Goal: Task Accomplishment & Management: Manage account settings

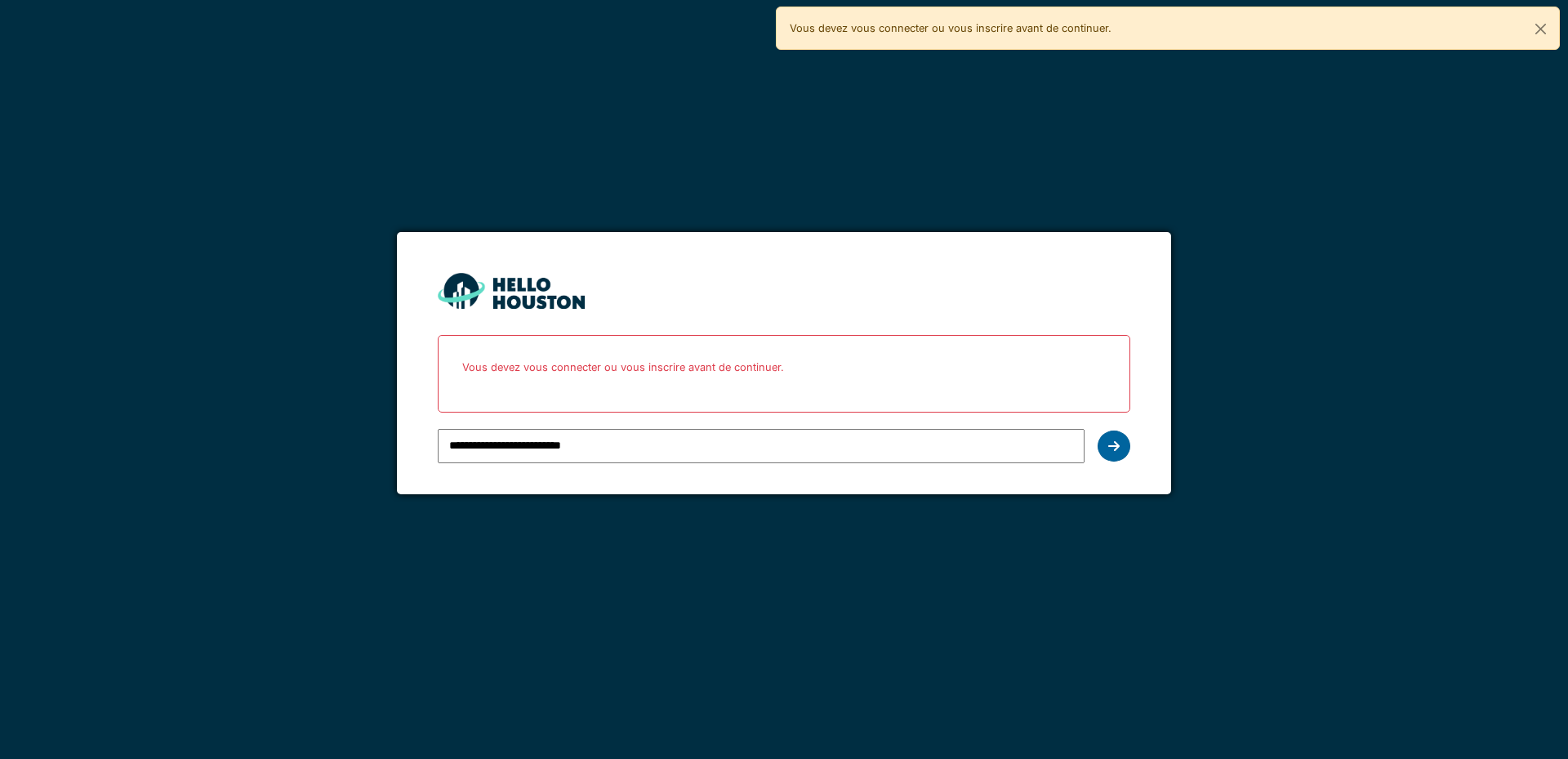
click at [1113, 444] on icon at bounding box center [1114, 446] width 11 height 13
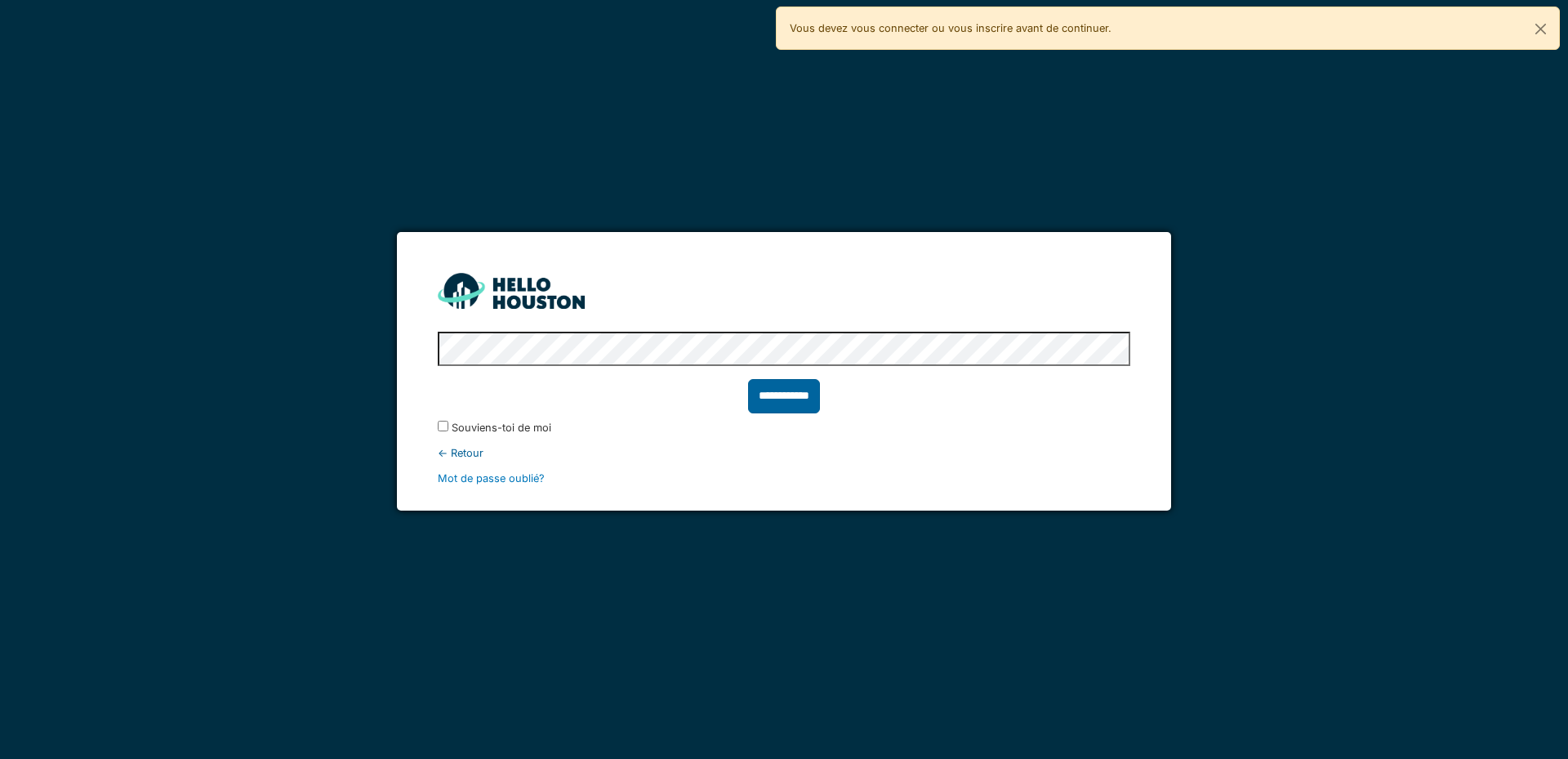
click at [754, 394] on input "**********" at bounding box center [784, 396] width 72 height 34
click at [791, 401] on font "**********" at bounding box center [784, 396] width 48 height 48
click at [777, 392] on font "**********" at bounding box center [784, 395] width 48 height 12
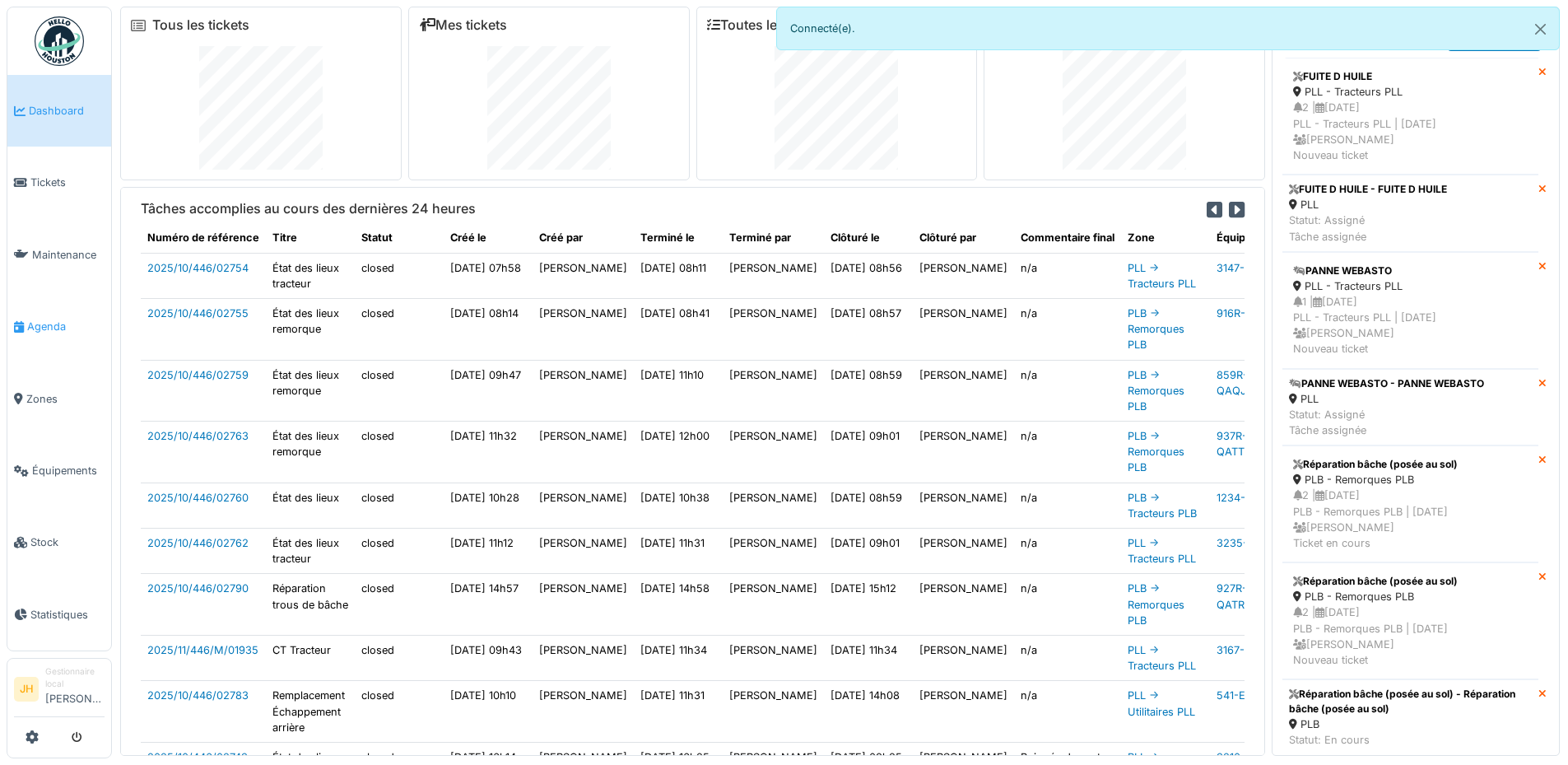
click at [52, 325] on span "Agenda" at bounding box center [66, 326] width 78 height 16
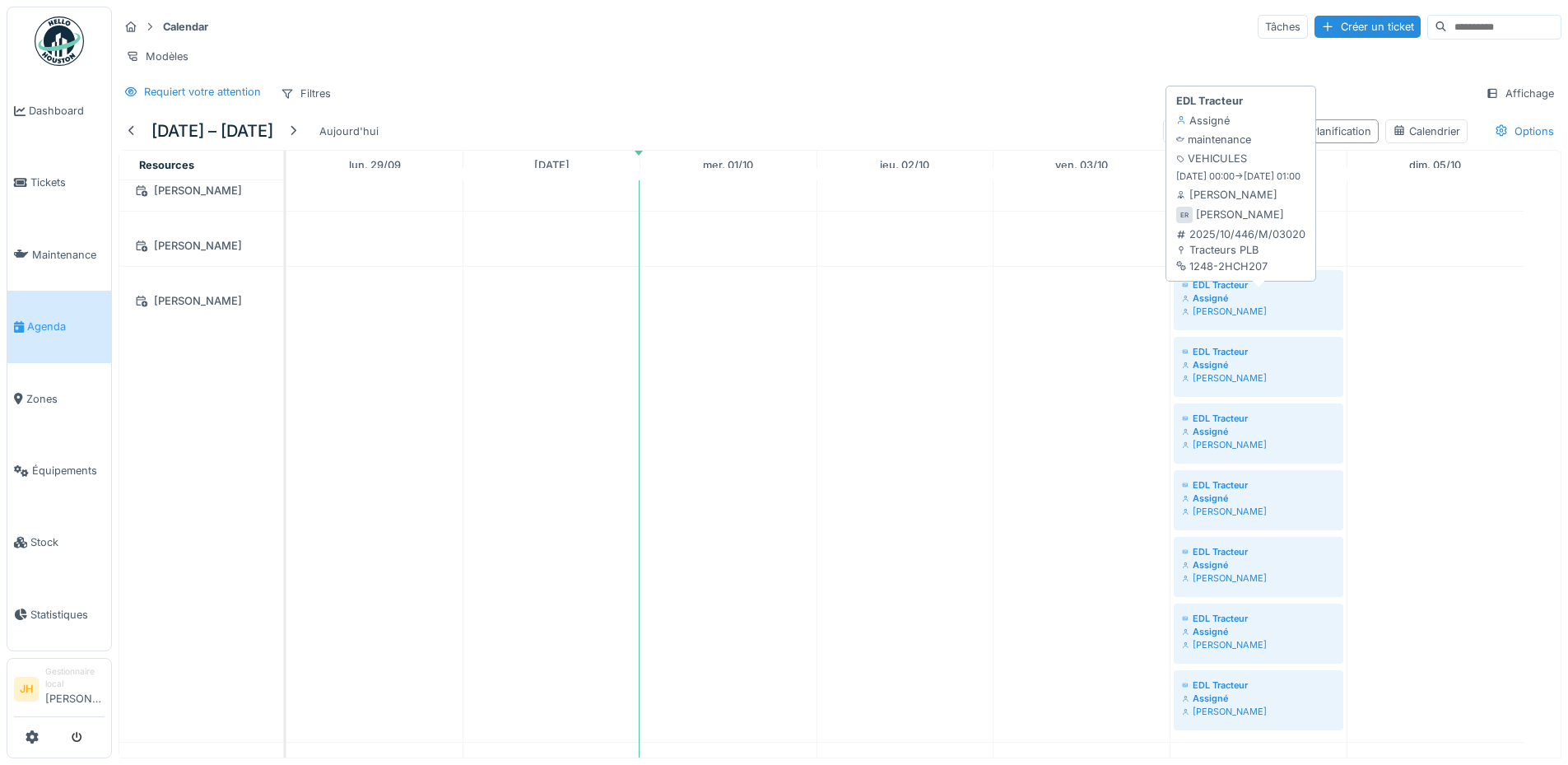
click at [1227, 291] on div "EDL Tracteur" at bounding box center [1258, 285] width 153 height 13
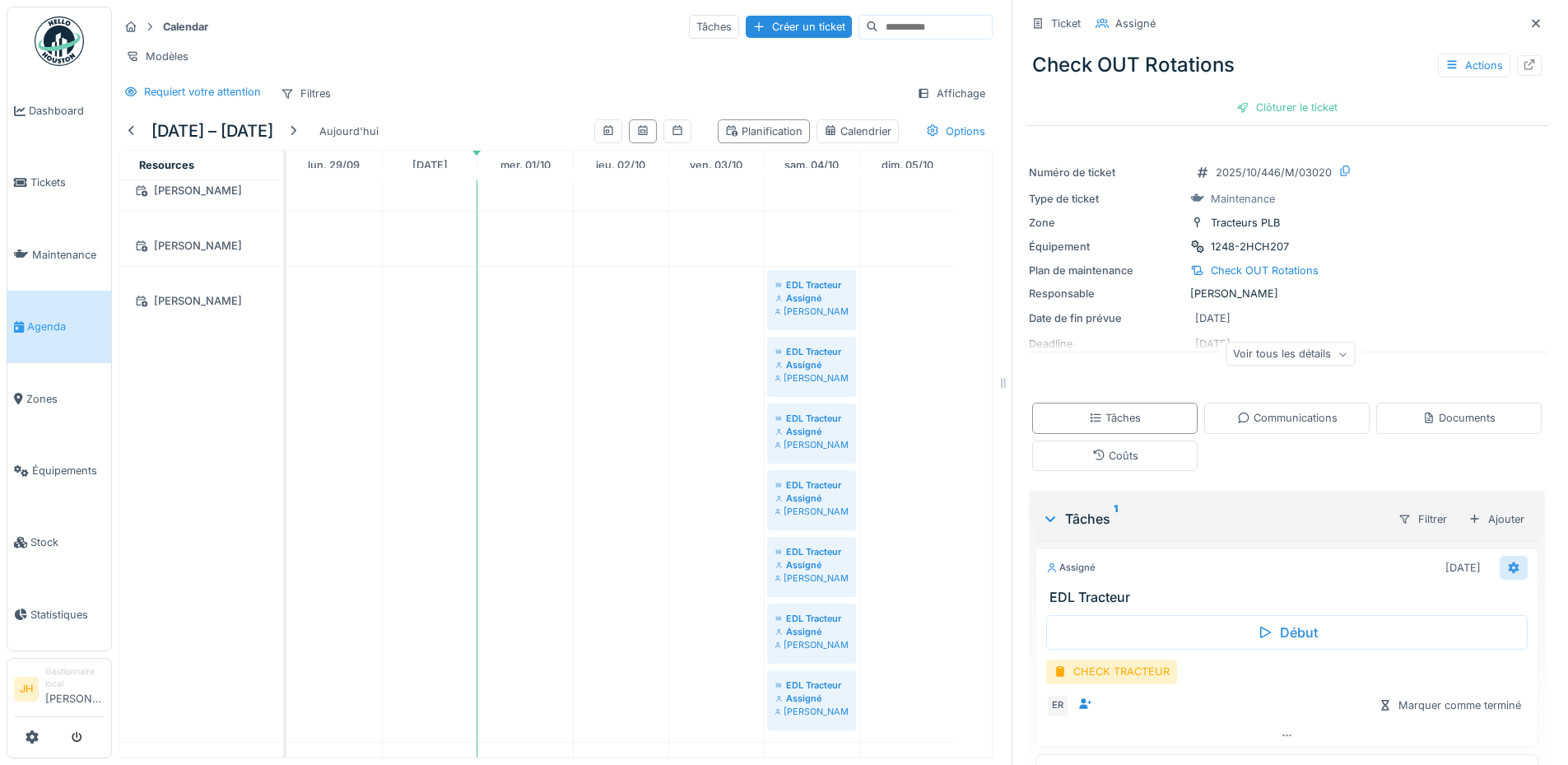
click at [1507, 567] on icon at bounding box center [1513, 567] width 13 height 11
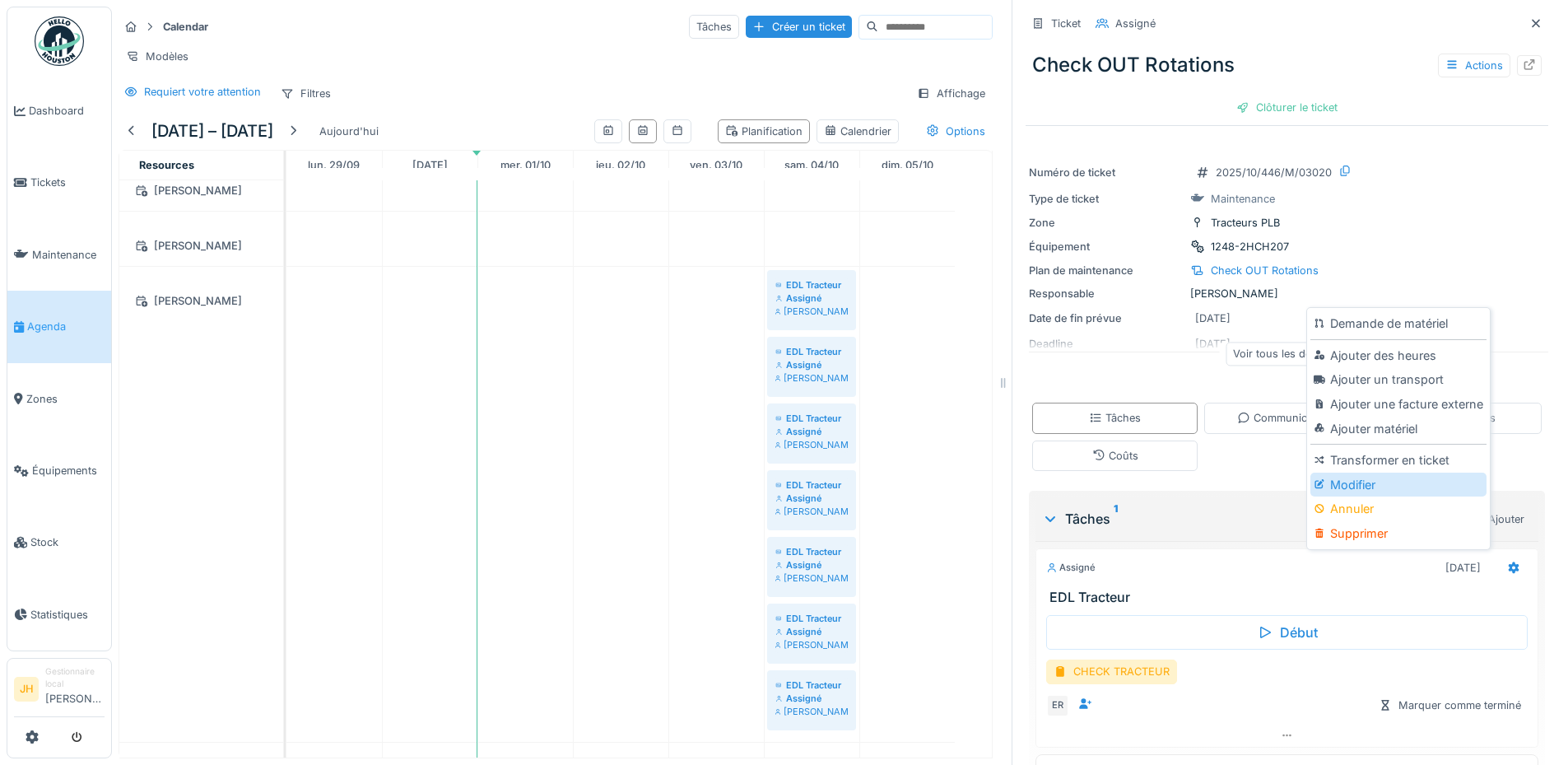
click at [1378, 486] on div "Modifier" at bounding box center [1398, 485] width 175 height 25
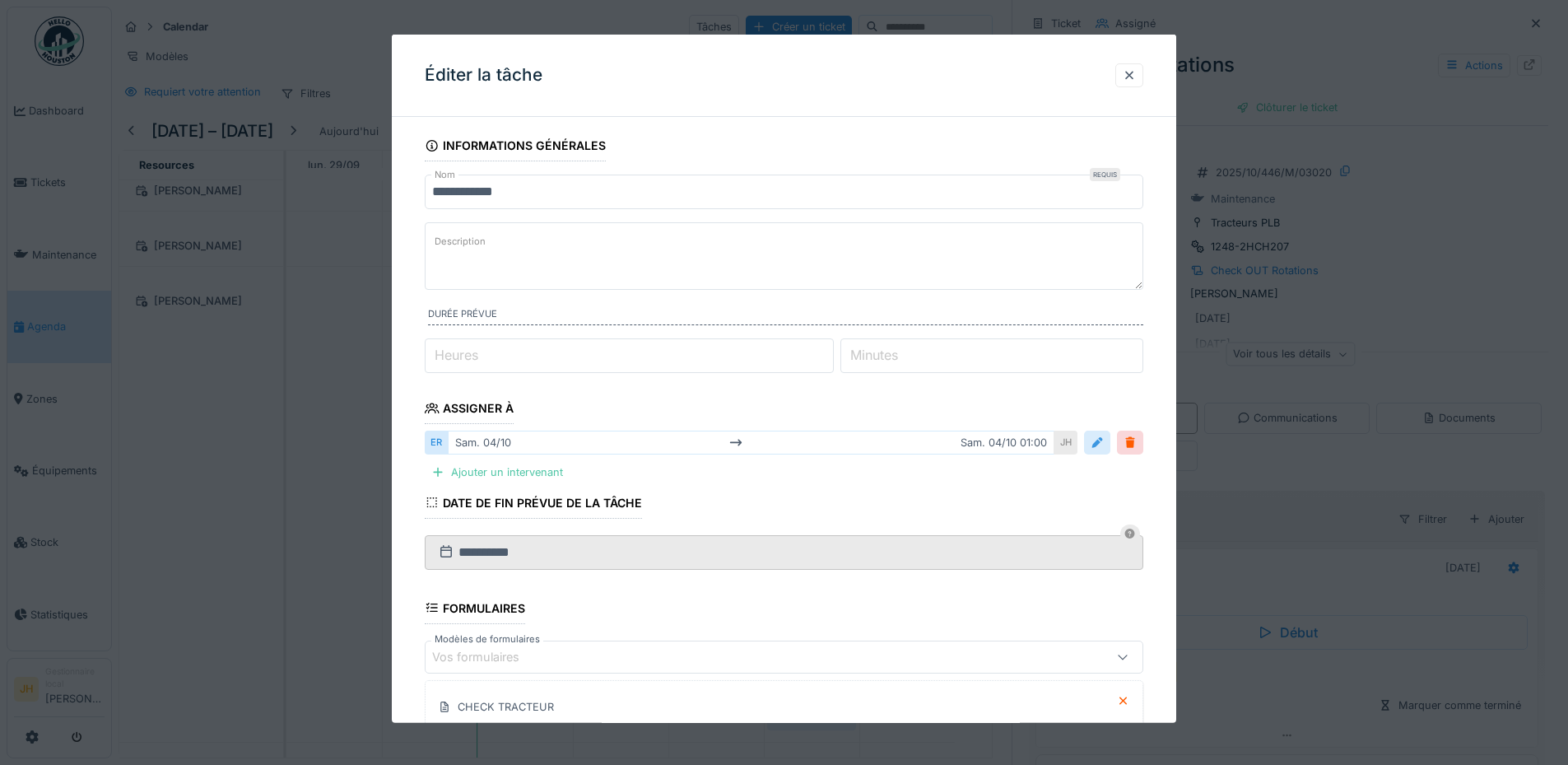
click at [1102, 446] on div at bounding box center [1097, 442] width 13 height 16
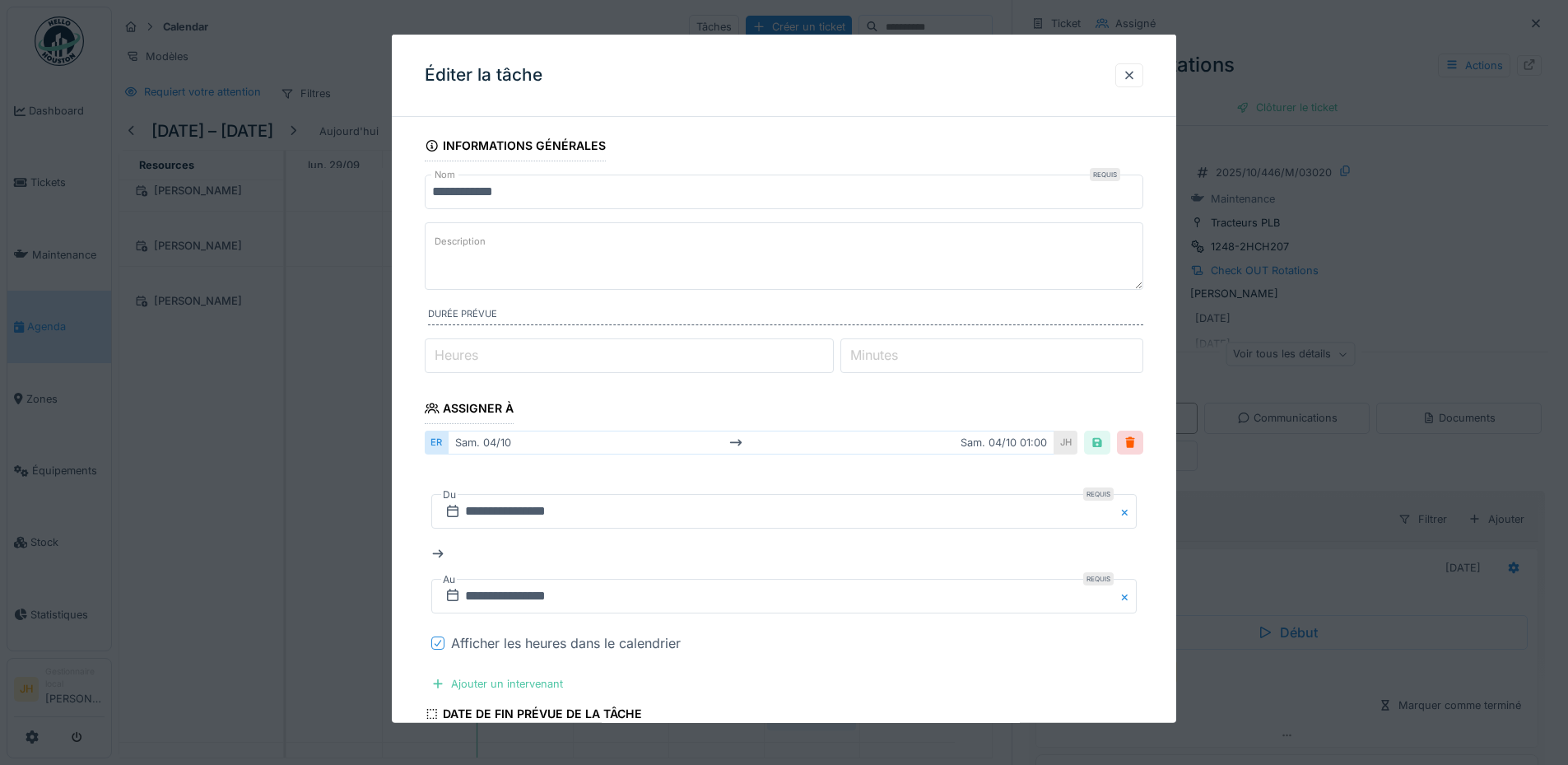
click at [441, 640] on icon at bounding box center [438, 643] width 10 height 8
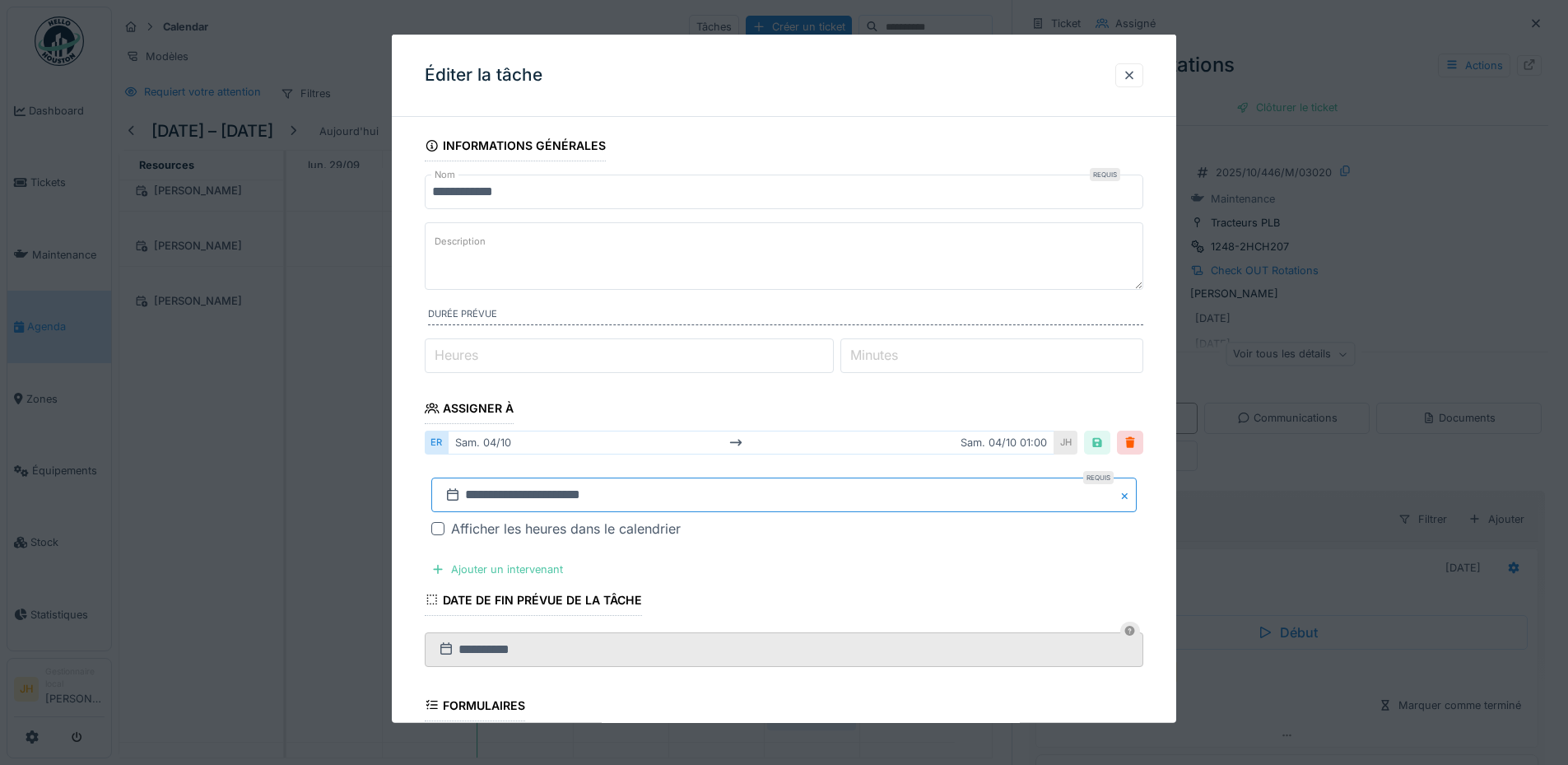
click at [525, 500] on input "**********" at bounding box center [784, 495] width 705 height 35
click at [843, 418] on div "25" at bounding box center [841, 423] width 22 height 22
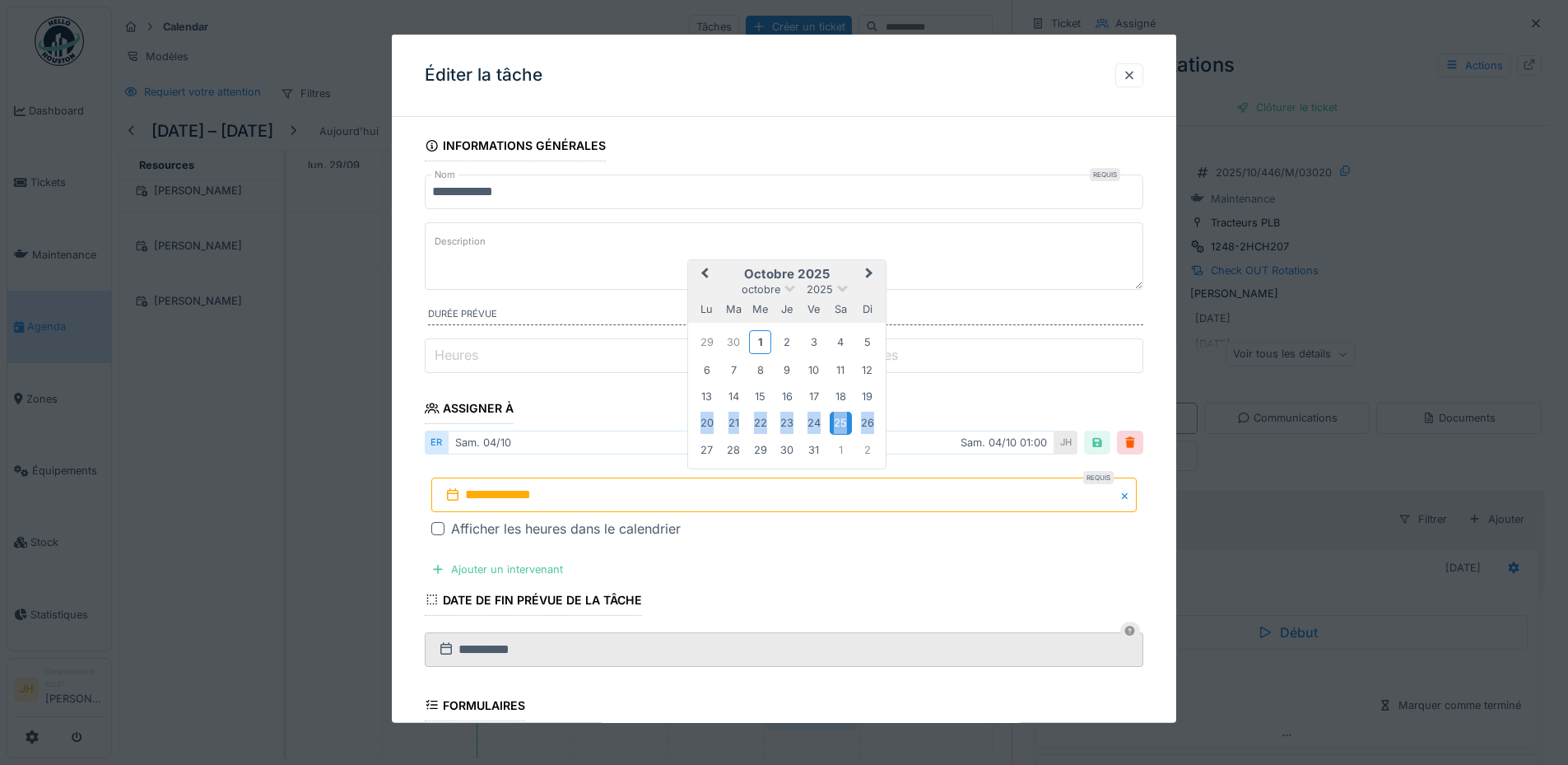
click at [843, 418] on div "25" at bounding box center [841, 423] width 22 height 22
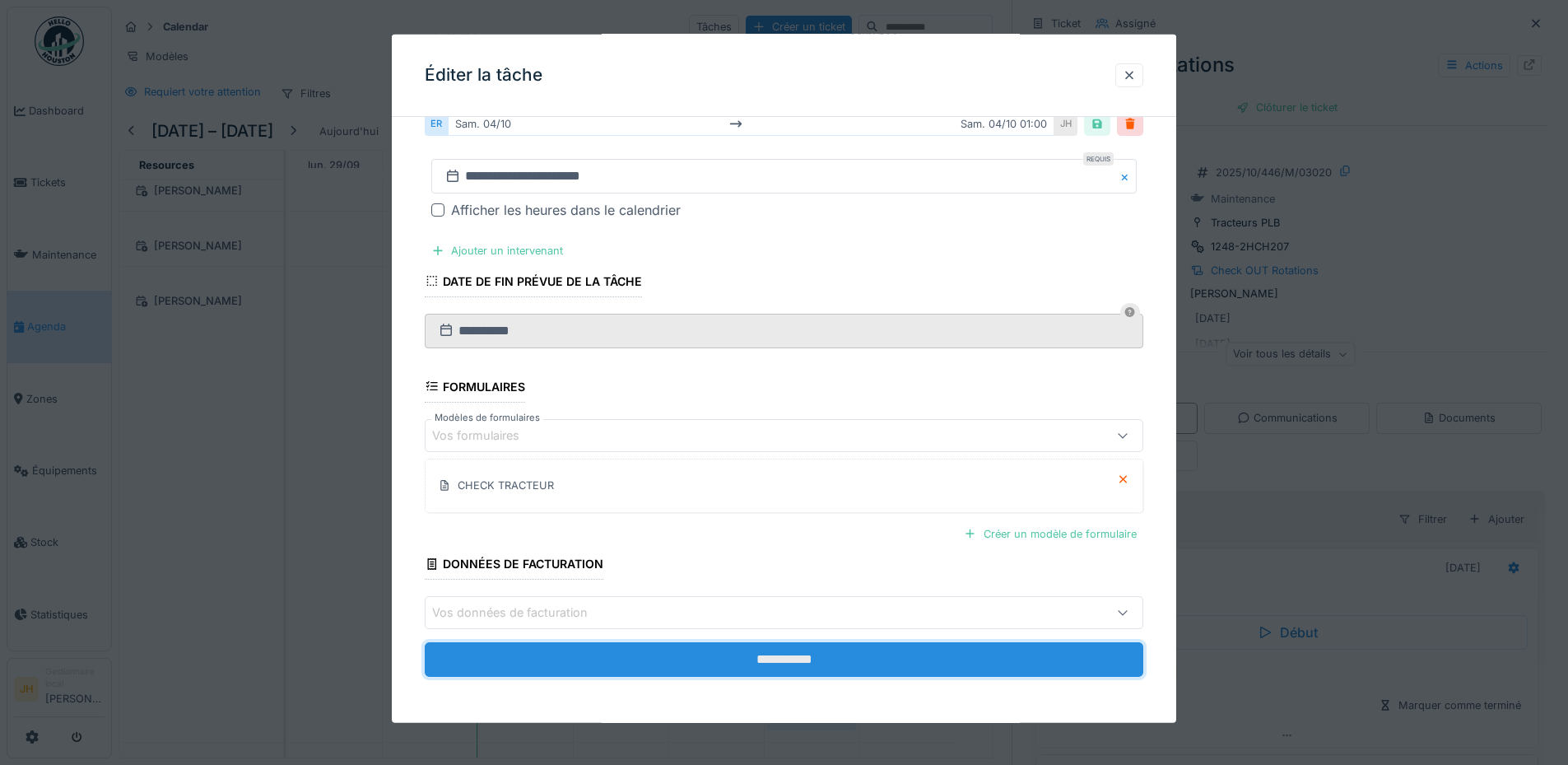
click at [806, 657] on input "**********" at bounding box center [784, 660] width 718 height 35
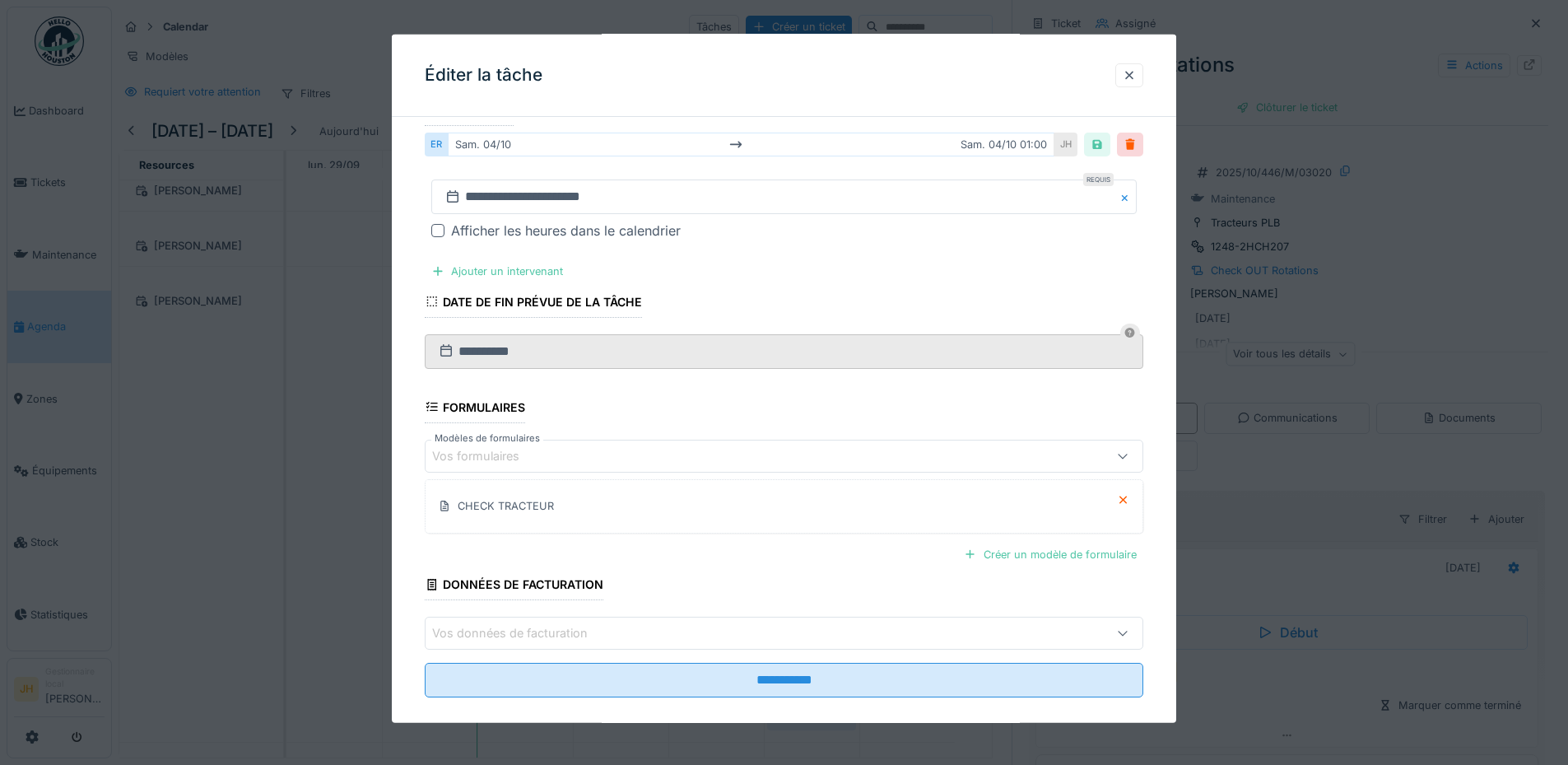
scroll to position [318, 0]
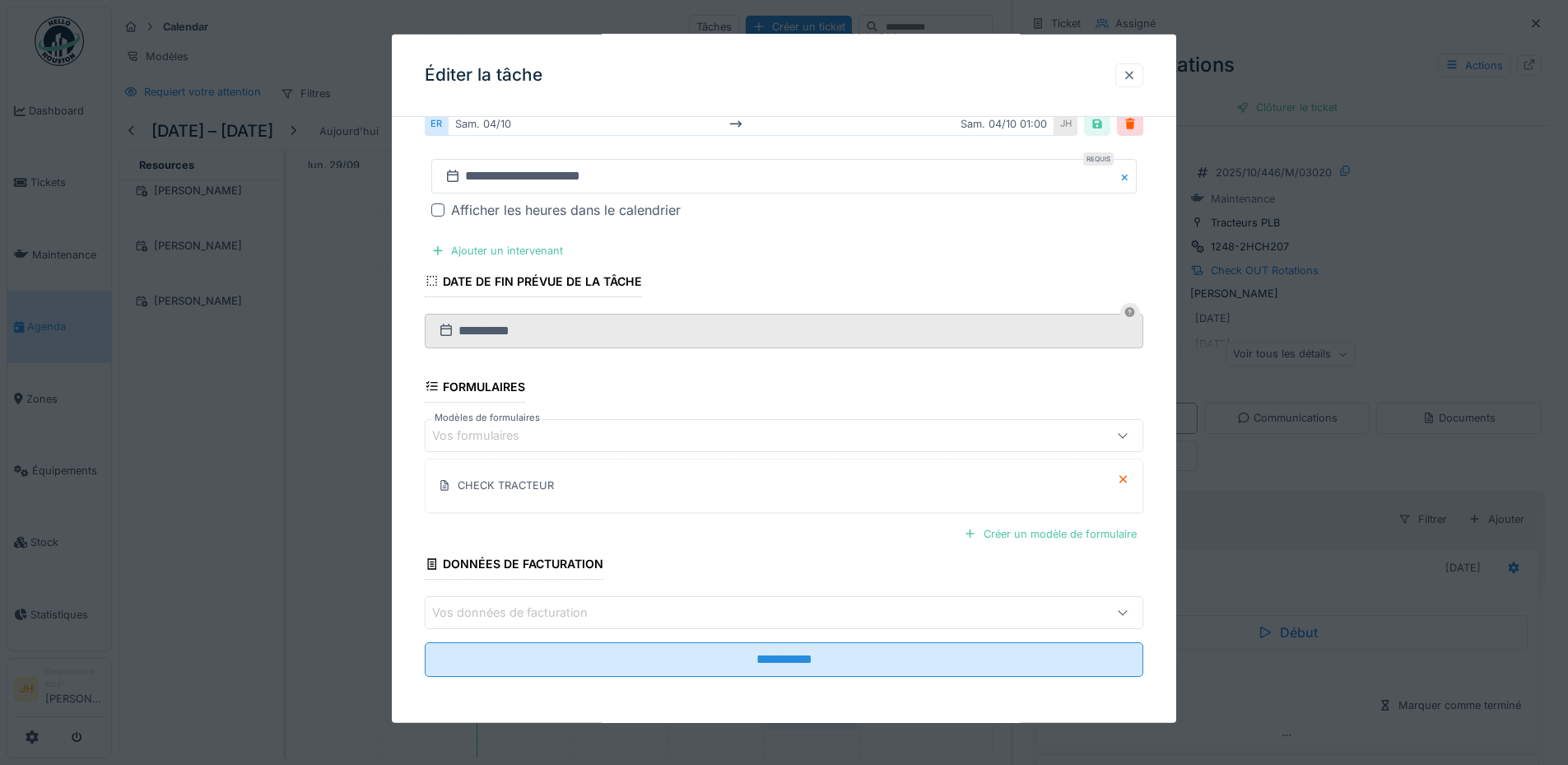
click at [1142, 76] on div at bounding box center [1129, 75] width 28 height 24
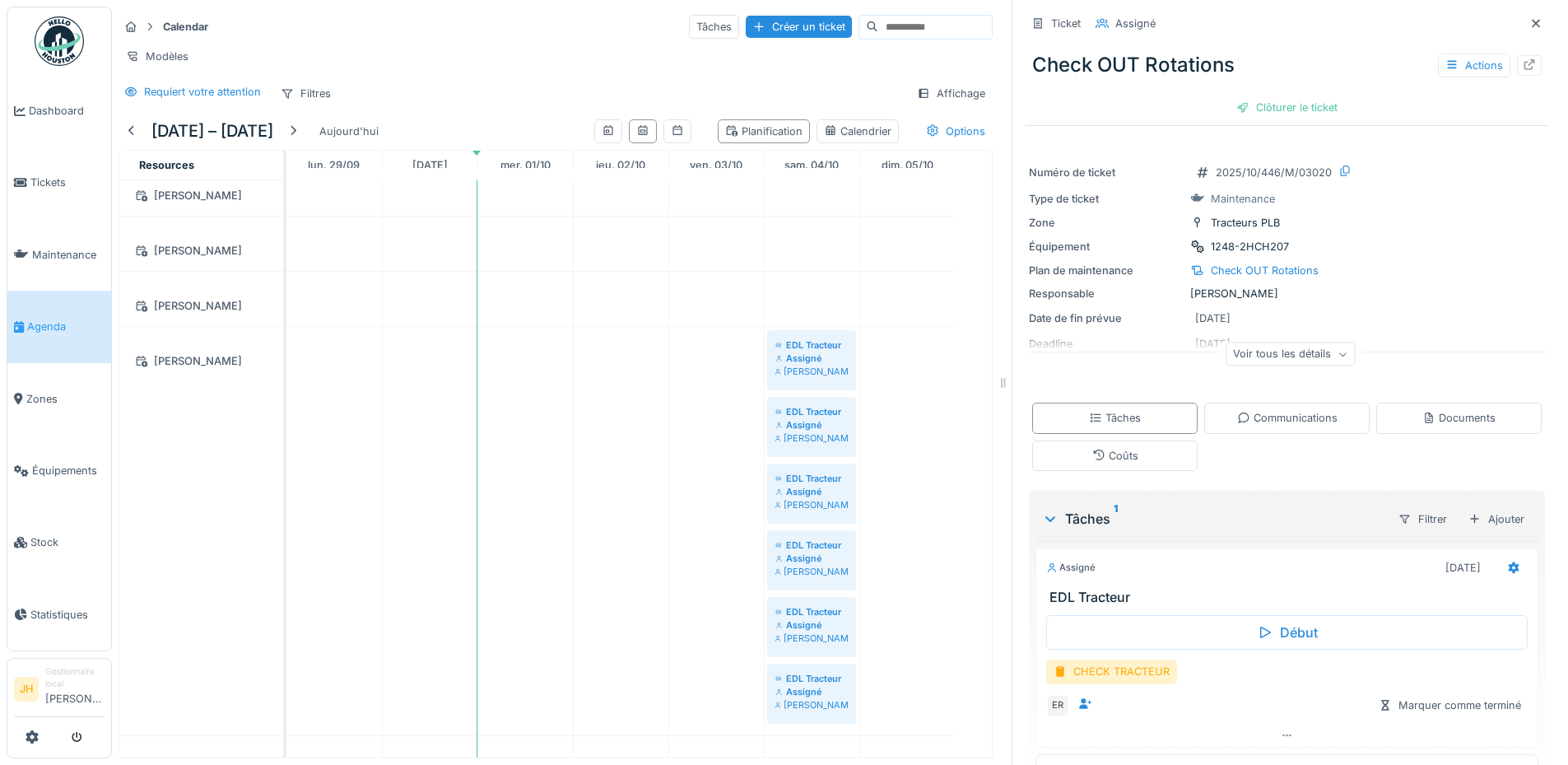
scroll to position [247, 0]
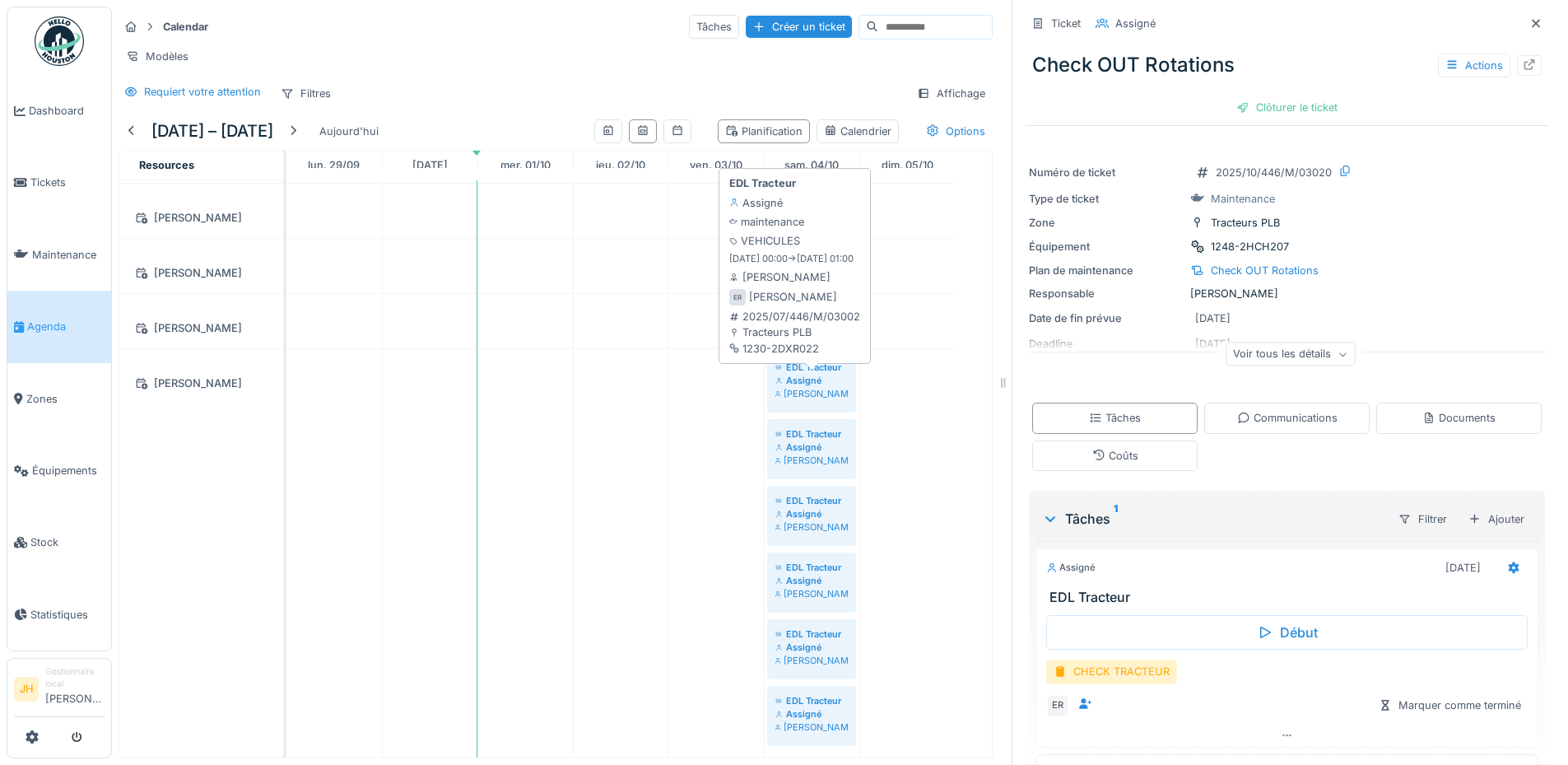
click at [818, 375] on div "Assigné" at bounding box center [812, 380] width 73 height 13
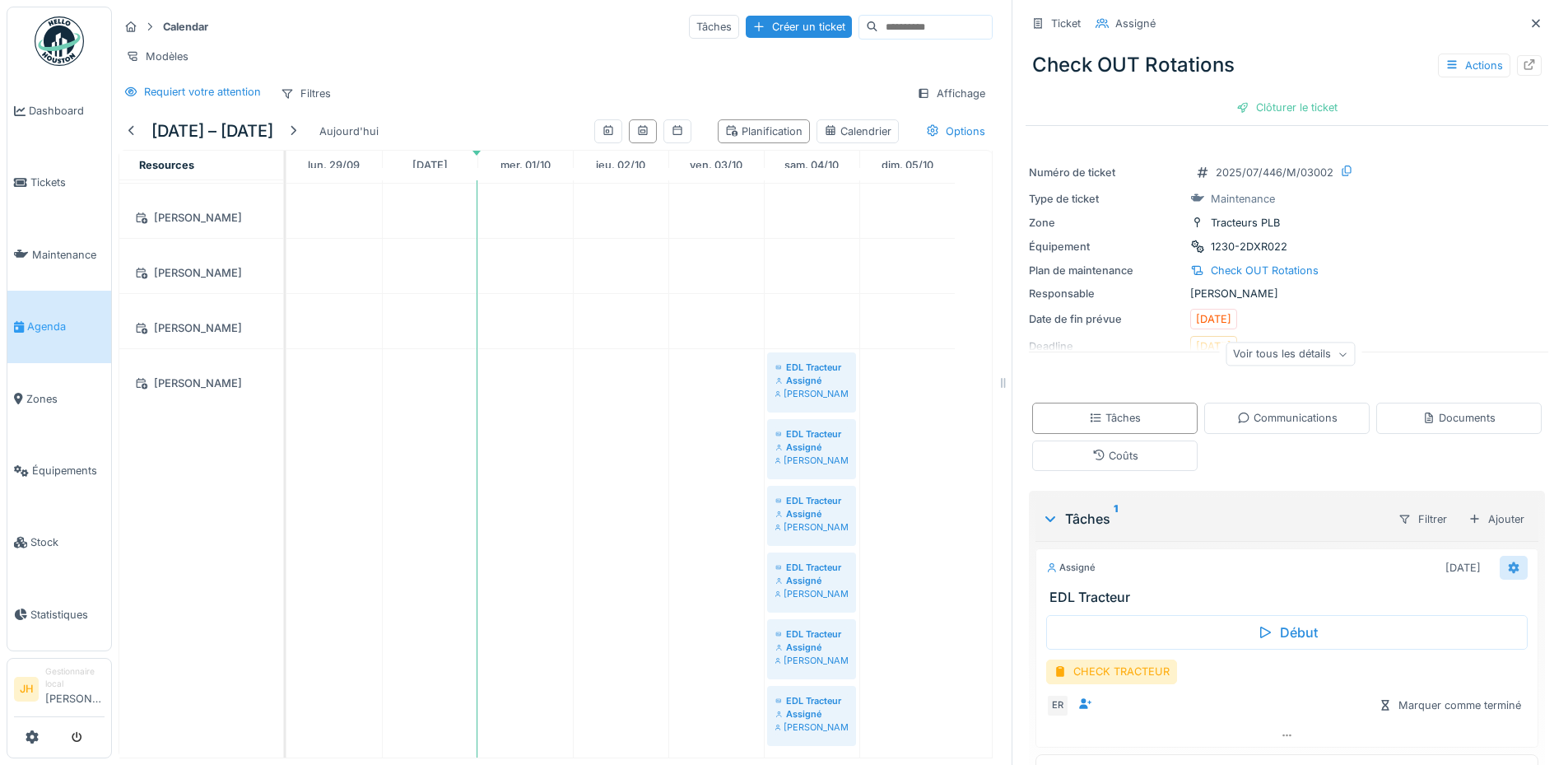
click at [1508, 562] on icon at bounding box center [1513, 567] width 11 height 12
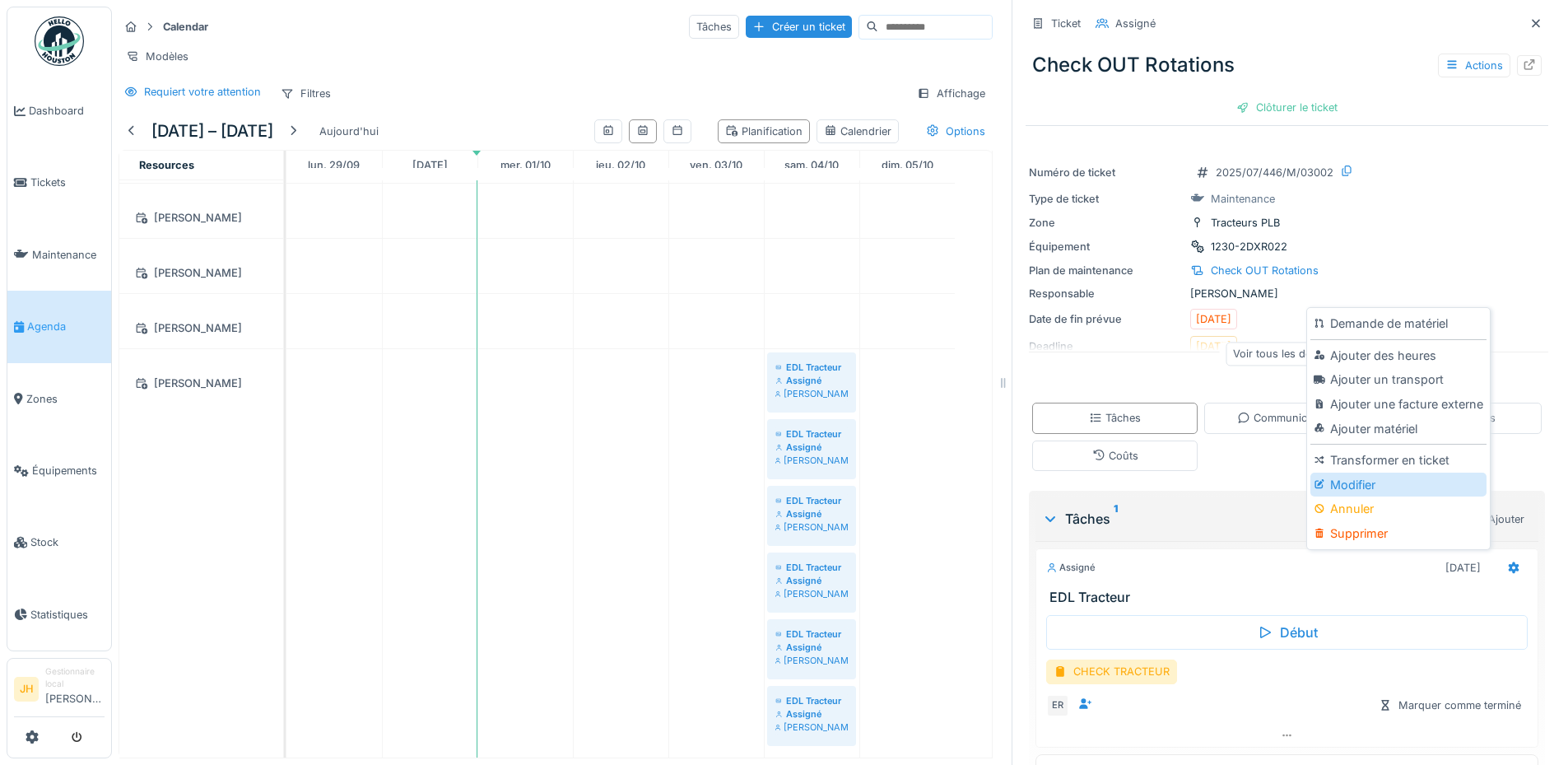
click at [1385, 472] on div "Modifier" at bounding box center [1398, 485] width 175 height 25
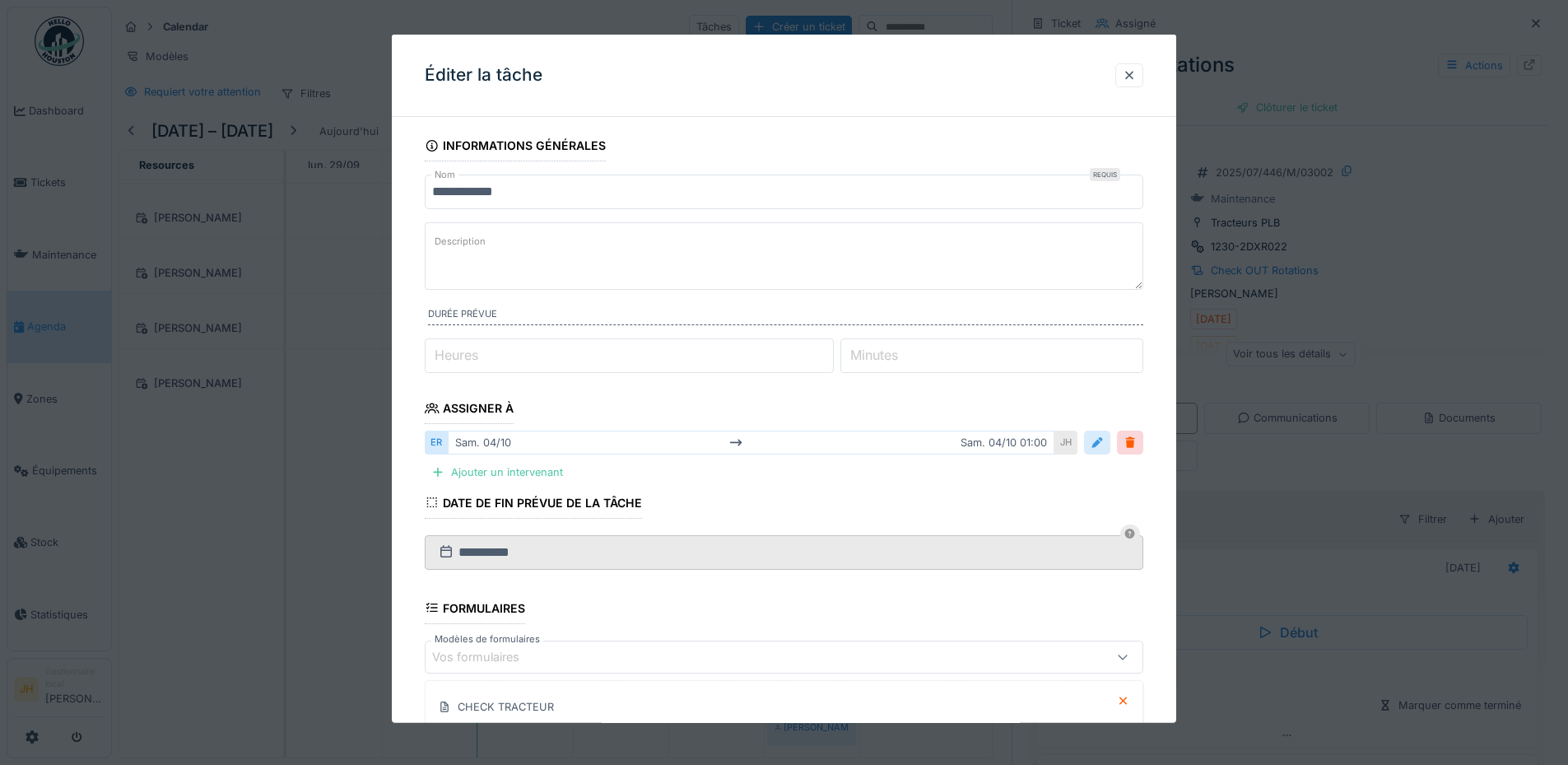
click at [1103, 441] on div at bounding box center [1097, 442] width 13 height 16
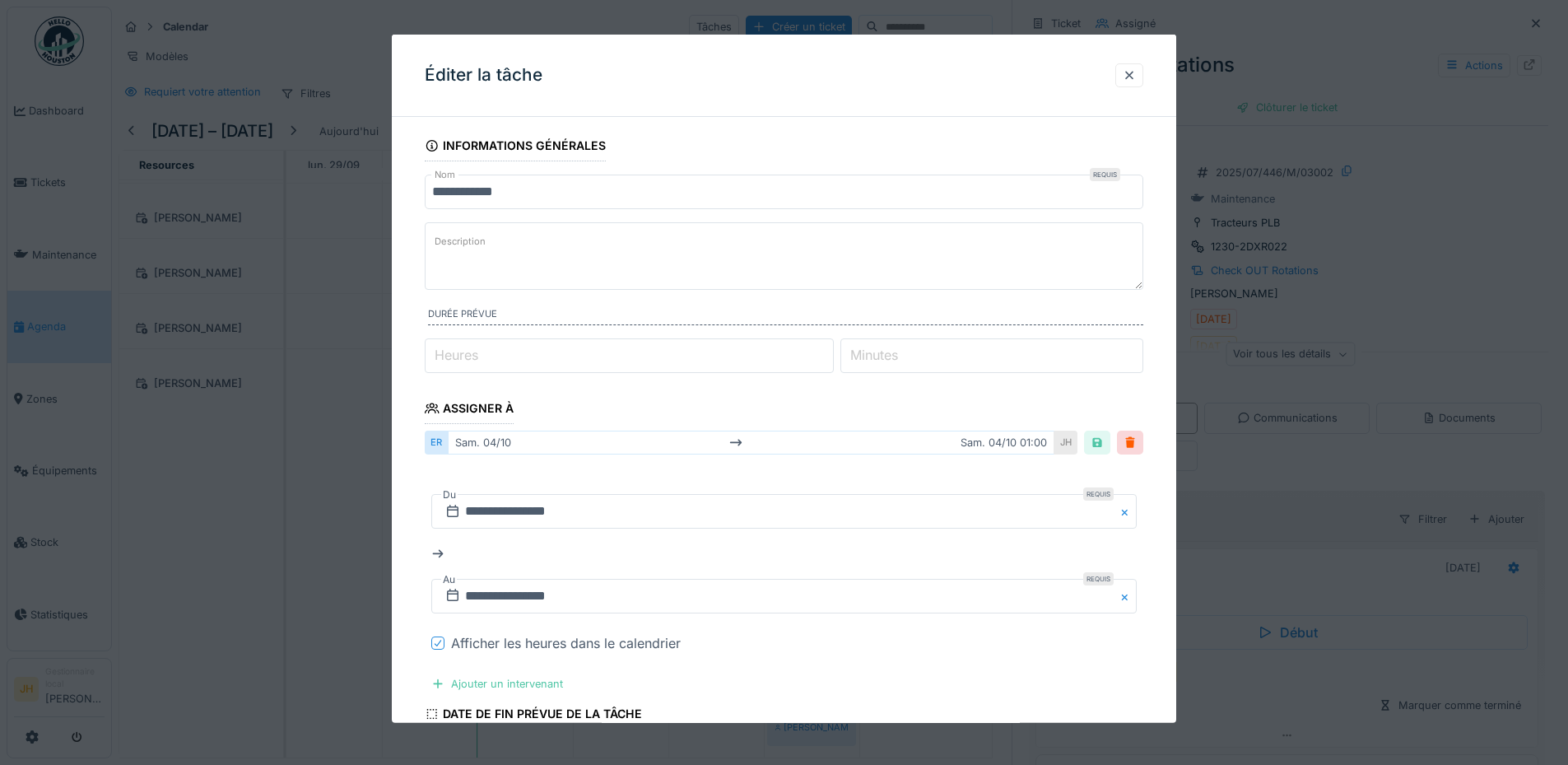
click at [436, 642] on icon at bounding box center [438, 643] width 10 height 8
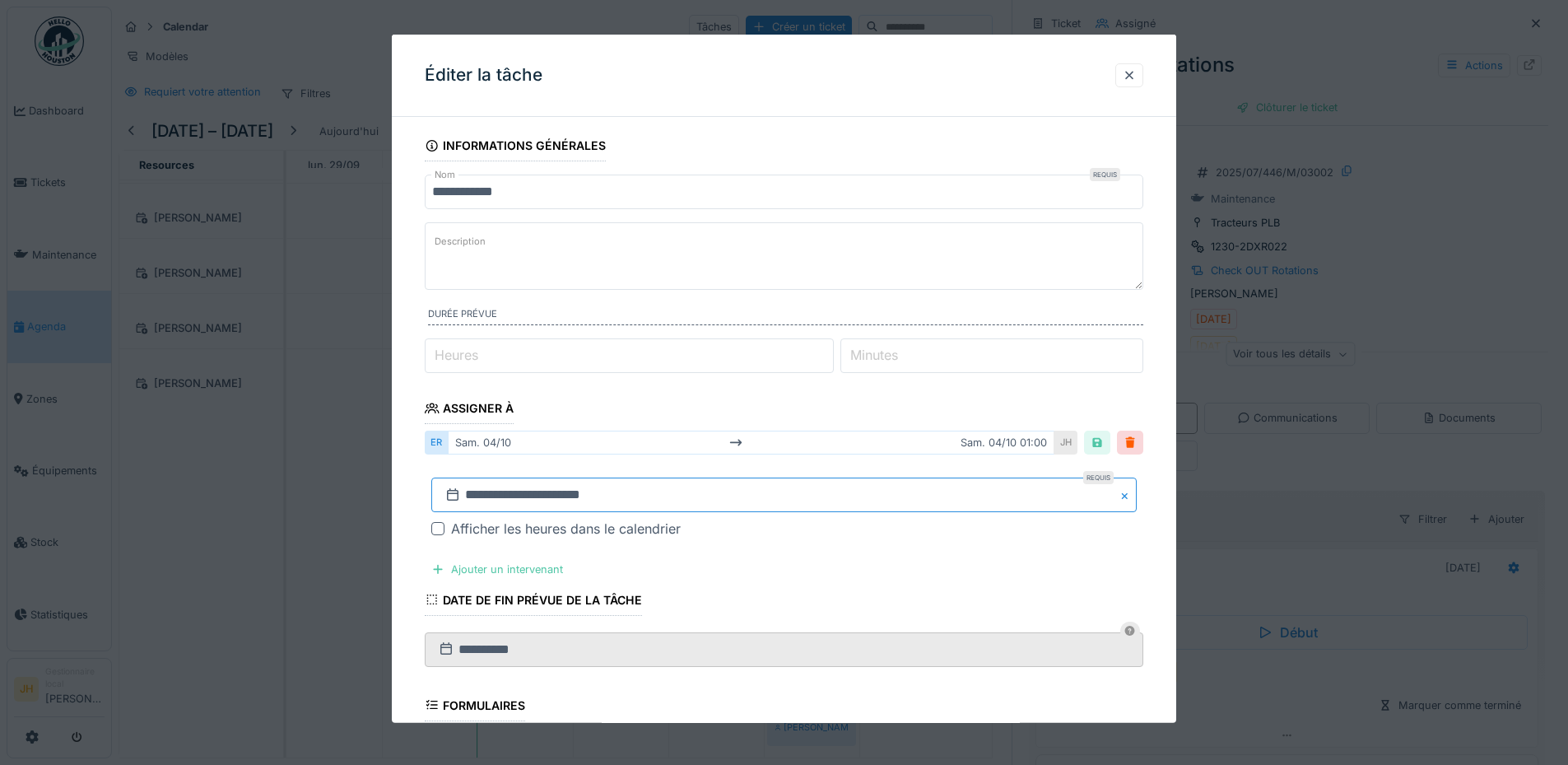
click at [546, 493] on input "**********" at bounding box center [784, 495] width 705 height 35
click at [846, 423] on div "25" at bounding box center [841, 423] width 22 height 22
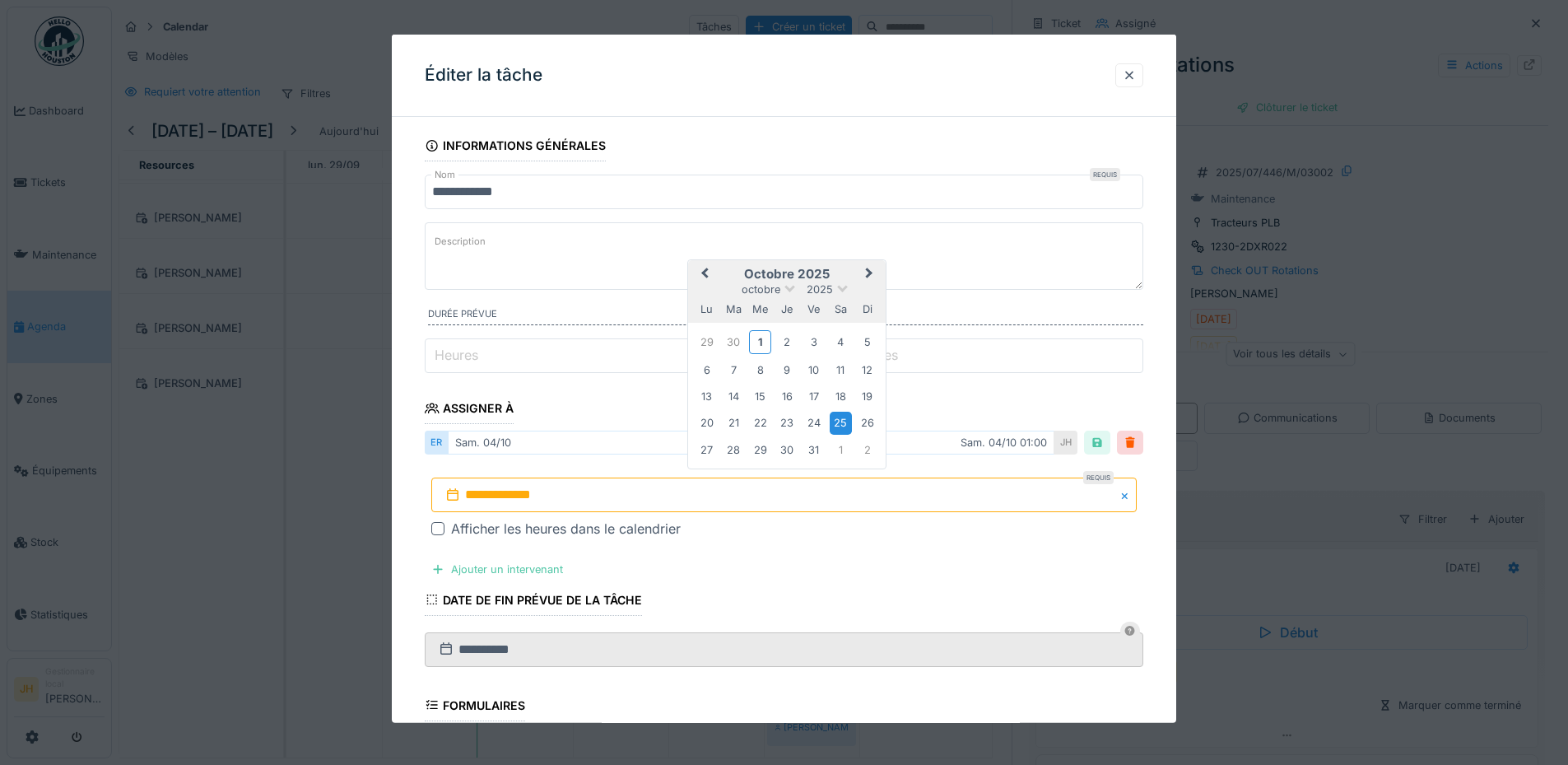
click at [846, 423] on div "25" at bounding box center [841, 423] width 22 height 22
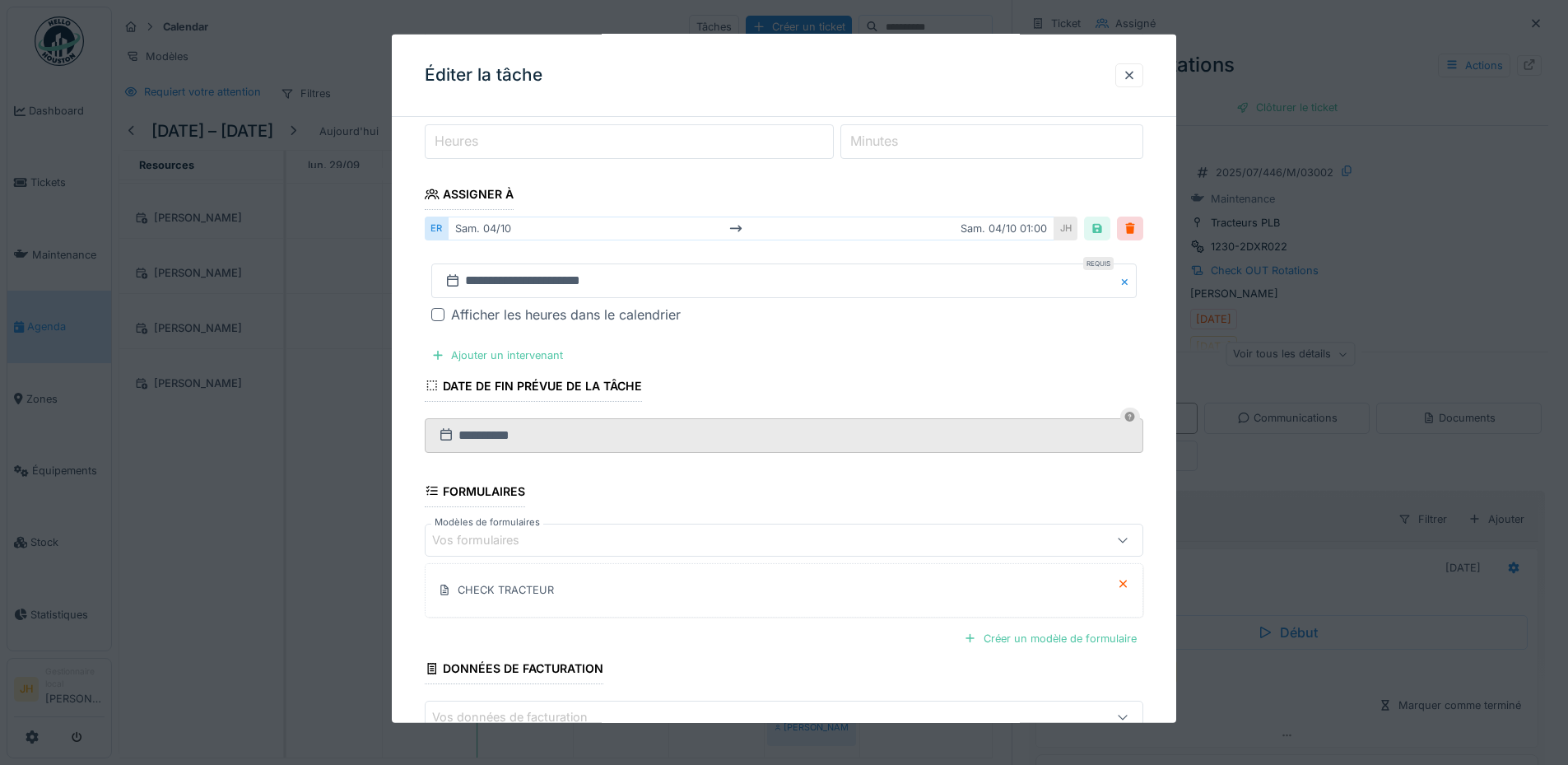
scroll to position [318, 0]
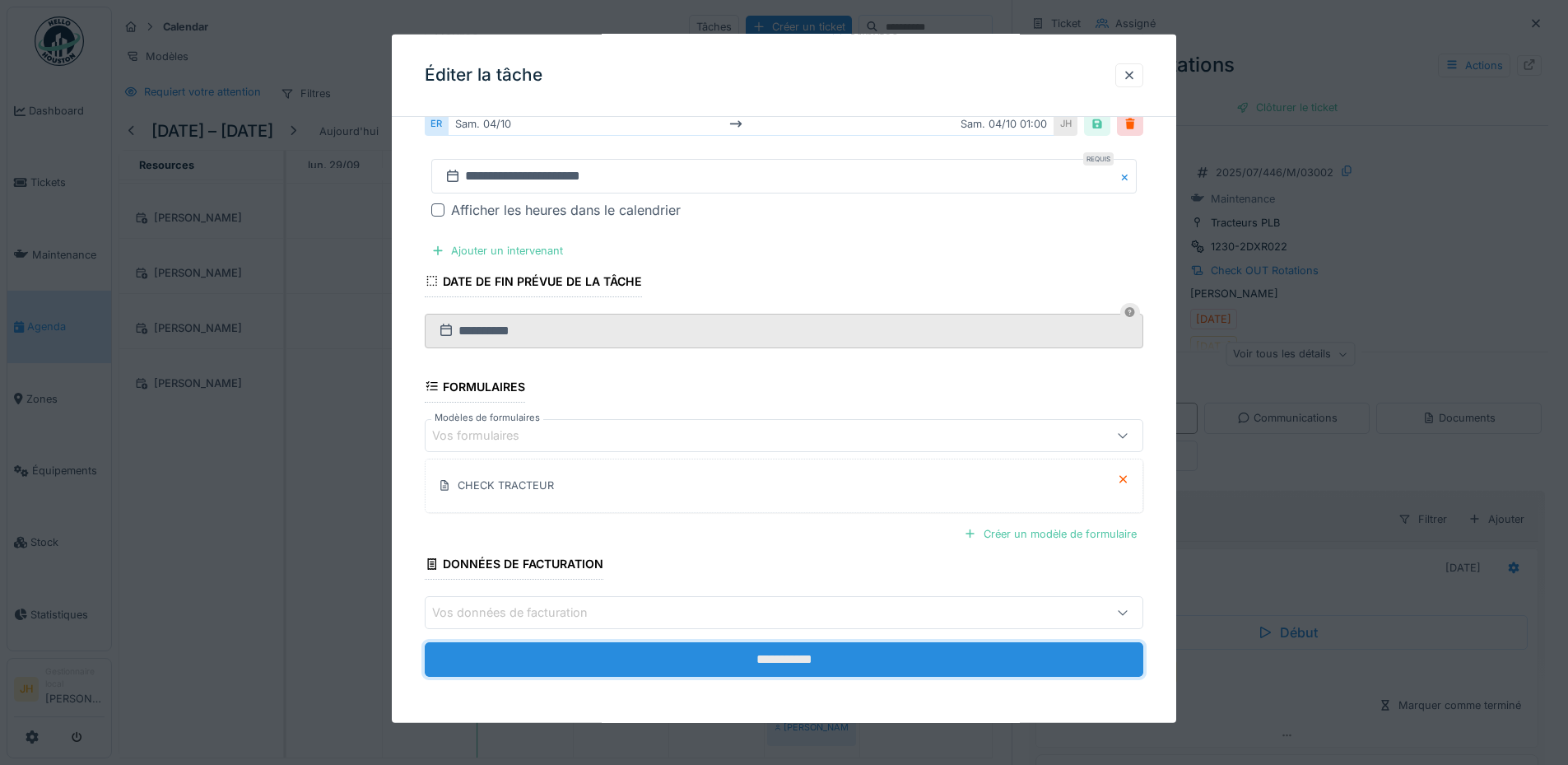
click at [789, 653] on input "**********" at bounding box center [784, 660] width 718 height 35
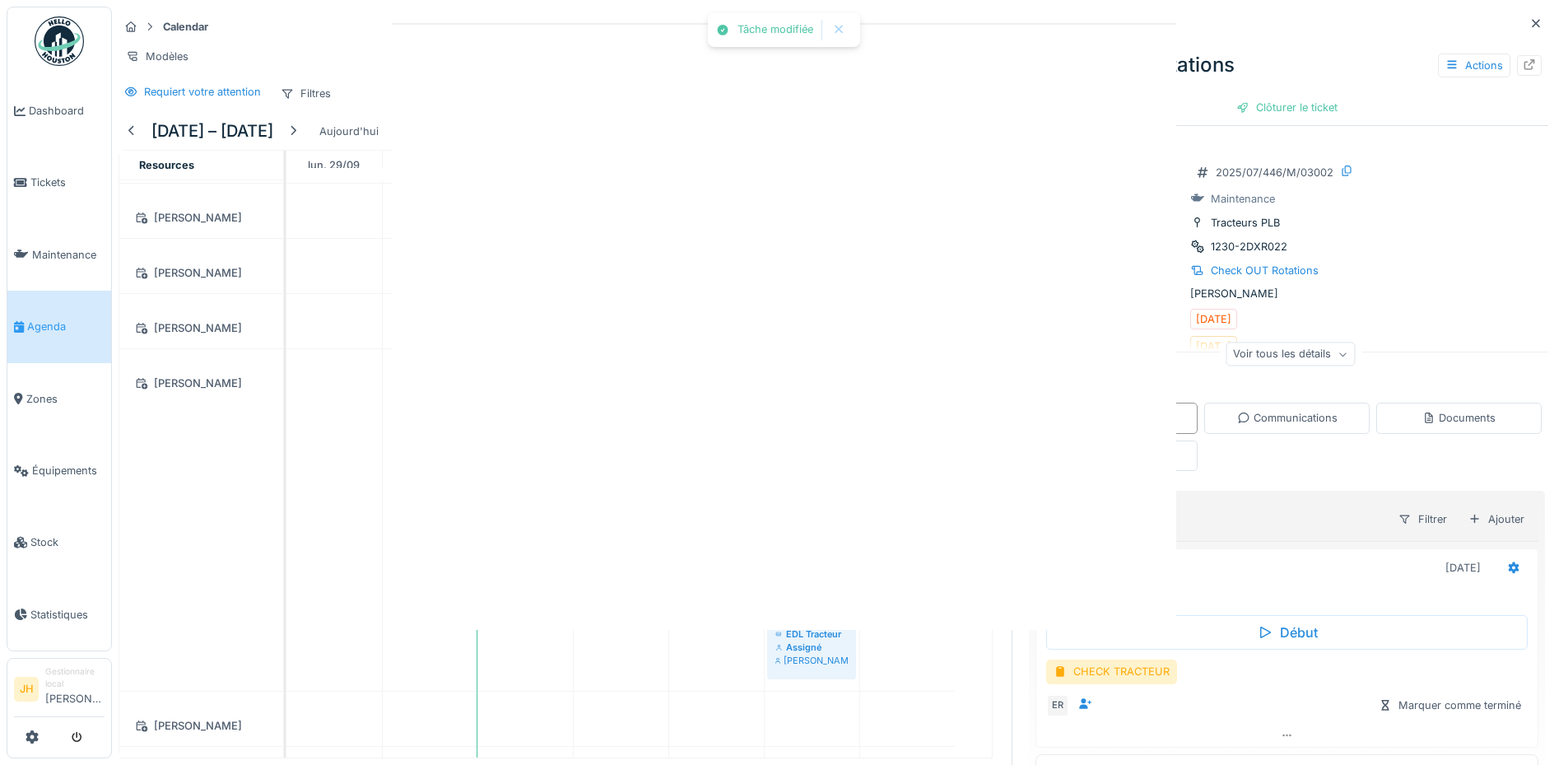
scroll to position [0, 0]
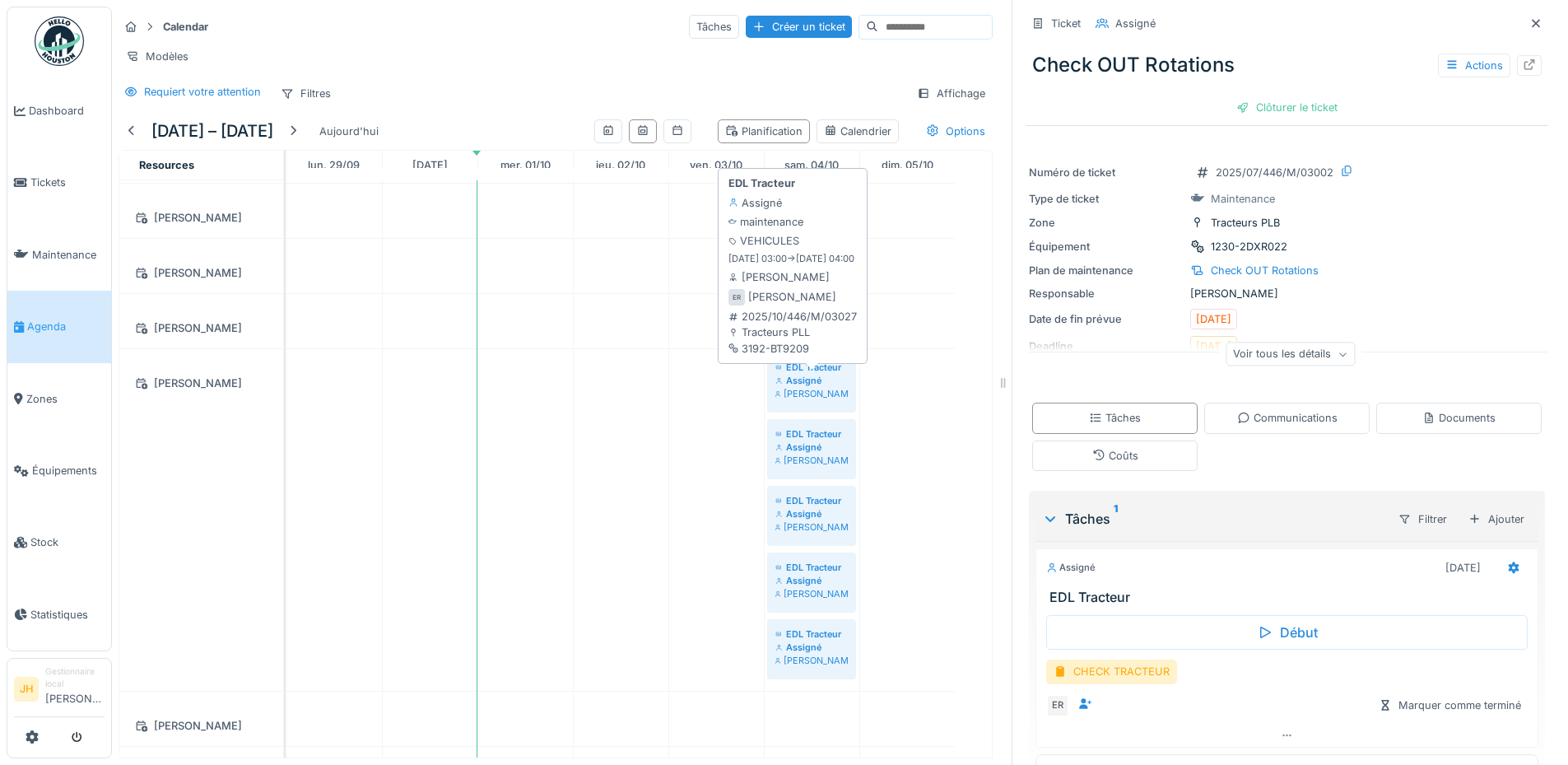
click at [809, 383] on div "Assigné" at bounding box center [812, 380] width 73 height 13
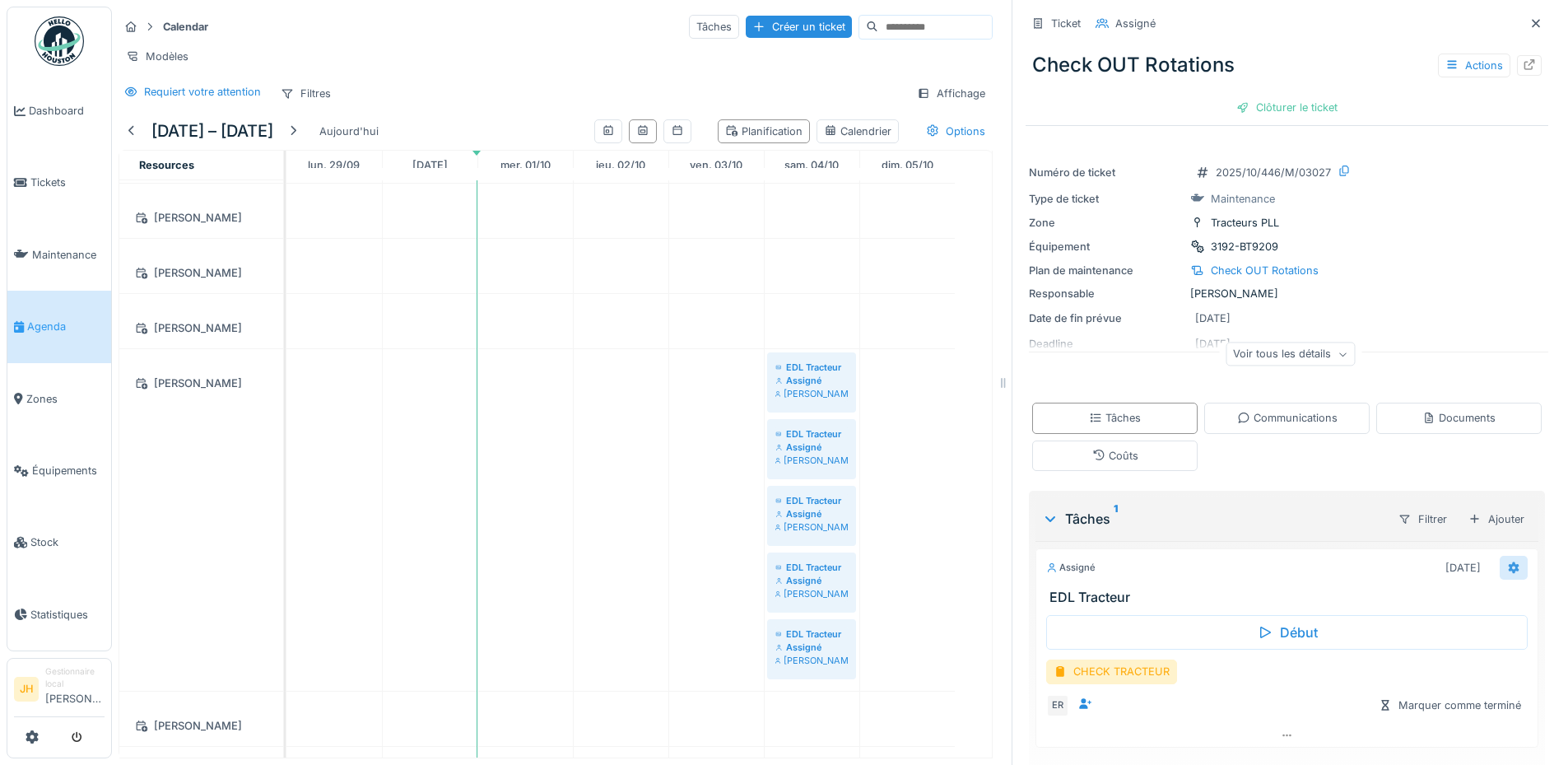
click at [1508, 562] on icon at bounding box center [1513, 567] width 11 height 12
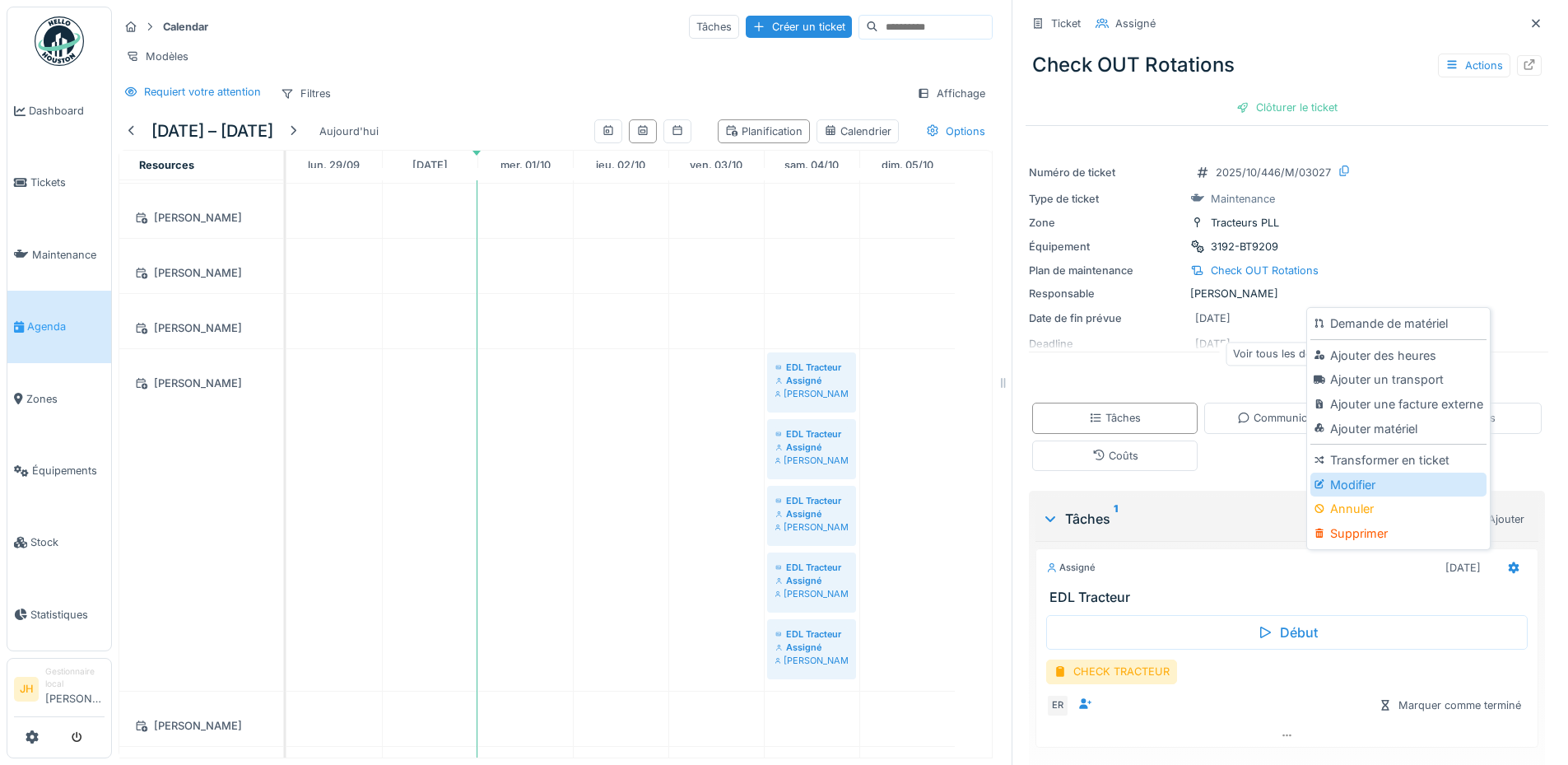
click at [1384, 472] on div "Modifier" at bounding box center [1398, 485] width 175 height 25
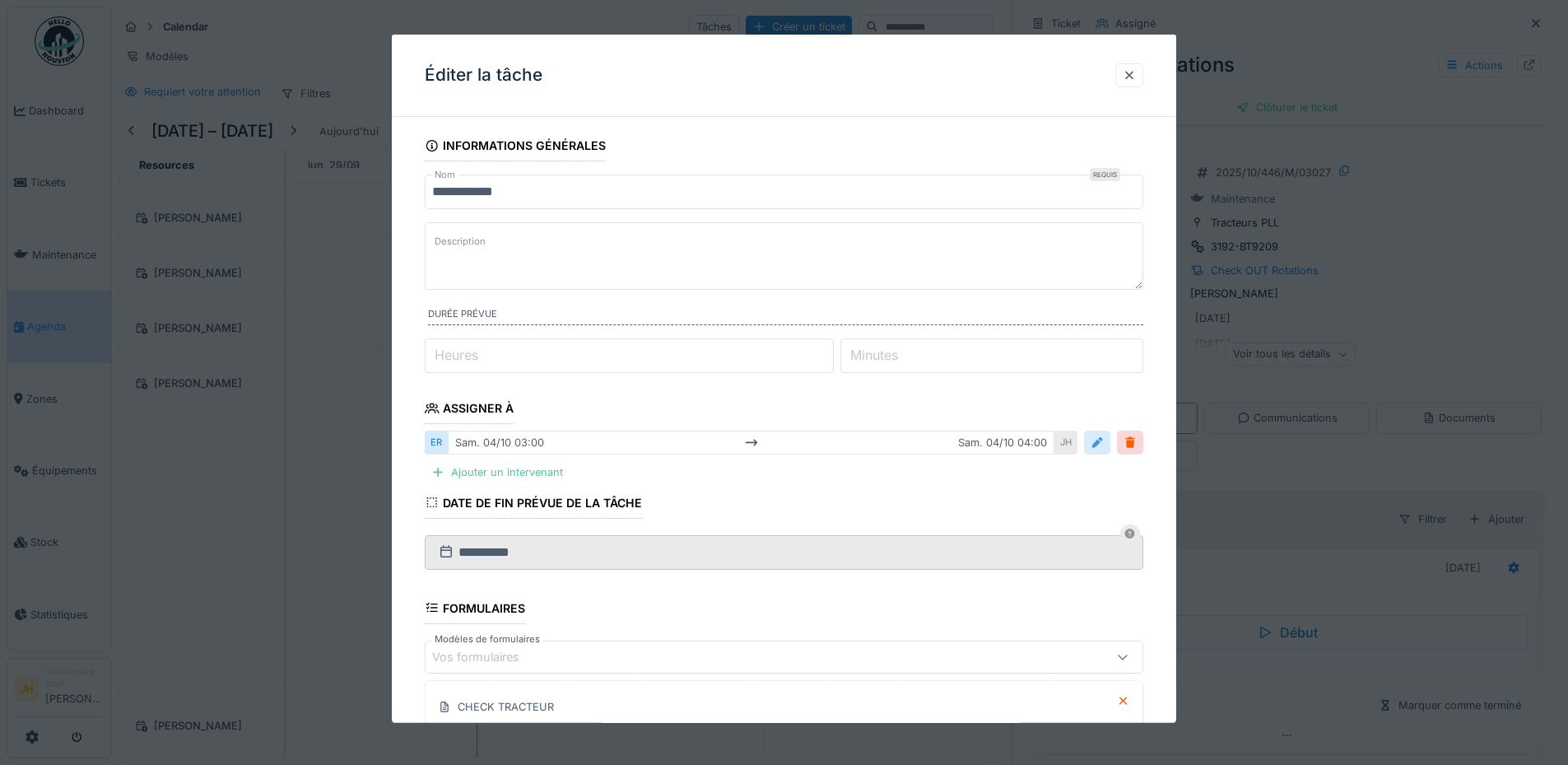
click at [1110, 445] on div at bounding box center [1097, 442] width 26 height 24
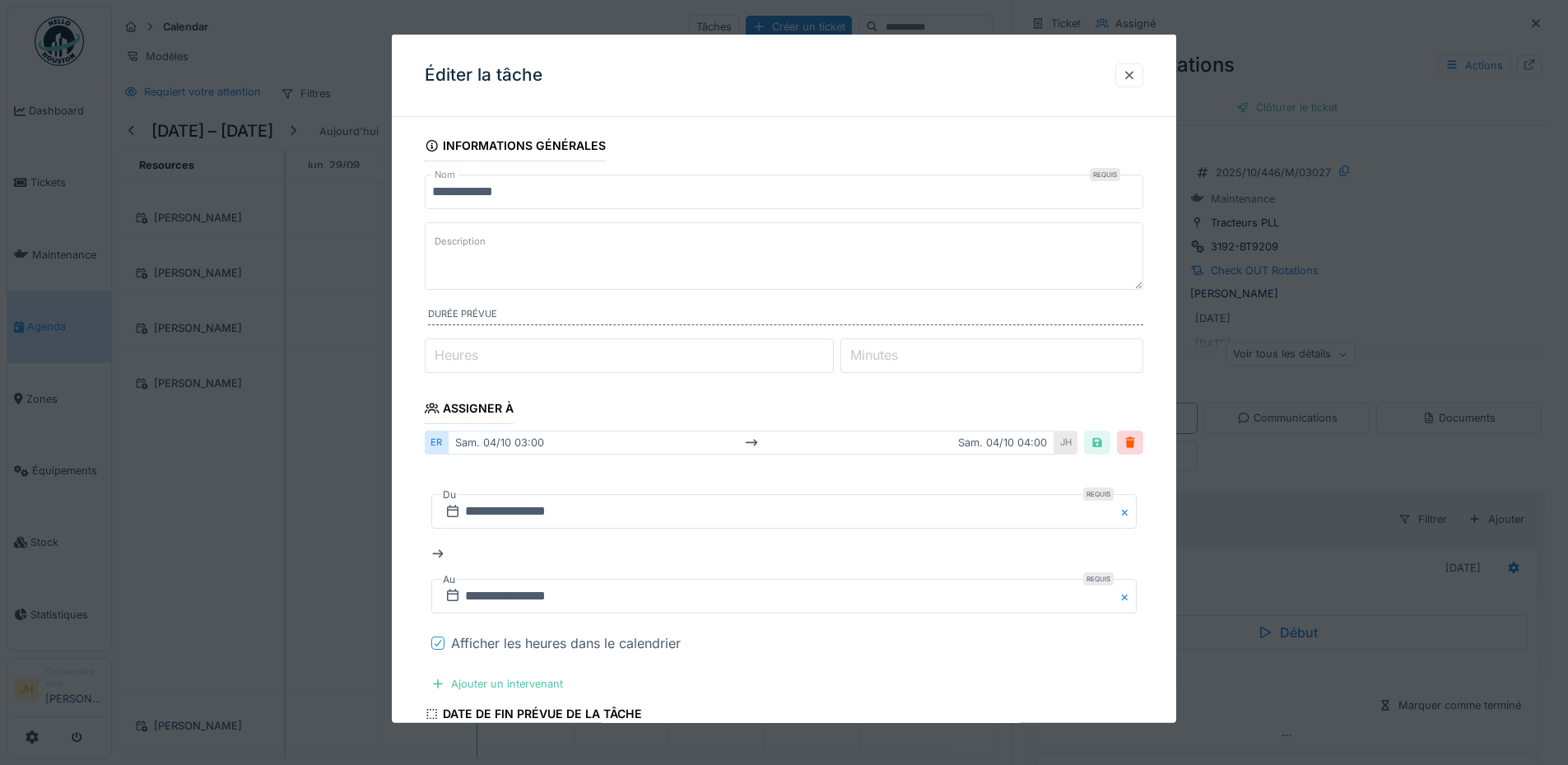
click at [437, 643] on icon at bounding box center [438, 643] width 10 height 8
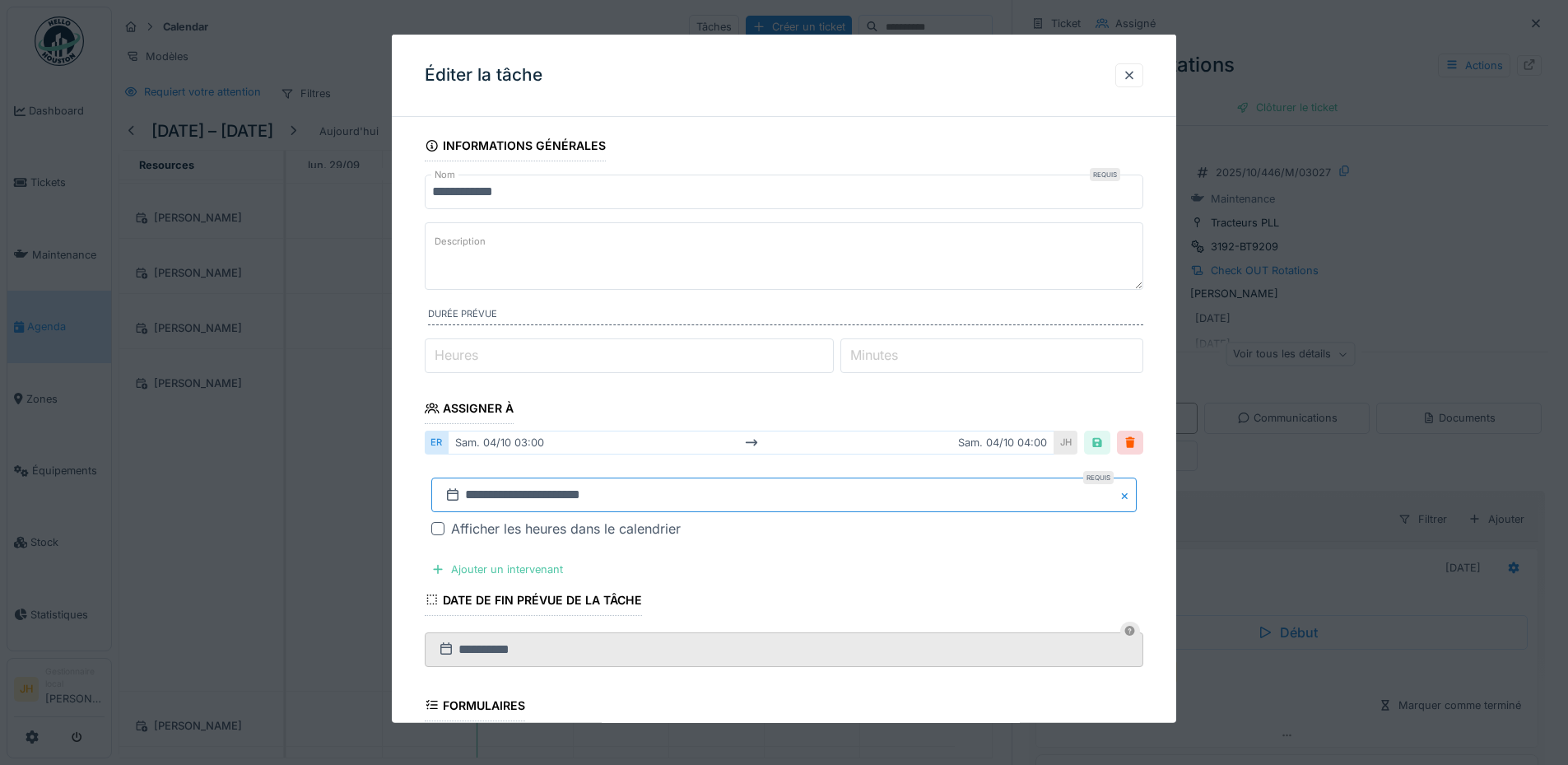
click at [509, 499] on input "**********" at bounding box center [784, 495] width 705 height 35
click at [844, 451] on div "1" at bounding box center [841, 450] width 22 height 22
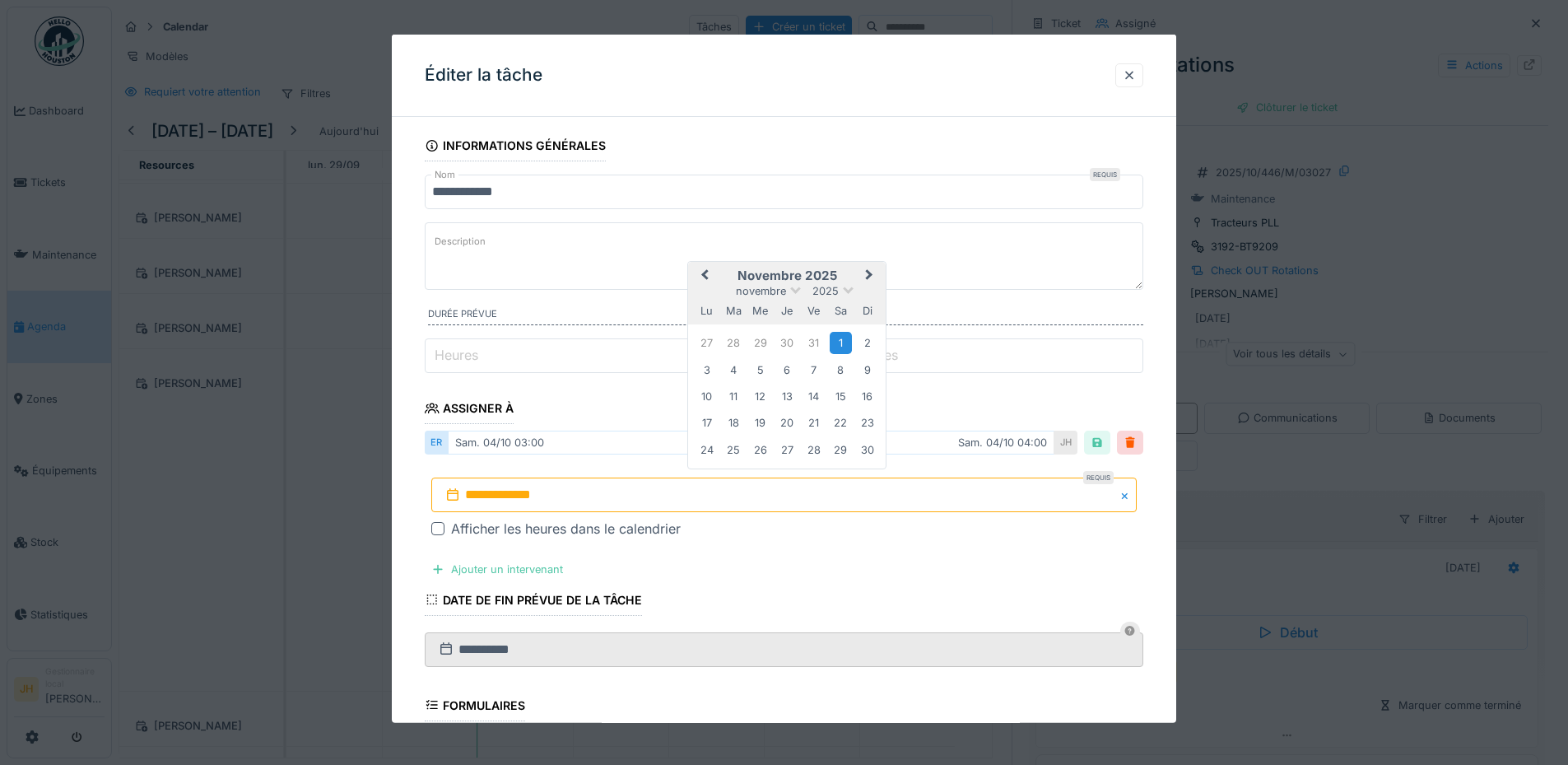
click at [844, 341] on div "1" at bounding box center [841, 342] width 22 height 22
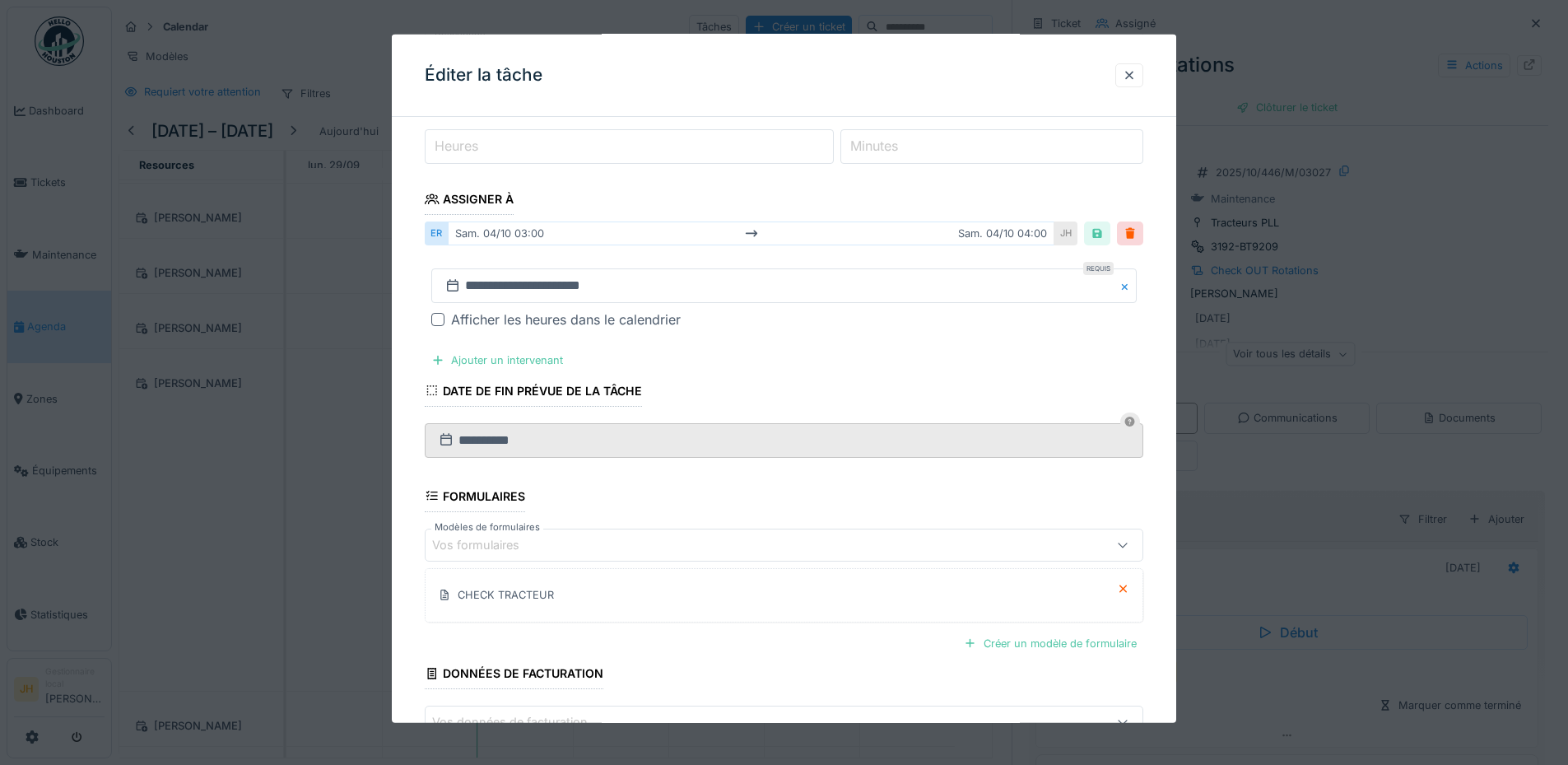
scroll to position [318, 0]
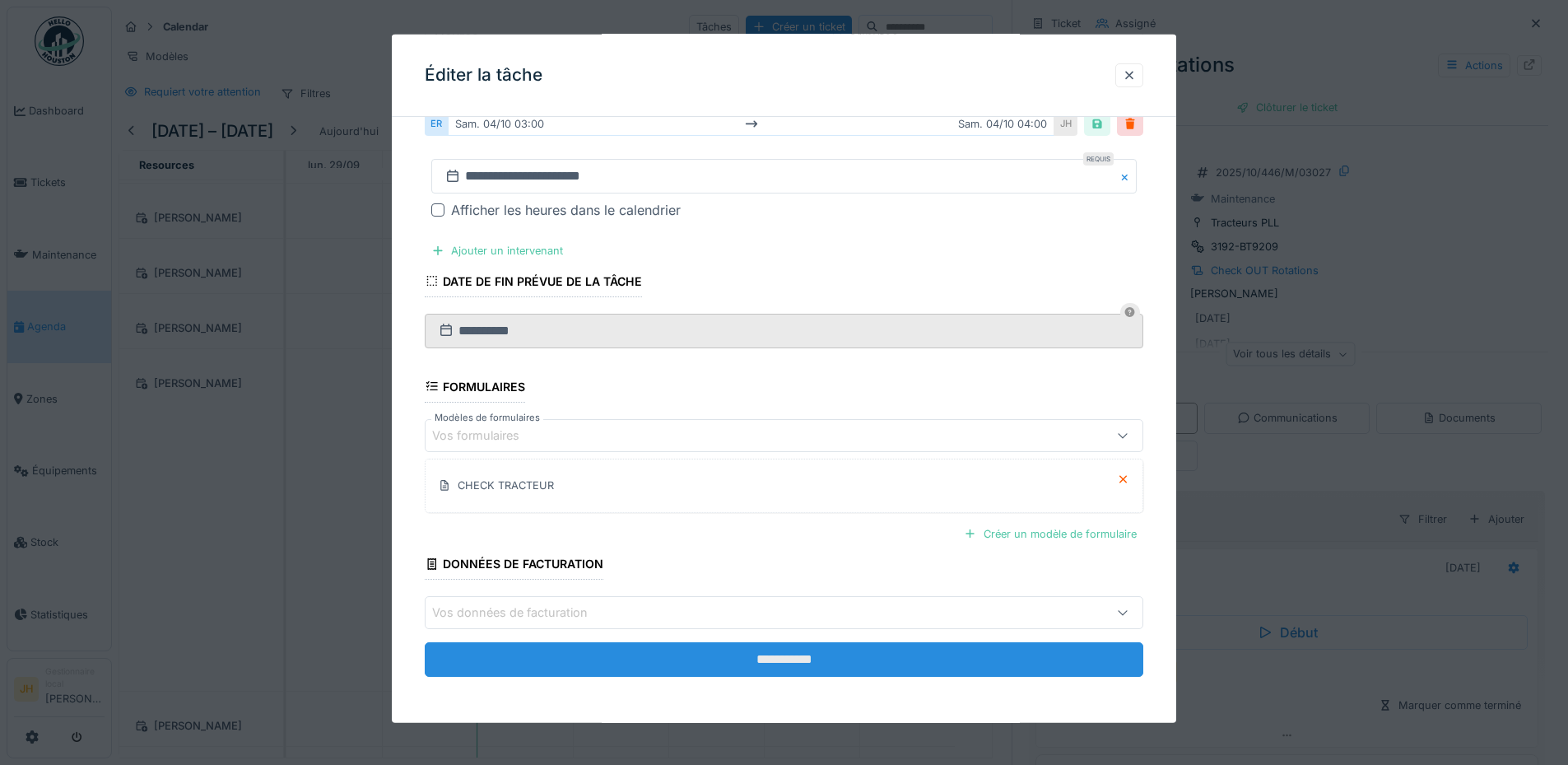
click at [874, 661] on input "**********" at bounding box center [784, 660] width 718 height 35
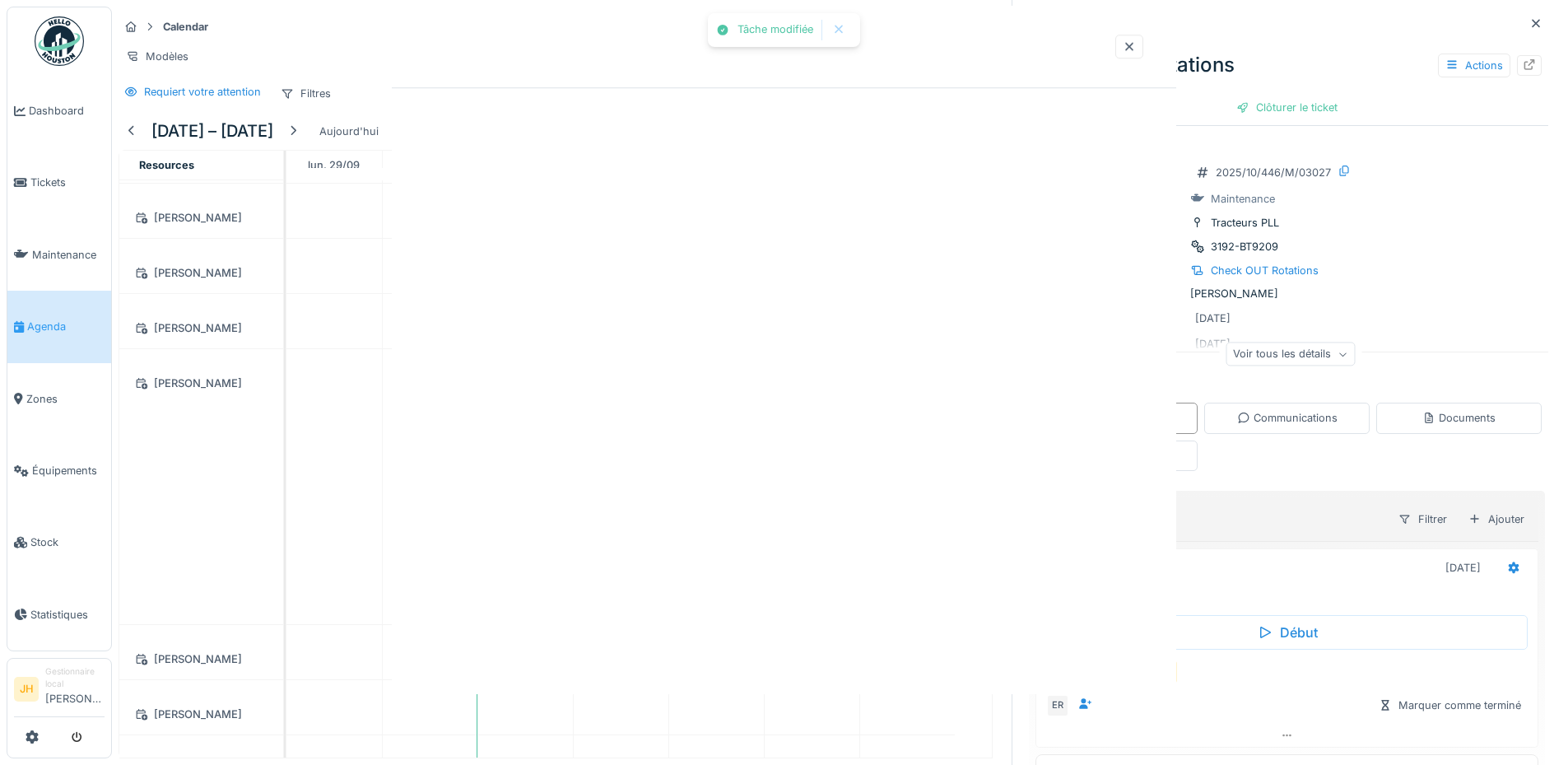
click at [789, 657] on div "Tâche modifiée Annuler Calendar Tâches Créer un ticket Modèles Requiert votre a…" at bounding box center [839, 382] width 1456 height 765
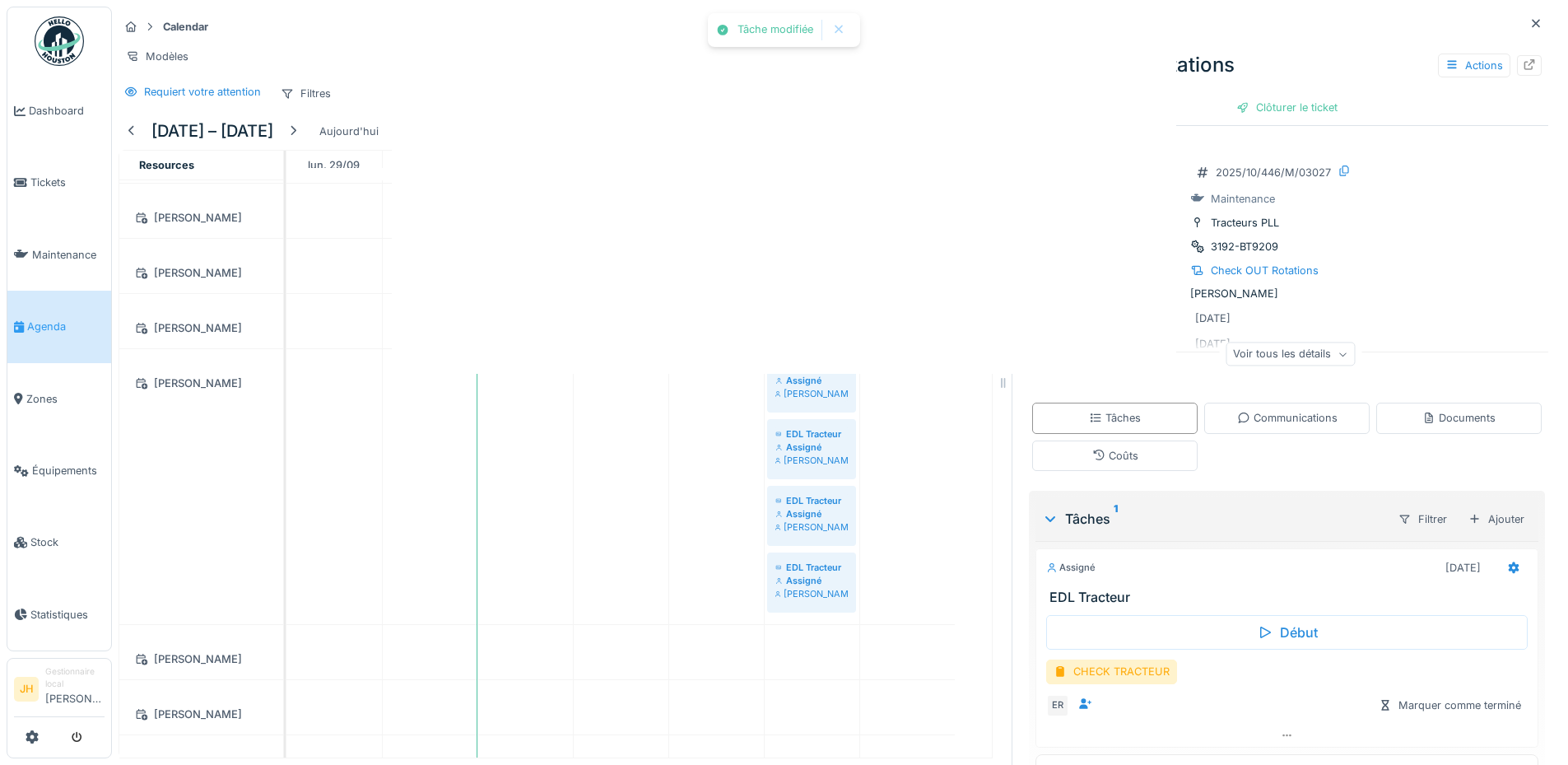
scroll to position [0, 0]
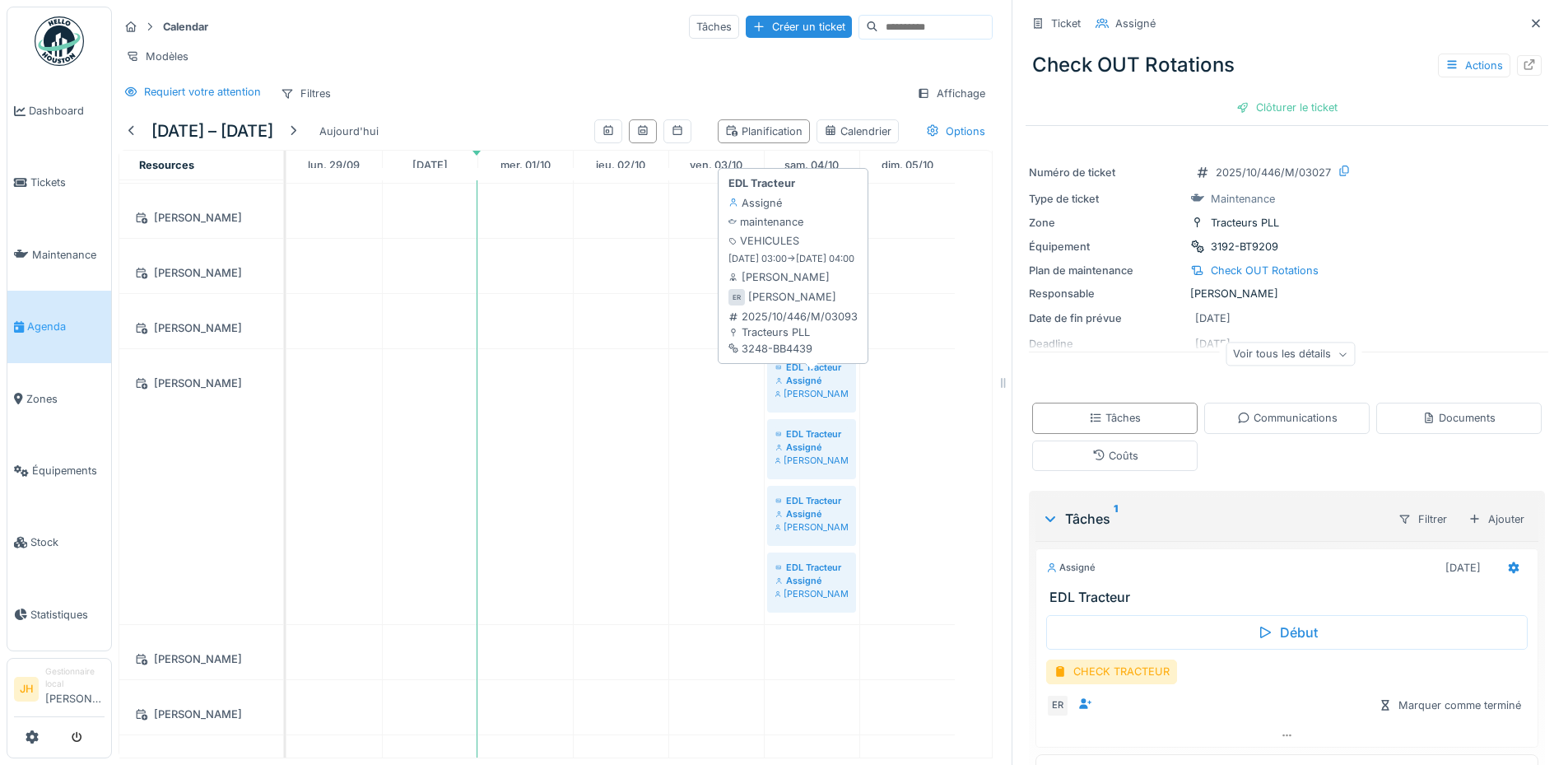
click at [814, 380] on div "Assigné" at bounding box center [812, 380] width 73 height 13
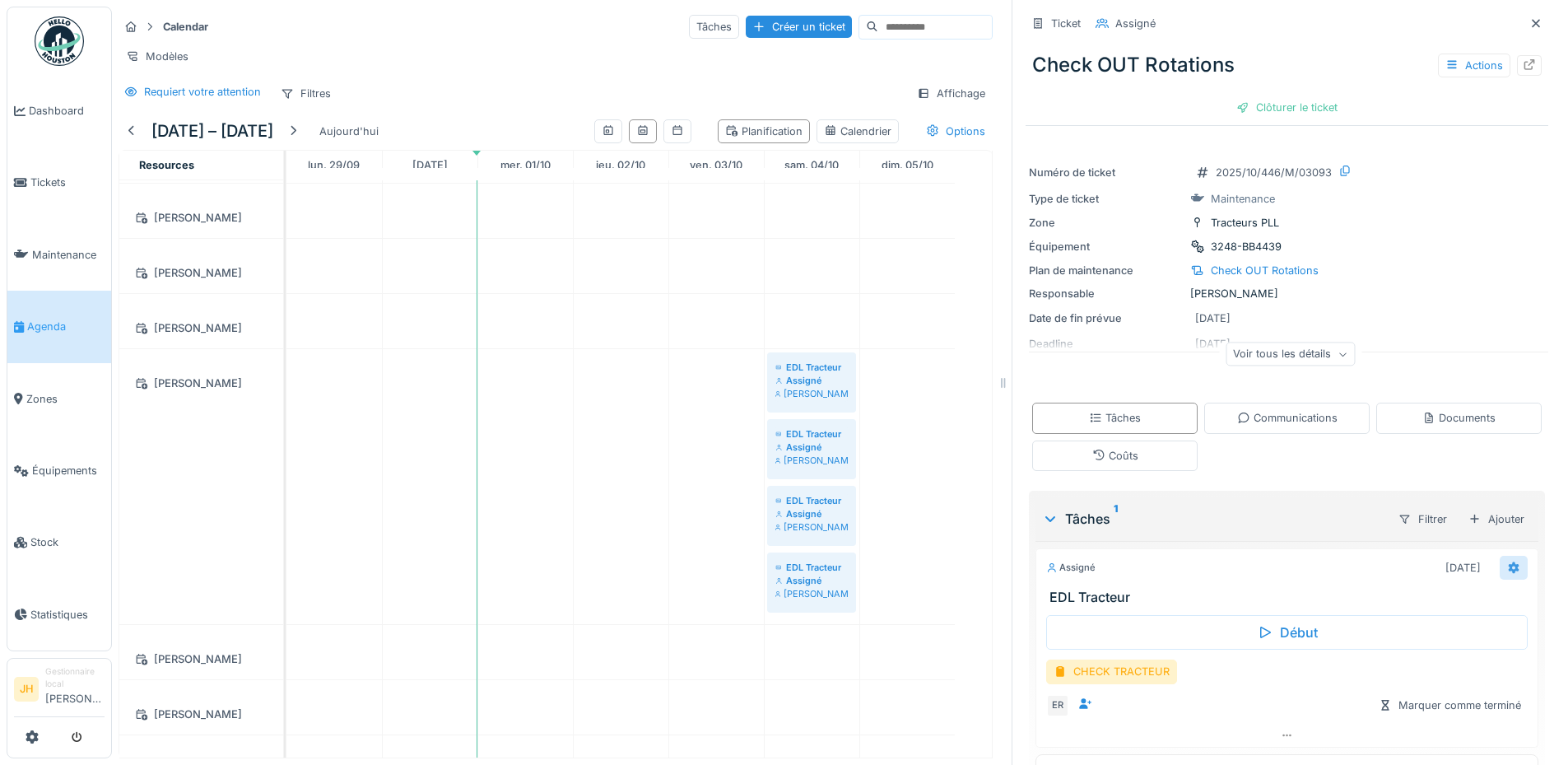
click at [1499, 557] on div at bounding box center [1513, 567] width 28 height 24
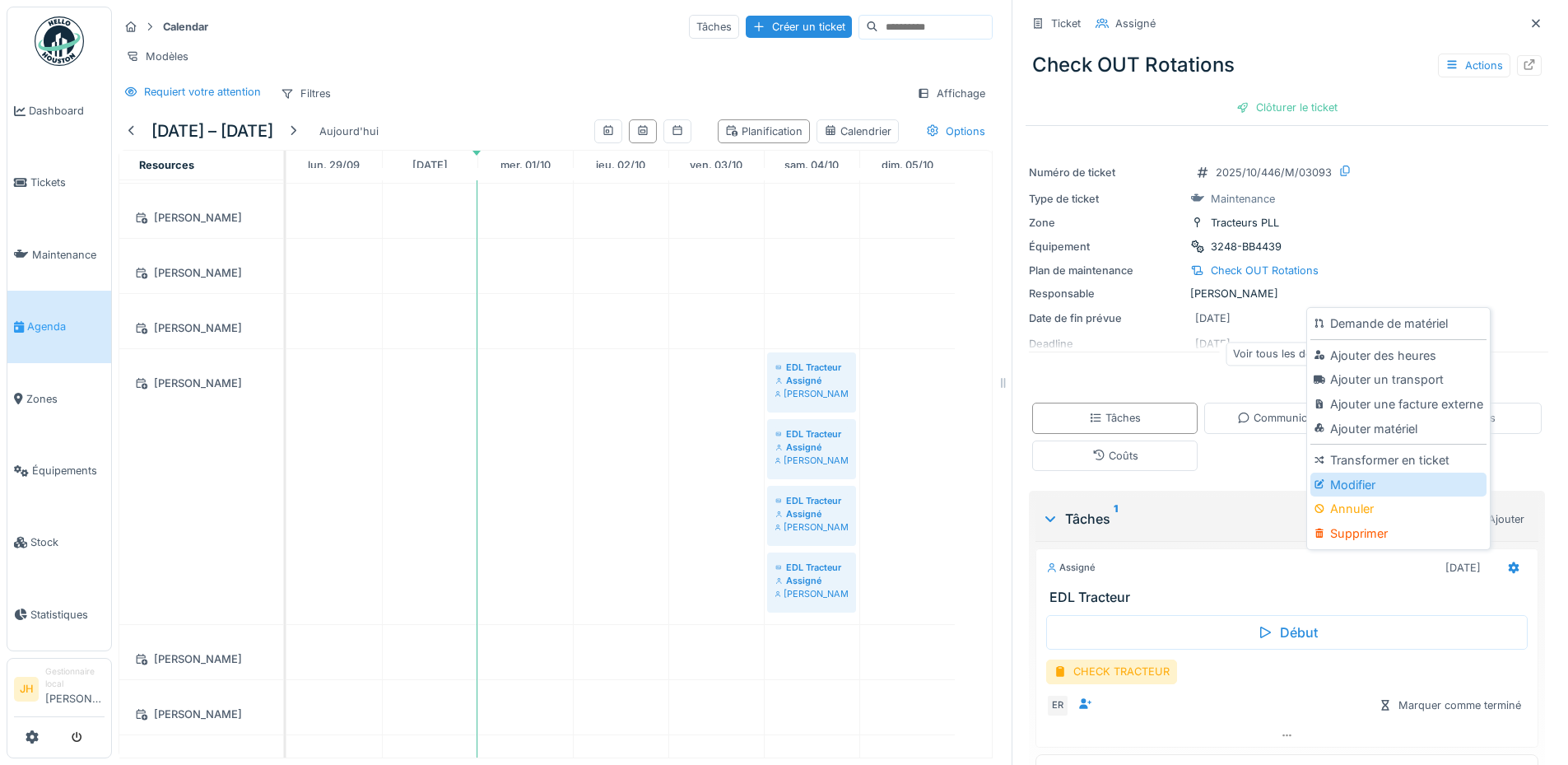
click at [1390, 476] on div "Modifier" at bounding box center [1398, 485] width 175 height 25
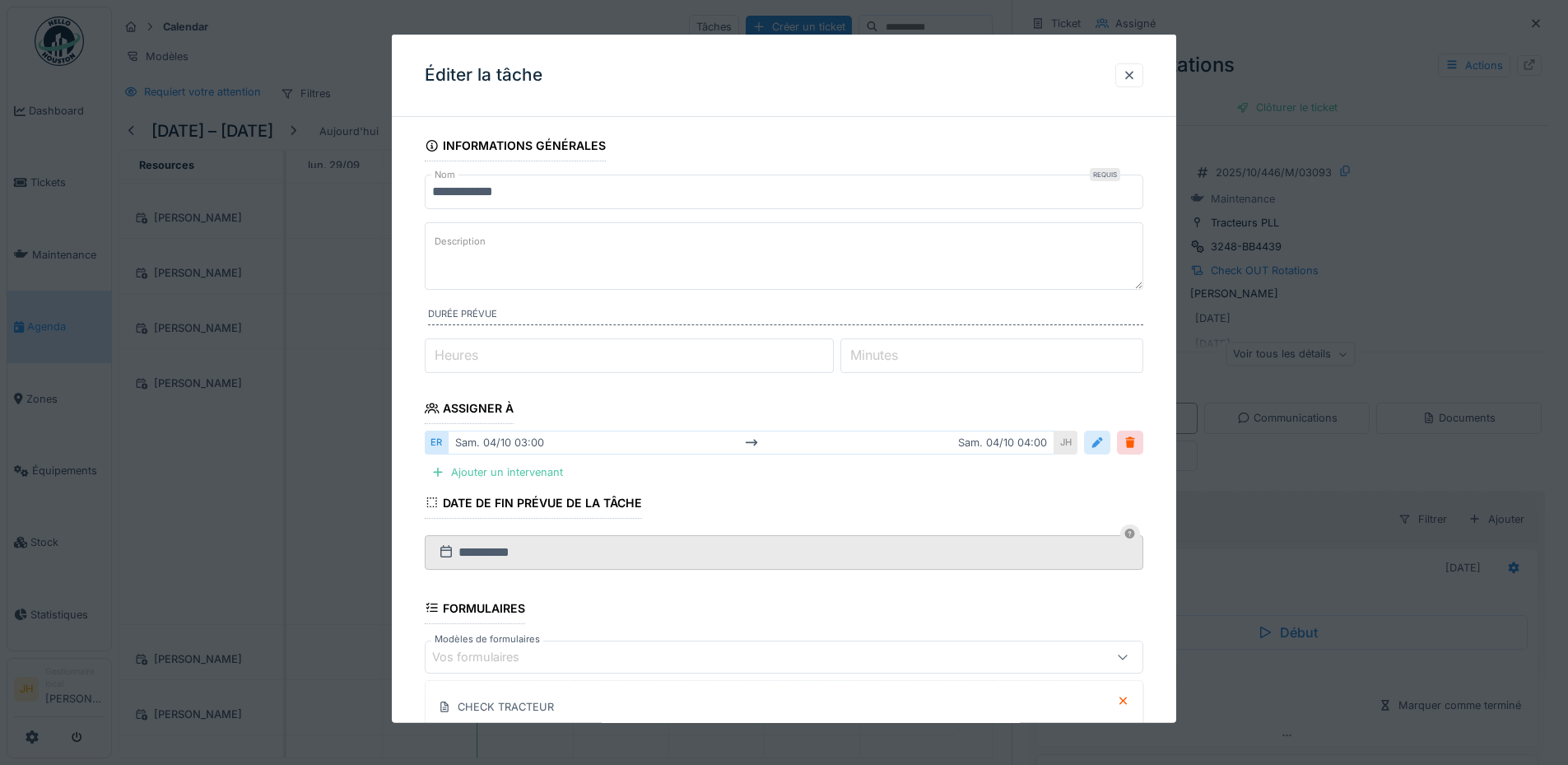
click at [1103, 443] on div at bounding box center [1097, 442] width 13 height 16
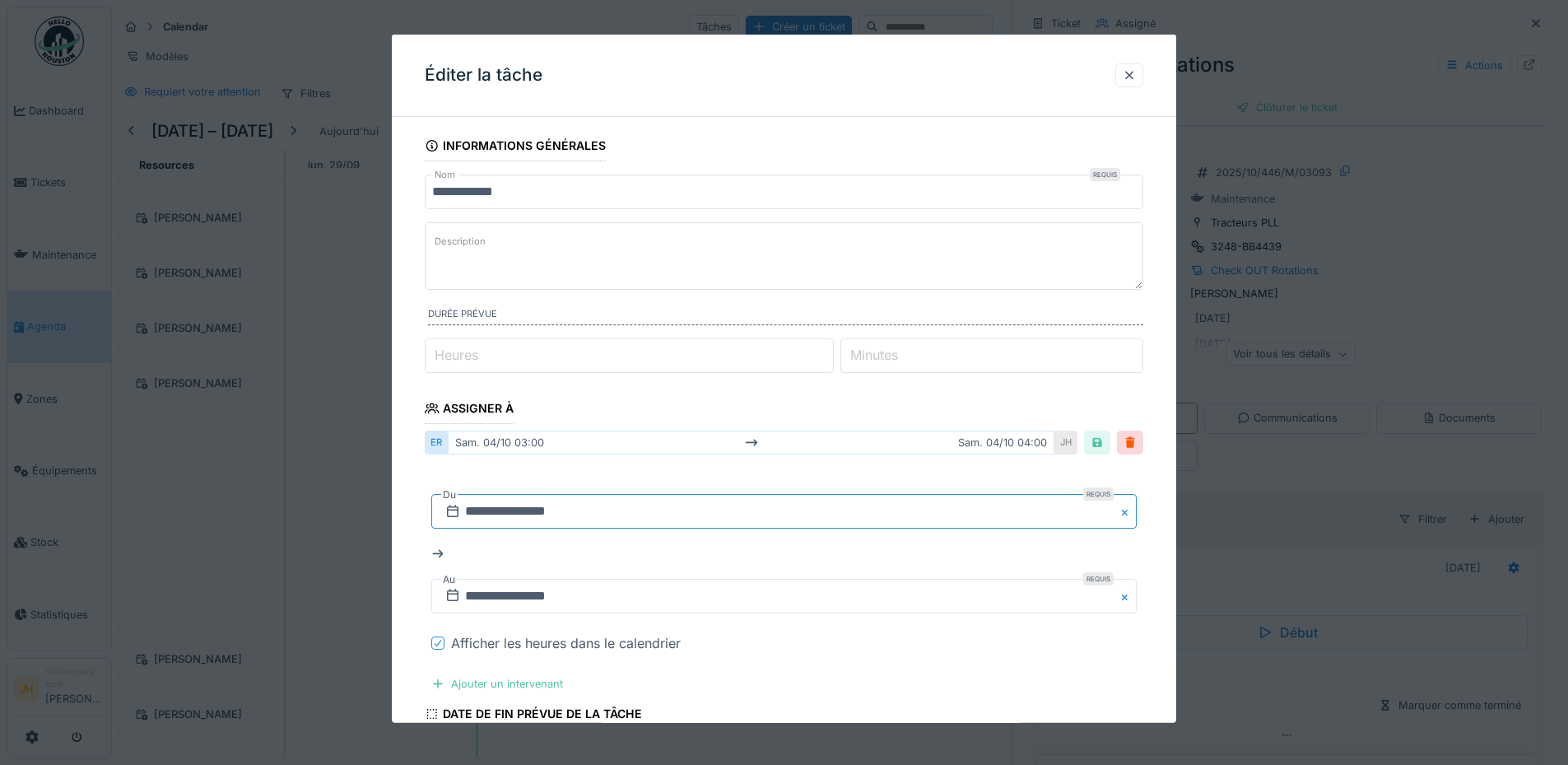
click at [713, 523] on input "**********" at bounding box center [784, 511] width 705 height 35
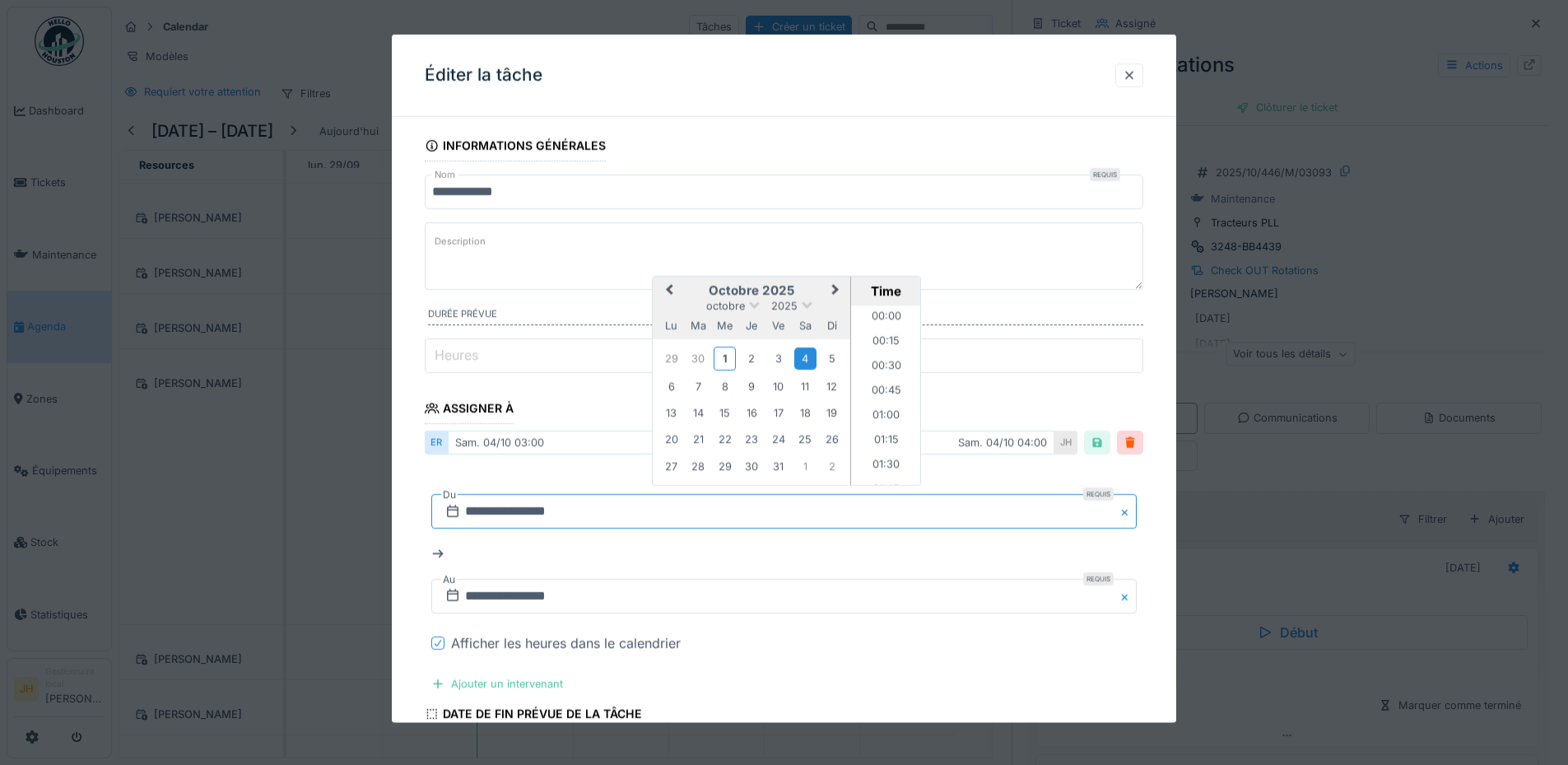
scroll to position [219, 0]
click at [693, 523] on input "**********" at bounding box center [784, 511] width 705 height 35
click at [435, 644] on icon at bounding box center [438, 643] width 10 height 8
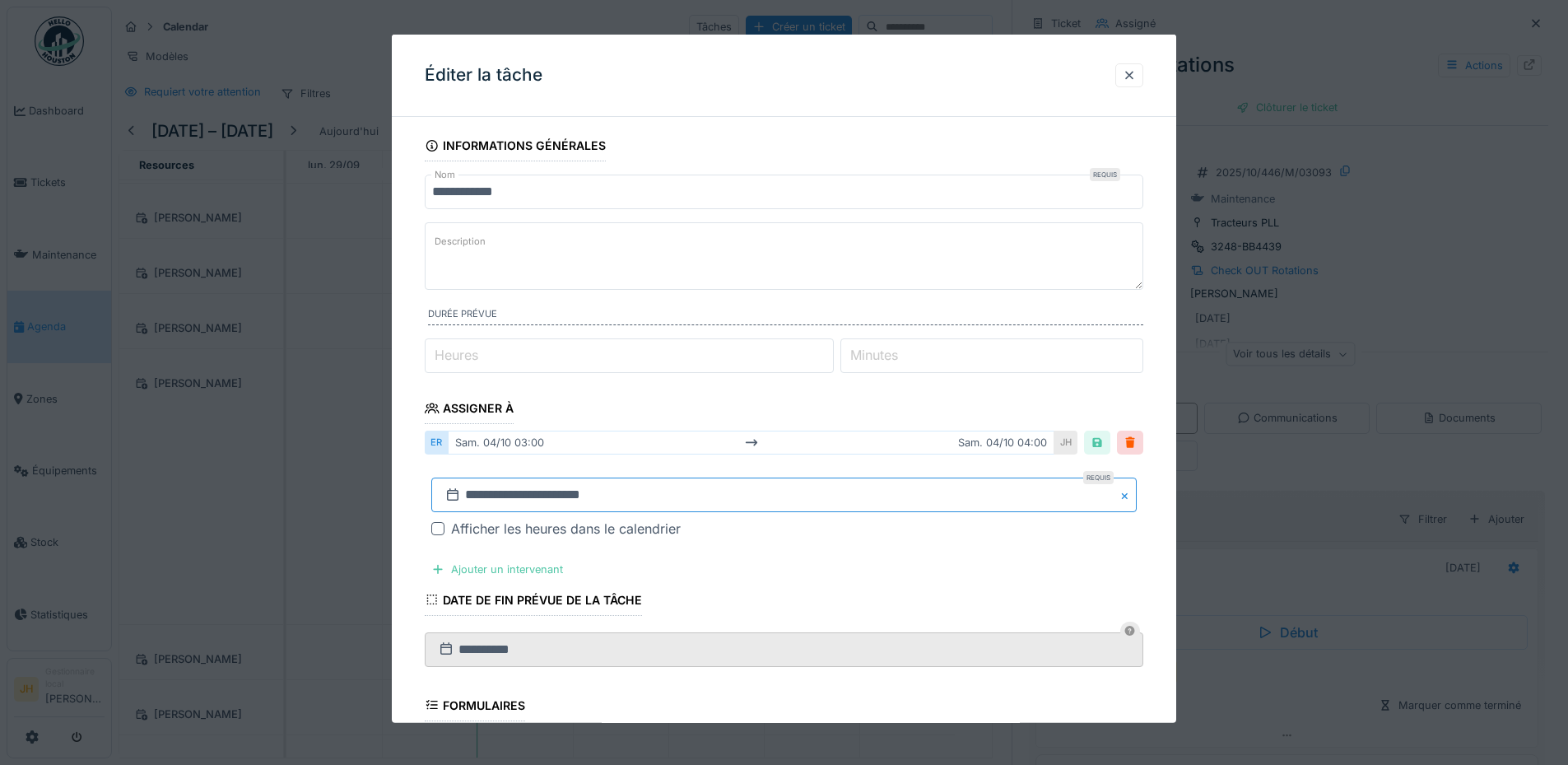
click at [524, 495] on input "**********" at bounding box center [784, 495] width 705 height 35
click at [848, 419] on div "25" at bounding box center [841, 423] width 22 height 22
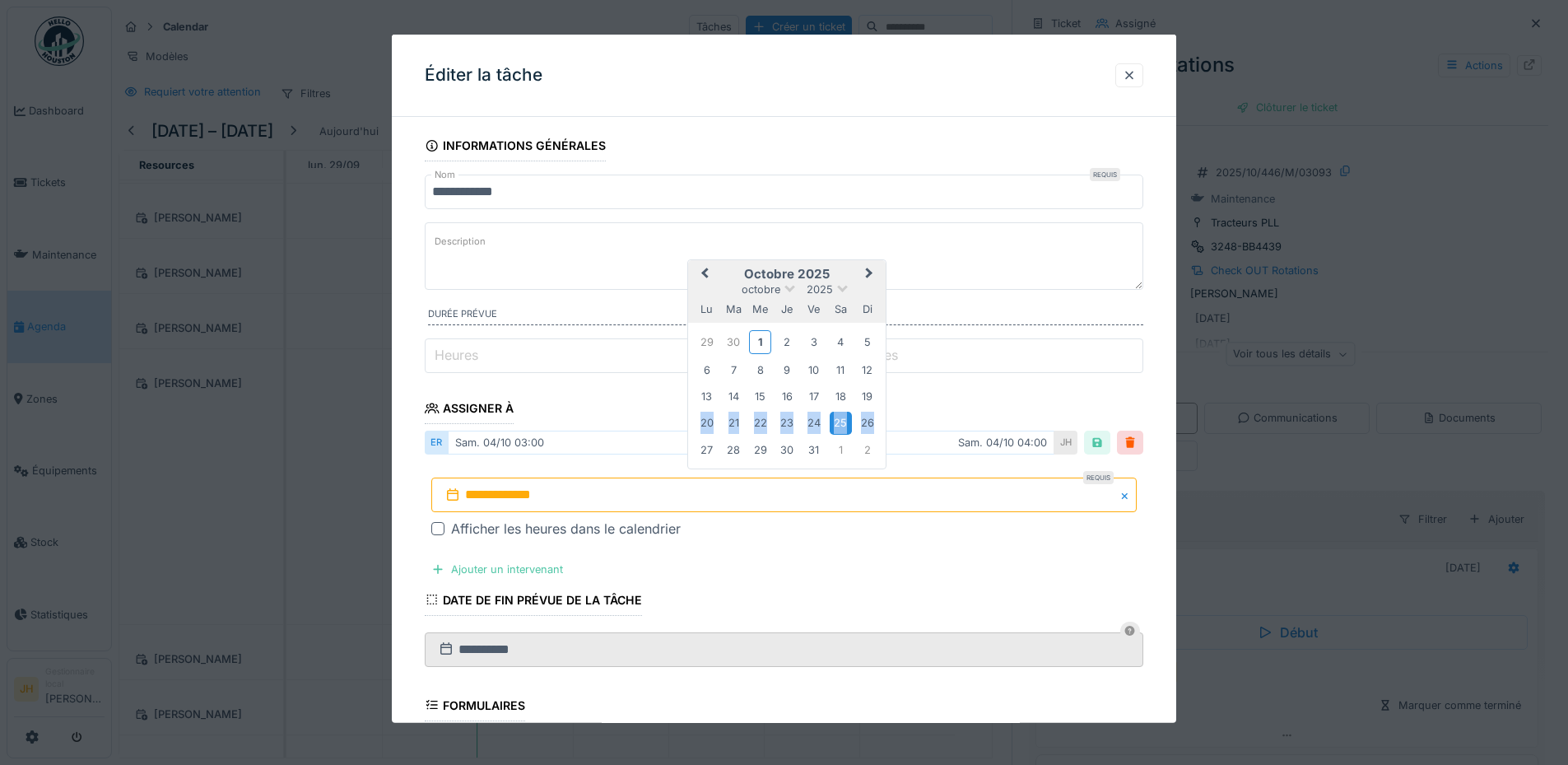
click at [848, 419] on div "25" at bounding box center [841, 423] width 22 height 22
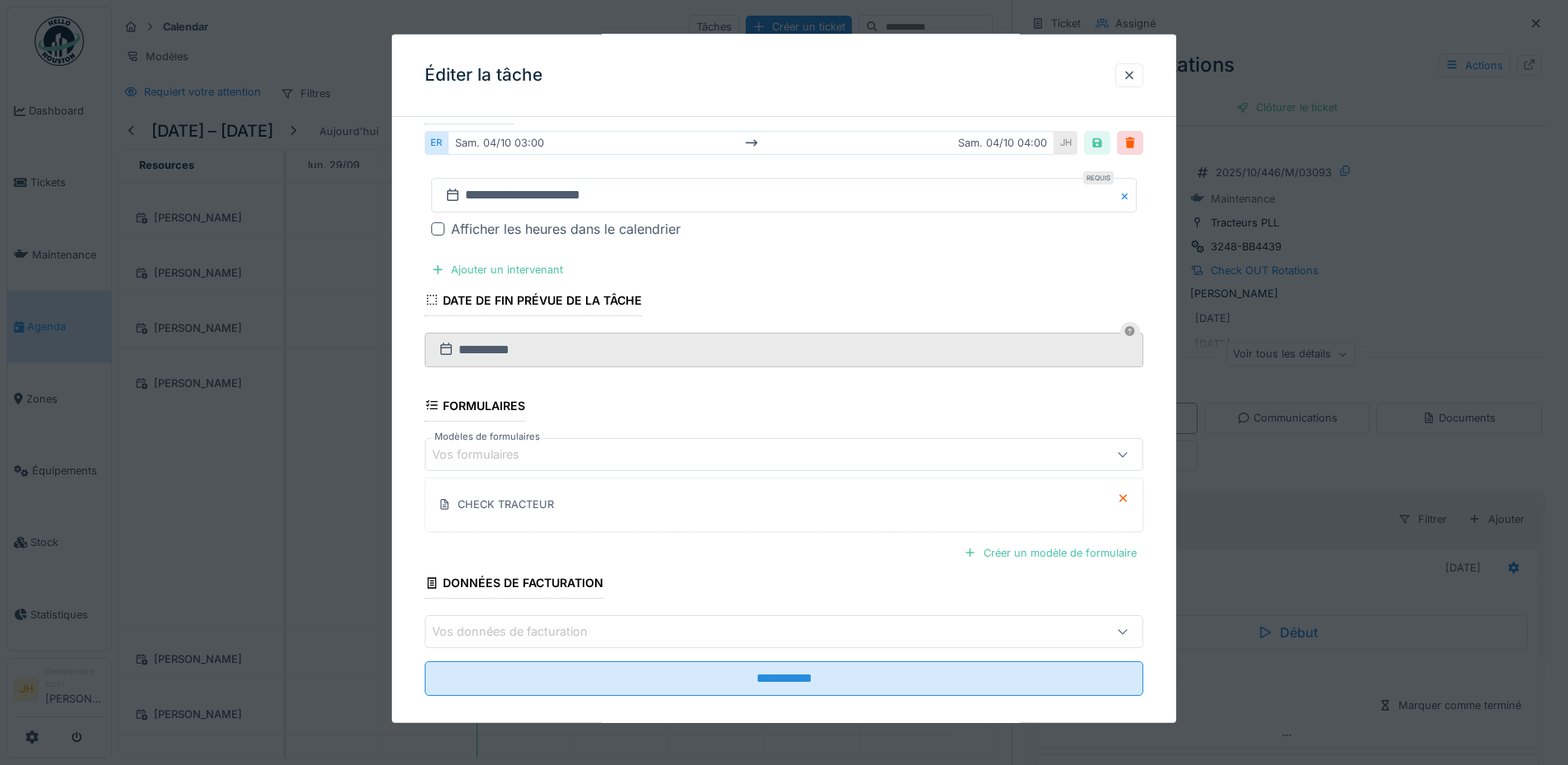
scroll to position [318, 0]
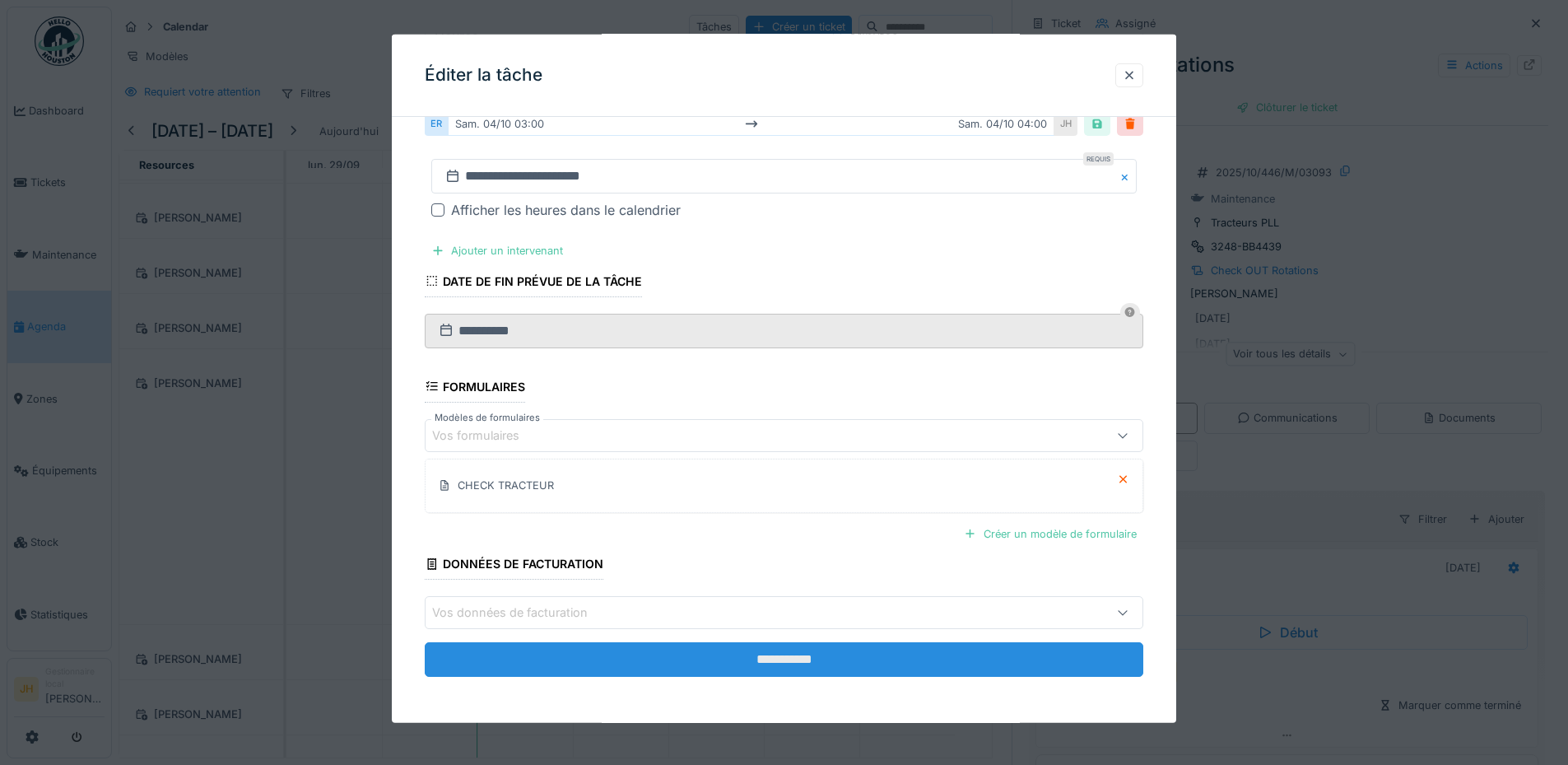
click at [854, 655] on input "**********" at bounding box center [784, 660] width 718 height 35
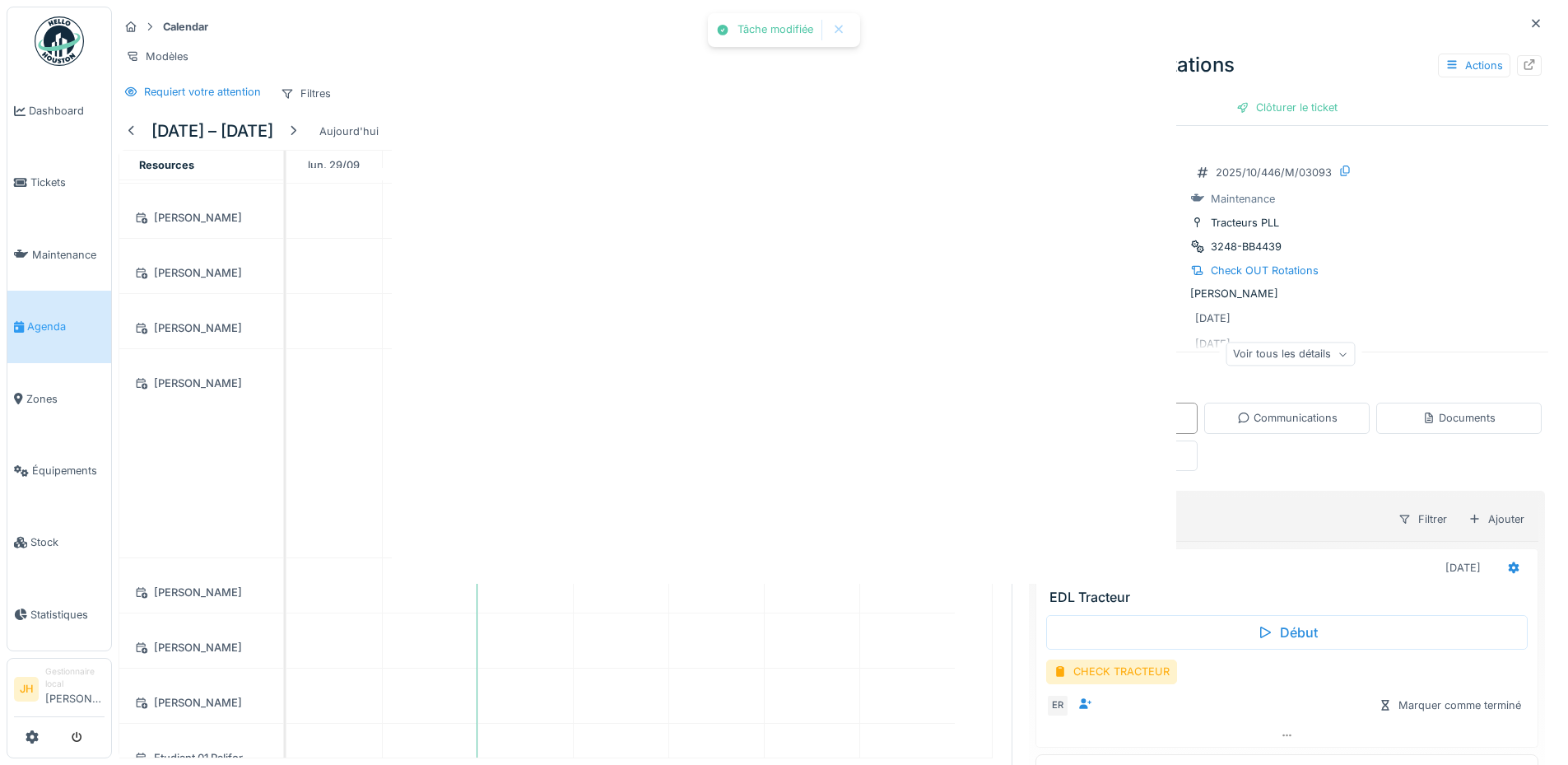
scroll to position [0, 0]
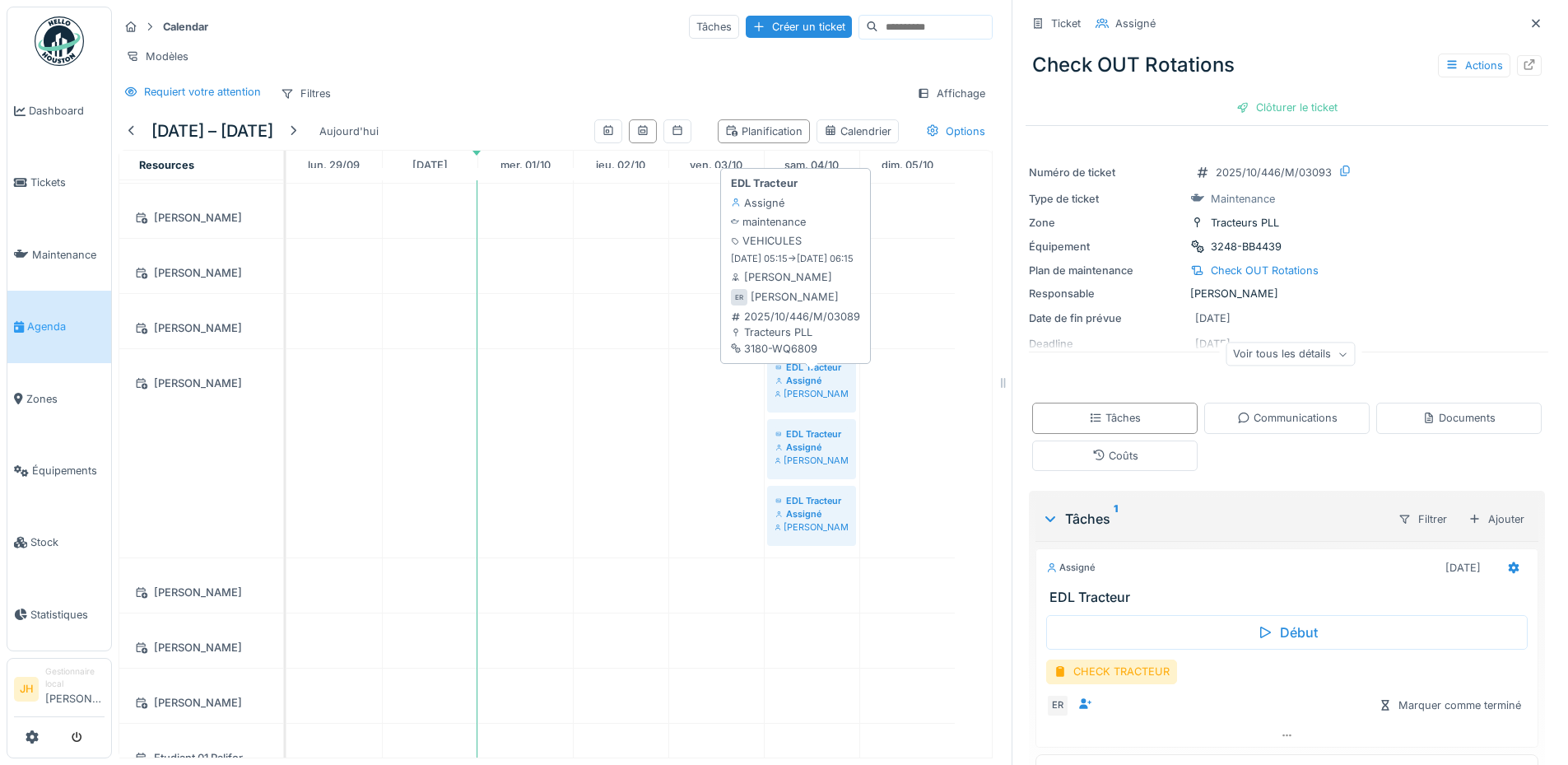
click at [808, 376] on div "Assigné" at bounding box center [812, 380] width 73 height 13
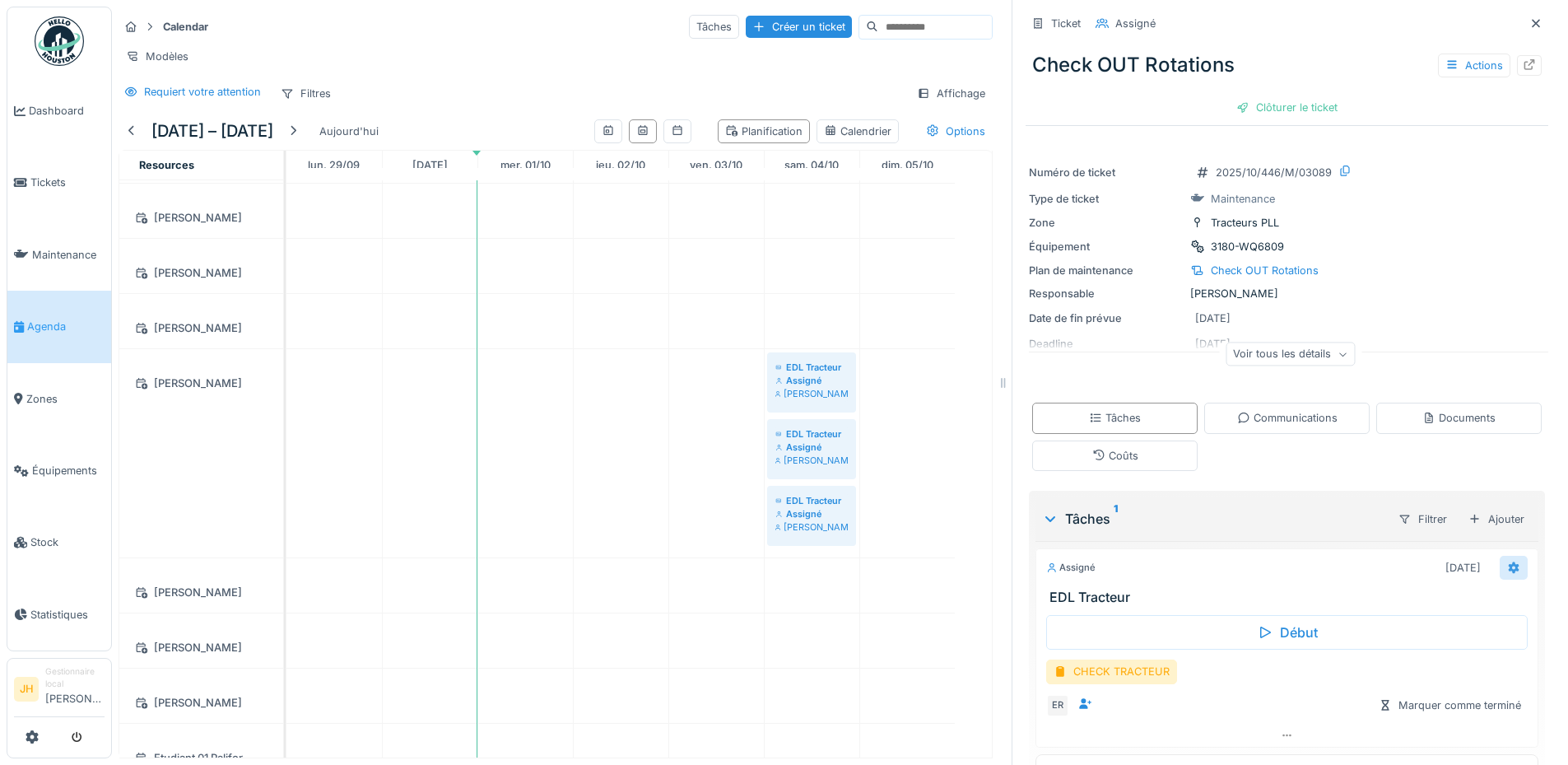
click at [1507, 562] on icon at bounding box center [1513, 567] width 13 height 11
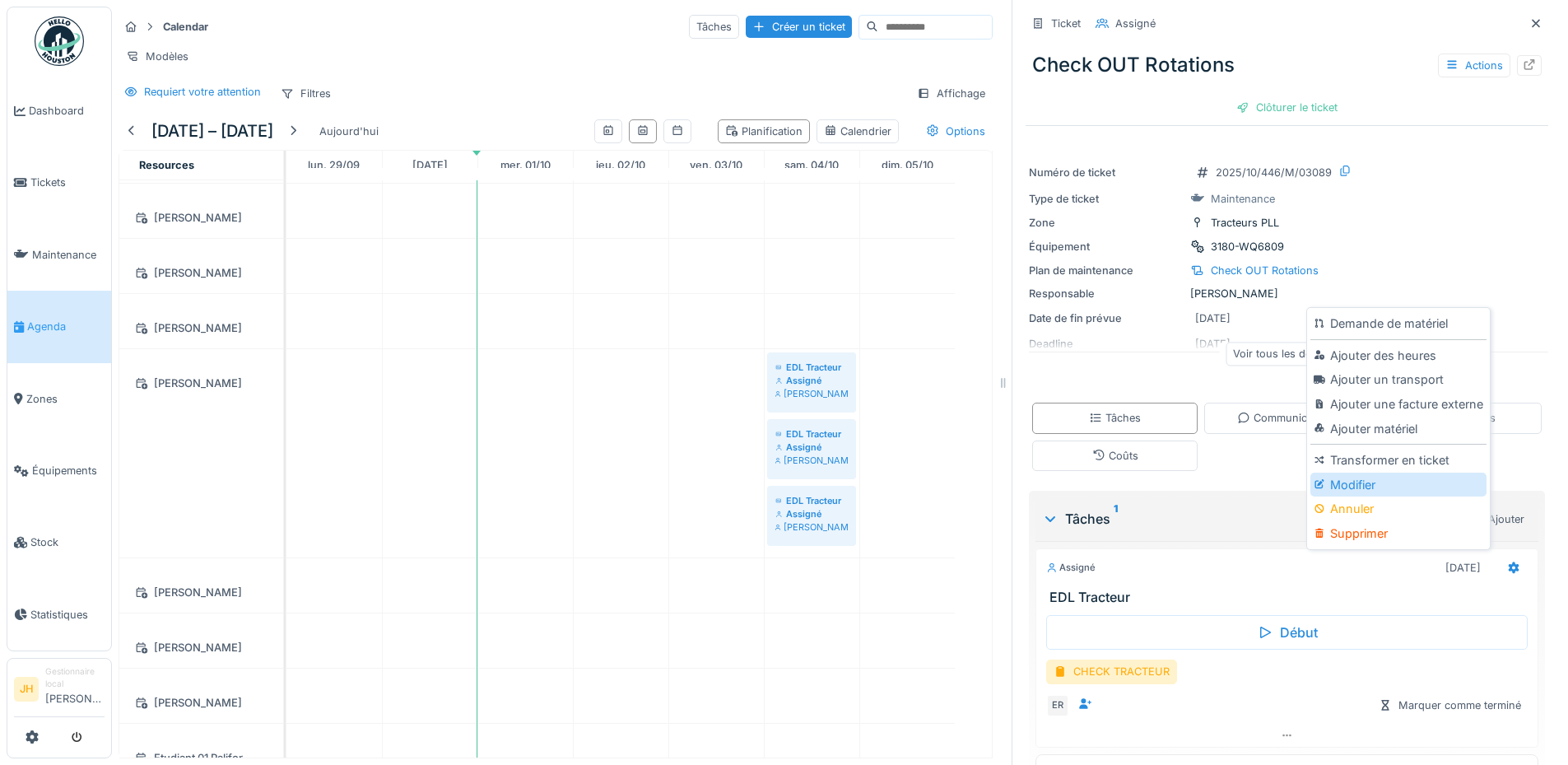
click at [1331, 472] on div "Modifier" at bounding box center [1398, 485] width 175 height 25
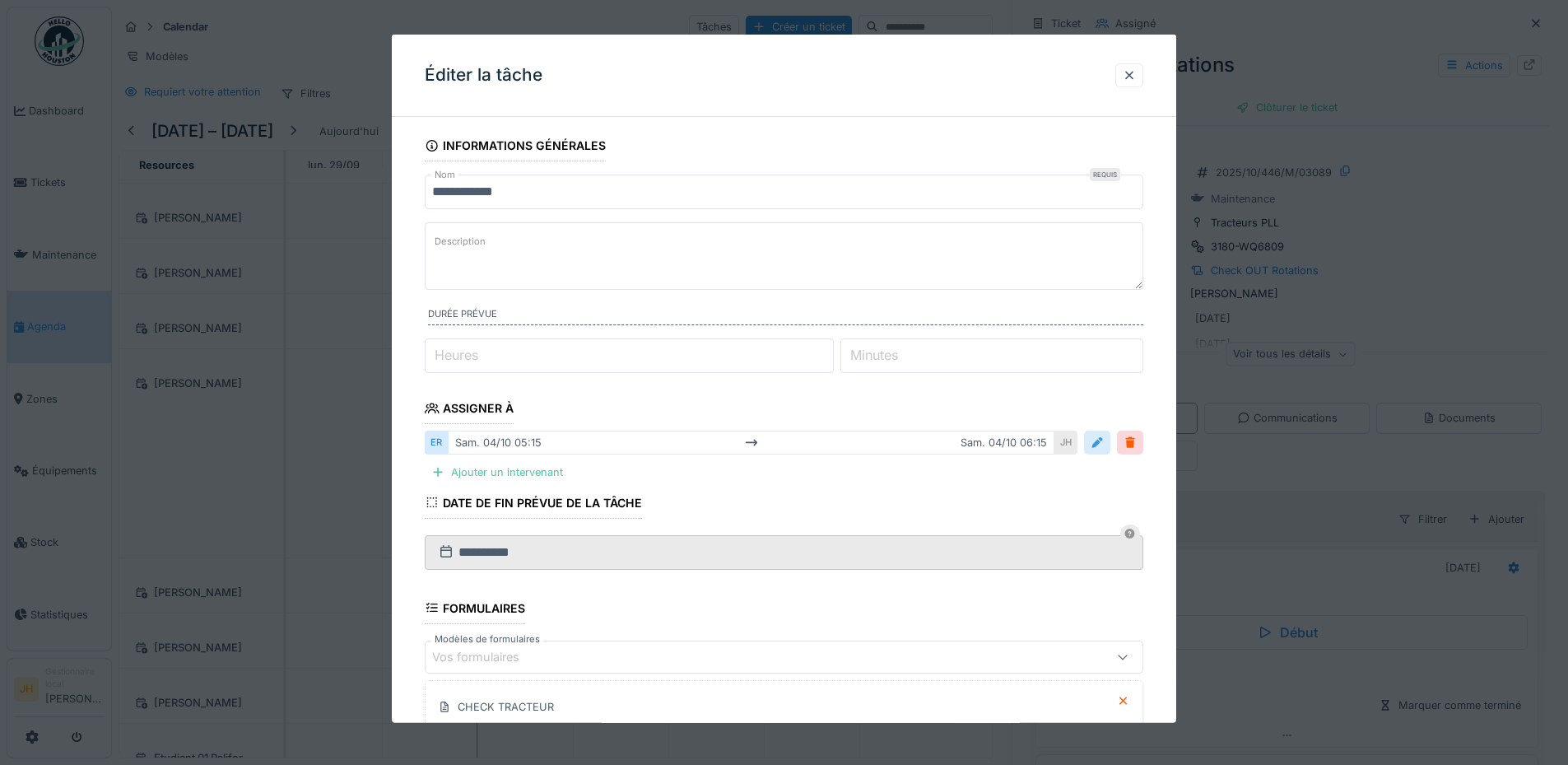
click at [1102, 445] on div at bounding box center [1097, 442] width 13 height 16
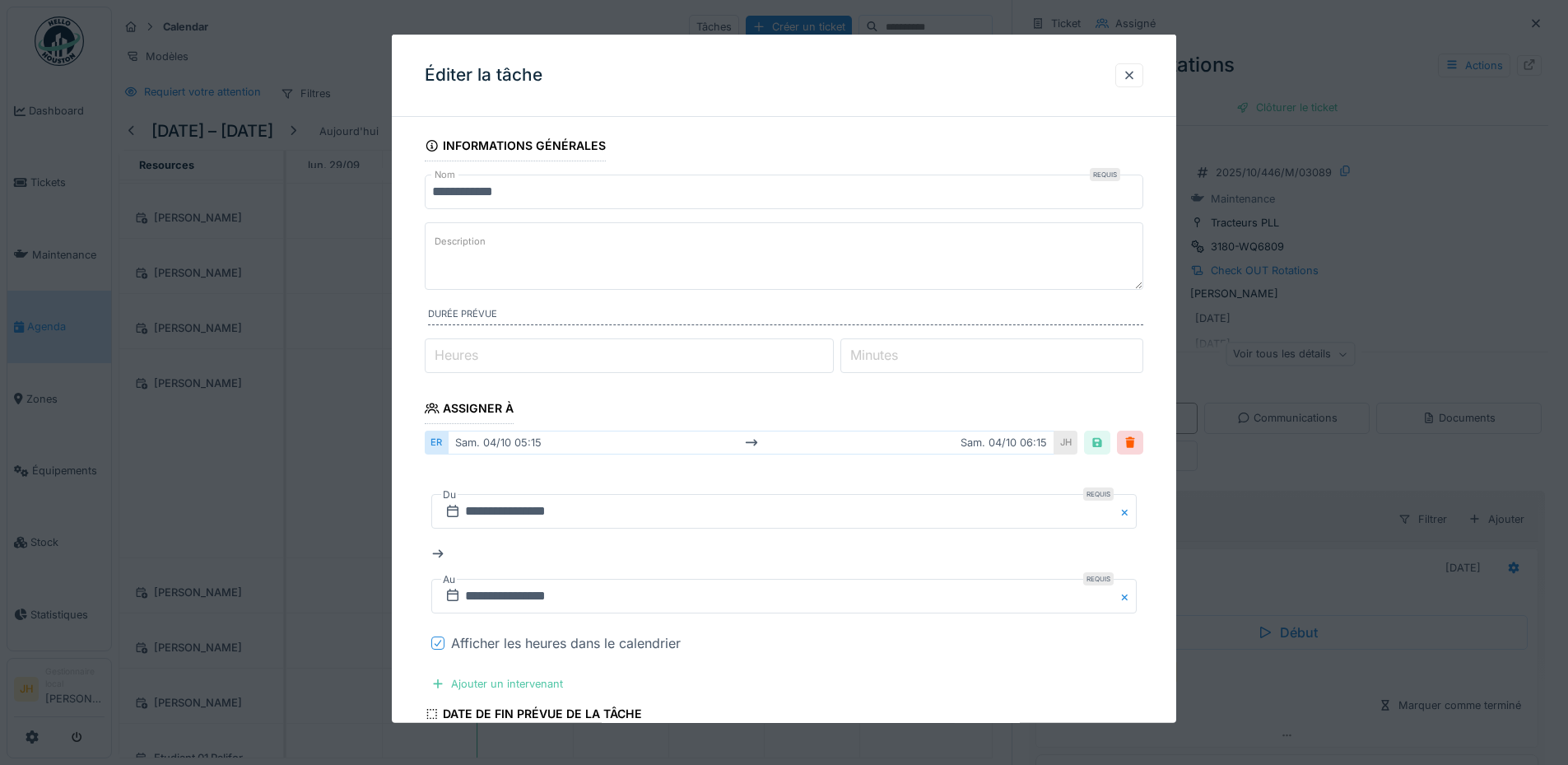
click at [436, 642] on icon at bounding box center [438, 643] width 10 height 8
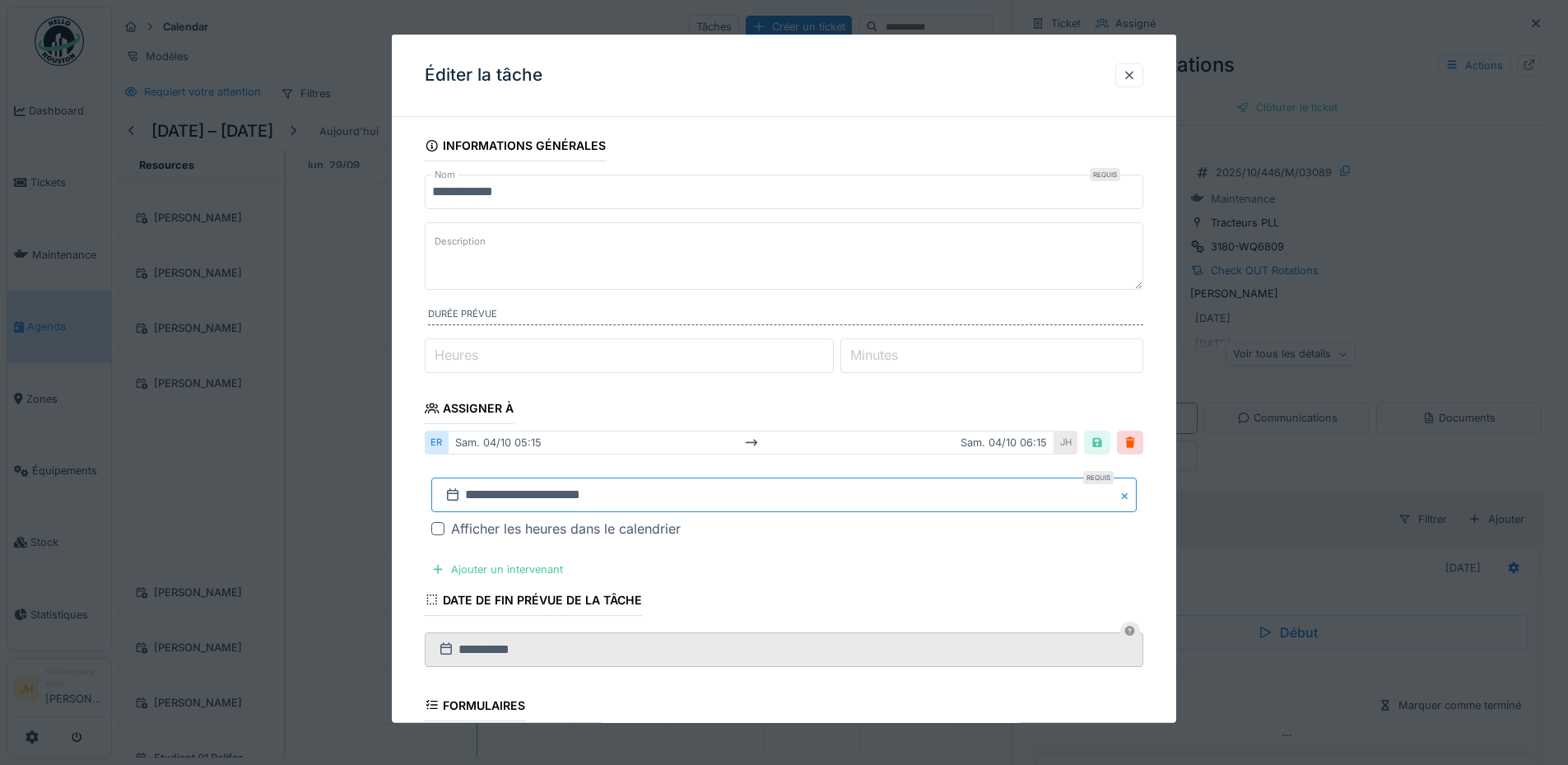
click at [522, 491] on input "**********" at bounding box center [784, 495] width 705 height 35
click at [845, 424] on div "25" at bounding box center [841, 423] width 22 height 22
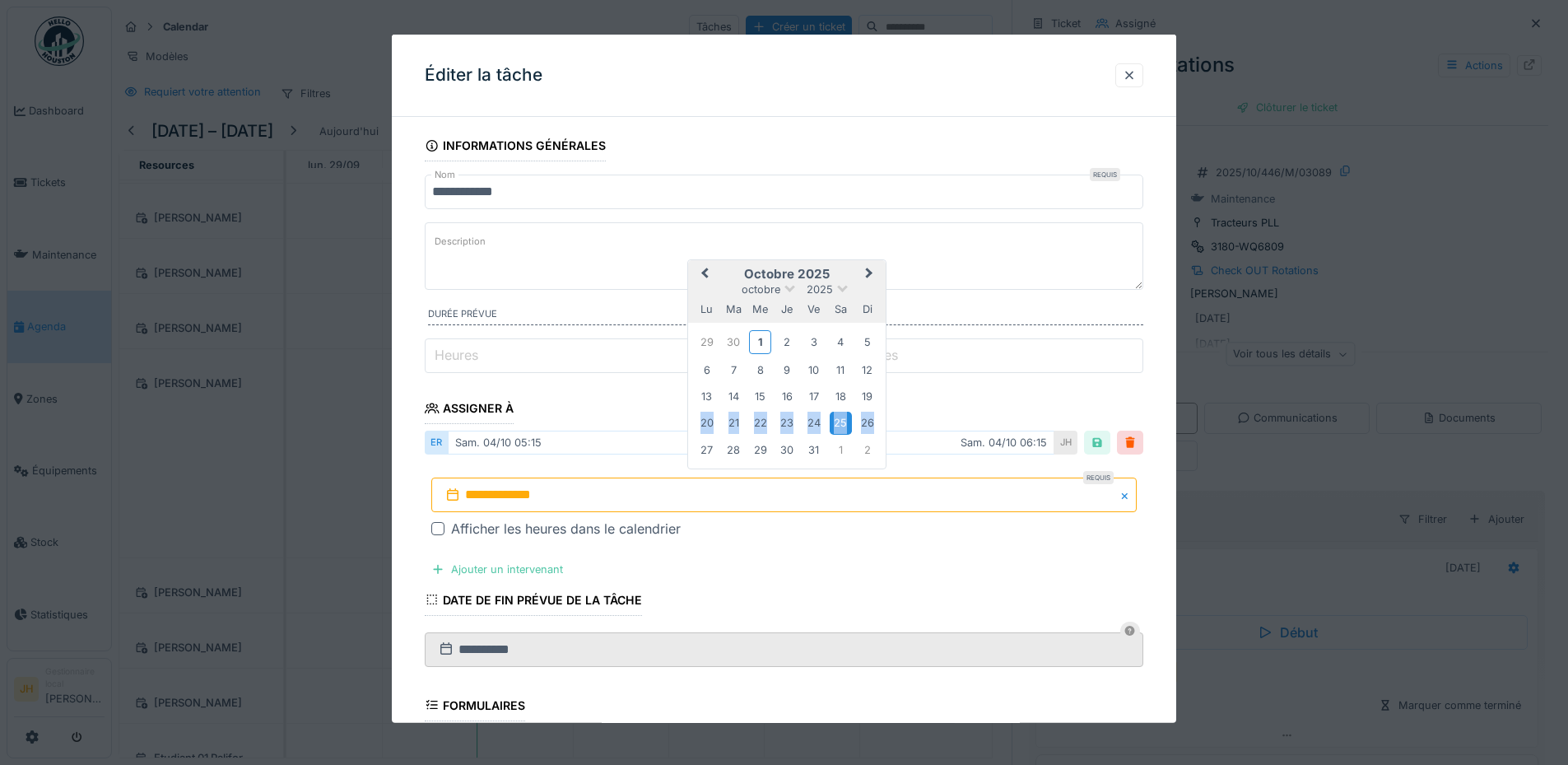
click at [845, 424] on div "25" at bounding box center [841, 423] width 22 height 22
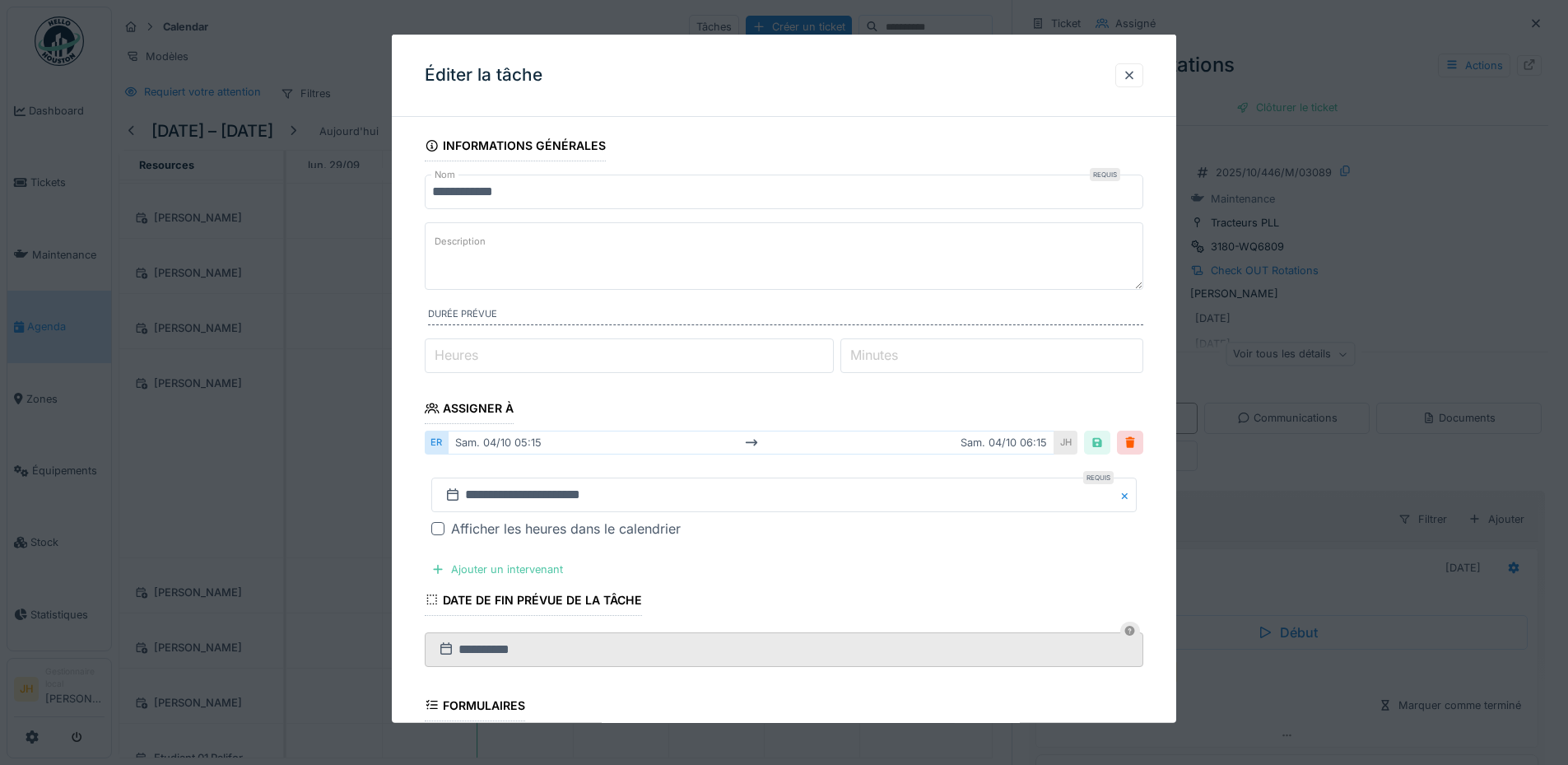
scroll to position [318, 0]
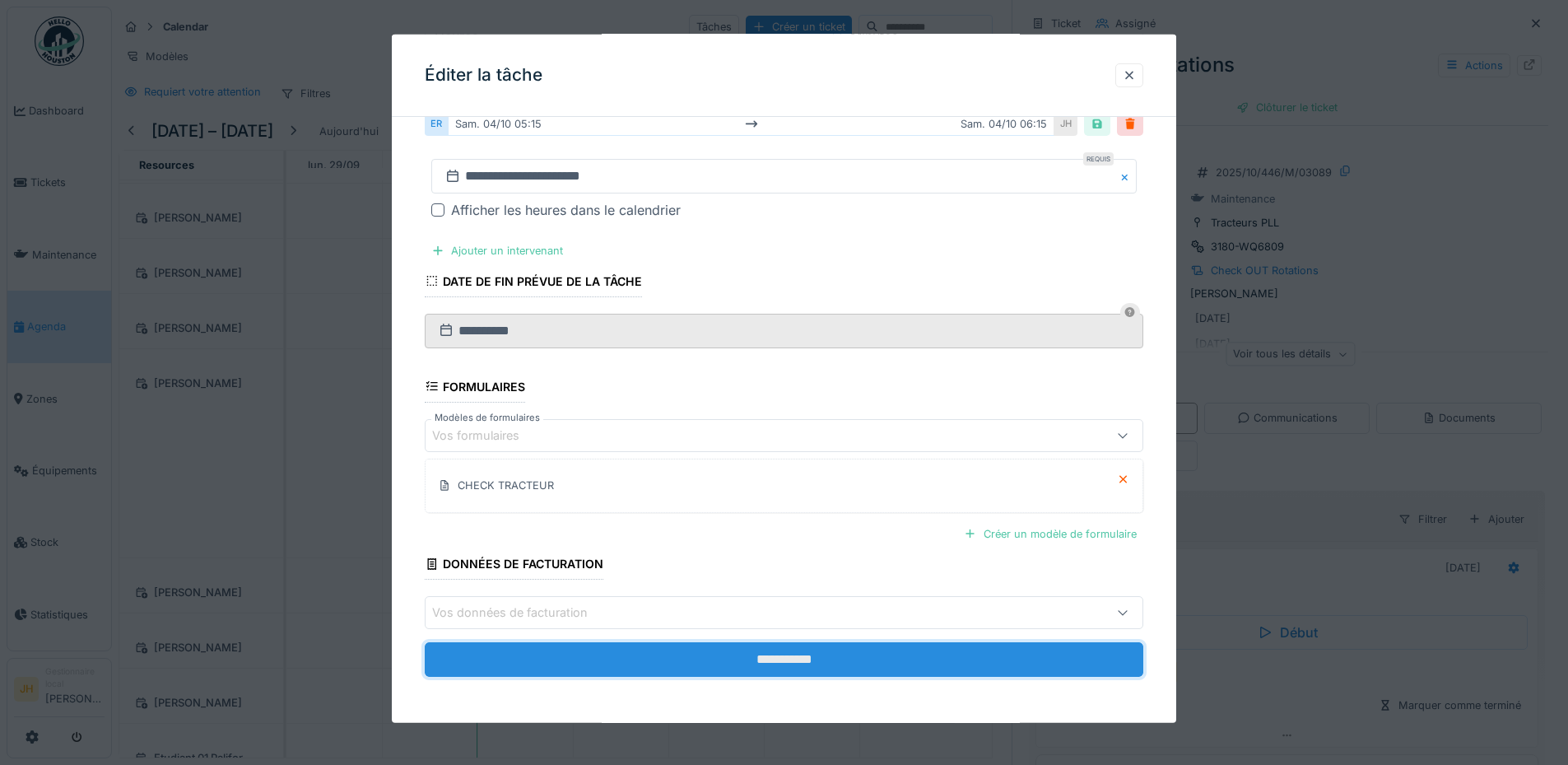
click at [921, 663] on input "**********" at bounding box center [784, 660] width 718 height 35
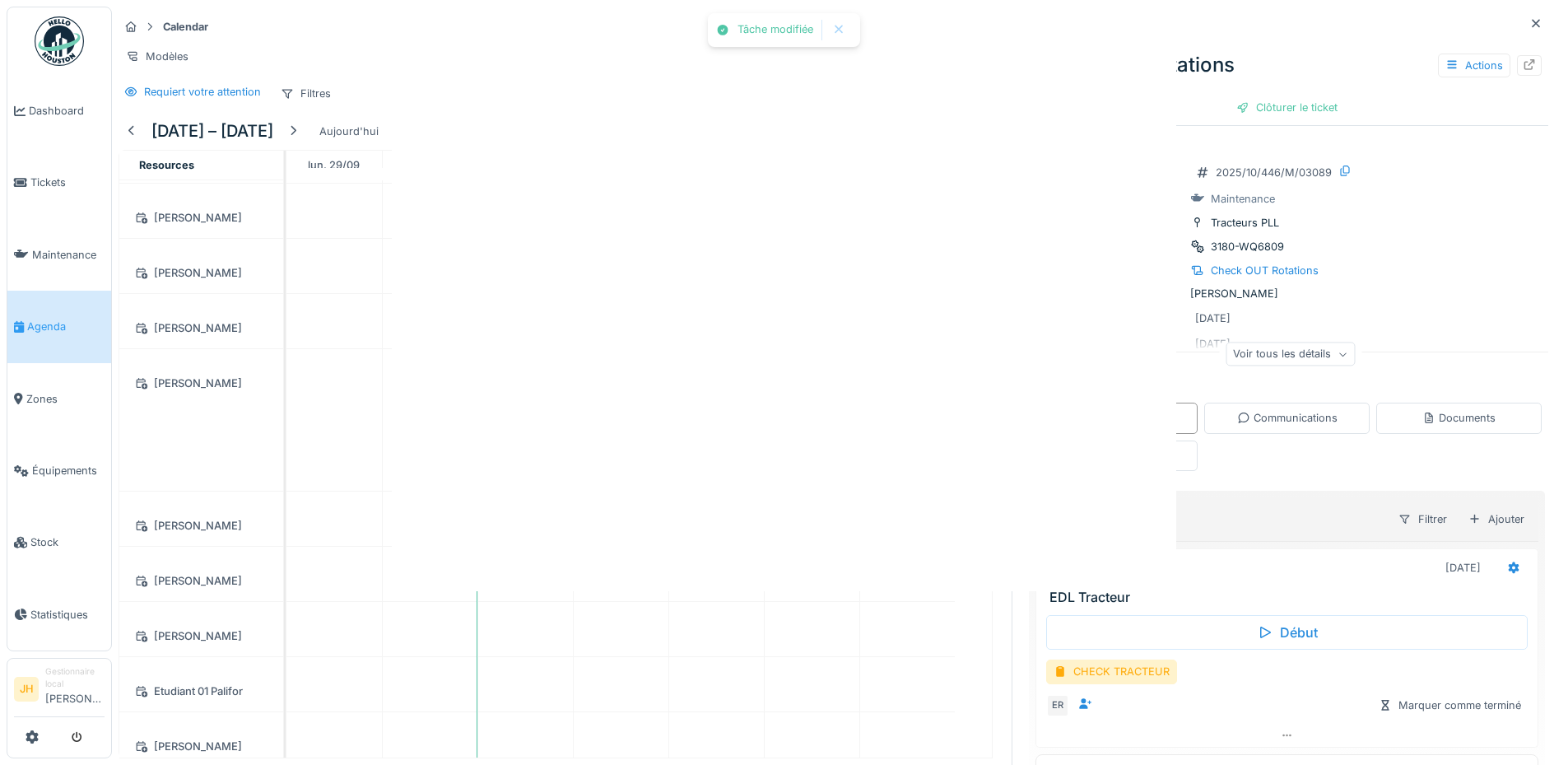
scroll to position [0, 0]
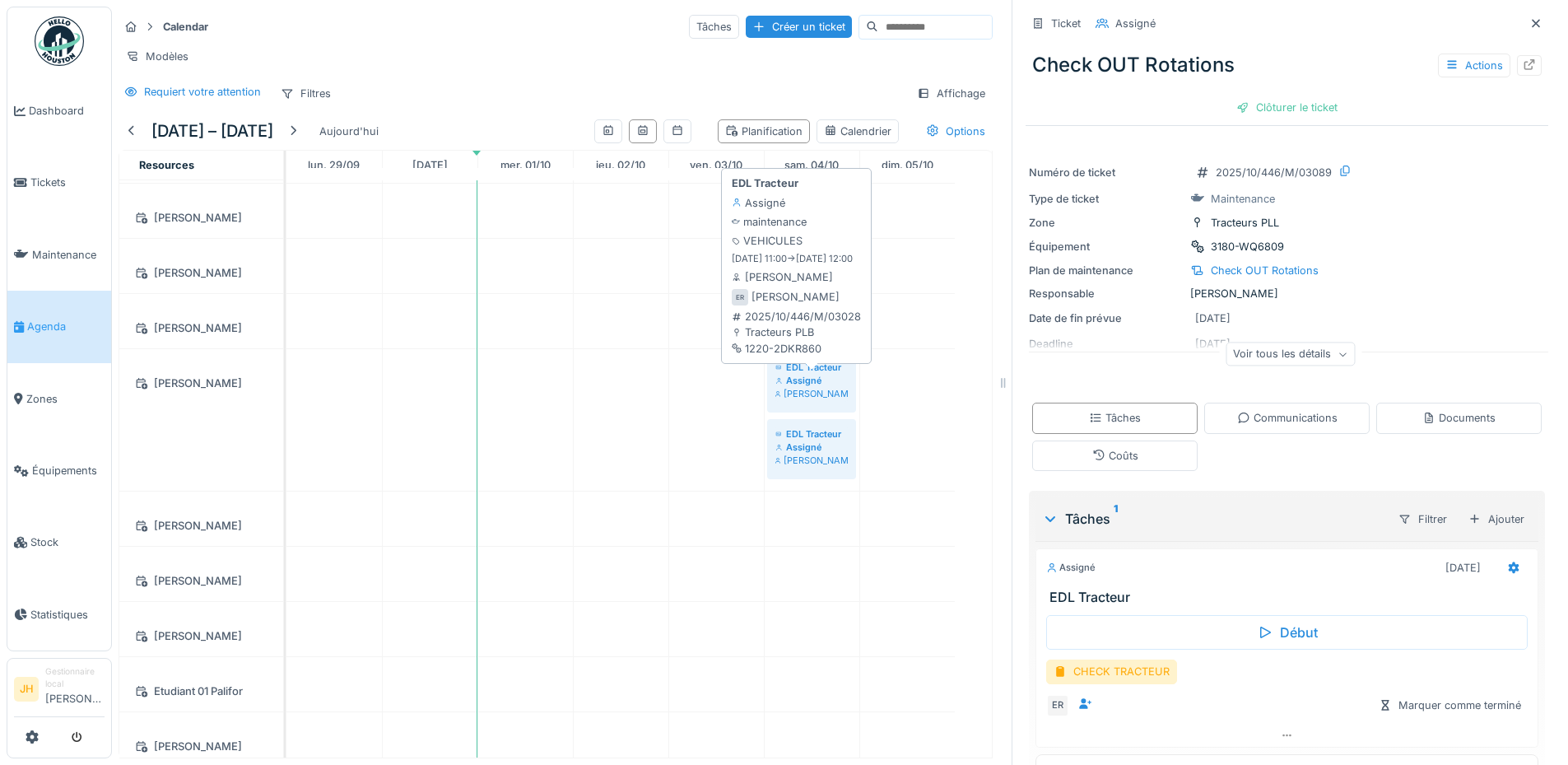
click at [832, 380] on div "Assigné" at bounding box center [812, 380] width 73 height 13
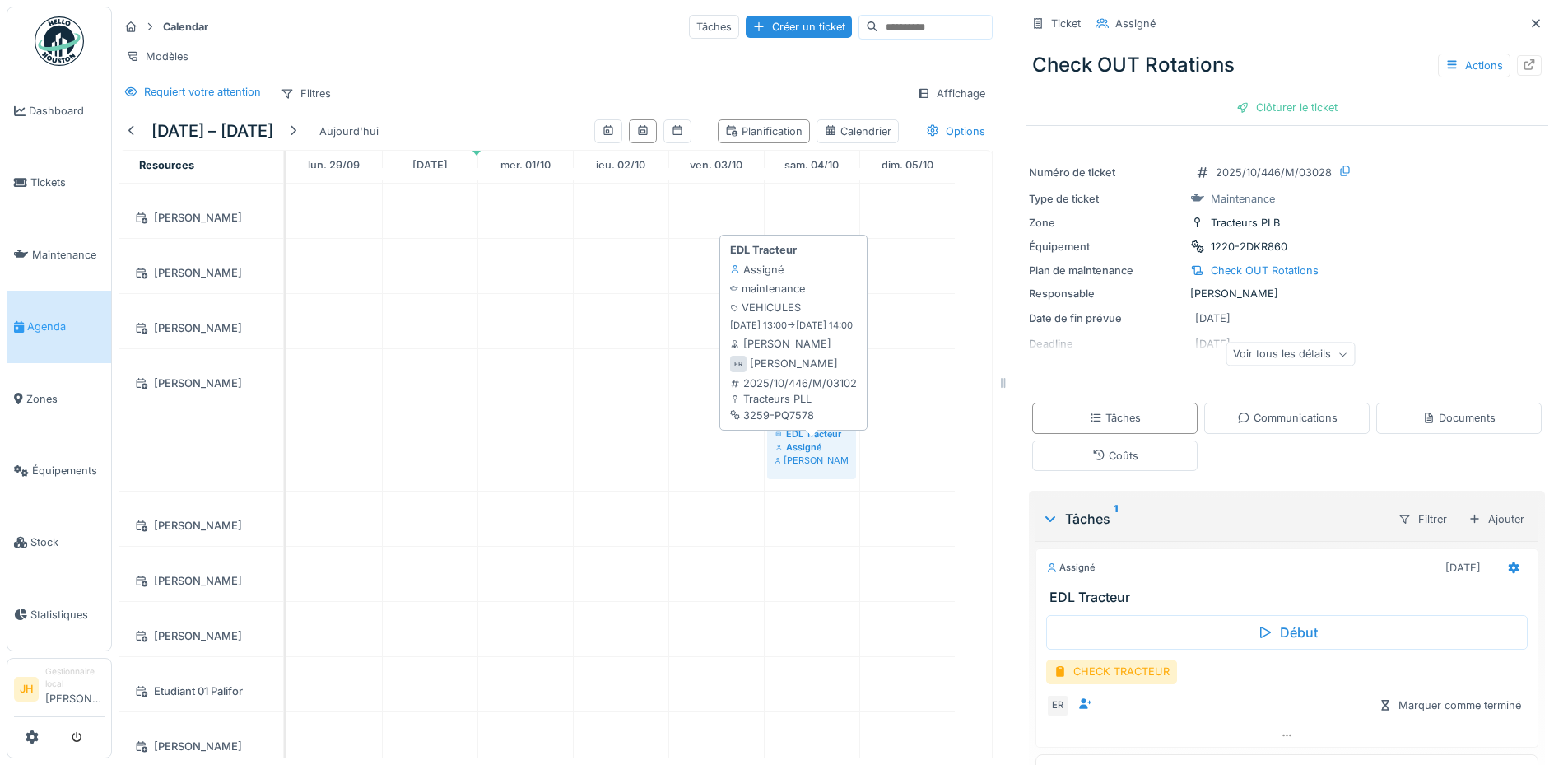
click at [808, 445] on div "Assigné" at bounding box center [812, 447] width 73 height 13
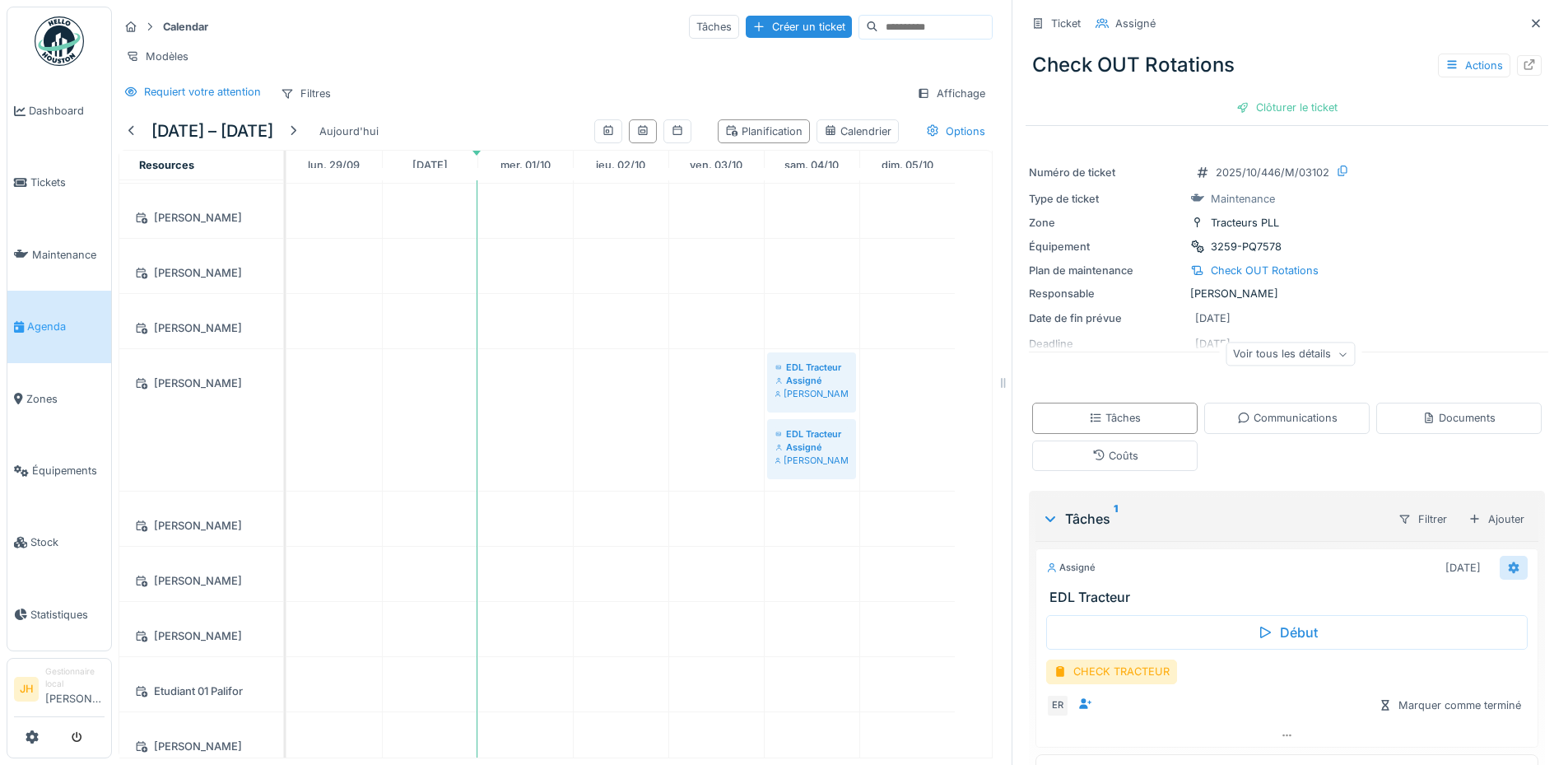
click at [1507, 562] on icon at bounding box center [1513, 567] width 13 height 11
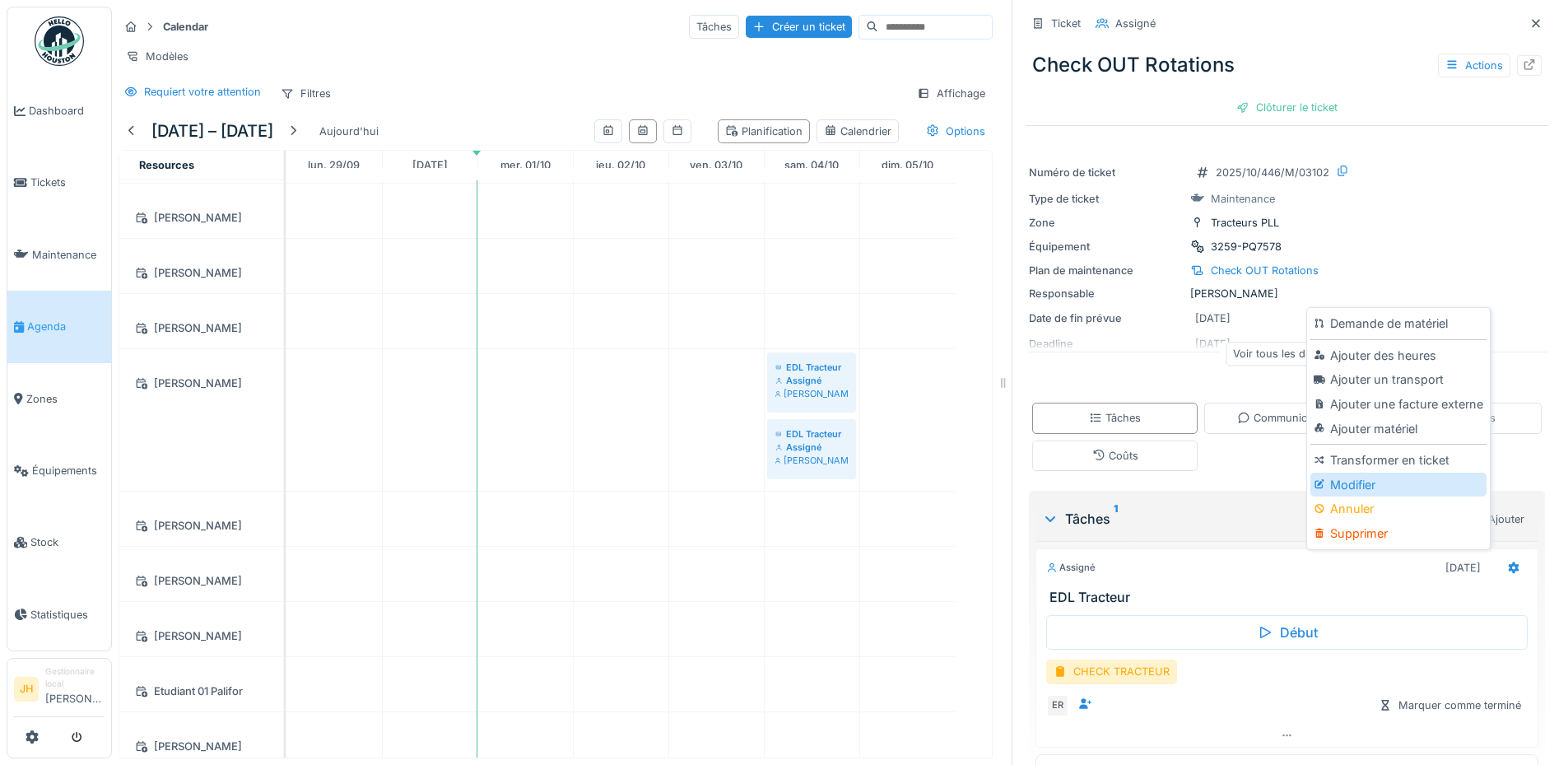
click at [1357, 472] on div "Modifier" at bounding box center [1398, 485] width 175 height 25
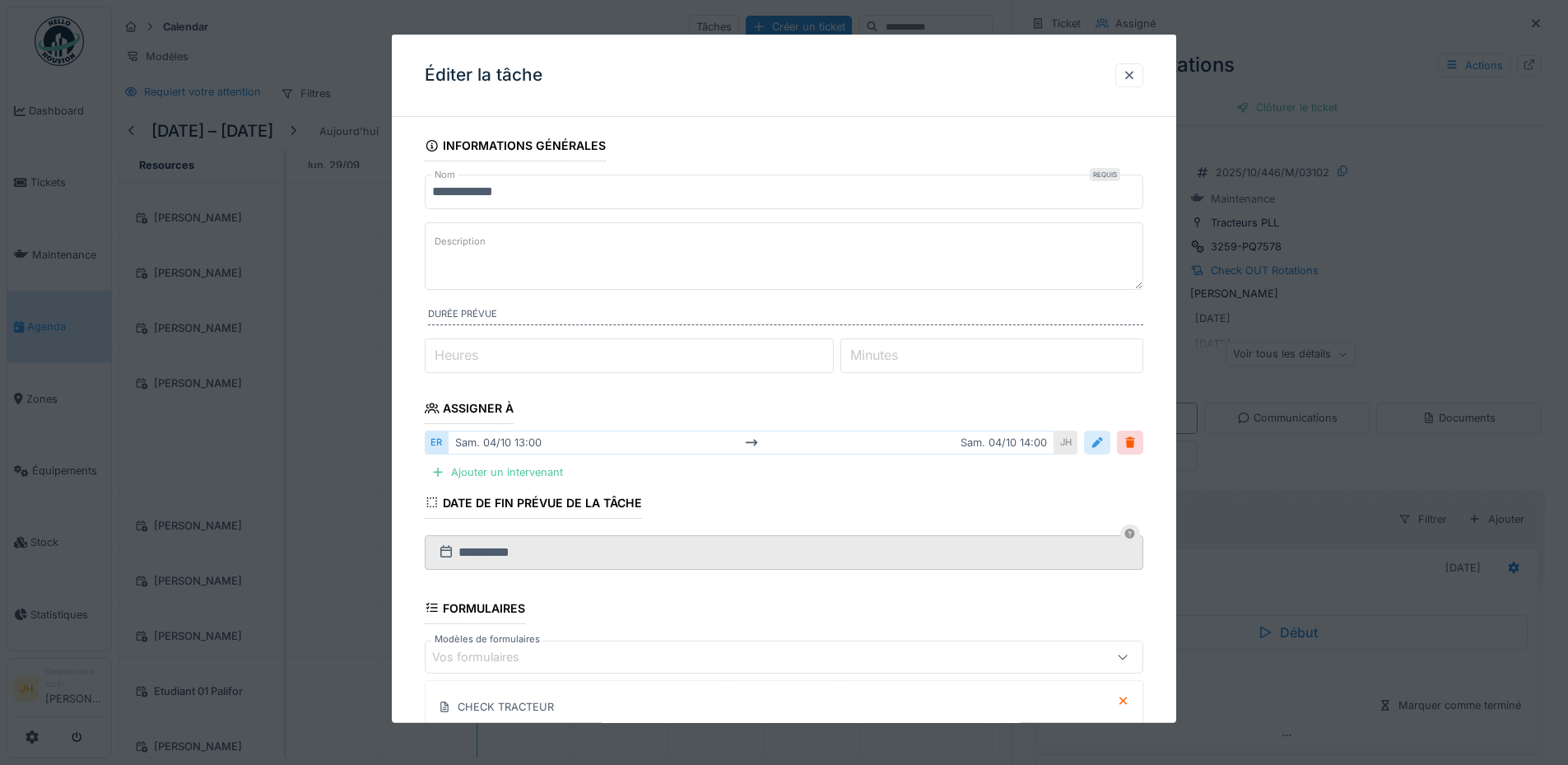
click at [1103, 442] on div at bounding box center [1097, 442] width 13 height 16
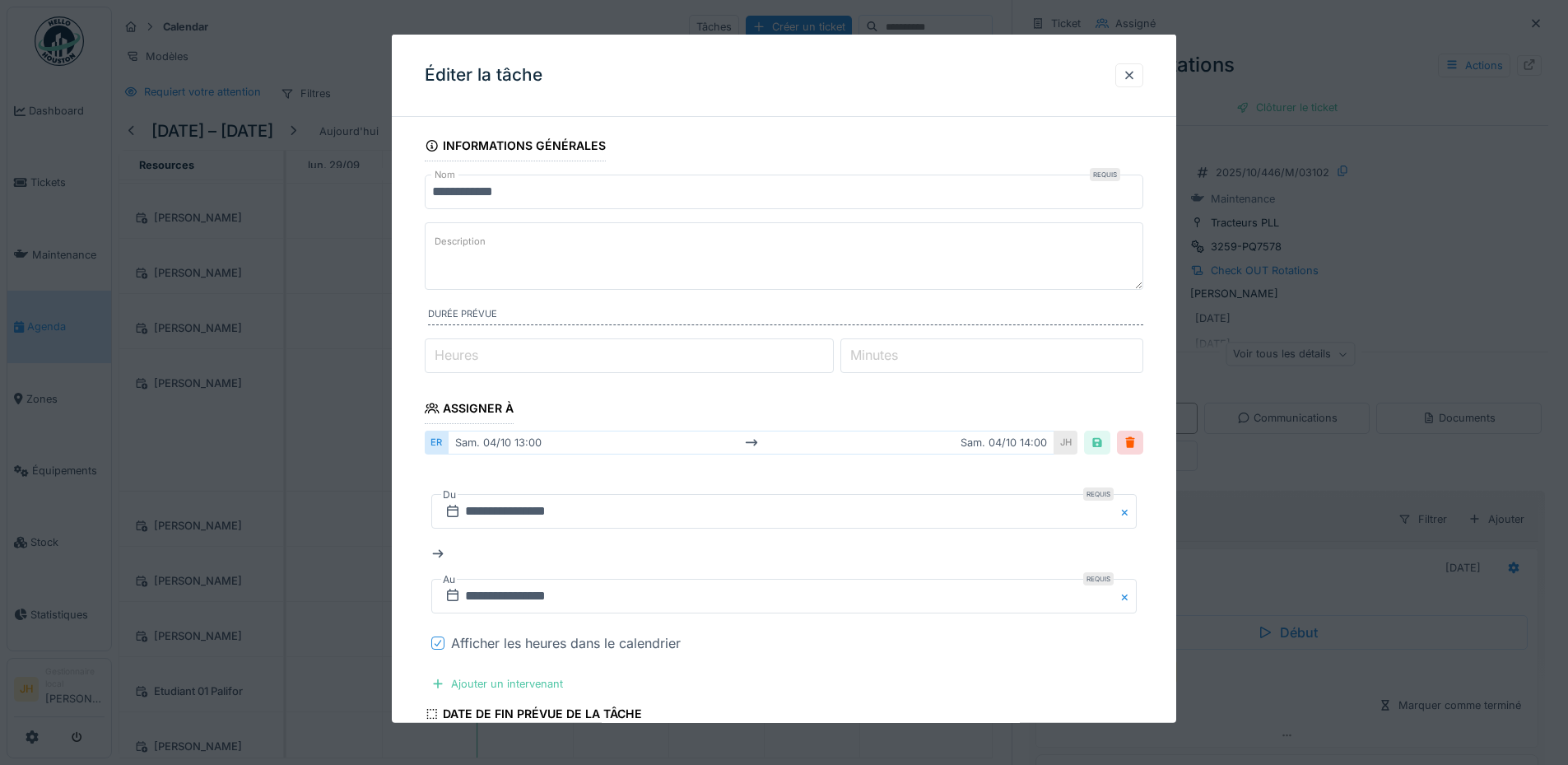
click at [440, 644] on icon at bounding box center [438, 643] width 10 height 8
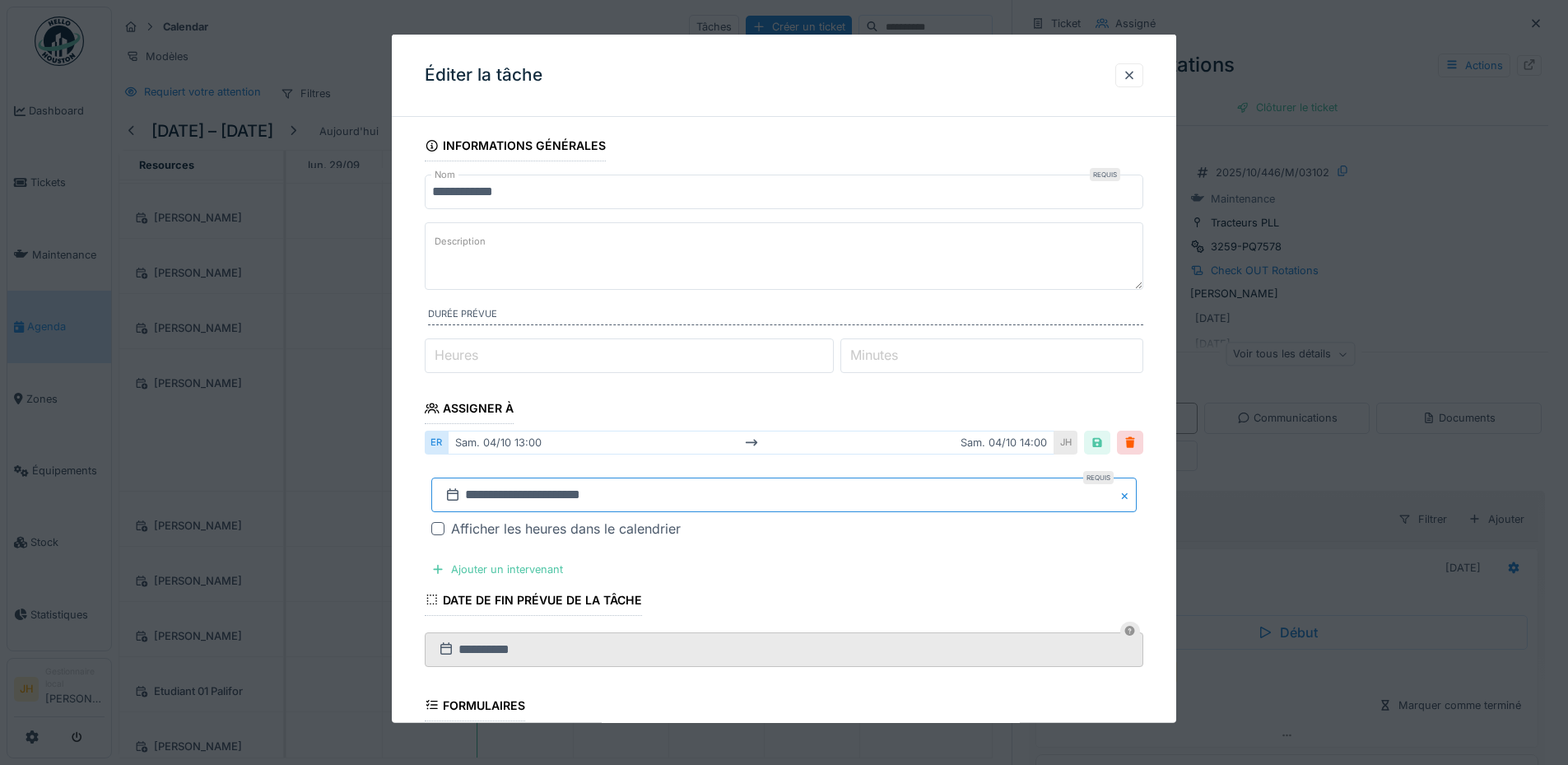
click at [531, 495] on input "**********" at bounding box center [784, 495] width 705 height 35
click at [841, 420] on div "25" at bounding box center [841, 423] width 22 height 22
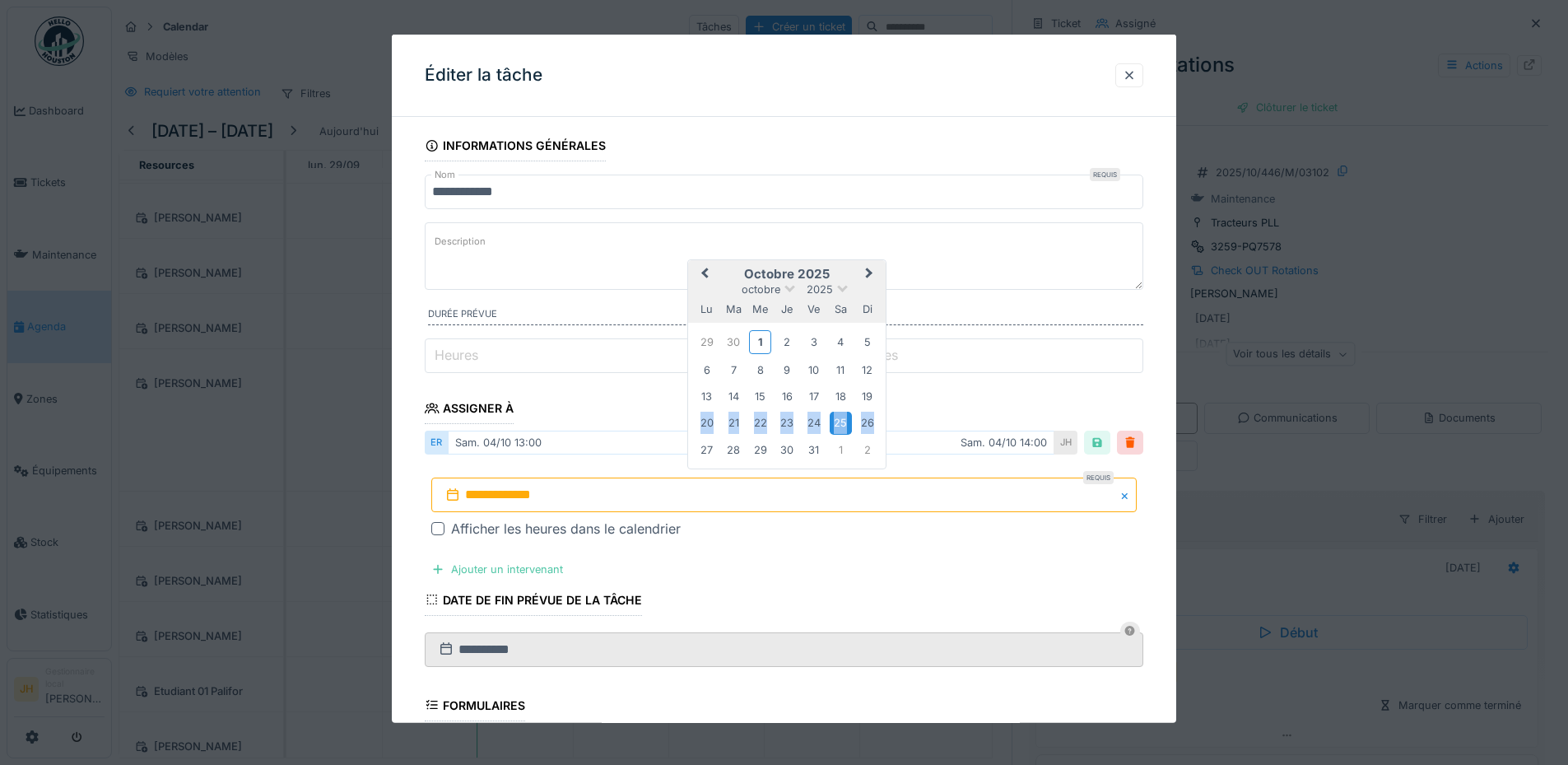
click at [841, 420] on div "25" at bounding box center [841, 423] width 22 height 22
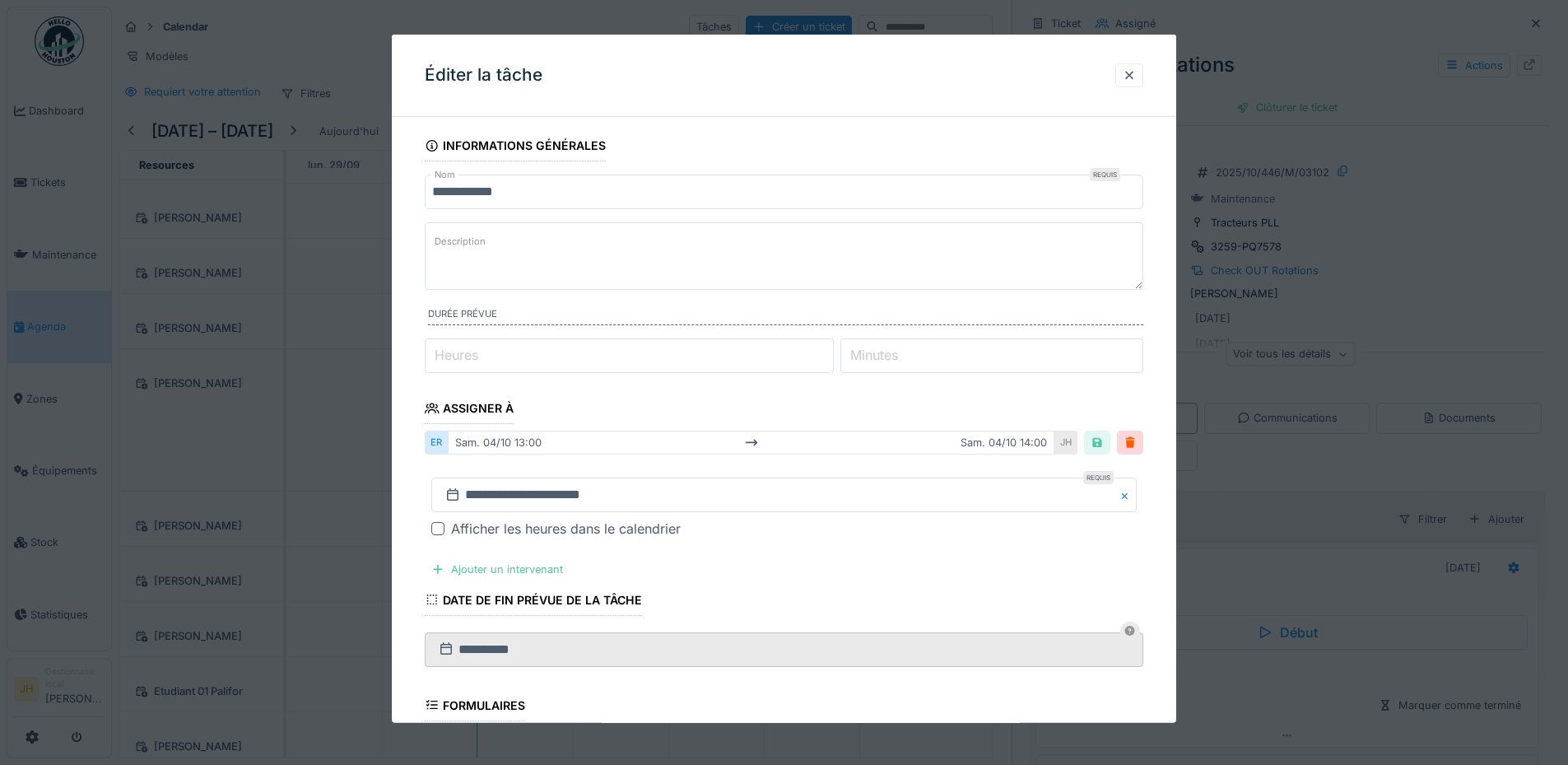
scroll to position [318, 0]
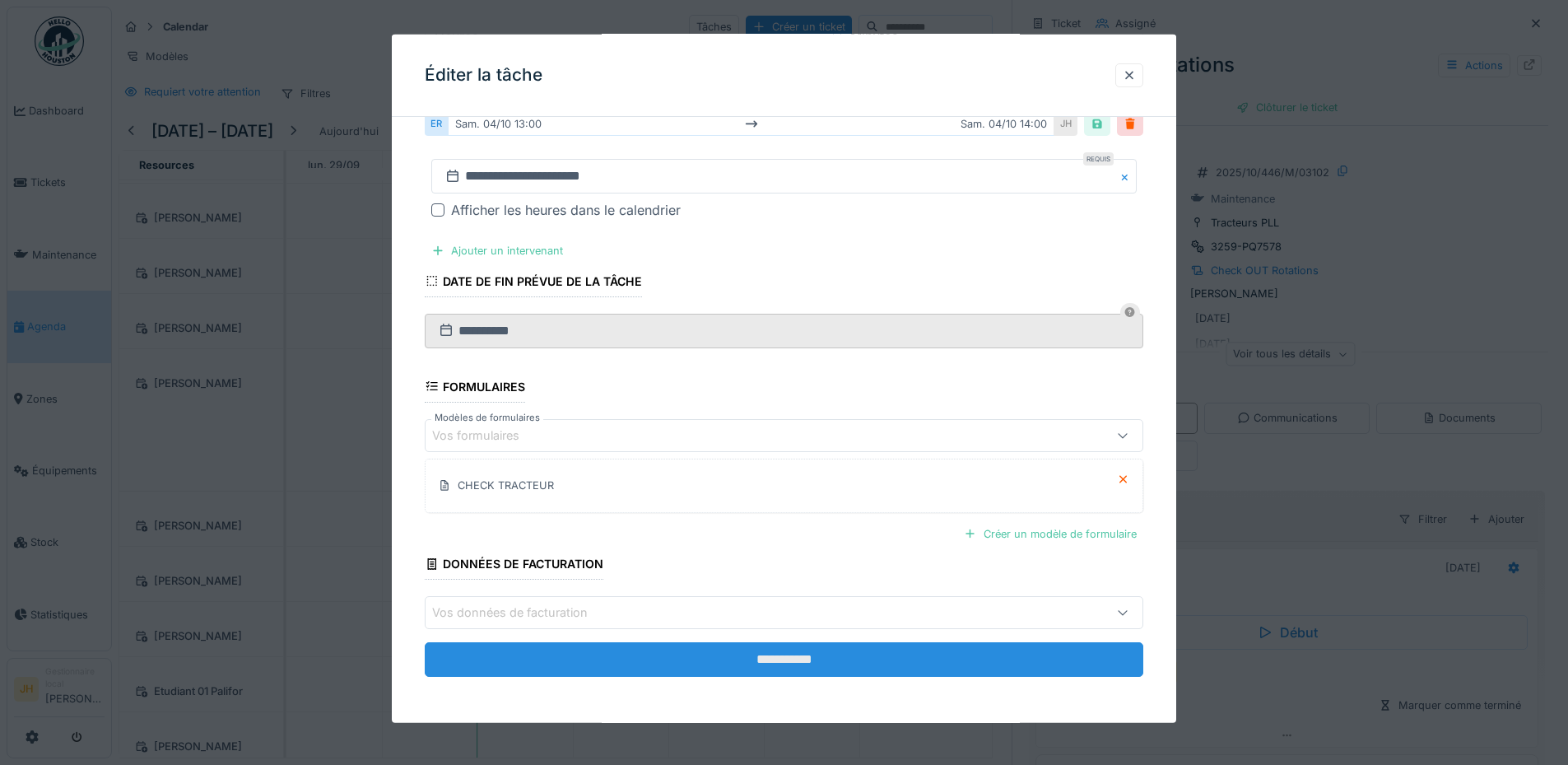
click at [812, 648] on input "**********" at bounding box center [784, 660] width 718 height 35
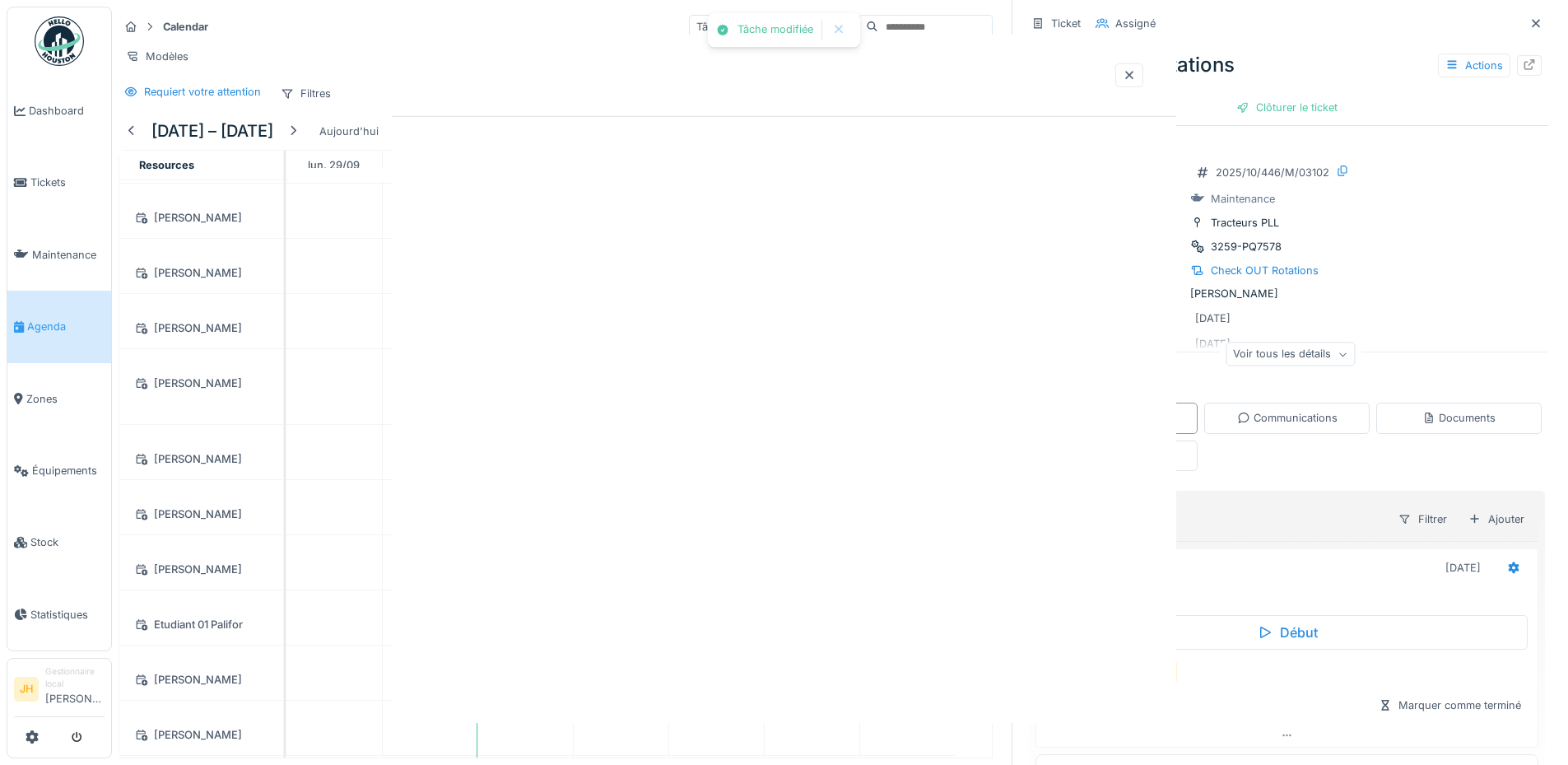
scroll to position [0, 0]
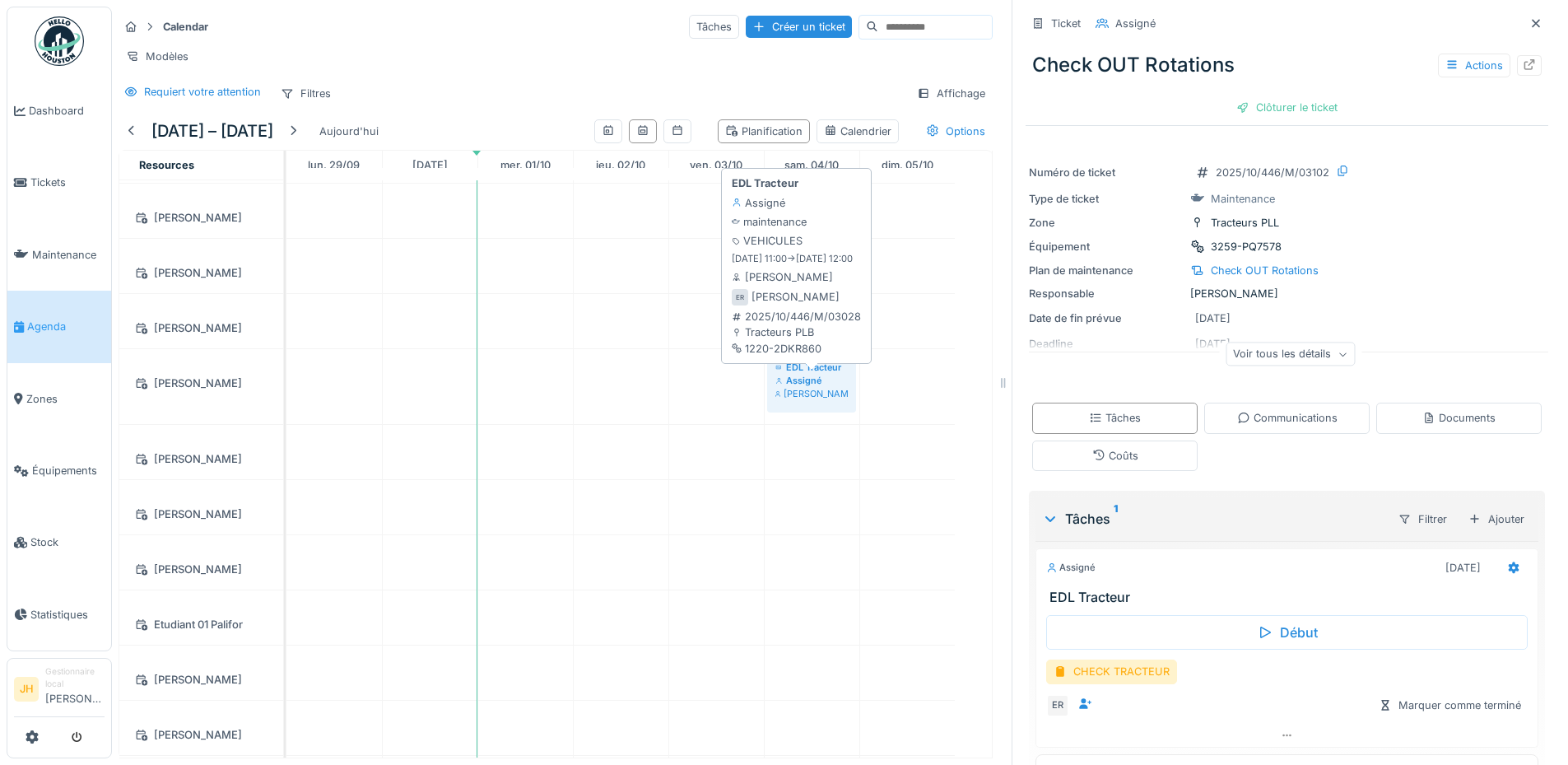
click at [822, 376] on div "Assigné" at bounding box center [812, 380] width 73 height 13
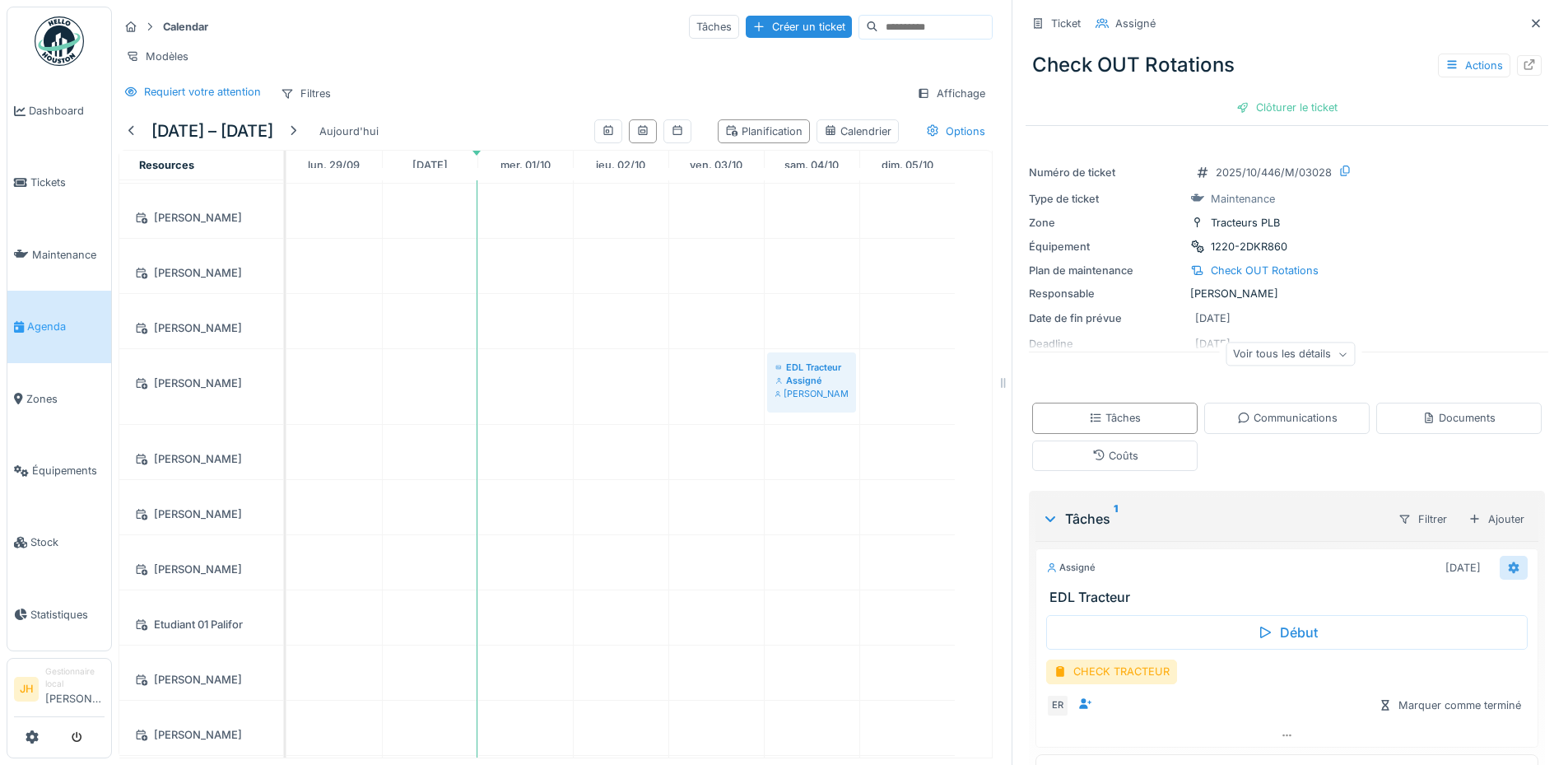
click at [1507, 562] on icon at bounding box center [1513, 567] width 13 height 11
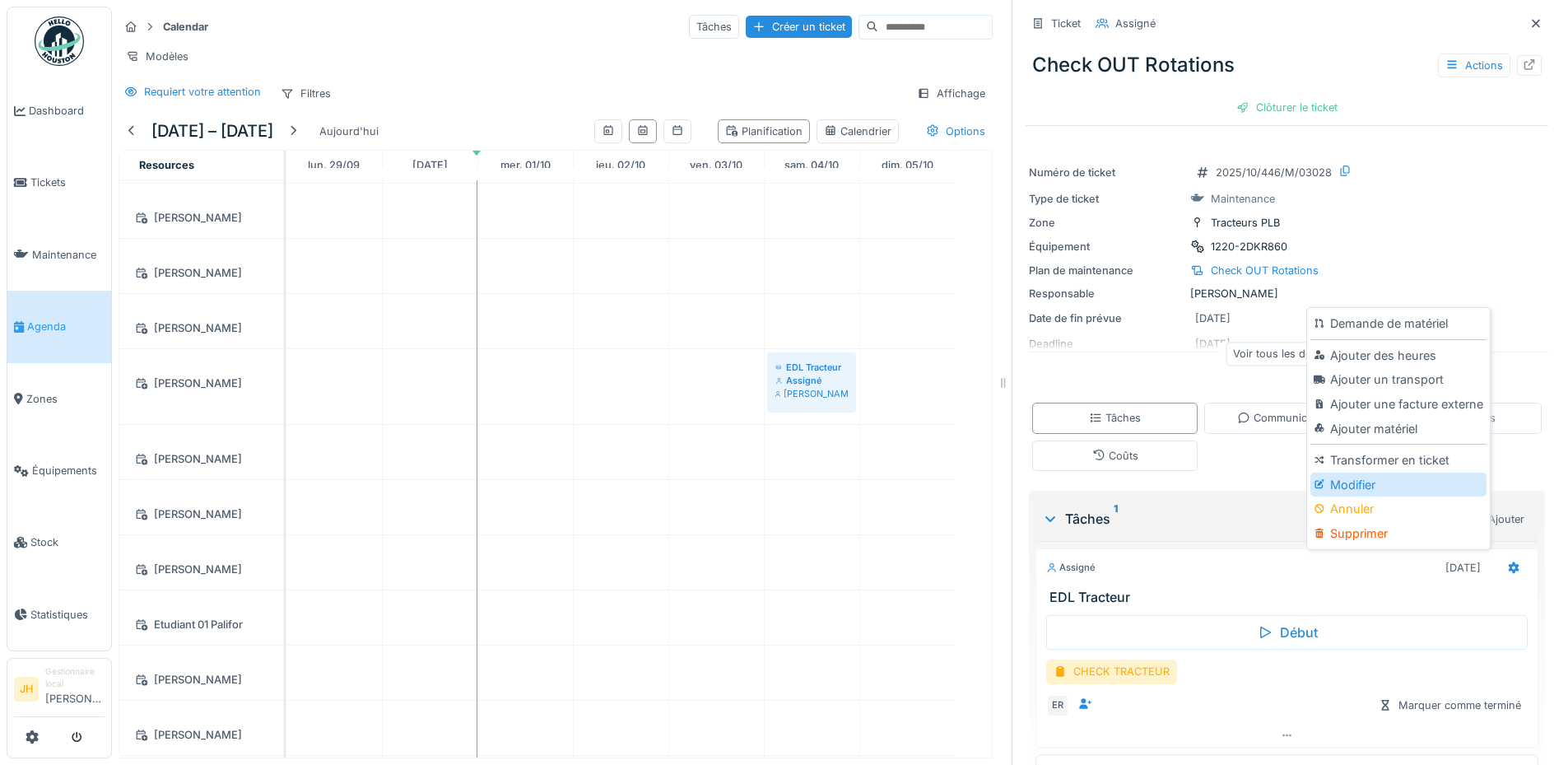
click at [1361, 477] on div "Modifier" at bounding box center [1398, 485] width 175 height 25
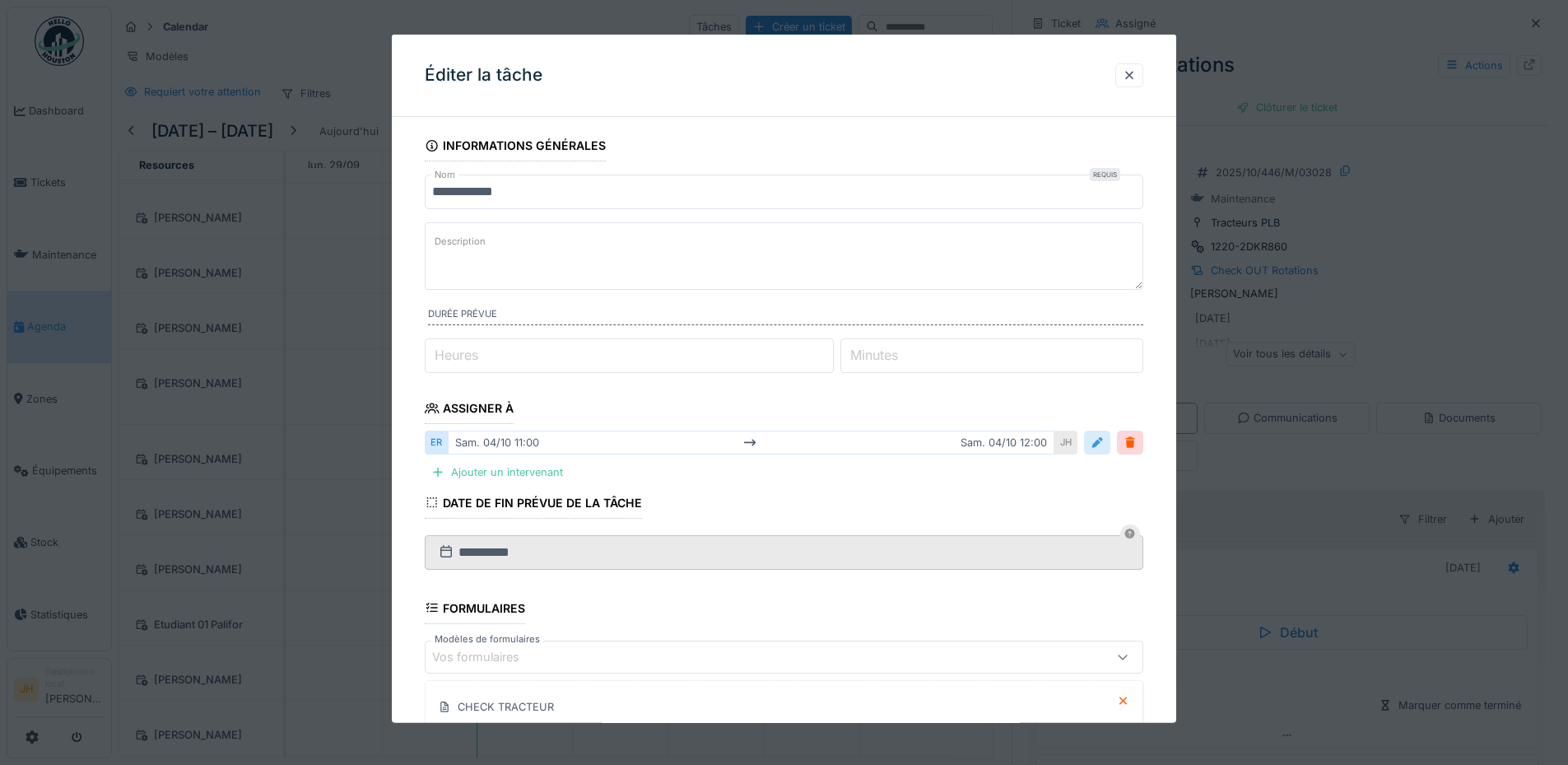
click at [1103, 449] on div at bounding box center [1097, 442] width 13 height 16
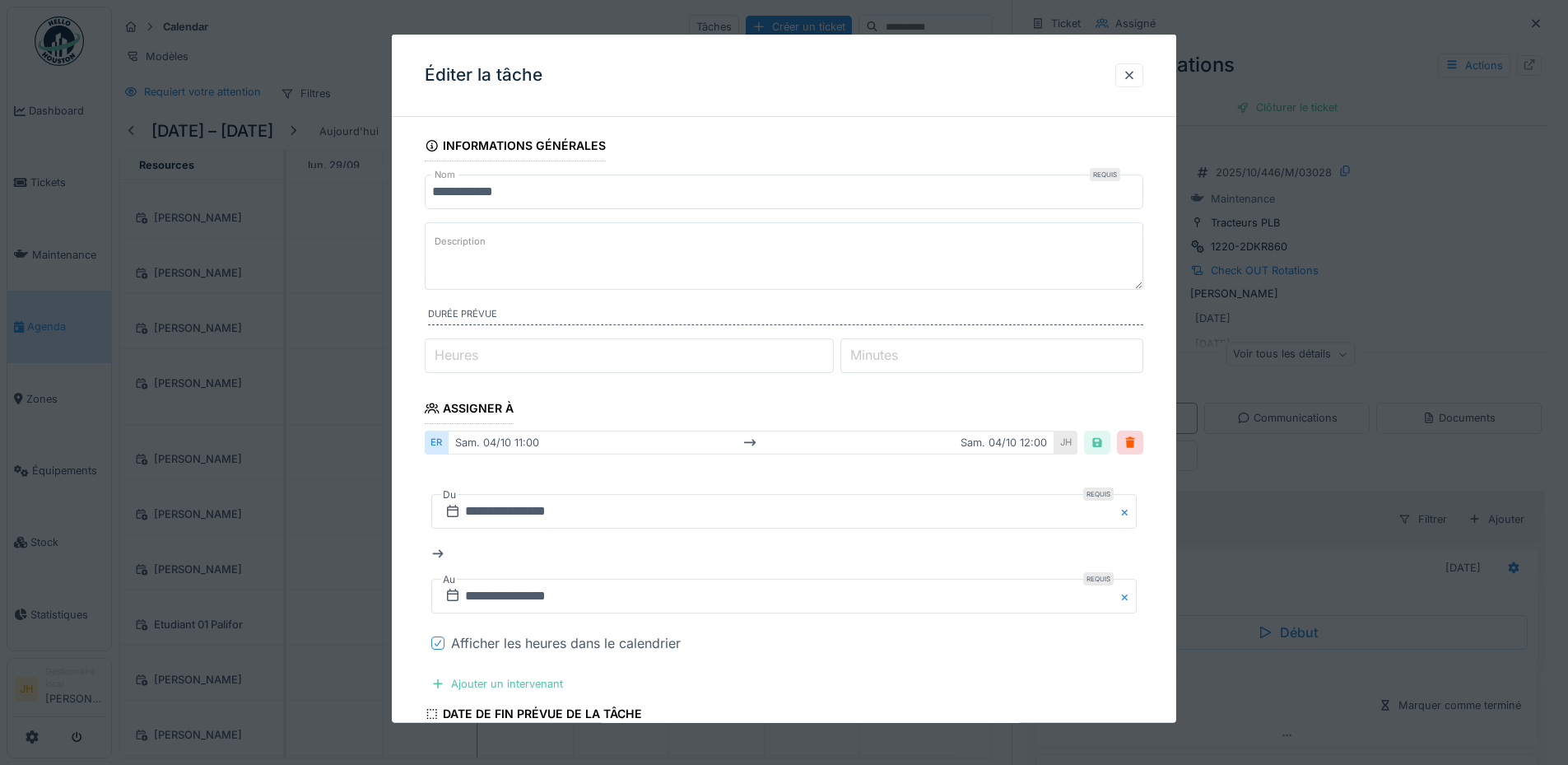
click at [443, 646] on icon at bounding box center [438, 643] width 10 height 8
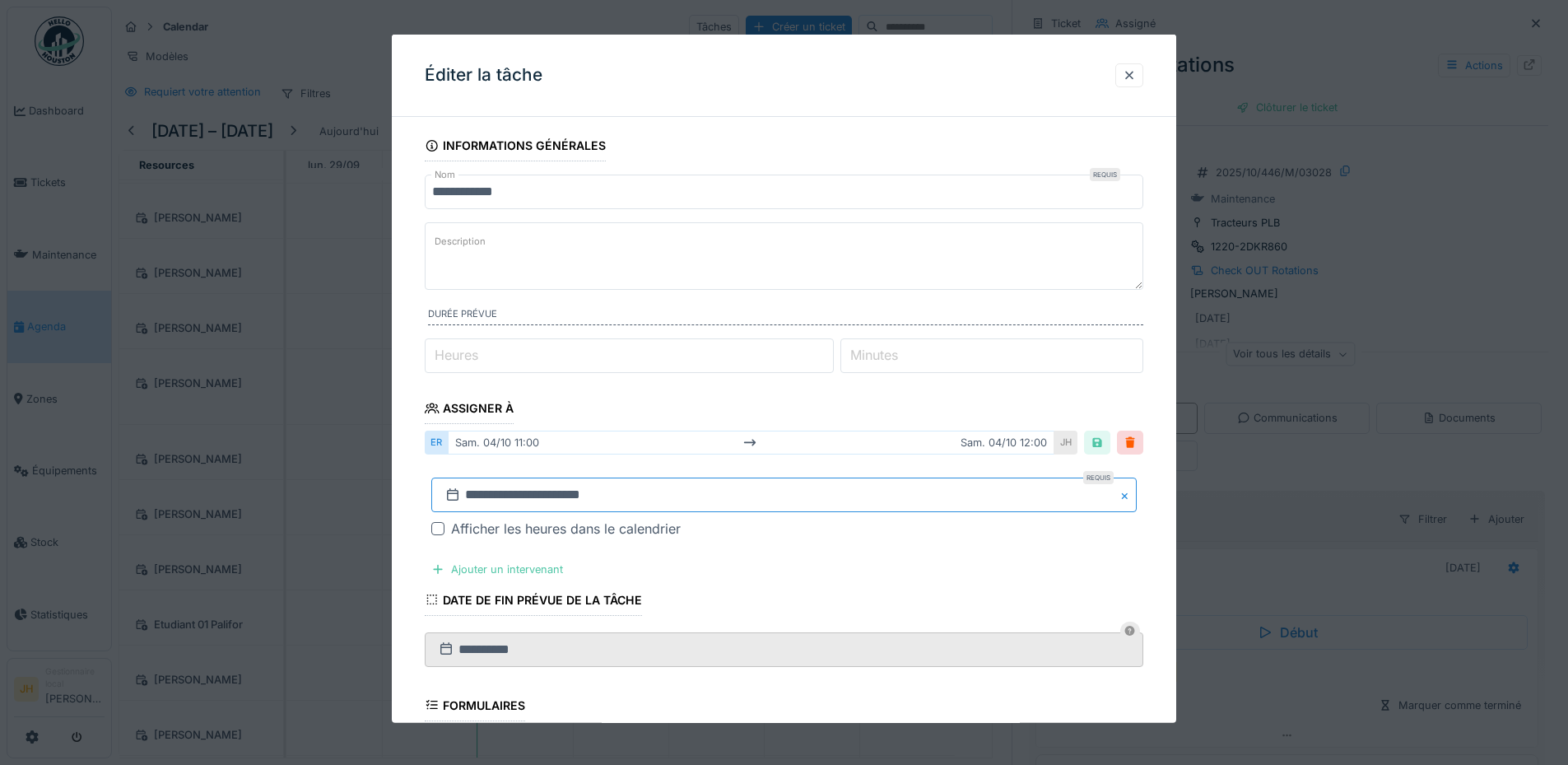
click at [630, 503] on input "**********" at bounding box center [784, 495] width 705 height 35
click at [847, 394] on div "18" at bounding box center [841, 396] width 22 height 22
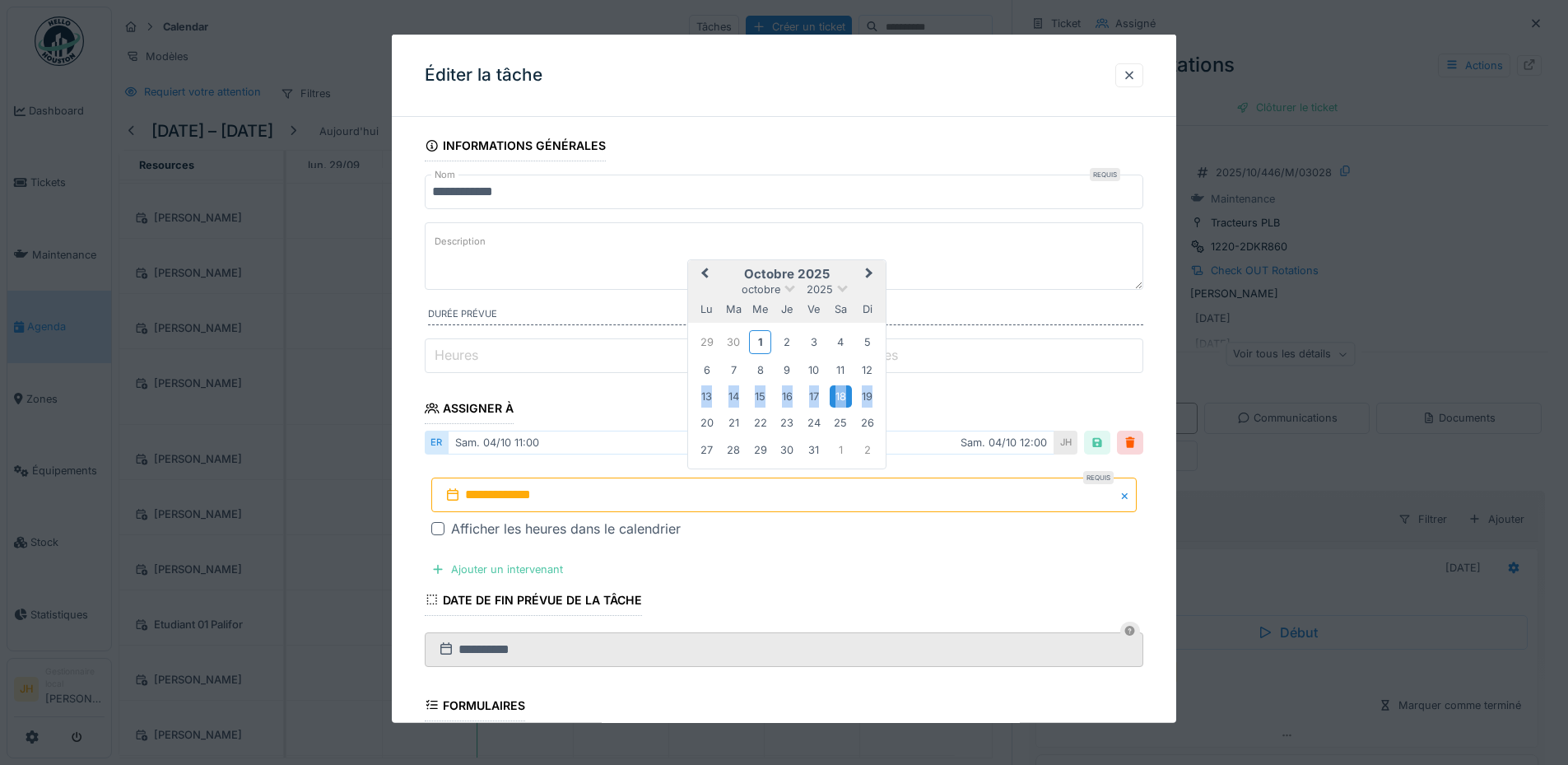
click at [847, 394] on div "18" at bounding box center [841, 396] width 22 height 22
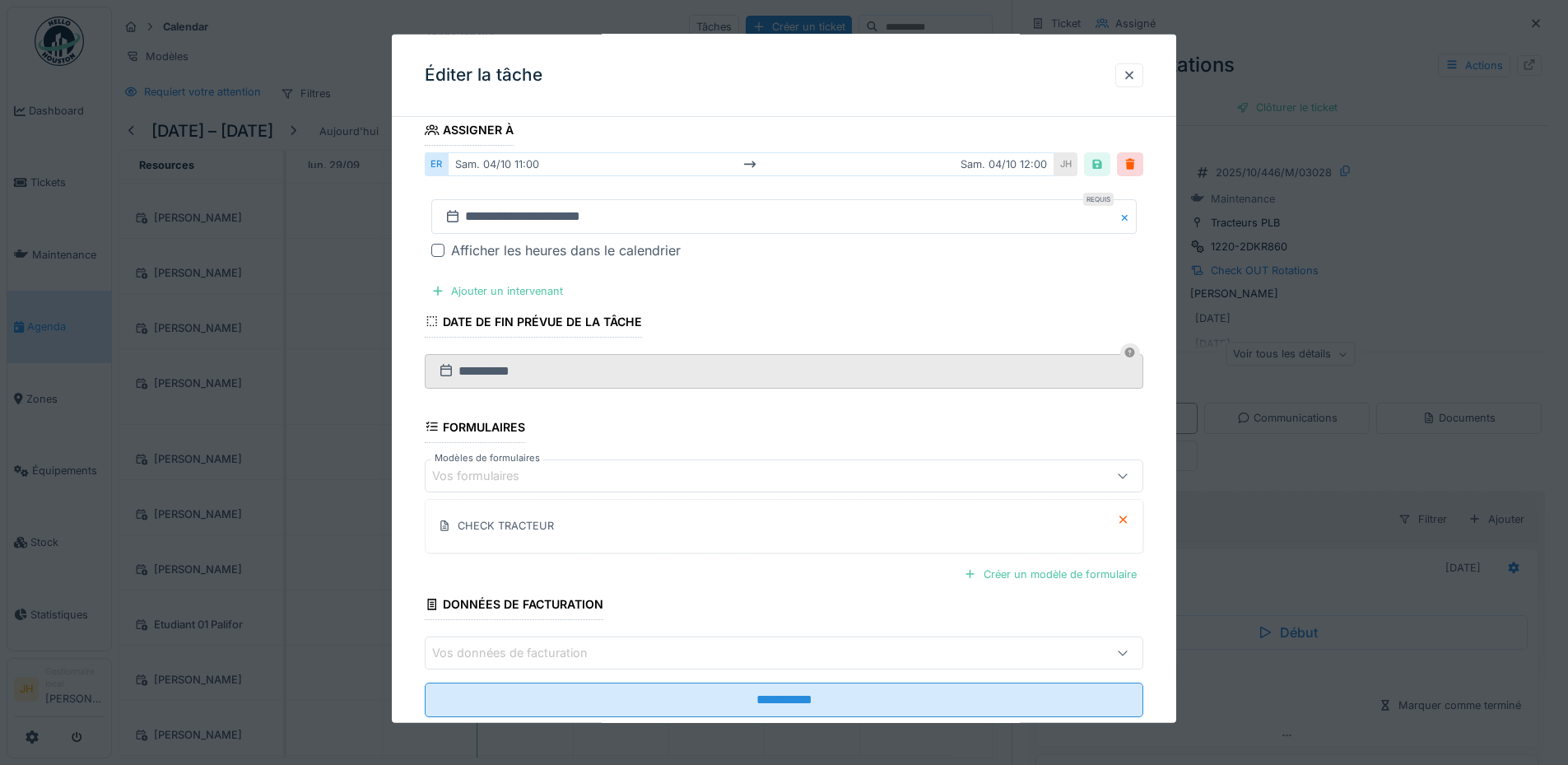
scroll to position [318, 0]
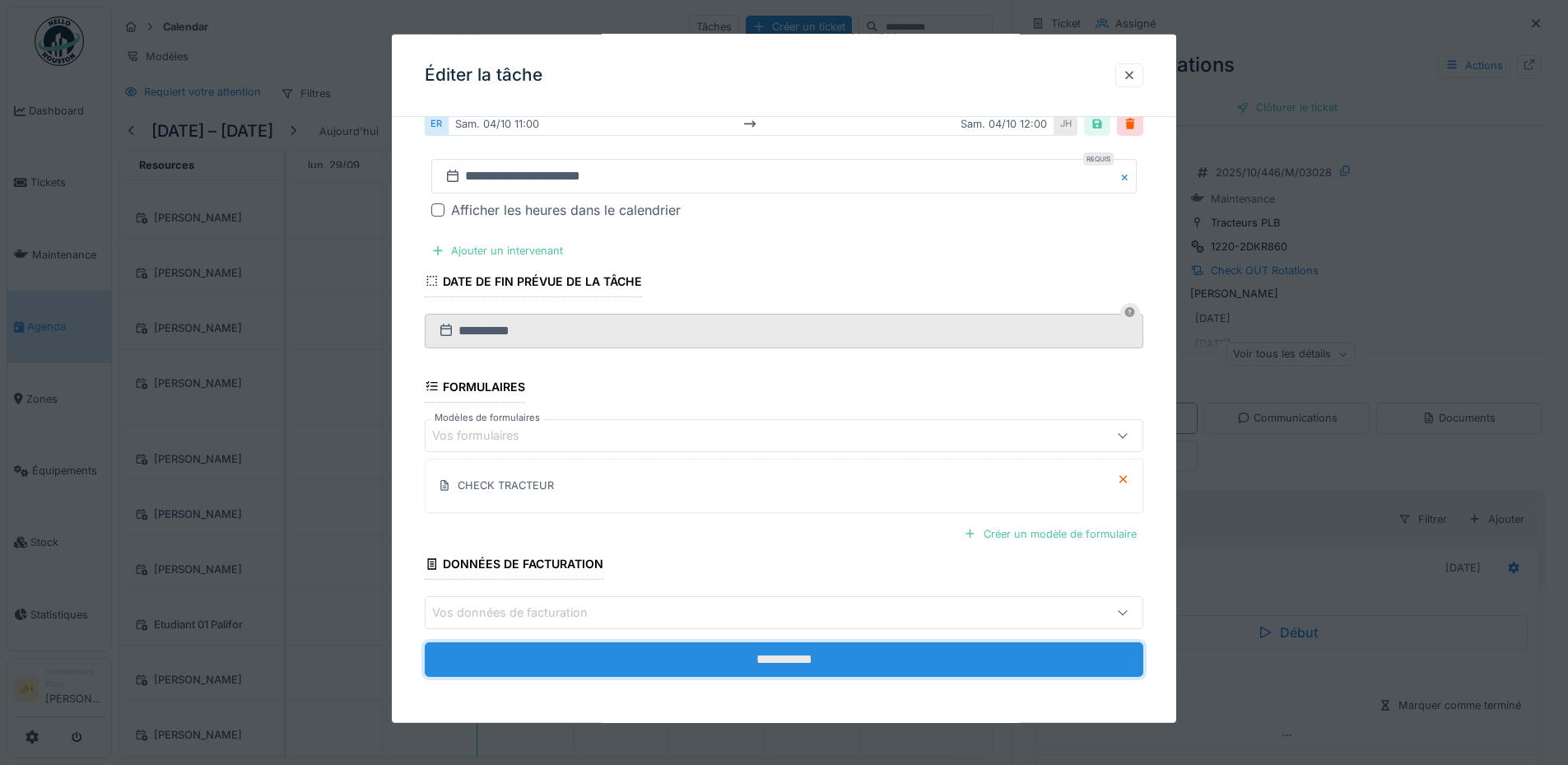
click at [903, 665] on input "**********" at bounding box center [784, 660] width 718 height 35
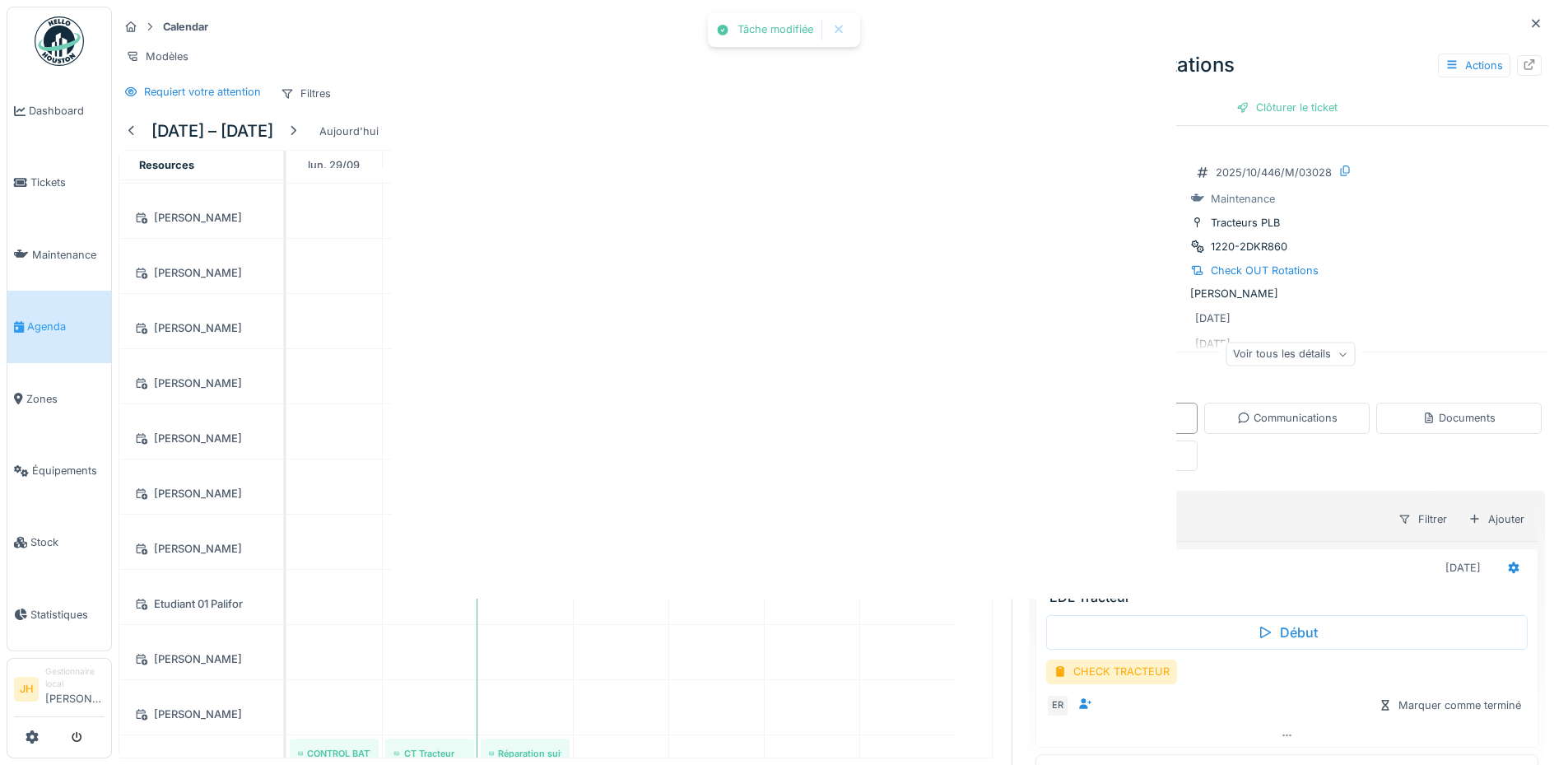
scroll to position [0, 0]
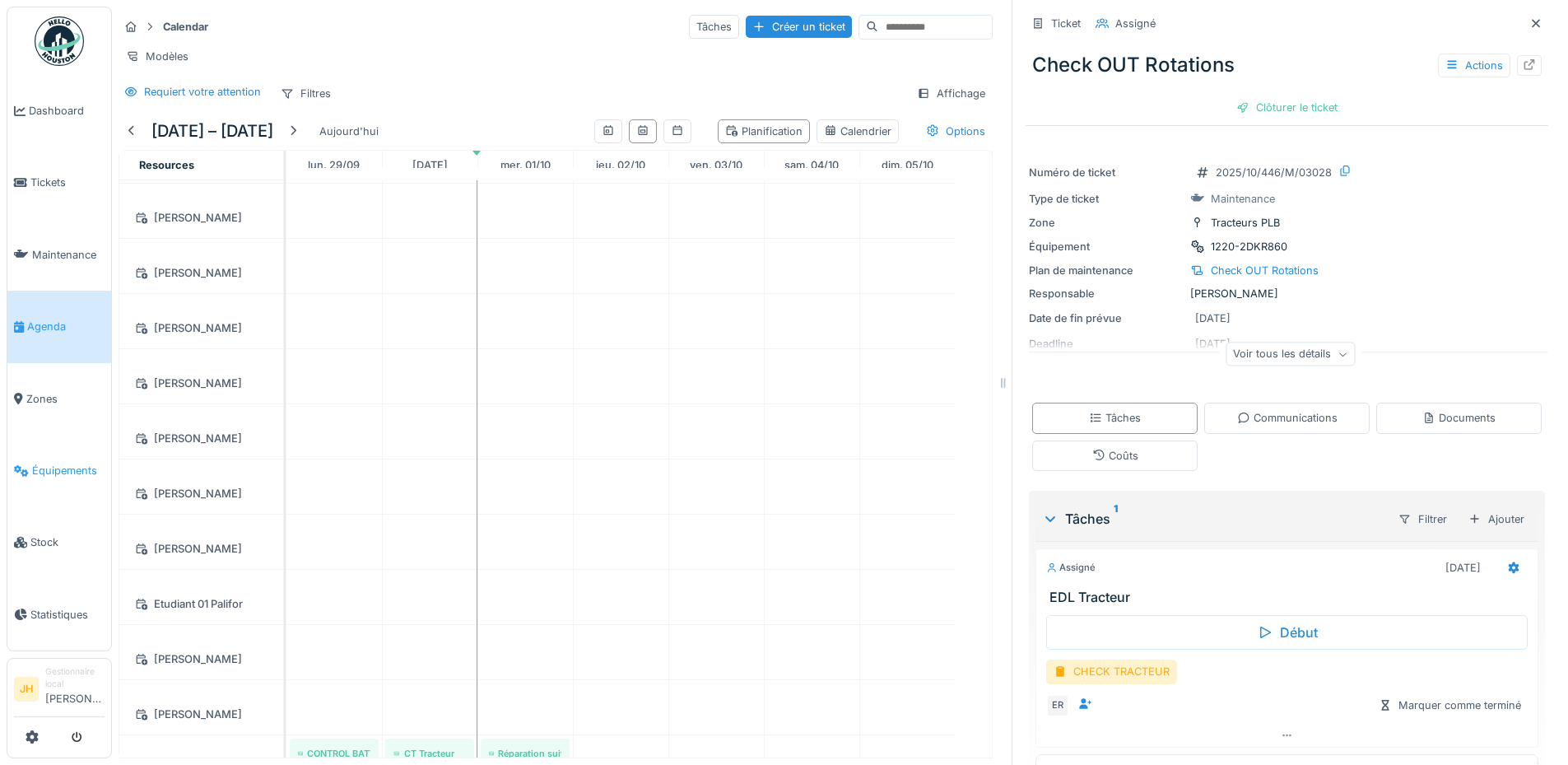
click at [50, 471] on link "Équipements" at bounding box center [59, 471] width 103 height 72
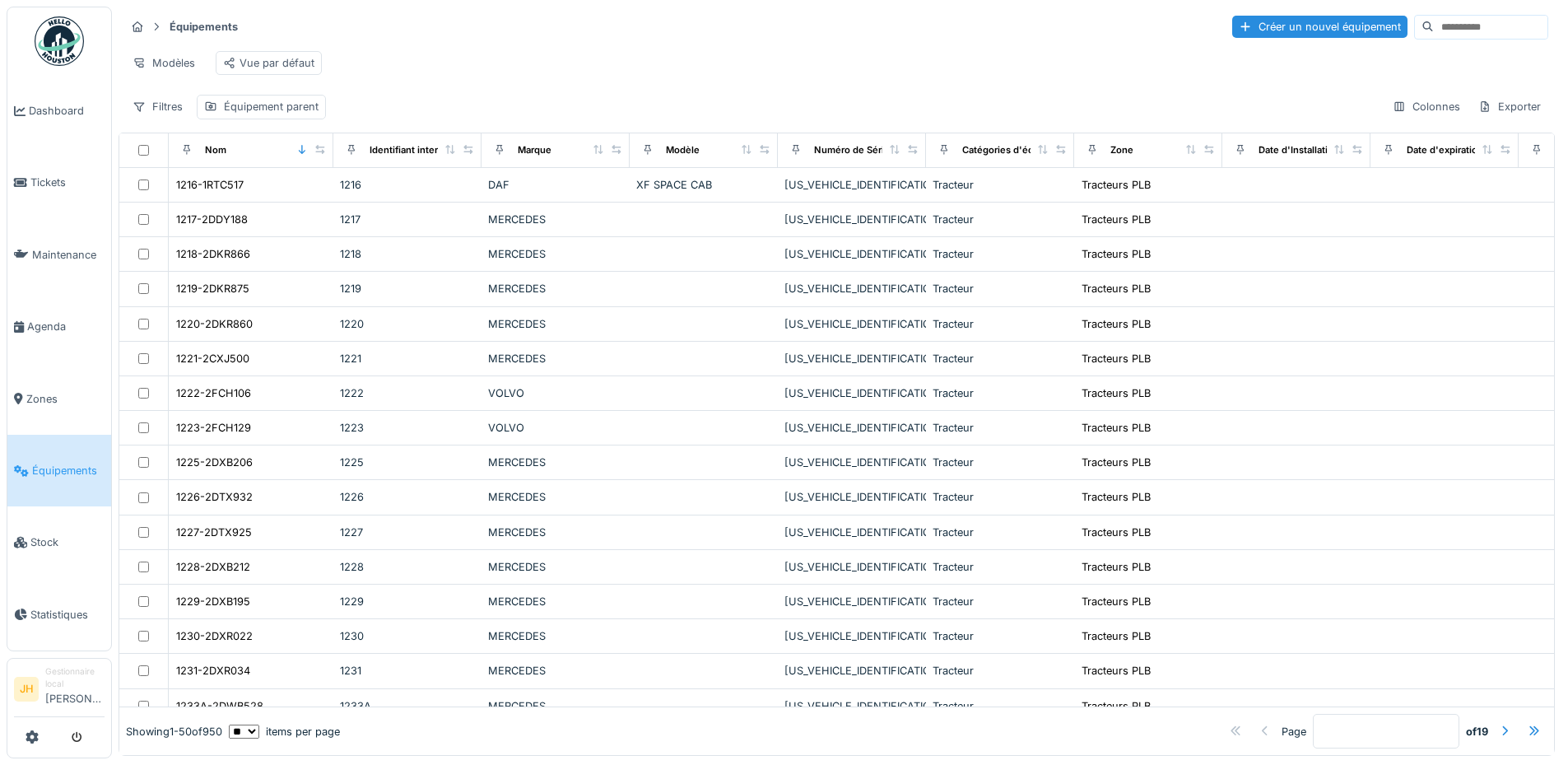
click at [1433, 23] on input at bounding box center [1489, 27] width 113 height 23
click at [1433, 17] on input at bounding box center [1489, 27] width 113 height 23
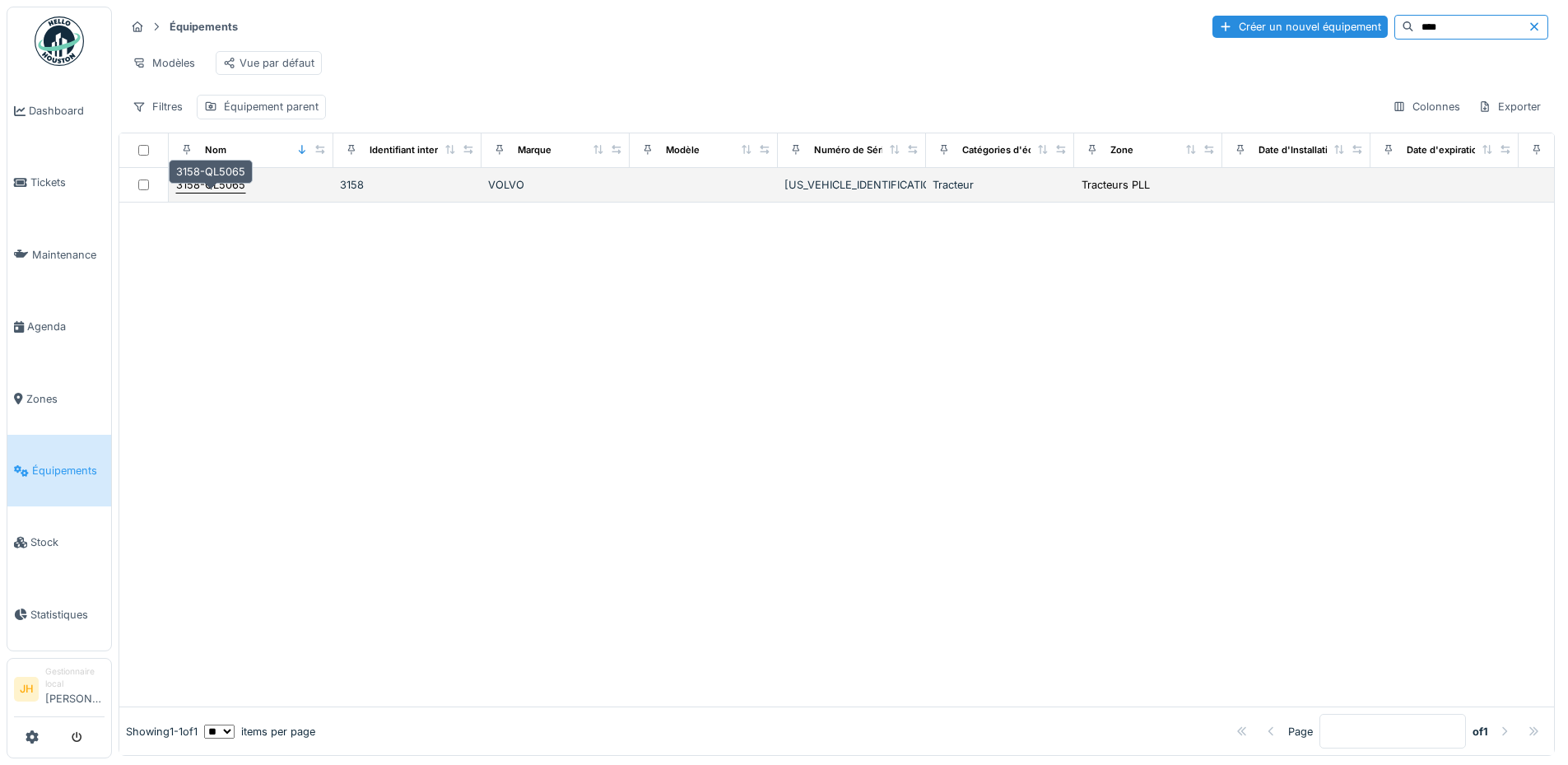
type input "****"
click at [223, 193] on div "3158-QL5065" at bounding box center [211, 184] width 69 height 16
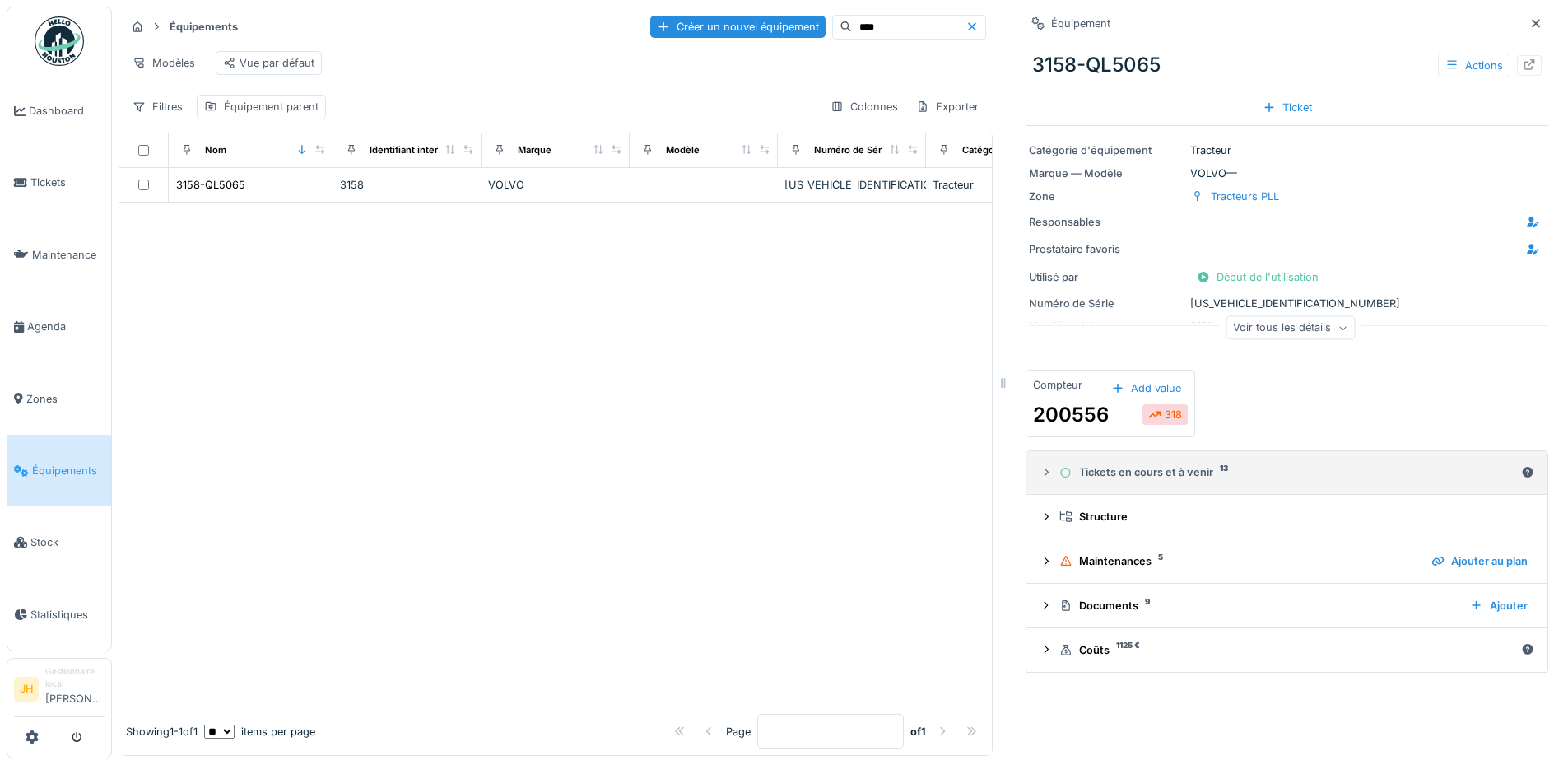
click at [1150, 476] on div "Tickets en cours et à venir 13" at bounding box center [1286, 472] width 455 height 16
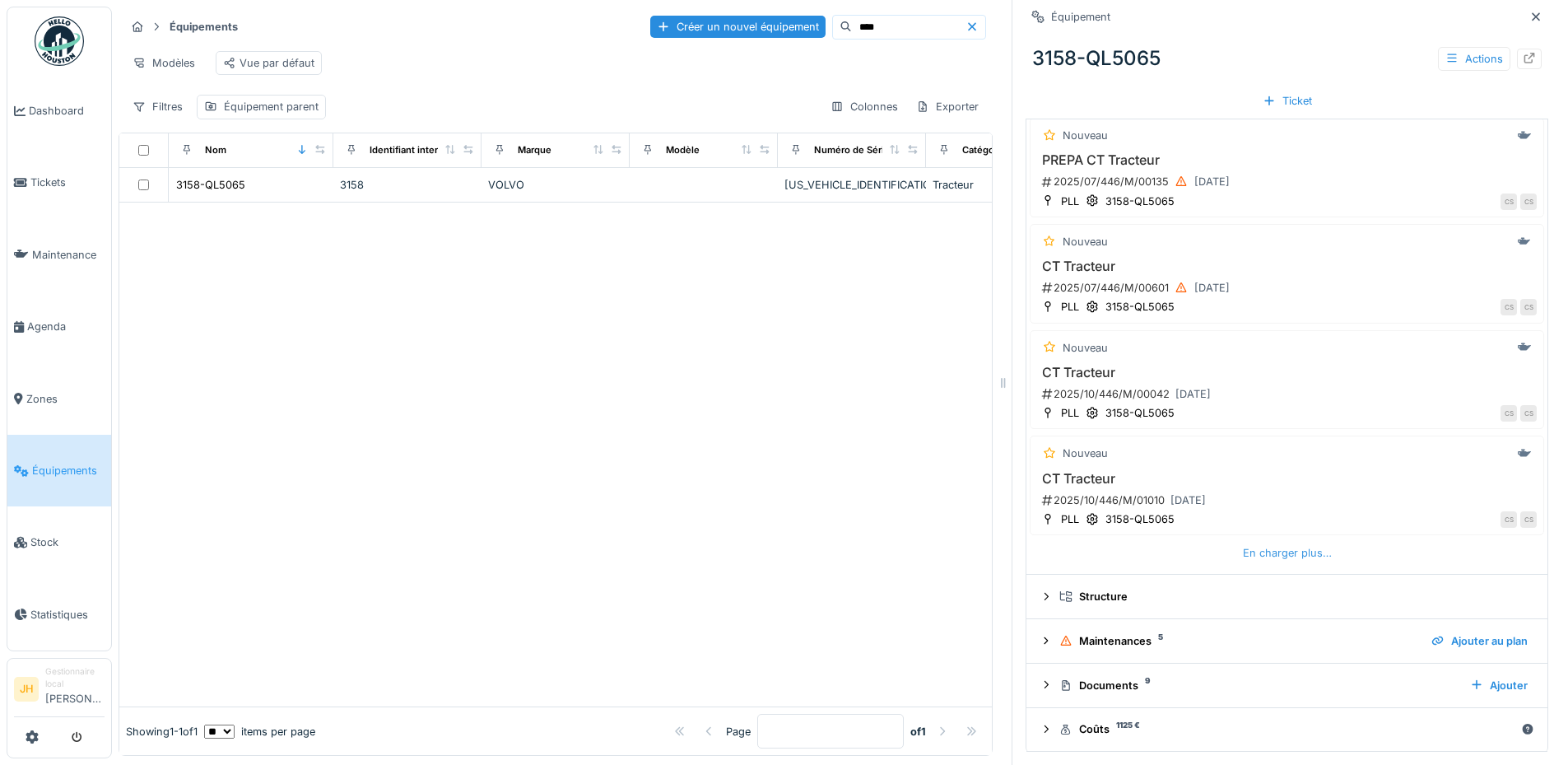
click at [1253, 561] on div "En charger plus…" at bounding box center [1286, 552] width 102 height 22
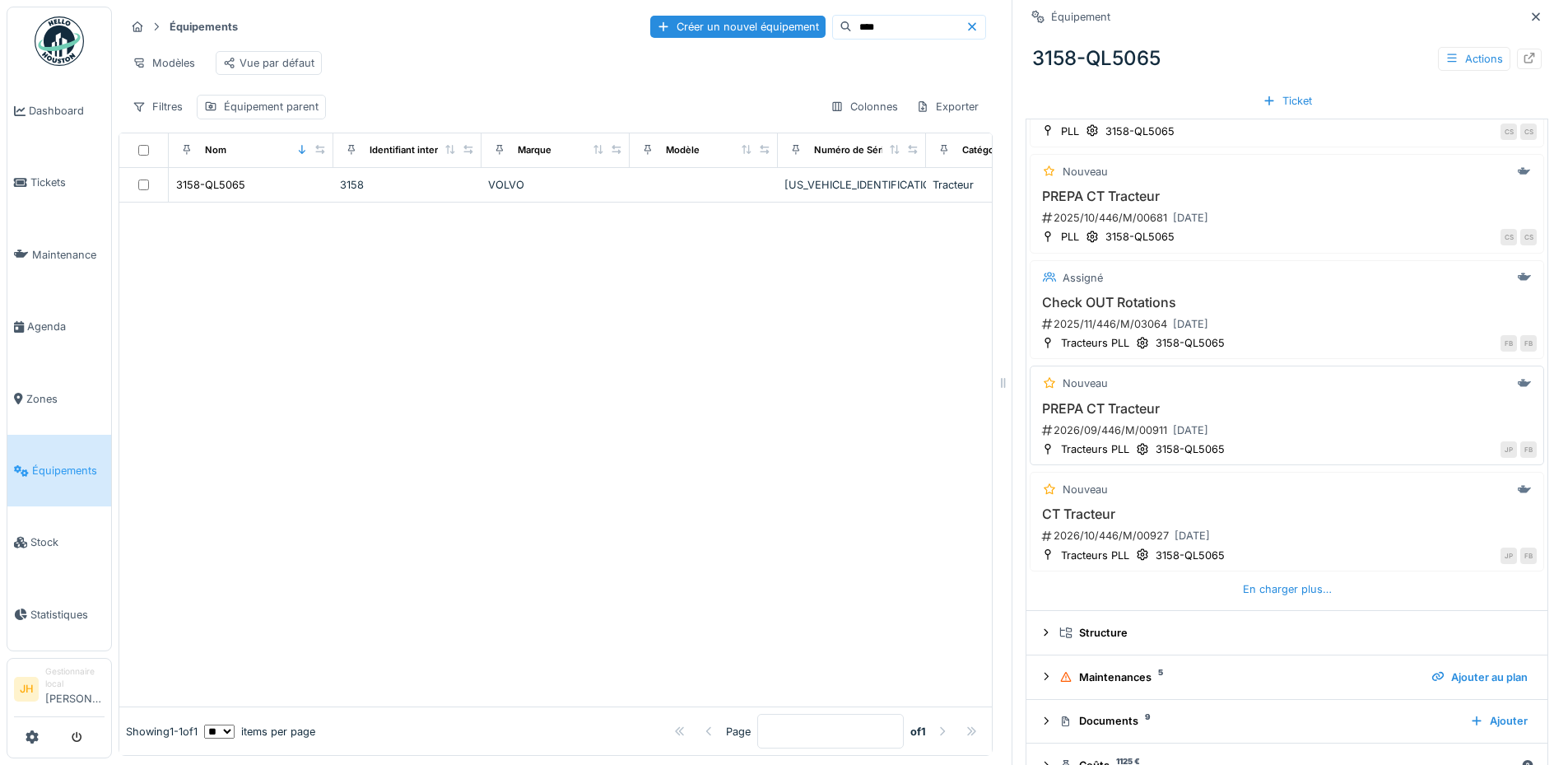
scroll to position [976, 0]
click at [1116, 307] on h3 "Check OUT Rotations" at bounding box center [1286, 299] width 499 height 16
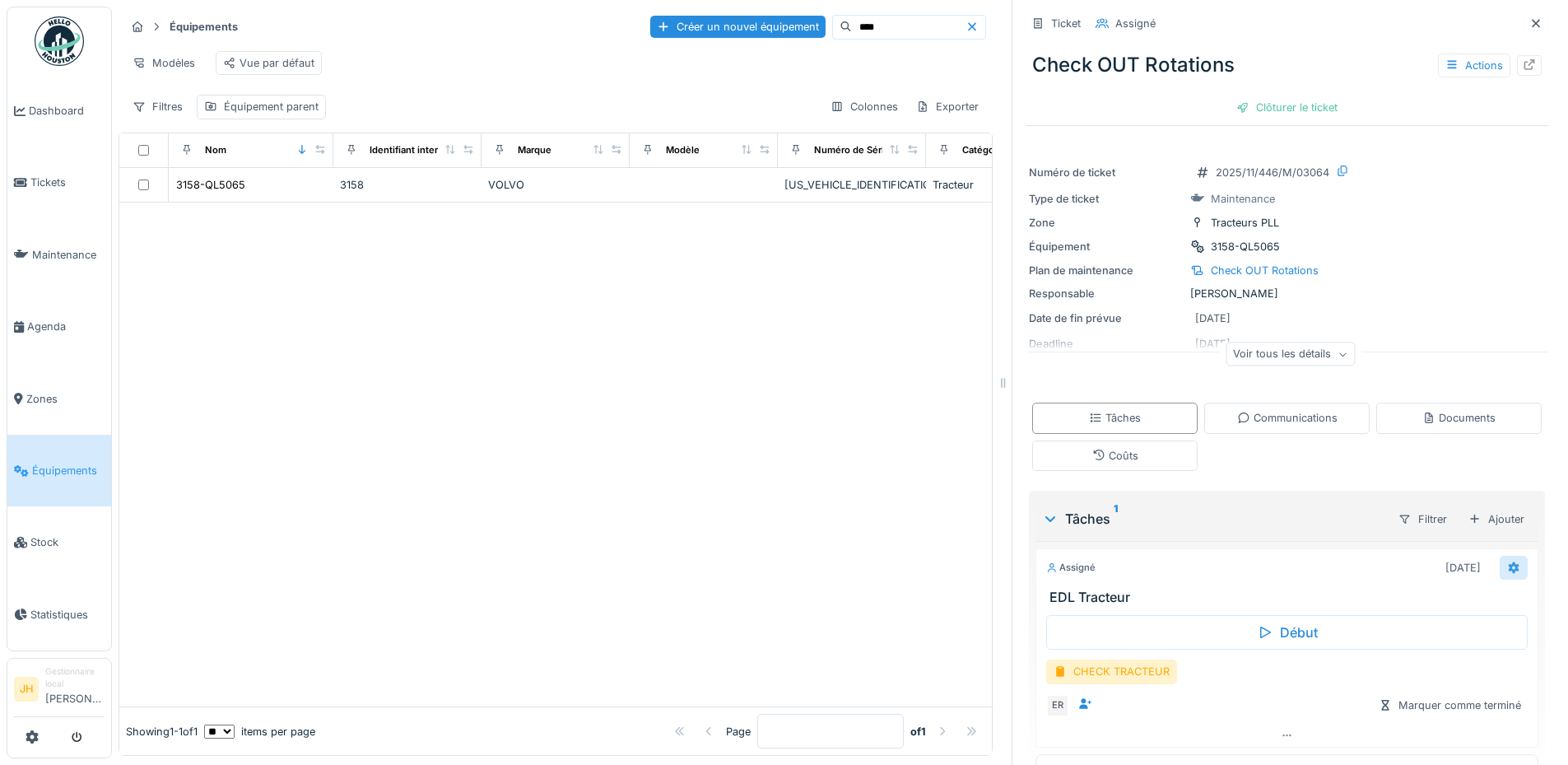
click at [1508, 572] on icon at bounding box center [1513, 567] width 11 height 12
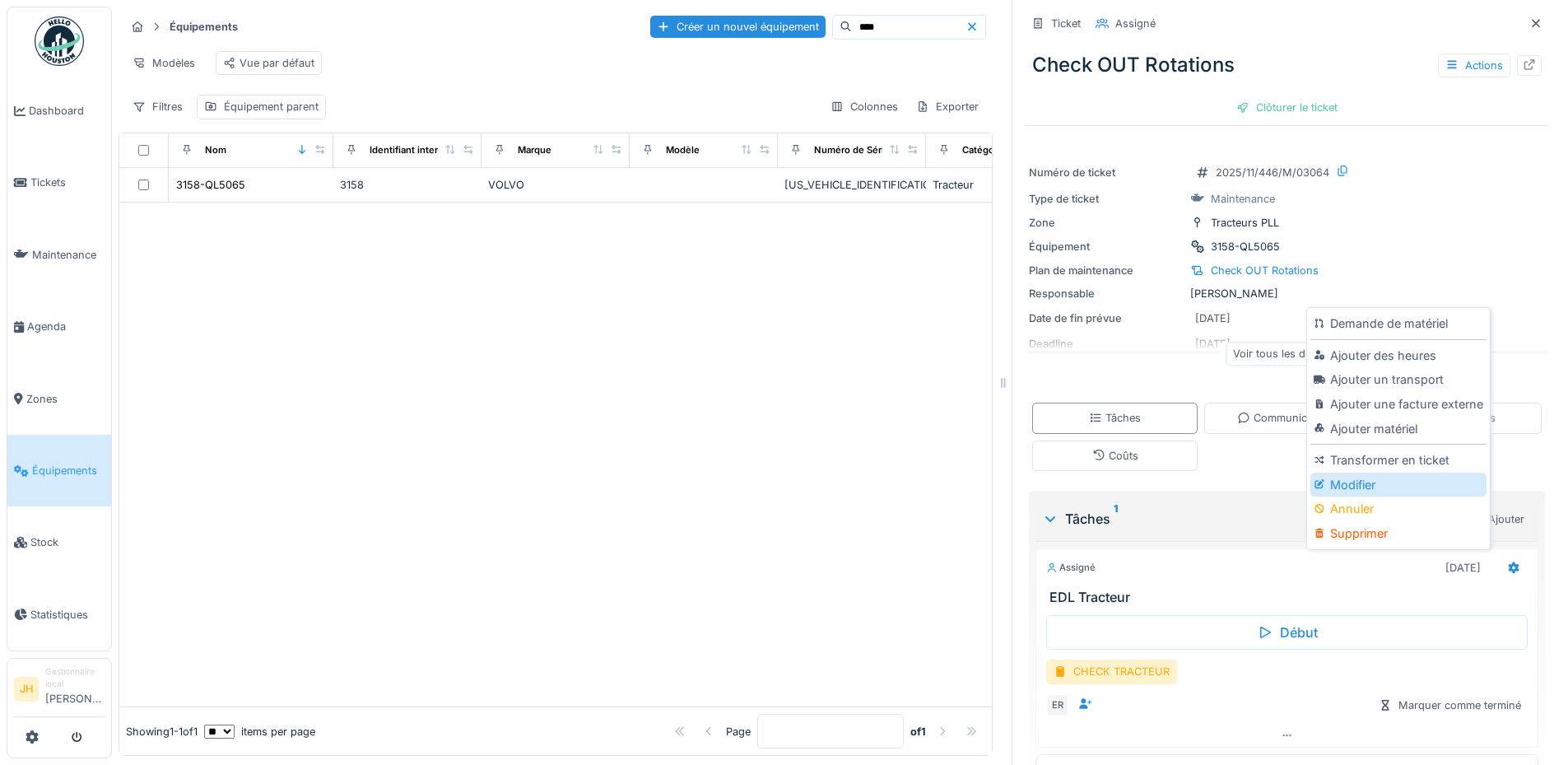
click at [1411, 485] on div "Modifier" at bounding box center [1398, 485] width 175 height 25
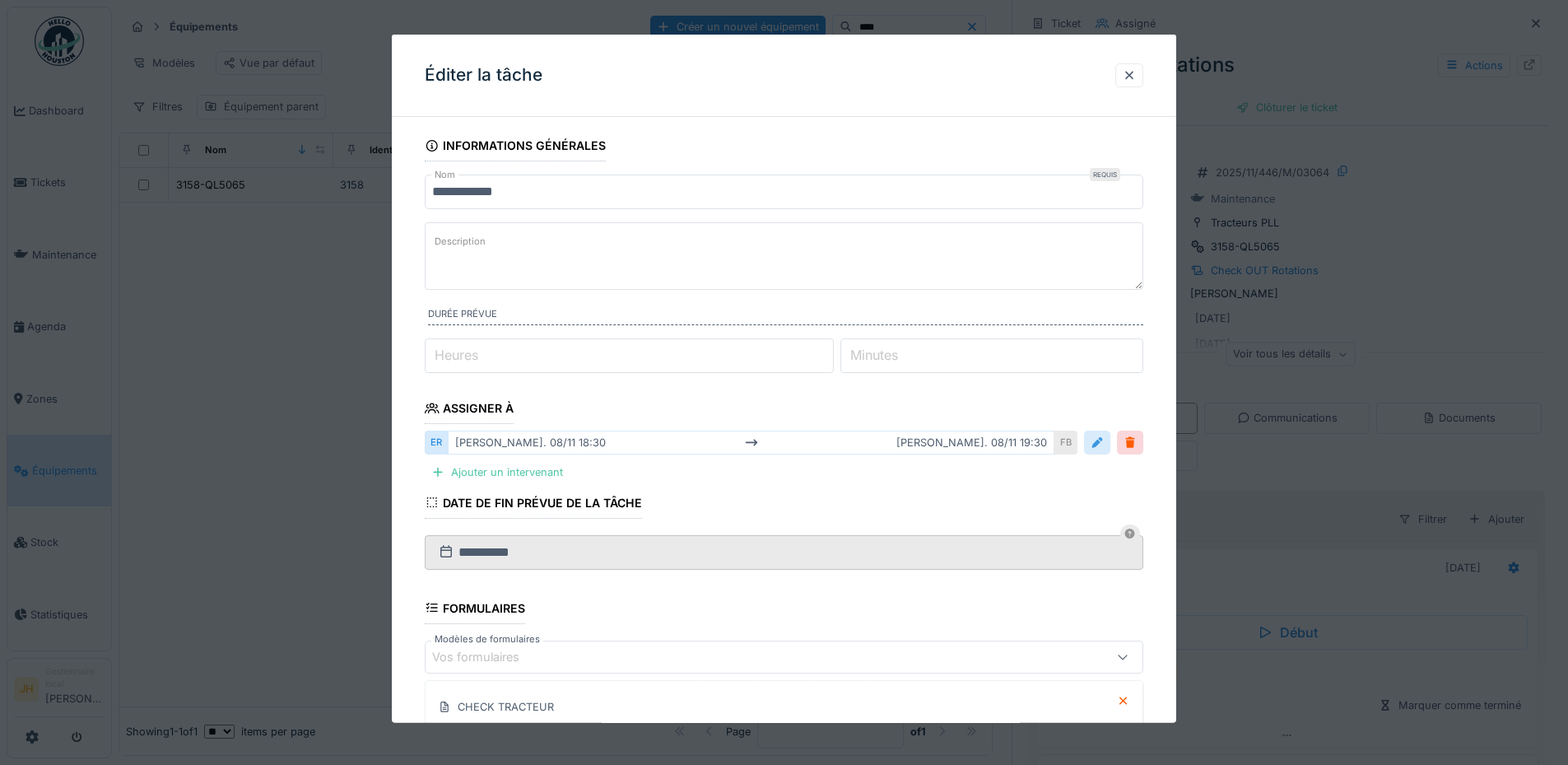
click at [1103, 447] on div at bounding box center [1097, 442] width 13 height 16
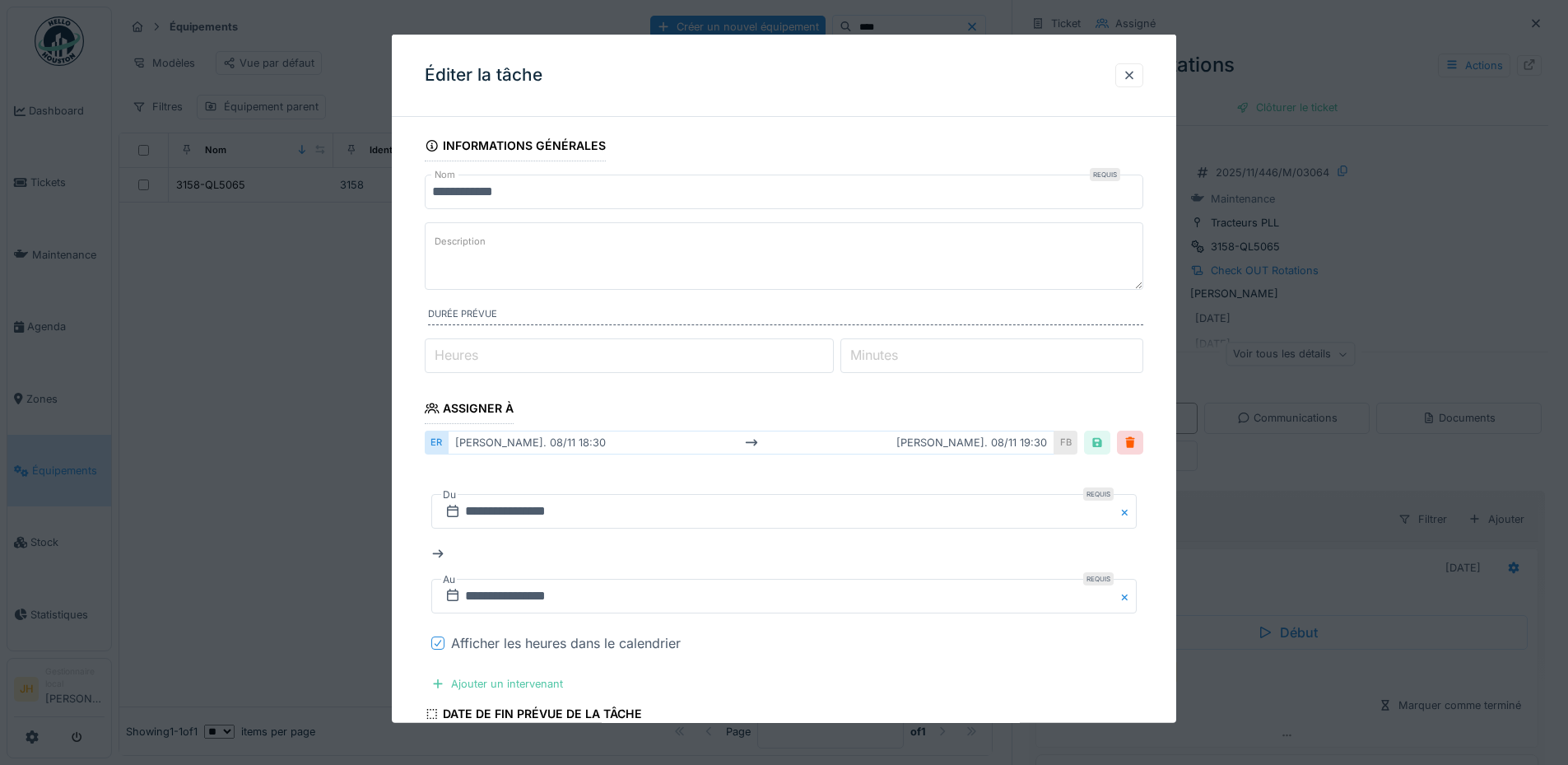
click at [441, 643] on icon at bounding box center [438, 643] width 10 height 8
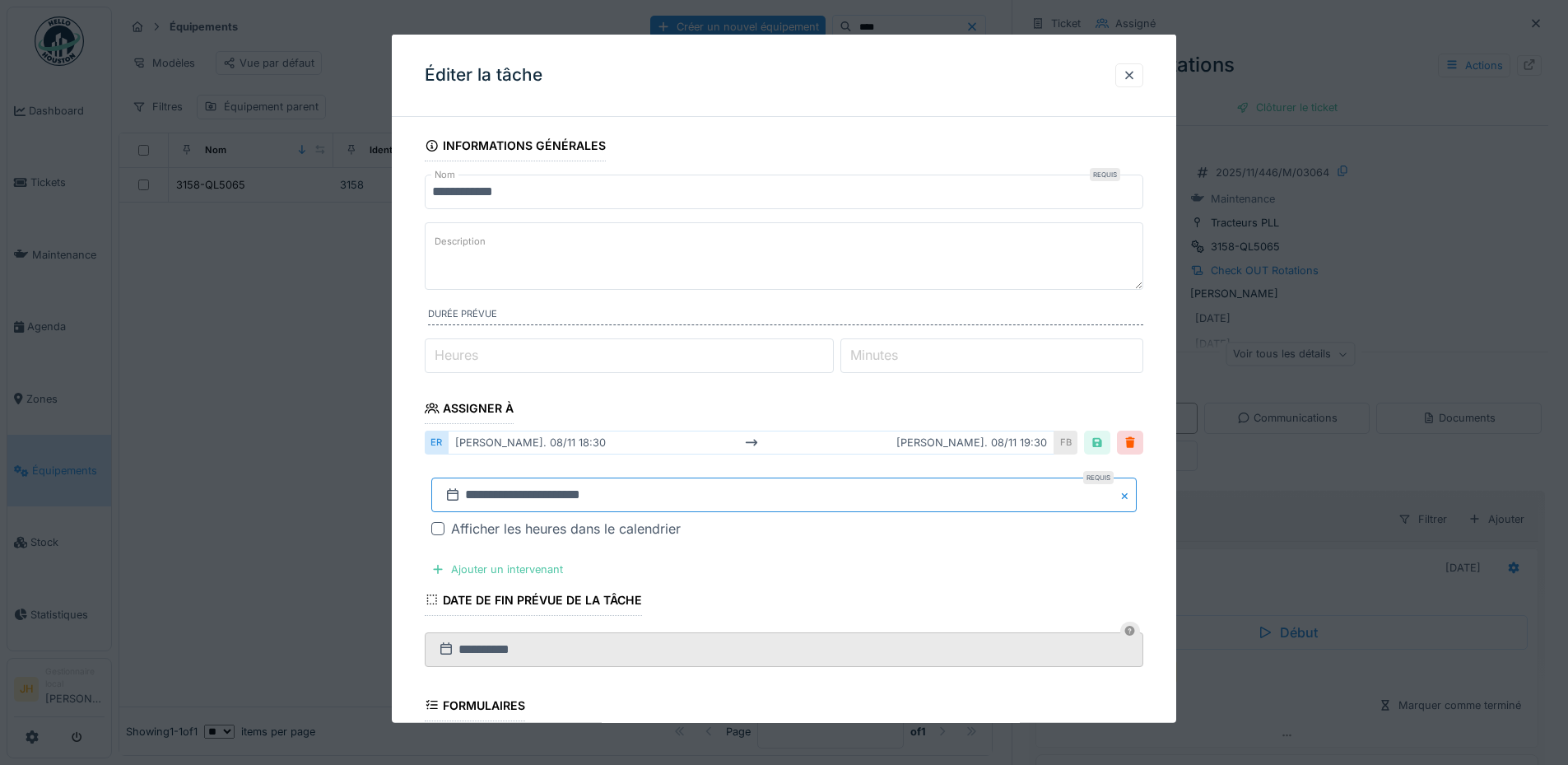
click at [530, 497] on input "**********" at bounding box center [784, 495] width 705 height 35
click at [704, 275] on span "Previous Month" at bounding box center [704, 276] width 0 height 20
click at [704, 270] on span "Previous Month" at bounding box center [704, 275] width 0 height 20
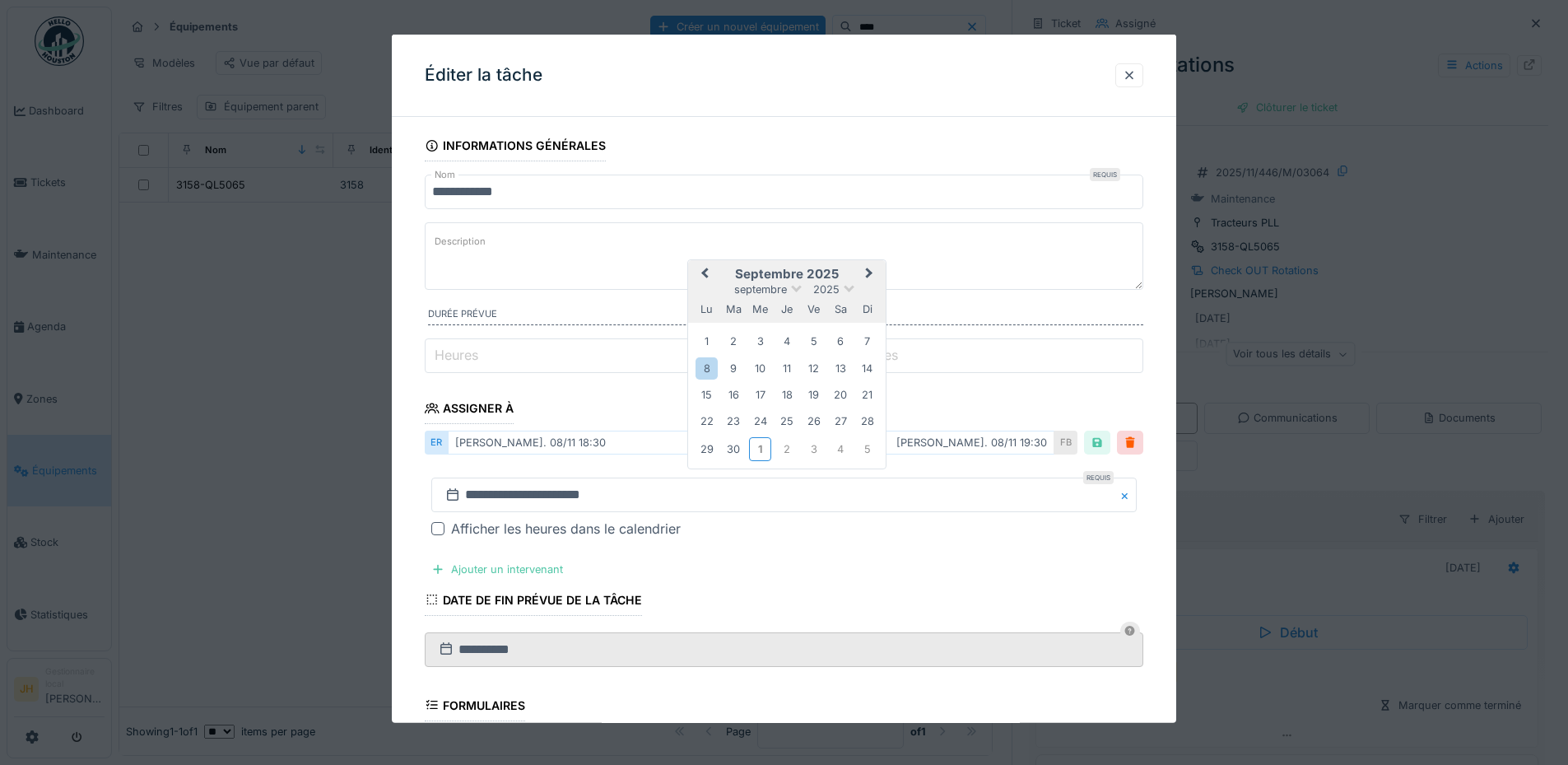
click at [868, 267] on button "Next Month" at bounding box center [870, 275] width 26 height 26
click at [845, 336] on div "4" at bounding box center [841, 342] width 22 height 22
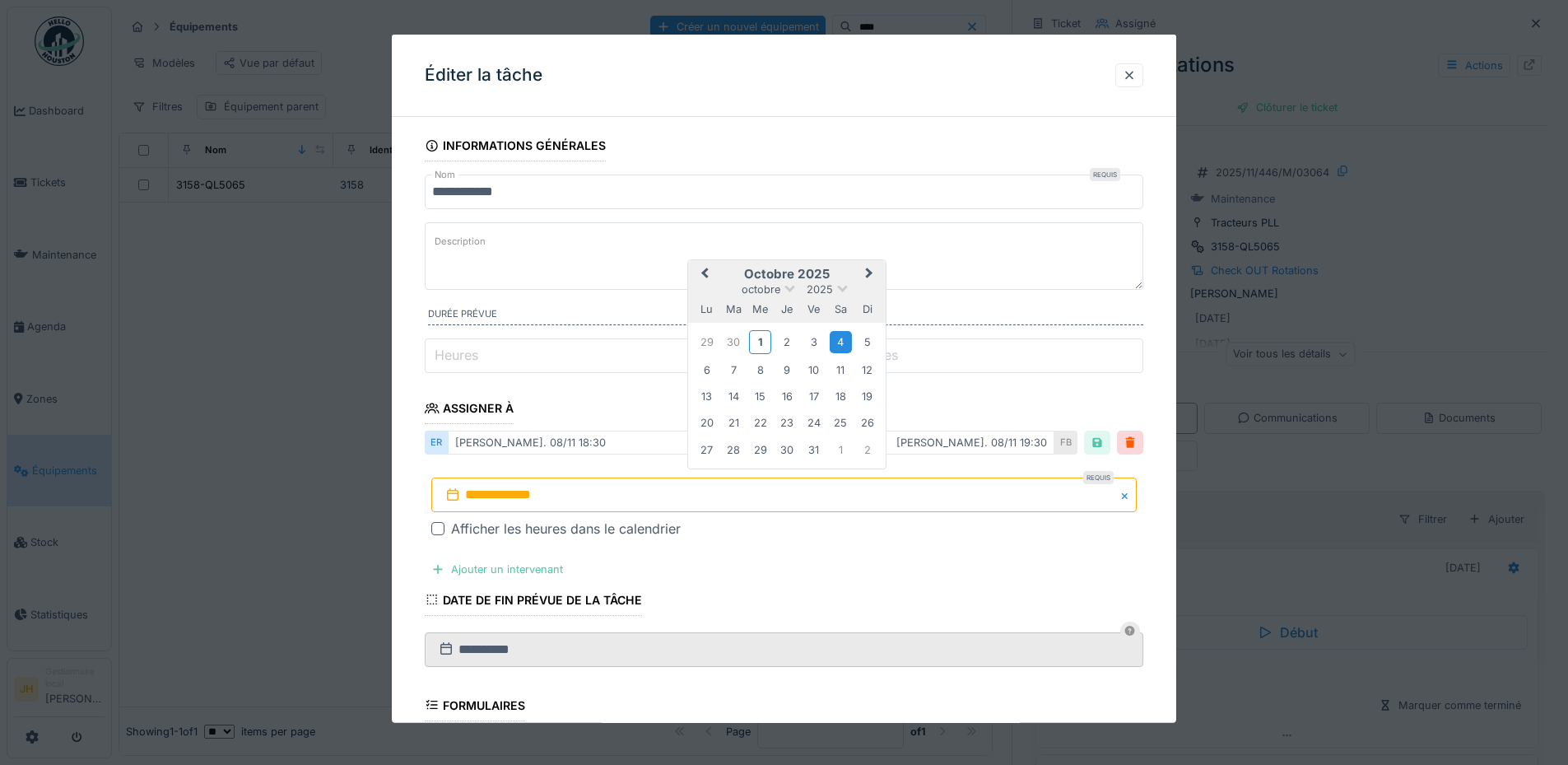
click at [845, 336] on div "4" at bounding box center [841, 342] width 22 height 22
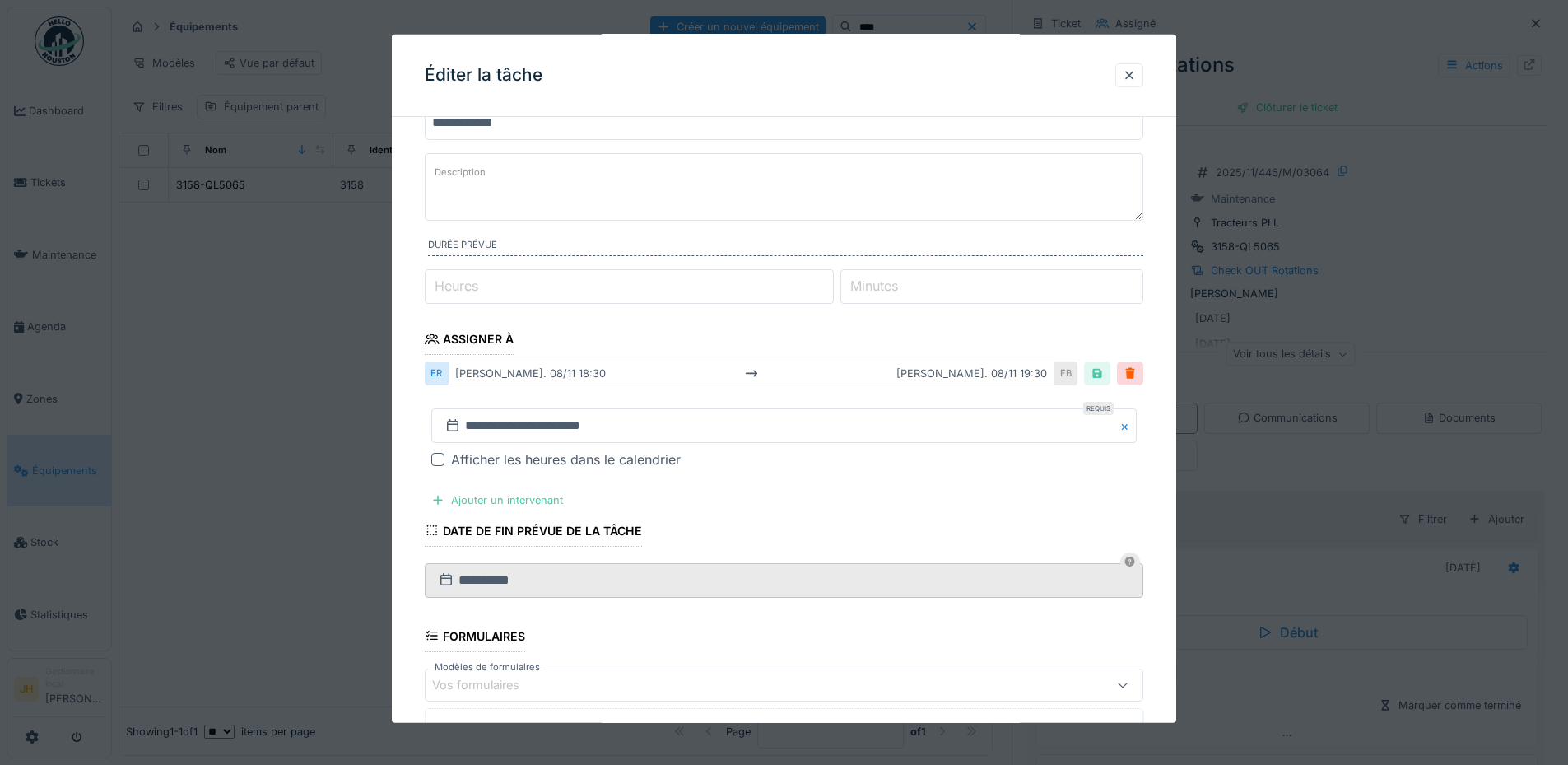
scroll to position [318, 0]
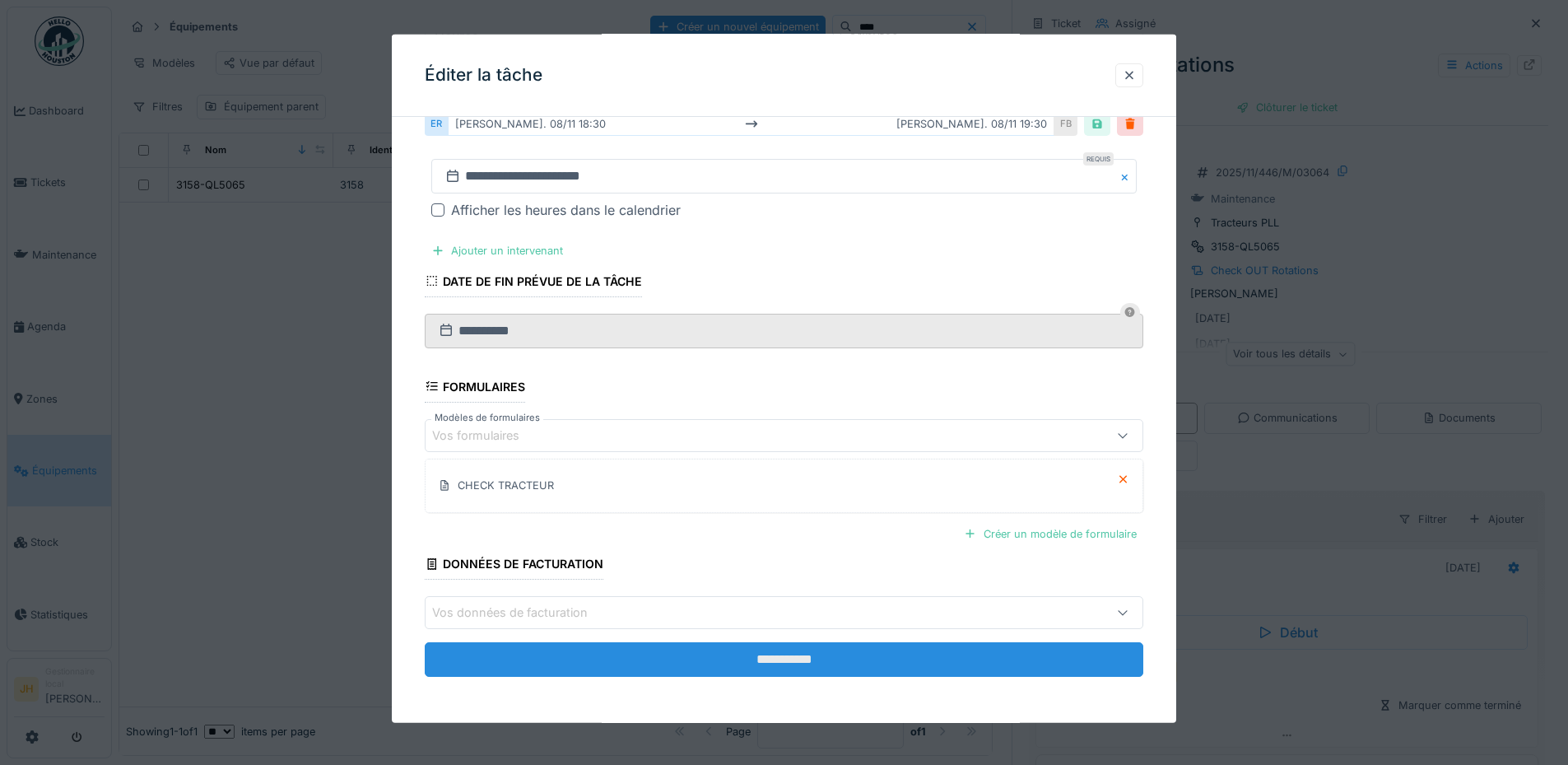
click at [746, 657] on input "**********" at bounding box center [784, 660] width 718 height 35
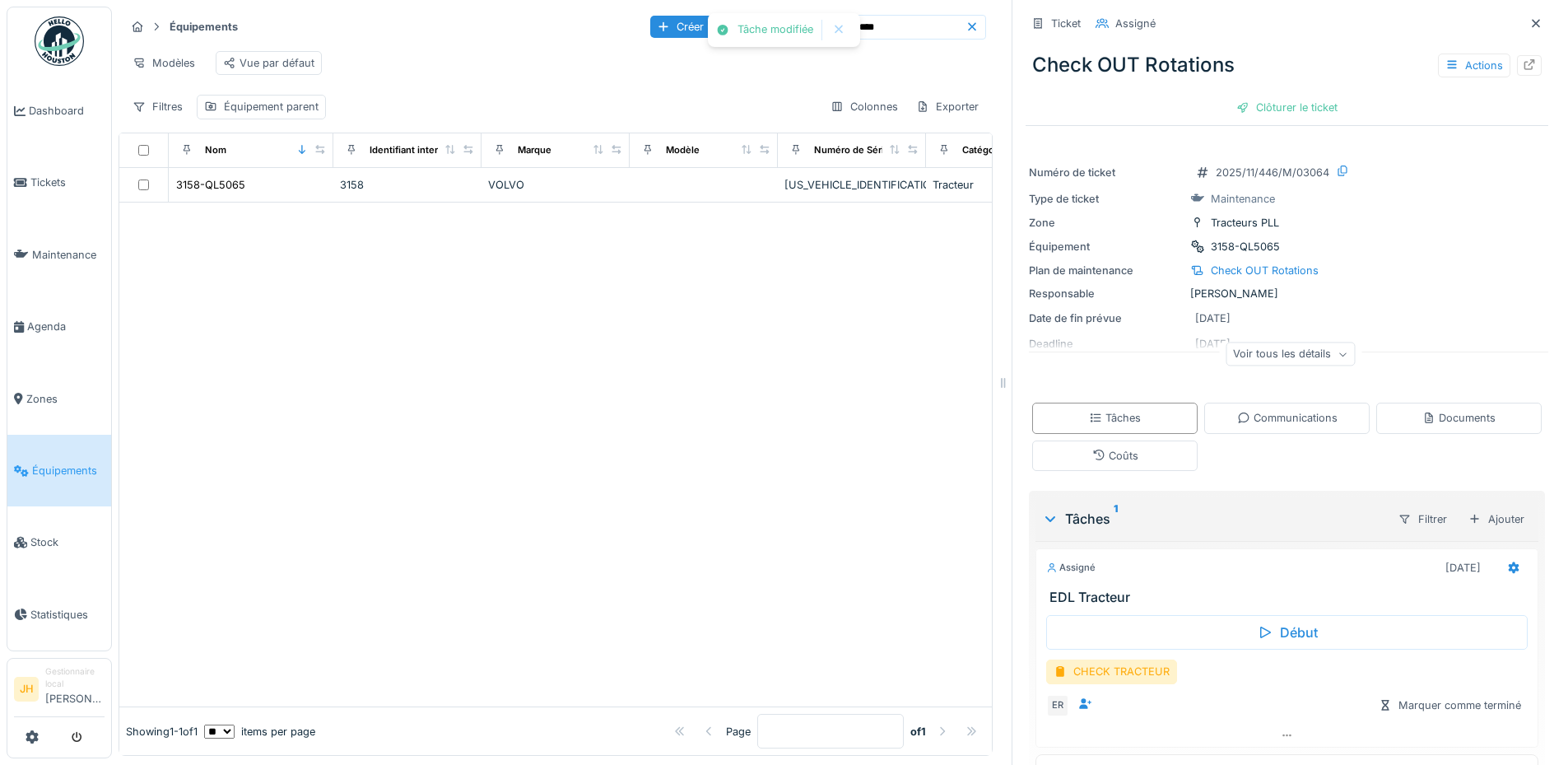
scroll to position [0, 0]
click at [1443, 68] on div "Actions" at bounding box center [1474, 65] width 73 height 24
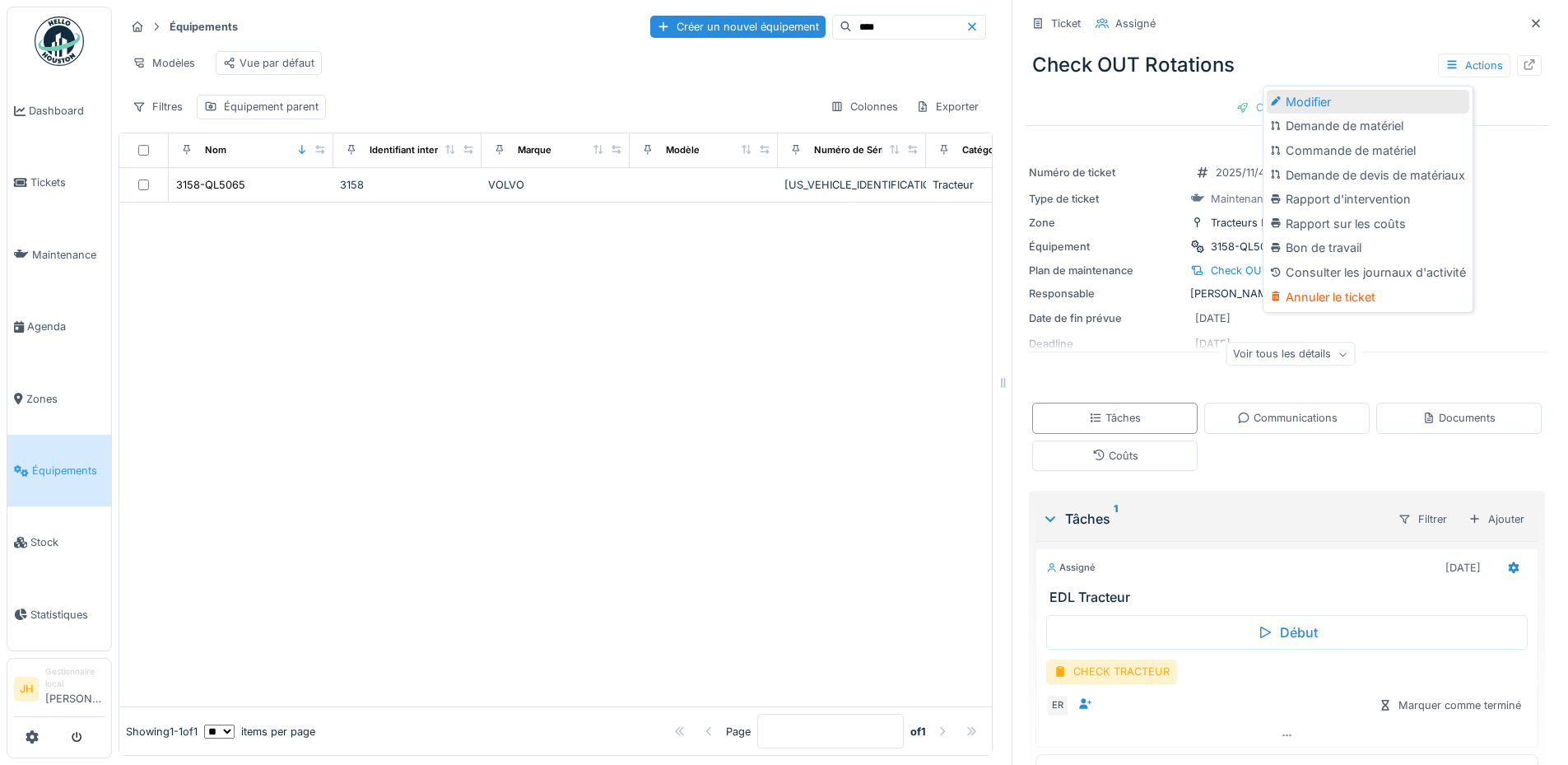
click at [1413, 106] on div "Modifier" at bounding box center [1367, 103] width 203 height 25
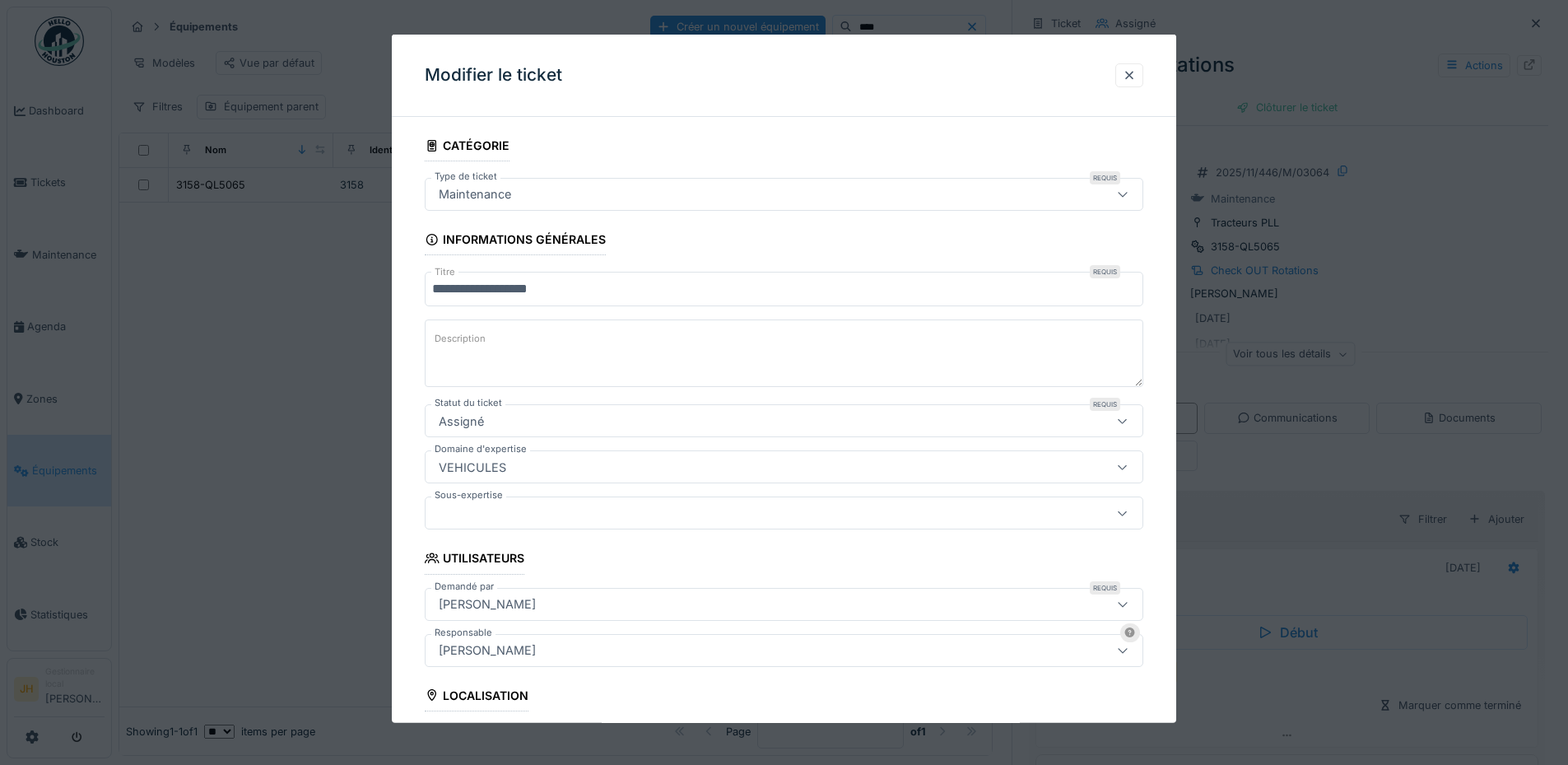
scroll to position [247, 0]
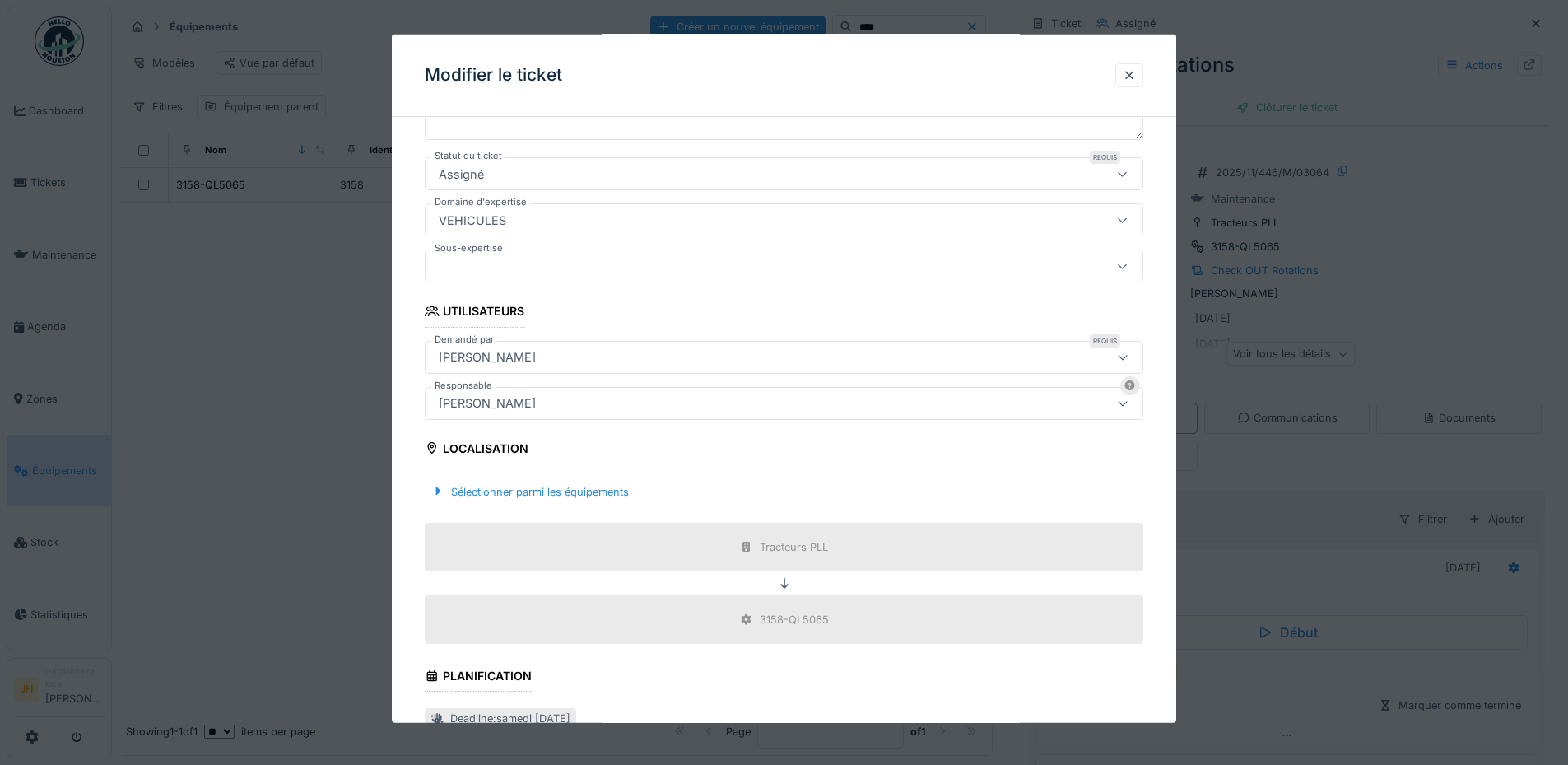
click at [595, 390] on div "[PERSON_NAME]" at bounding box center [784, 403] width 718 height 33
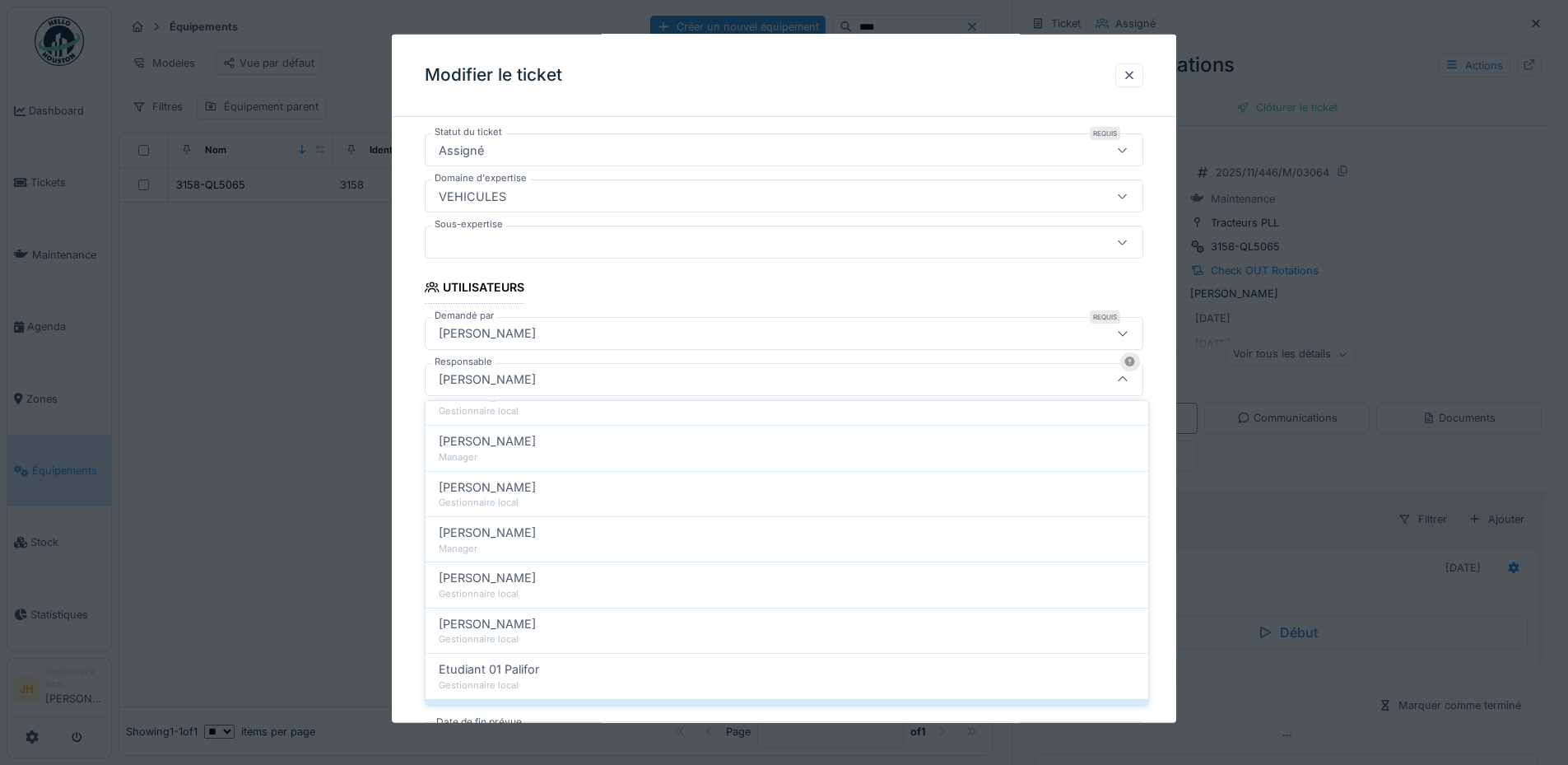
scroll to position [329, 0]
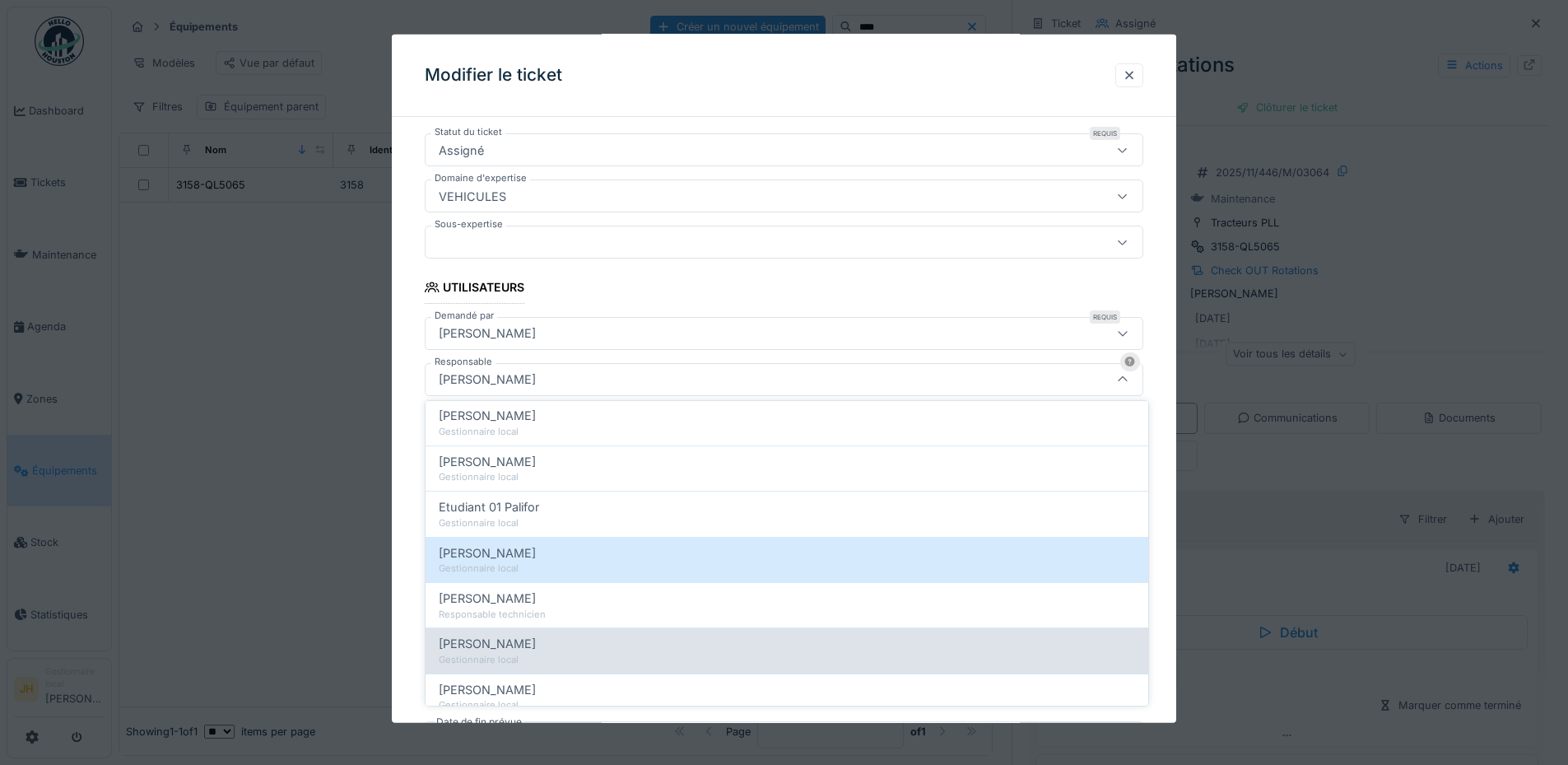
click at [545, 660] on div "Gestionnaire local" at bounding box center [787, 660] width 696 height 14
type input "*****"
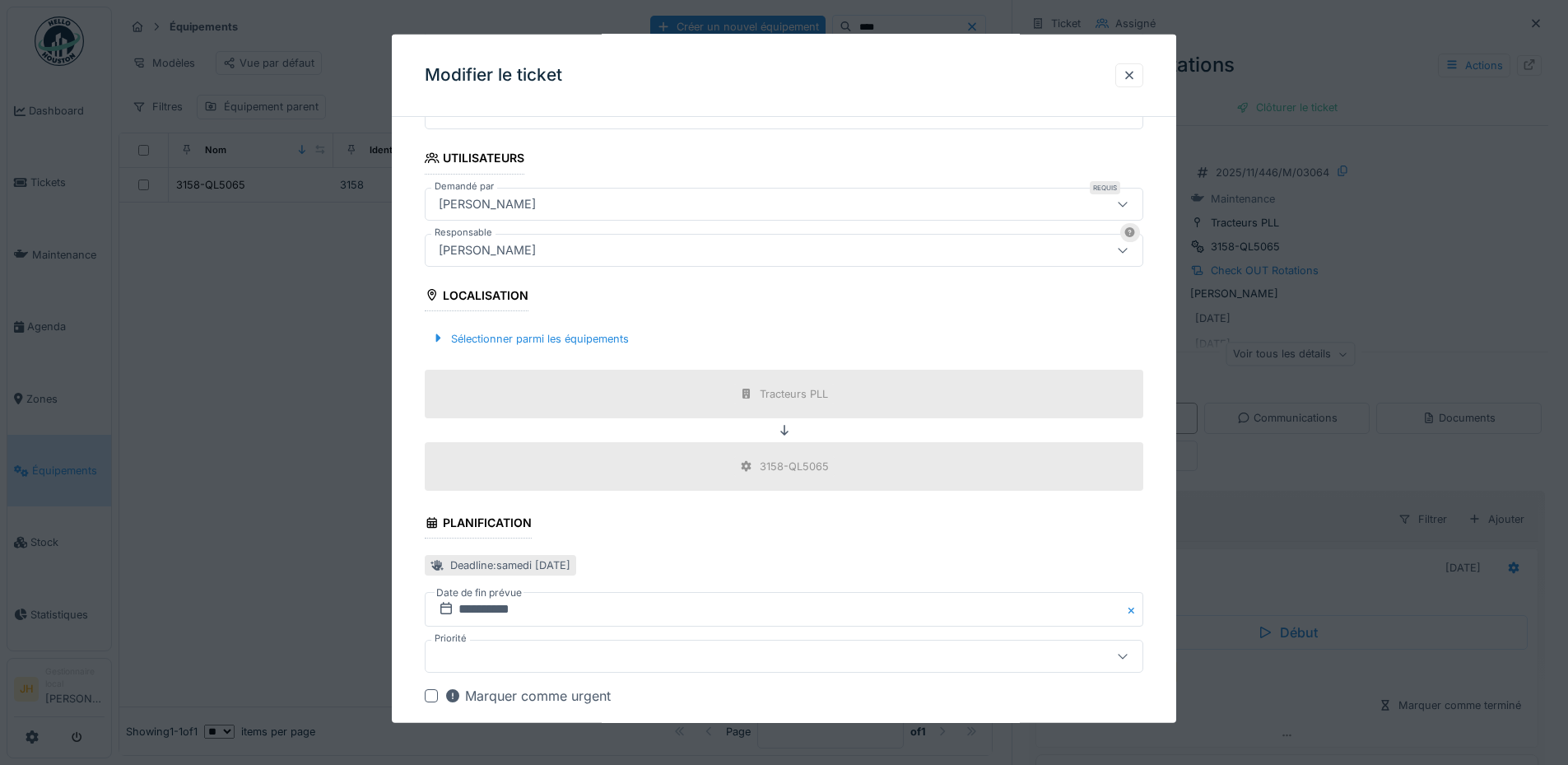
scroll to position [571, 0]
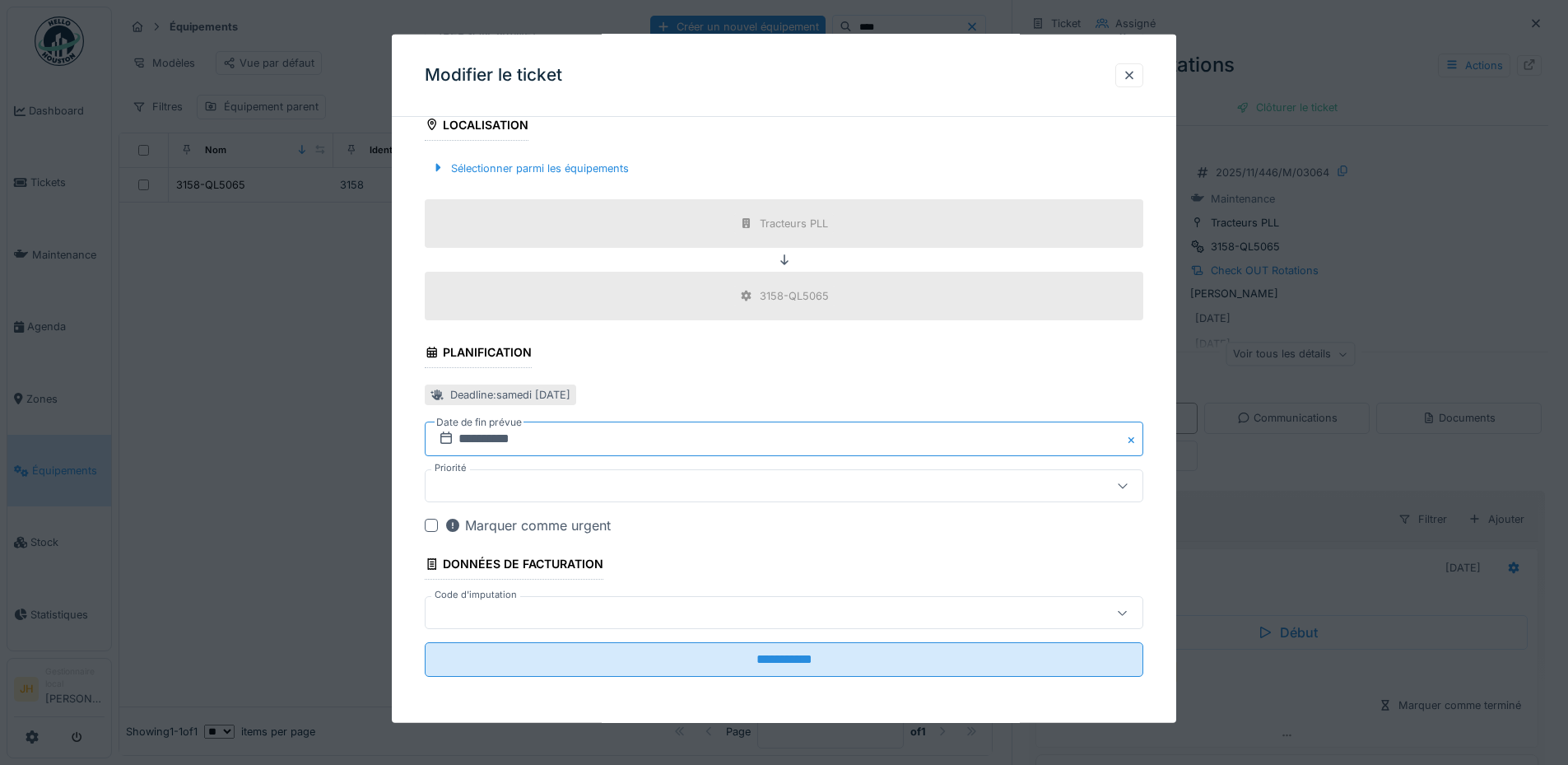
click at [502, 437] on input "**********" at bounding box center [784, 439] width 718 height 35
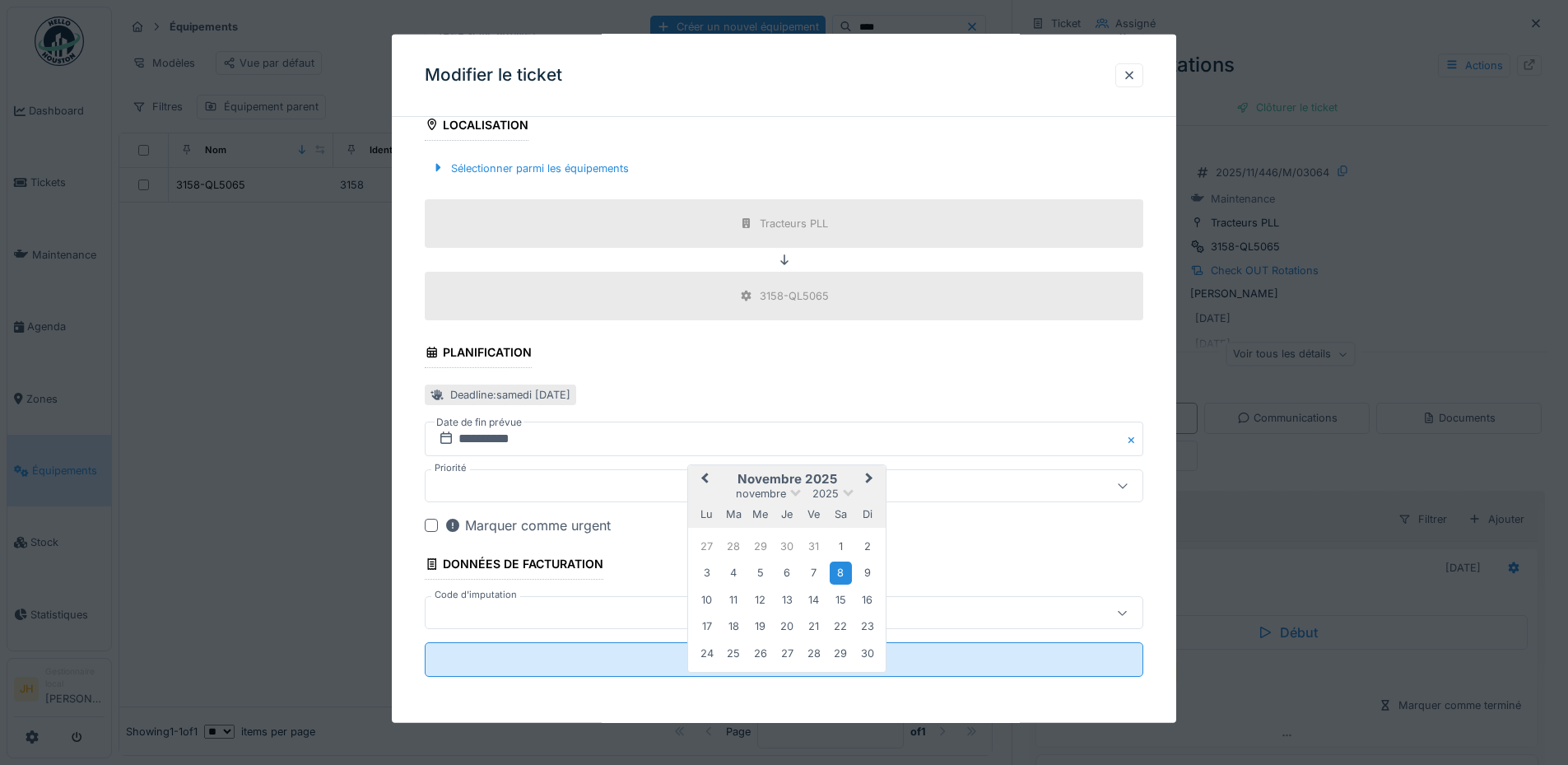
click at [699, 475] on button "Previous Month" at bounding box center [703, 481] width 26 height 26
click at [845, 540] on div "4" at bounding box center [841, 547] width 22 height 22
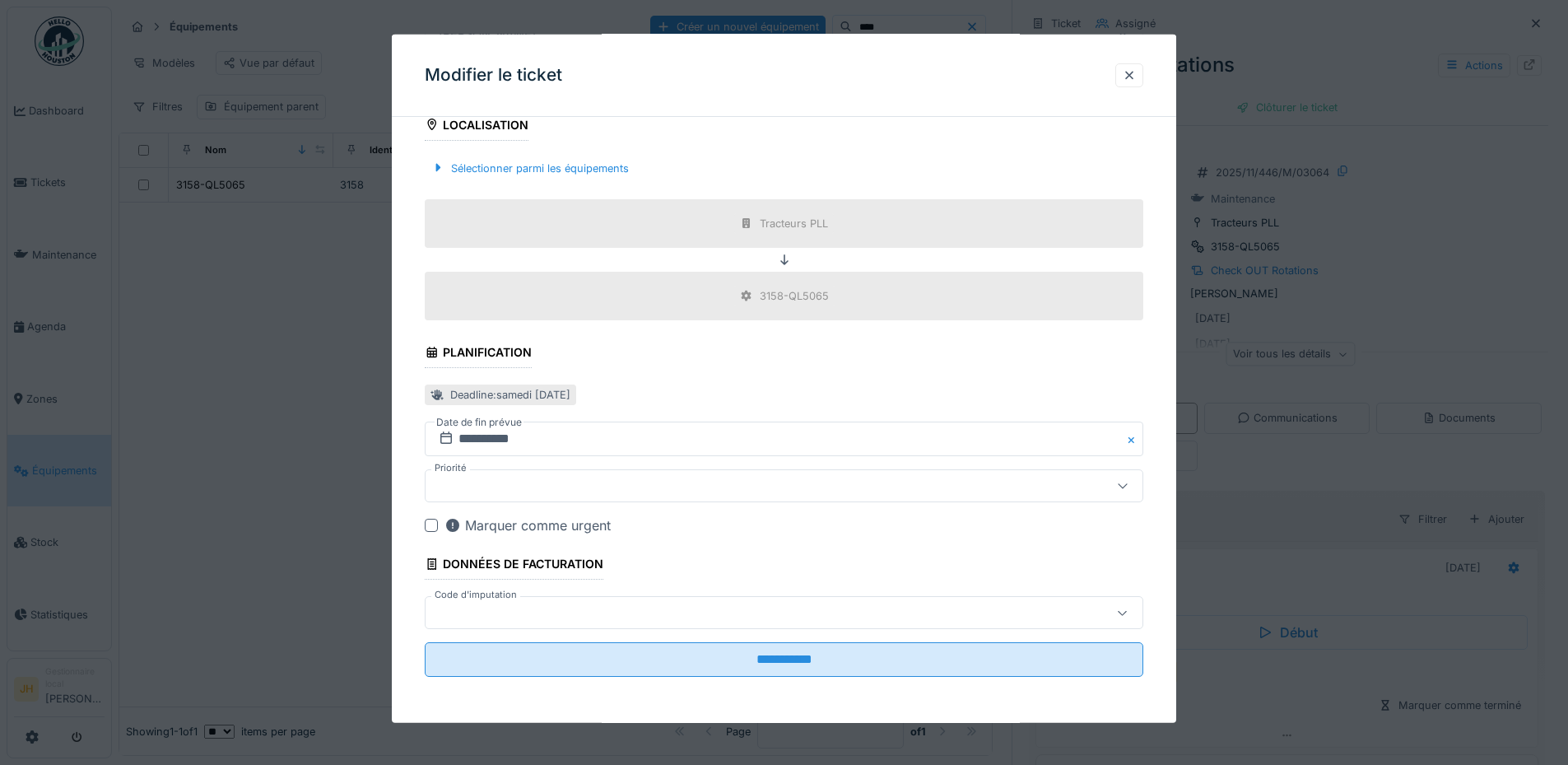
scroll to position [12, 0]
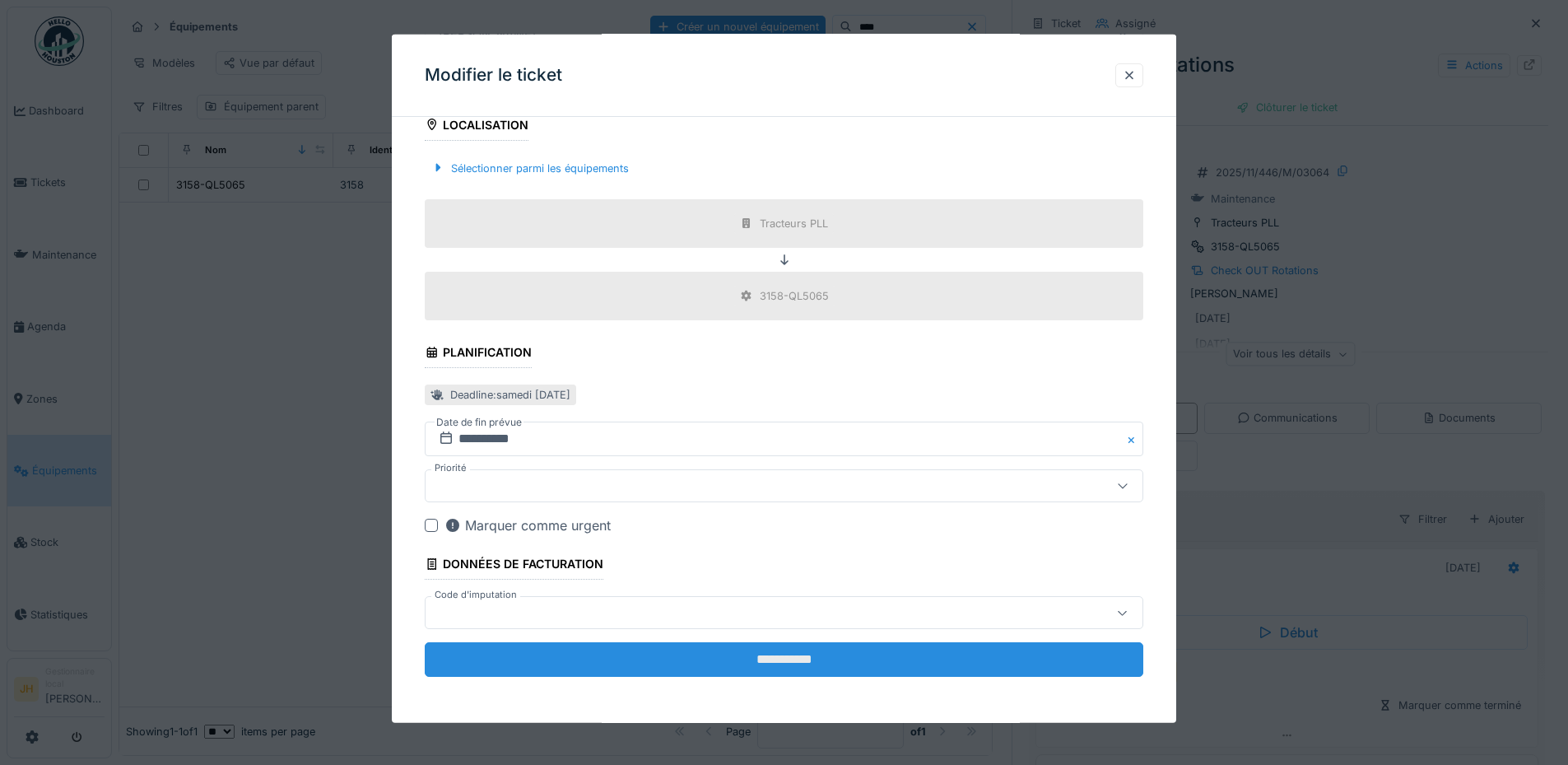
click at [814, 662] on input "**********" at bounding box center [784, 660] width 718 height 35
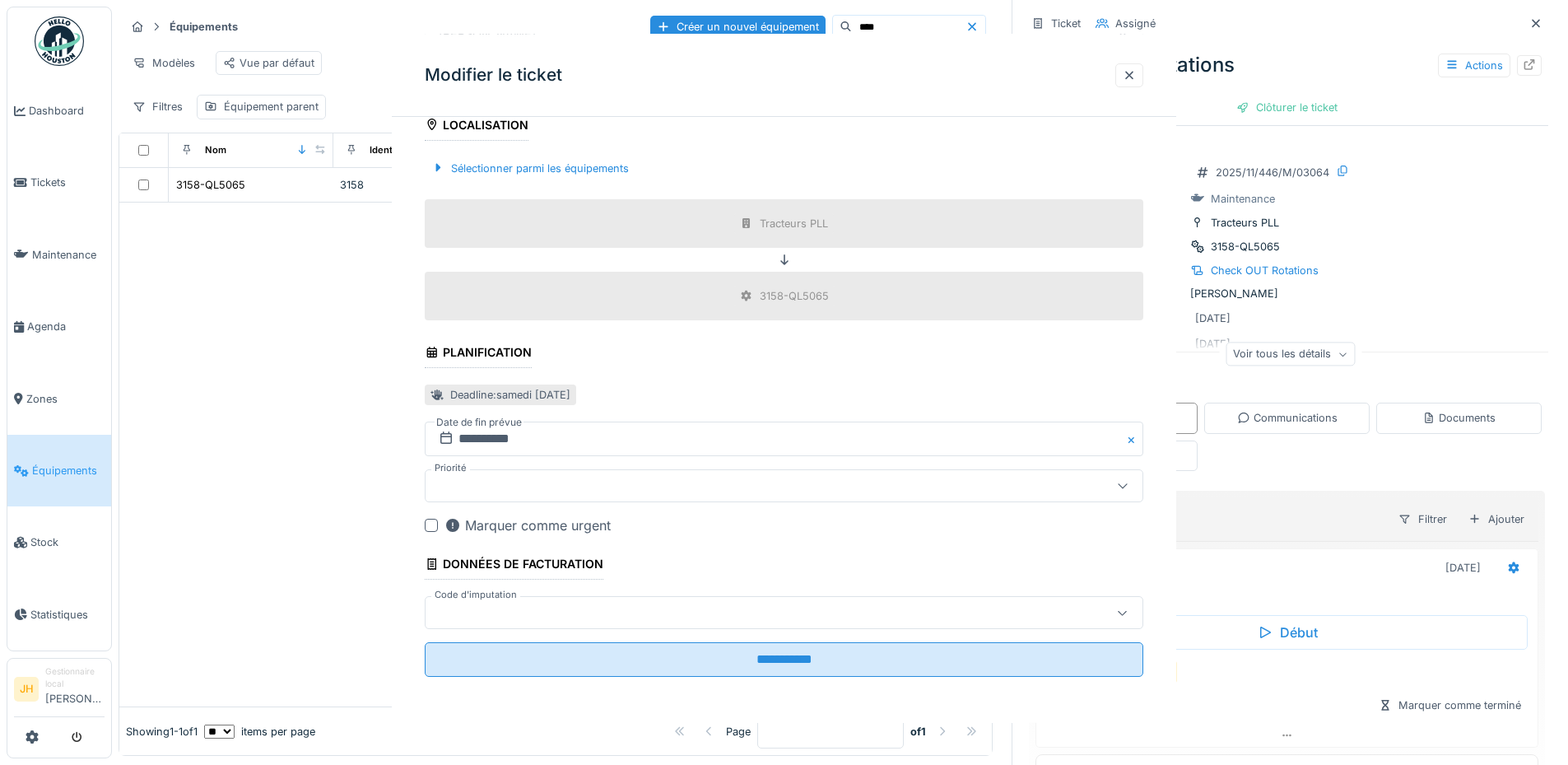
scroll to position [0, 0]
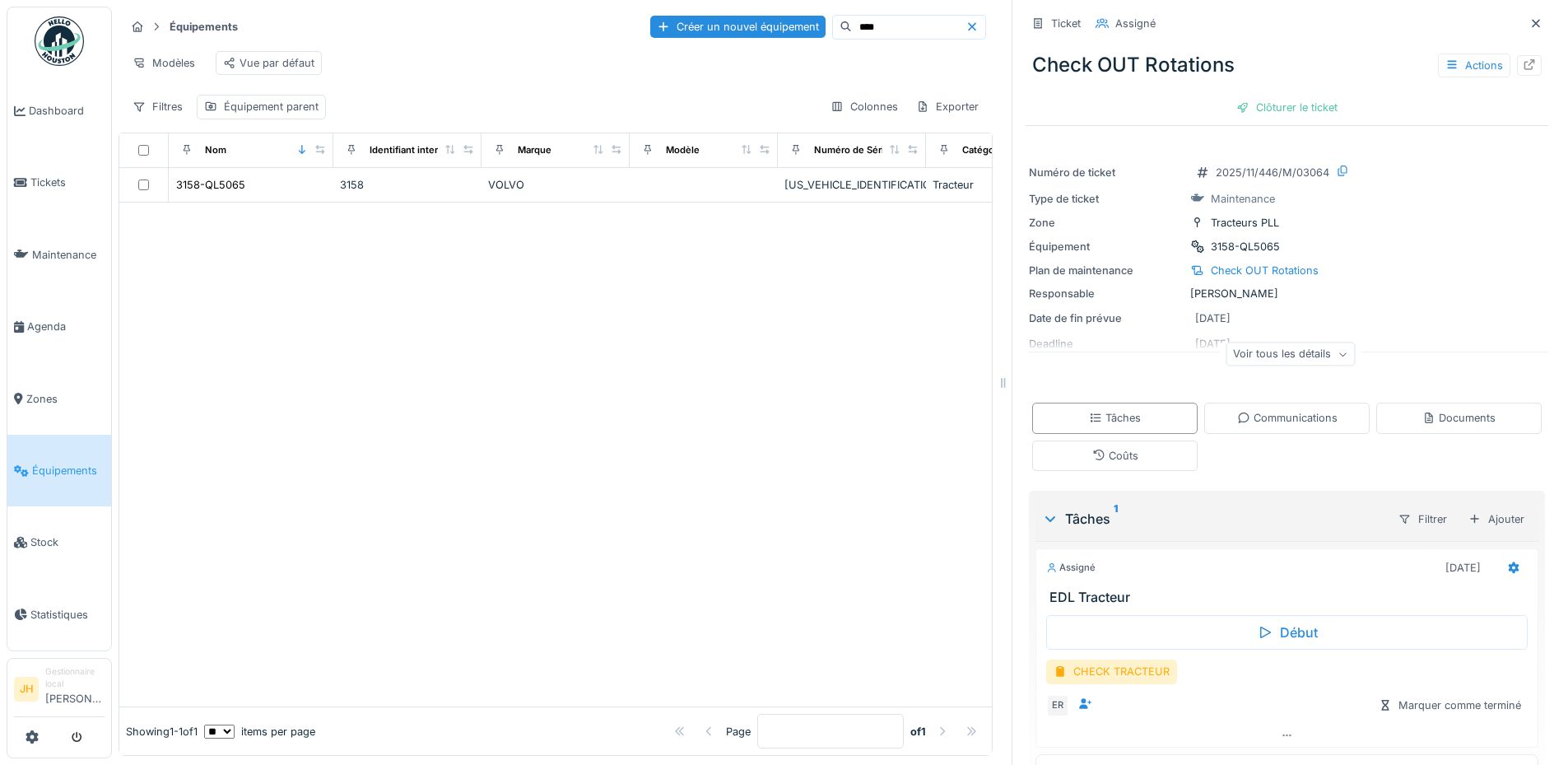
click at [851, 17] on input "****" at bounding box center [908, 27] width 113 height 23
click at [223, 180] on div "3256-JP8627" at bounding box center [210, 184] width 69 height 16
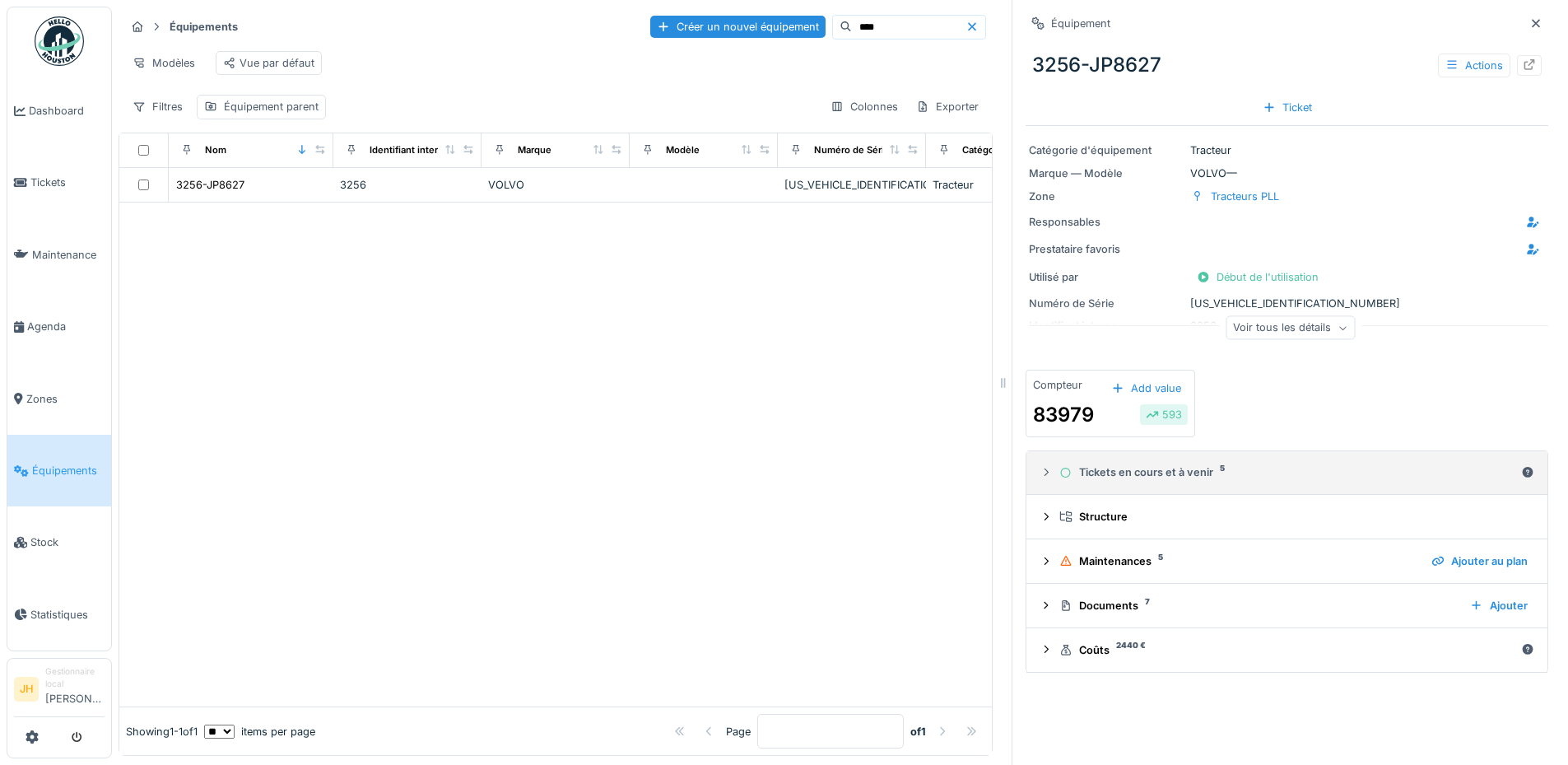
click at [1104, 465] on div "Tickets en cours et à venir 5" at bounding box center [1286, 472] width 455 height 16
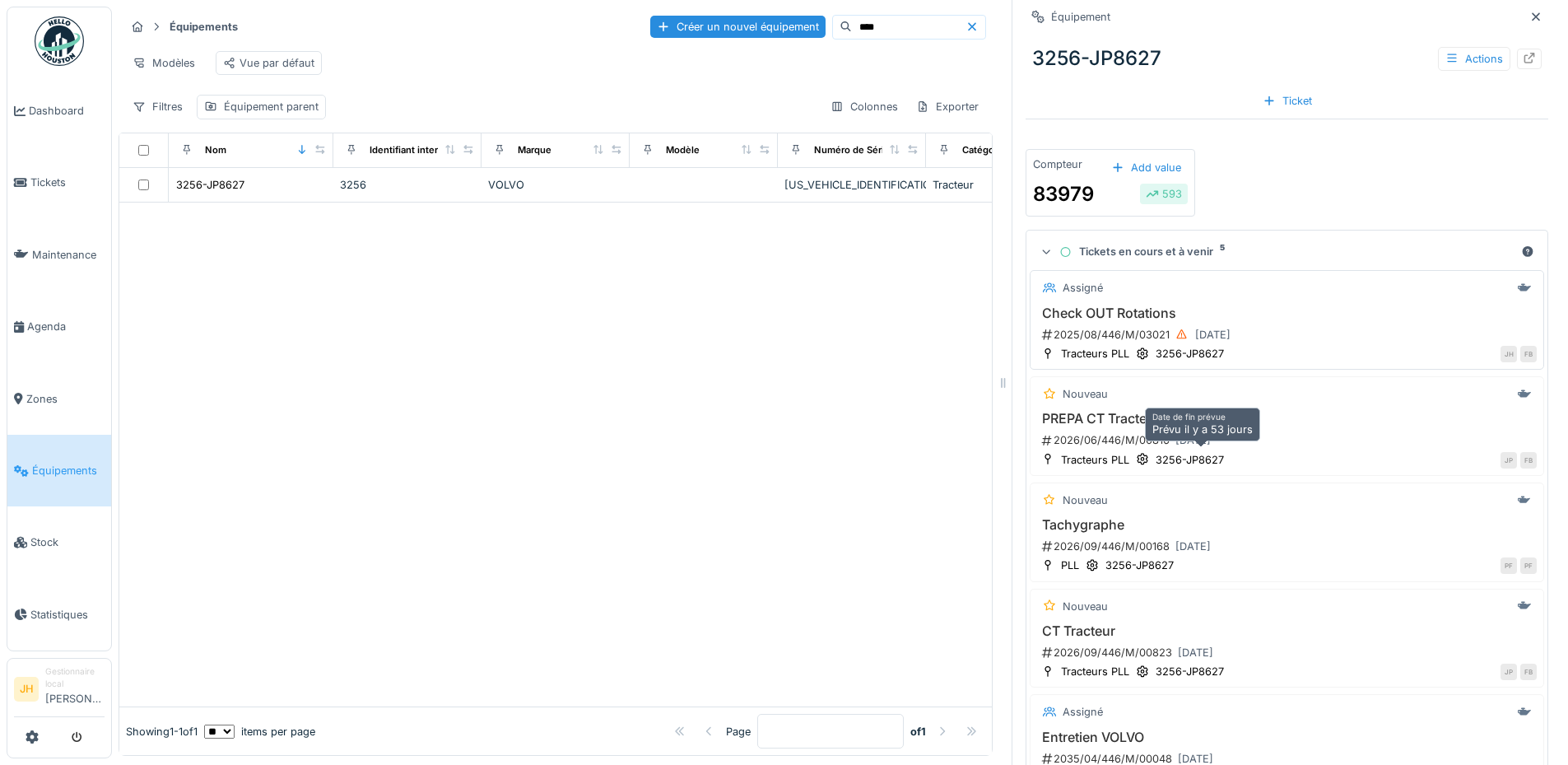
scroll to position [83, 0]
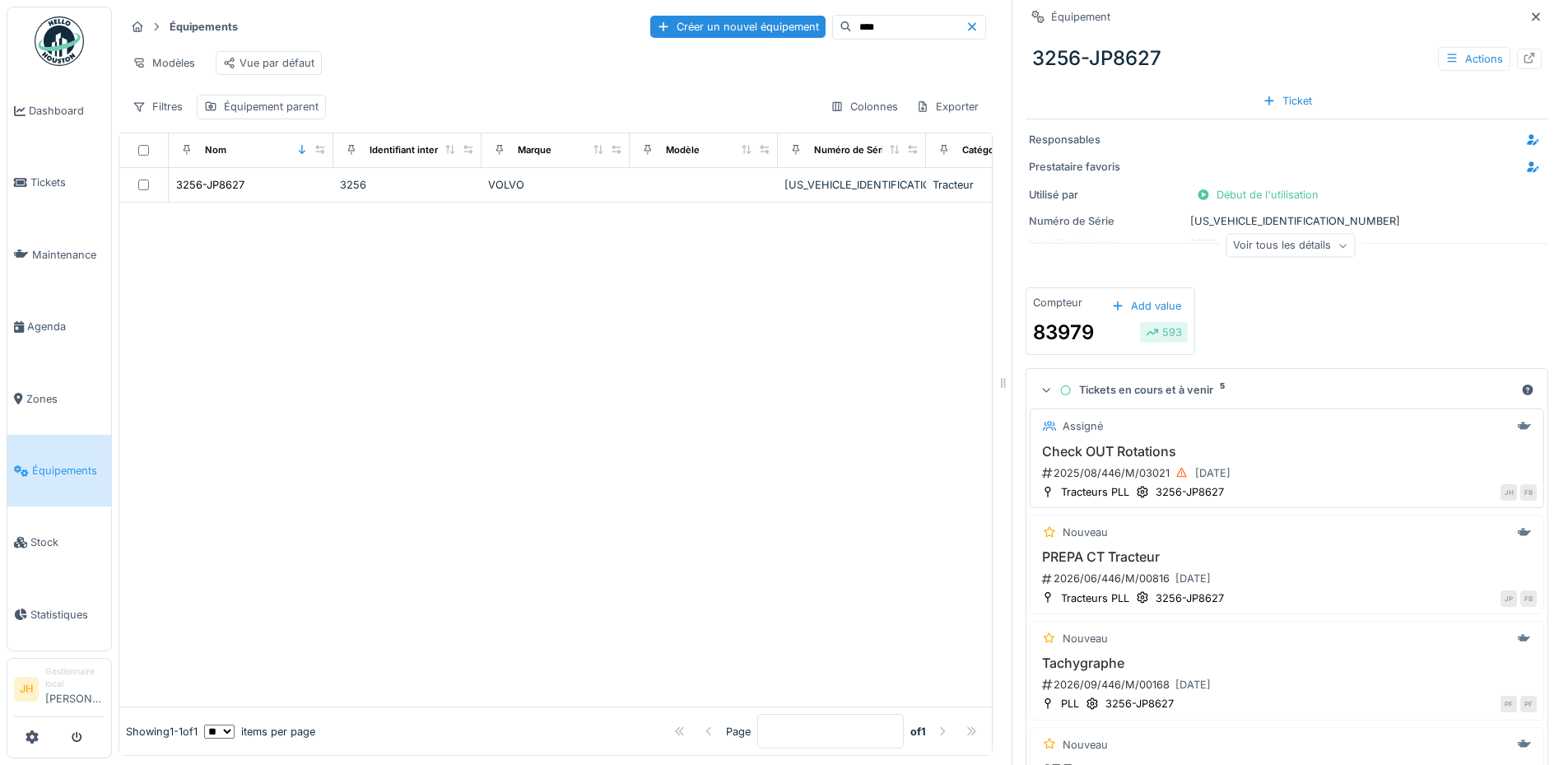
click at [1103, 444] on h3 "Check OUT Rotations" at bounding box center [1286, 452] width 499 height 16
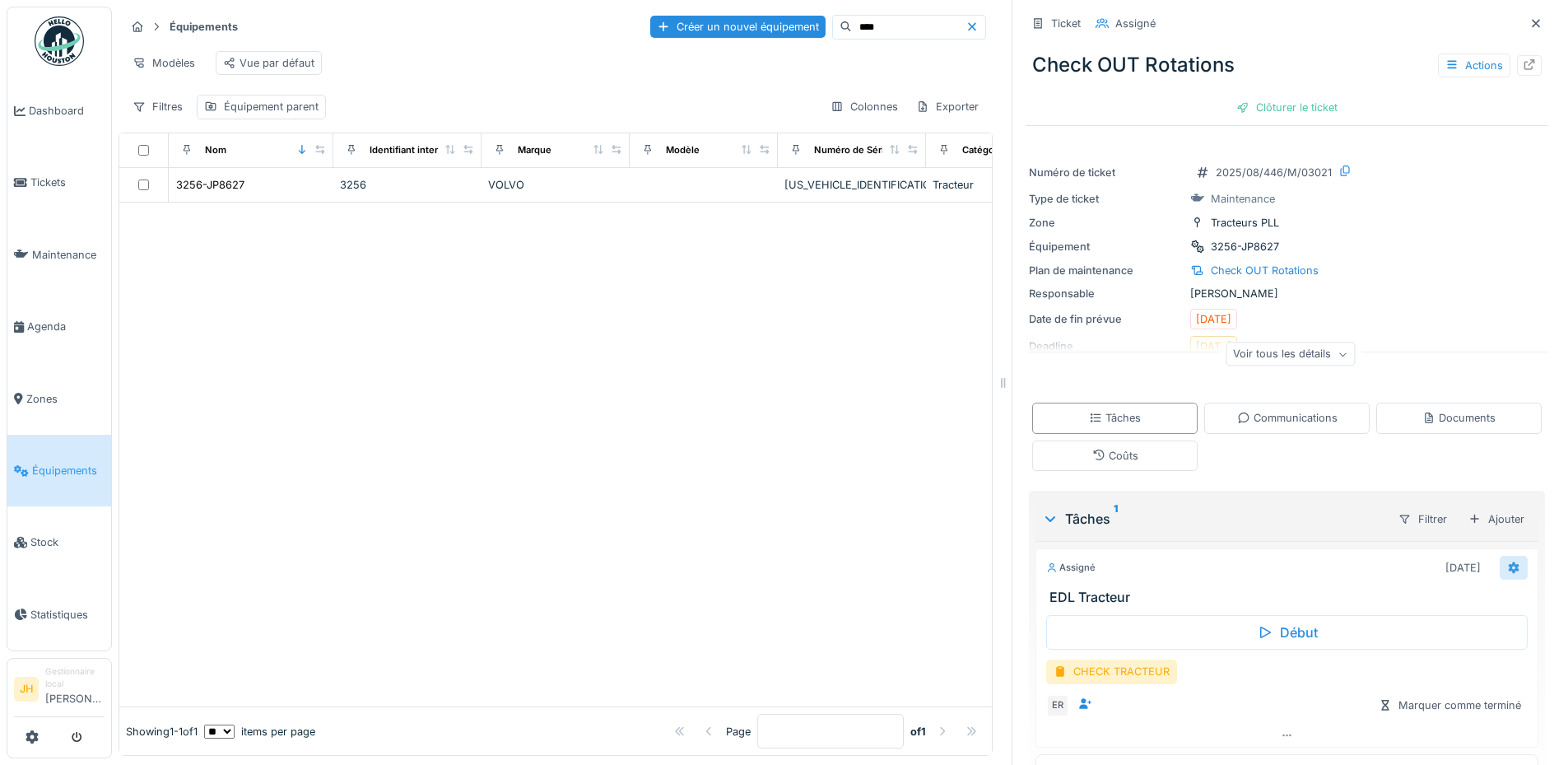
click at [1508, 562] on icon at bounding box center [1513, 567] width 11 height 12
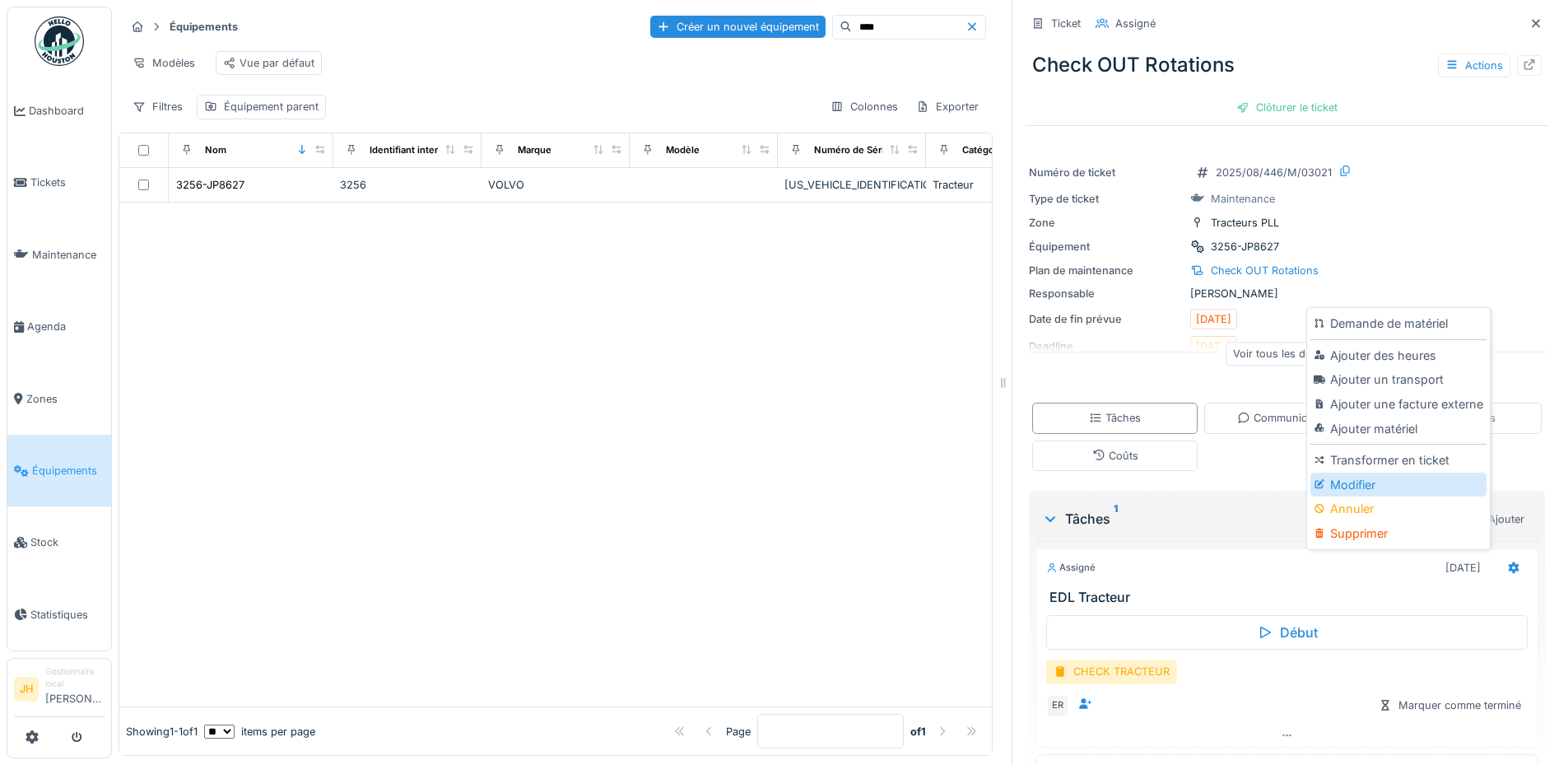
click at [1412, 473] on div "Modifier" at bounding box center [1398, 485] width 175 height 25
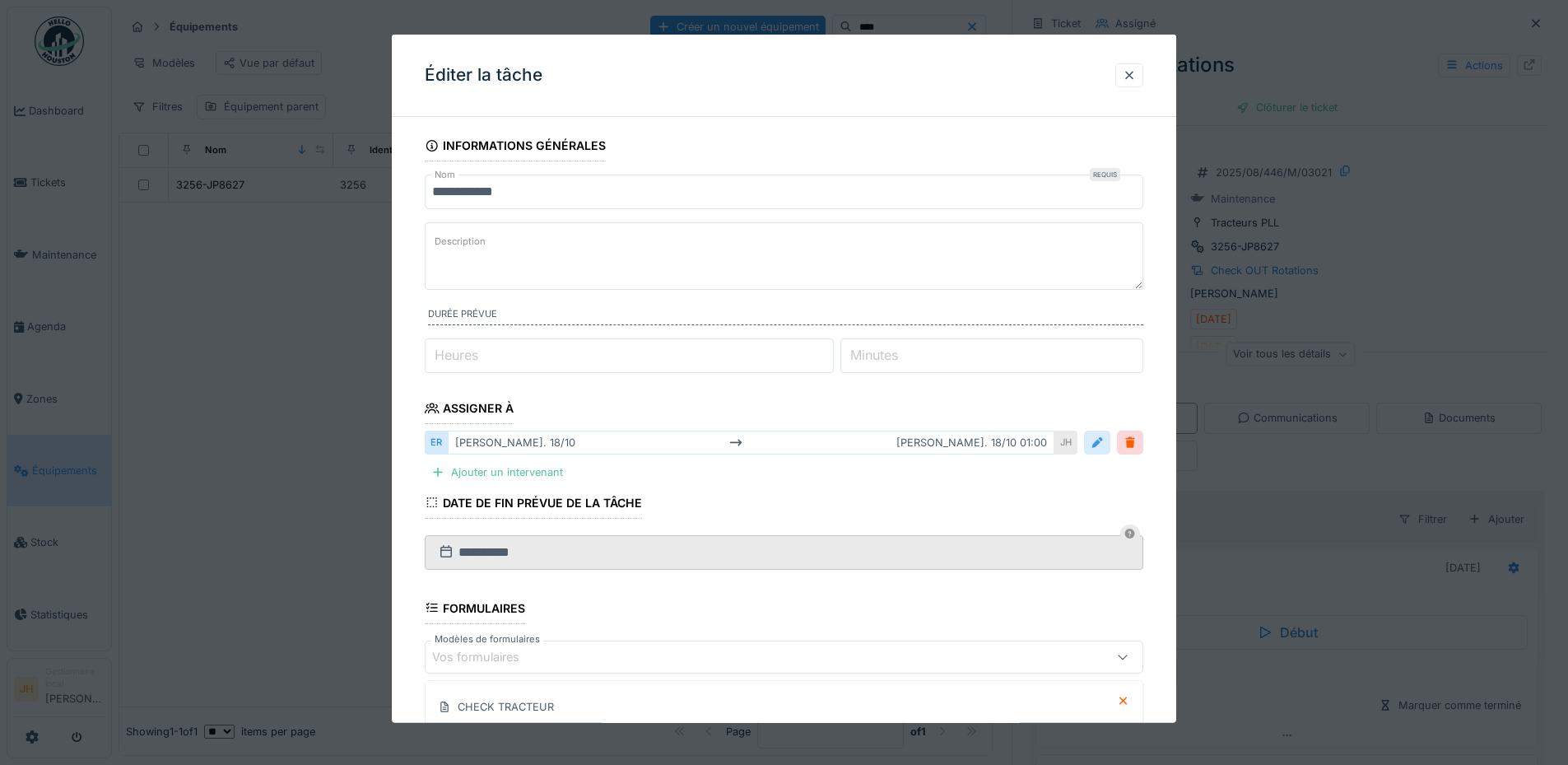
click at [1103, 442] on div at bounding box center [1097, 442] width 13 height 16
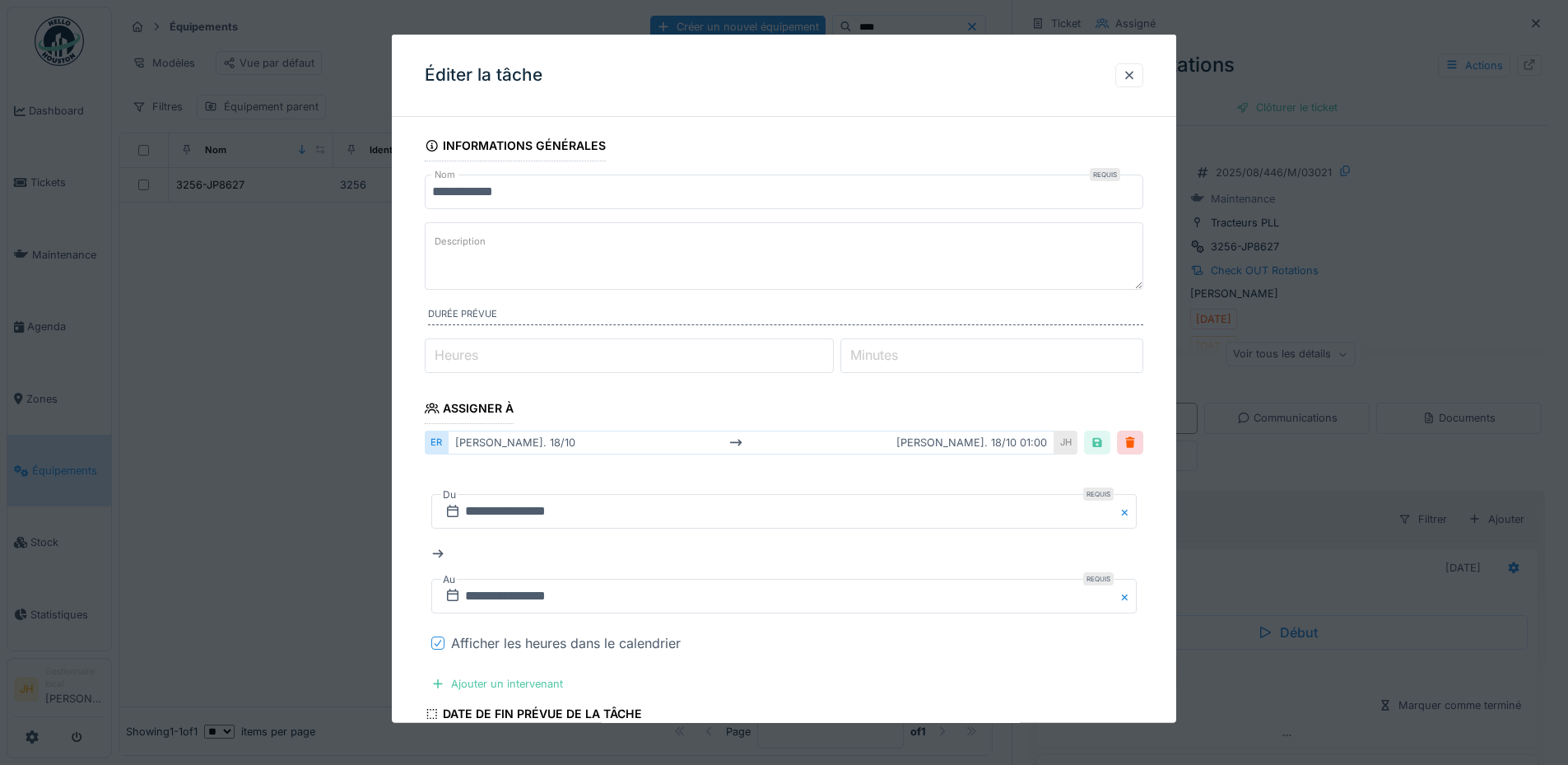
click at [442, 643] on icon at bounding box center [438, 643] width 10 height 8
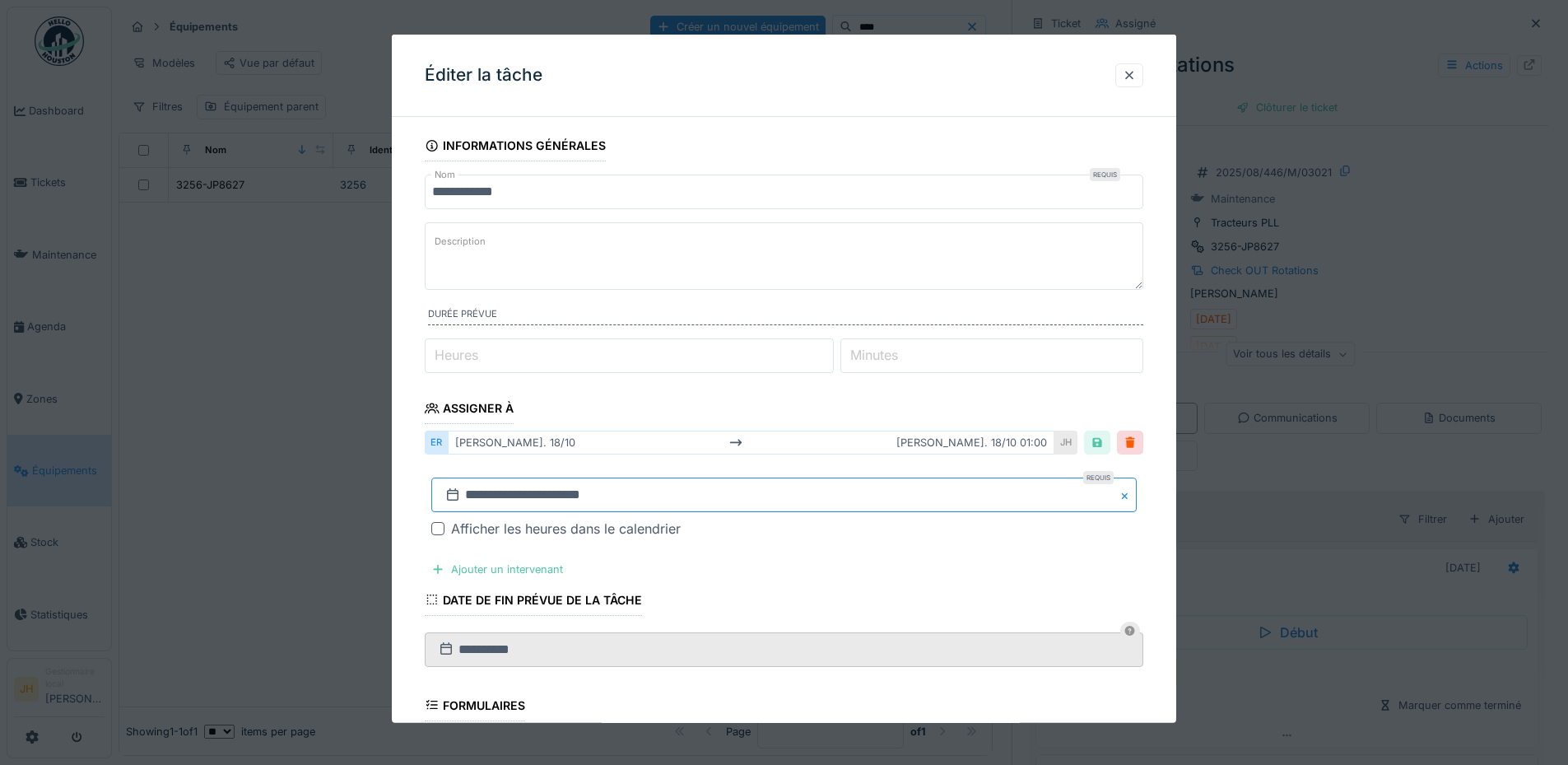
click at [591, 489] on input "**********" at bounding box center [784, 495] width 705 height 35
click at [842, 342] on div "4" at bounding box center [841, 342] width 22 height 22
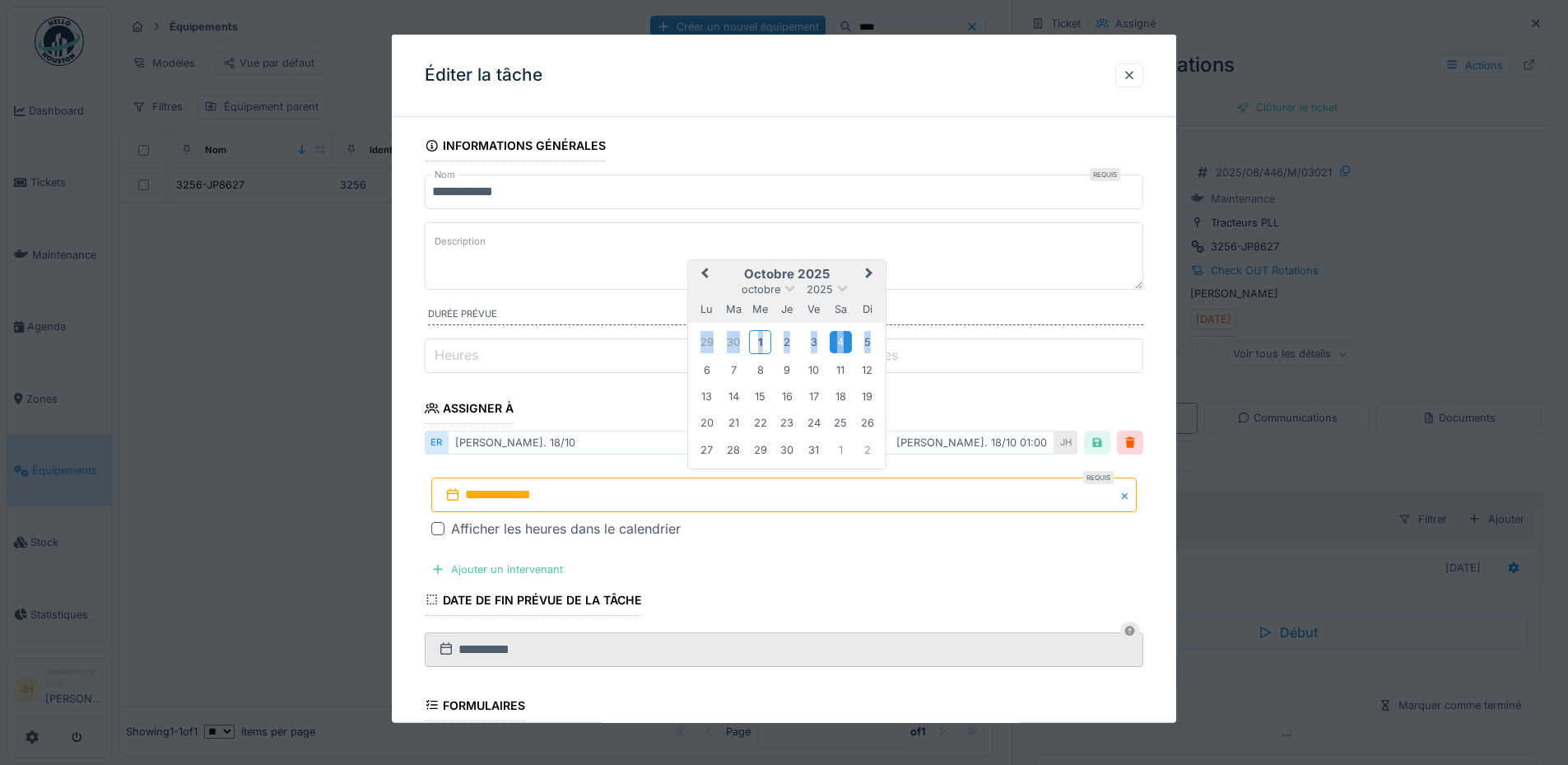
click at [842, 342] on div "4" at bounding box center [841, 342] width 22 height 22
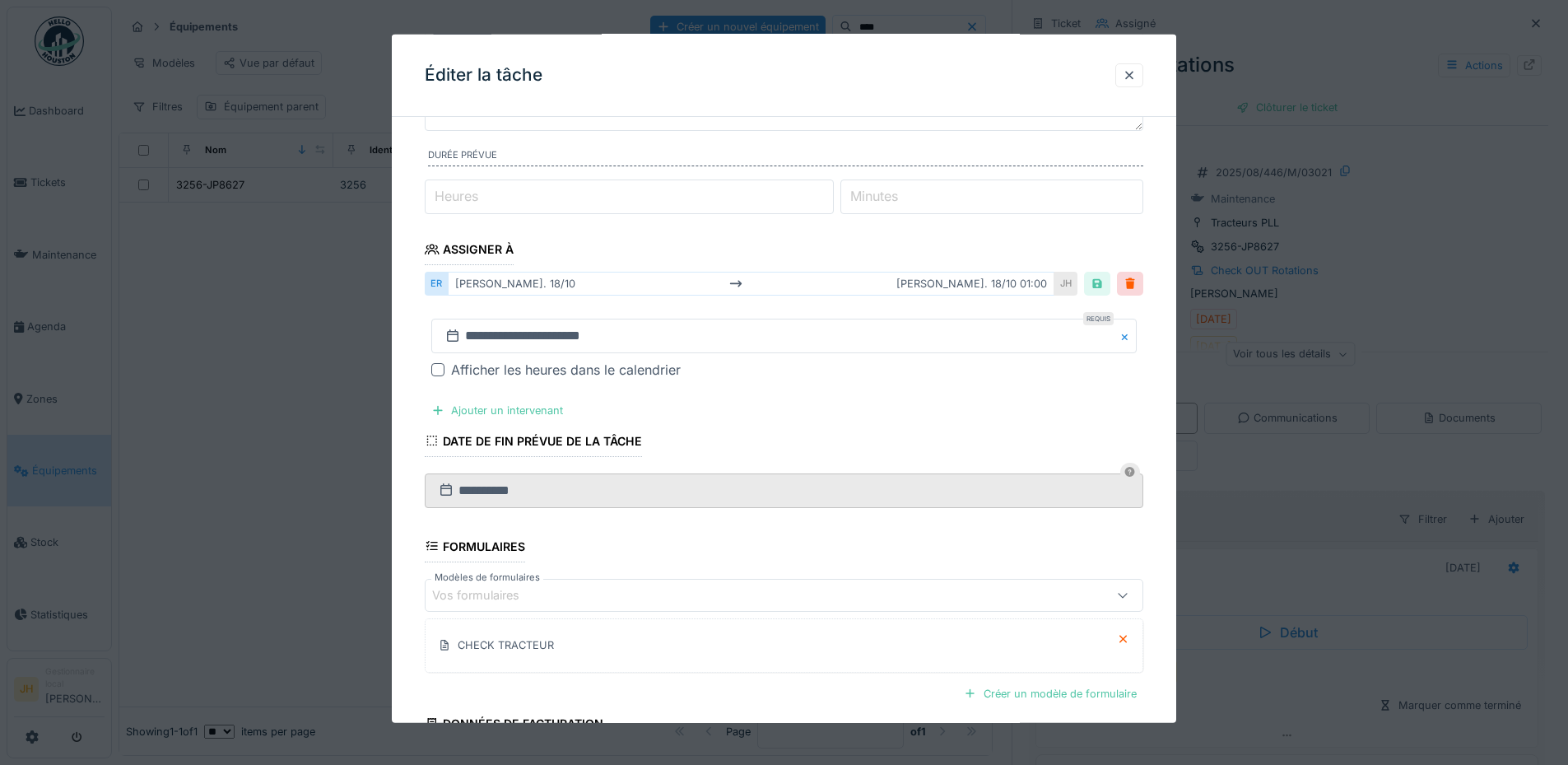
scroll to position [318, 0]
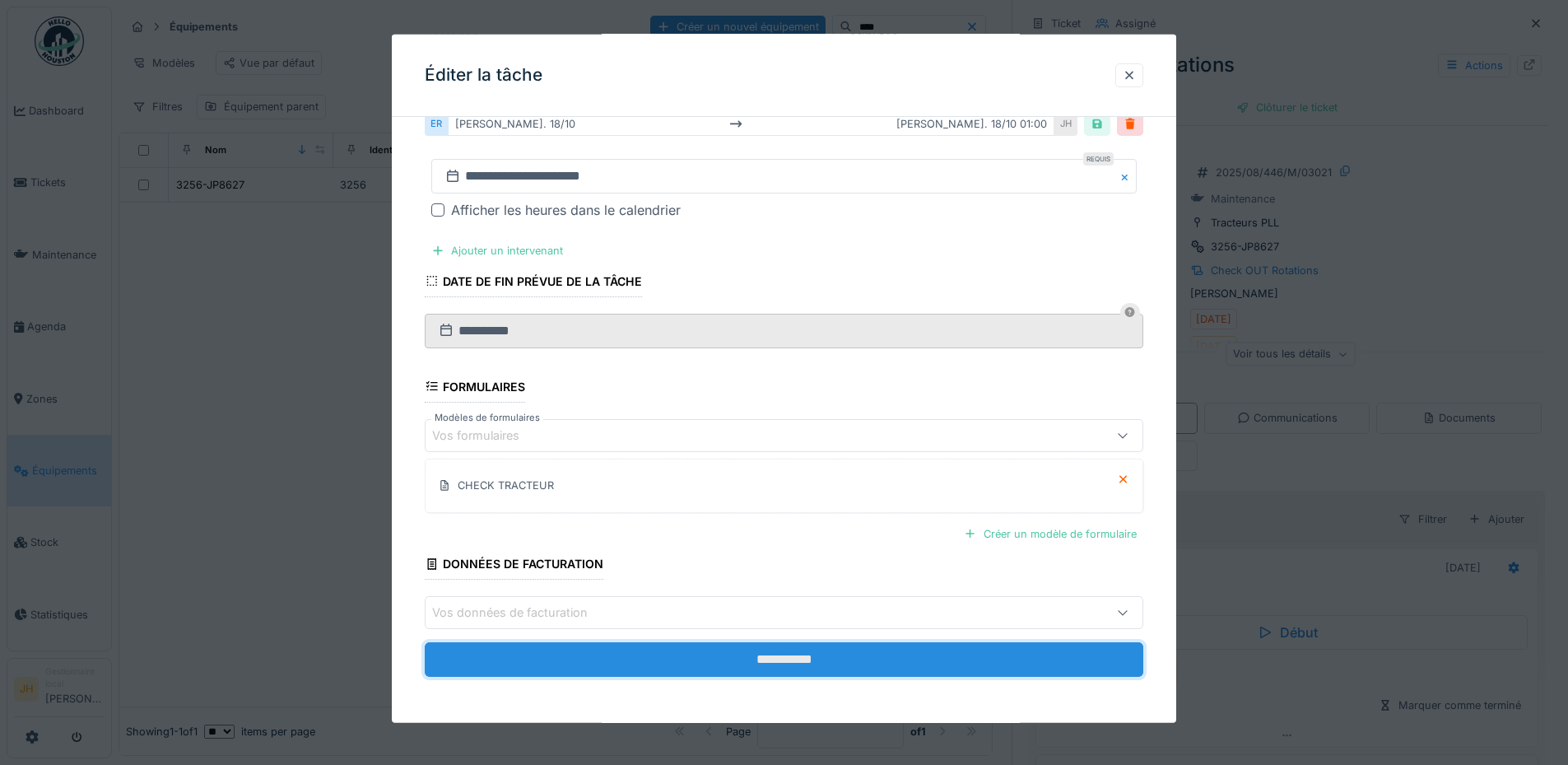
click at [978, 658] on input "**********" at bounding box center [784, 660] width 718 height 35
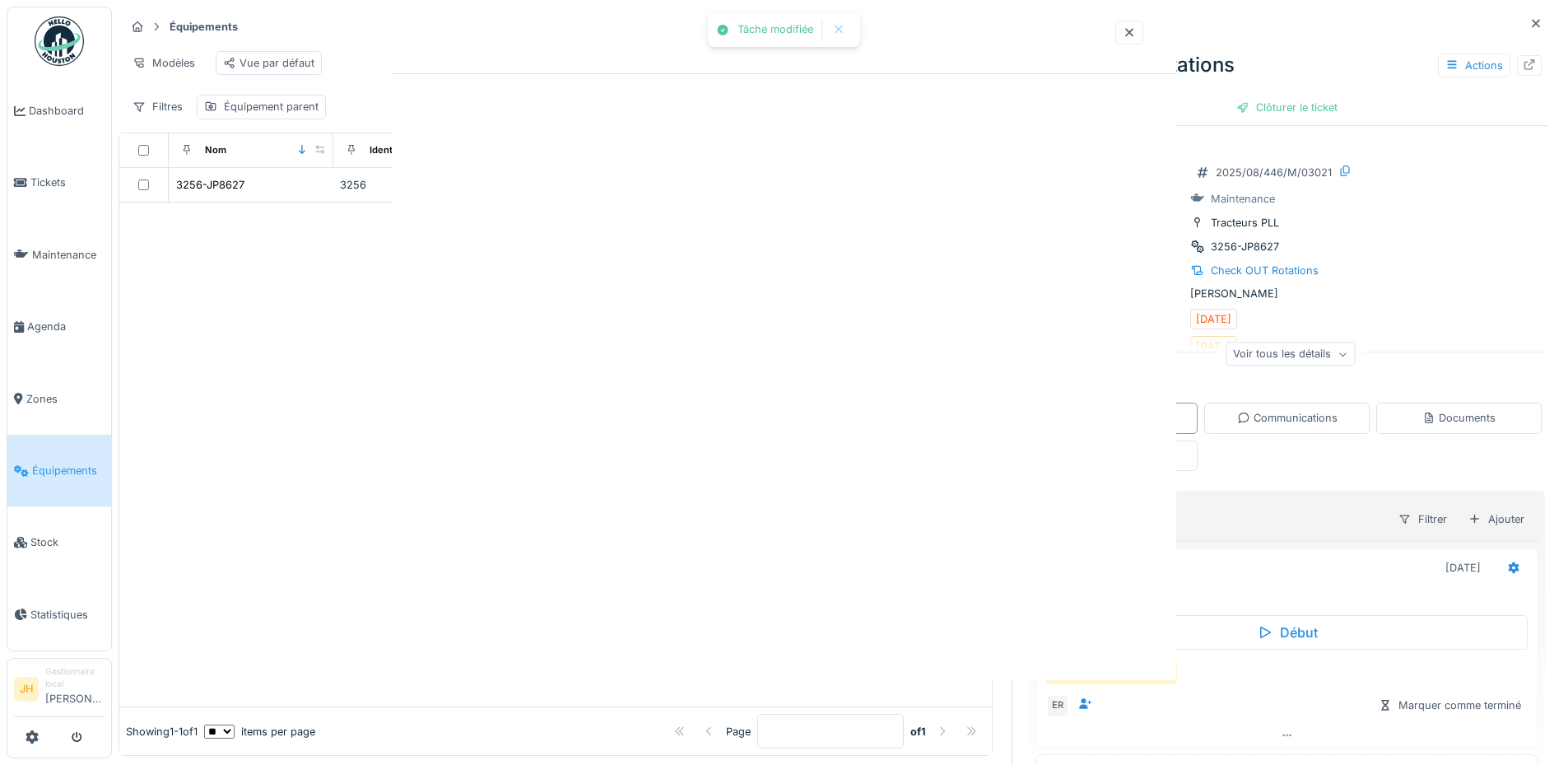
scroll to position [0, 0]
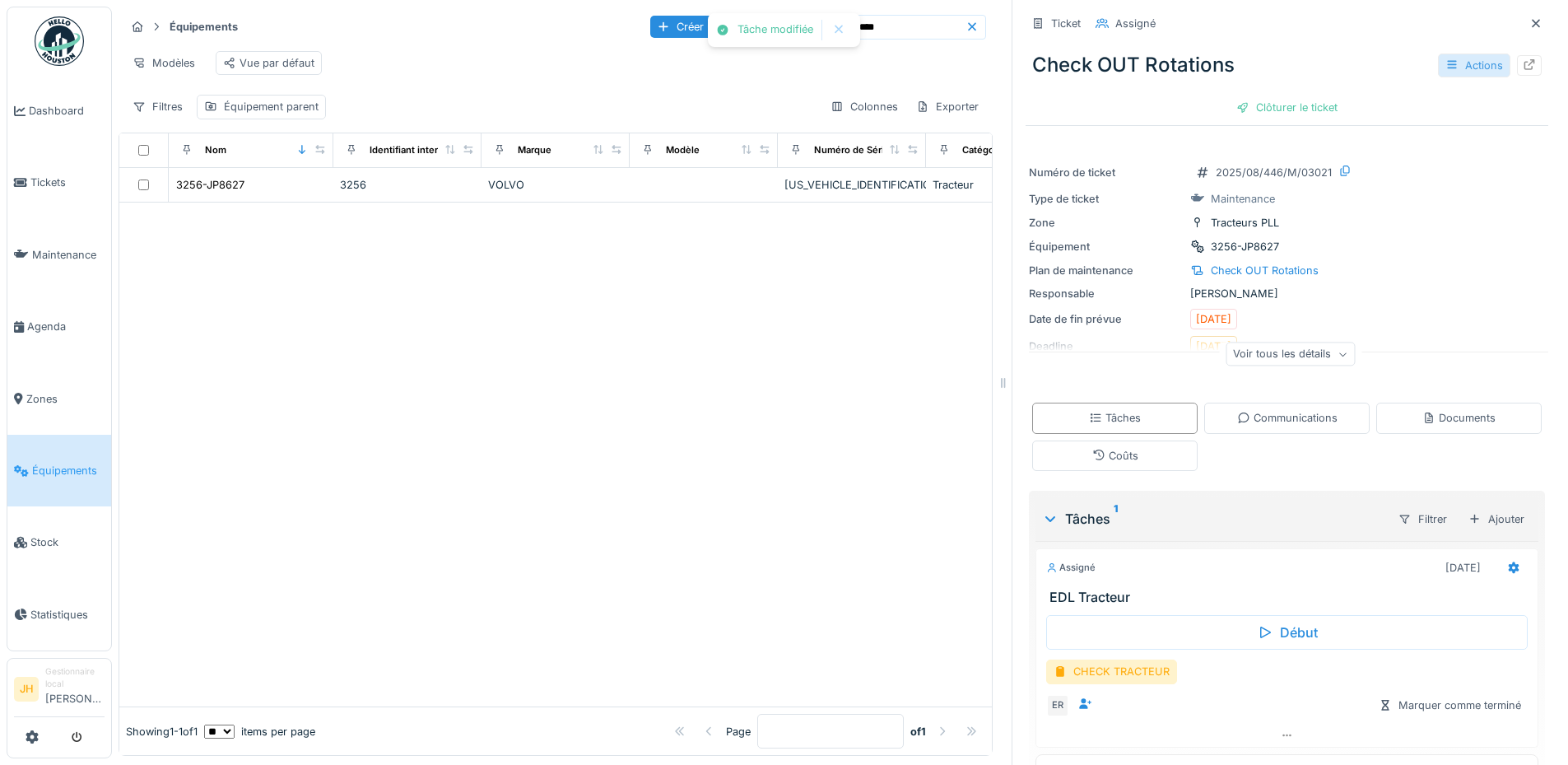
click at [1438, 54] on div "Actions" at bounding box center [1474, 65] width 73 height 24
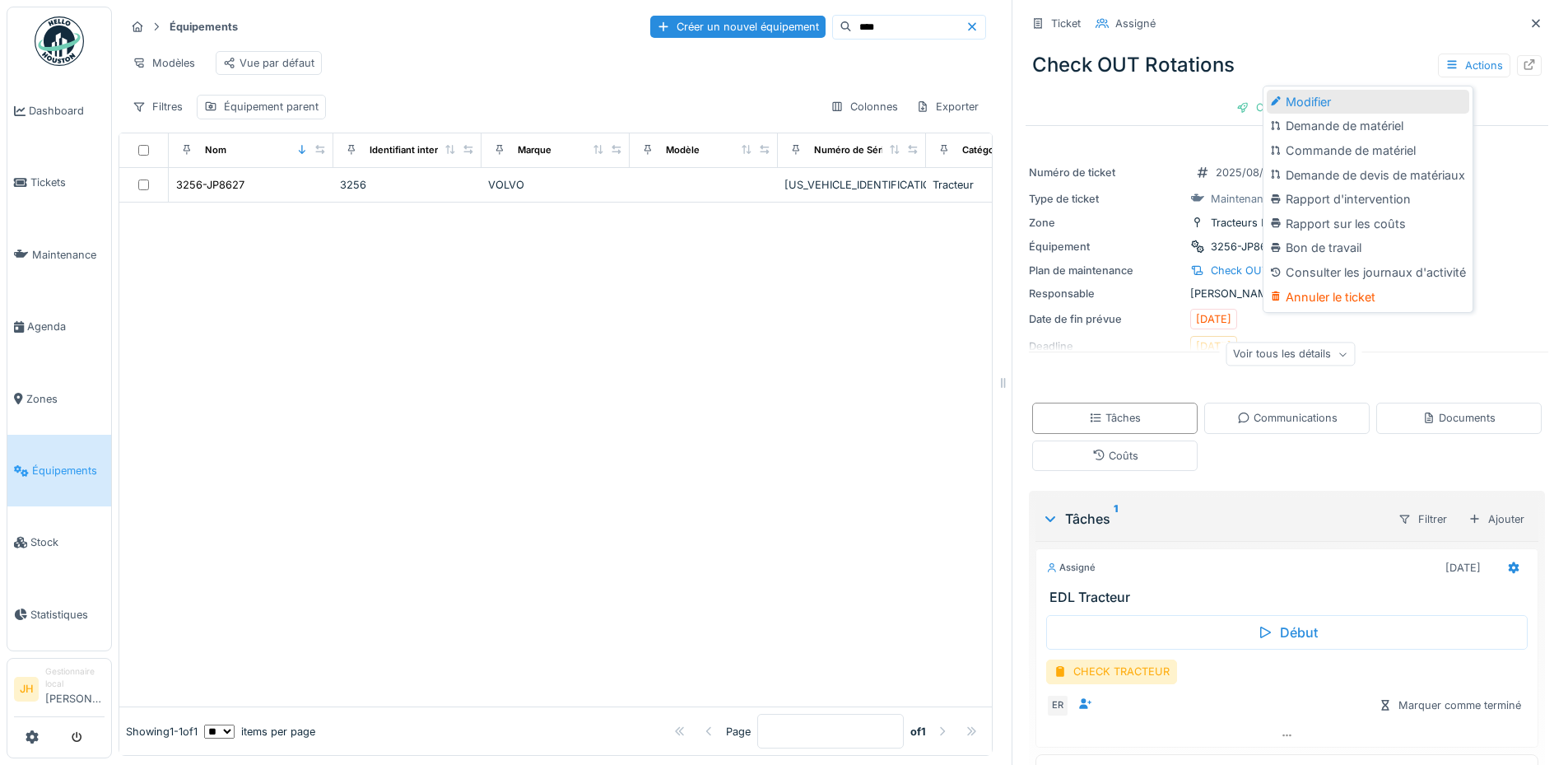
click at [1393, 94] on div "Modifier" at bounding box center [1367, 103] width 203 height 25
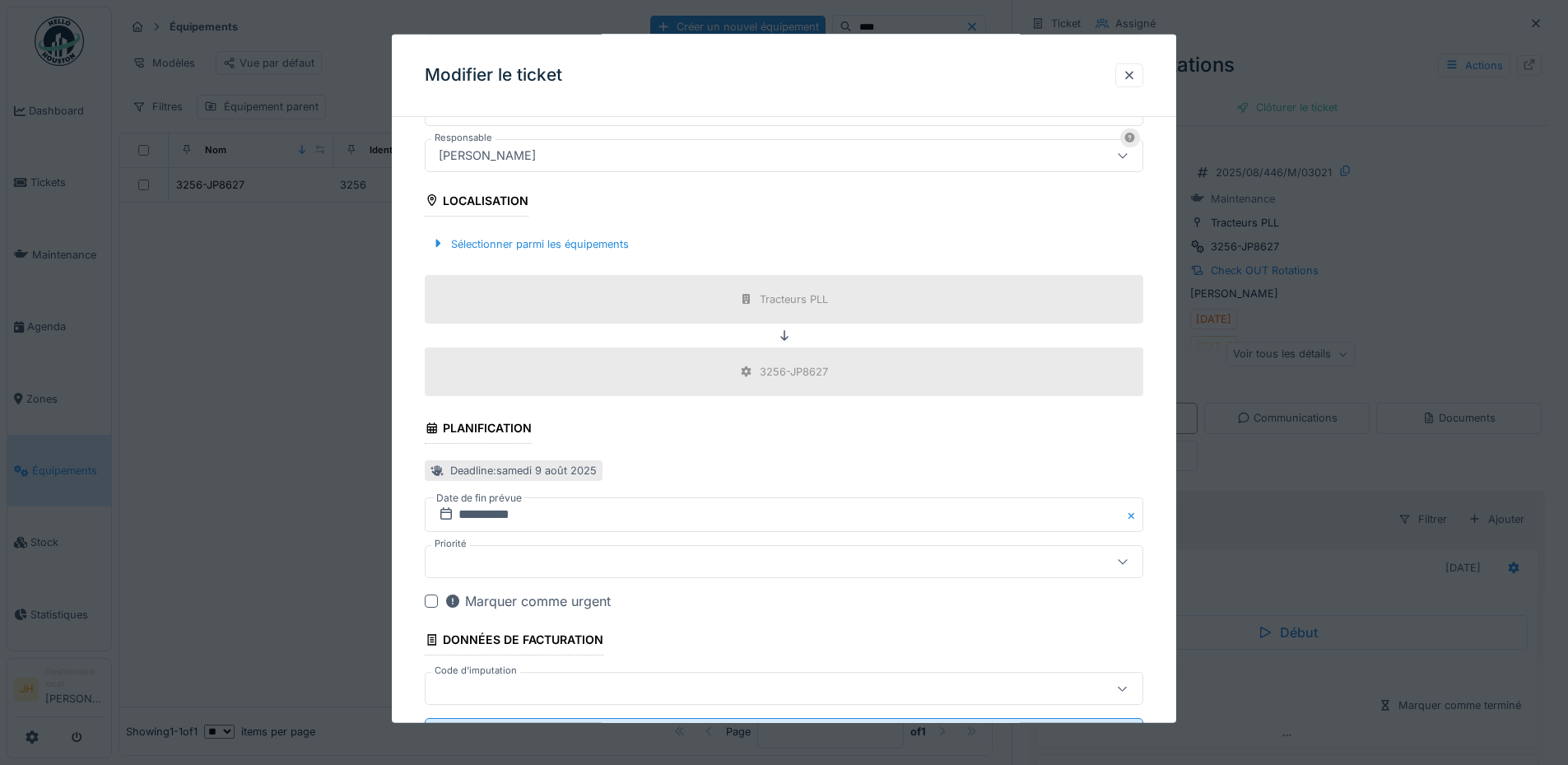
scroll to position [571, 0]
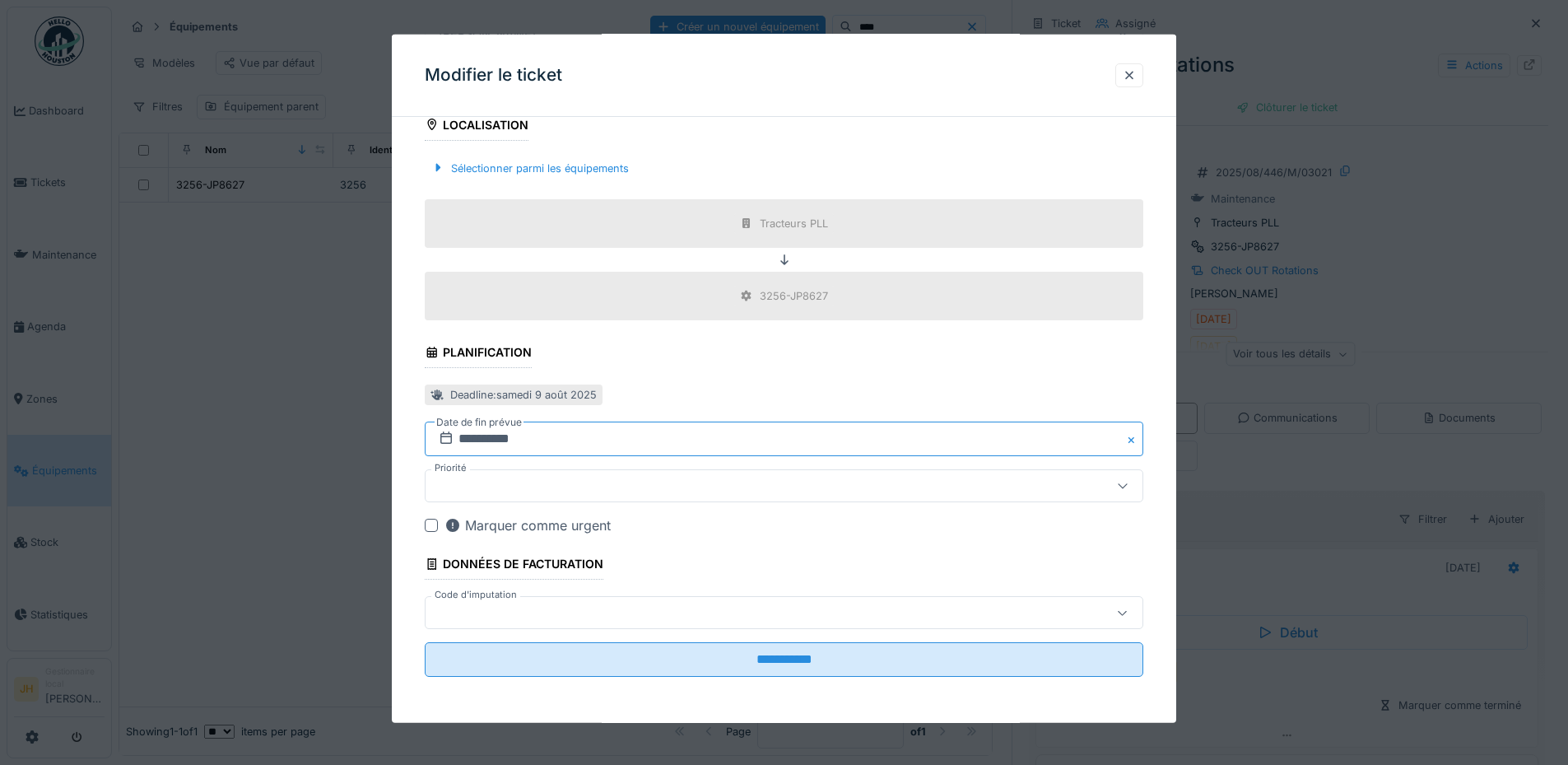
click at [494, 437] on input "**********" at bounding box center [784, 439] width 718 height 35
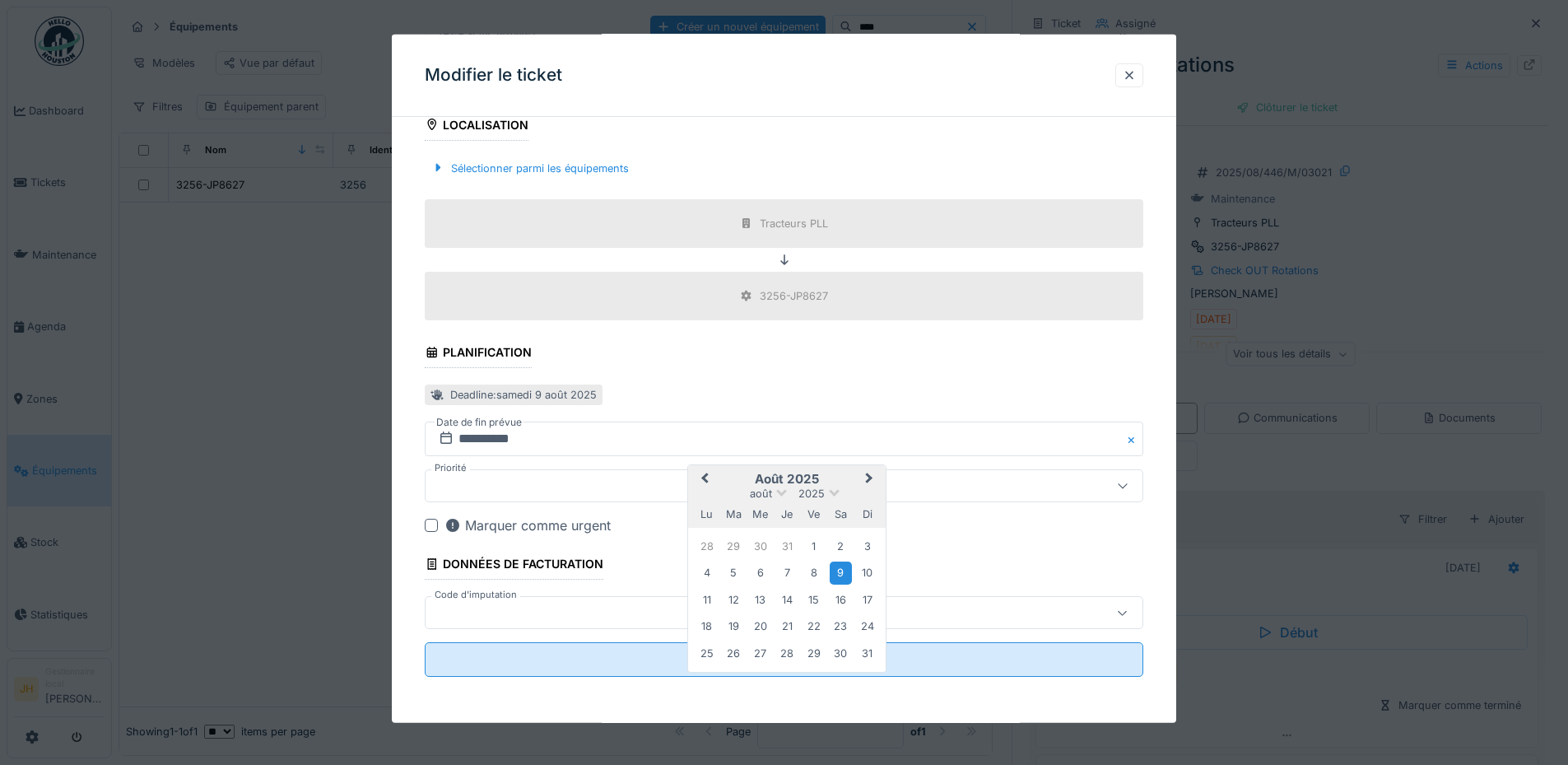
click at [873, 474] on button "Next Month" at bounding box center [870, 481] width 26 height 26
click at [844, 540] on div "4" at bounding box center [841, 547] width 22 height 22
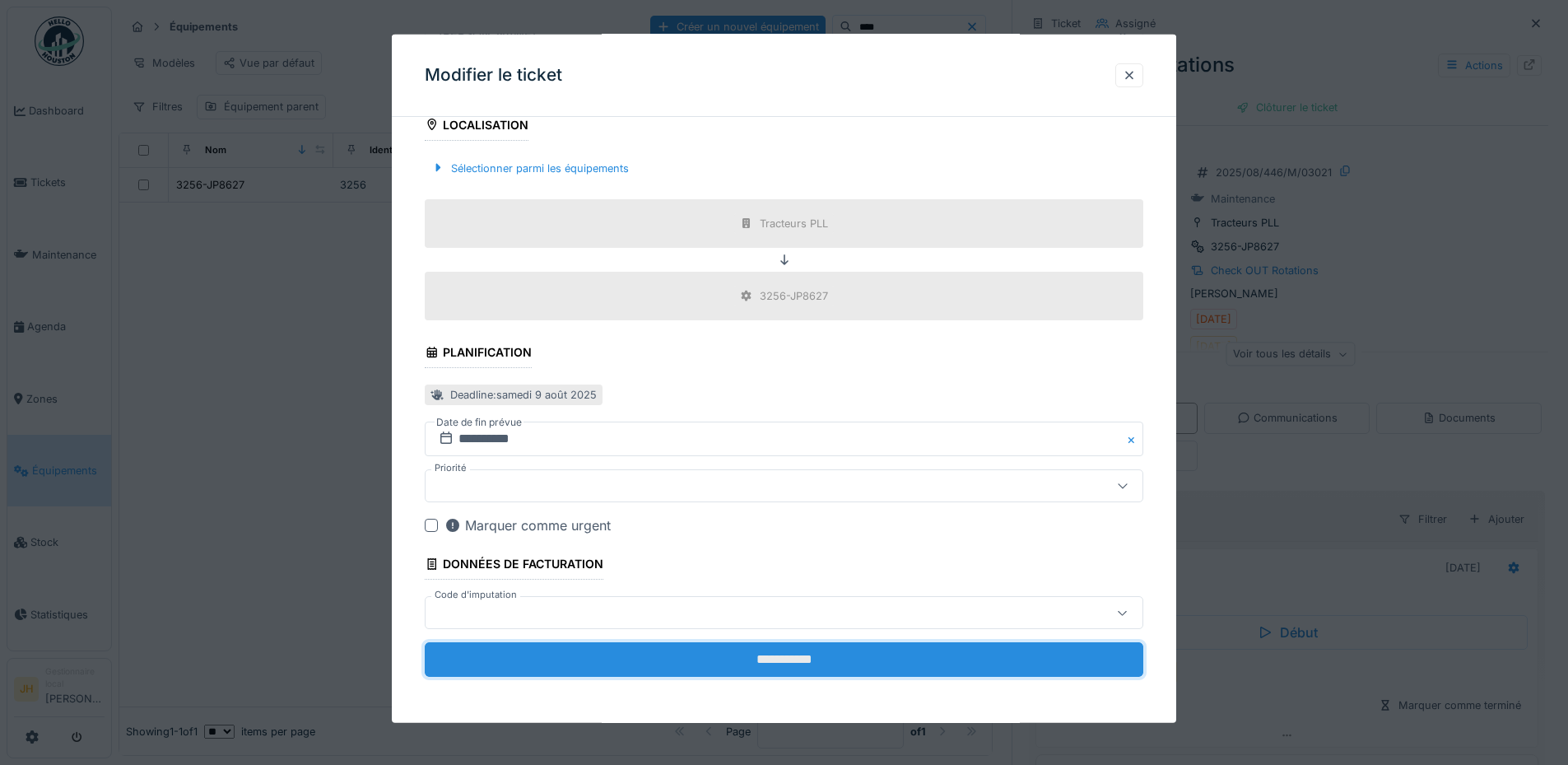
click at [814, 653] on input "**********" at bounding box center [784, 660] width 718 height 35
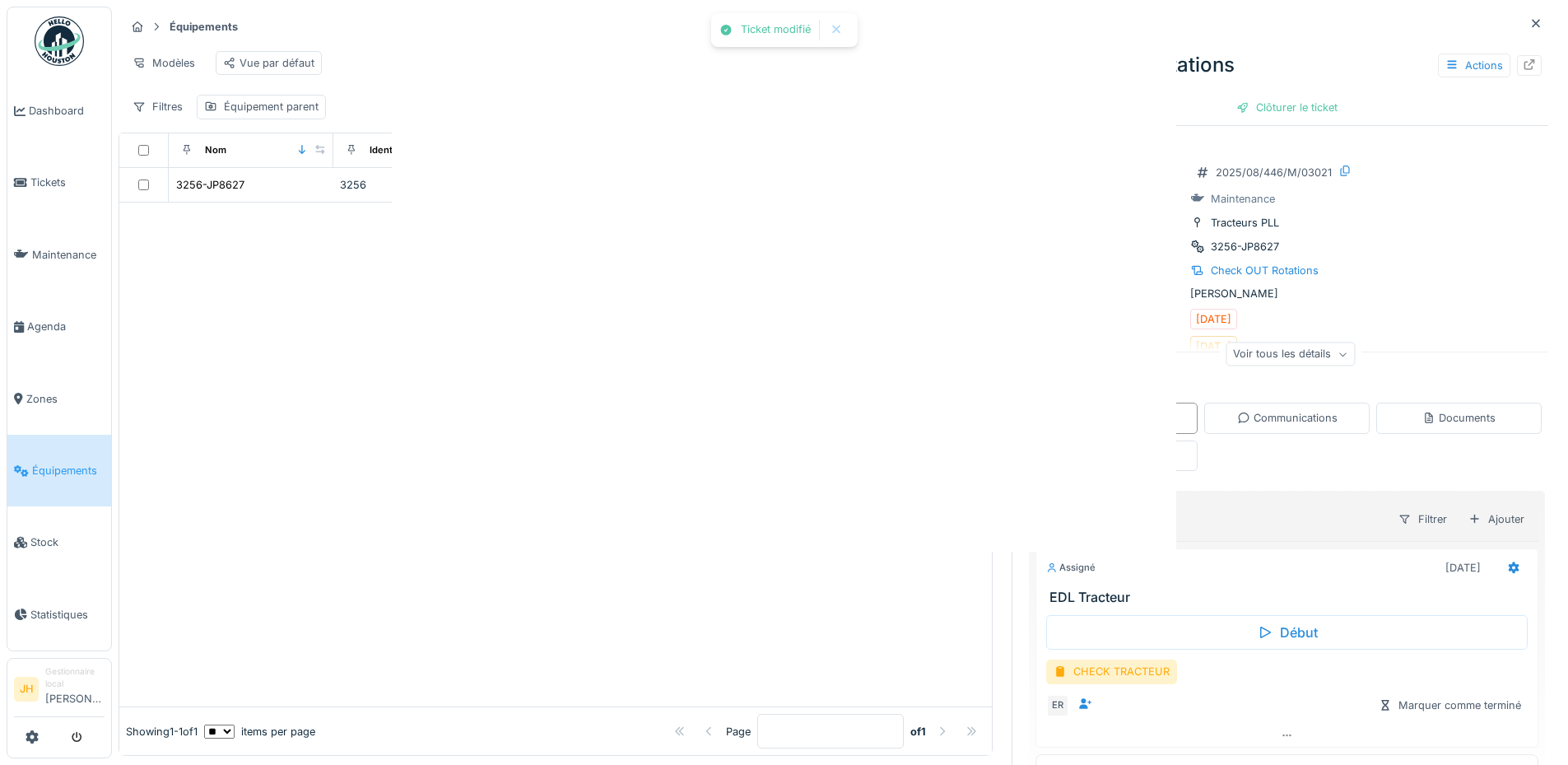
scroll to position [0, 0]
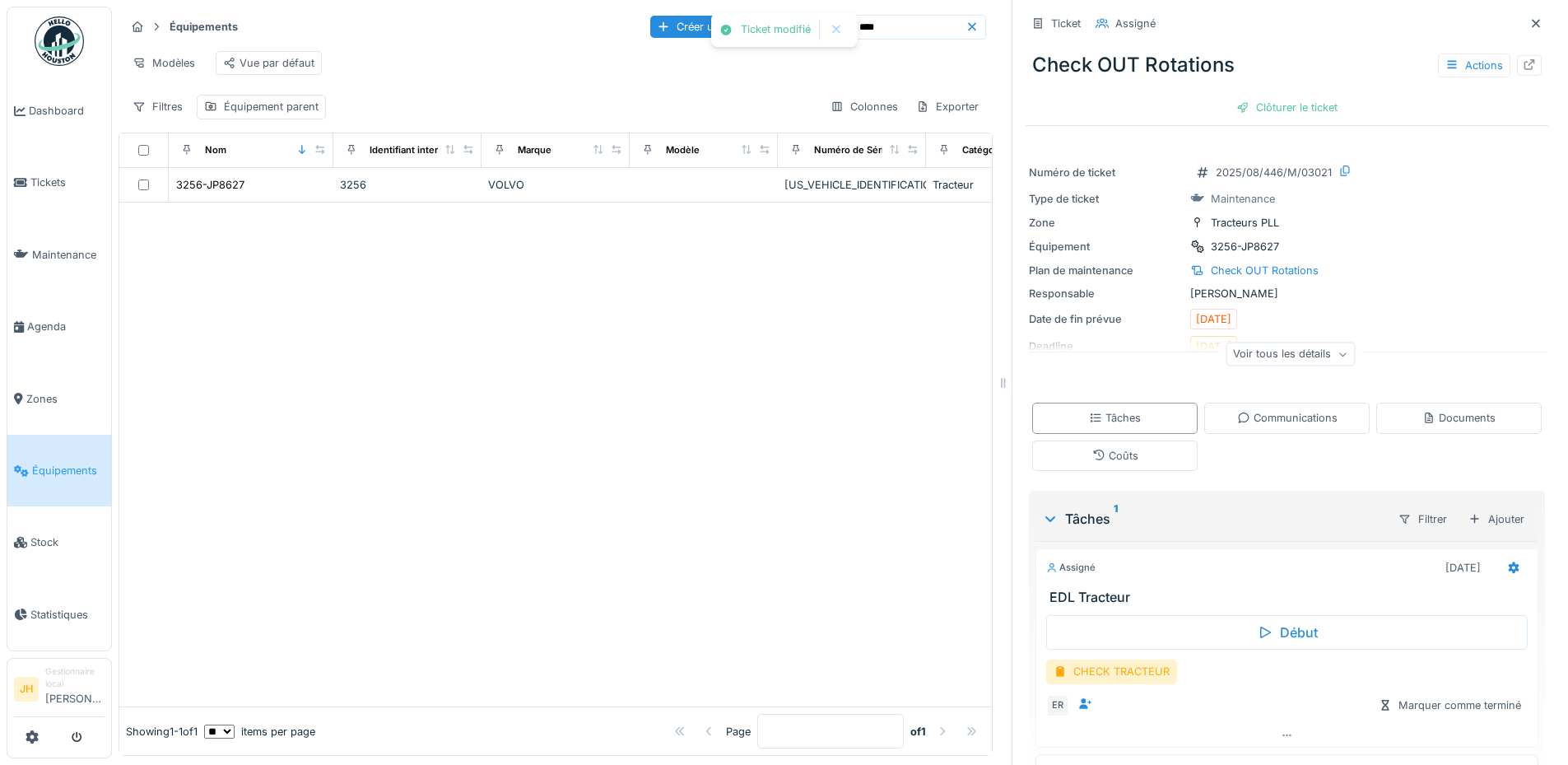
click at [878, 16] on input "****" at bounding box center [908, 27] width 113 height 23
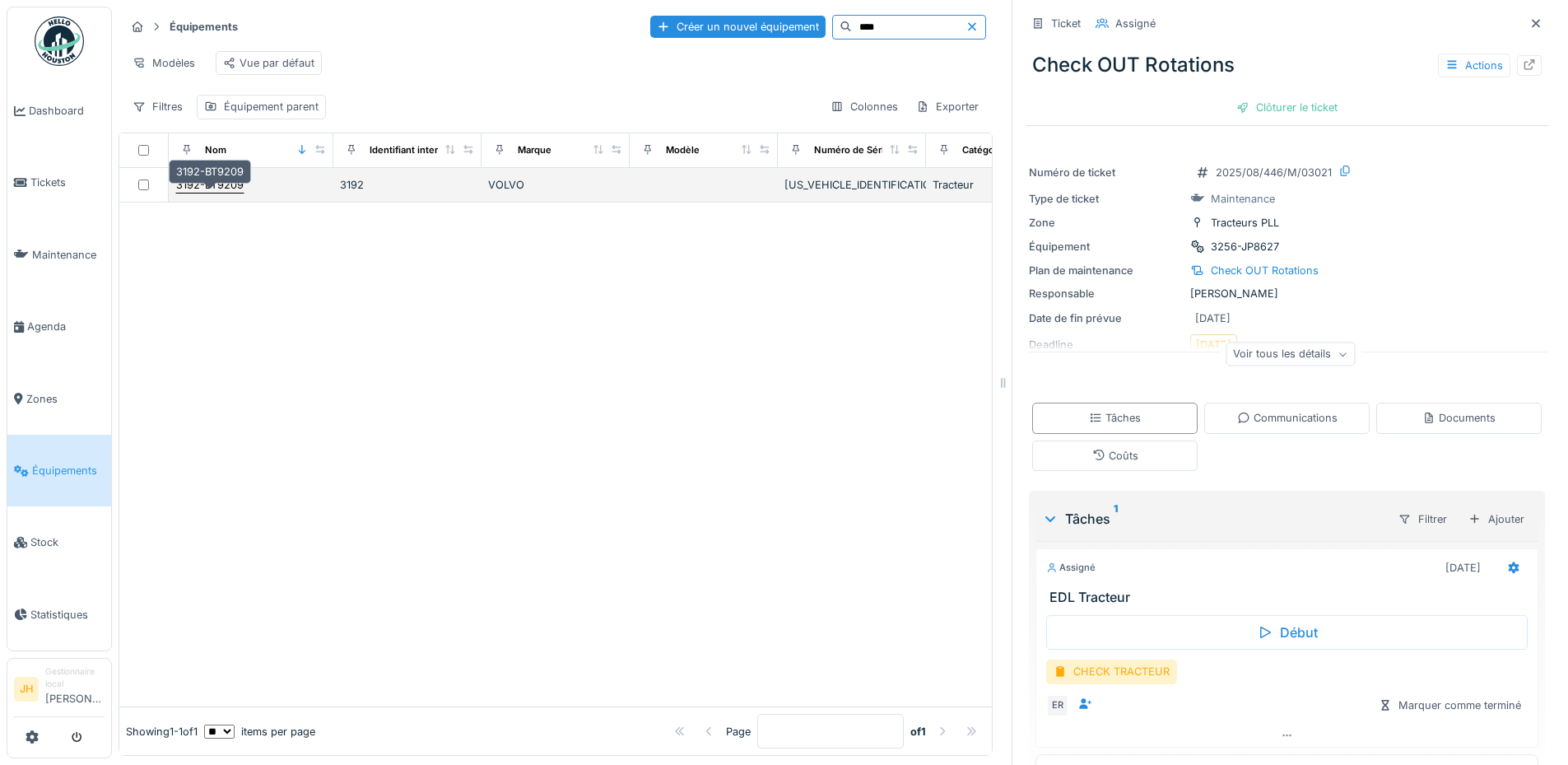
click at [234, 184] on div "3192-BT9209" at bounding box center [210, 184] width 68 height 16
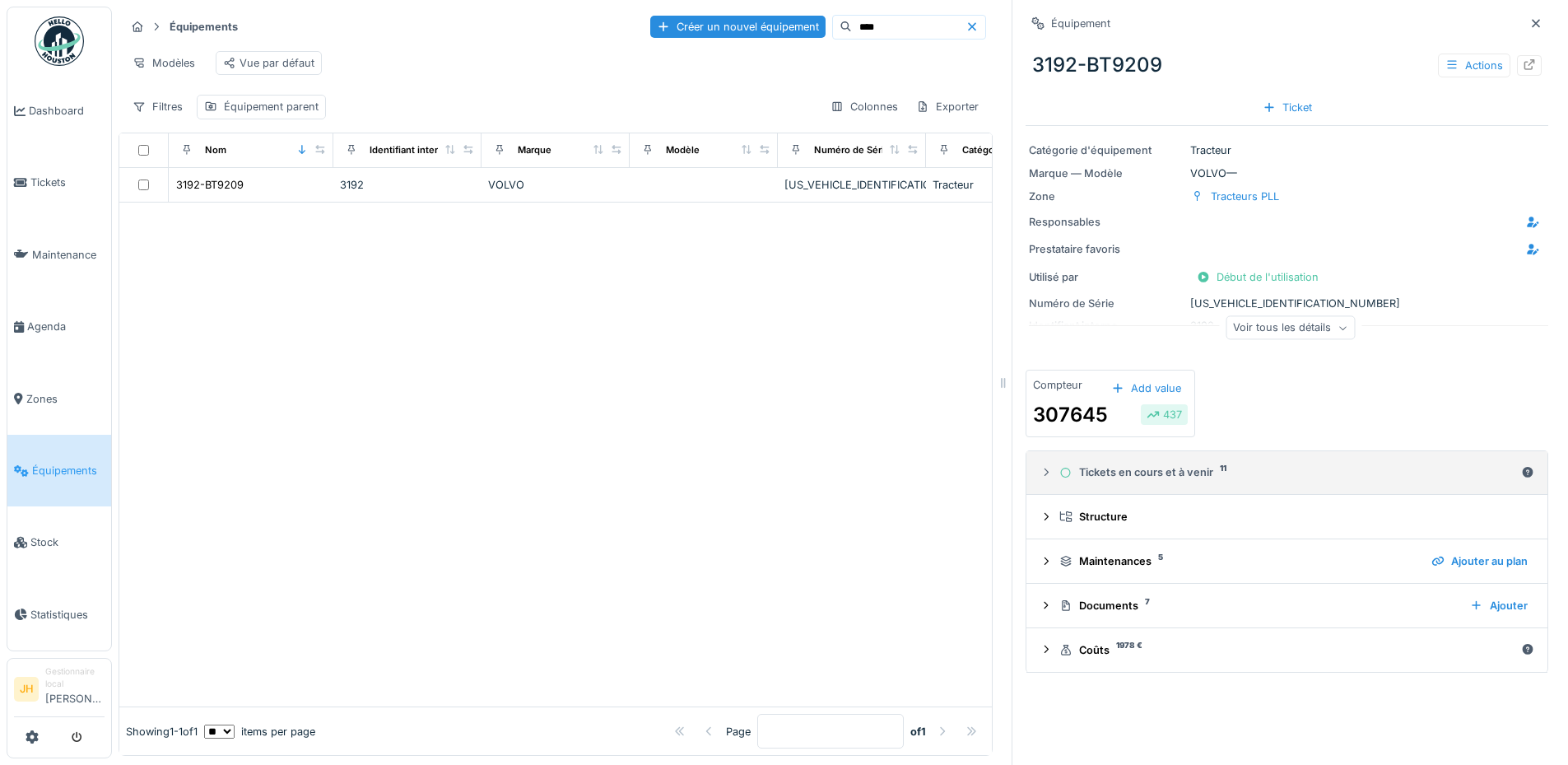
click at [1145, 466] on div "Tickets en cours et à venir 11" at bounding box center [1286, 472] width 455 height 16
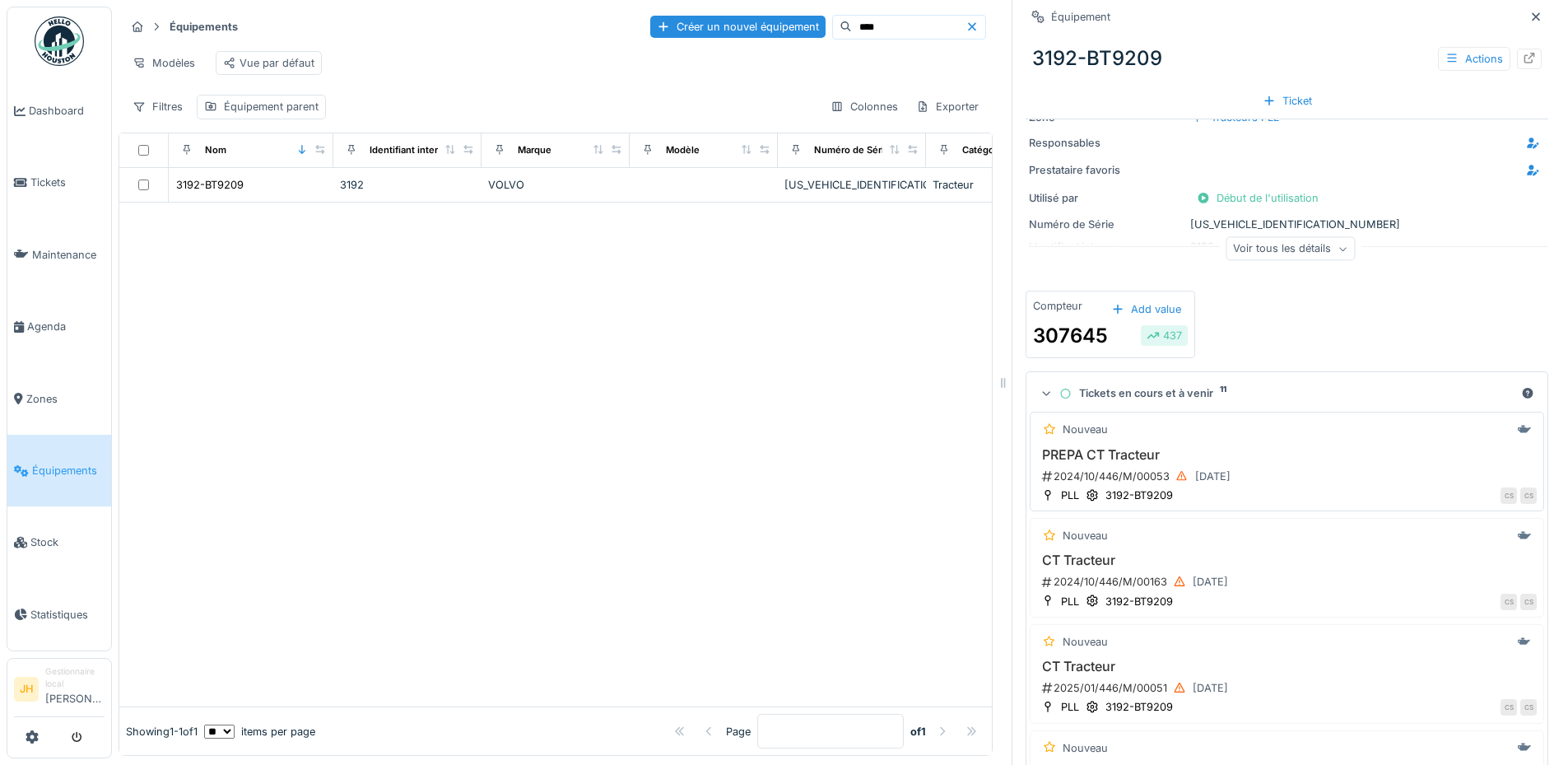
scroll to position [329, 0]
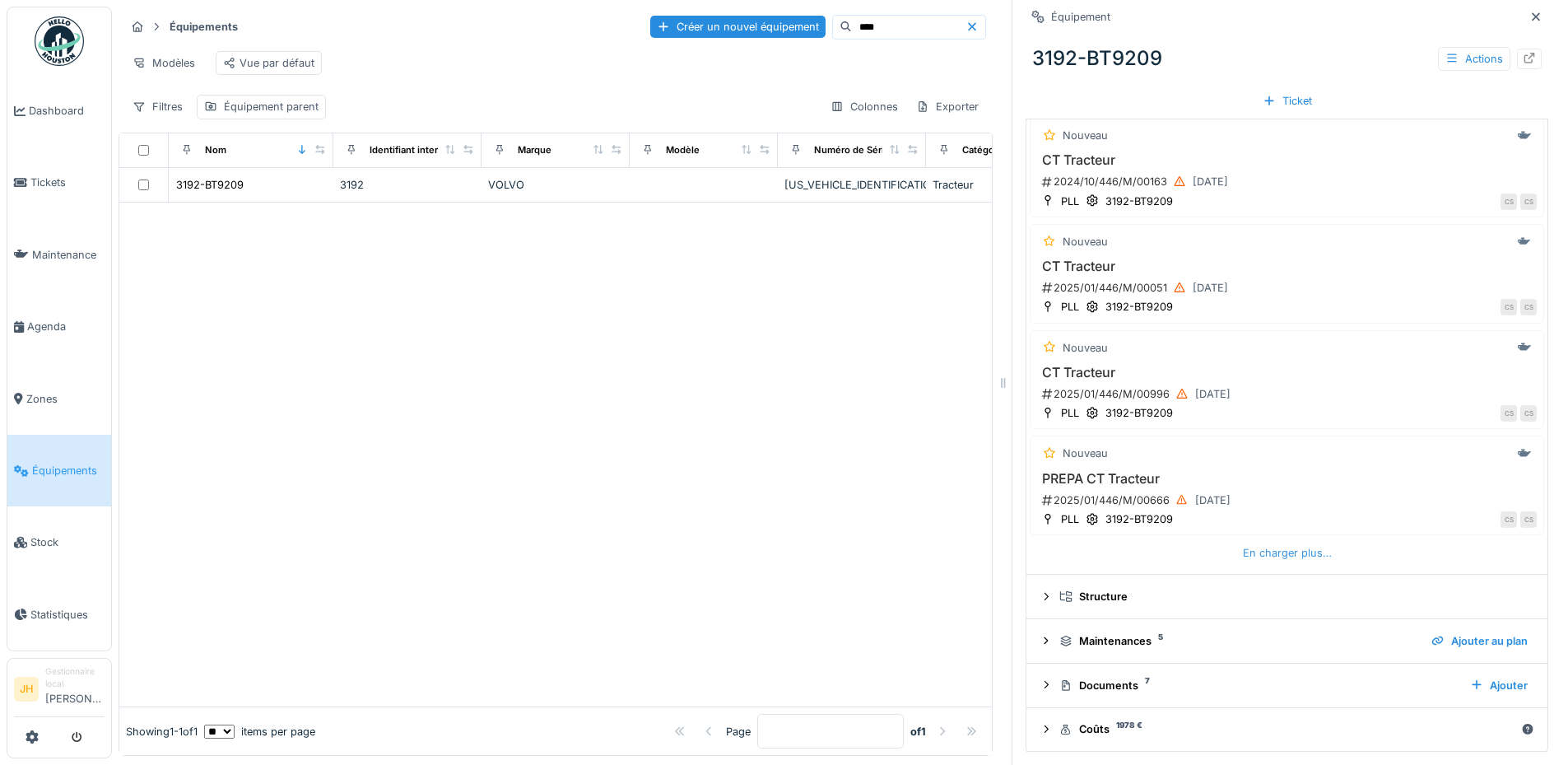
click at [1250, 542] on div "En charger plus…" at bounding box center [1286, 552] width 102 height 22
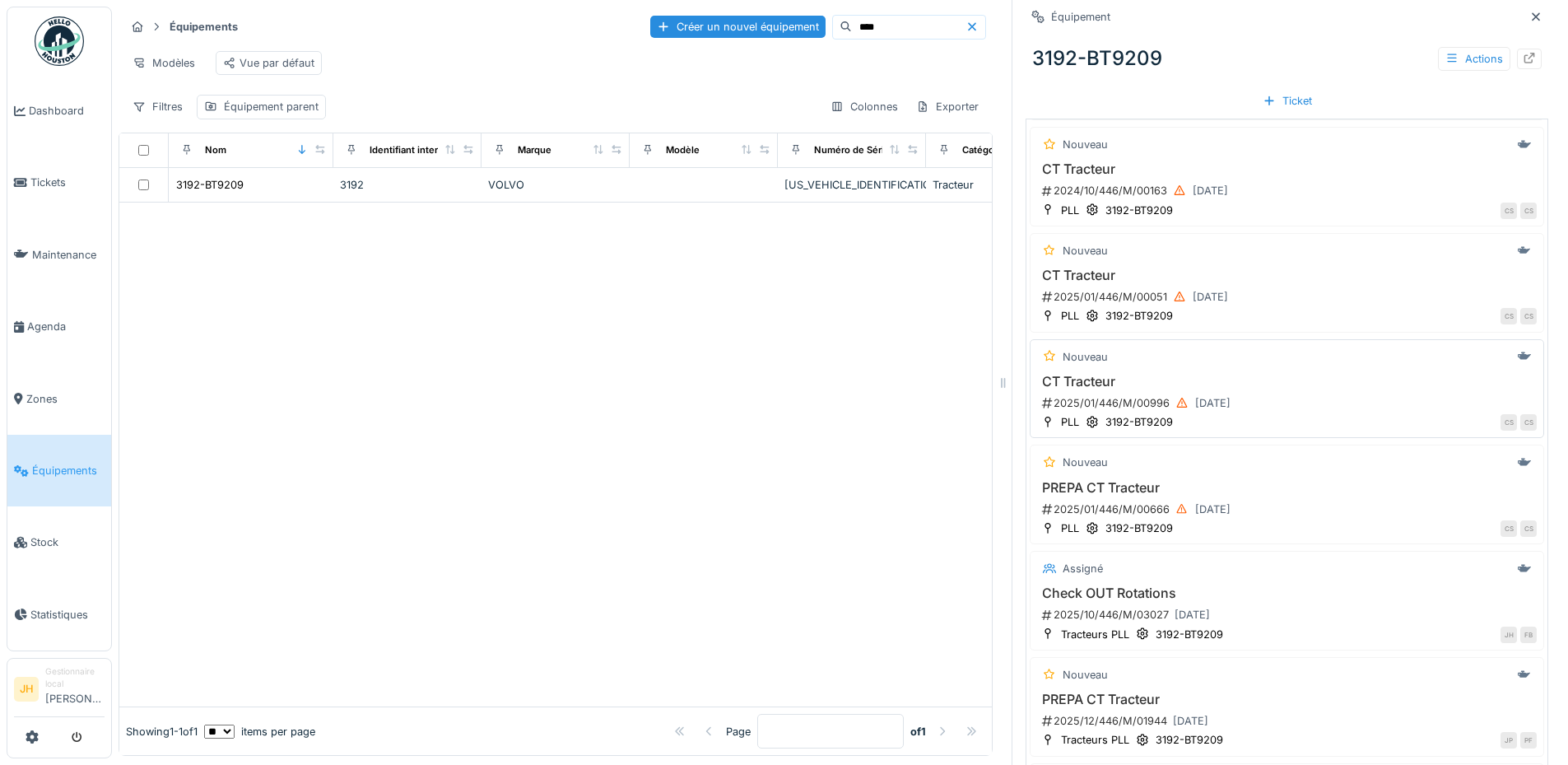
scroll to position [481, 0]
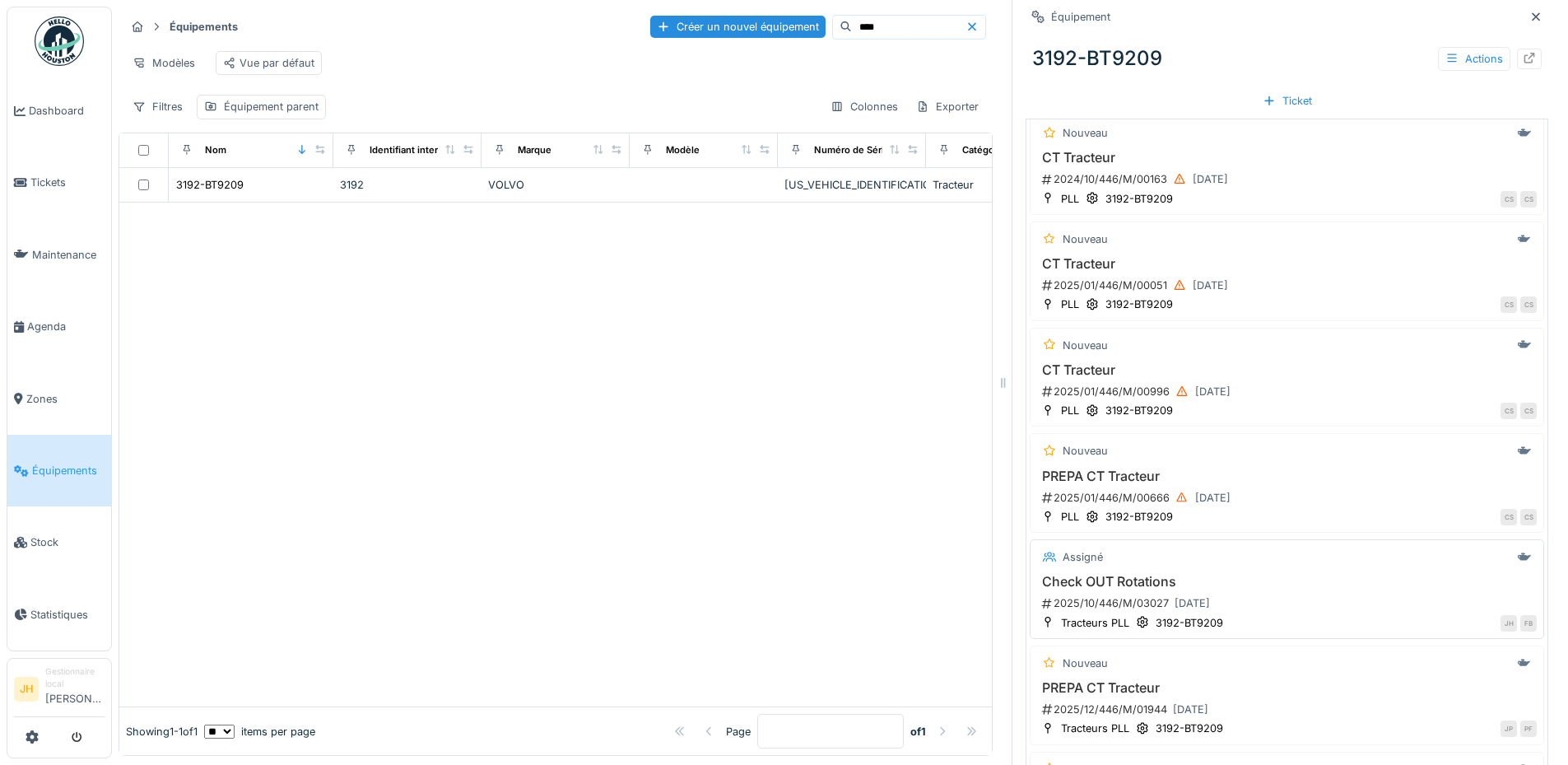
click at [1125, 574] on h3 "Check OUT Rotations" at bounding box center [1286, 581] width 499 height 16
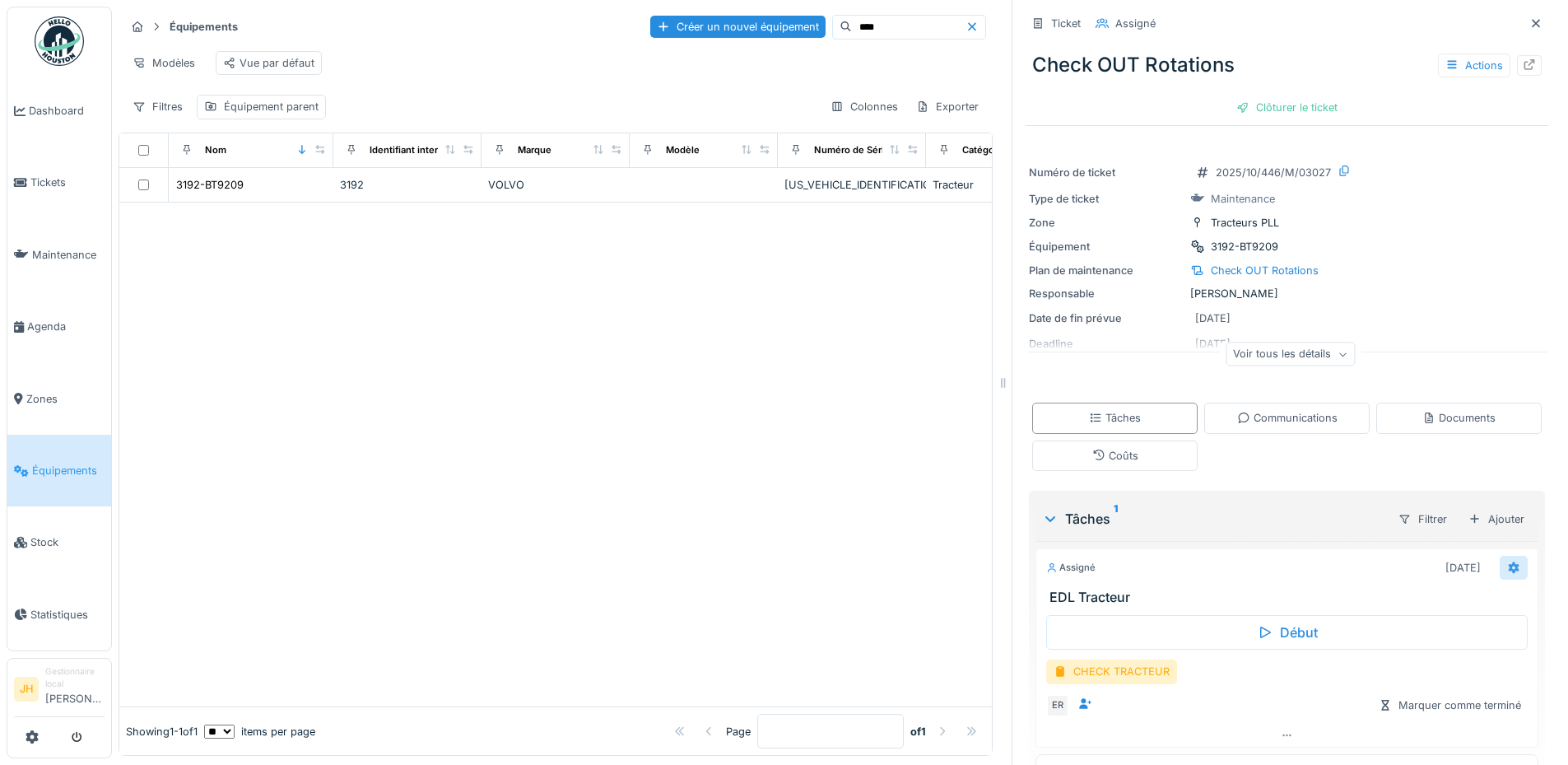
click at [1508, 562] on icon at bounding box center [1513, 567] width 11 height 12
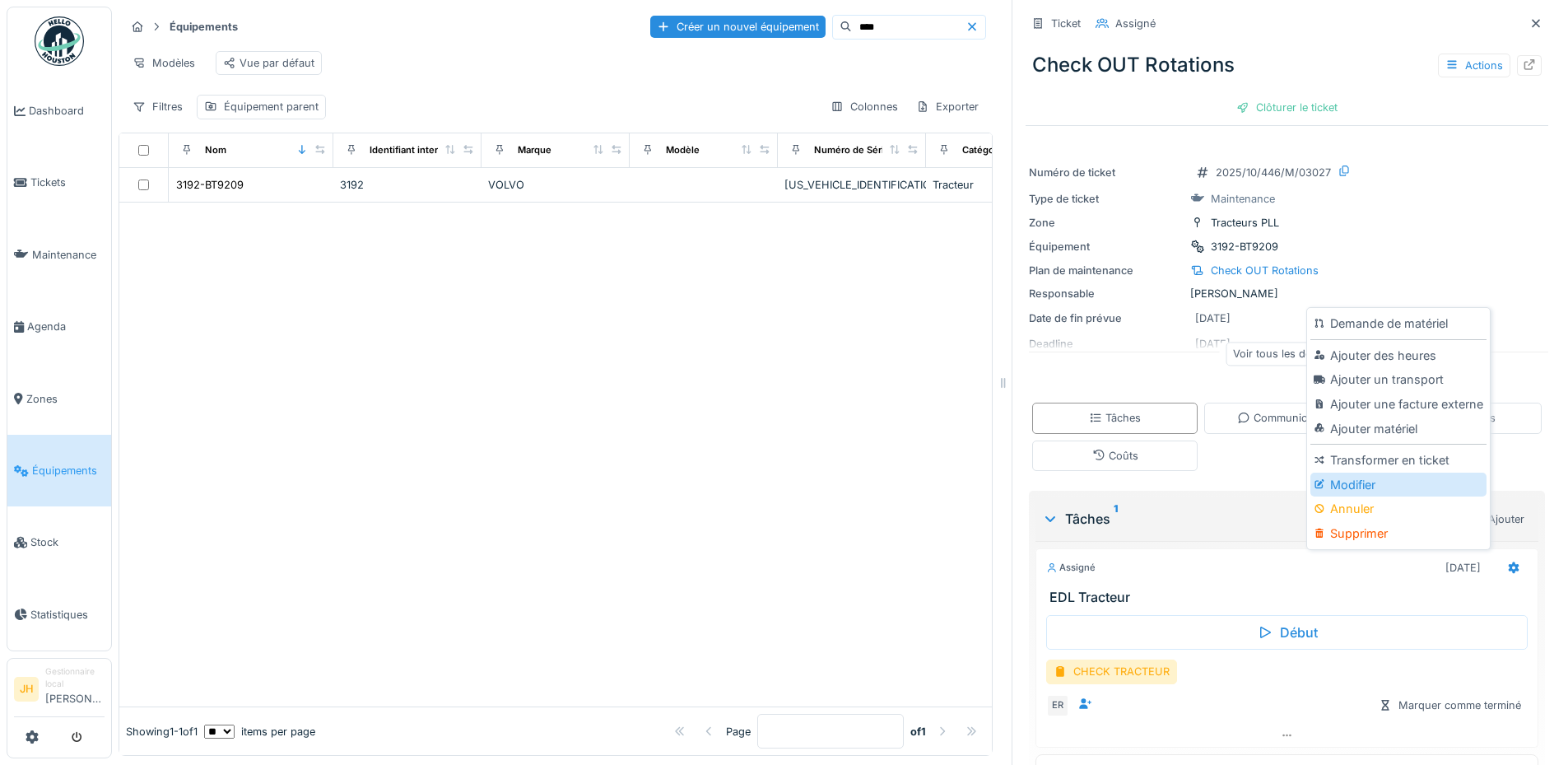
click at [1393, 472] on div "Modifier" at bounding box center [1398, 485] width 175 height 25
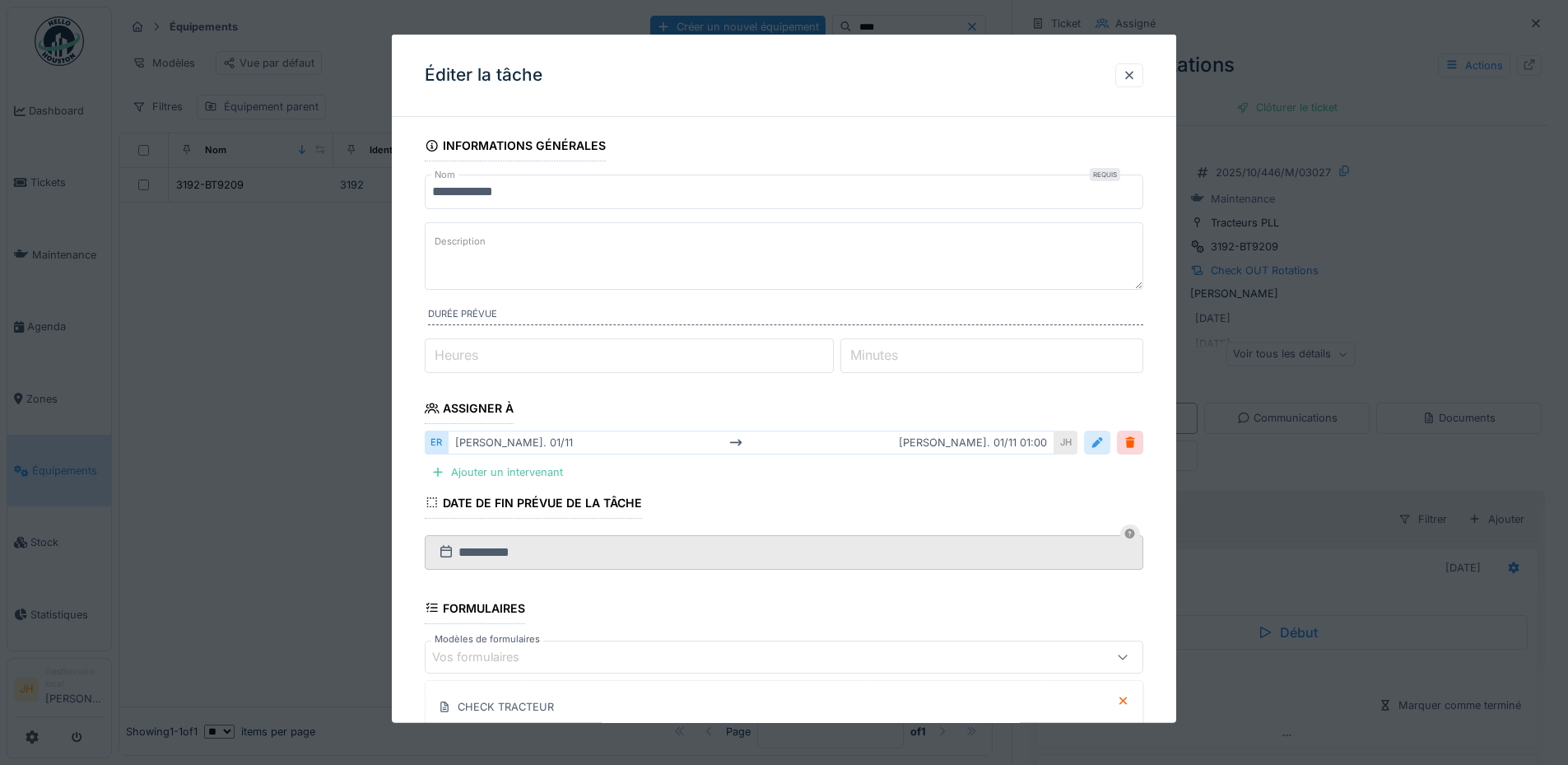
click at [1103, 442] on div at bounding box center [1097, 442] width 13 height 16
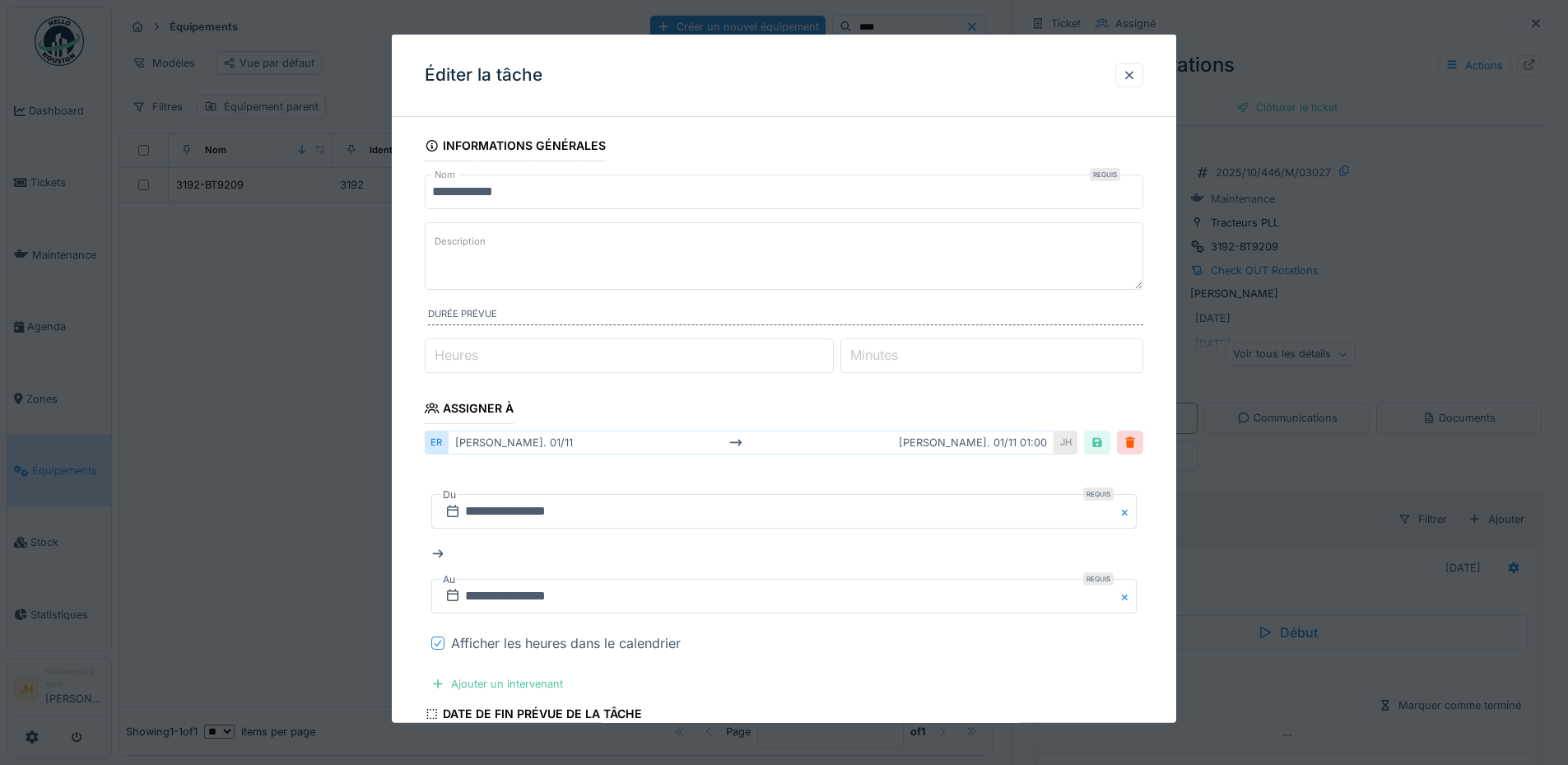
click at [435, 643] on icon at bounding box center [438, 643] width 10 height 8
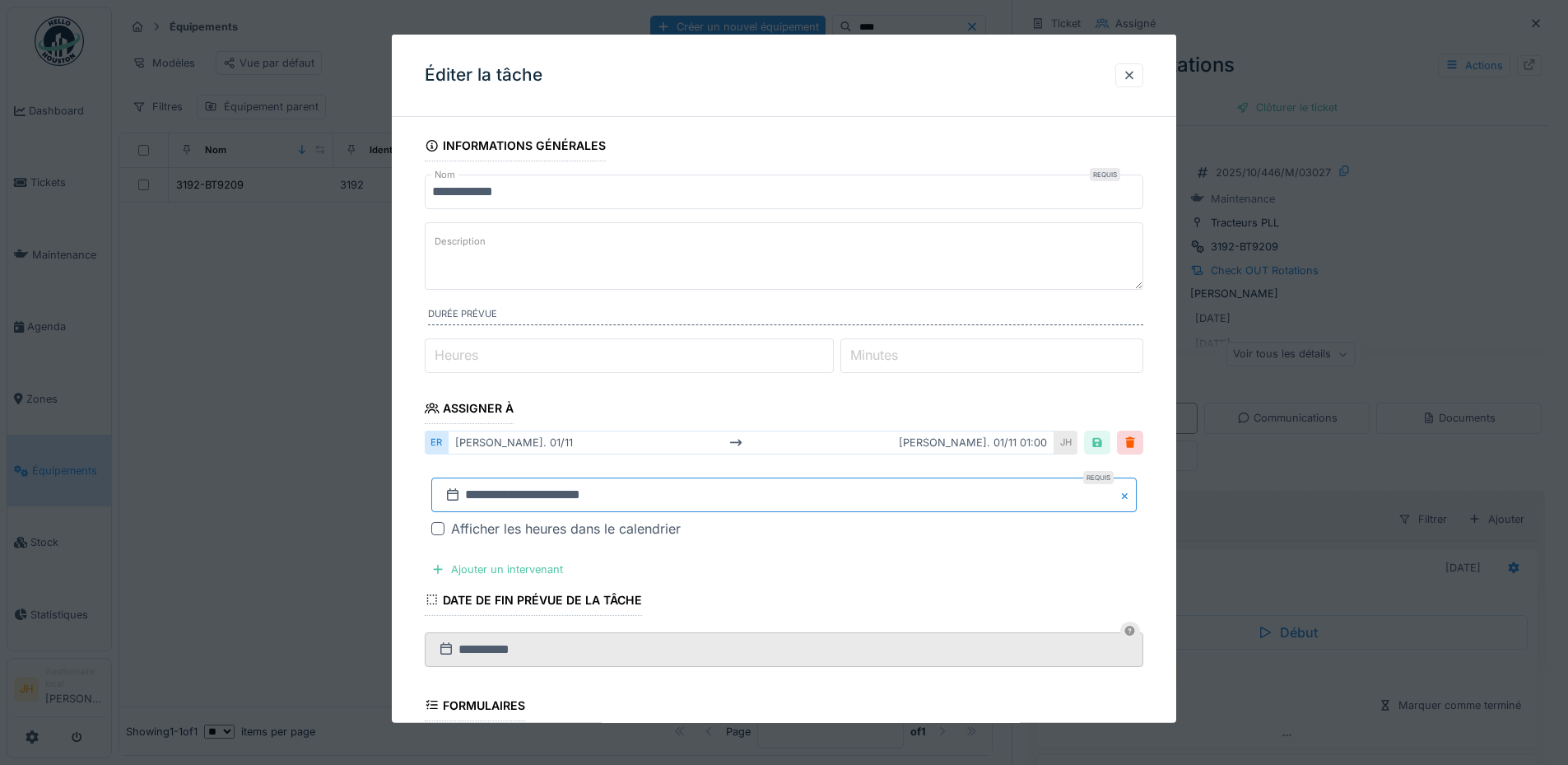
click at [547, 488] on input "**********" at bounding box center [784, 495] width 705 height 35
click at [704, 273] on span "Previous Month" at bounding box center [704, 276] width 0 height 20
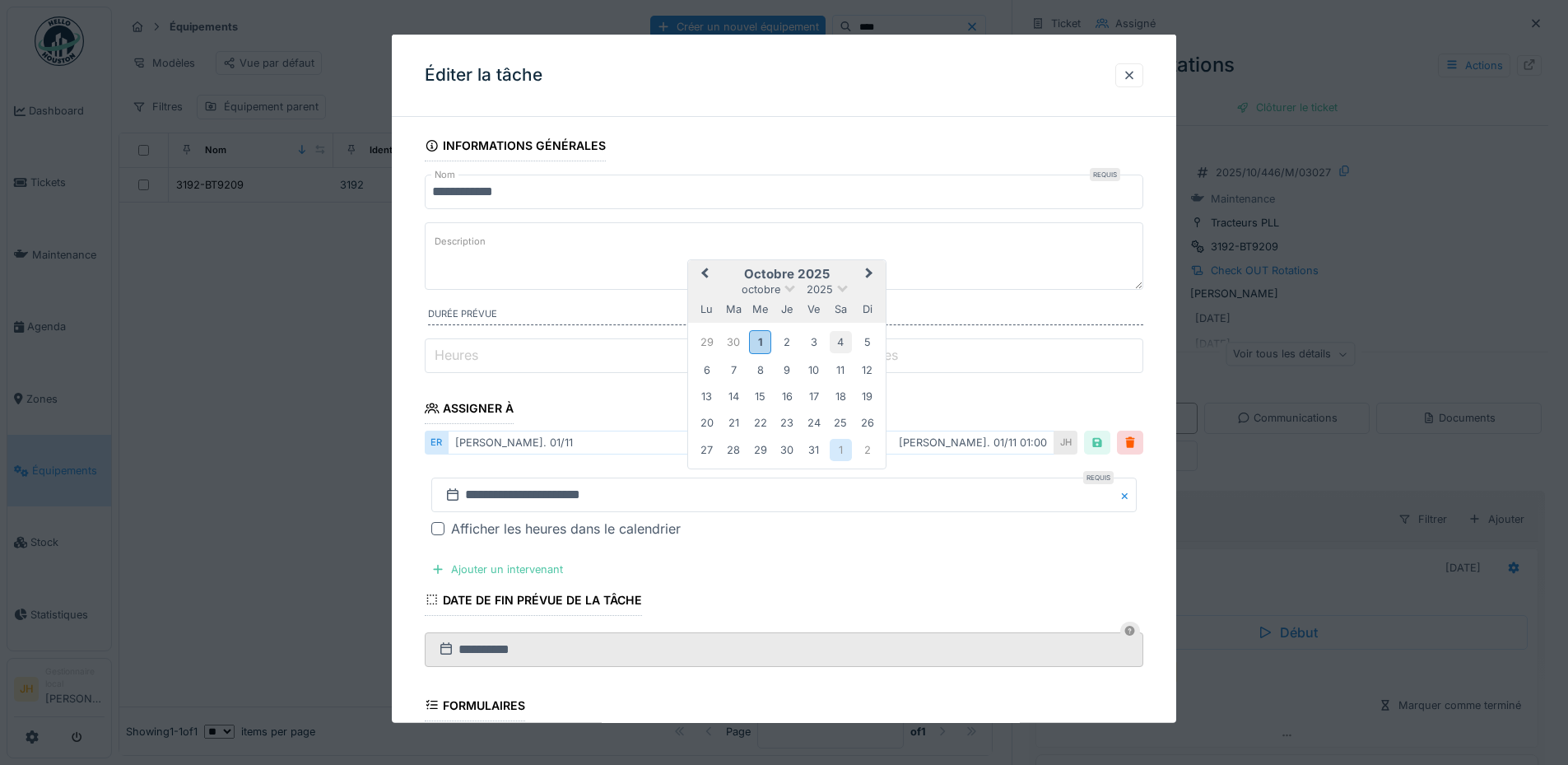
click at [845, 340] on div "4" at bounding box center [841, 342] width 22 height 22
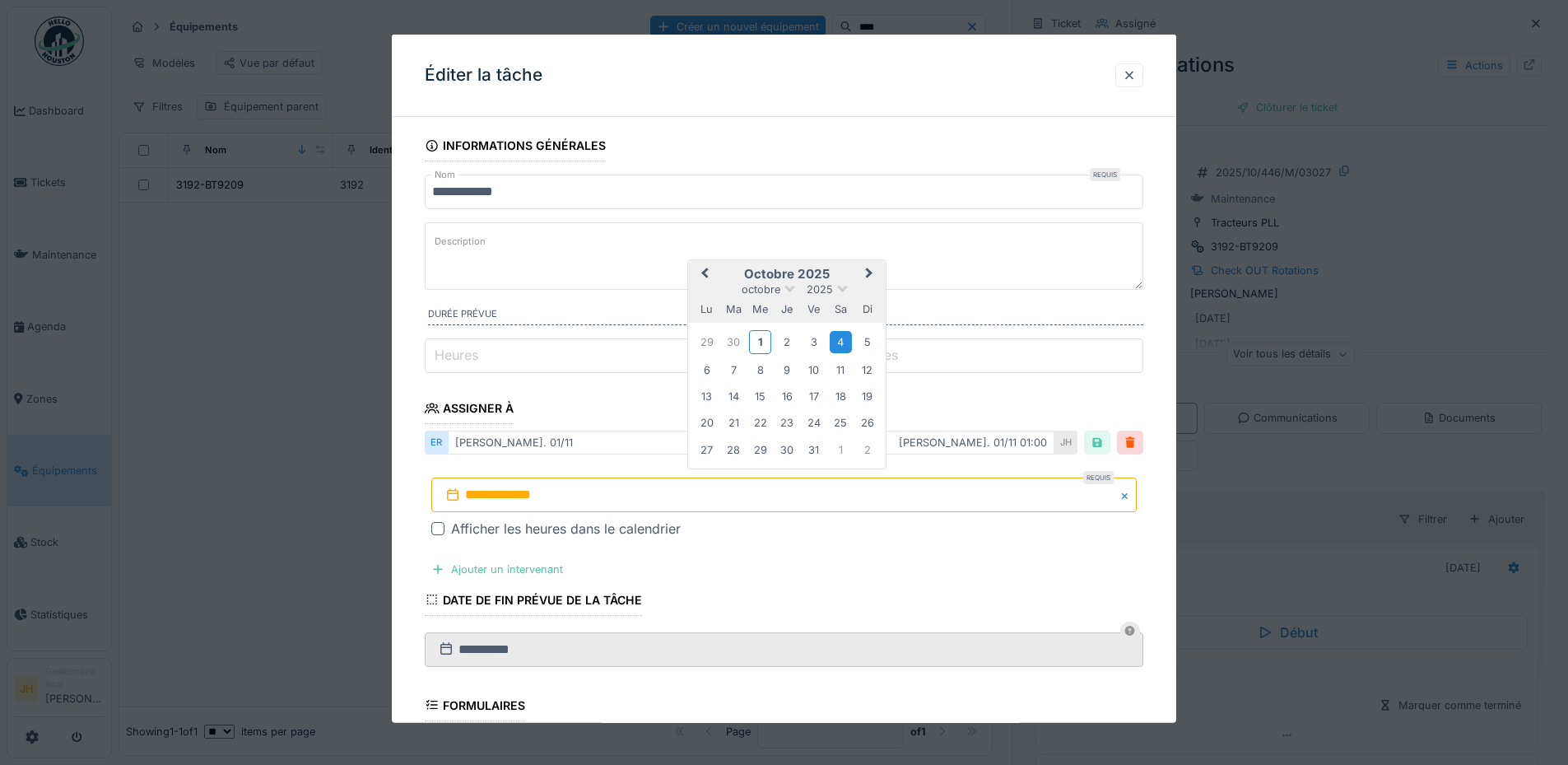
click at [845, 340] on div "4" at bounding box center [841, 342] width 22 height 22
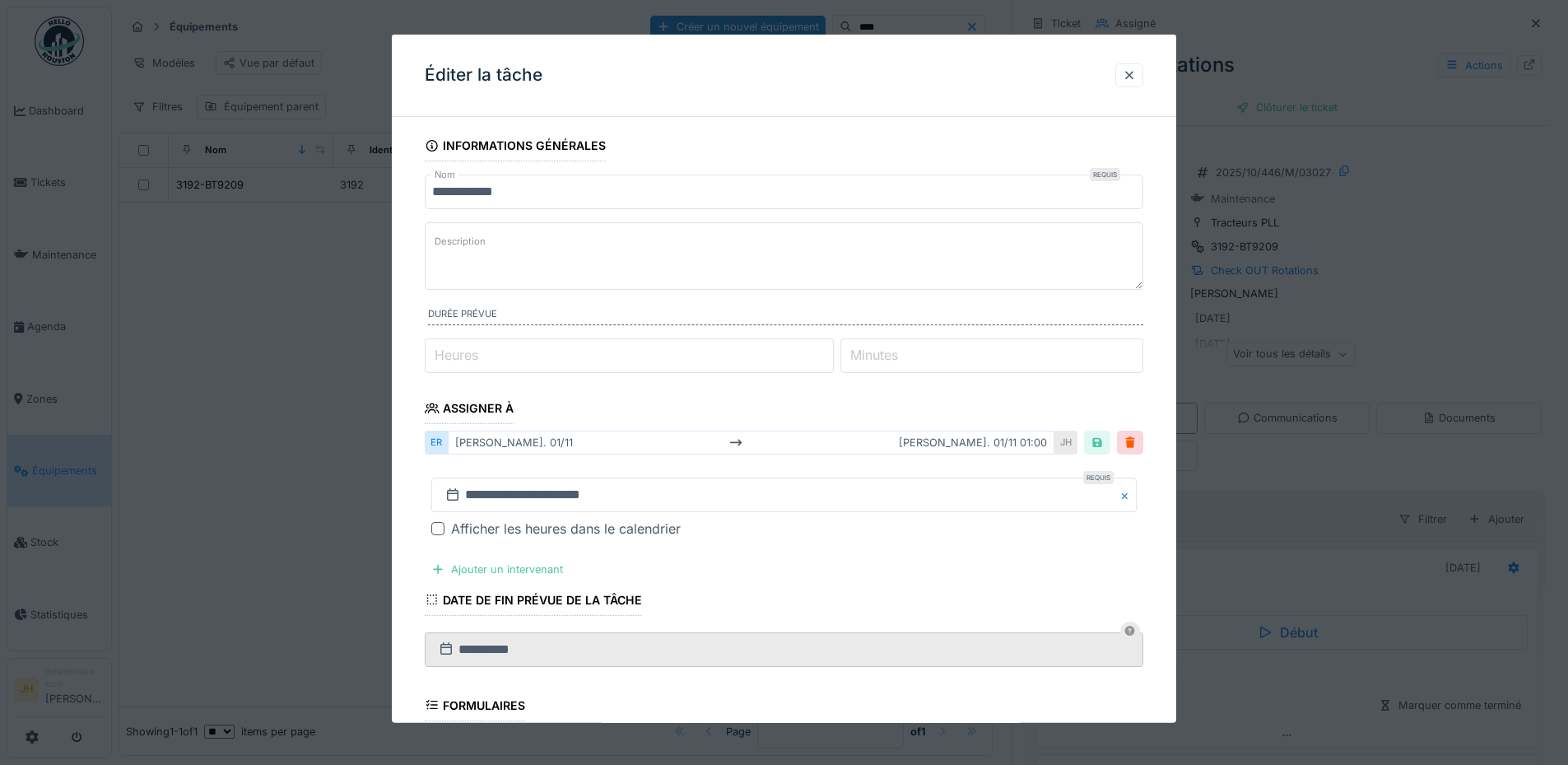
scroll to position [318, 0]
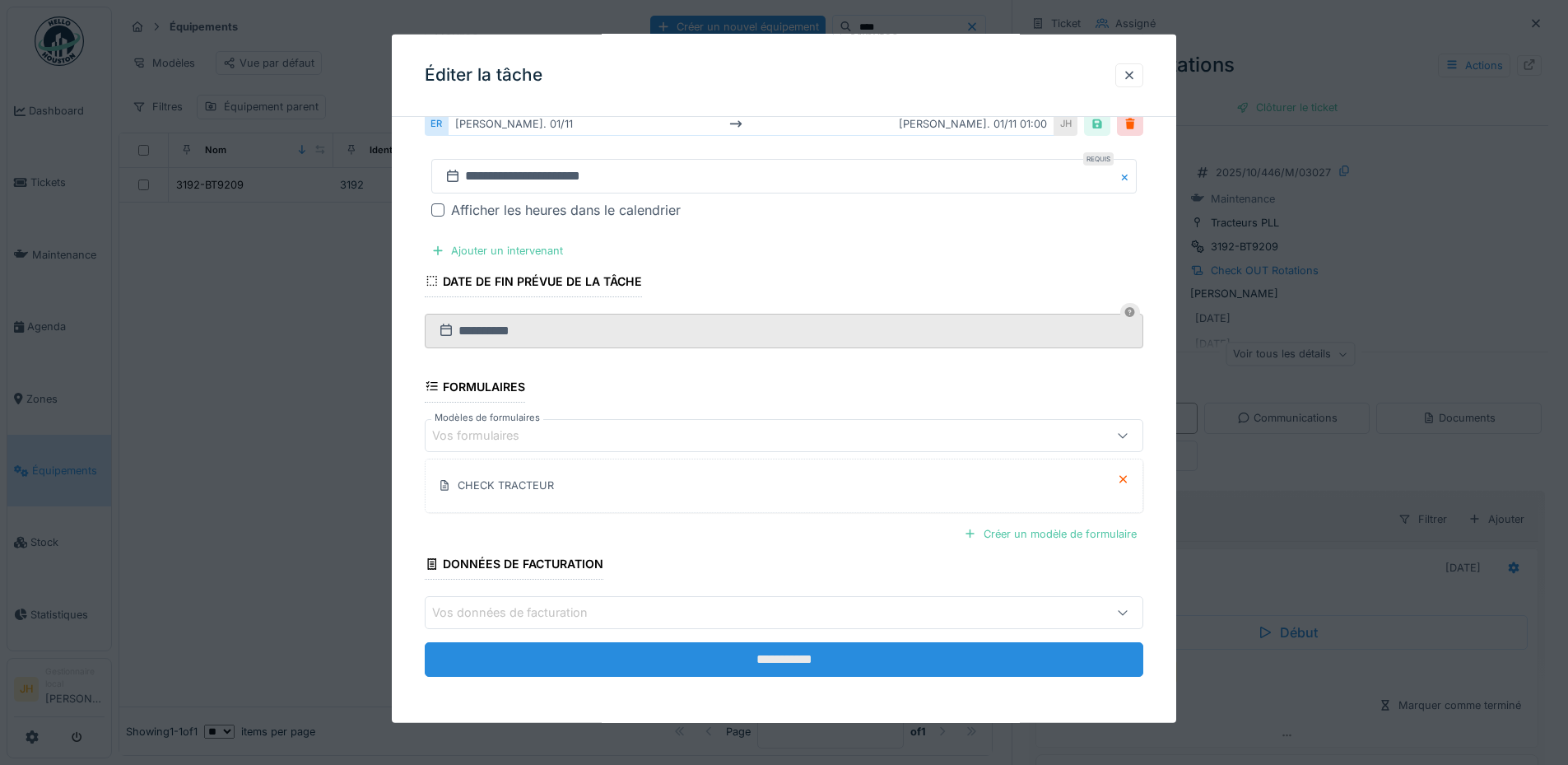
click at [776, 668] on input "**********" at bounding box center [784, 660] width 718 height 35
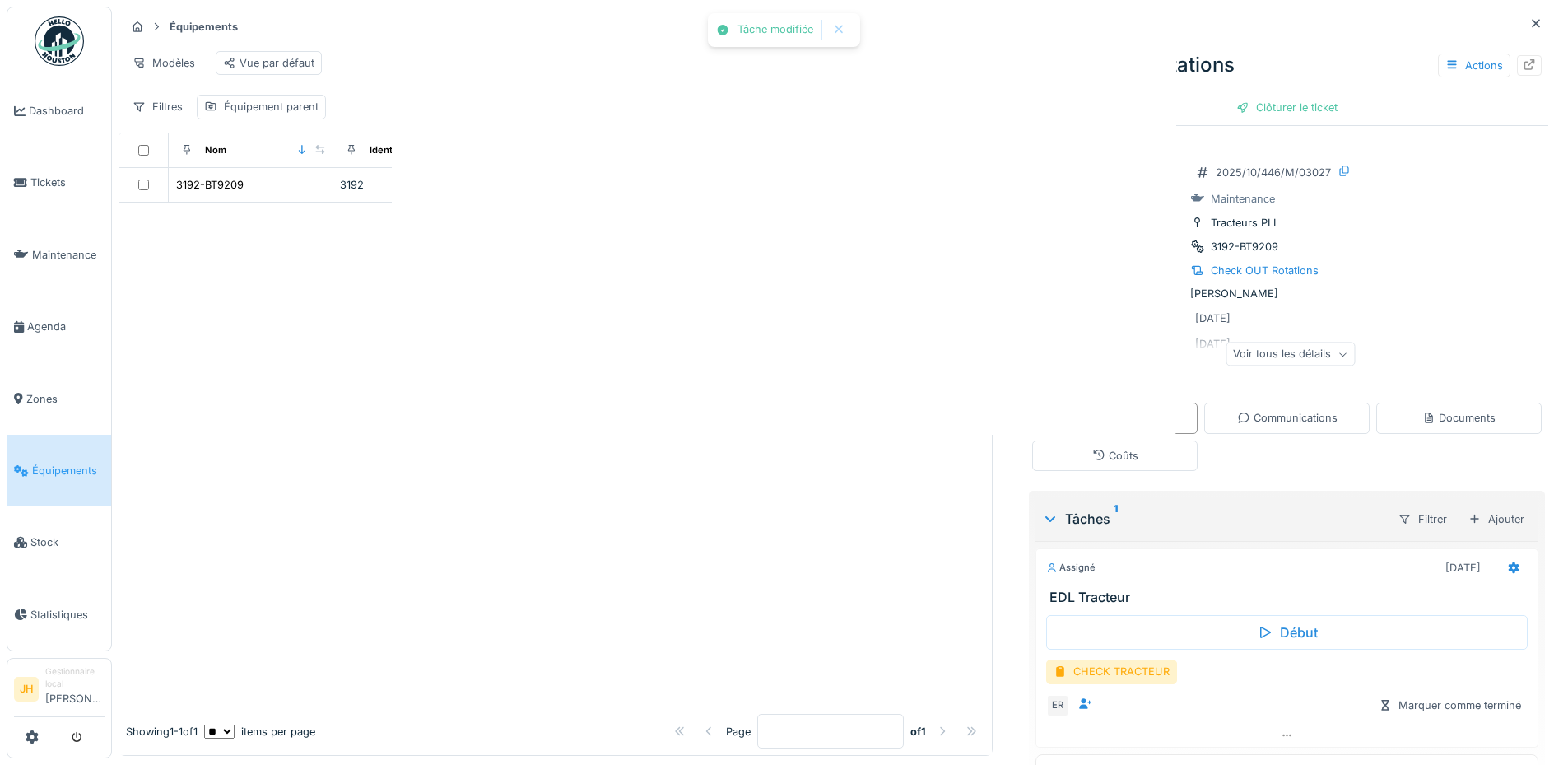
scroll to position [0, 0]
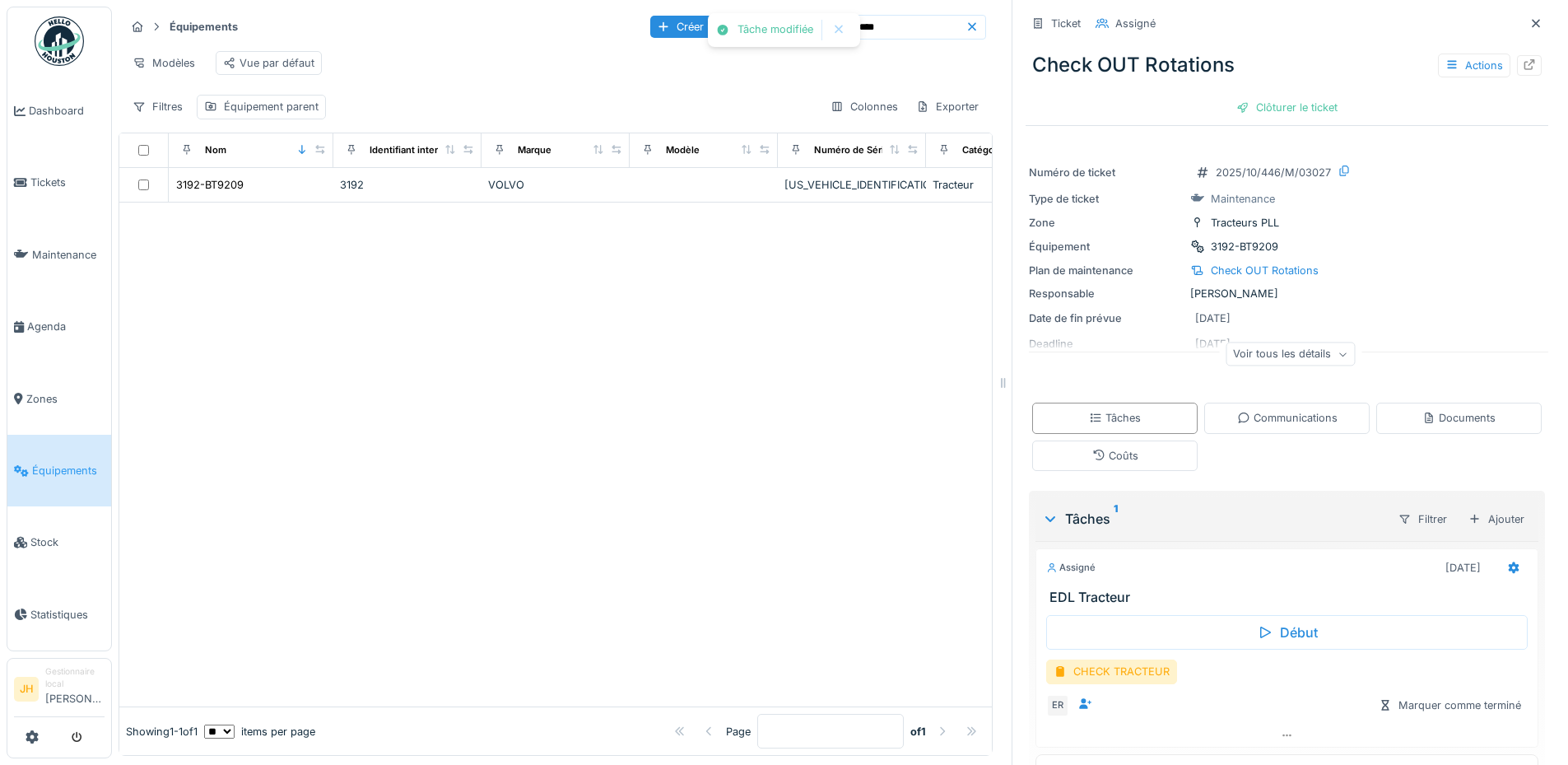
click at [1461, 65] on div "Check OUT Rotations Actions" at bounding box center [1287, 65] width 522 height 43
click at [1461, 54] on div "Actions" at bounding box center [1474, 65] width 73 height 24
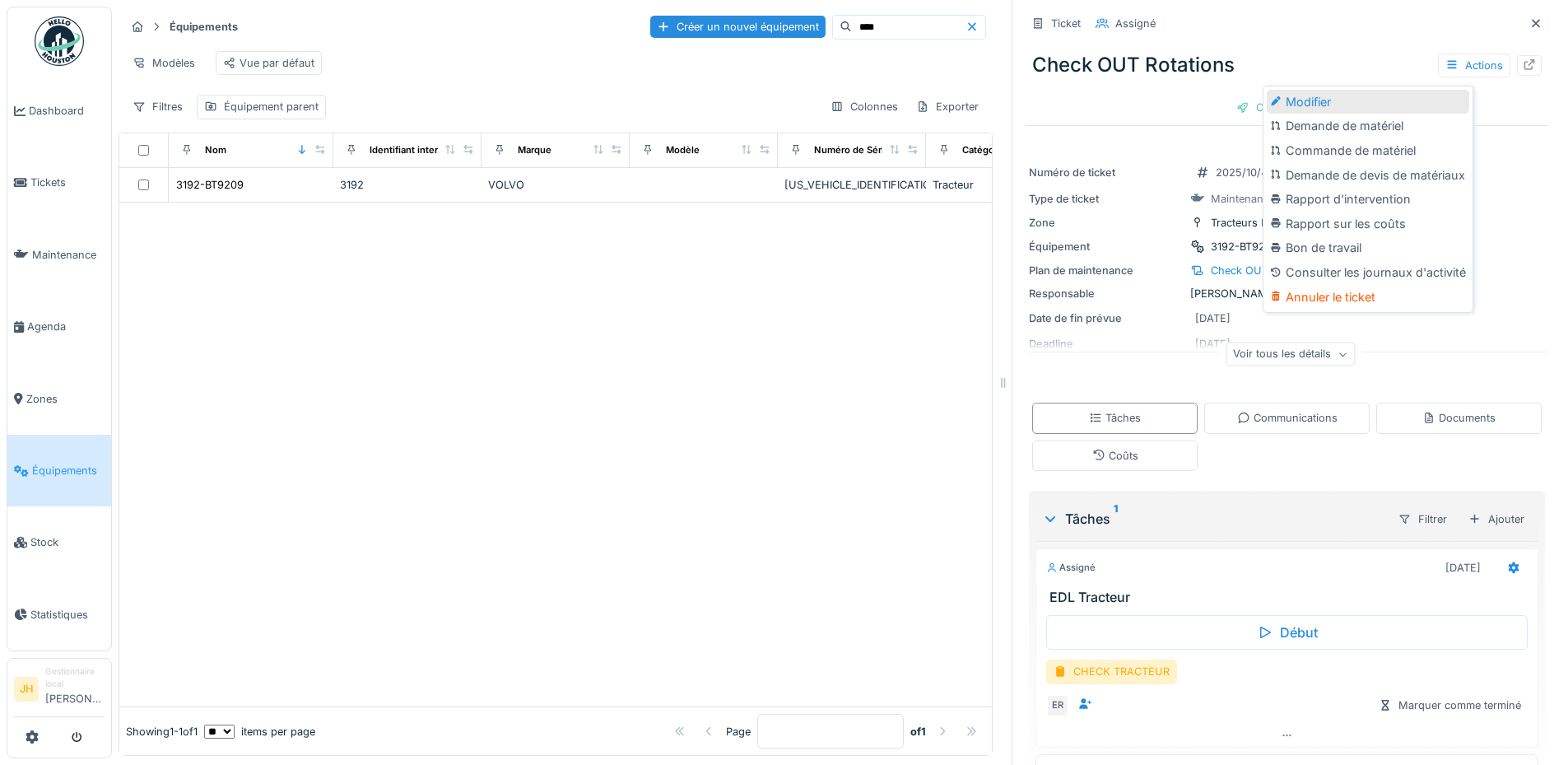
click at [1397, 90] on div "Modifier" at bounding box center [1367, 103] width 203 height 25
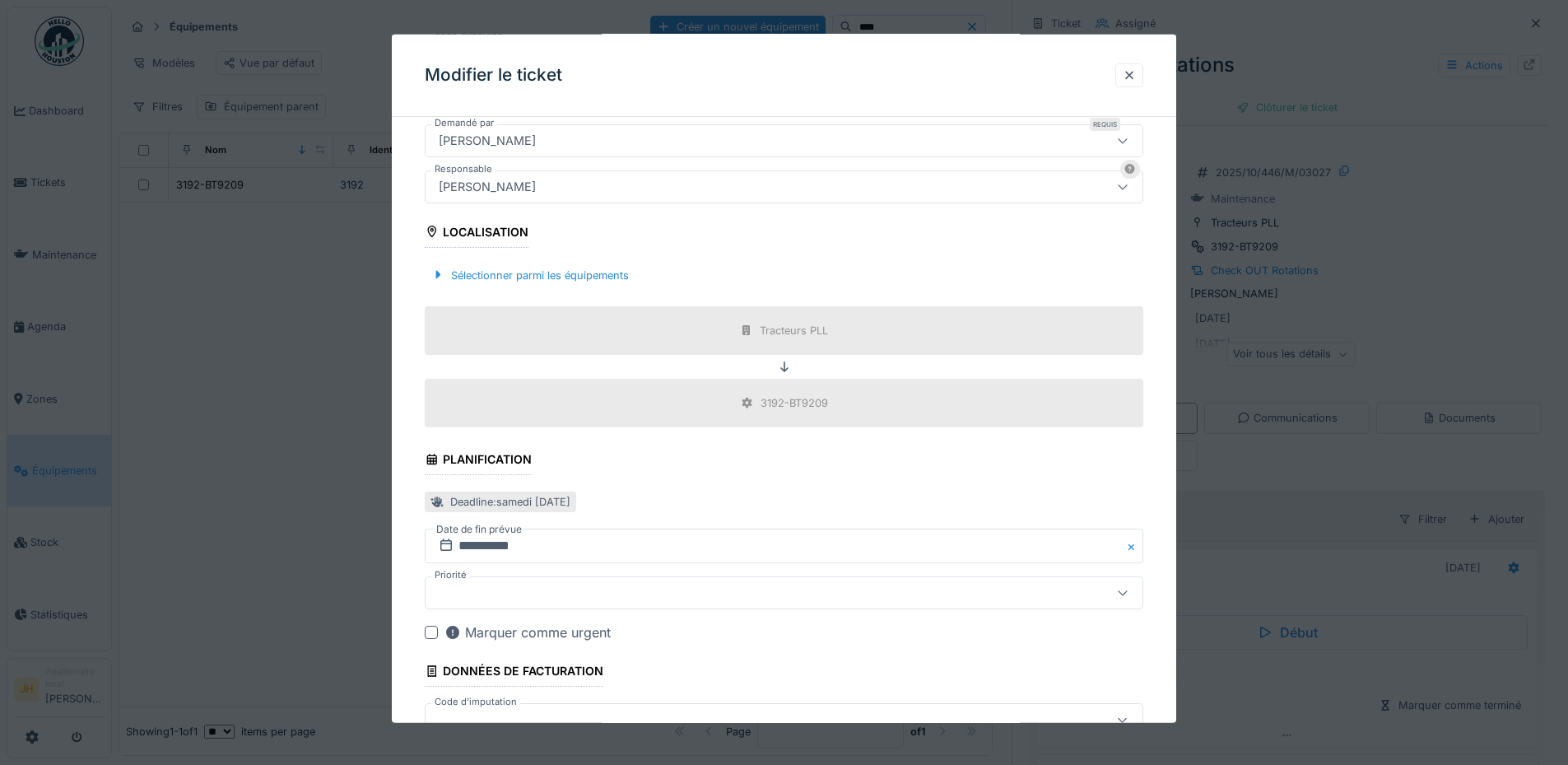
scroll to position [571, 0]
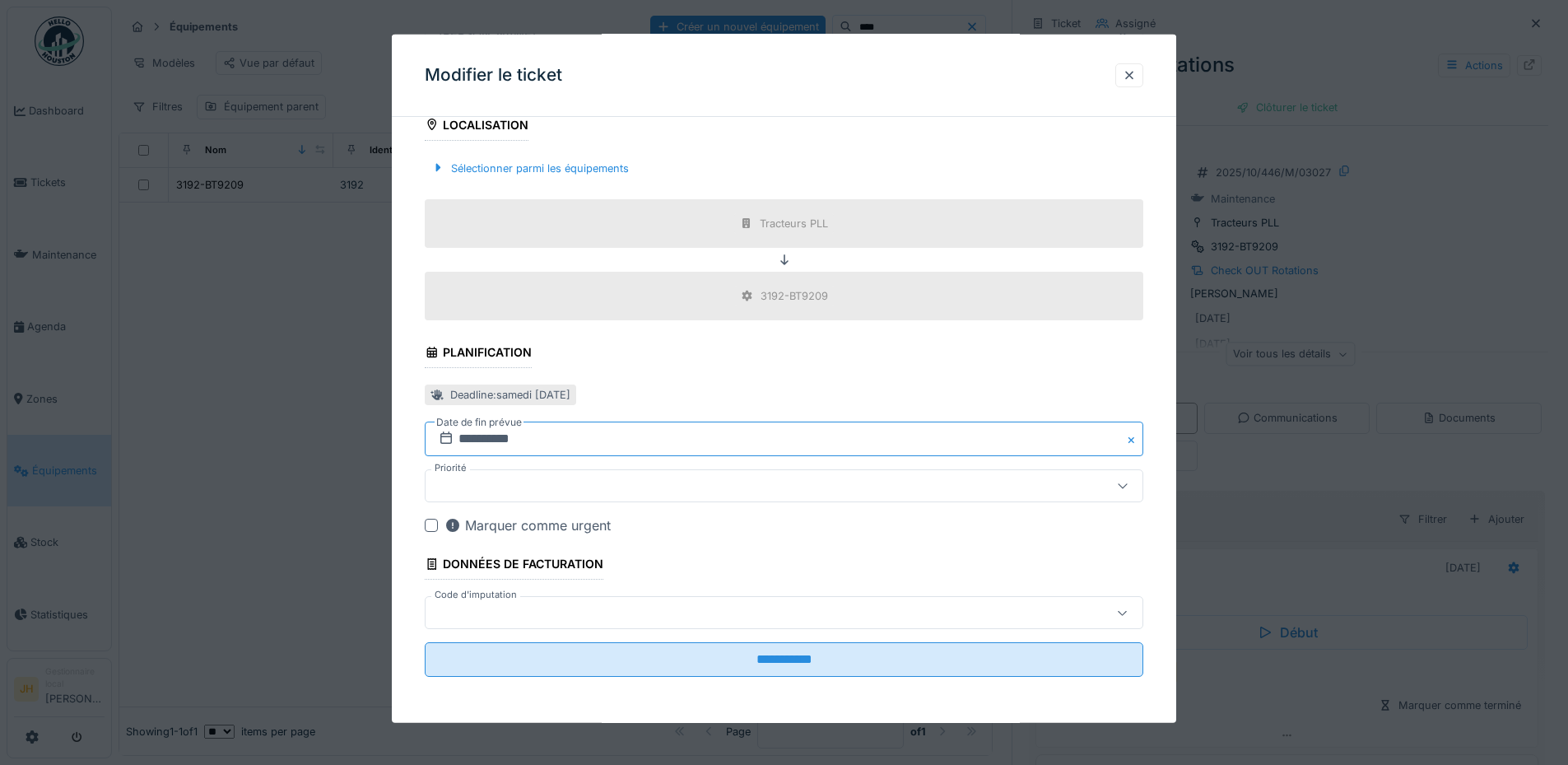
click at [539, 433] on input "**********" at bounding box center [784, 439] width 718 height 35
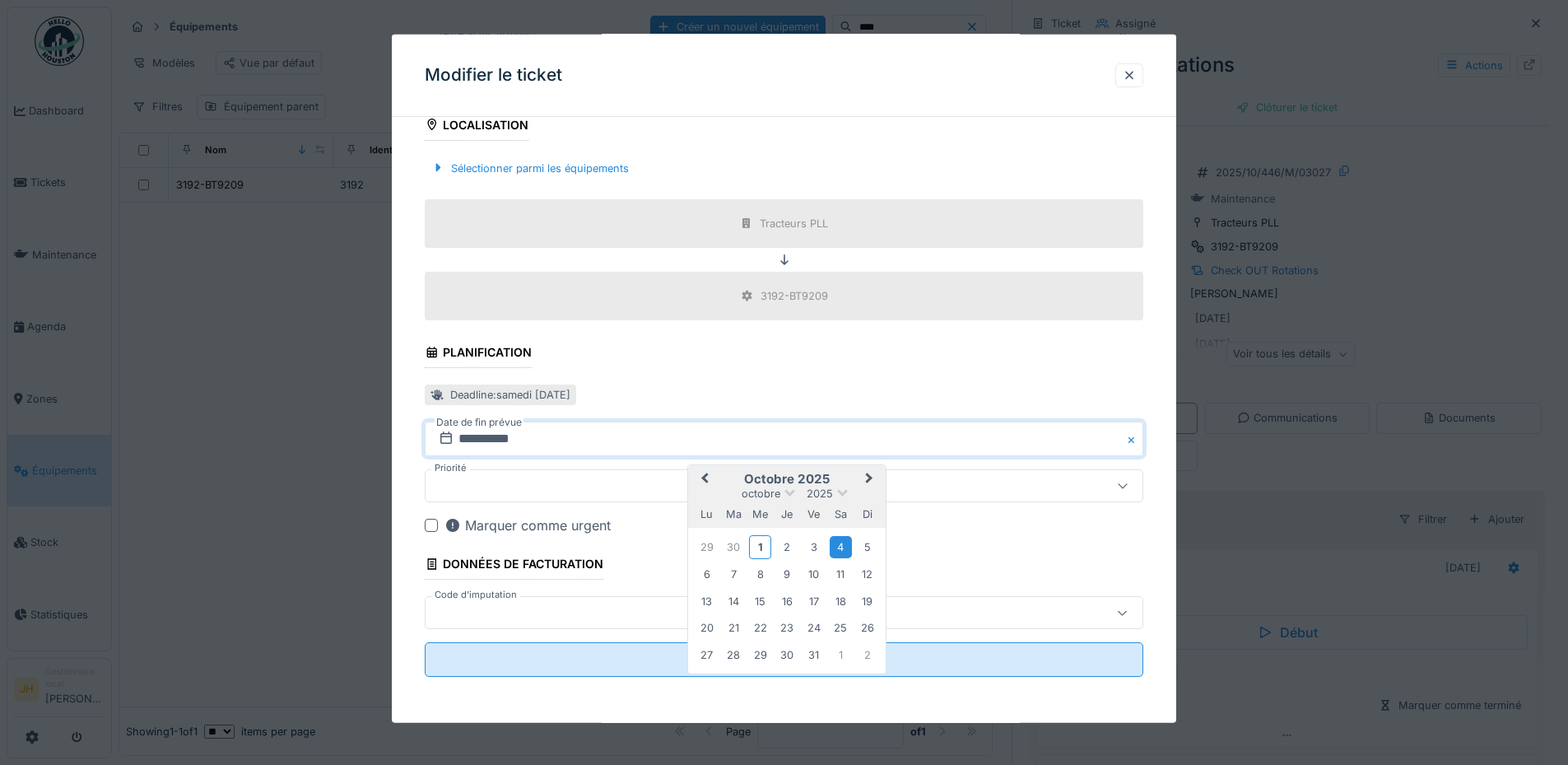
click at [841, 550] on div "4" at bounding box center [841, 547] width 22 height 22
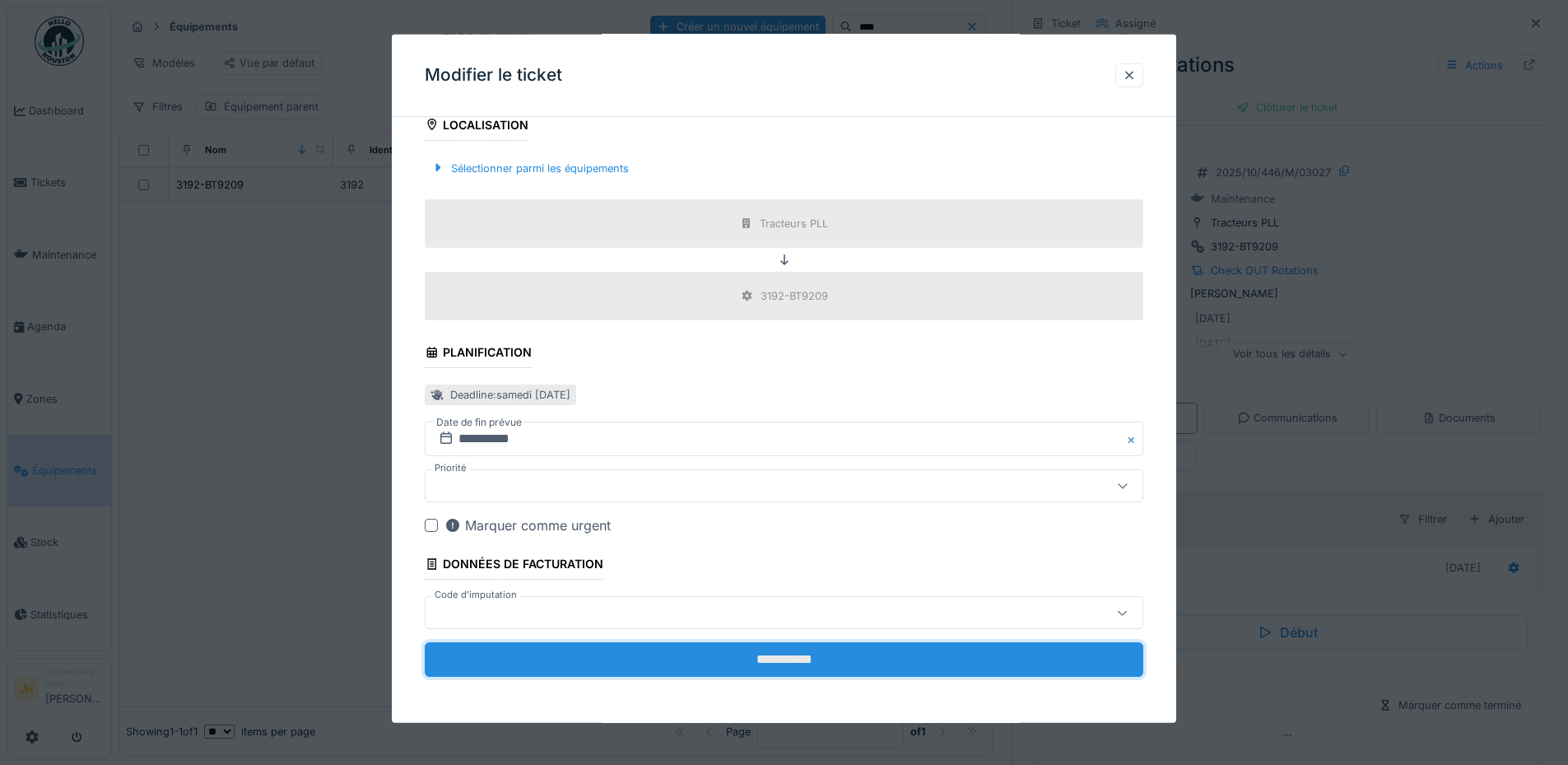
click at [848, 665] on input "**********" at bounding box center [784, 660] width 718 height 35
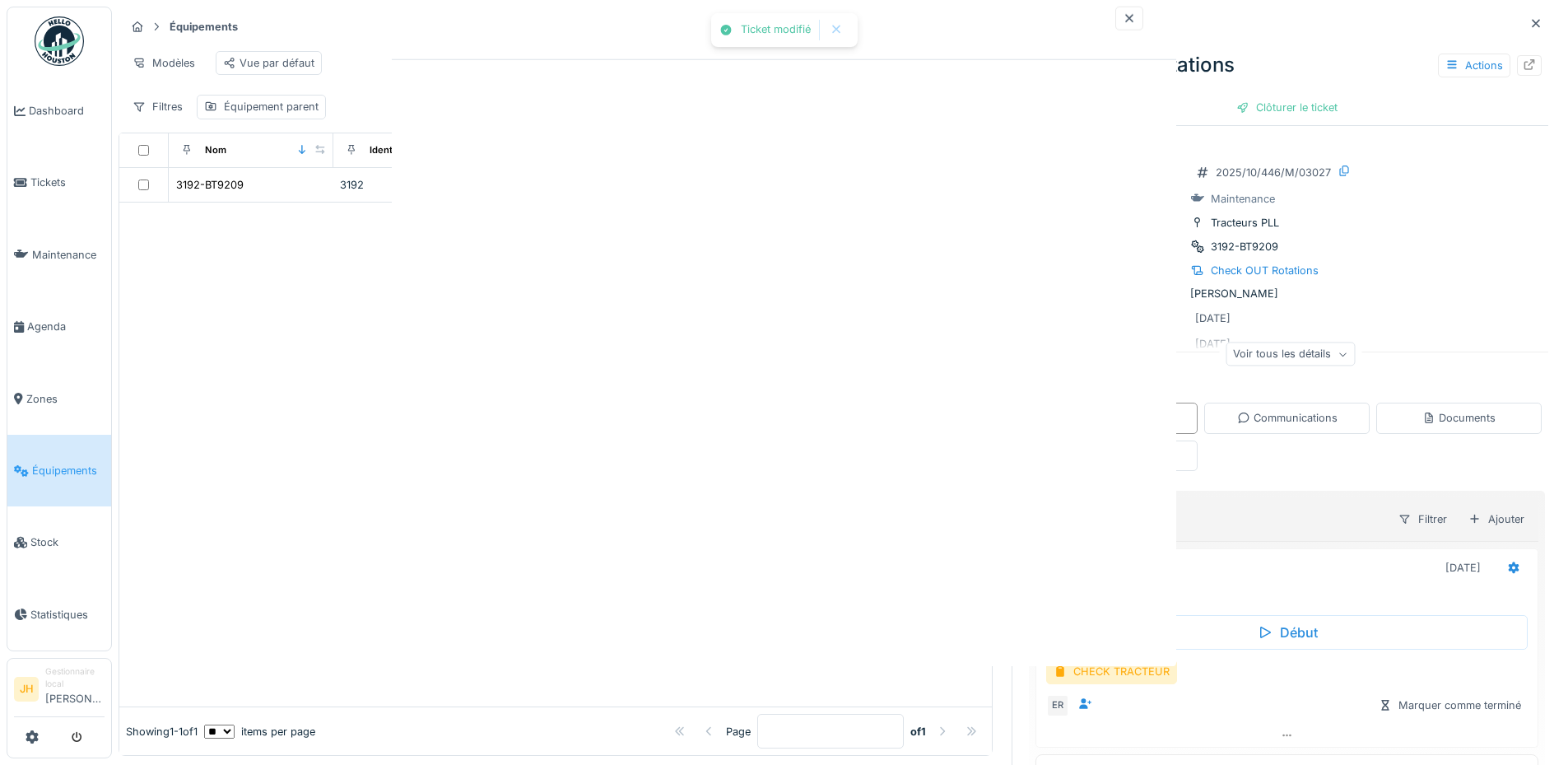
scroll to position [0, 0]
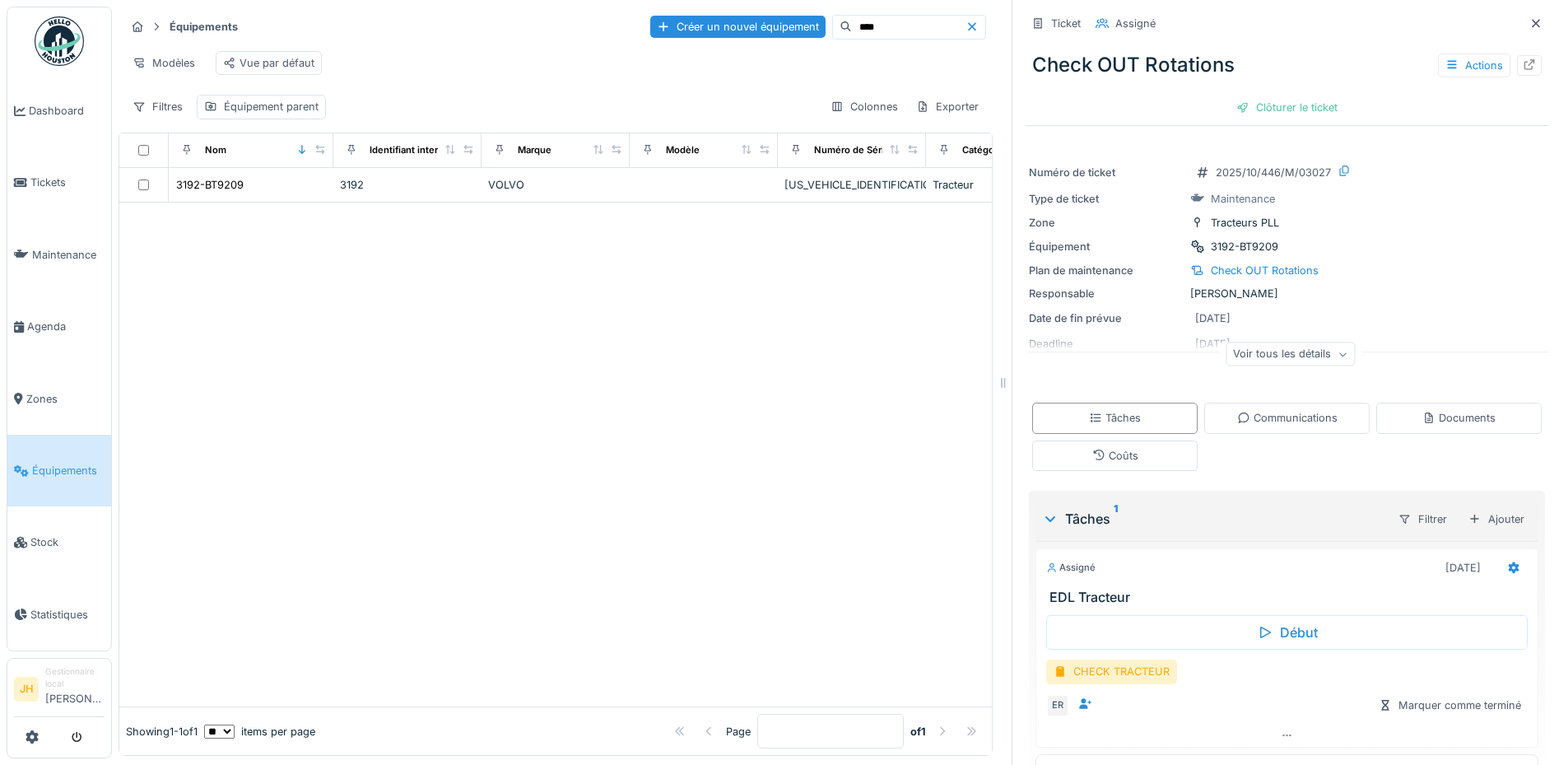
click at [851, 16] on input "****" at bounding box center [908, 27] width 113 height 23
click at [227, 185] on div "3194-BT9211" at bounding box center [207, 184] width 63 height 16
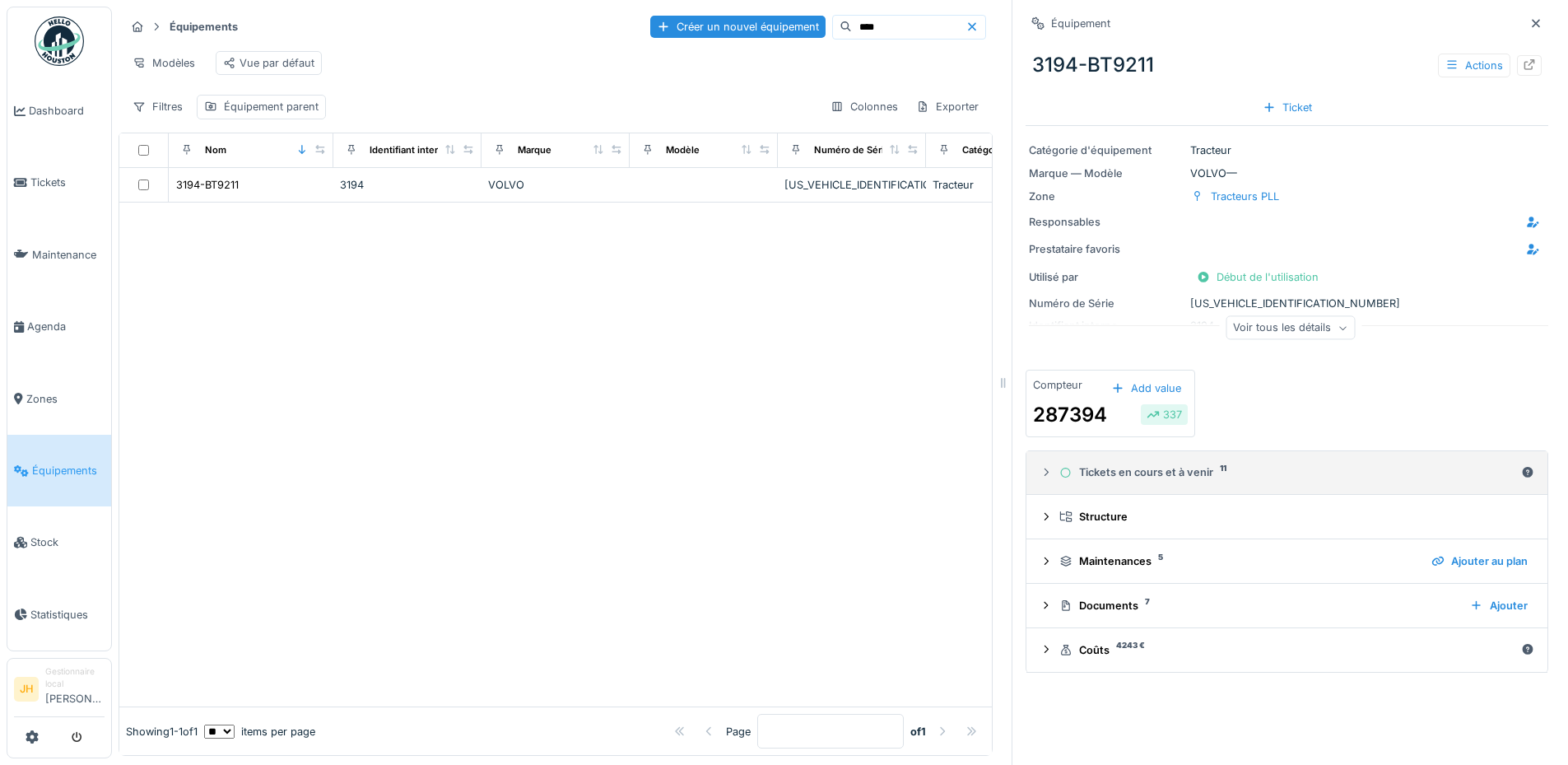
click at [1149, 465] on div "Tickets en cours et à venir 11" at bounding box center [1286, 472] width 455 height 16
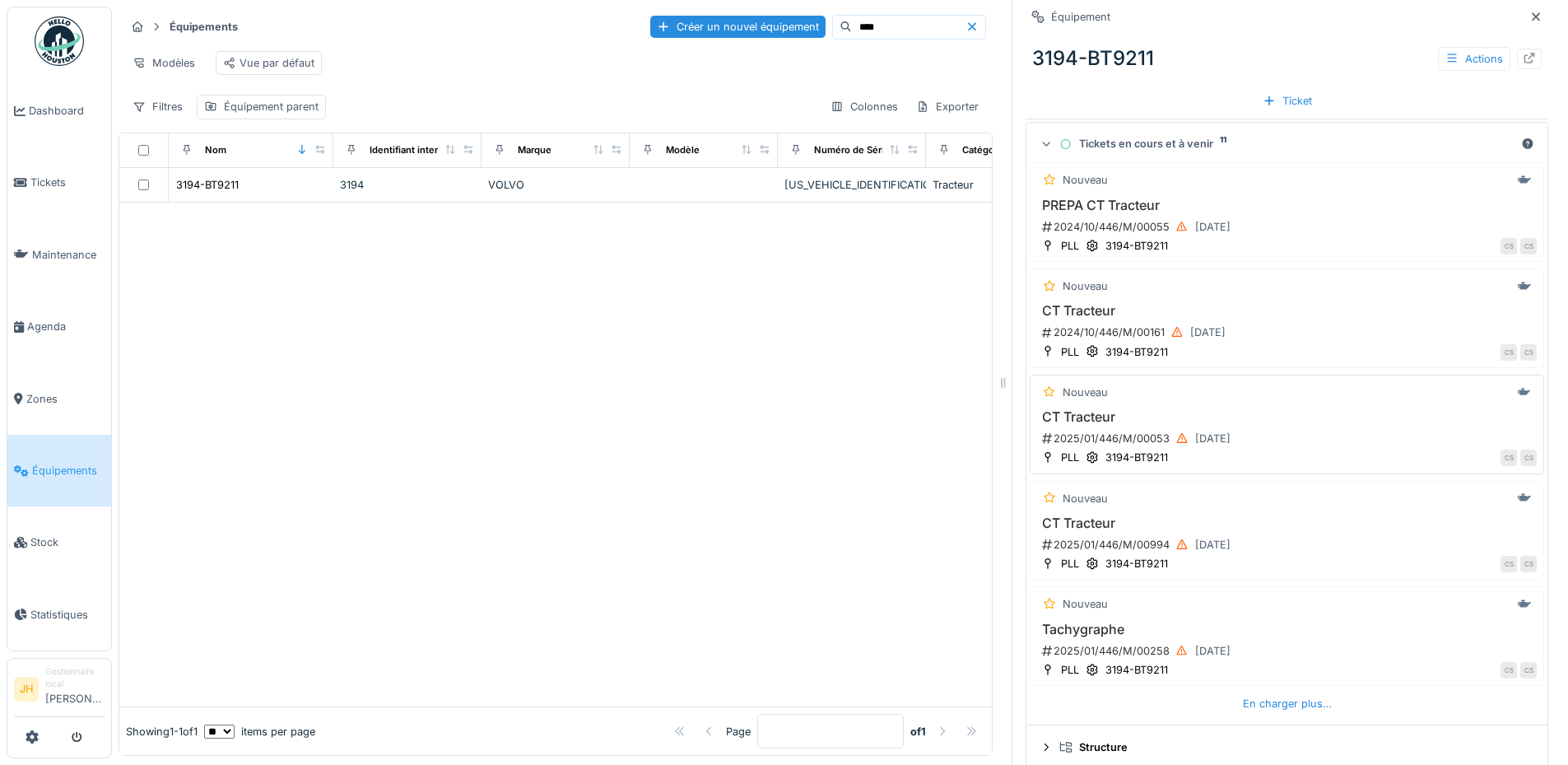
scroll to position [481, 0]
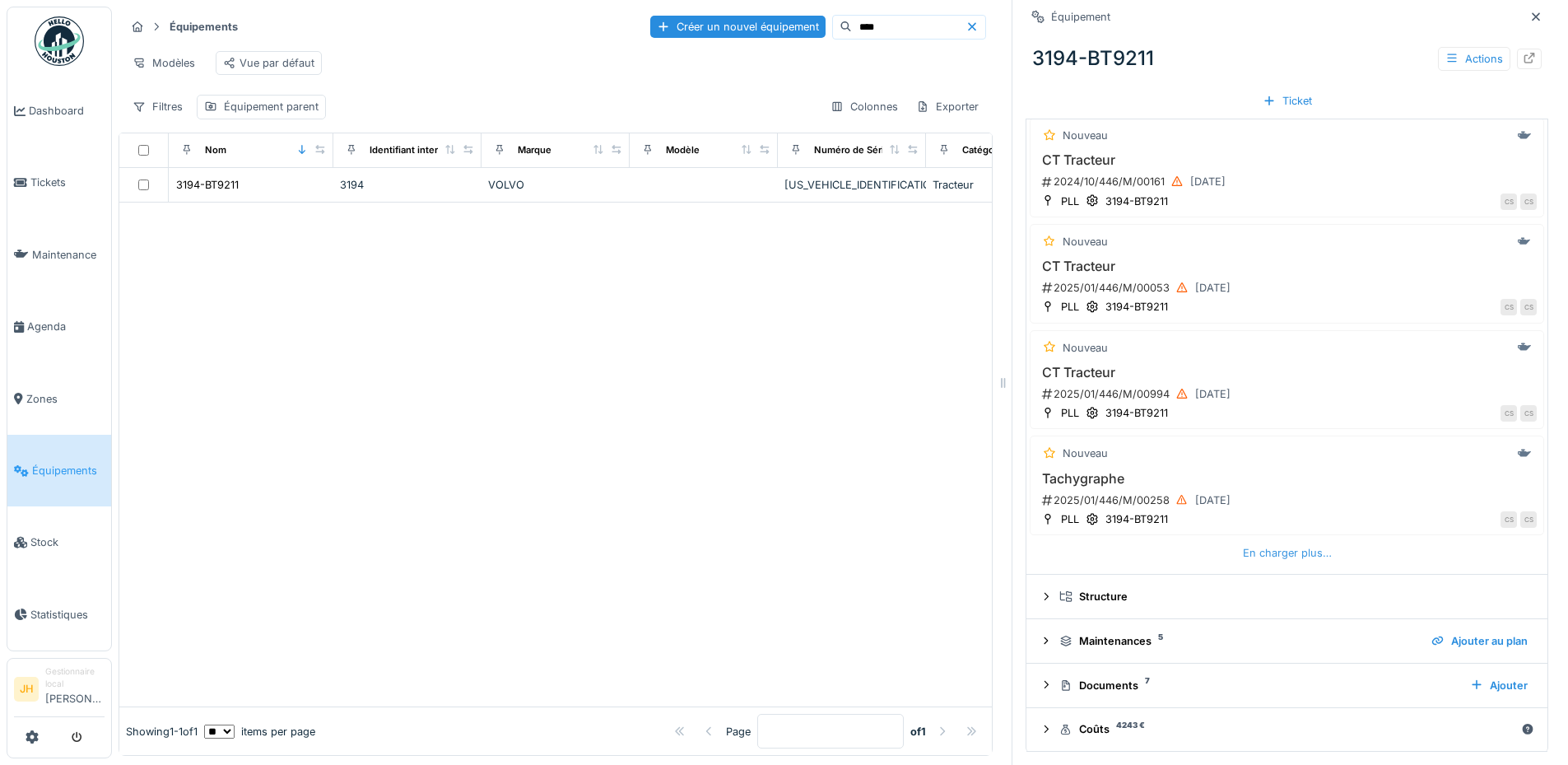
click at [1288, 547] on div "En charger plus…" at bounding box center [1286, 552] width 102 height 22
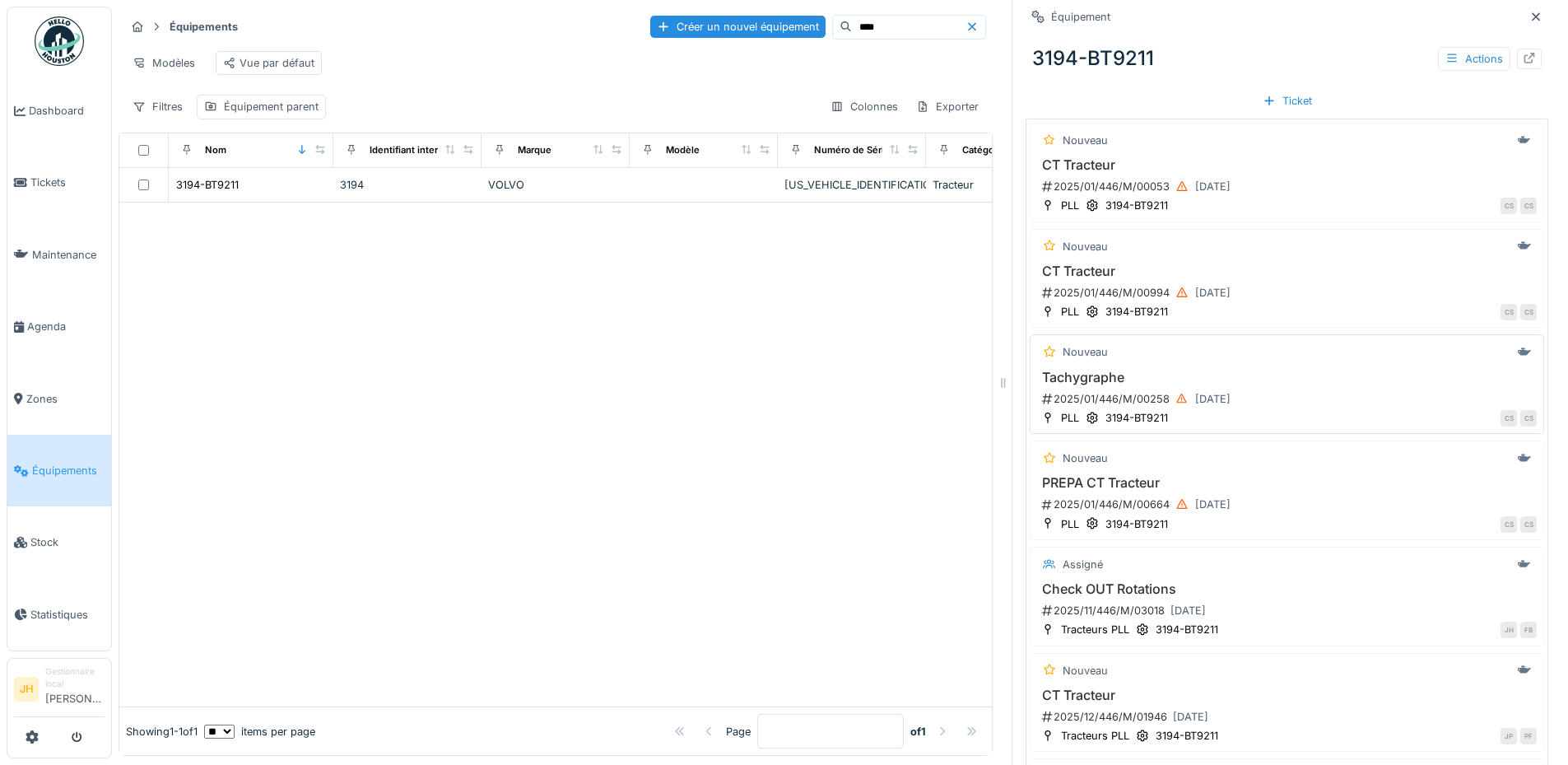
scroll to position [729, 0]
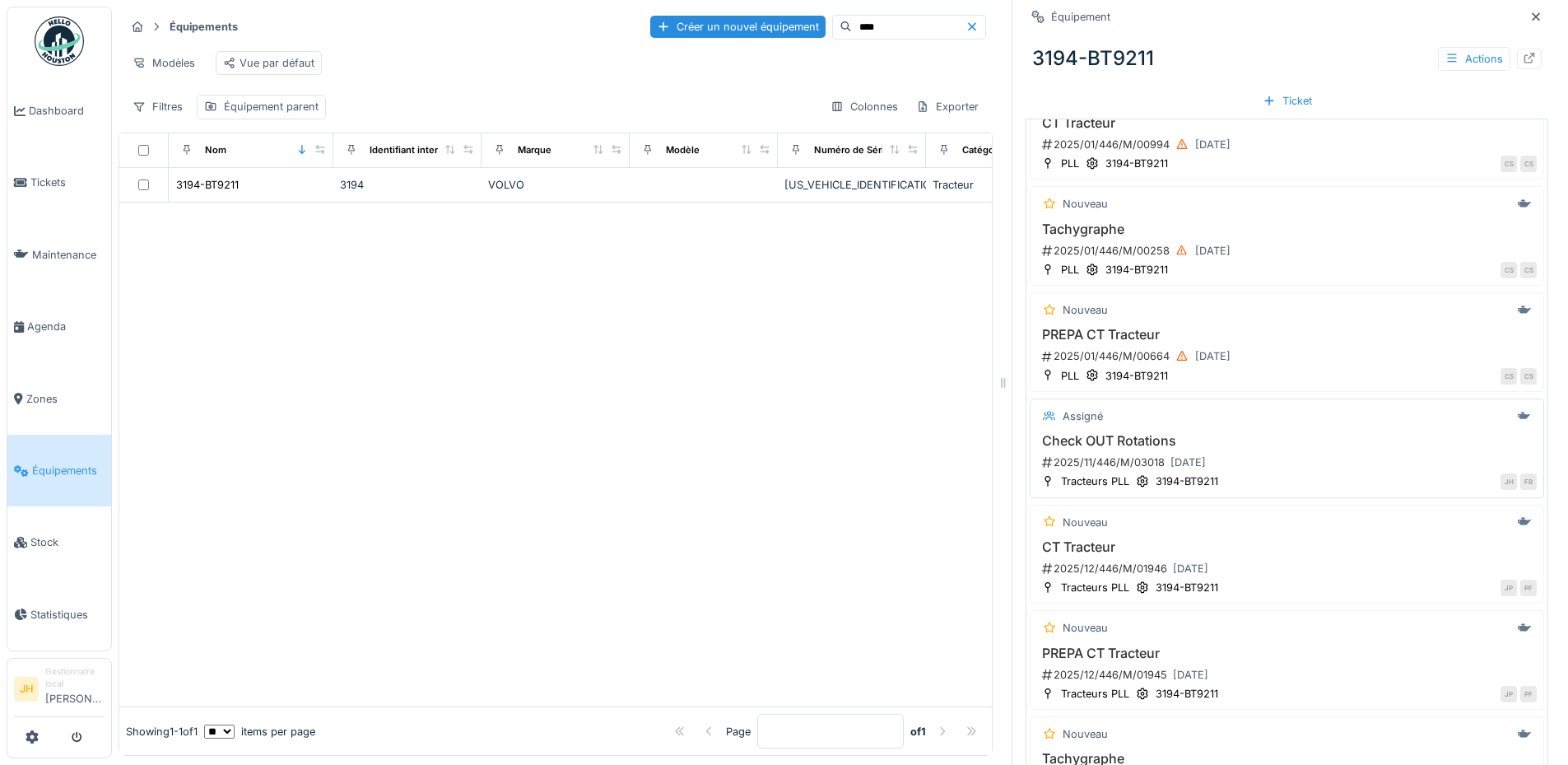
click at [1131, 433] on h3 "Check OUT Rotations" at bounding box center [1286, 441] width 499 height 16
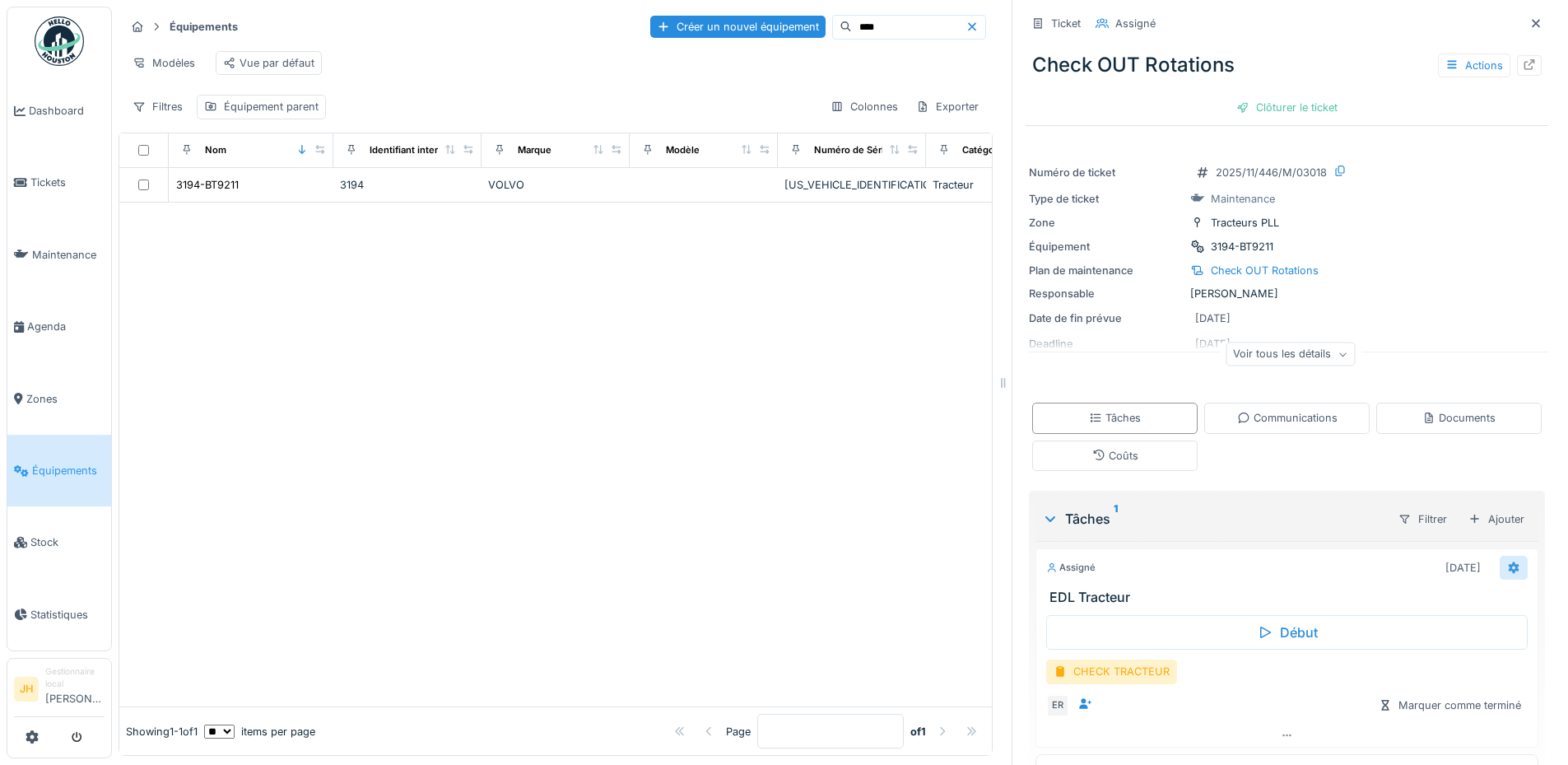
click at [1499, 558] on div at bounding box center [1513, 567] width 28 height 24
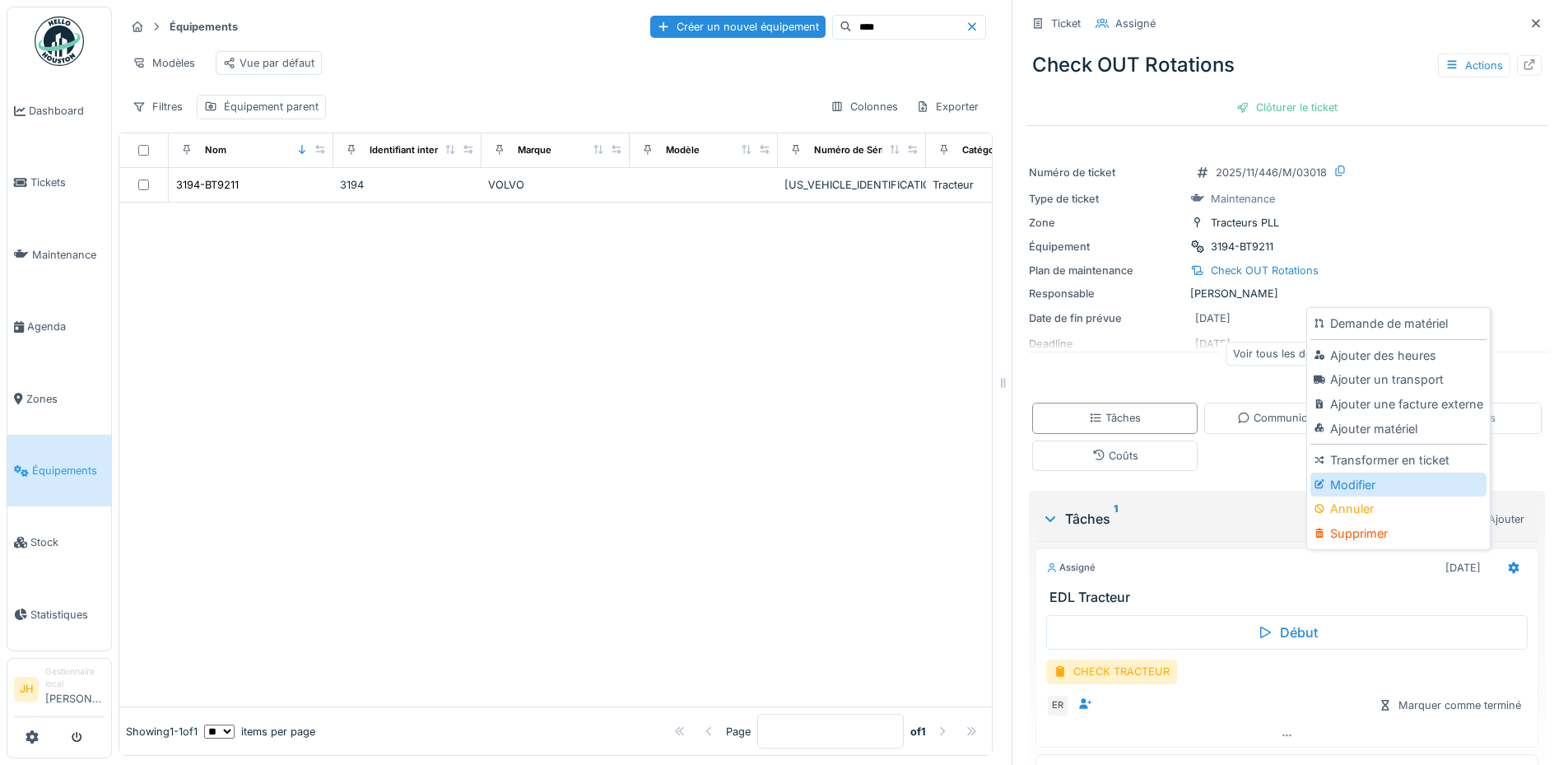
click at [1405, 473] on div "Modifier" at bounding box center [1398, 485] width 175 height 25
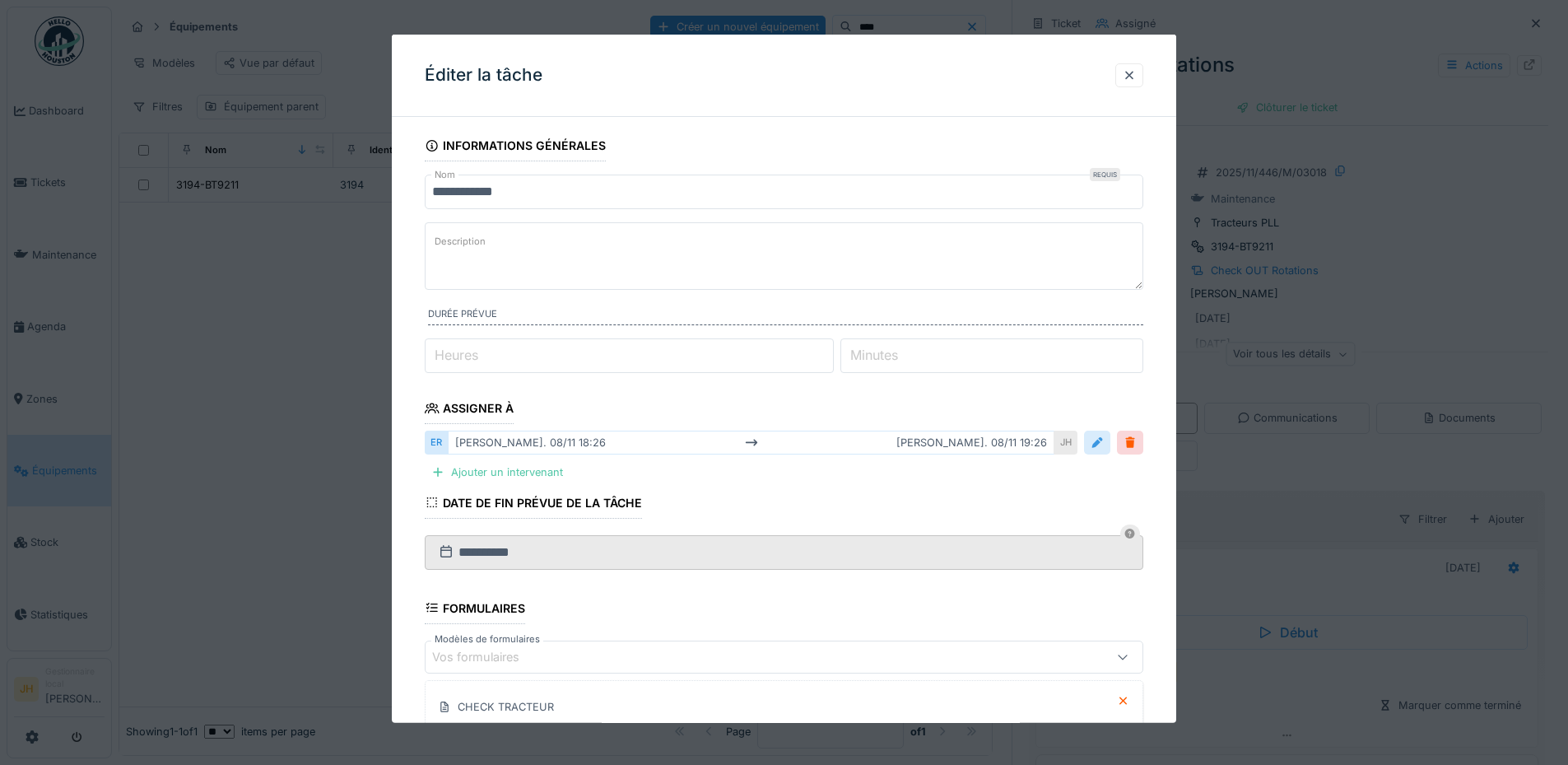
click at [1102, 444] on div at bounding box center [1097, 442] width 13 height 16
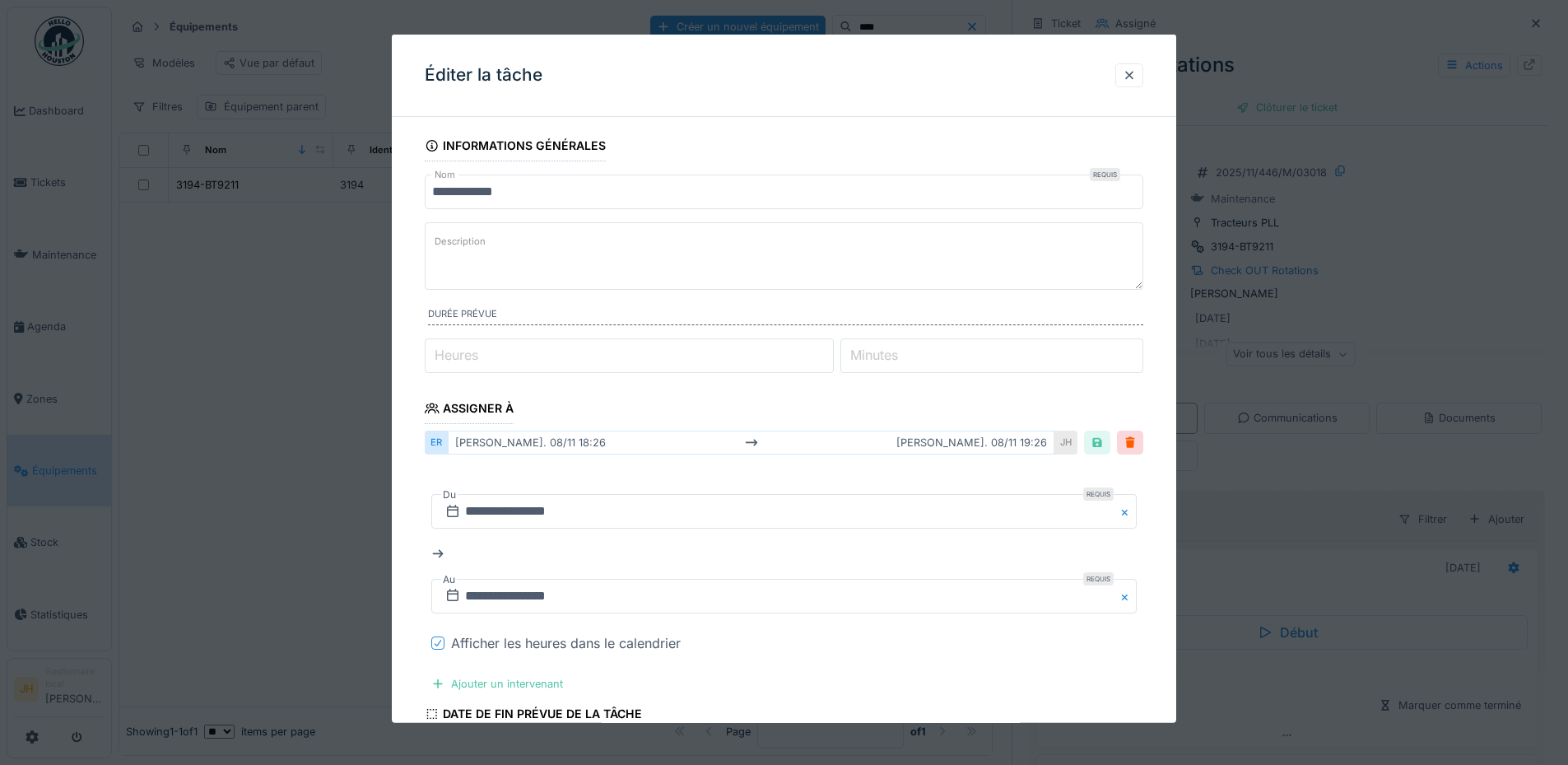
click at [441, 637] on div at bounding box center [438, 643] width 10 height 16
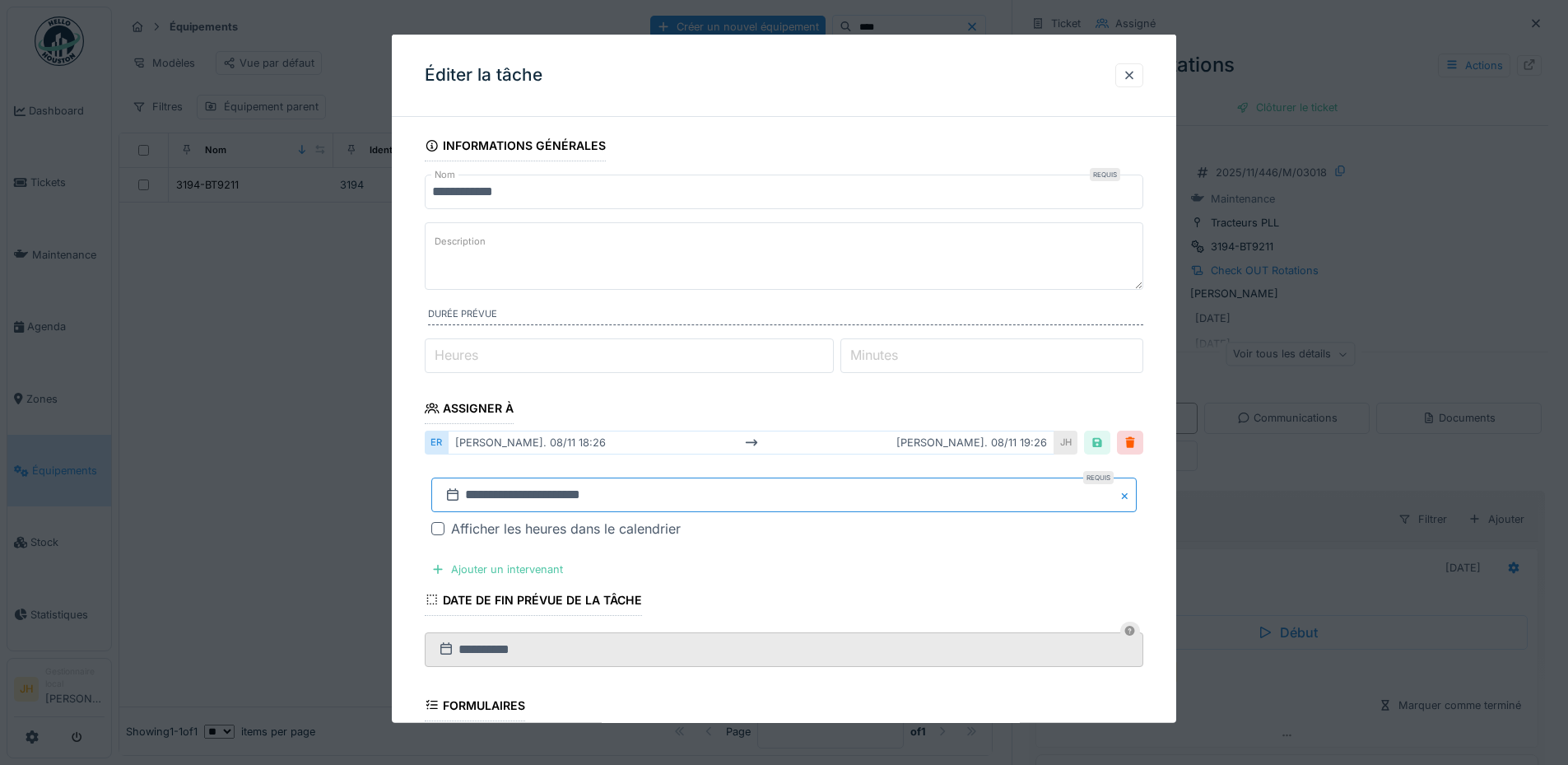
click at [504, 499] on input "**********" at bounding box center [784, 495] width 705 height 35
click at [704, 280] on span "Previous Month" at bounding box center [704, 276] width 0 height 20
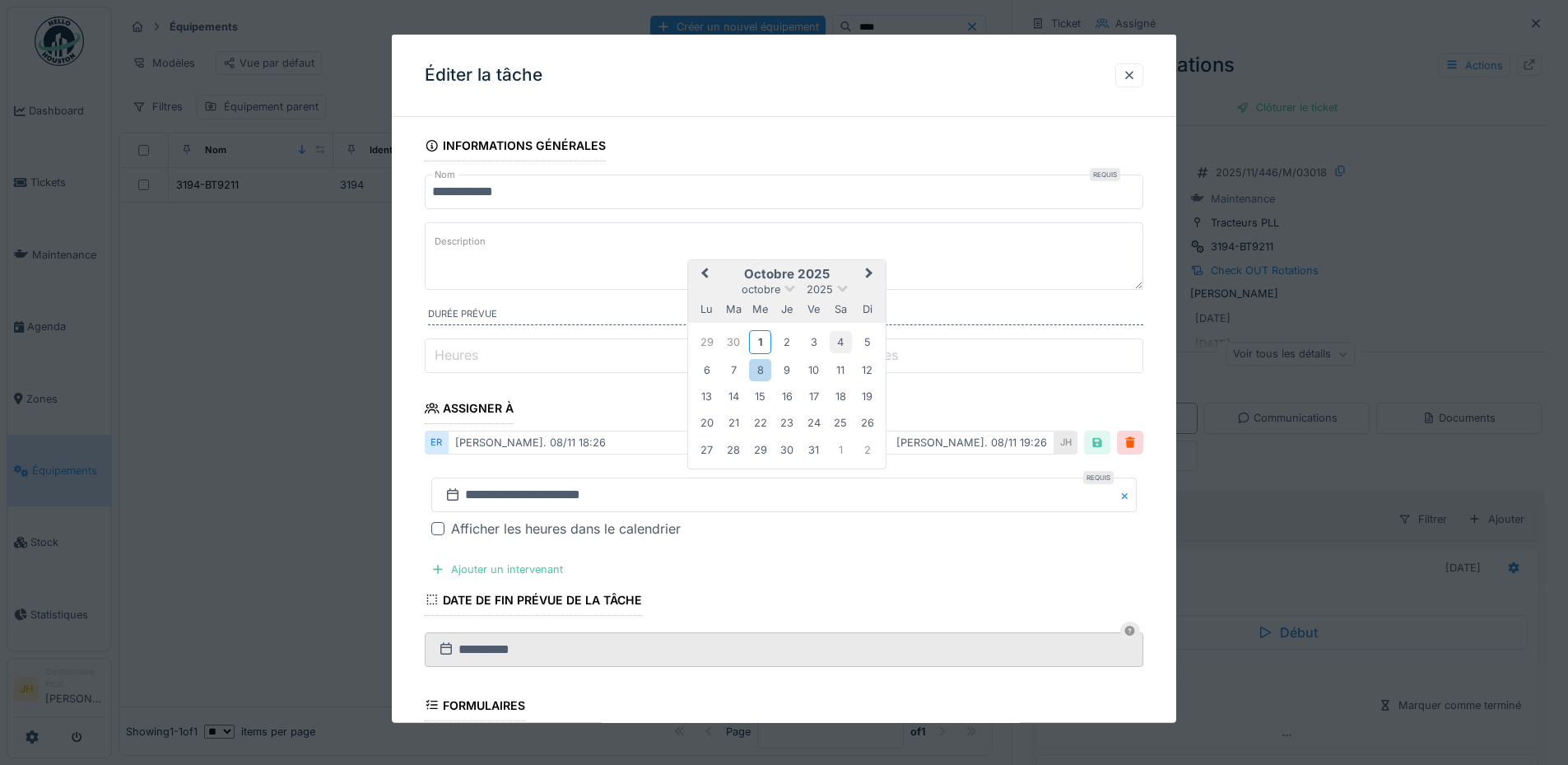
click at [839, 346] on div "4" at bounding box center [841, 342] width 22 height 22
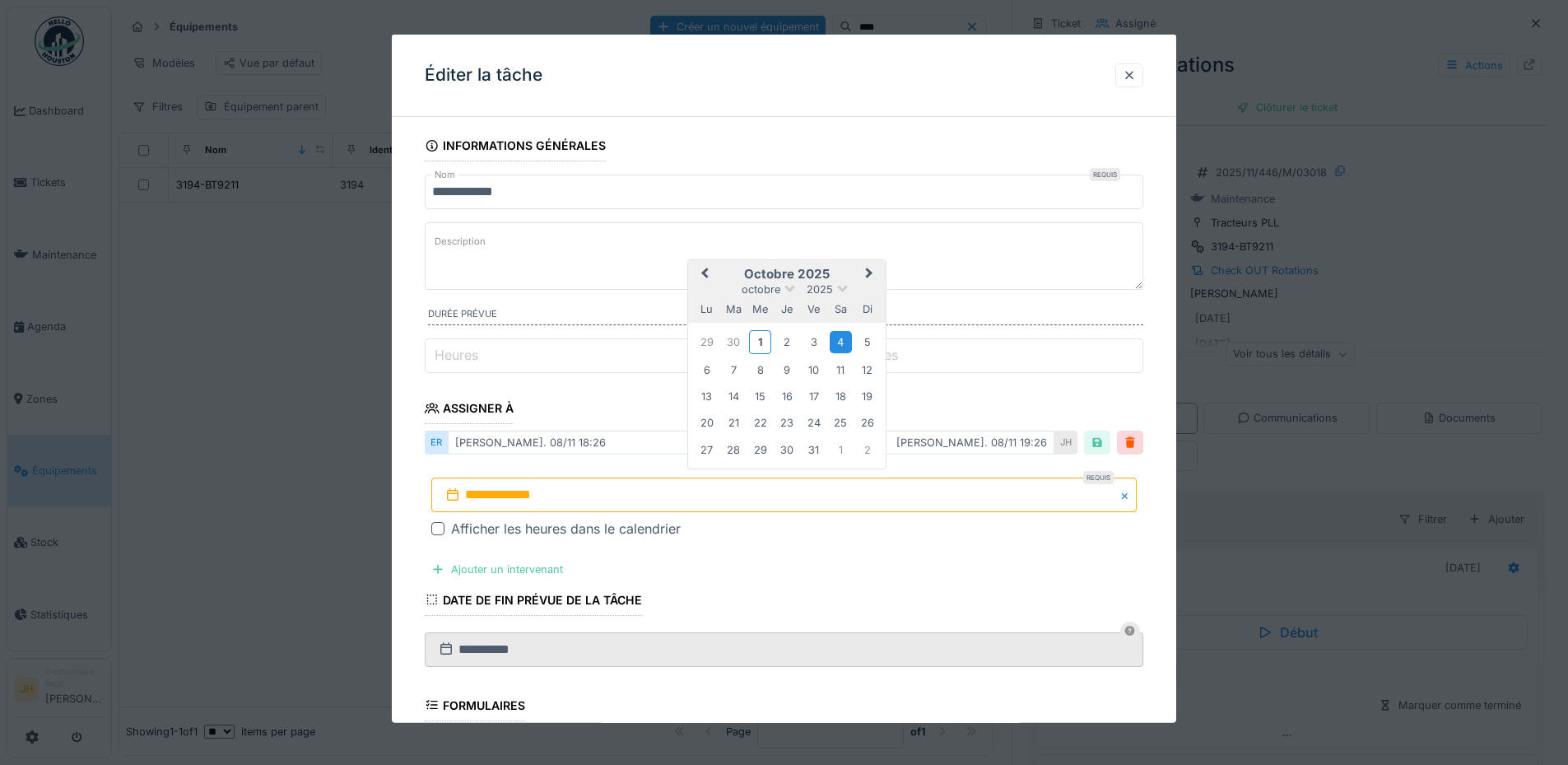
click at [839, 346] on div "4" at bounding box center [841, 342] width 22 height 22
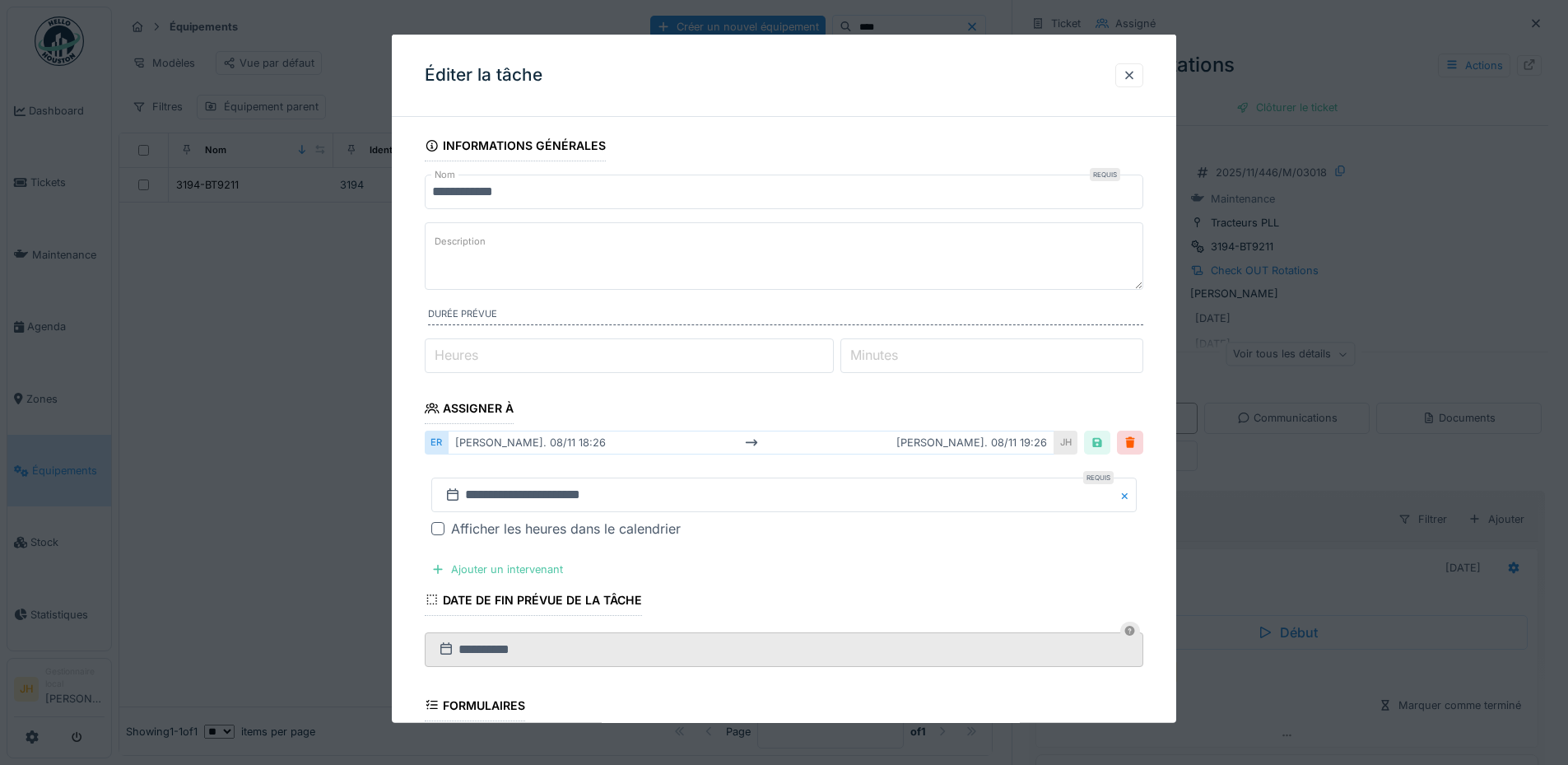
scroll to position [318, 0]
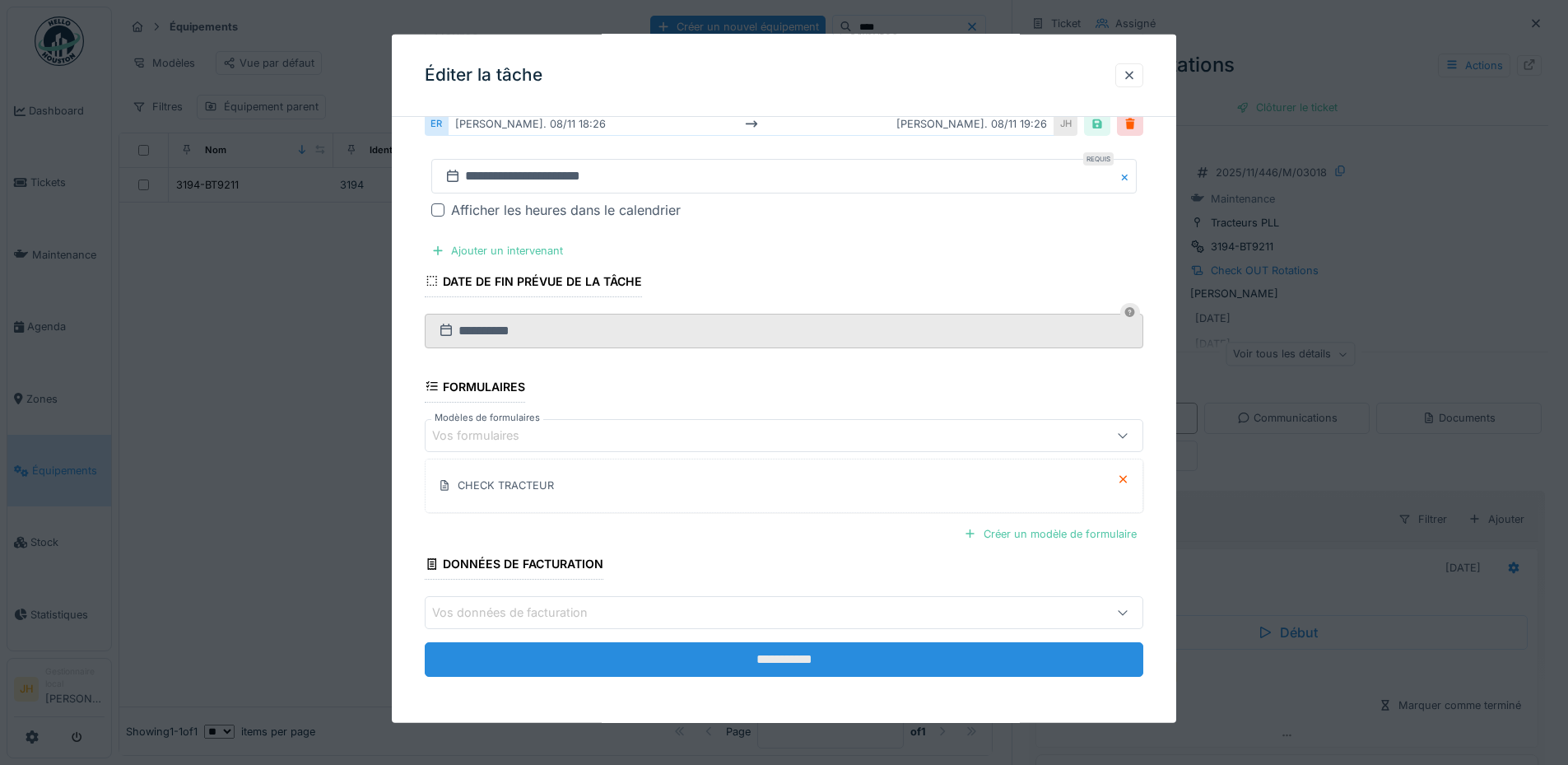
click at [813, 653] on input "**********" at bounding box center [784, 660] width 718 height 35
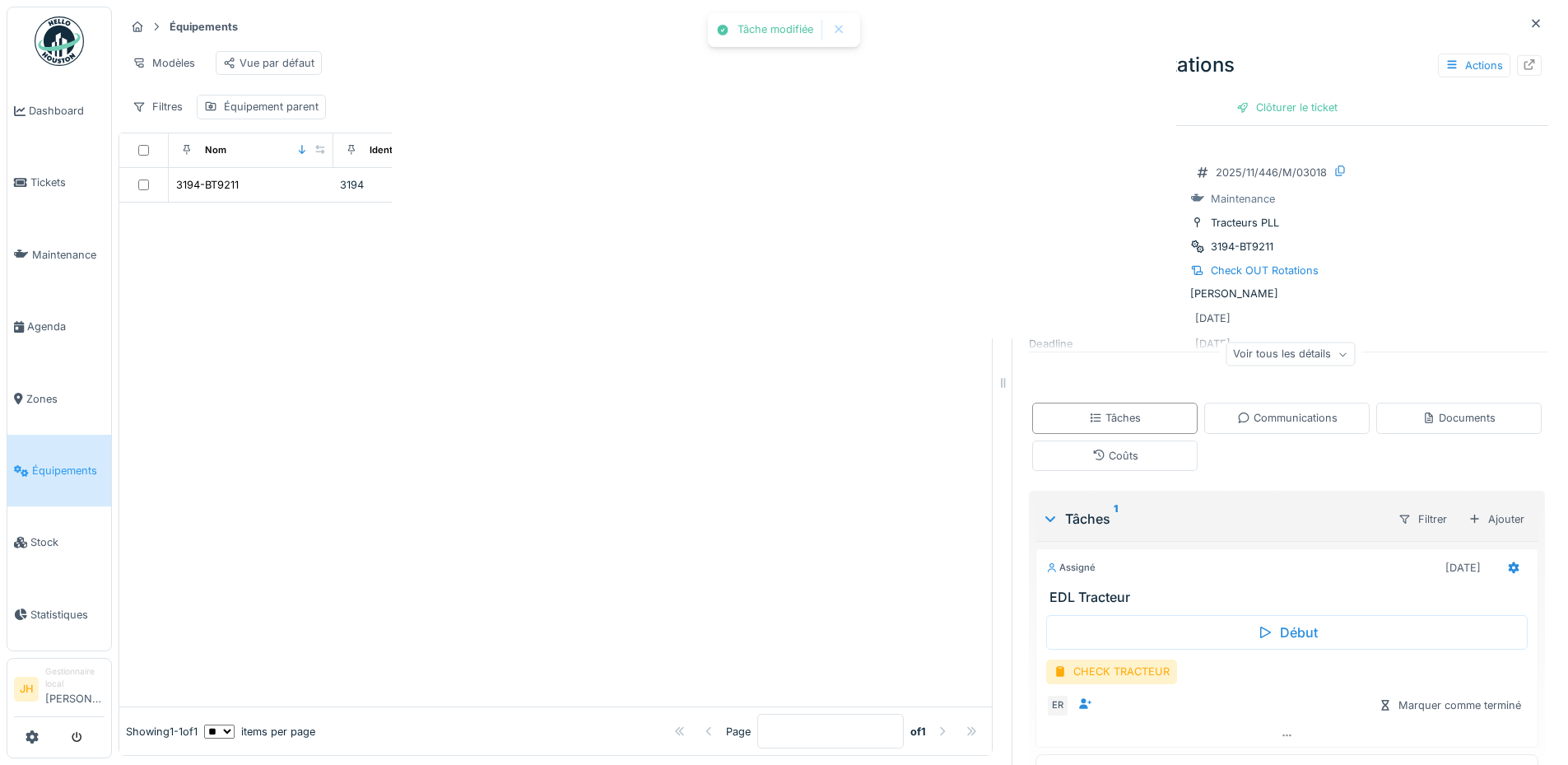
scroll to position [0, 0]
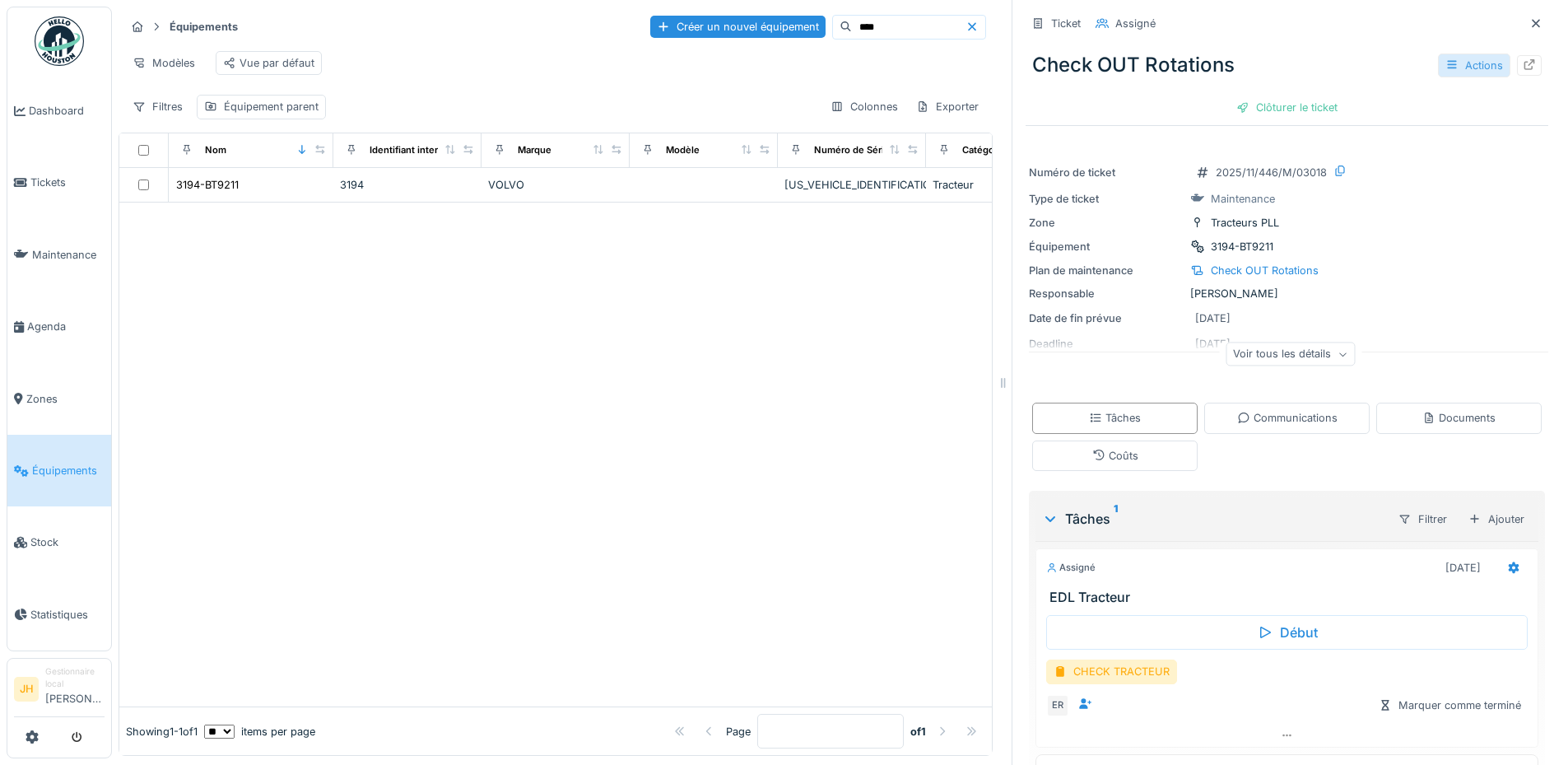
click at [1448, 54] on div "Actions" at bounding box center [1474, 65] width 73 height 24
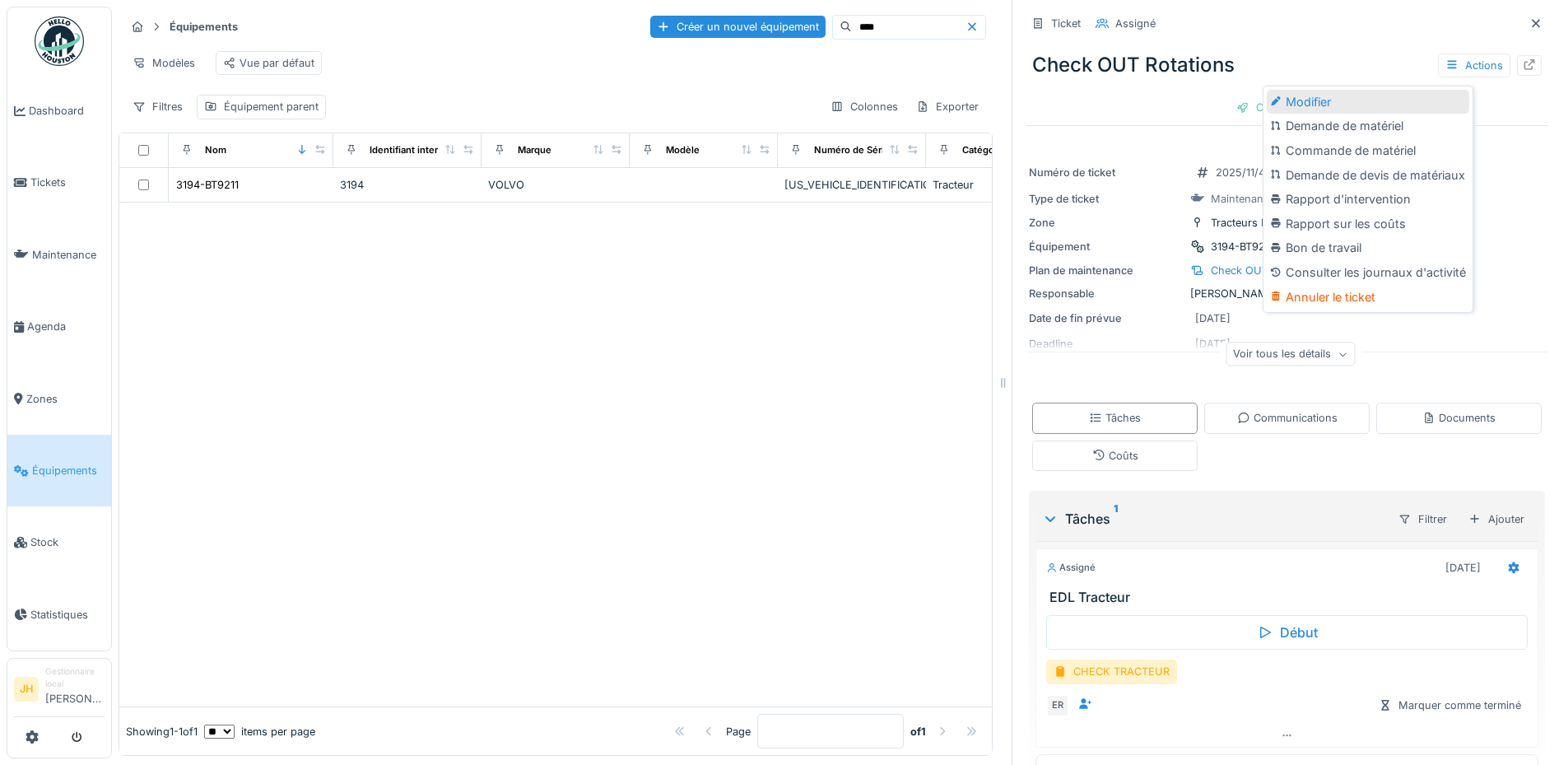
click at [1389, 90] on div "Modifier" at bounding box center [1367, 103] width 203 height 25
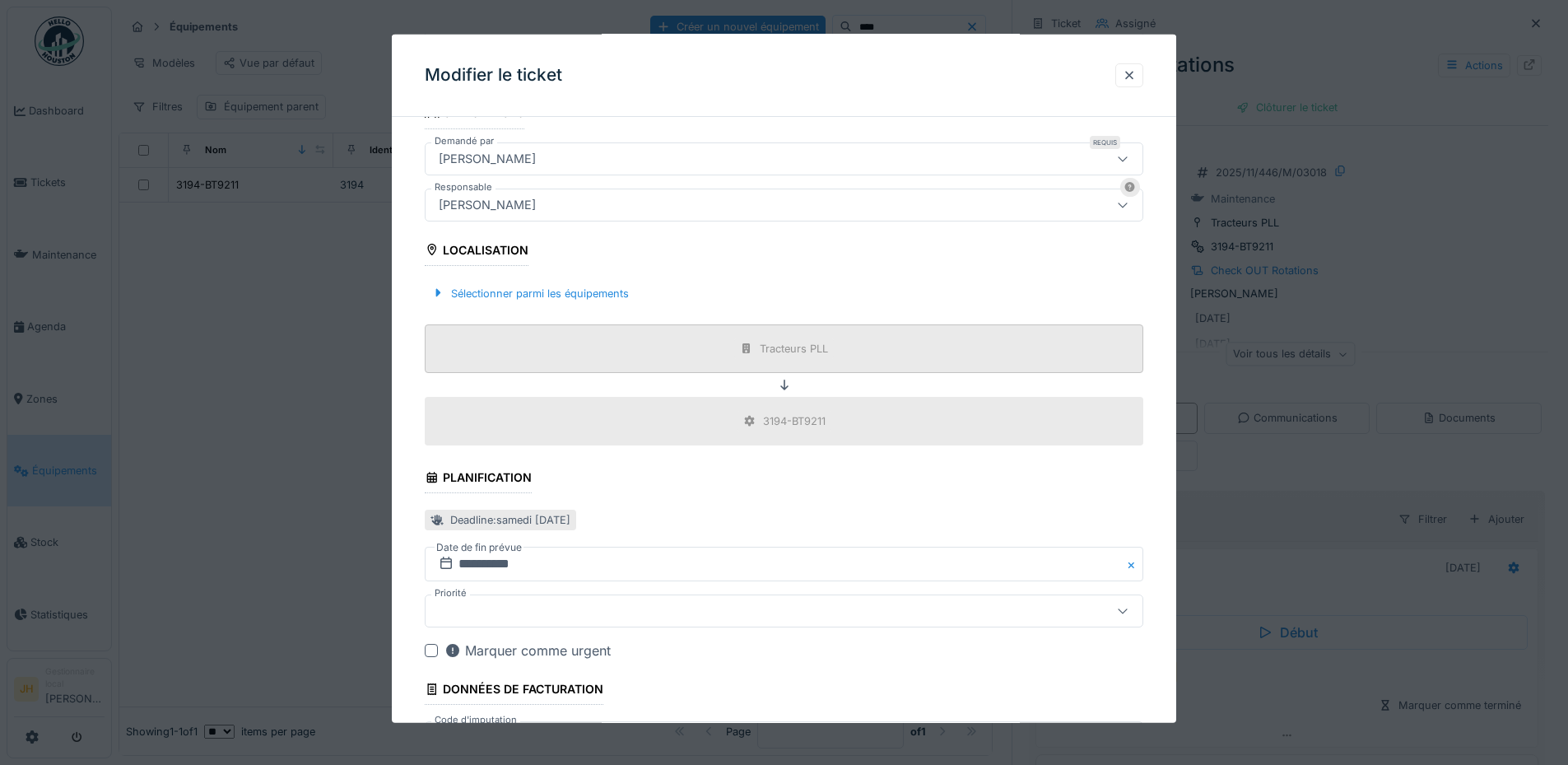
scroll to position [571, 0]
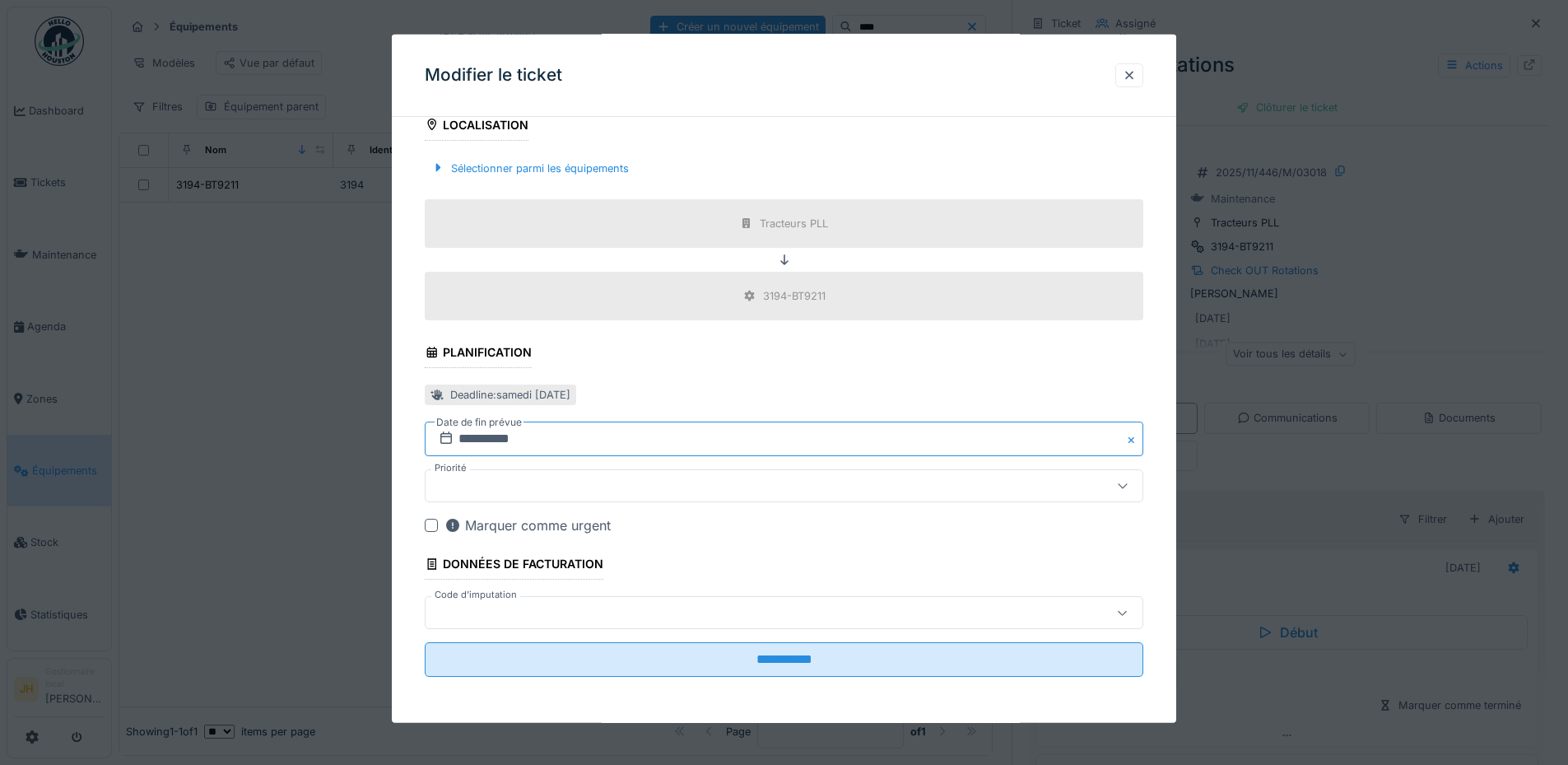
click at [526, 433] on input "**********" at bounding box center [784, 439] width 718 height 35
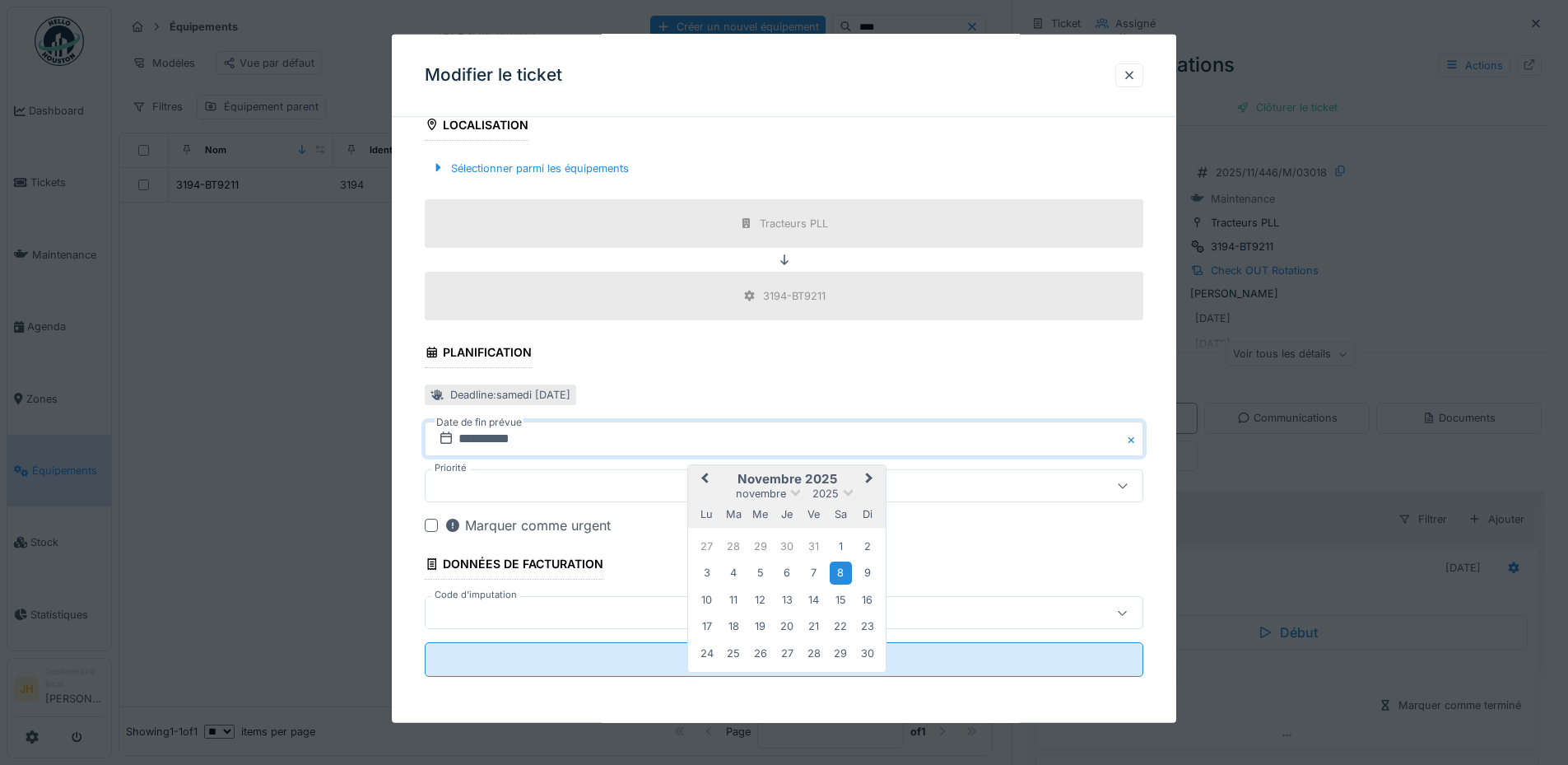
click at [704, 474] on span "Previous Month" at bounding box center [704, 480] width 0 height 20
click at [843, 543] on div "4" at bounding box center [841, 547] width 22 height 22
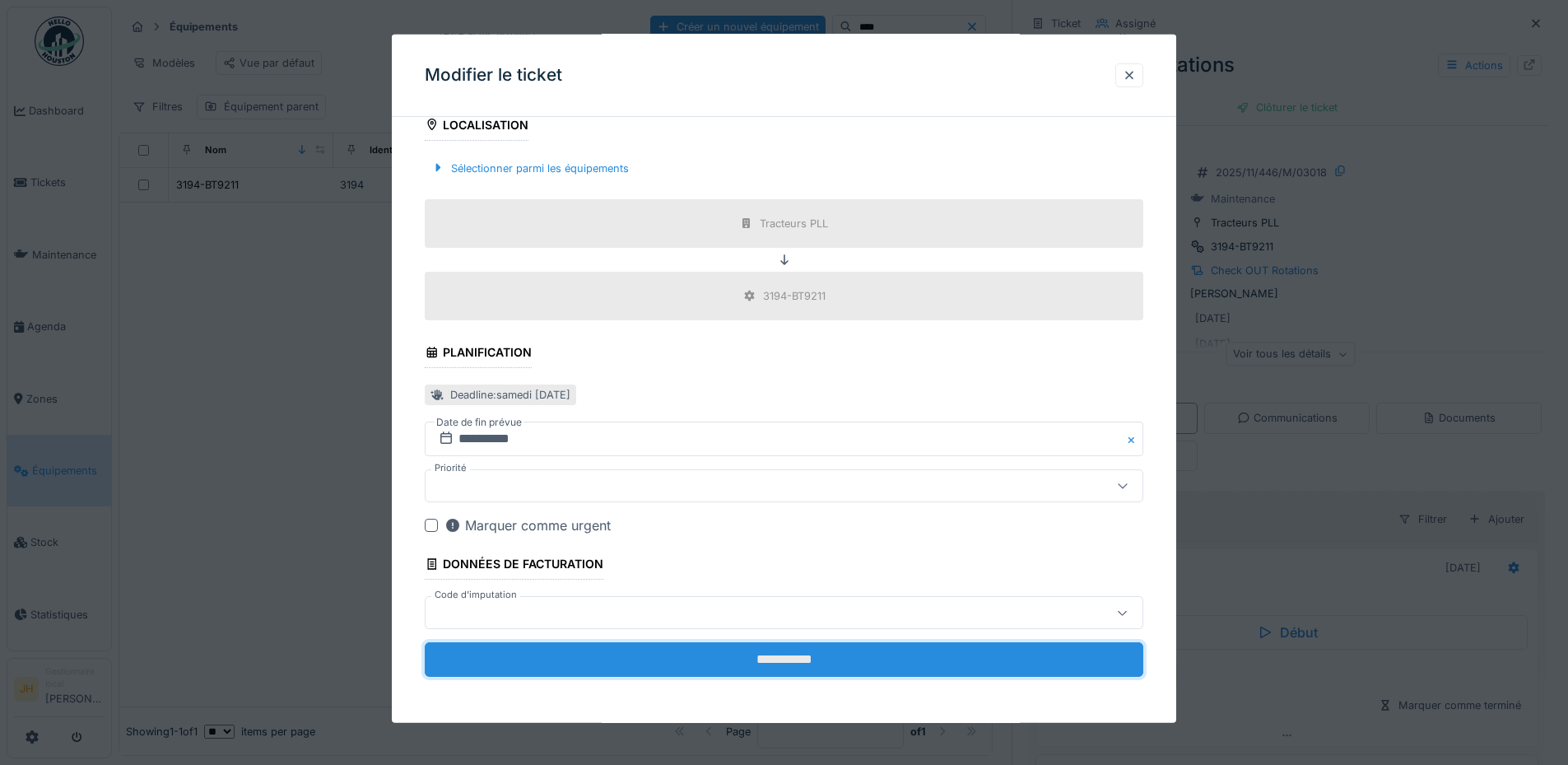
click at [820, 652] on input "**********" at bounding box center [784, 660] width 718 height 35
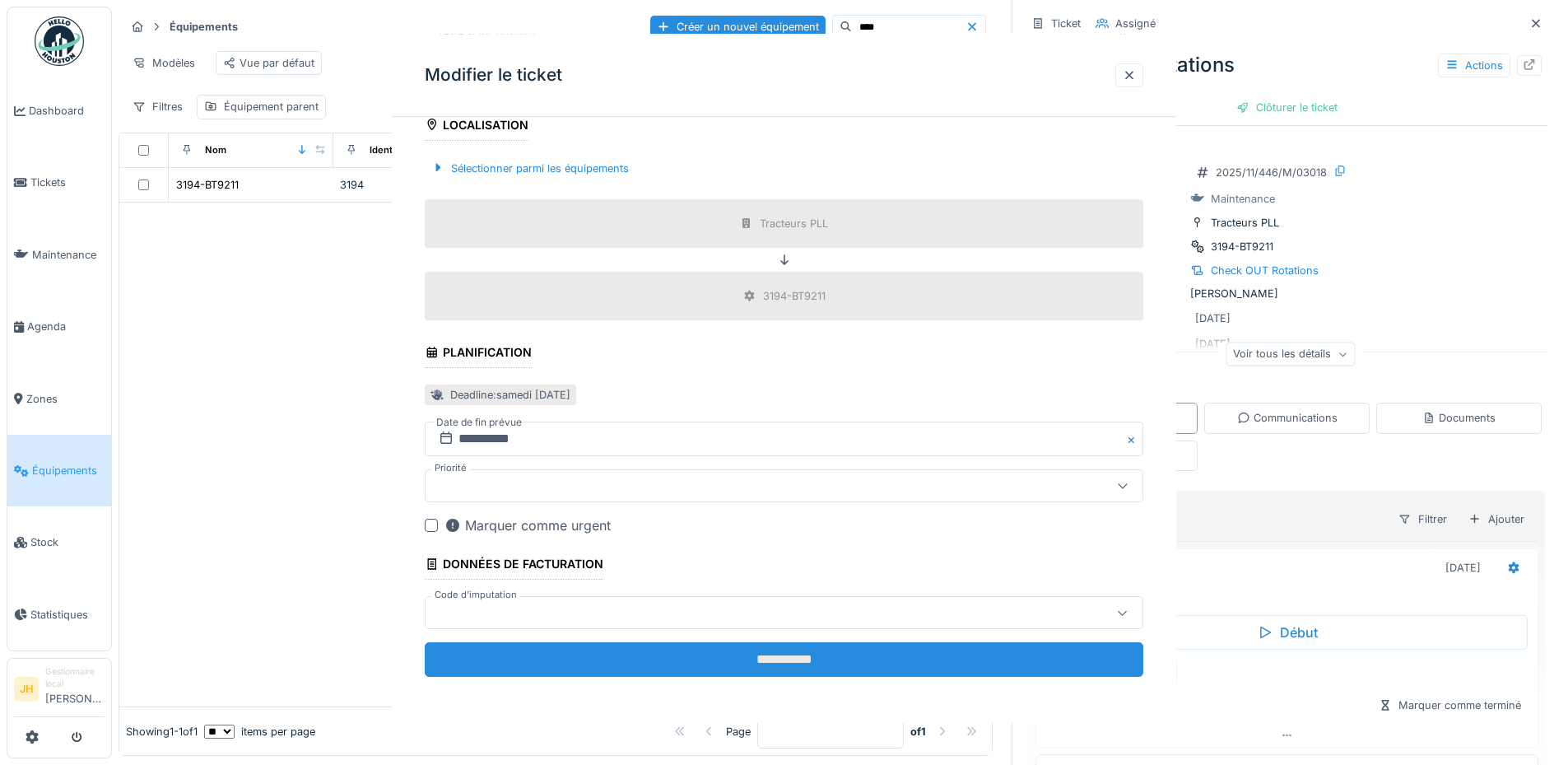
scroll to position [0, 0]
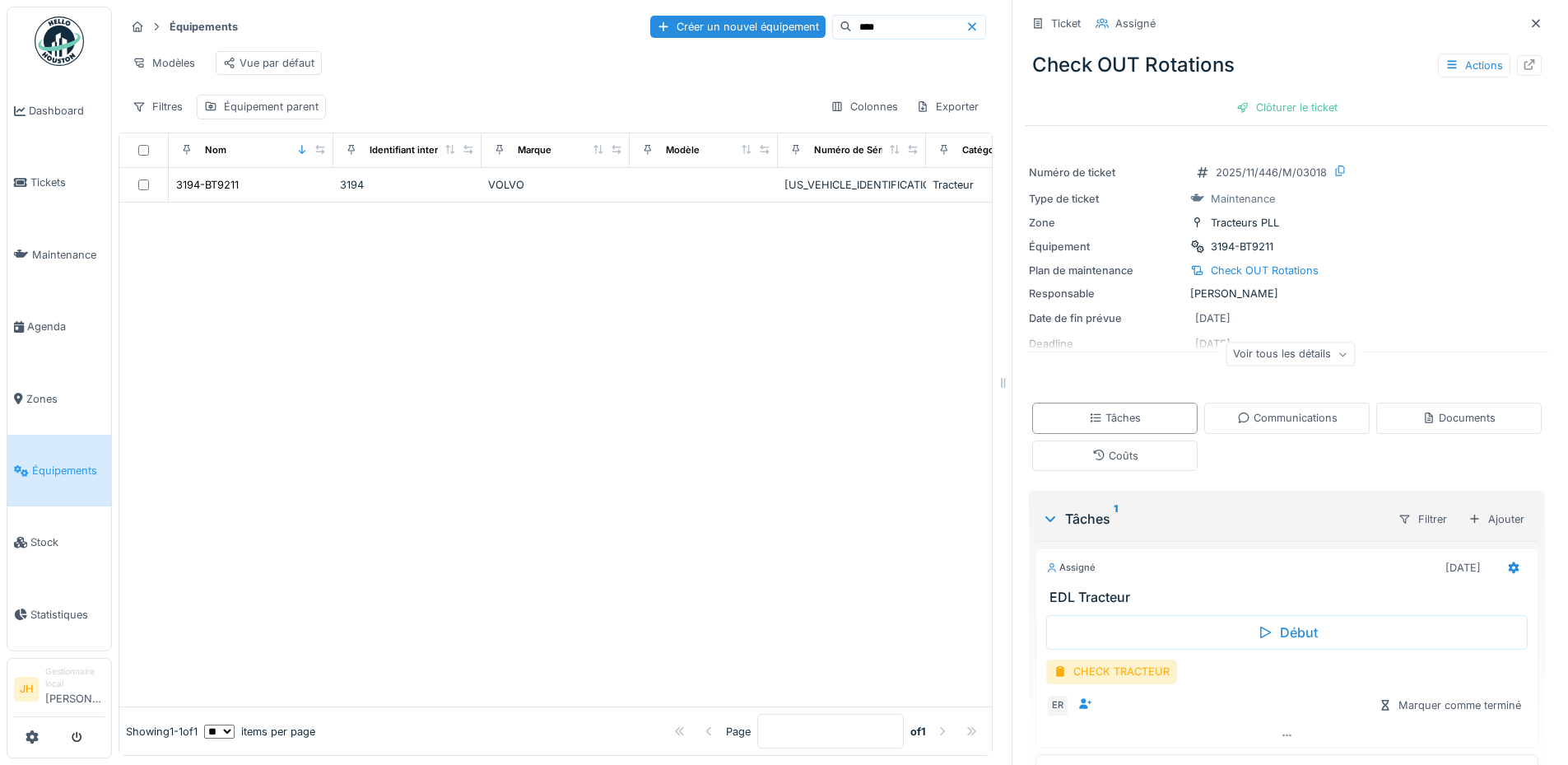
click at [851, 20] on input "****" at bounding box center [908, 27] width 113 height 23
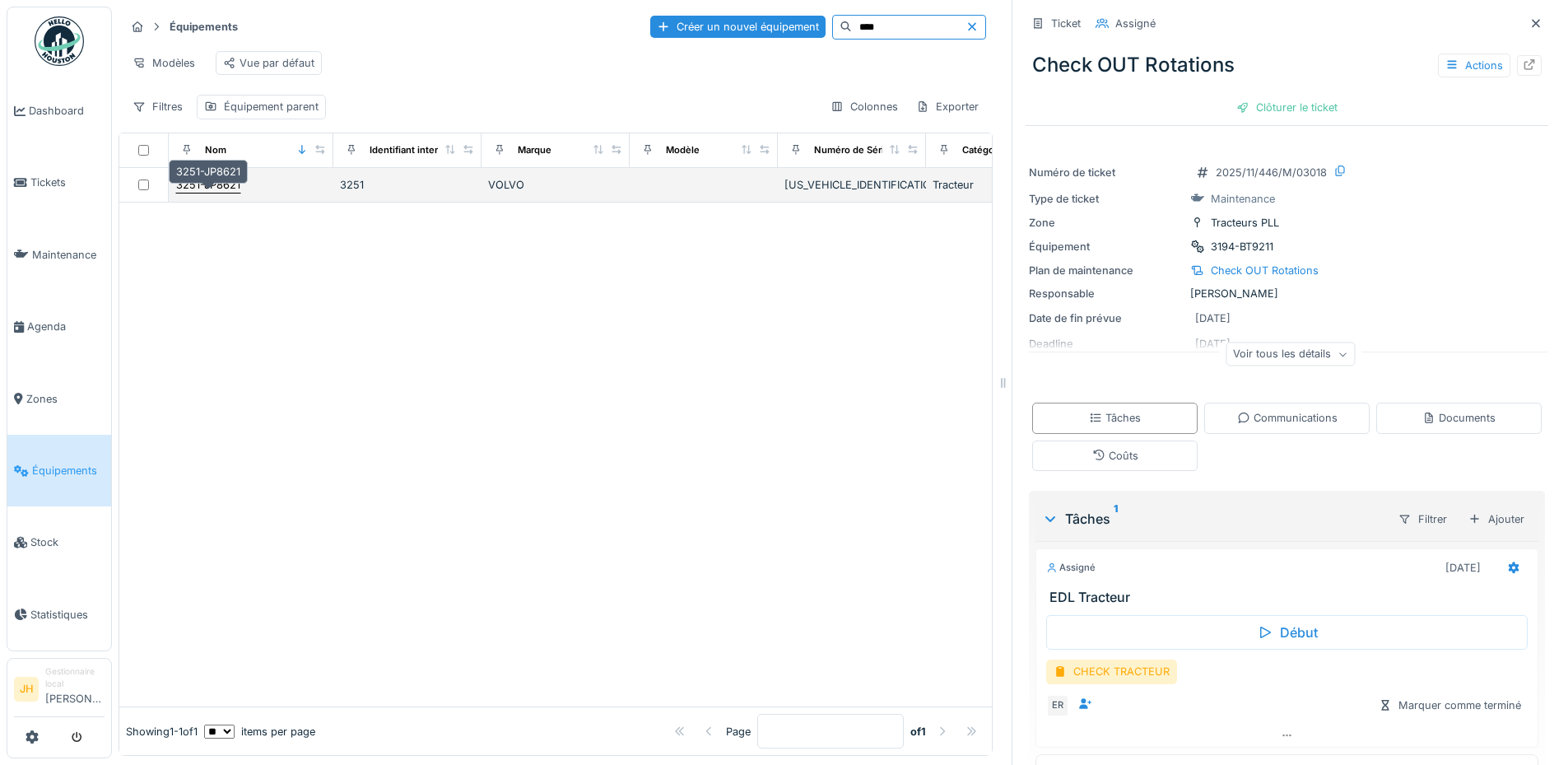
click at [217, 185] on div "3251-JP8621" at bounding box center [208, 184] width 64 height 16
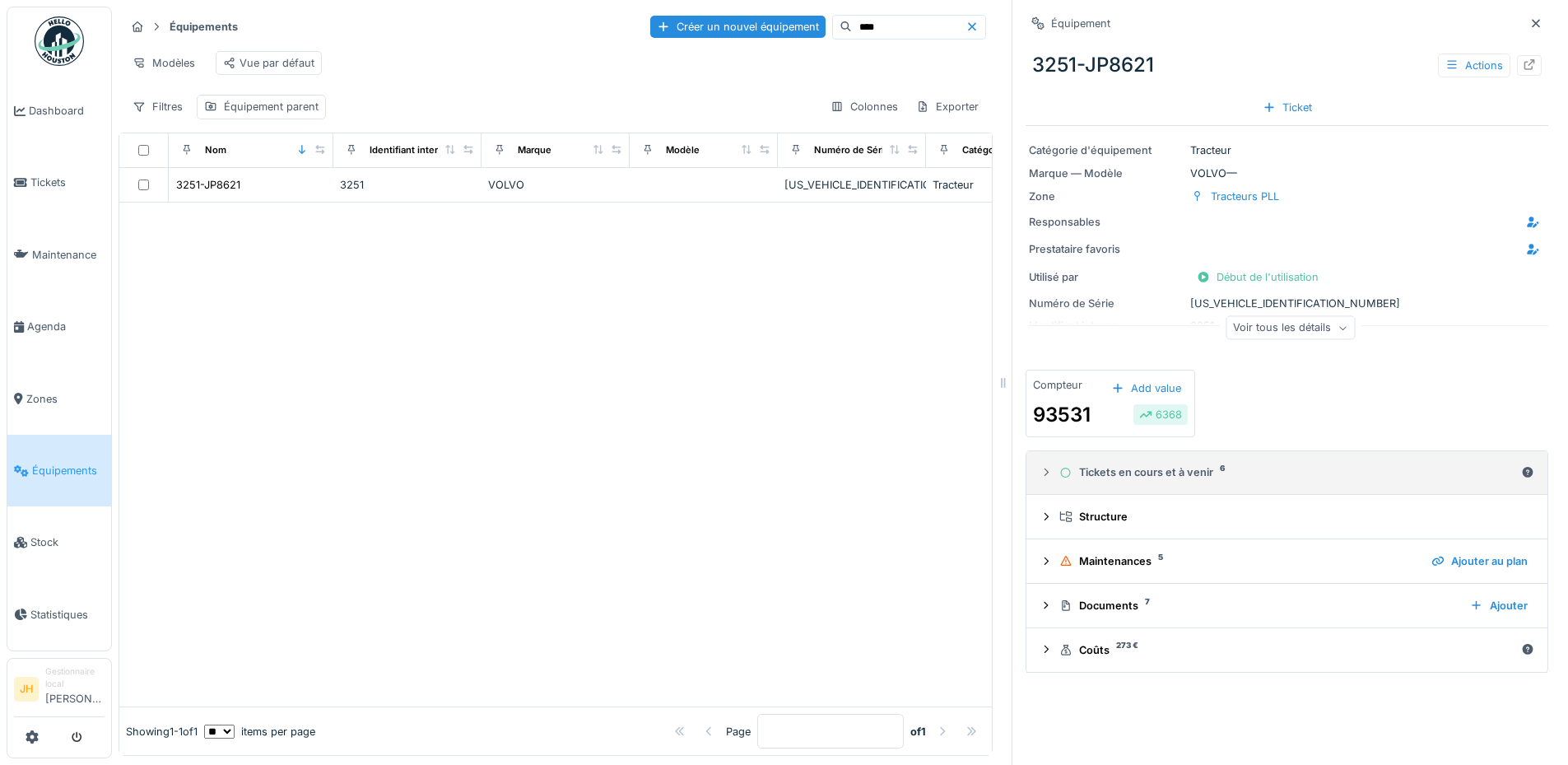
click at [1118, 465] on div "Tickets en cours et à venir 6" at bounding box center [1286, 472] width 455 height 16
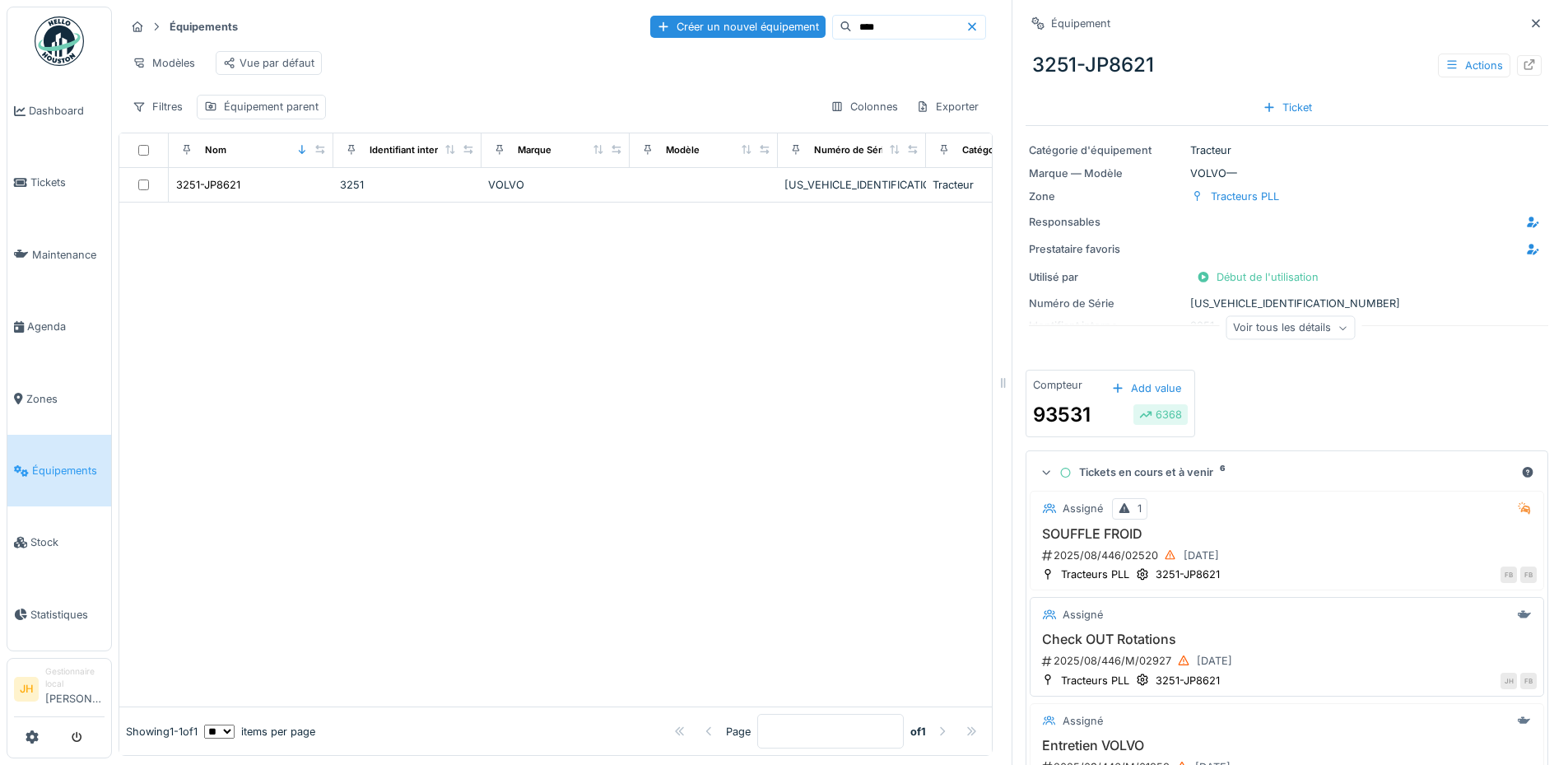
click at [1119, 632] on h3 "Check OUT Rotations" at bounding box center [1286, 639] width 499 height 16
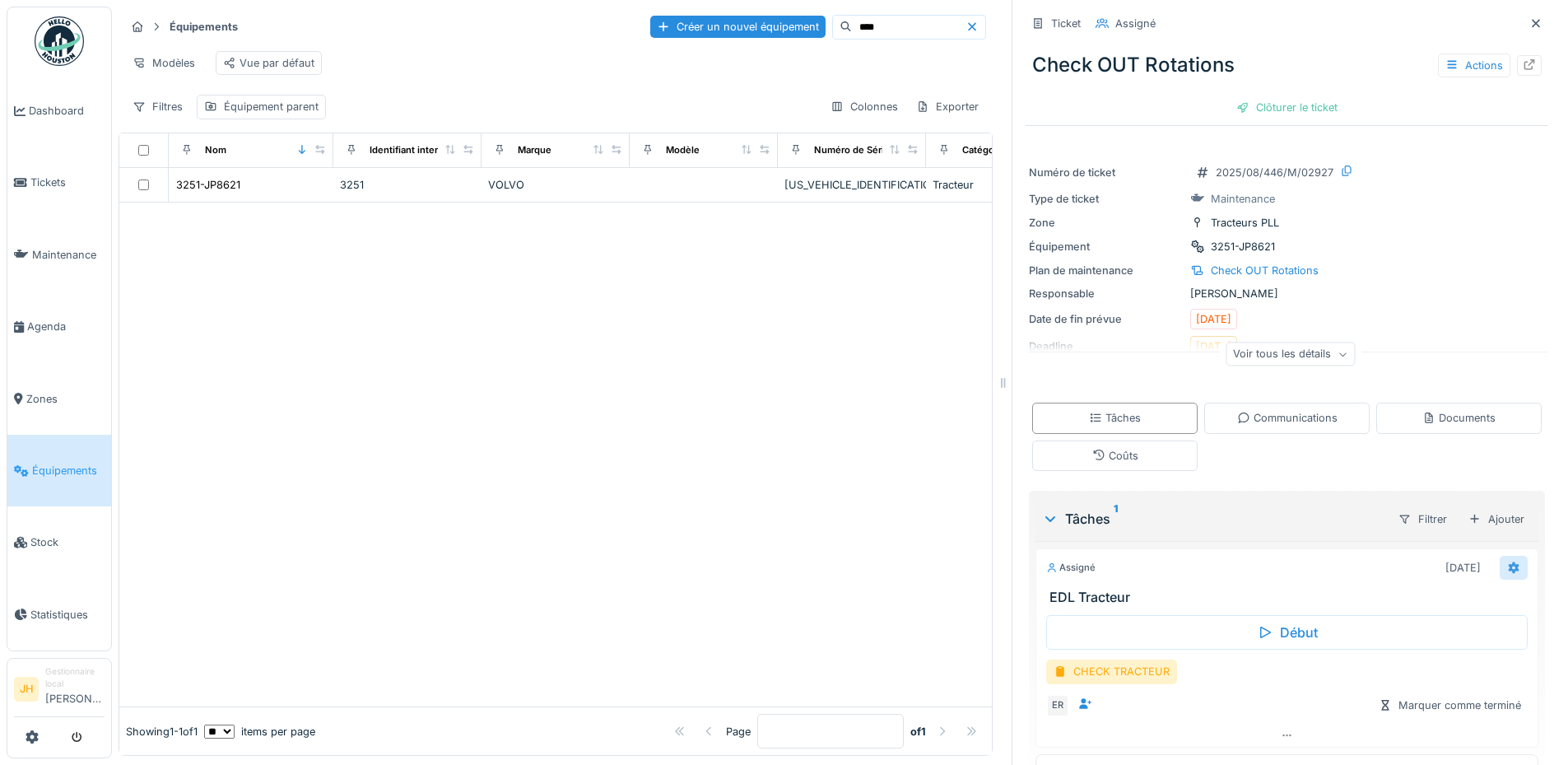
click at [1508, 562] on icon at bounding box center [1513, 567] width 11 height 12
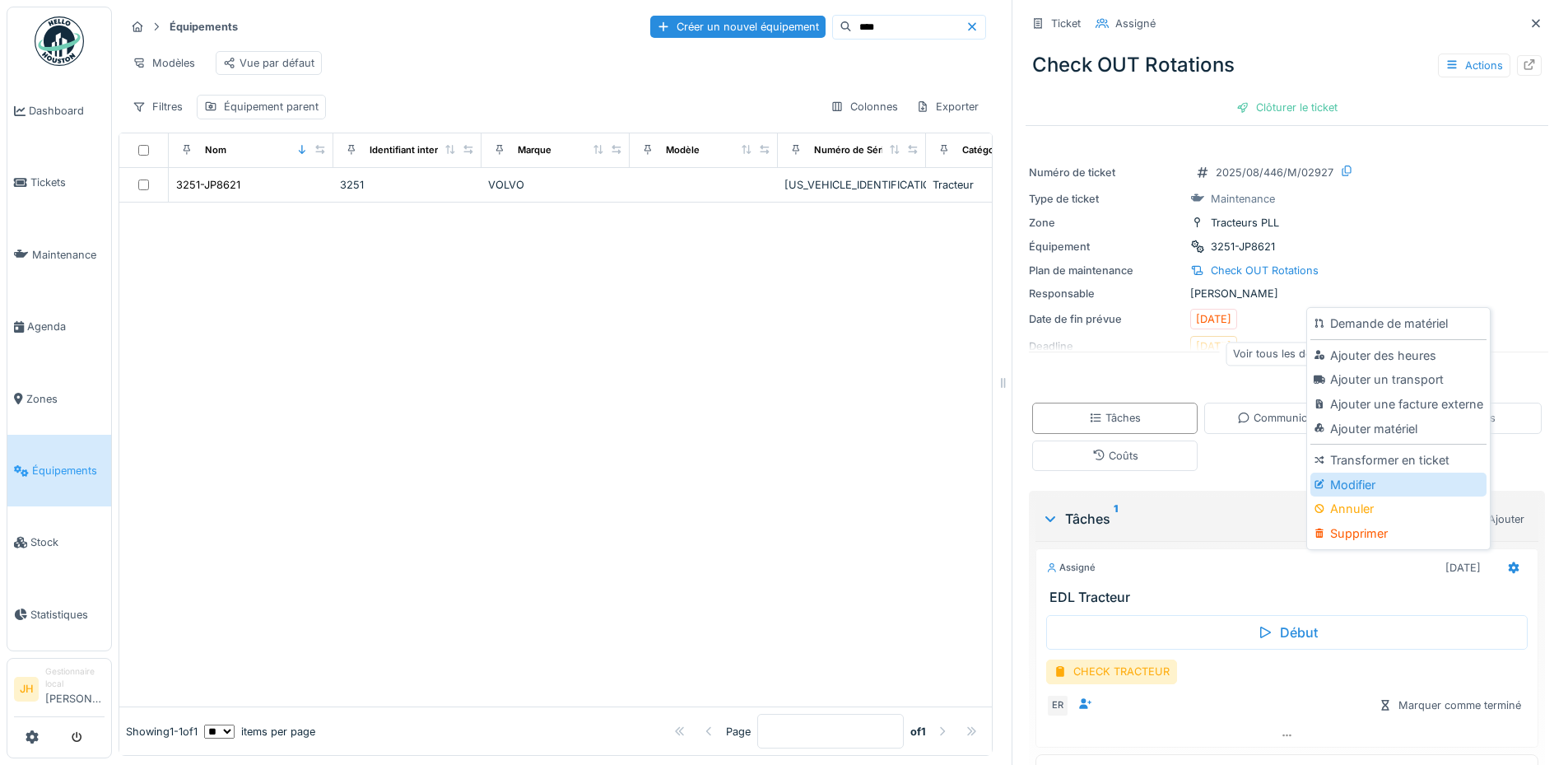
click at [1337, 472] on div "Modifier" at bounding box center [1398, 485] width 175 height 25
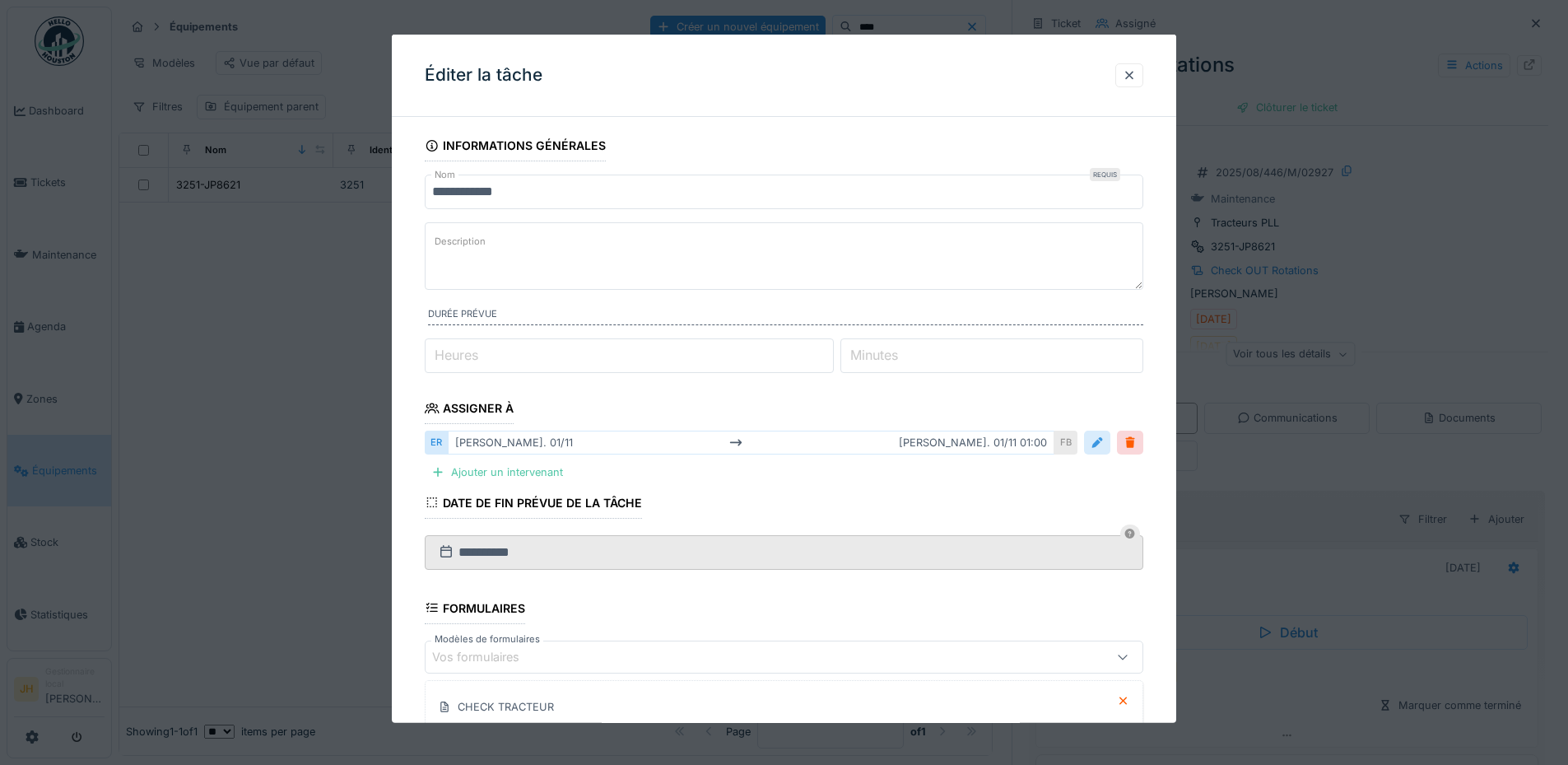
click at [1099, 450] on div at bounding box center [1097, 442] width 13 height 16
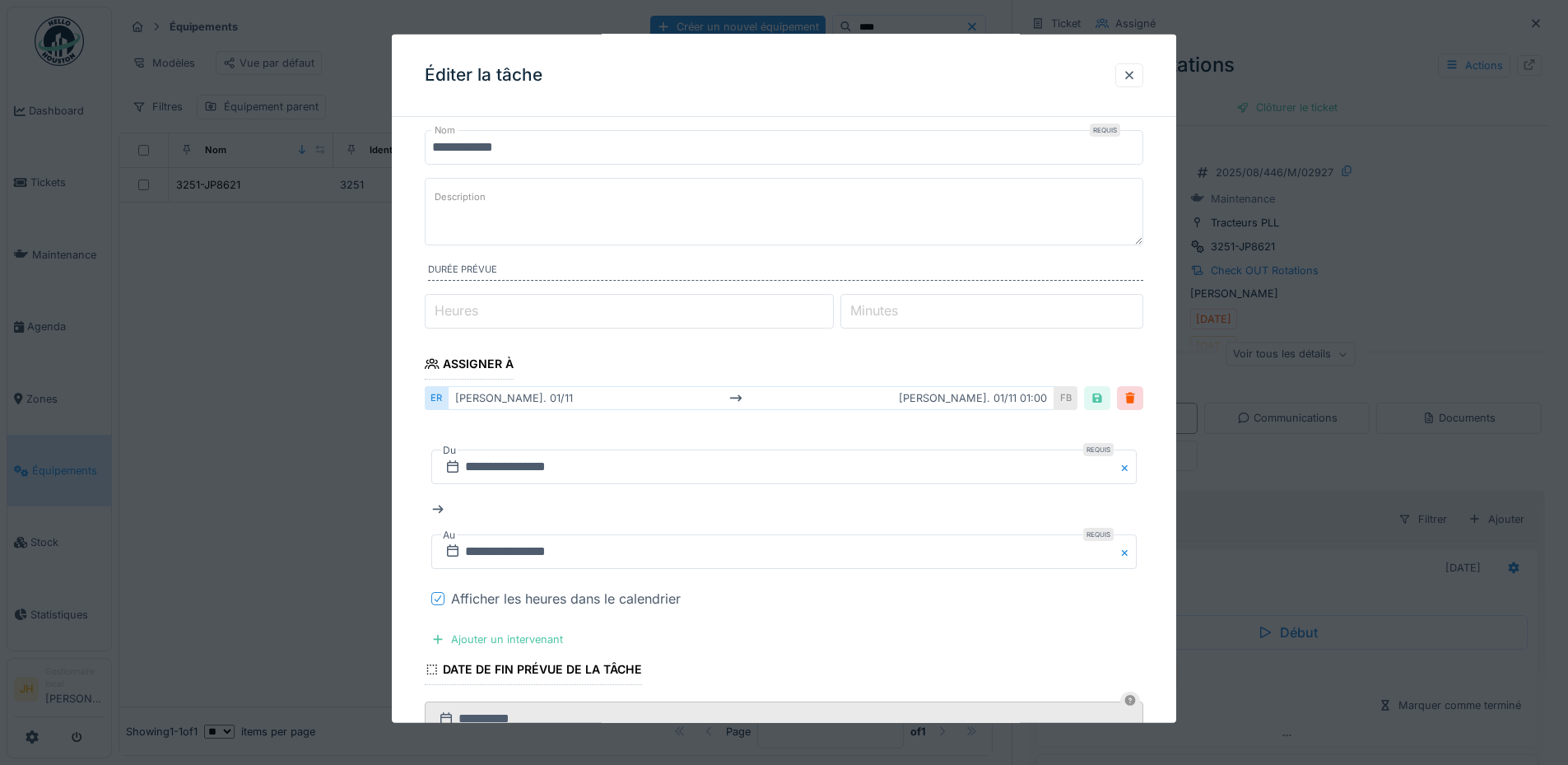
scroll to position [83, 0]
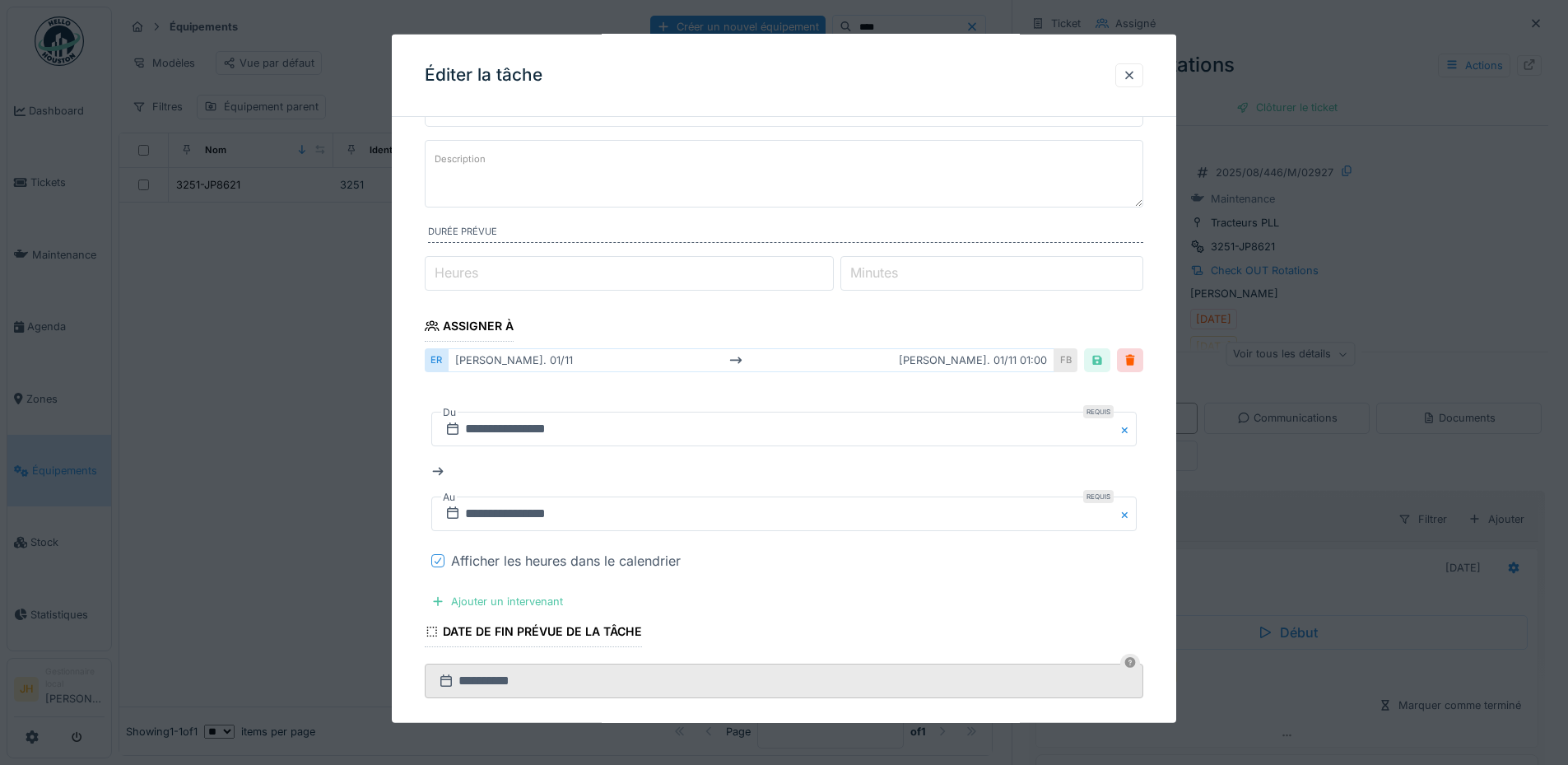
click at [438, 555] on div at bounding box center [438, 560] width 10 height 16
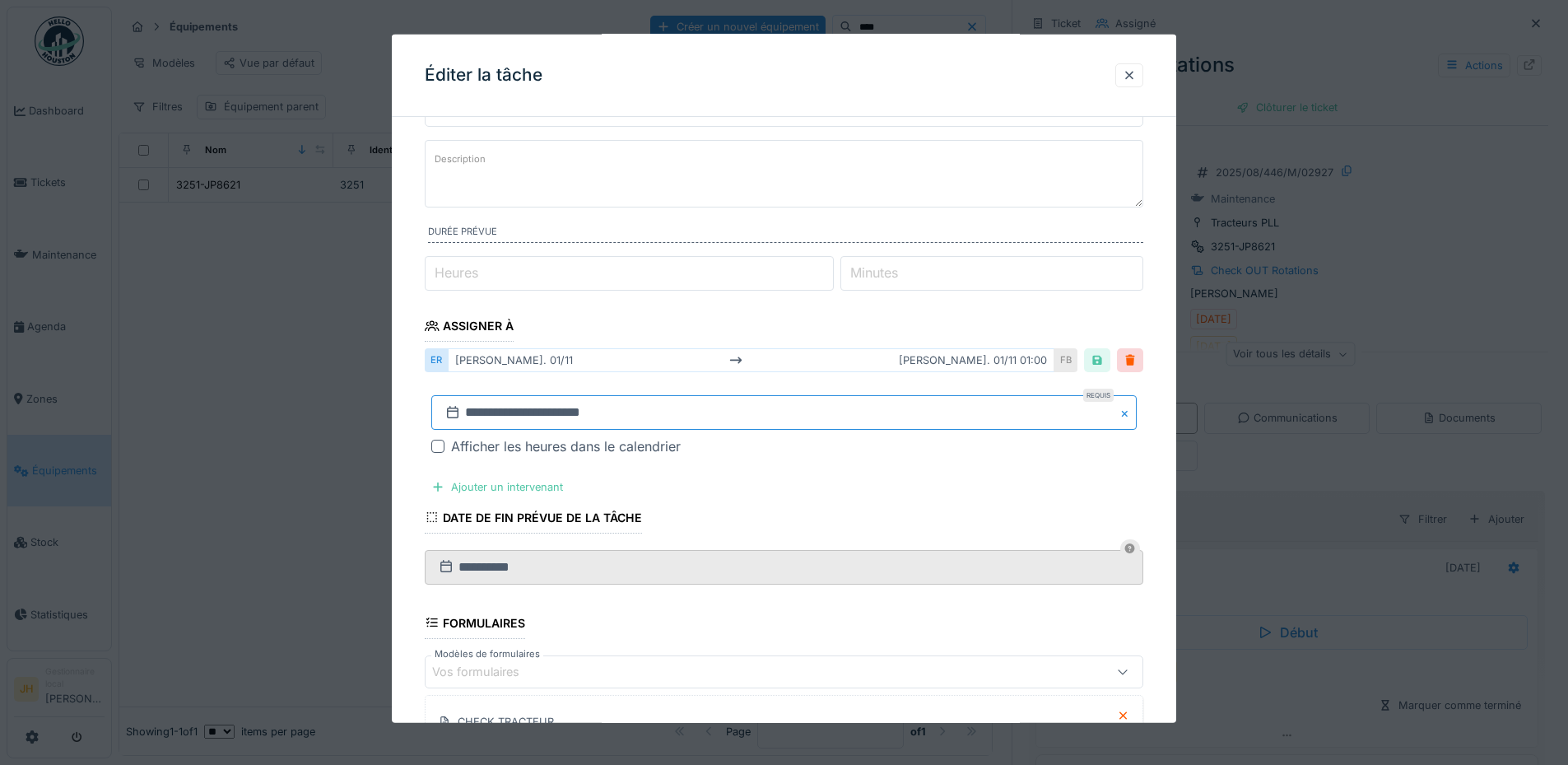
click at [495, 411] on input "**********" at bounding box center [784, 413] width 705 height 35
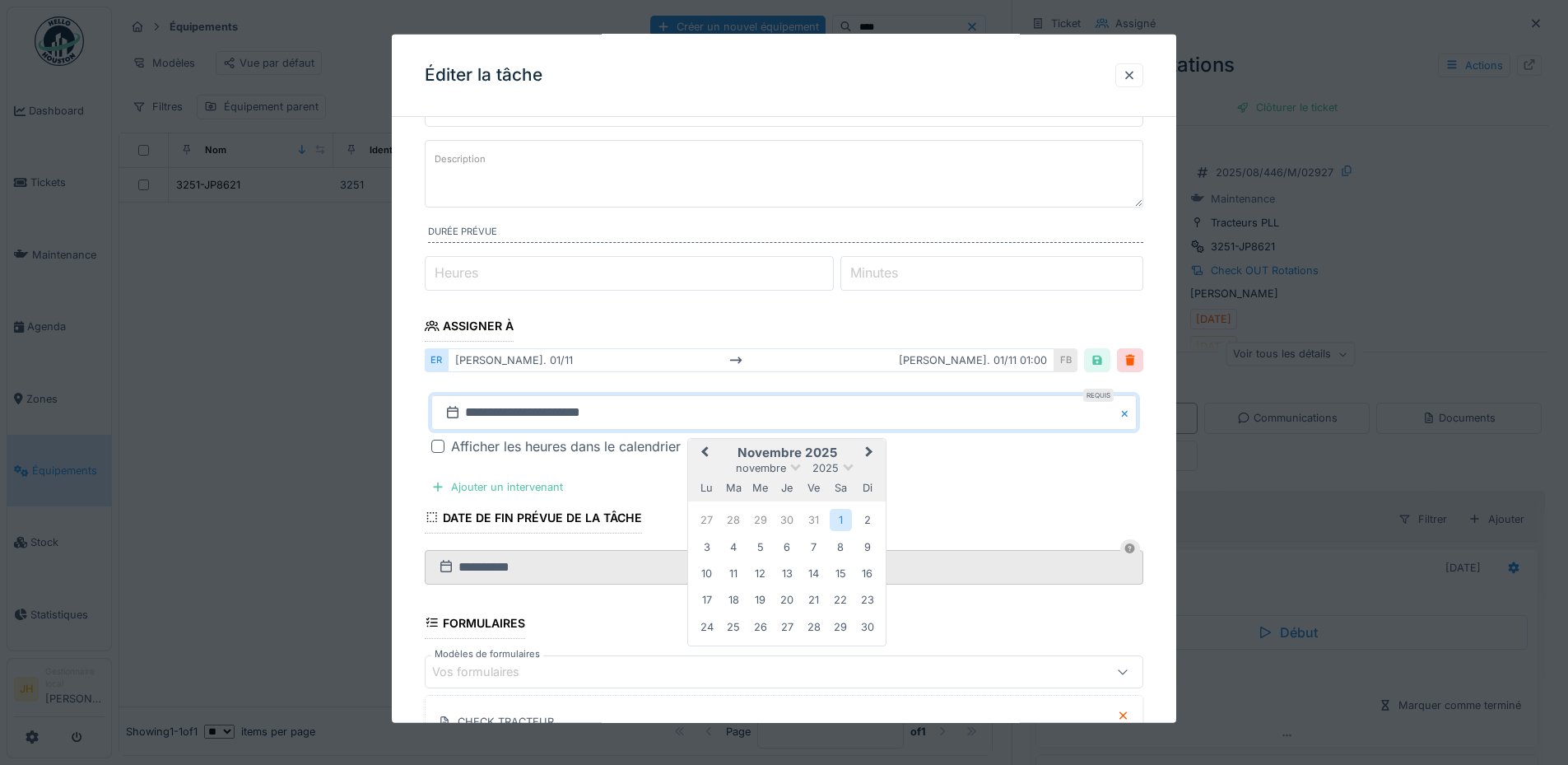
click at [704, 453] on span "Previous Month" at bounding box center [704, 453] width 0 height 20
click at [842, 521] on div "4" at bounding box center [841, 520] width 22 height 22
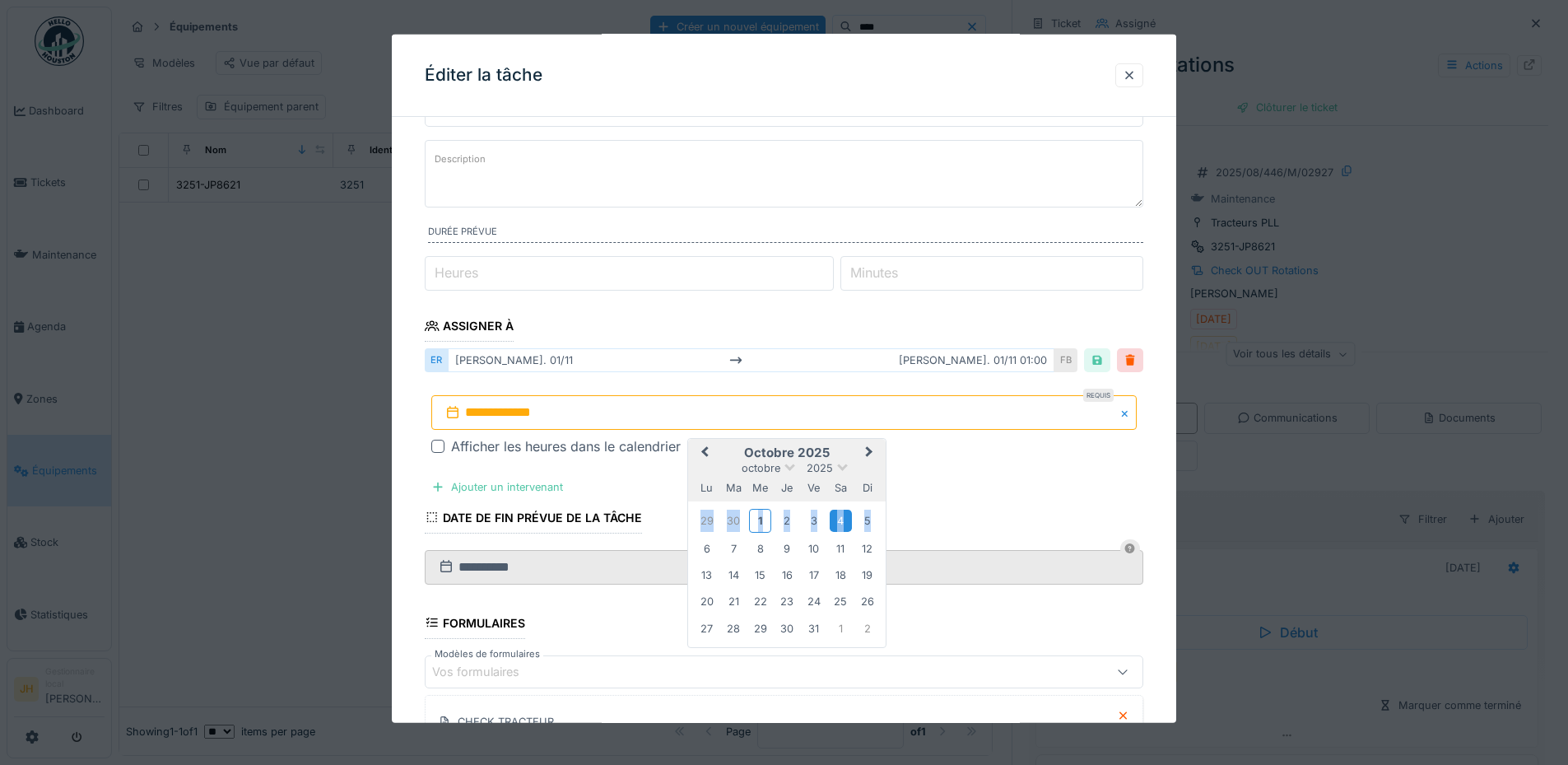
click at [842, 521] on div "4" at bounding box center [841, 520] width 22 height 22
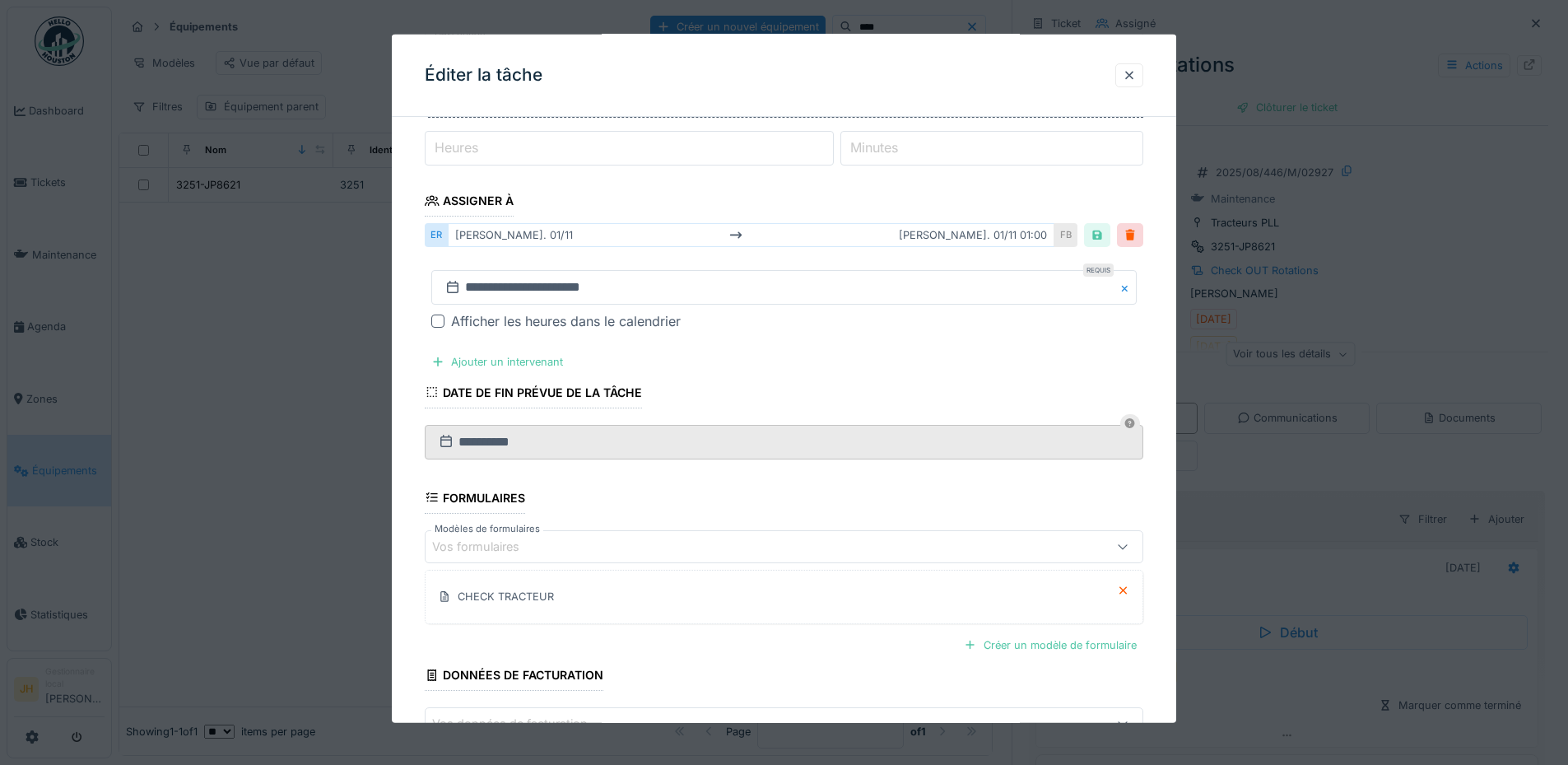
scroll to position [318, 0]
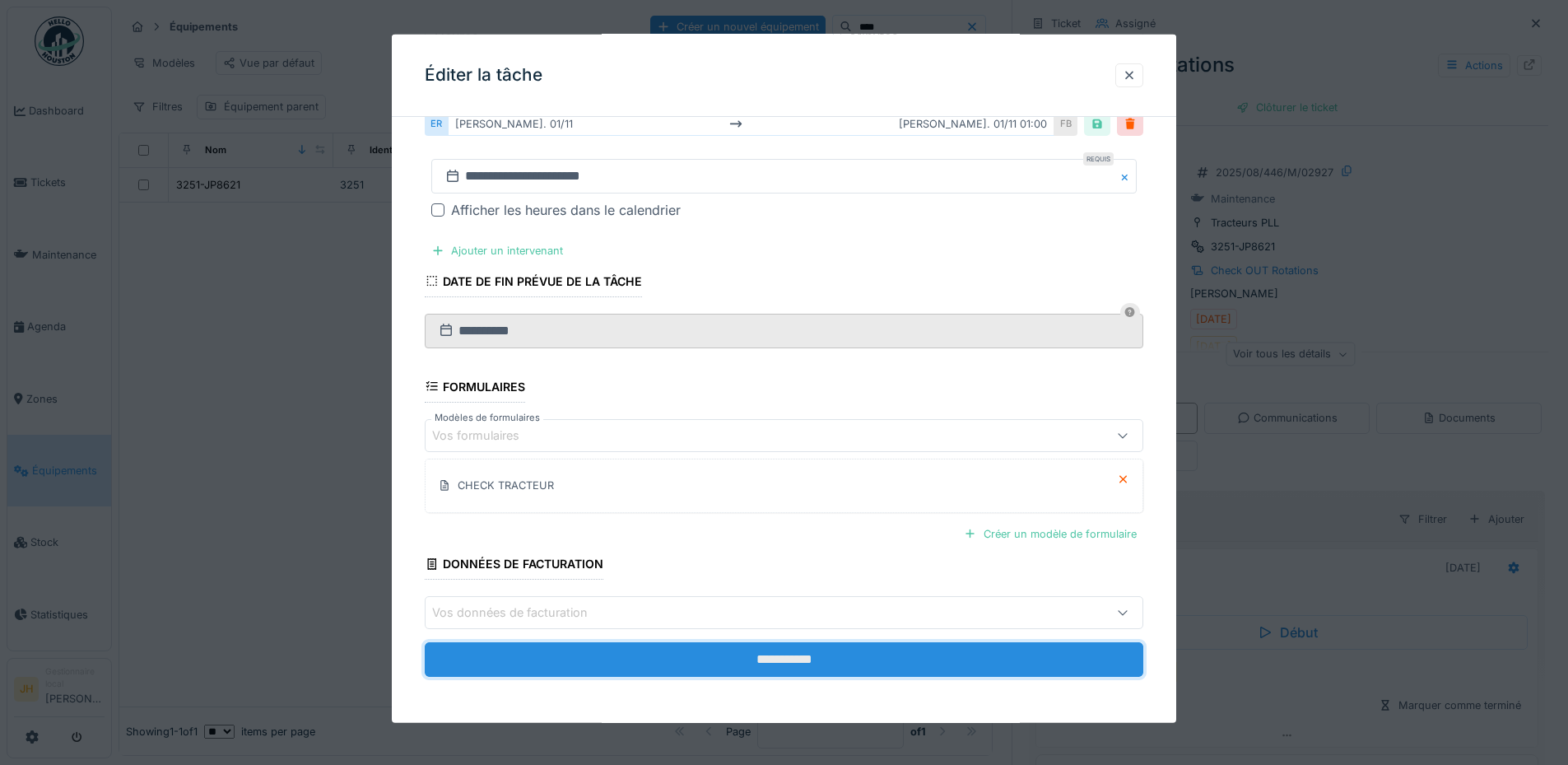
click at [819, 653] on input "**********" at bounding box center [784, 660] width 718 height 35
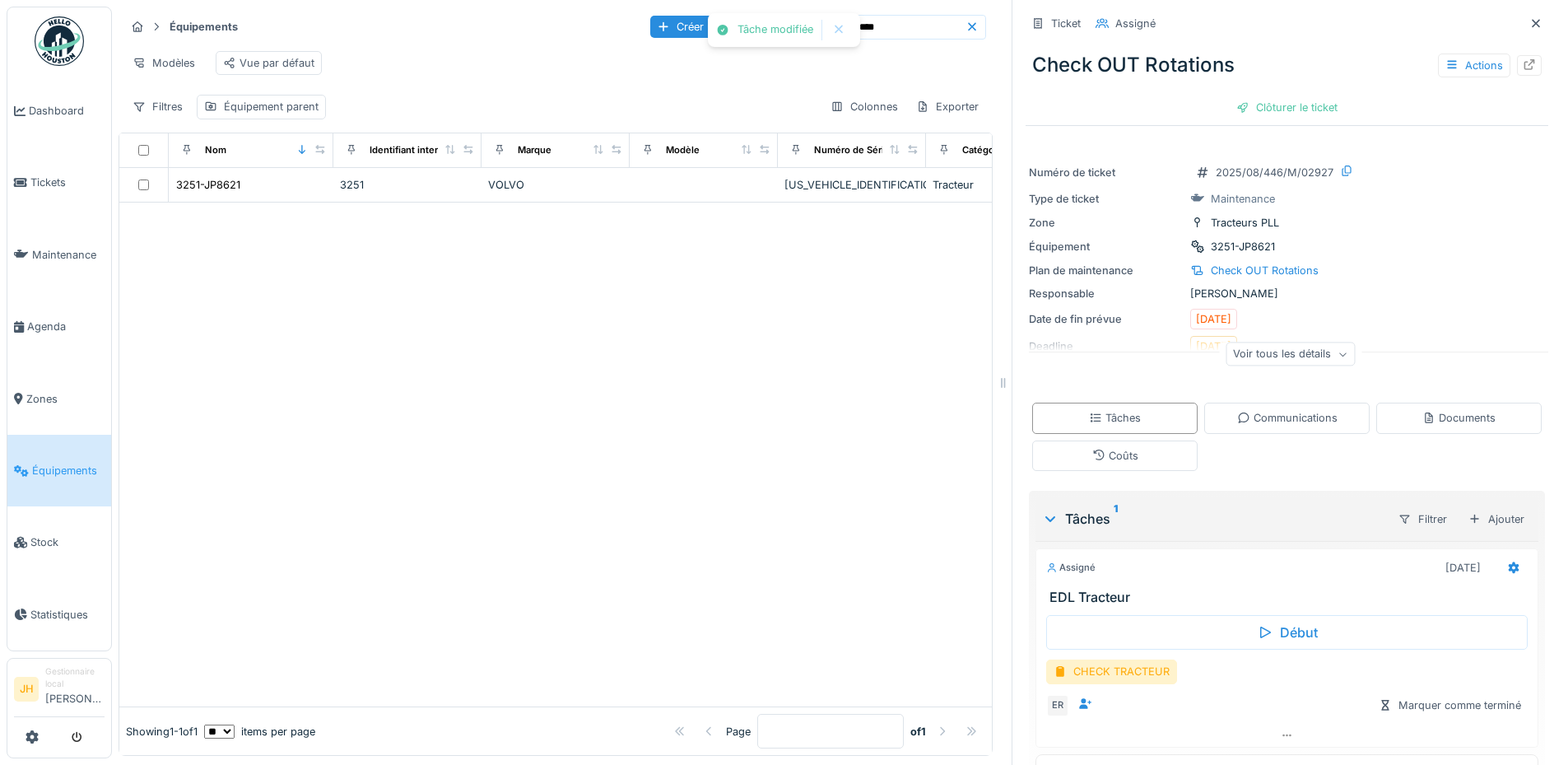
scroll to position [0, 0]
click at [1440, 66] on div "Actions" at bounding box center [1474, 65] width 73 height 24
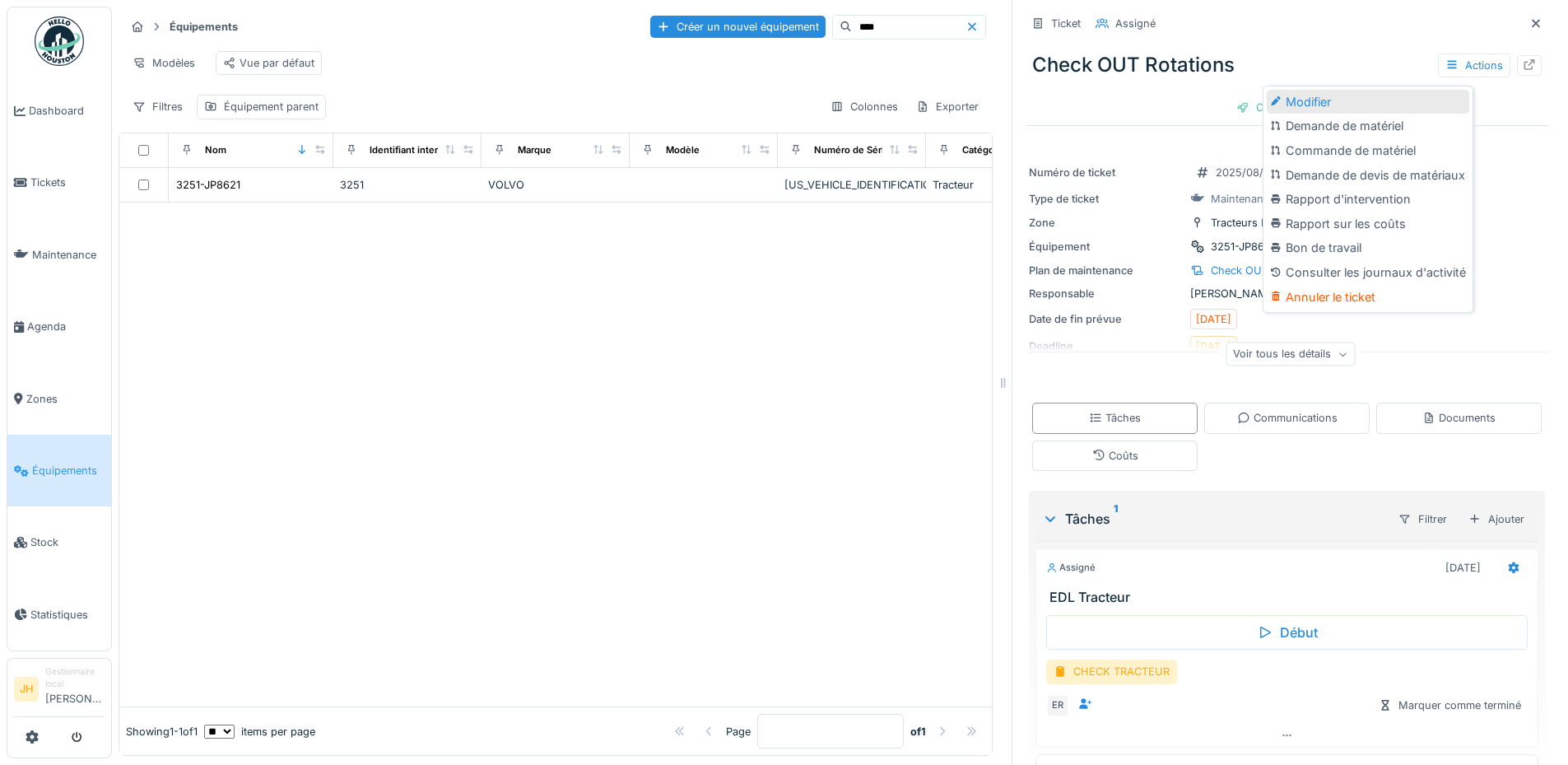
click at [1411, 108] on div "Modifier" at bounding box center [1367, 103] width 203 height 25
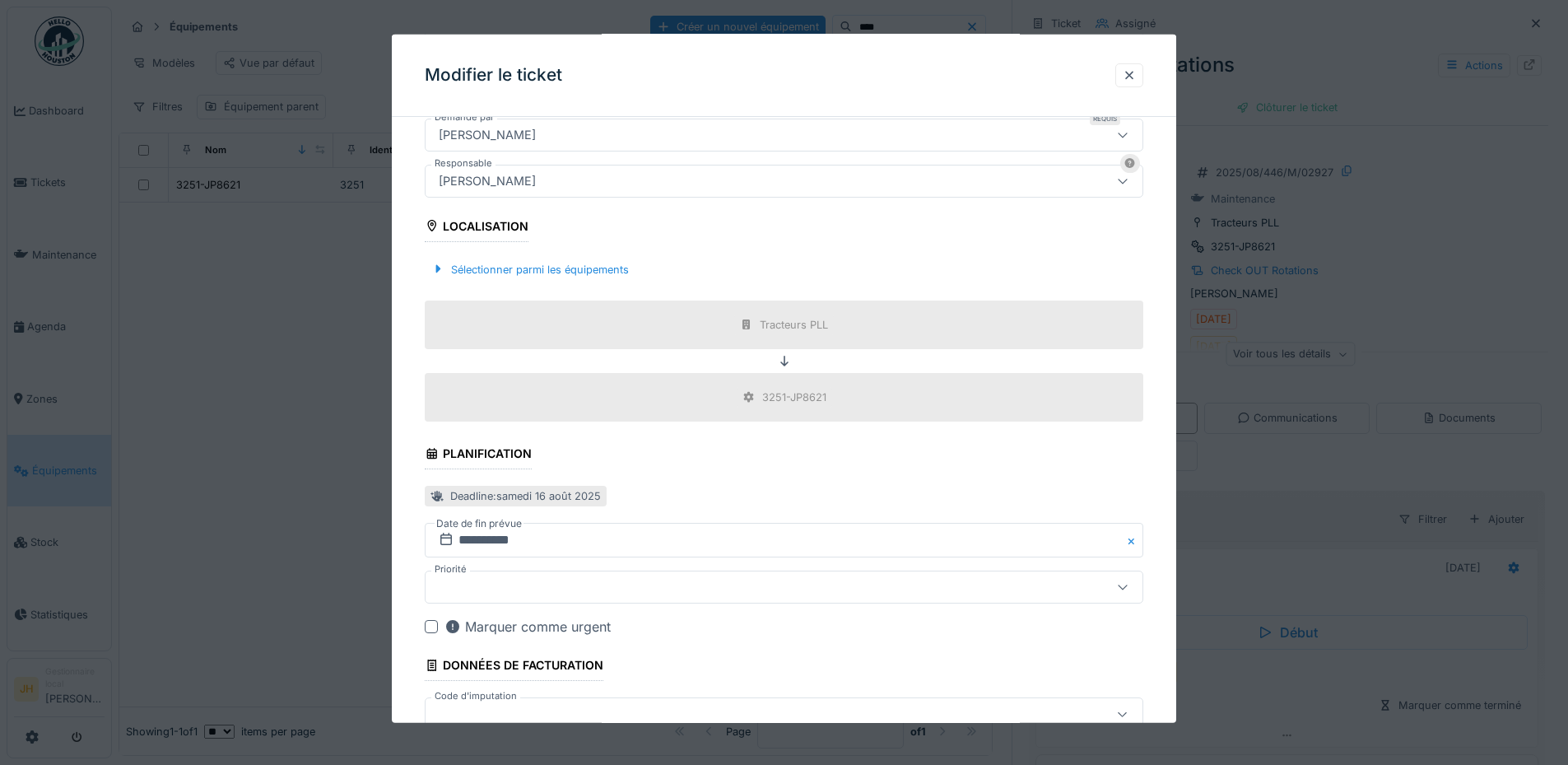
scroll to position [494, 0]
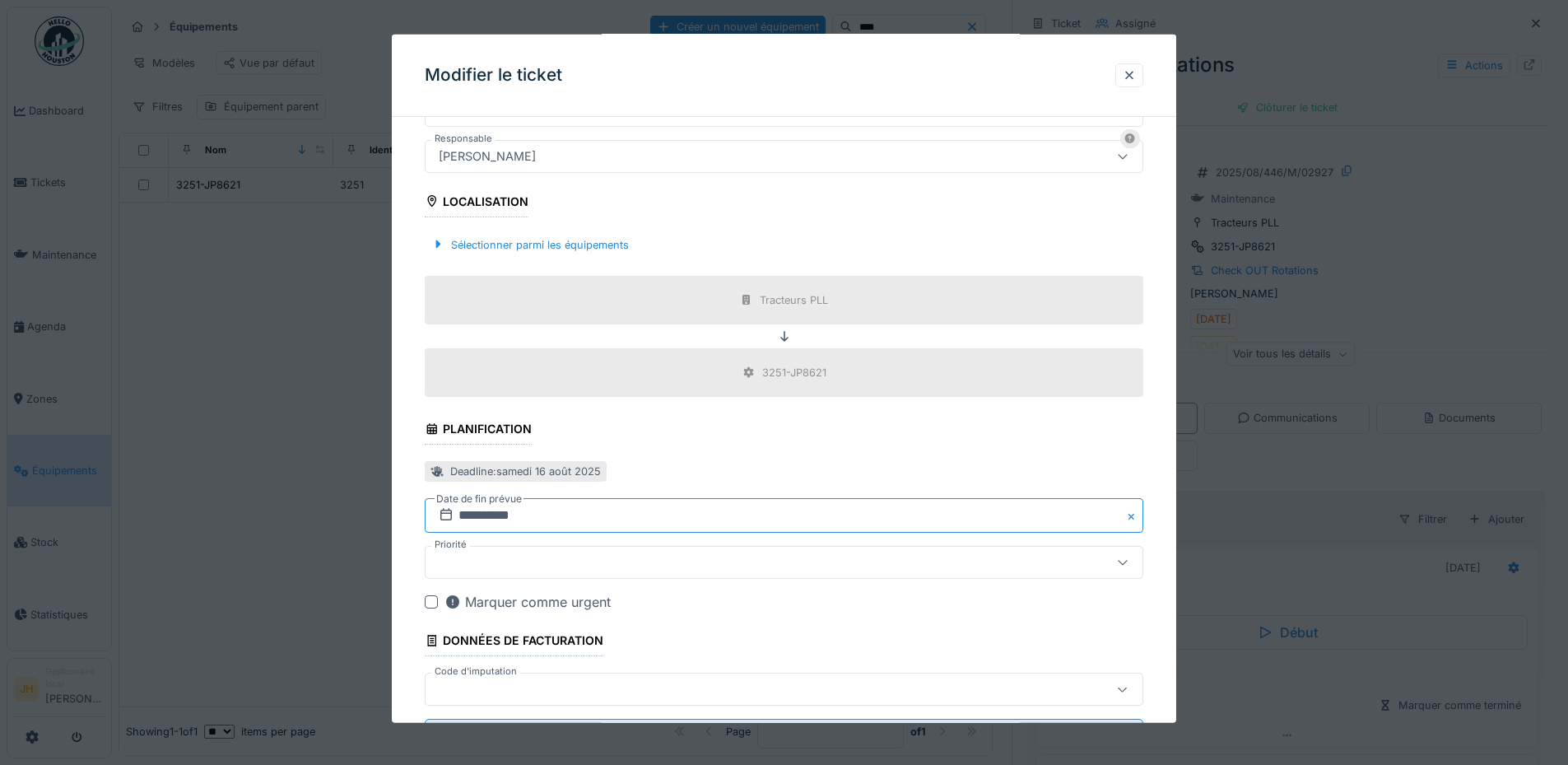
click at [519, 518] on input "**********" at bounding box center [784, 515] width 718 height 35
click at [869, 299] on span "Next Month" at bounding box center [869, 296] width 0 height 20
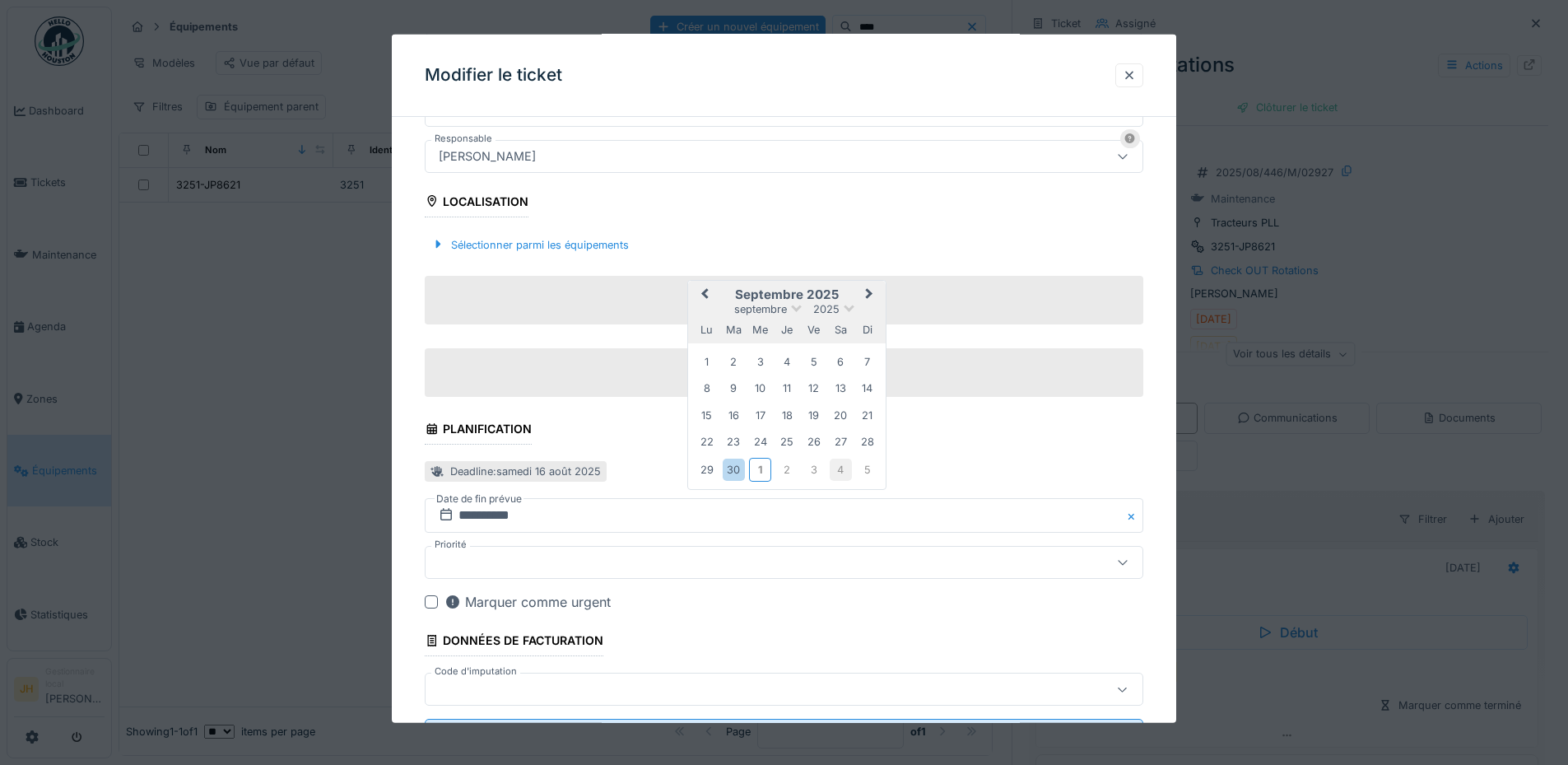
click at [836, 464] on div "4" at bounding box center [841, 470] width 22 height 22
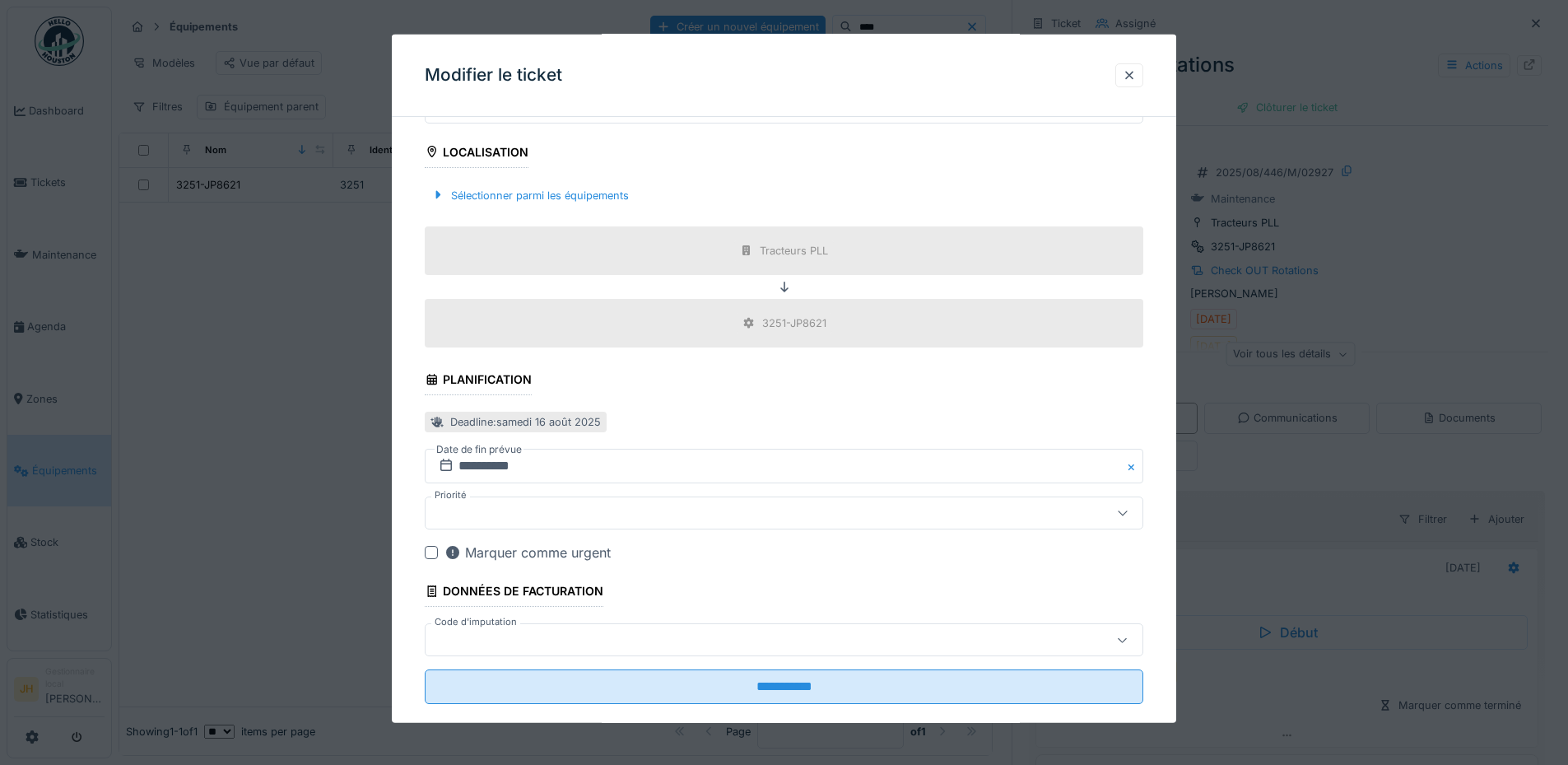
scroll to position [571, 0]
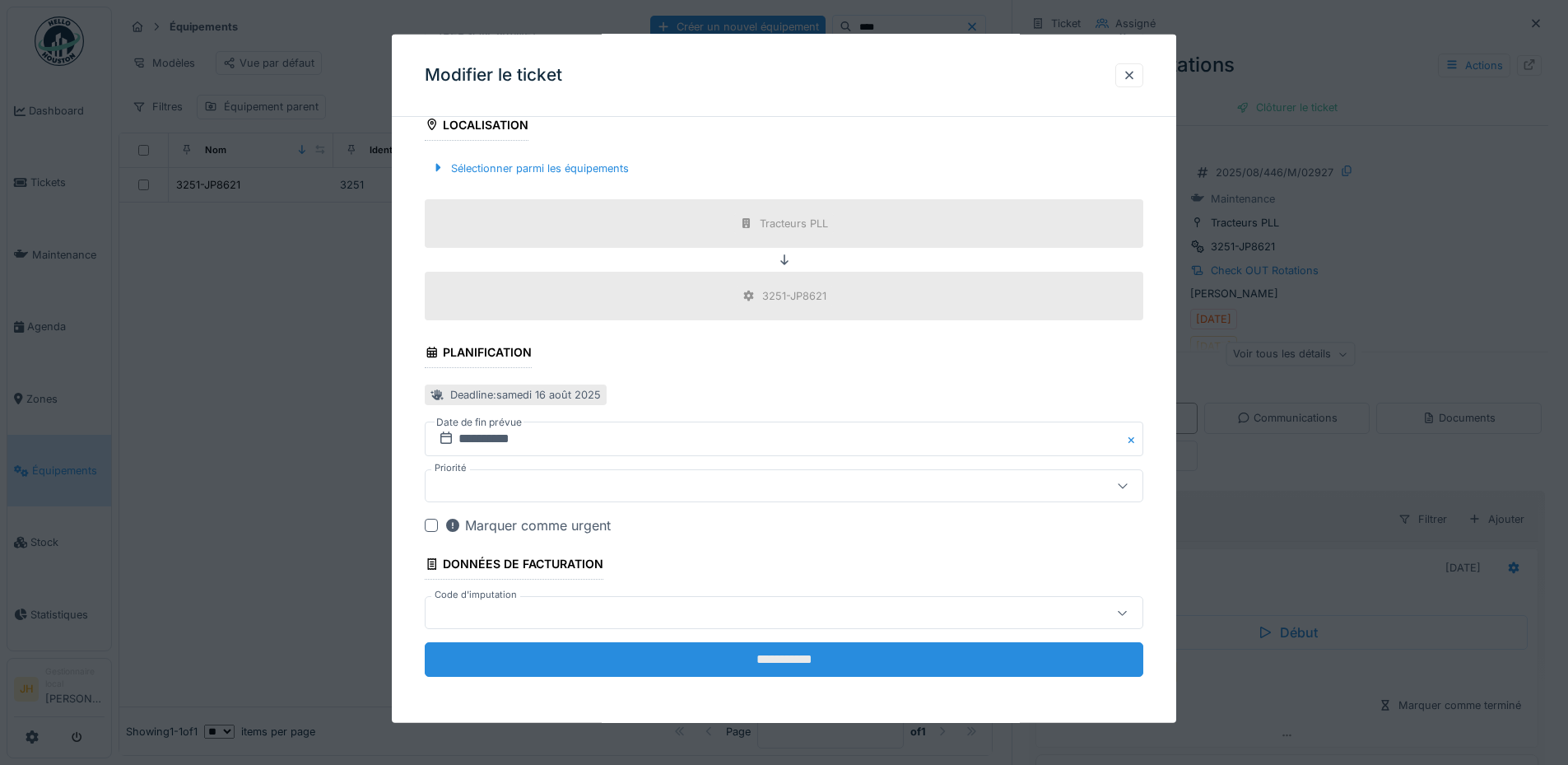
click at [849, 667] on input "**********" at bounding box center [784, 660] width 718 height 35
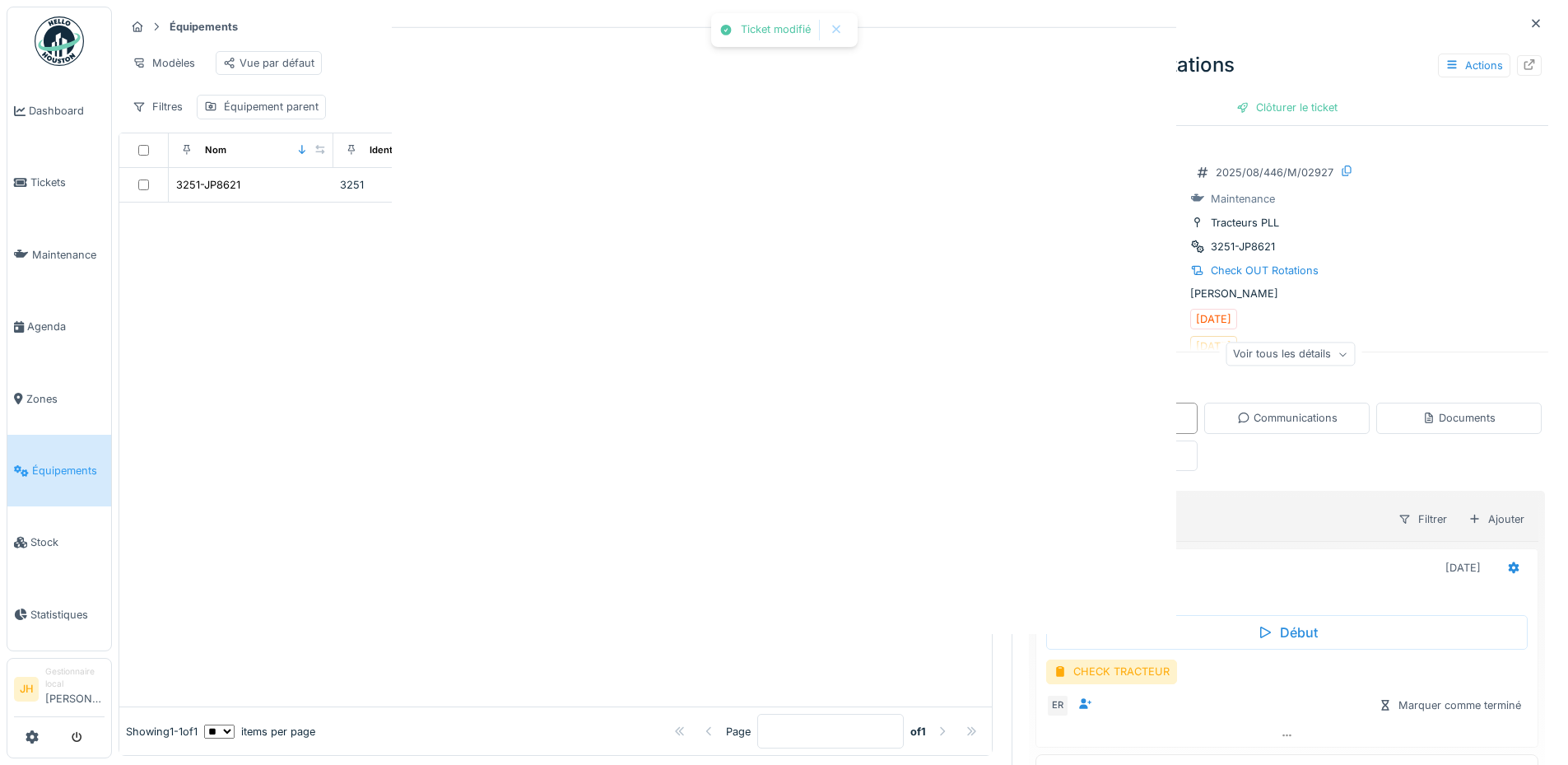
scroll to position [0, 0]
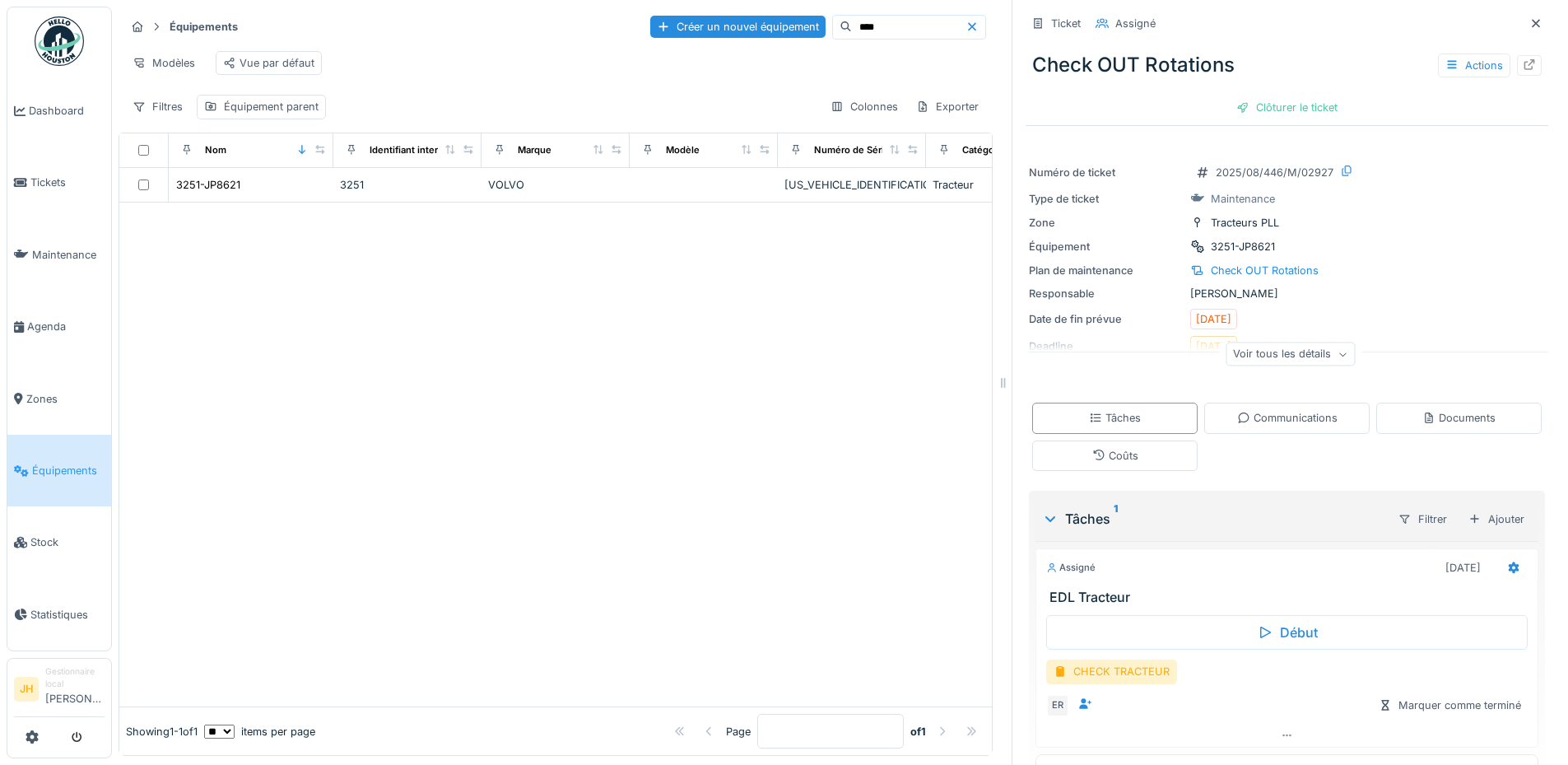
click at [895, 22] on input "****" at bounding box center [908, 27] width 113 height 23
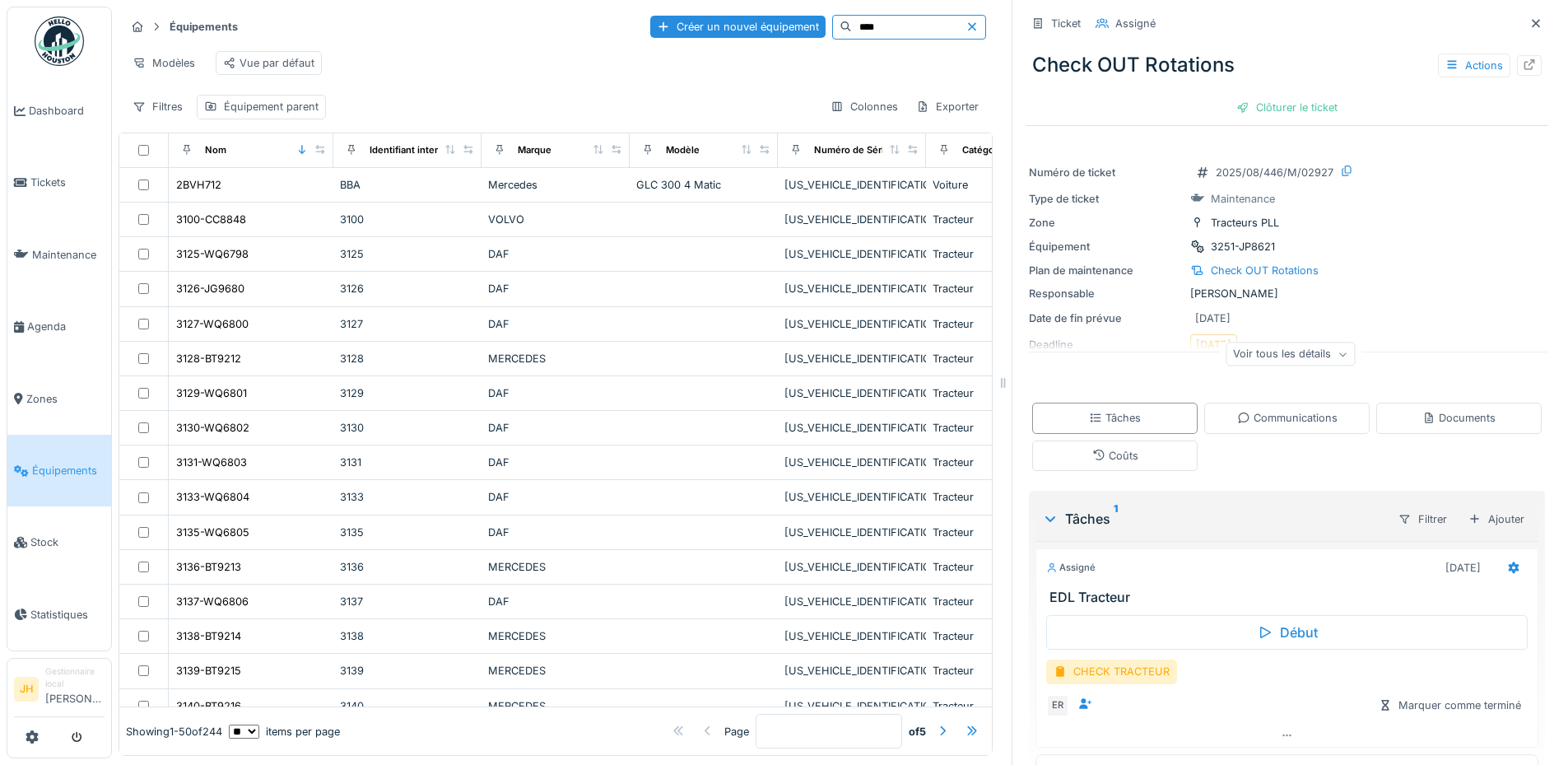
click at [851, 22] on input "****" at bounding box center [908, 27] width 113 height 23
type input "****"
click at [853, 25] on input "****" at bounding box center [908, 27] width 113 height 23
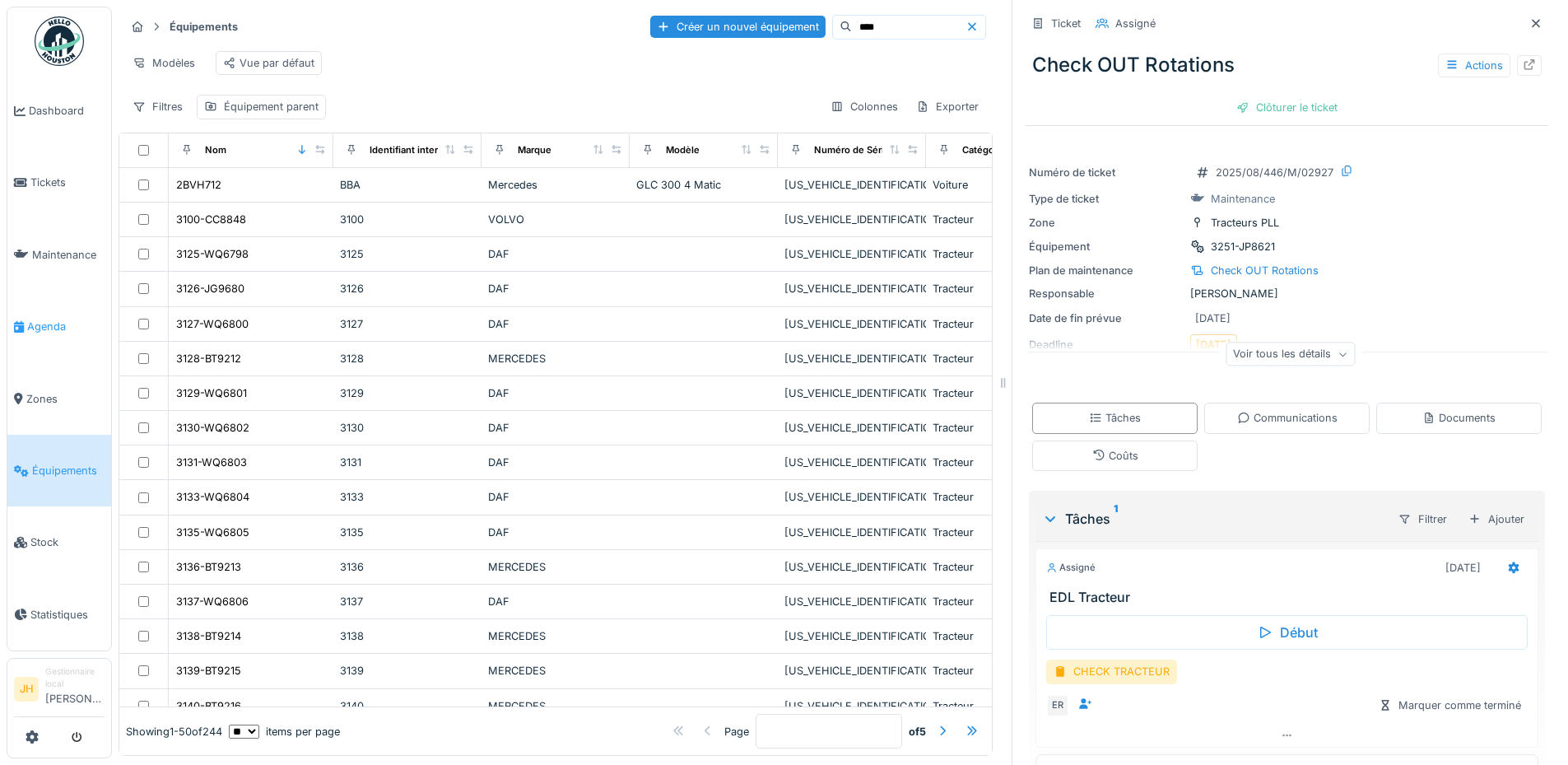
click at [59, 331] on link "Agenda" at bounding box center [59, 326] width 103 height 72
click at [48, 323] on span "Agenda" at bounding box center [66, 326] width 78 height 16
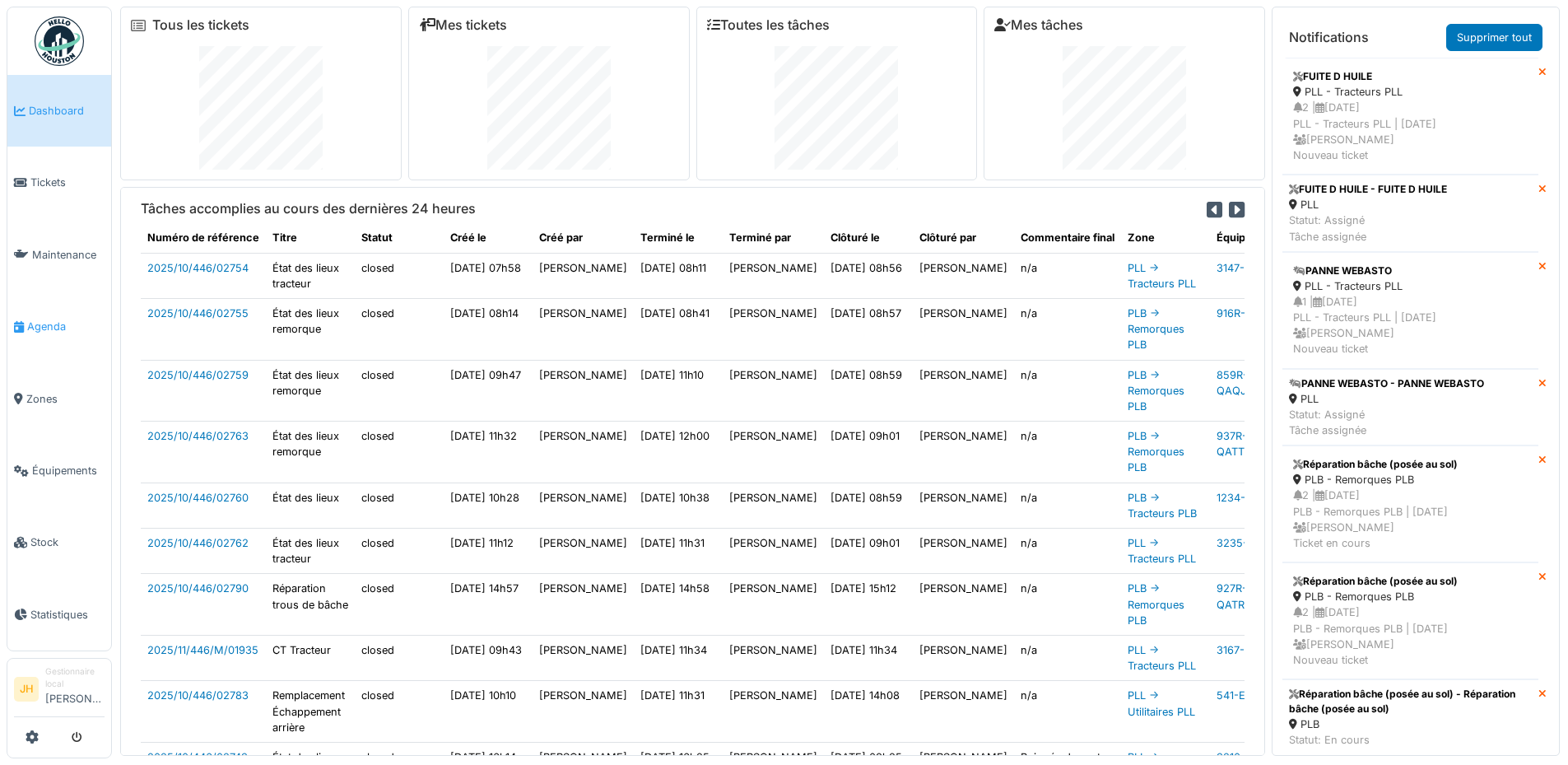
click at [79, 309] on link "Agenda" at bounding box center [59, 326] width 103 height 72
click at [43, 318] on span "Agenda" at bounding box center [66, 326] width 78 height 16
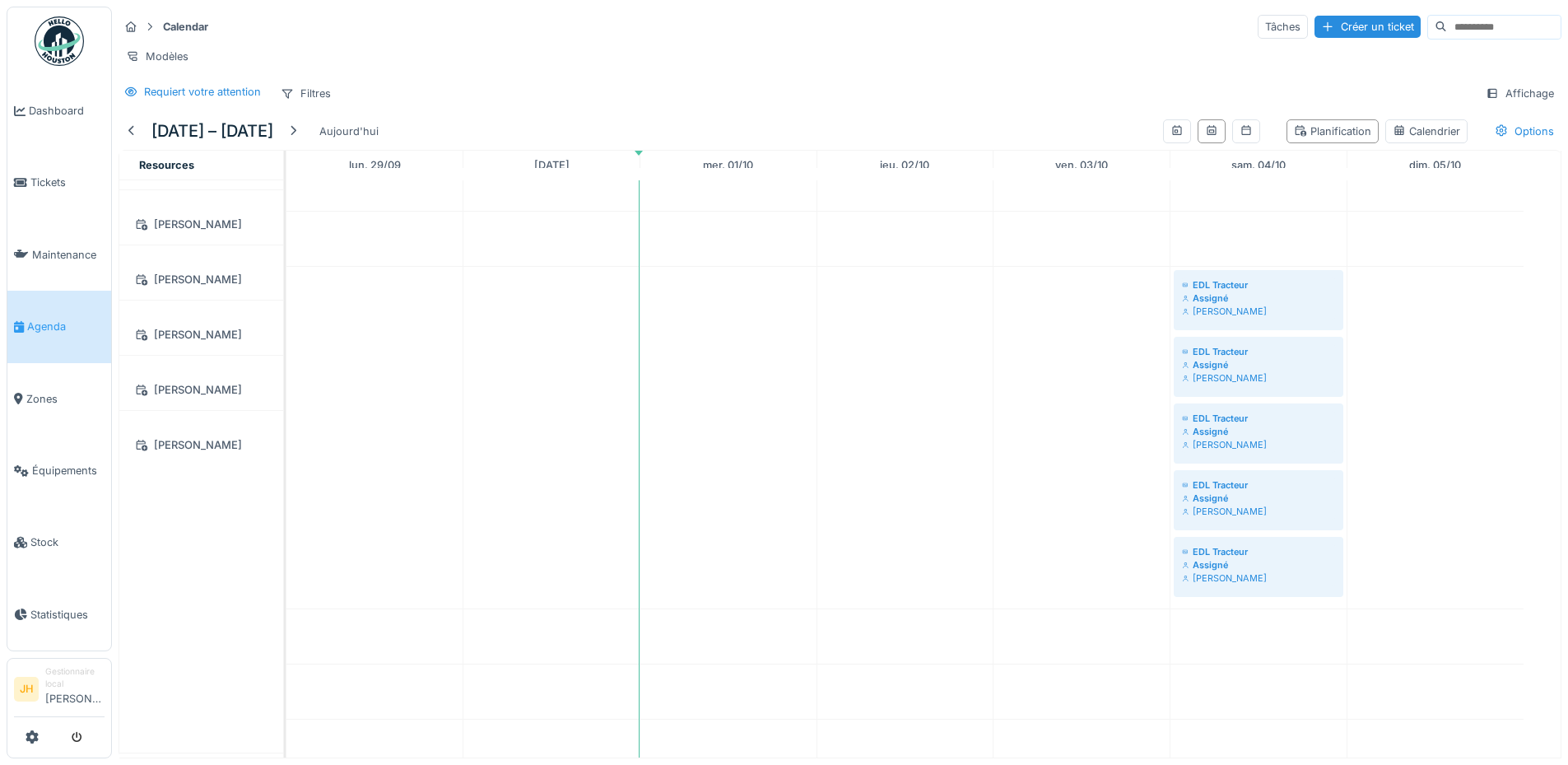
scroll to position [329, 0]
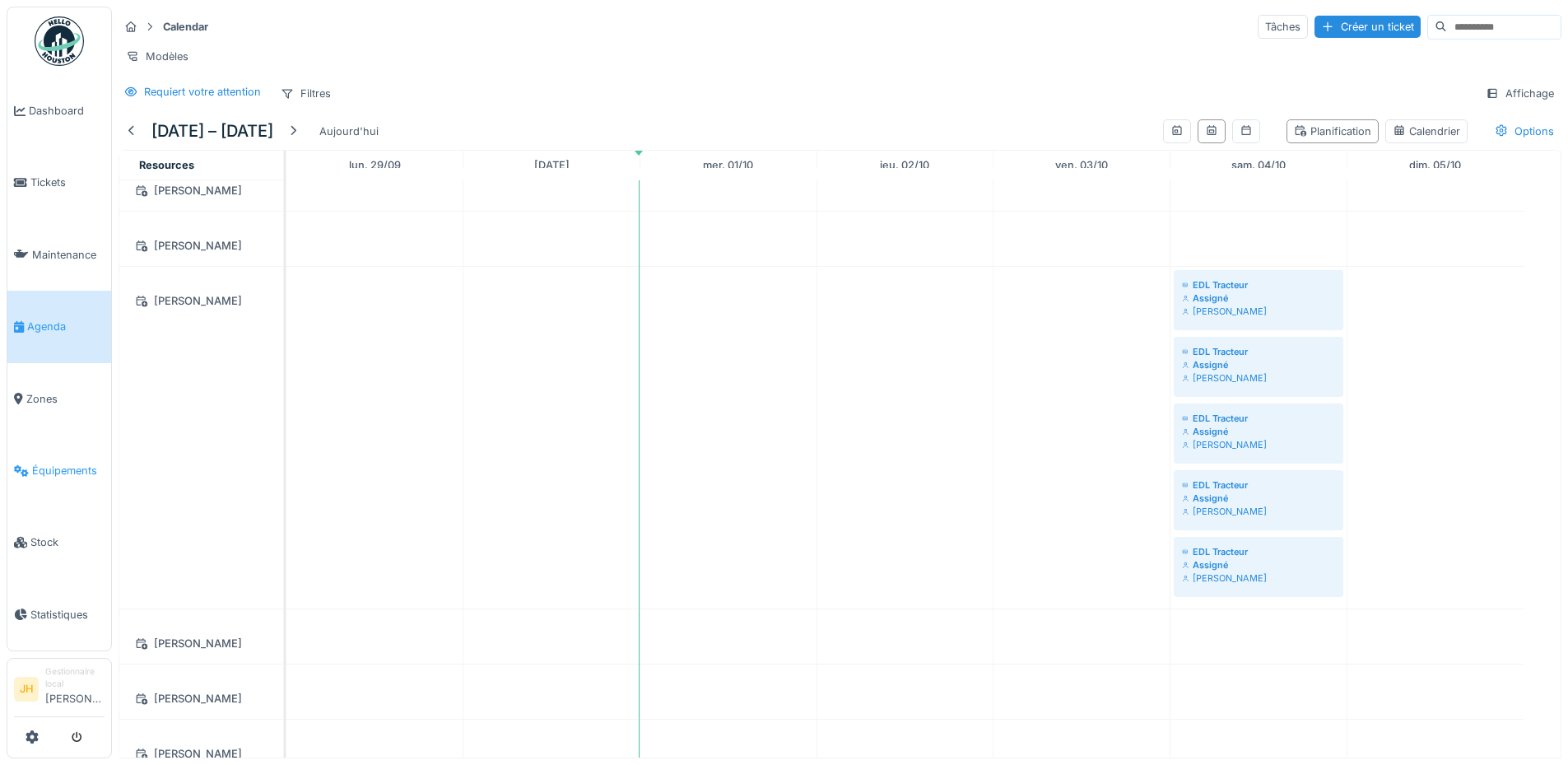
click at [64, 463] on span "Équipements" at bounding box center [69, 471] width 73 height 16
click at [72, 463] on span "Équipements" at bounding box center [69, 471] width 73 height 16
click at [58, 466] on span "Équipements" at bounding box center [69, 471] width 73 height 16
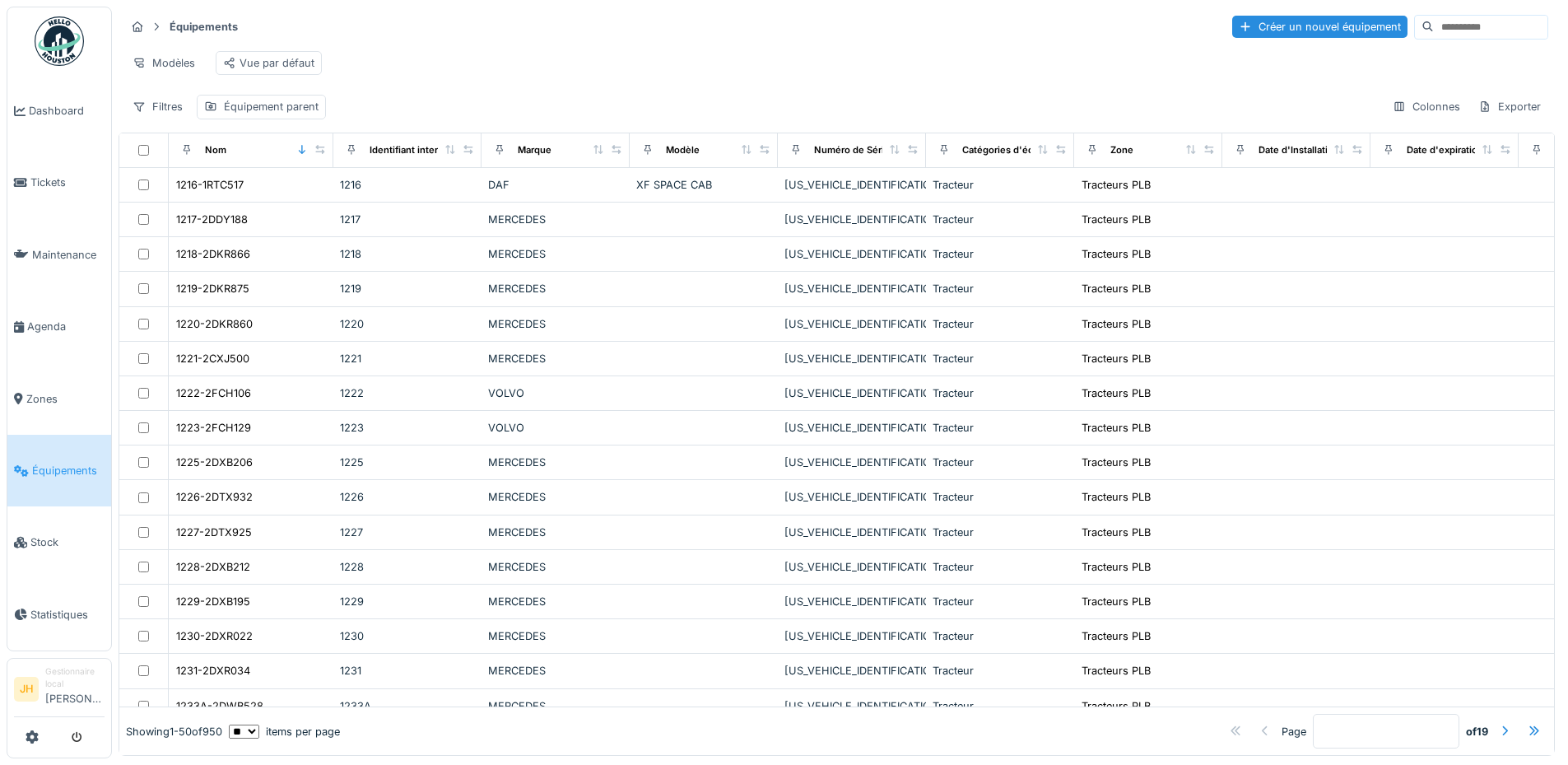
click at [1447, 25] on input at bounding box center [1489, 27] width 113 height 23
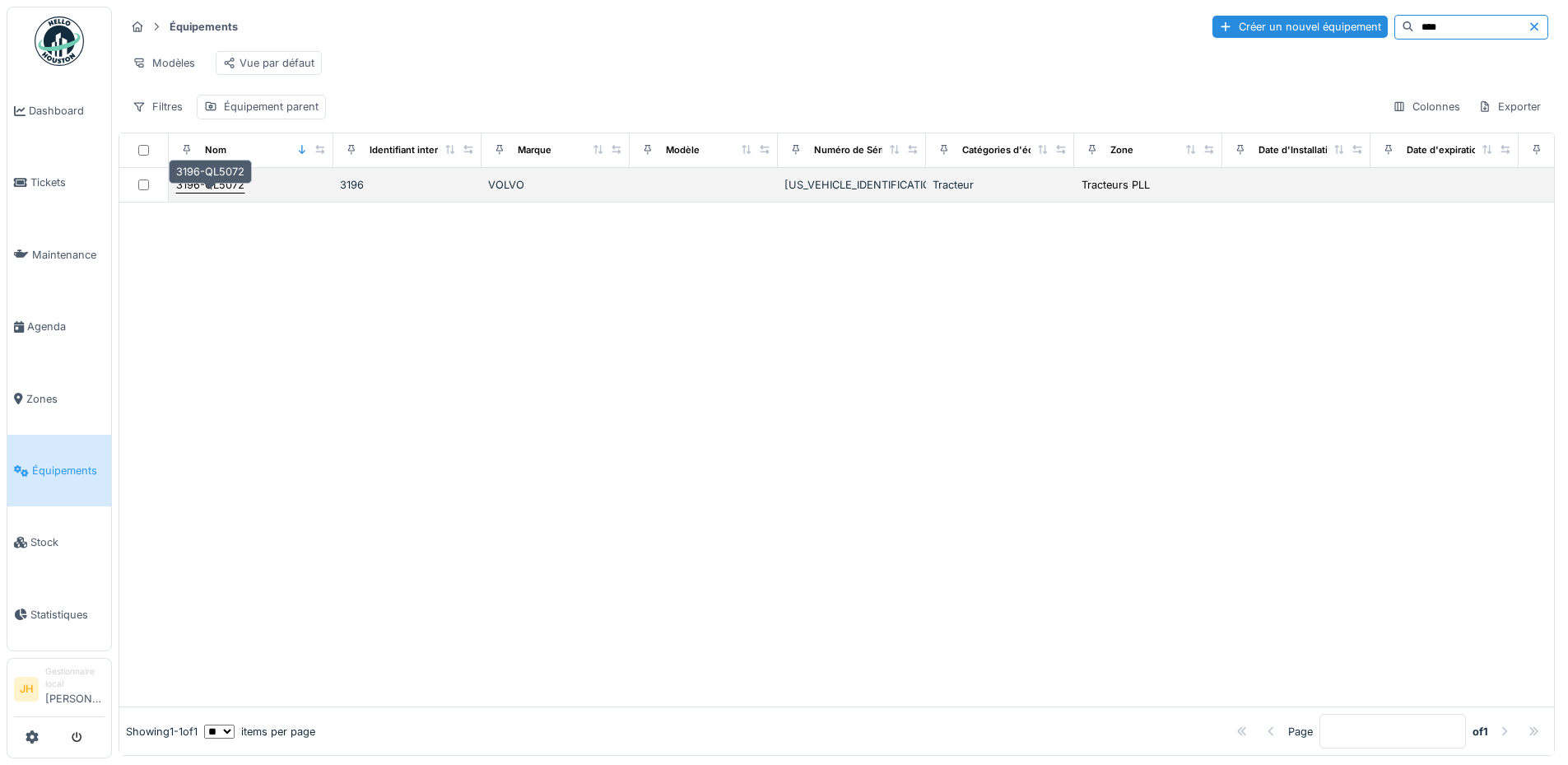
click at [239, 191] on div "3196-QL5072" at bounding box center [210, 184] width 69 height 16
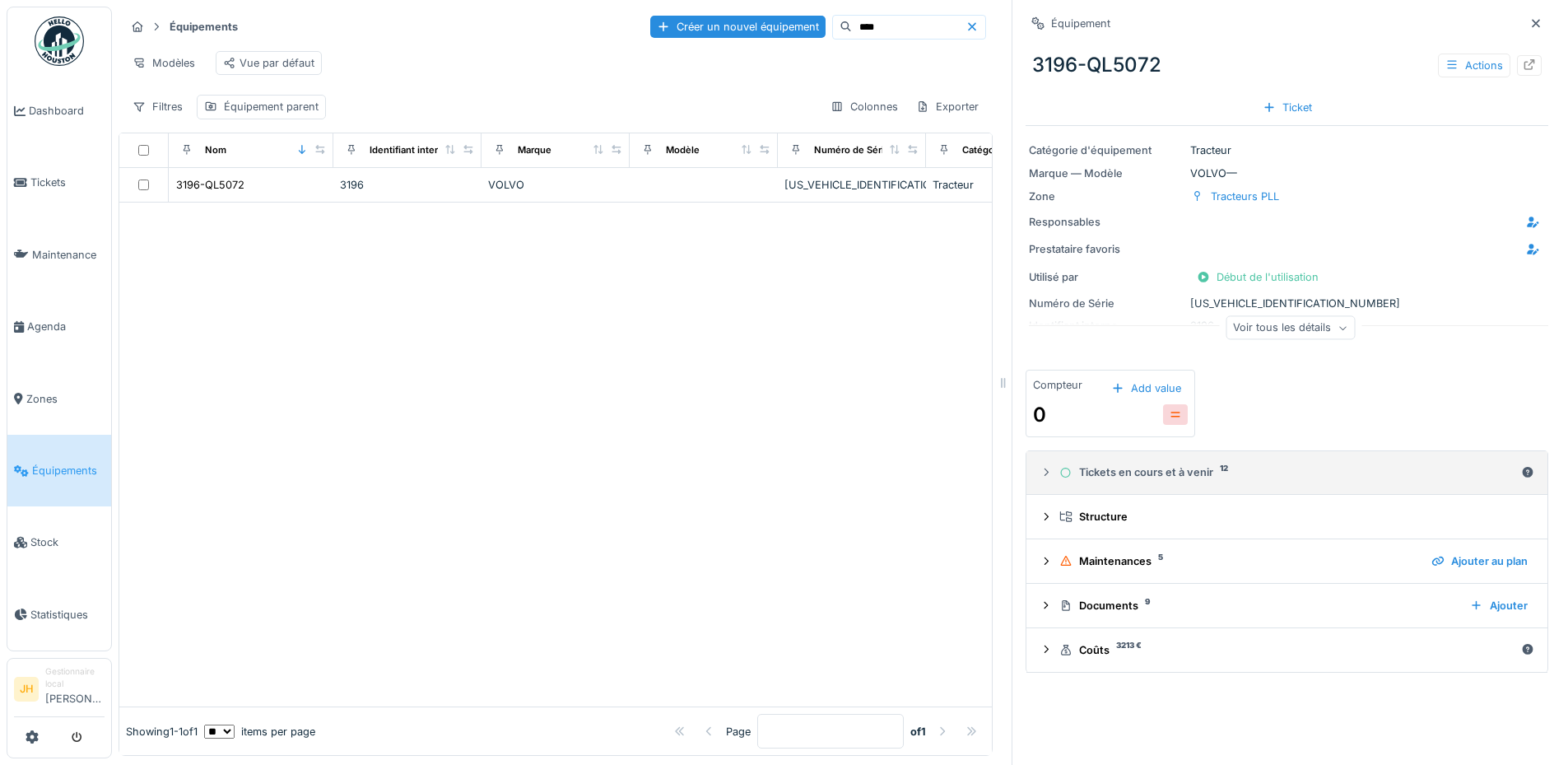
click at [1165, 476] on div "Tickets en cours et à venir 12" at bounding box center [1286, 472] width 455 height 16
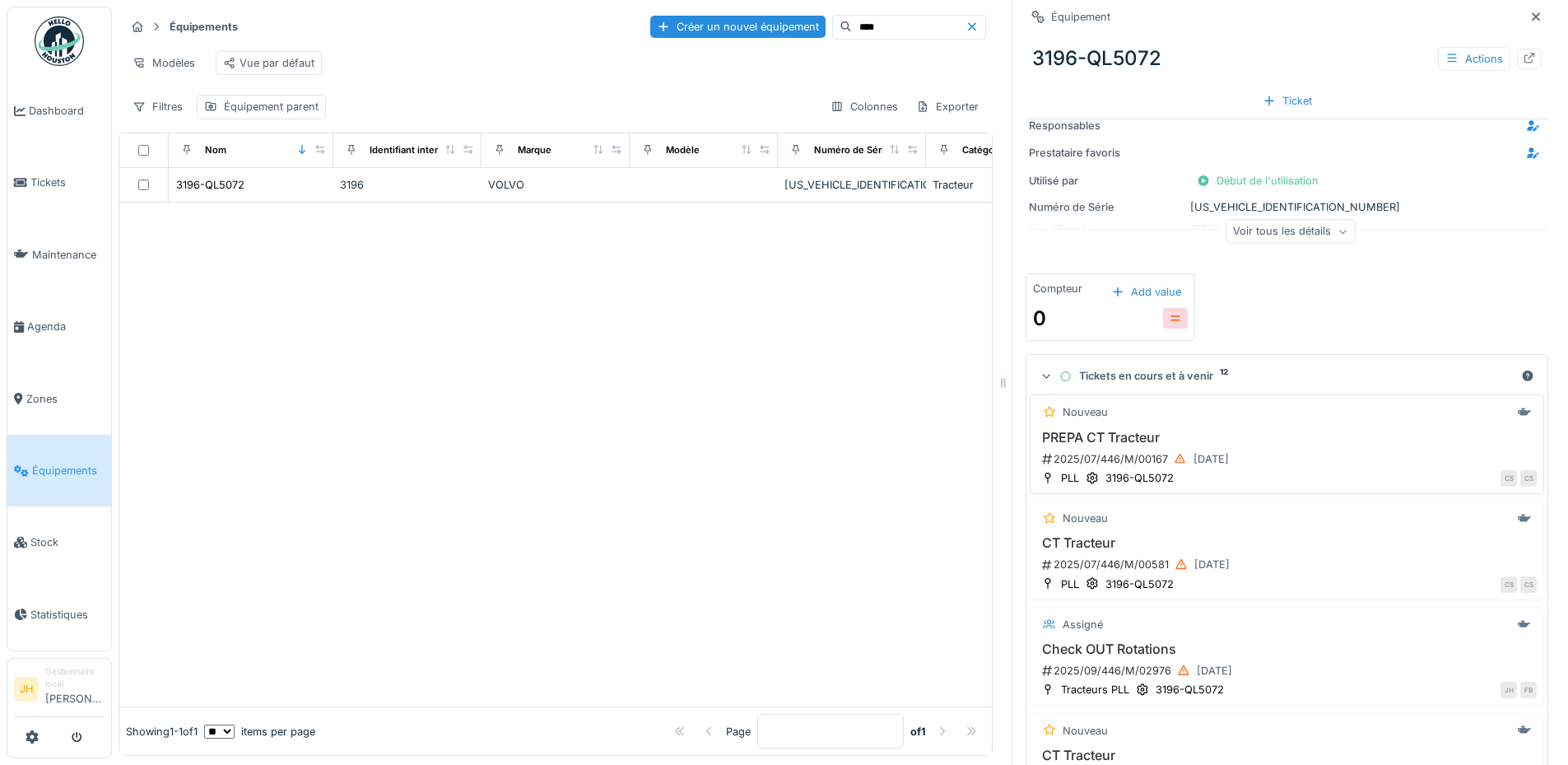
scroll to position [247, 0]
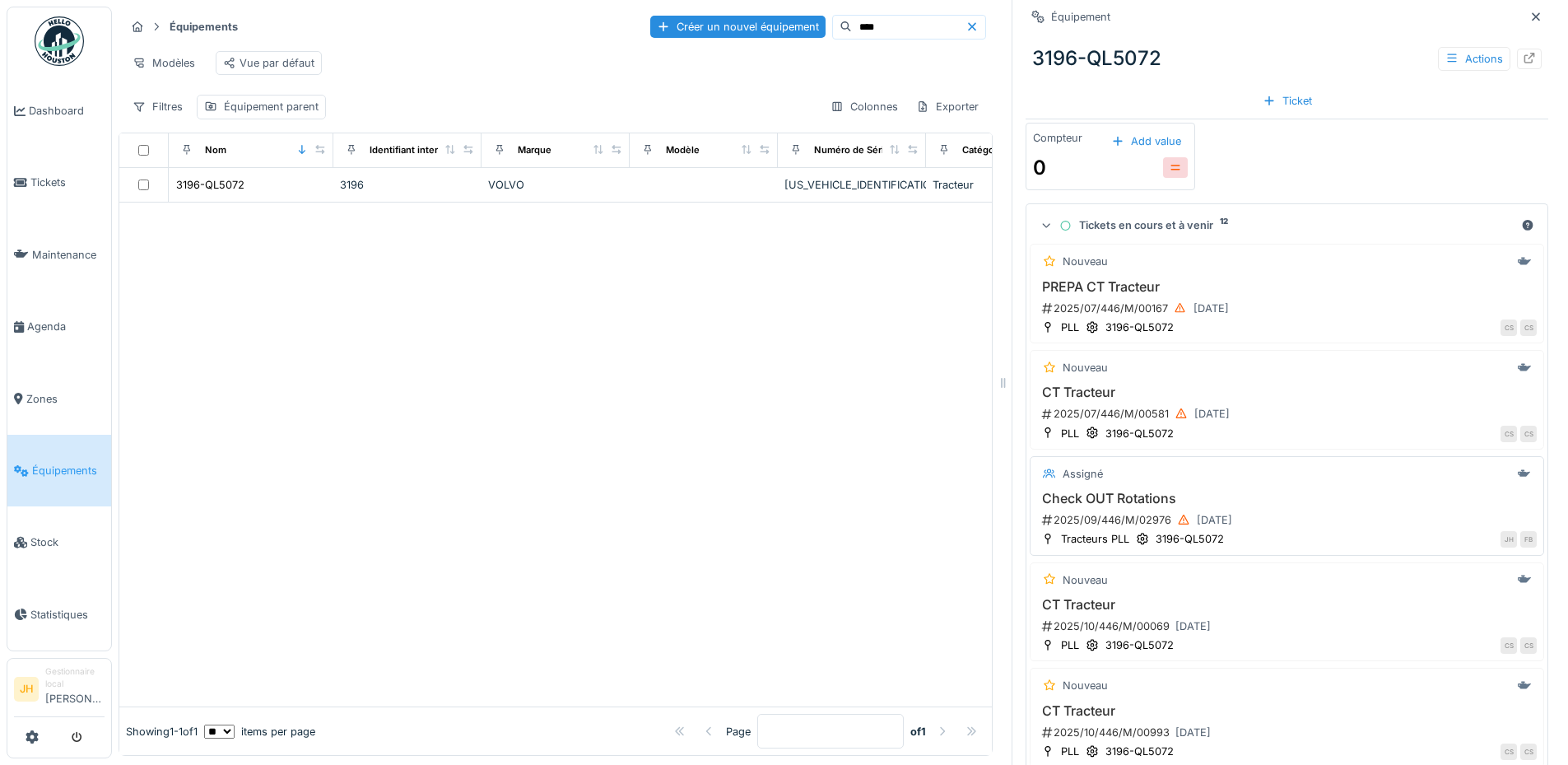
click at [1113, 500] on h3 "Check OUT Rotations" at bounding box center [1286, 498] width 499 height 16
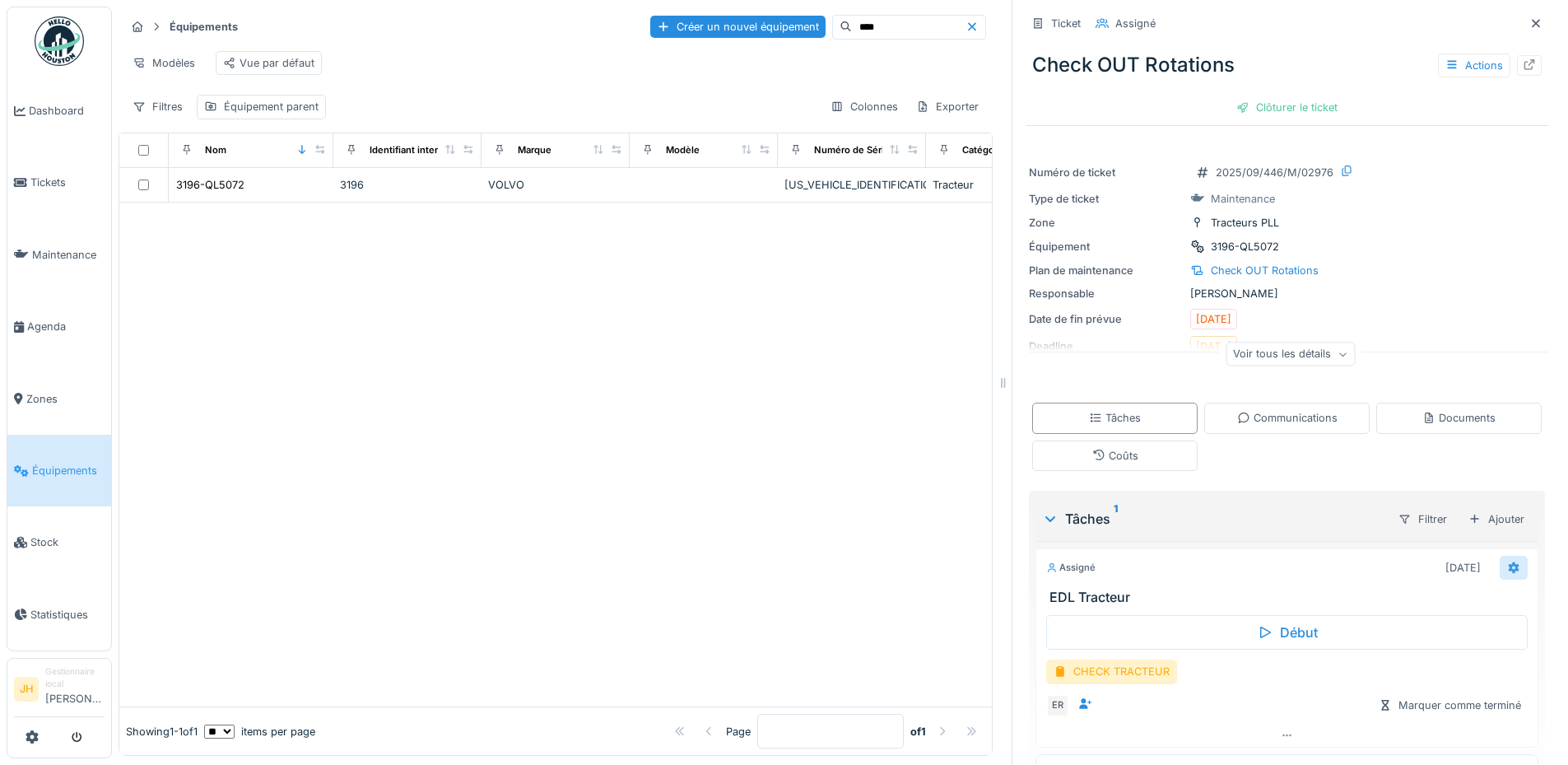
click at [1507, 566] on icon at bounding box center [1513, 567] width 13 height 11
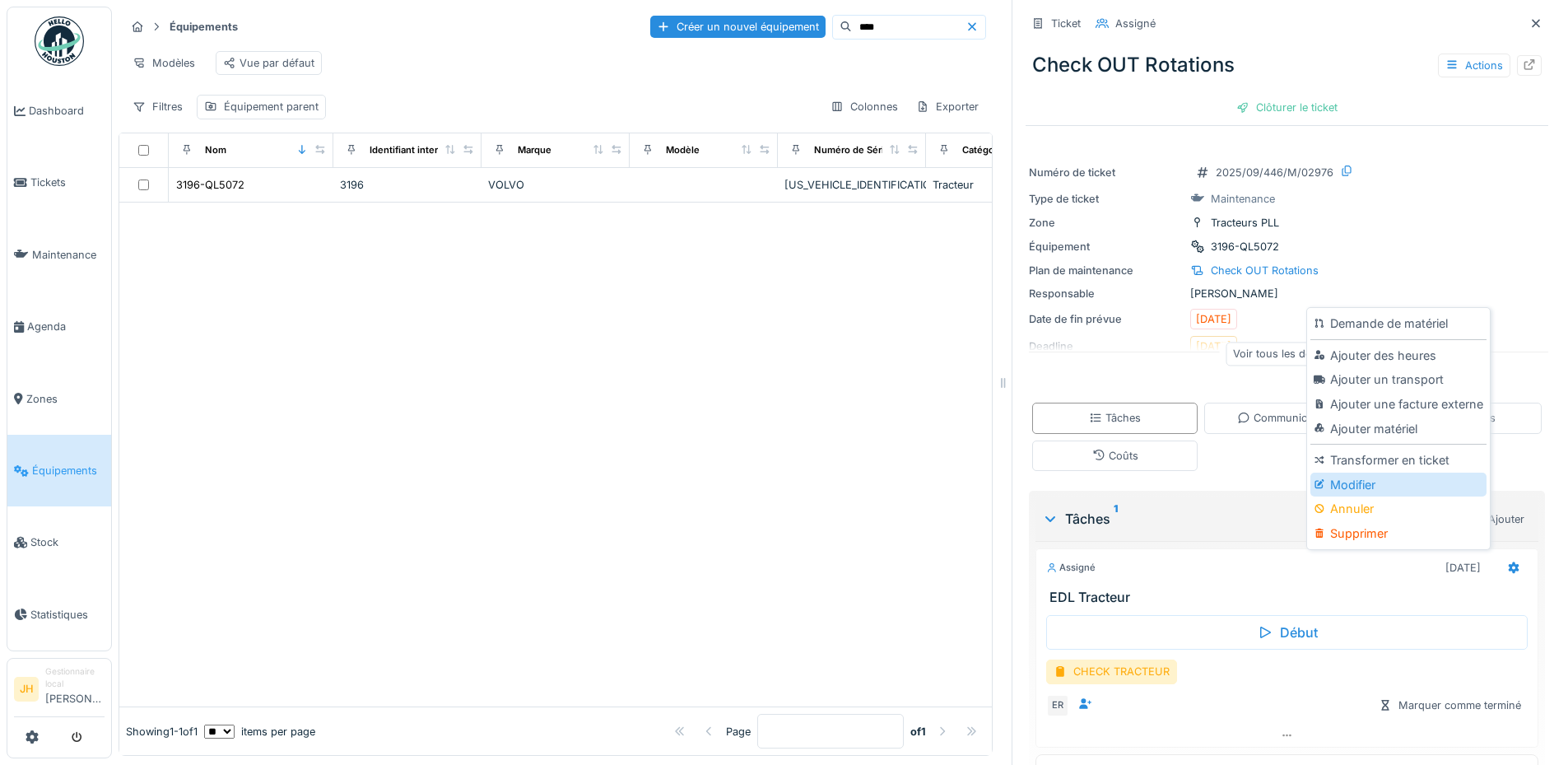
click at [1380, 485] on div "Modifier" at bounding box center [1398, 485] width 175 height 25
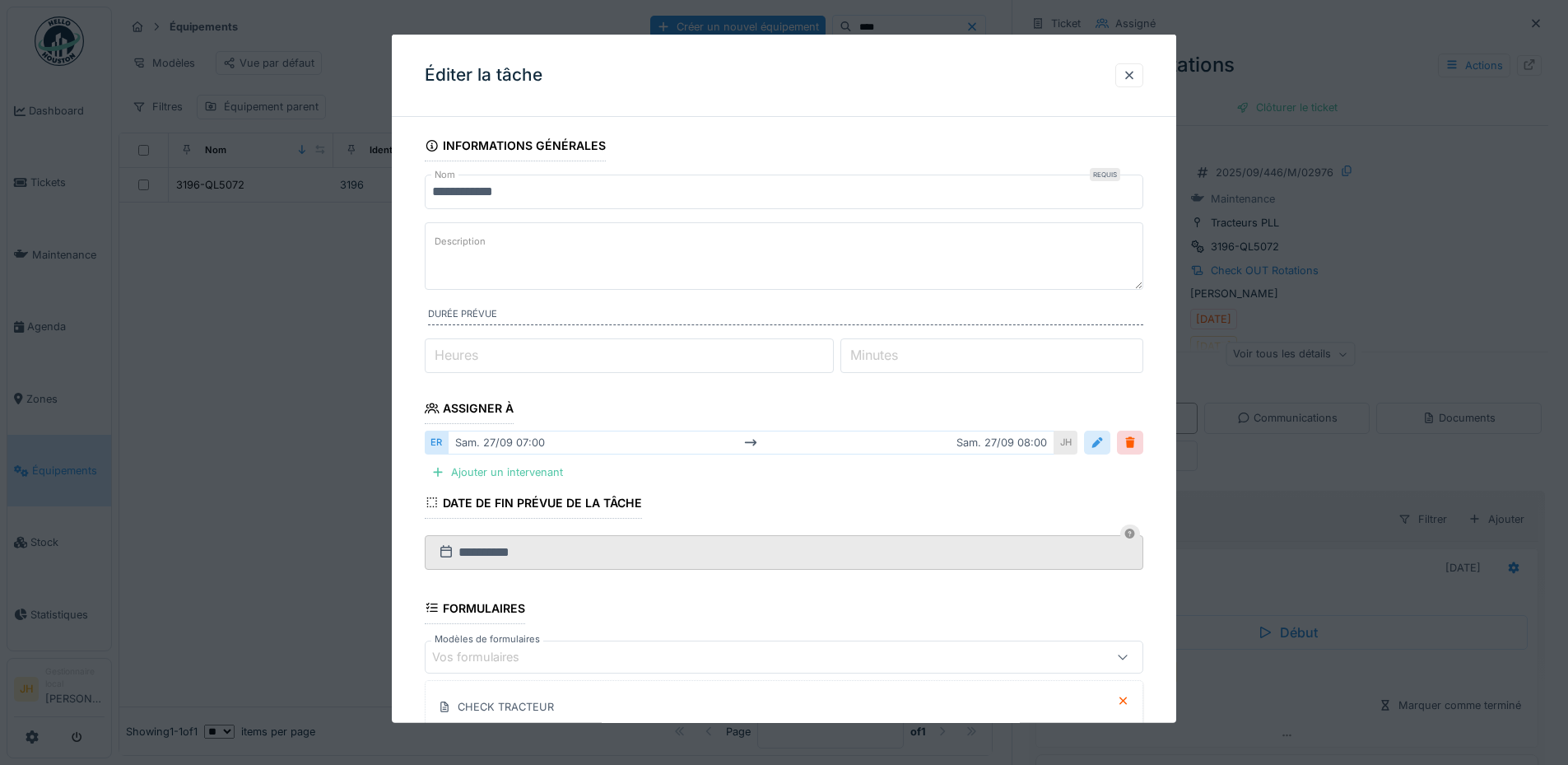
click at [1100, 439] on div at bounding box center [1097, 442] width 13 height 16
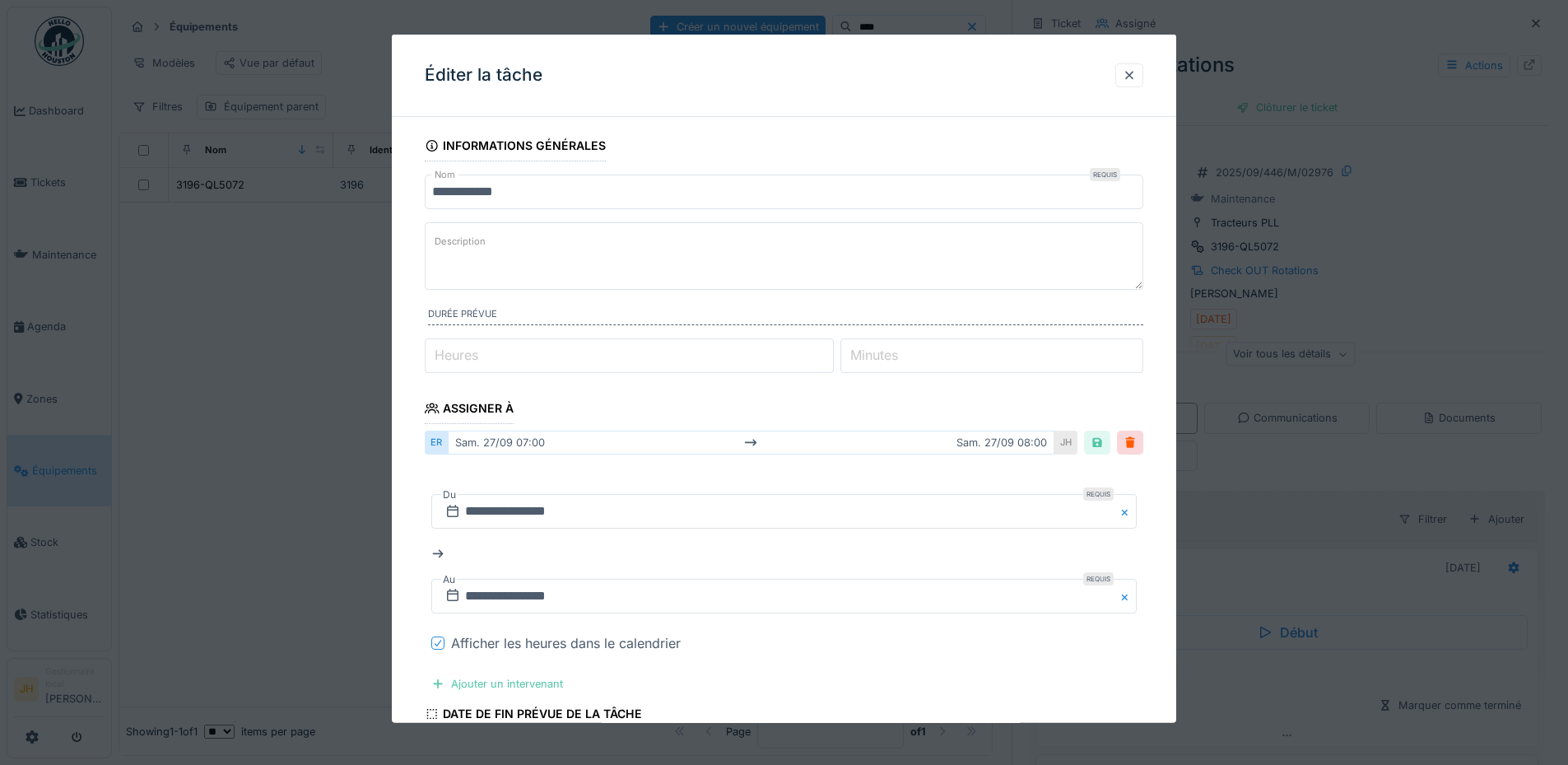
click at [445, 640] on div at bounding box center [438, 643] width 13 height 13
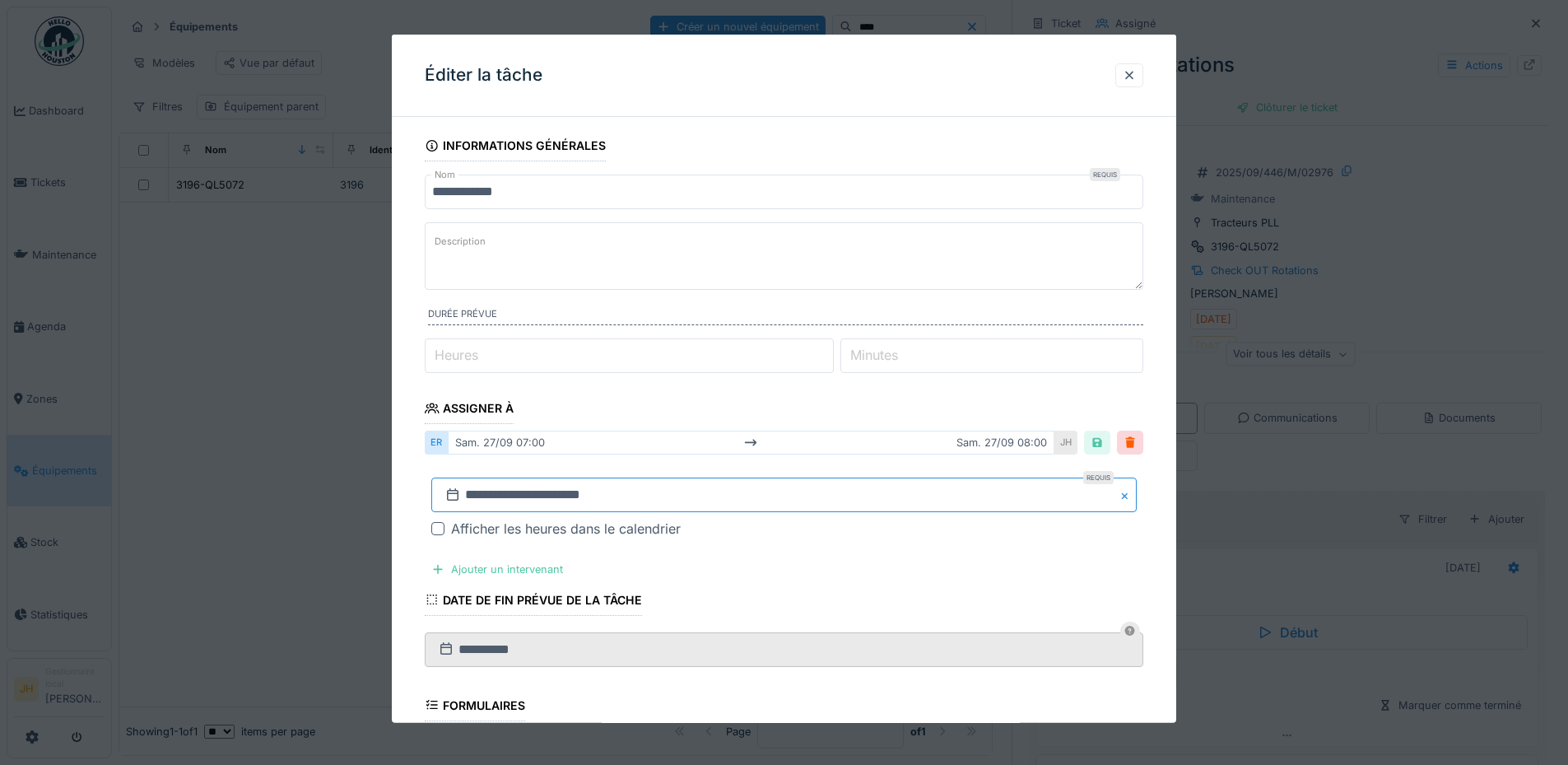
click at [661, 495] on input "**********" at bounding box center [784, 495] width 705 height 35
click at [841, 443] on div "4" at bounding box center [841, 449] width 22 height 22
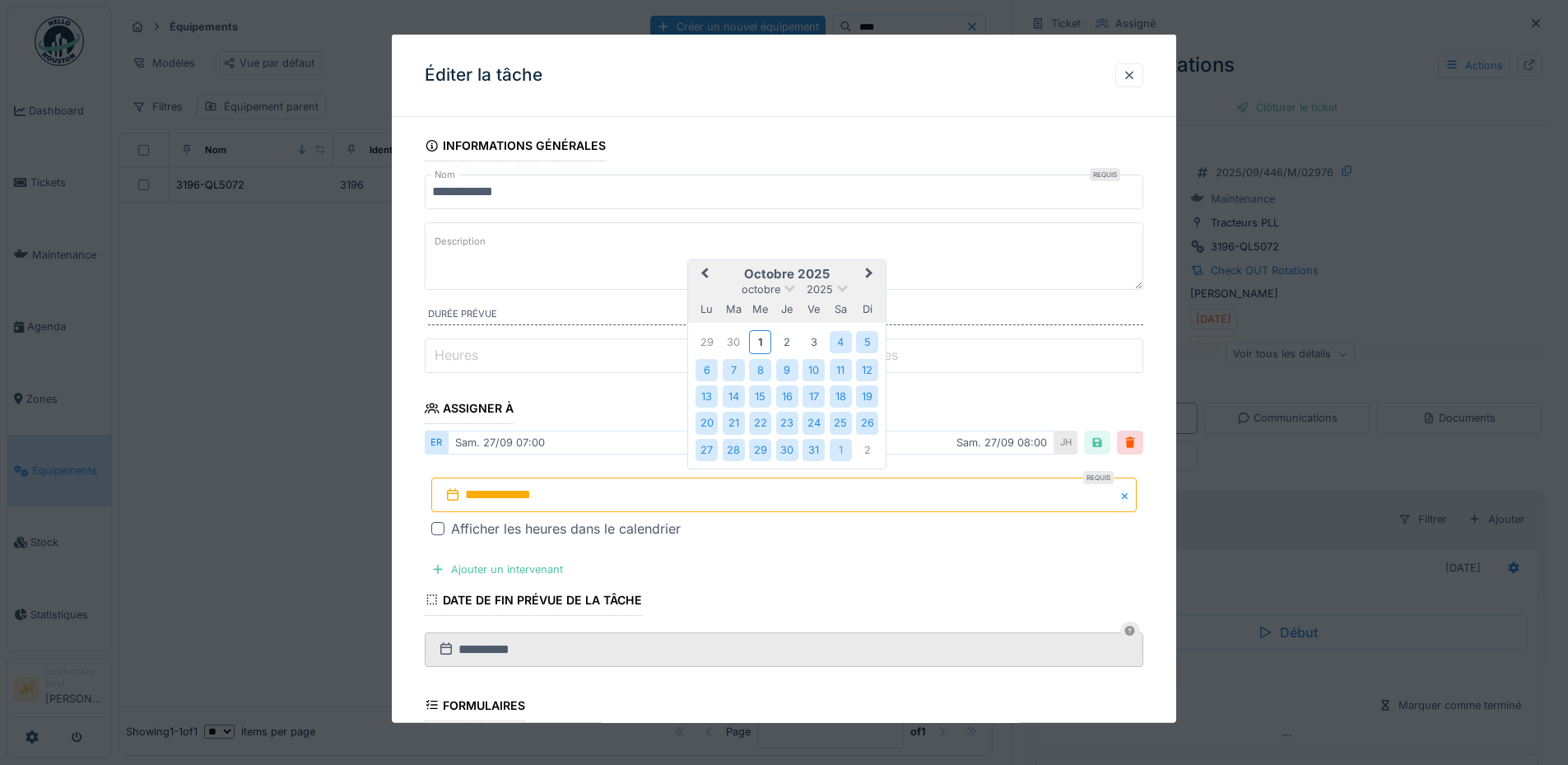
click at [841, 443] on div "1" at bounding box center [841, 450] width 22 height 22
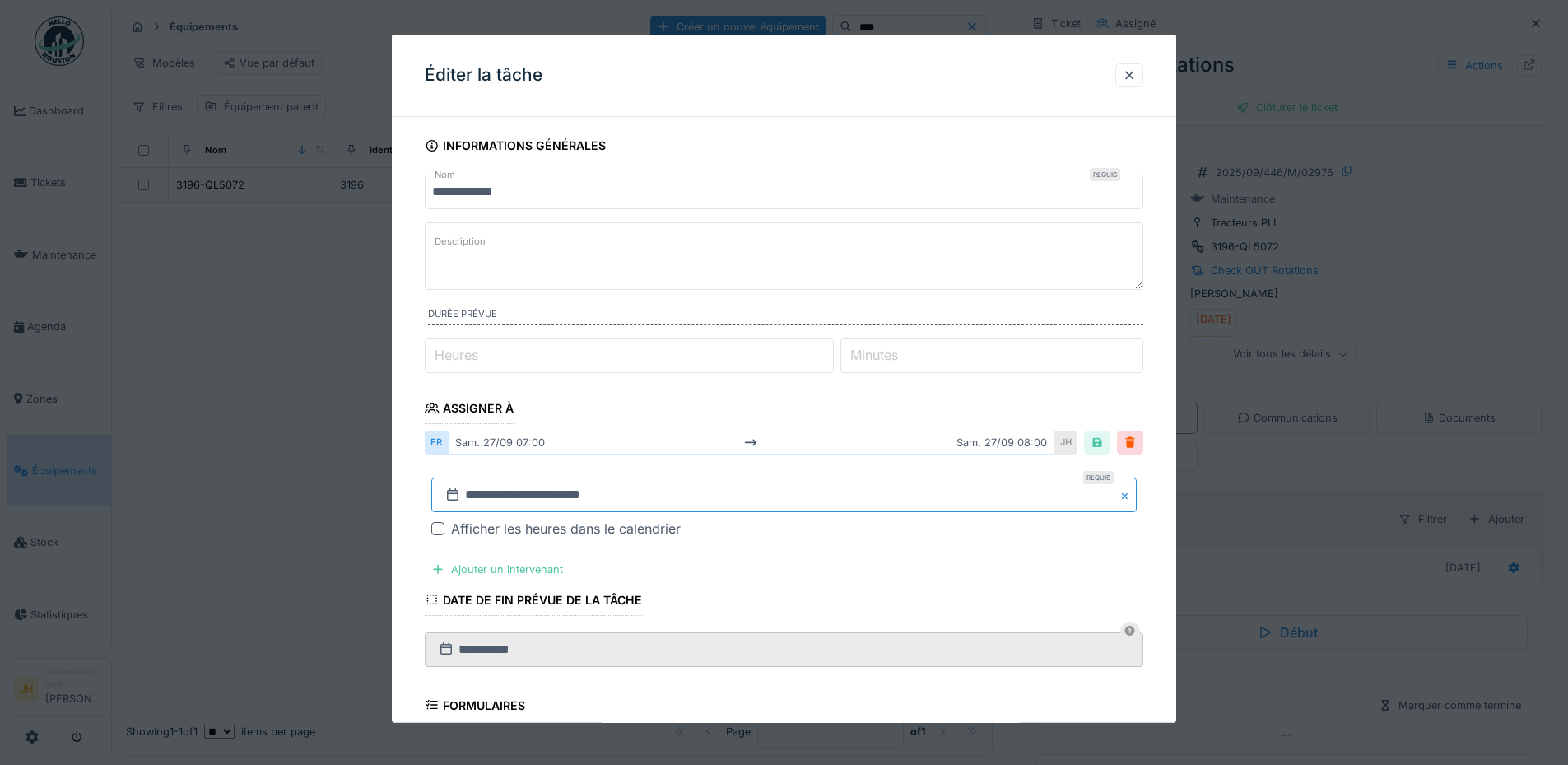
click at [635, 500] on input "**********" at bounding box center [784, 495] width 705 height 35
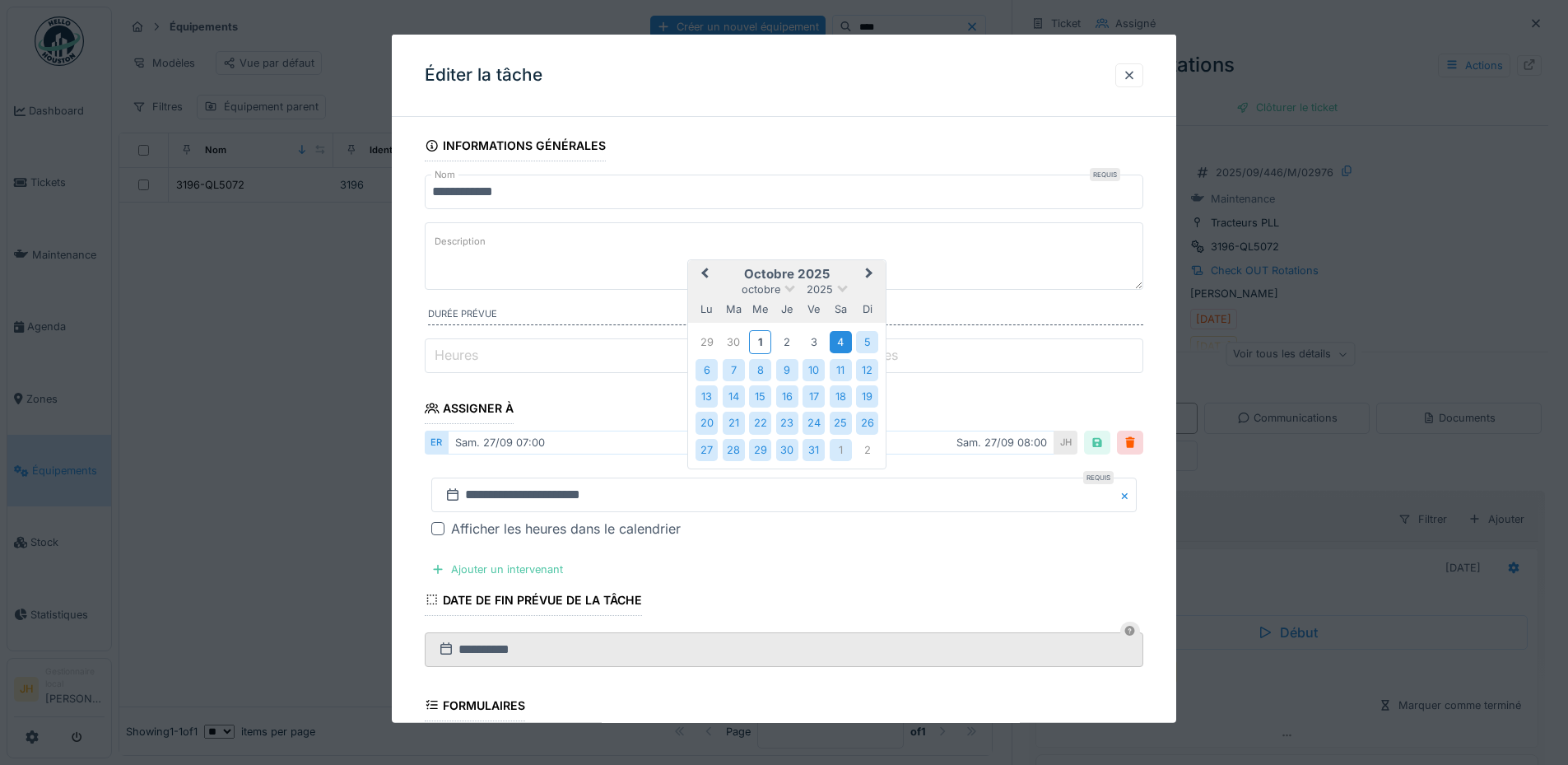
click at [836, 343] on div "4" at bounding box center [841, 342] width 22 height 22
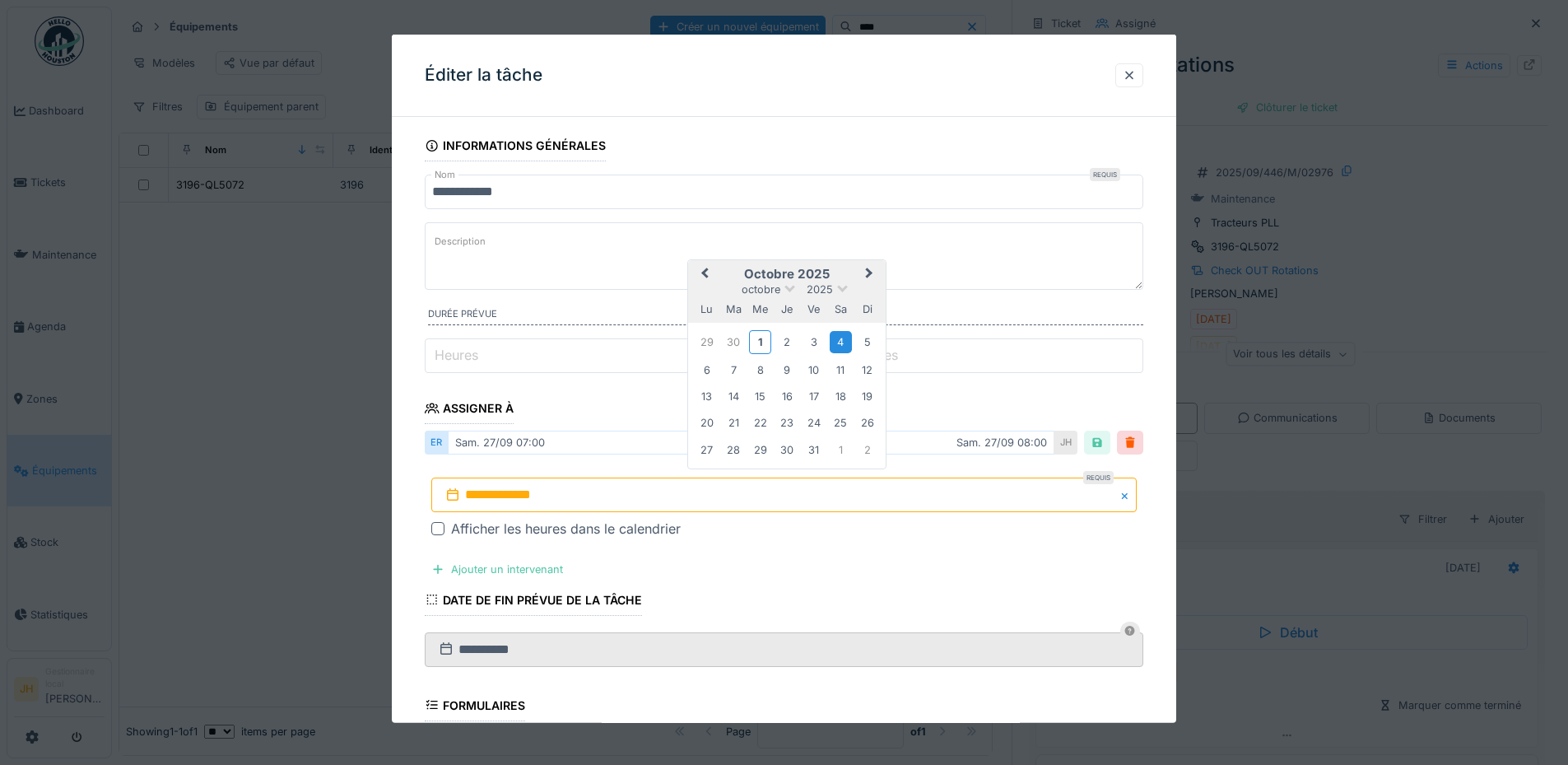
click at [836, 343] on div "4" at bounding box center [841, 342] width 22 height 22
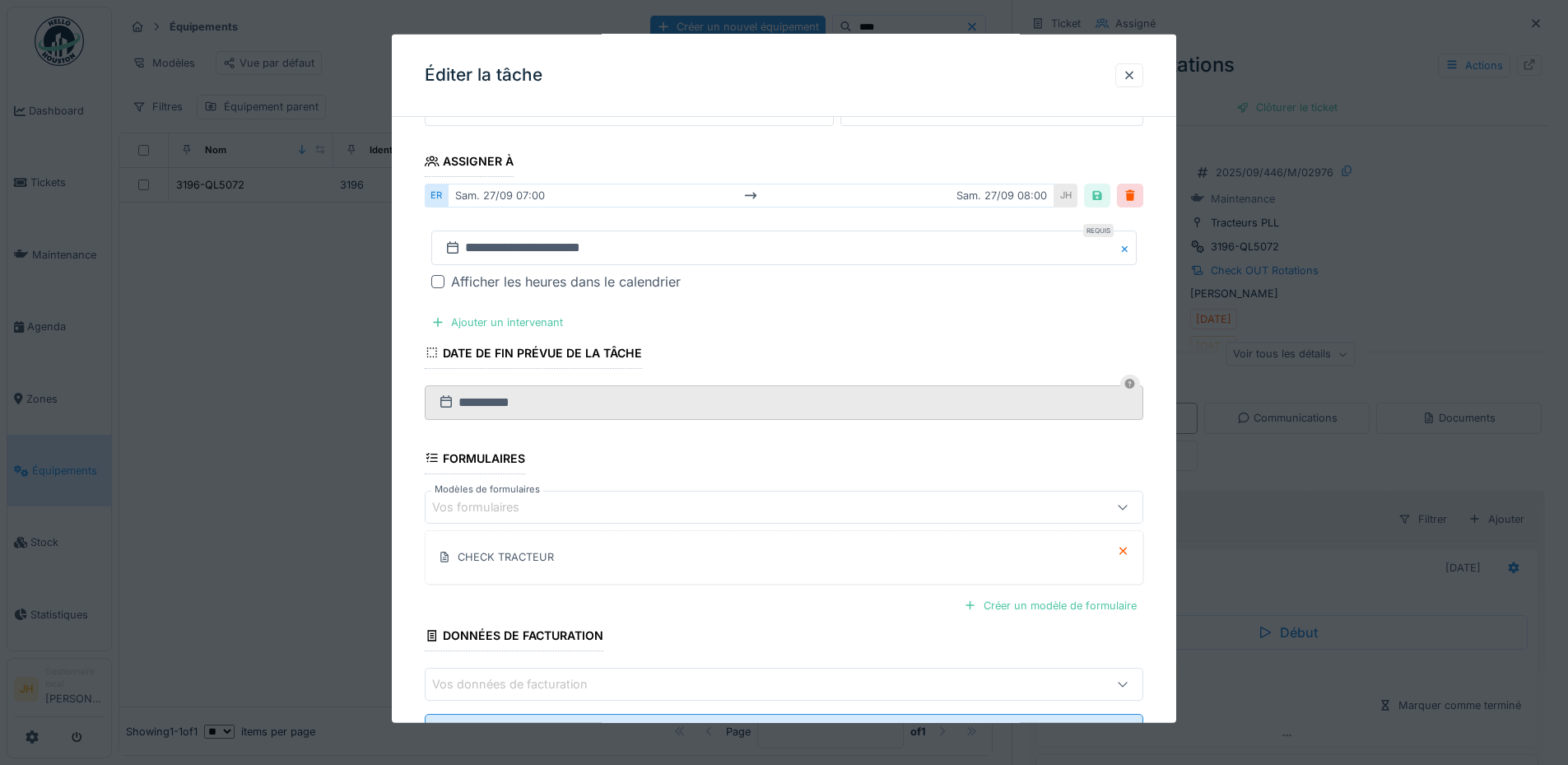
scroll to position [318, 0]
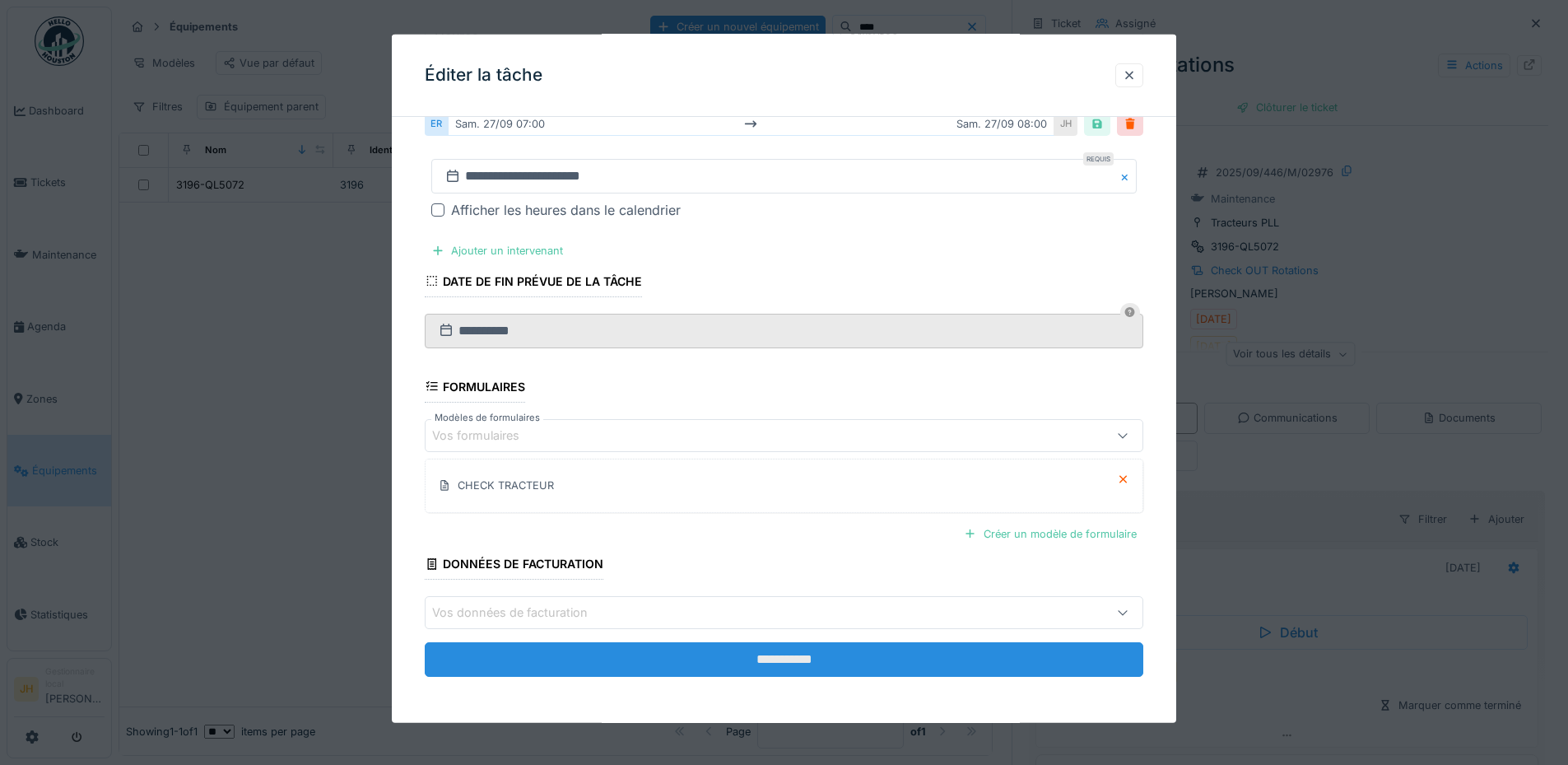
click at [828, 657] on input "**********" at bounding box center [784, 660] width 718 height 35
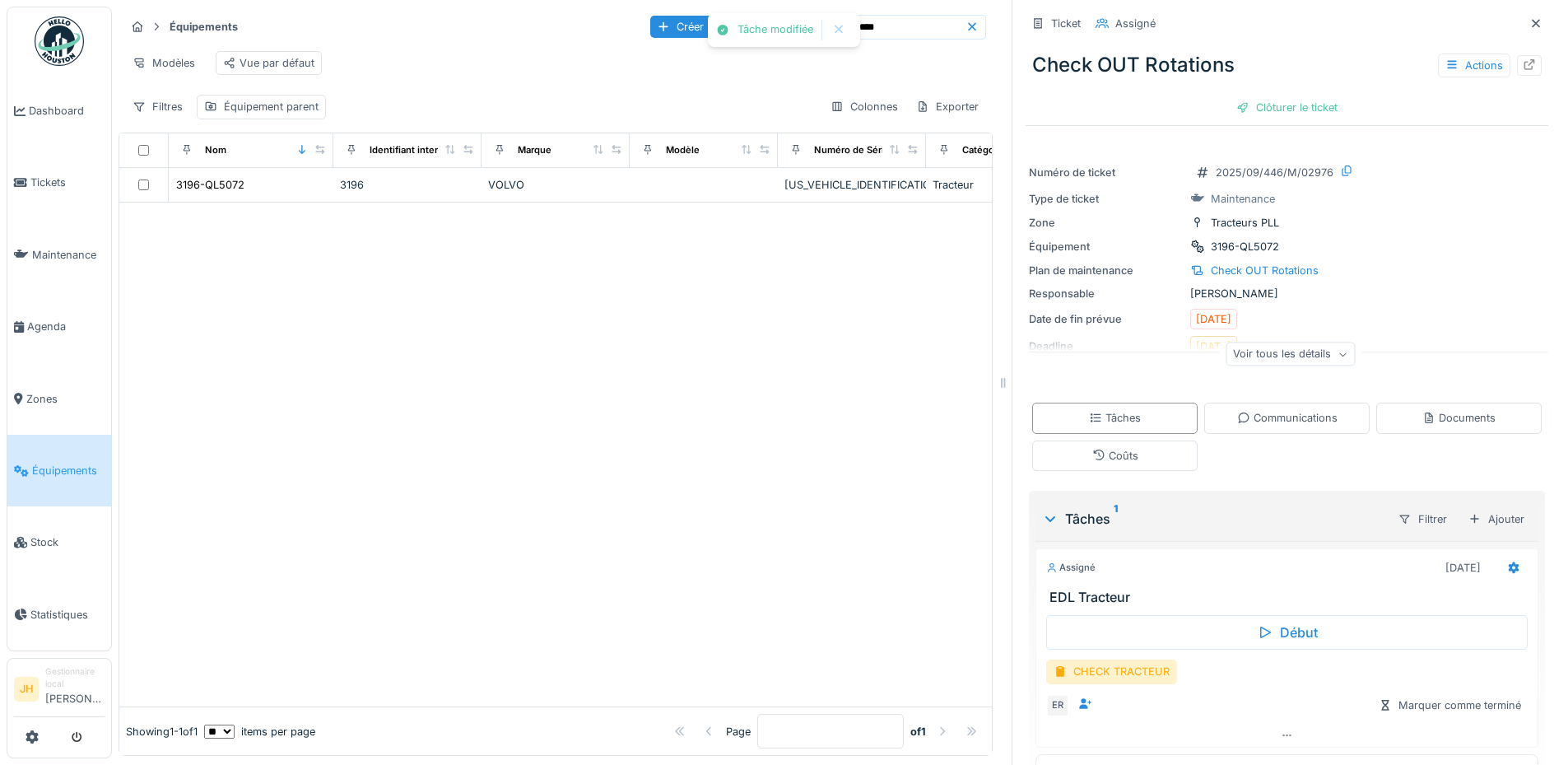
scroll to position [0, 0]
click at [1442, 62] on div "Actions" at bounding box center [1474, 65] width 73 height 24
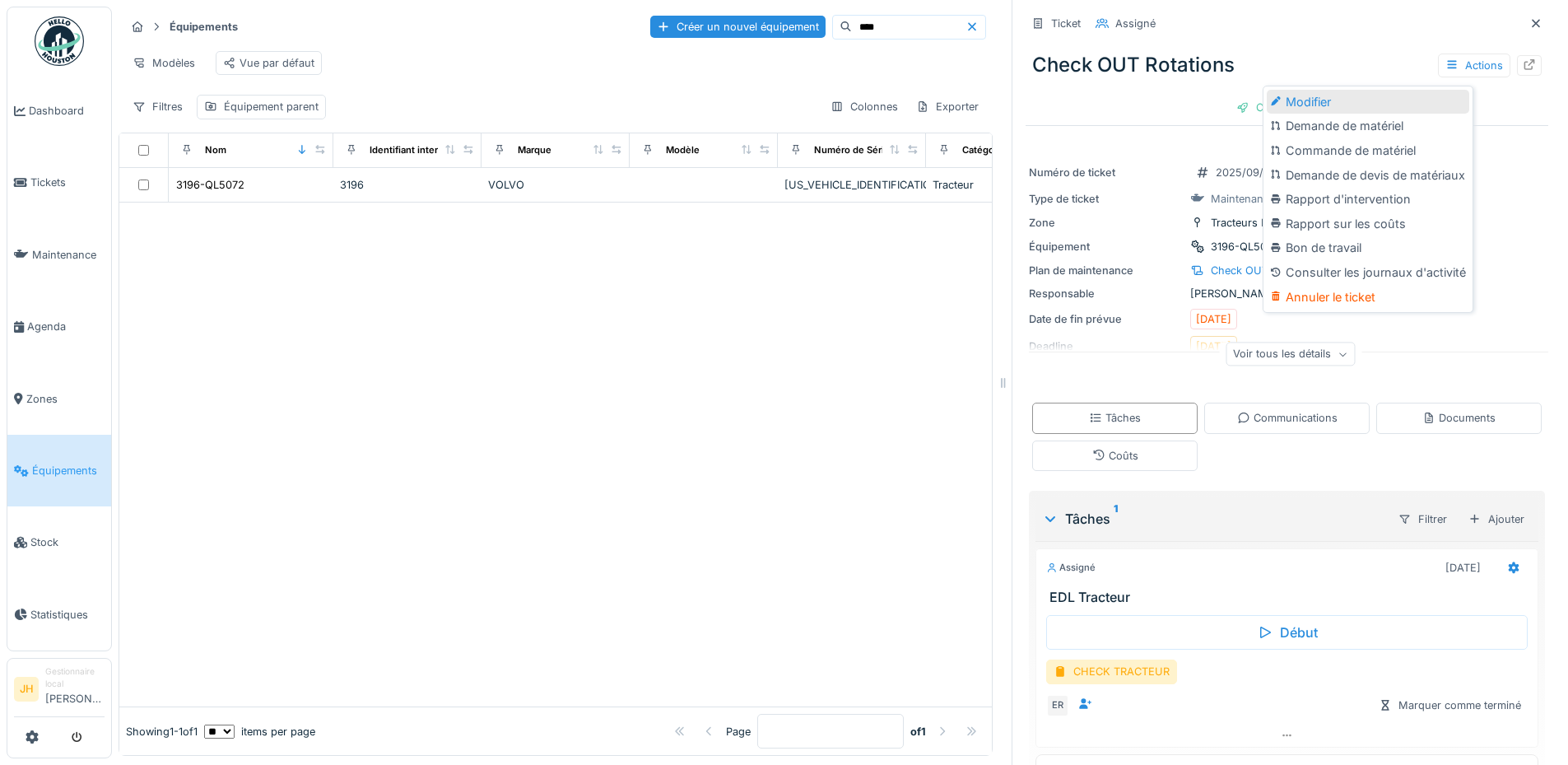
click at [1369, 98] on div "Modifier" at bounding box center [1367, 103] width 203 height 25
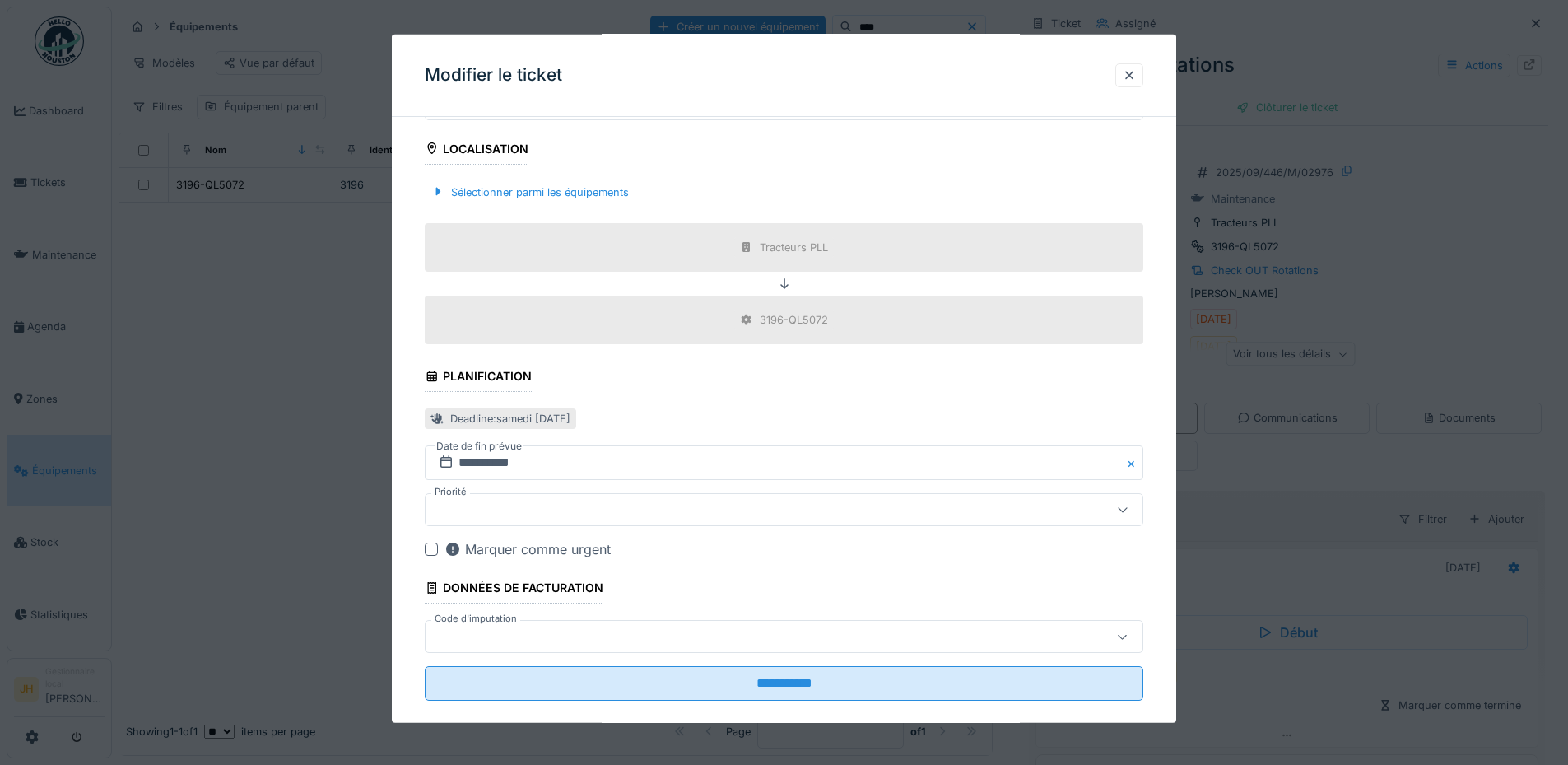
scroll to position [571, 0]
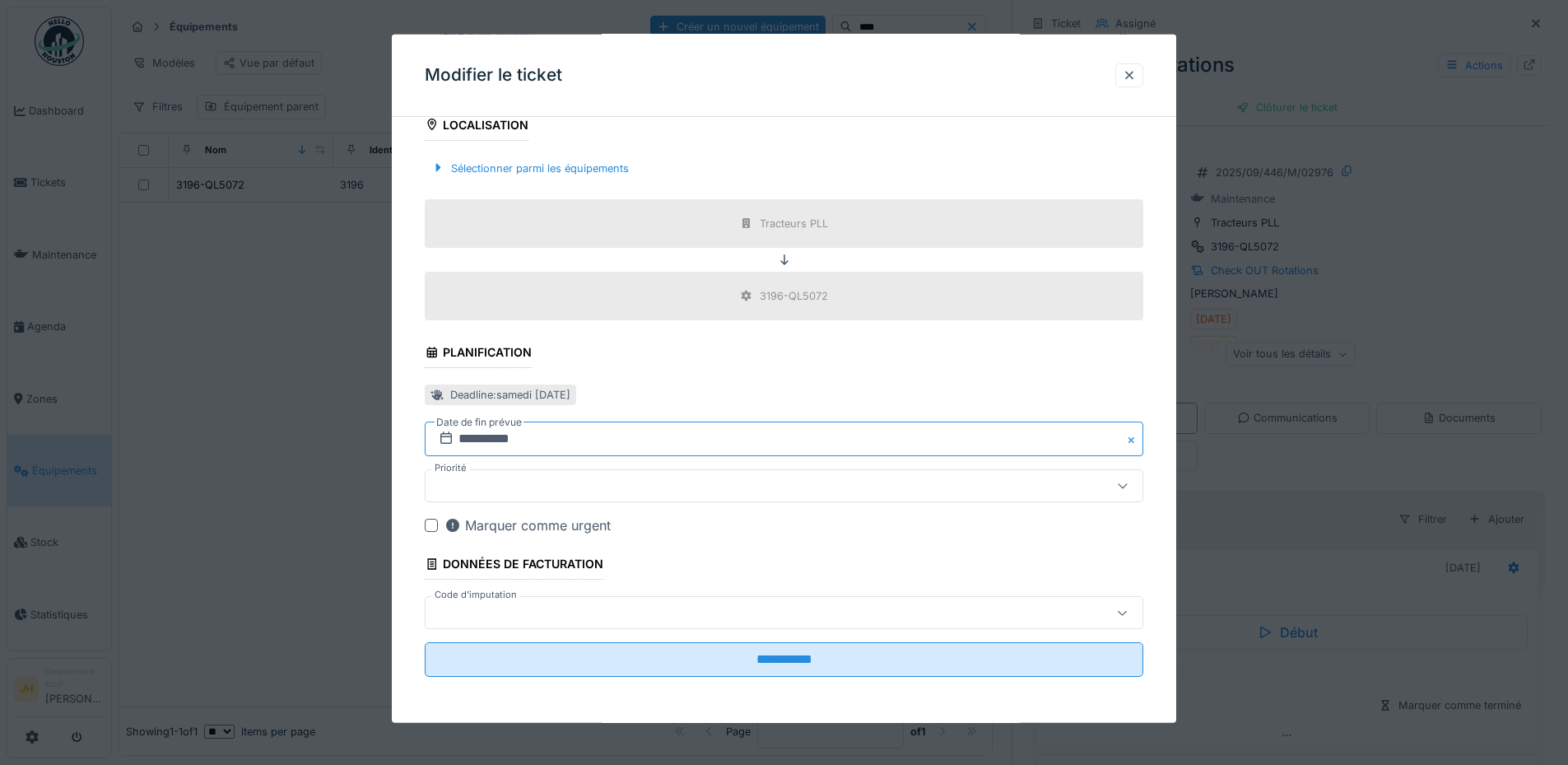
click at [543, 440] on input "**********" at bounding box center [784, 439] width 718 height 35
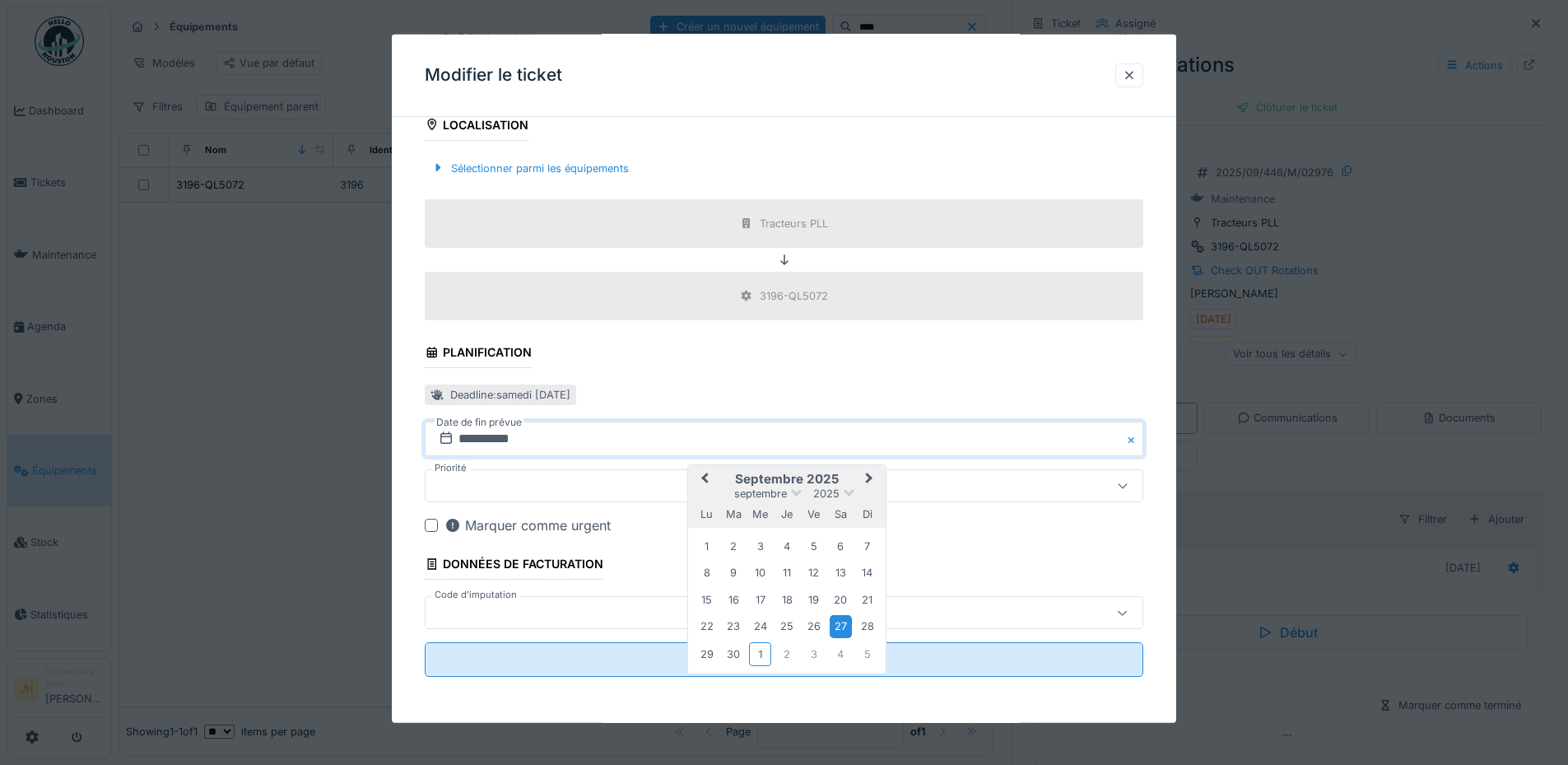
click at [869, 479] on span "Next Month" at bounding box center [869, 480] width 0 height 20
click at [842, 540] on div "4" at bounding box center [841, 547] width 22 height 22
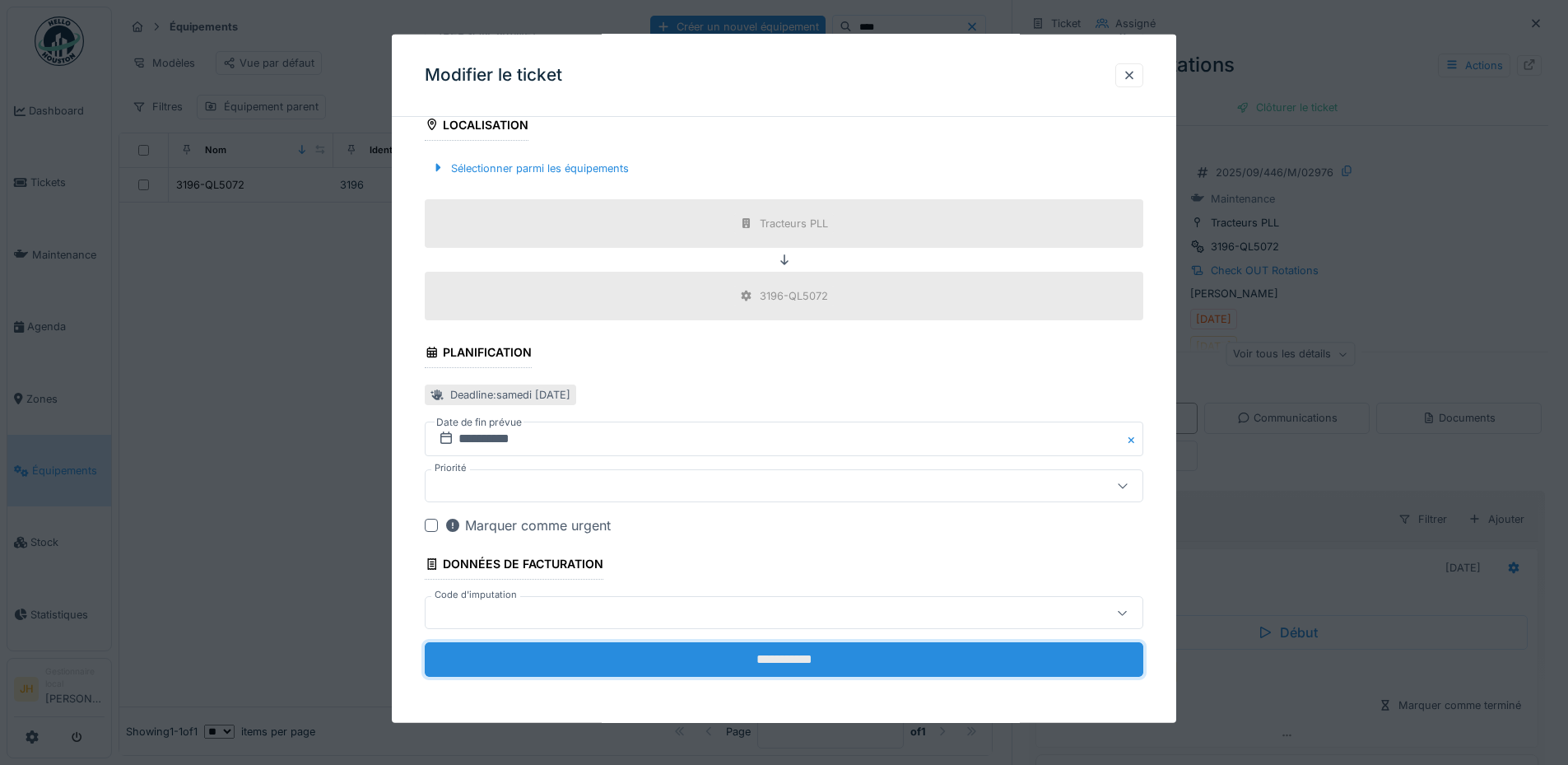
click at [795, 664] on input "**********" at bounding box center [784, 660] width 718 height 35
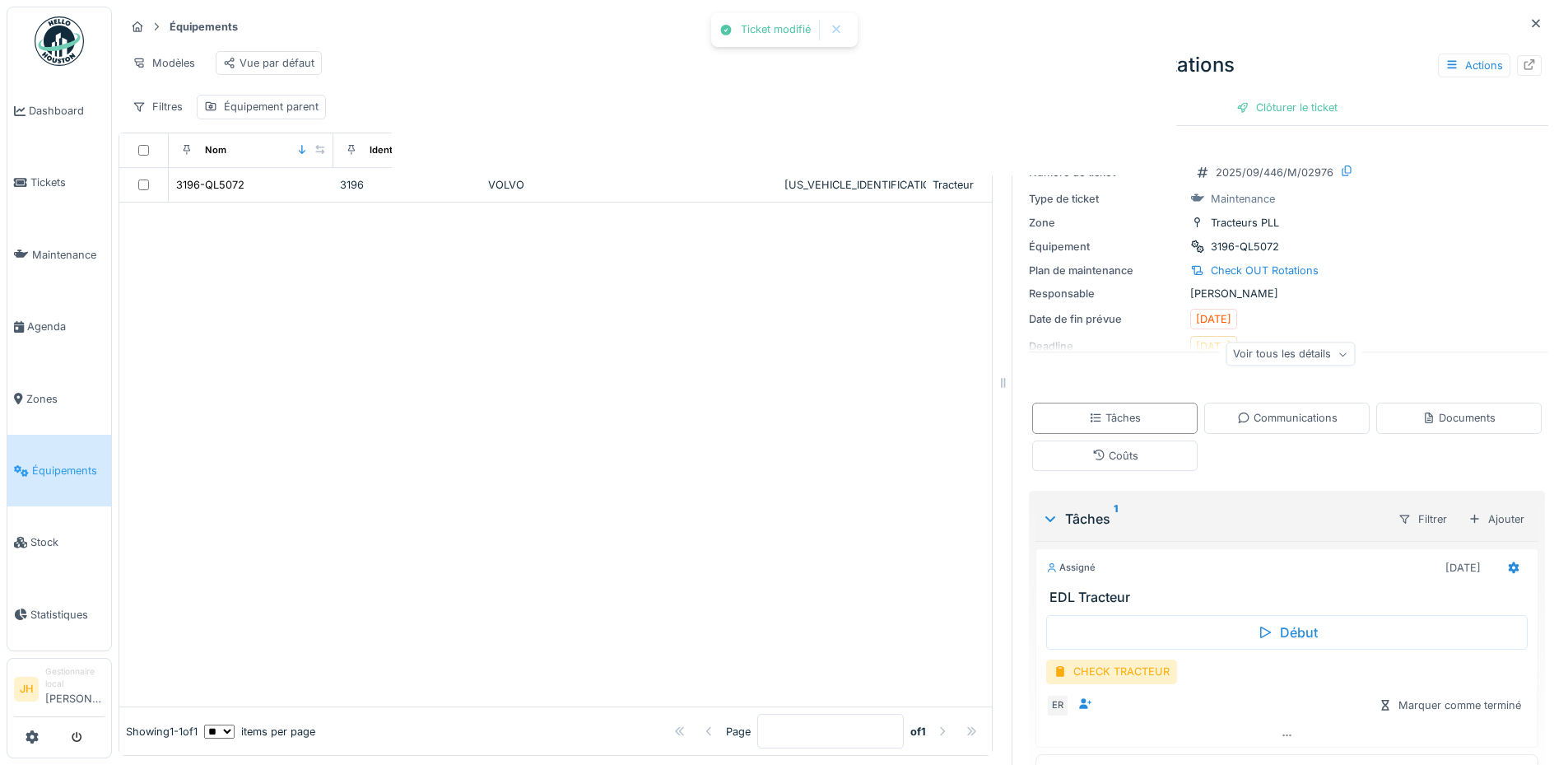
scroll to position [0, 0]
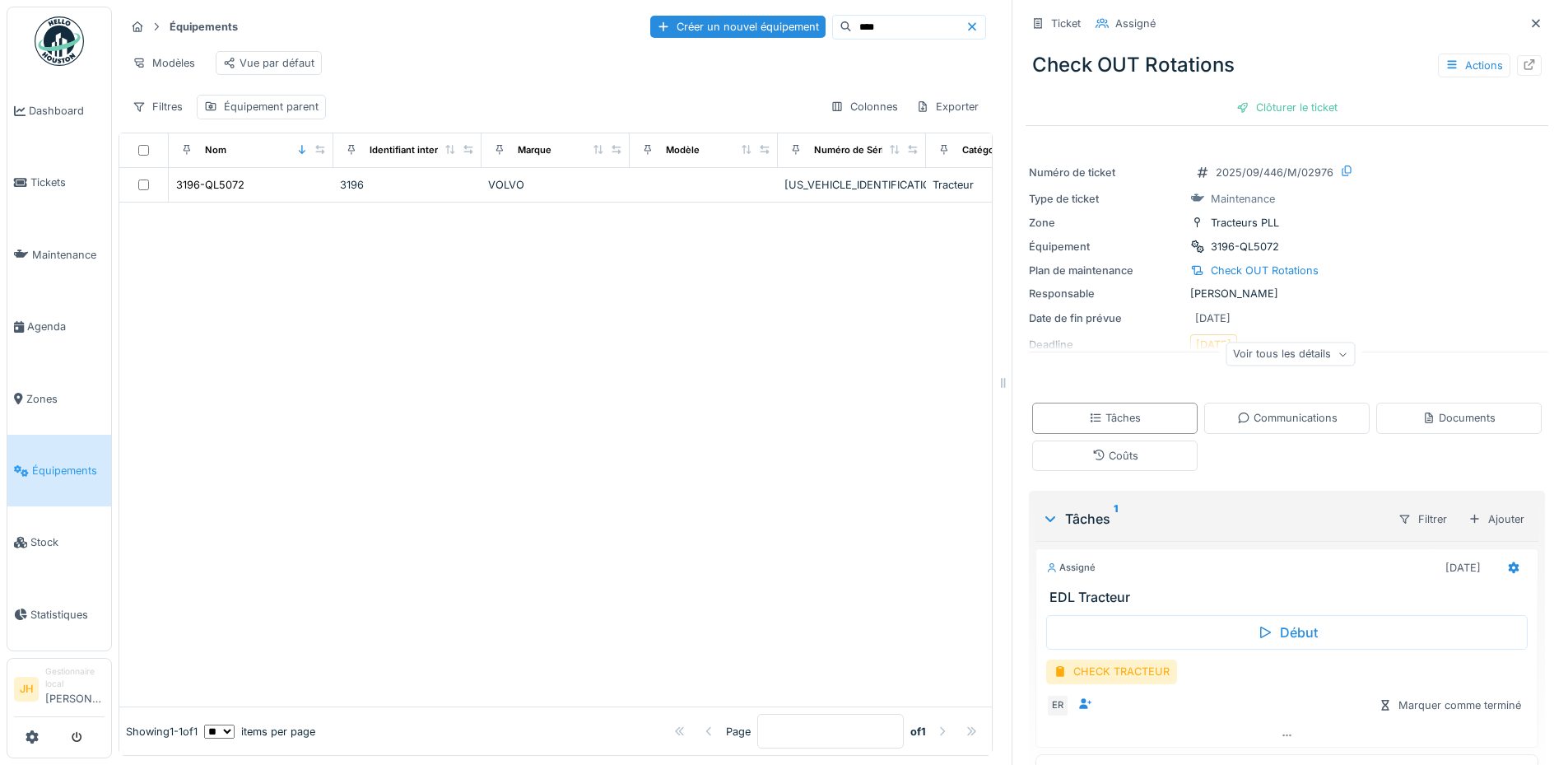
click at [885, 22] on input "****" at bounding box center [908, 27] width 113 height 23
click at [224, 193] on div "3133-WQ6804" at bounding box center [212, 184] width 74 height 16
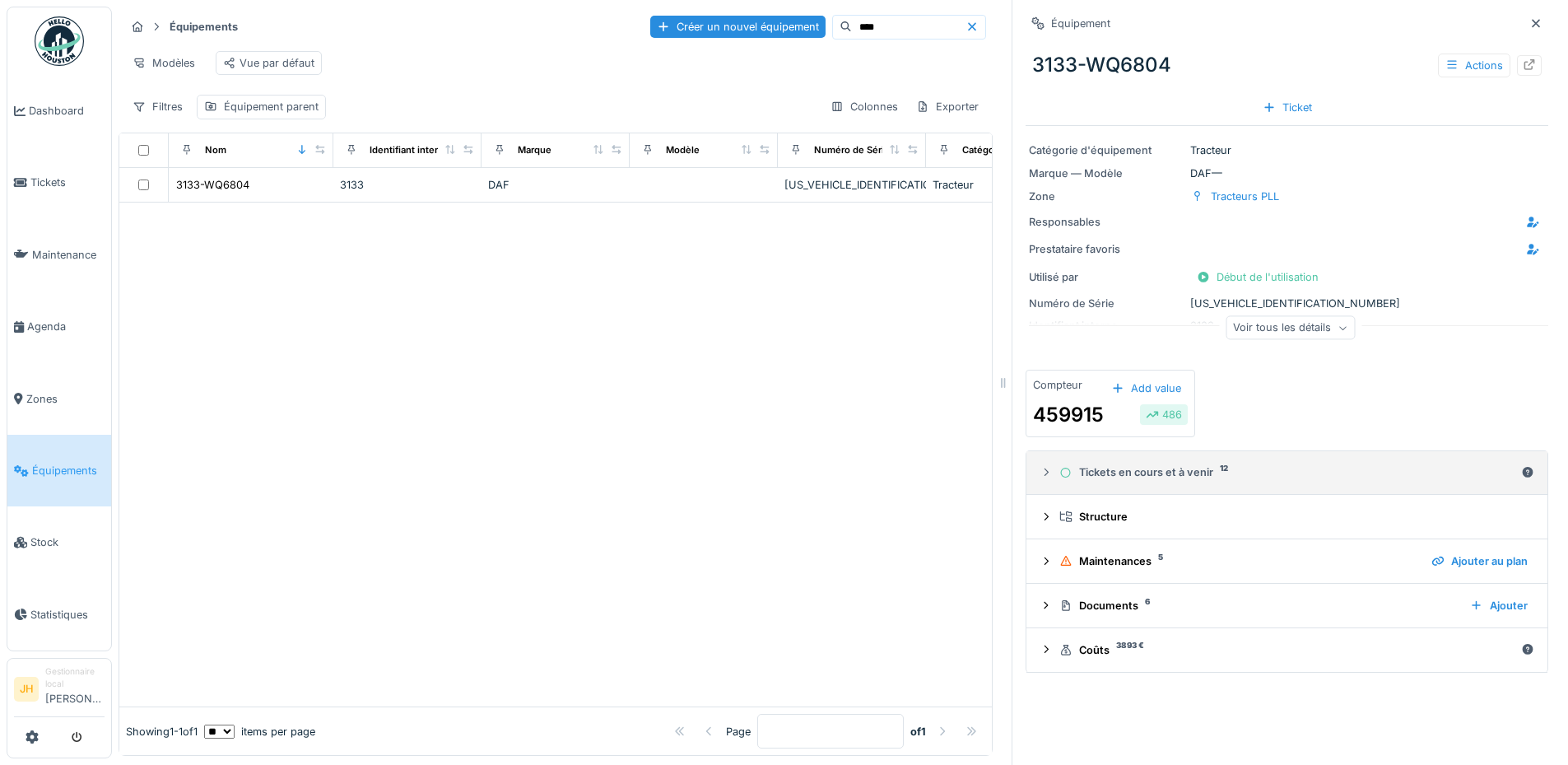
click at [1091, 471] on div "Tickets en cours et à venir 12" at bounding box center [1286, 472] width 455 height 16
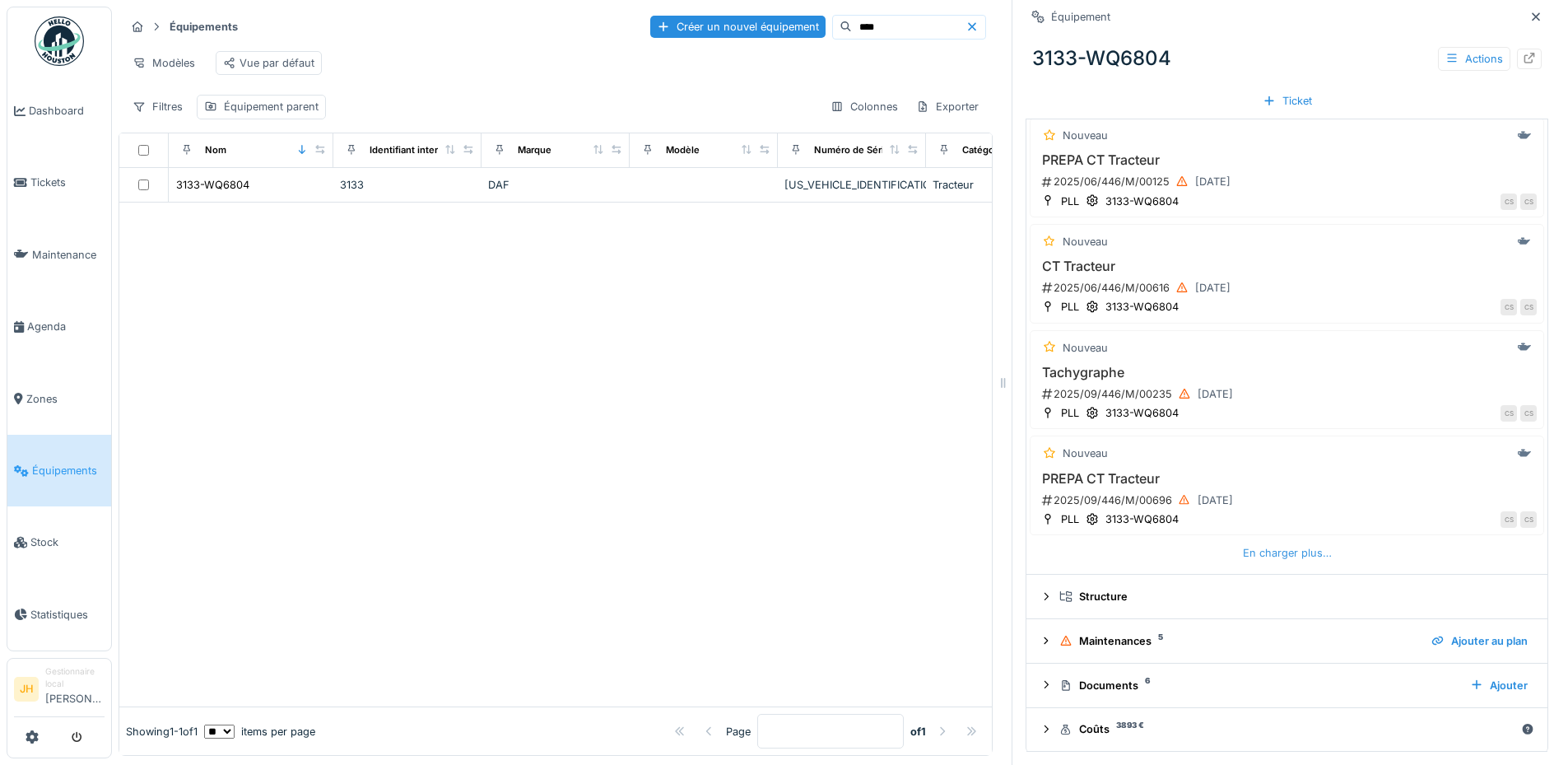
click at [1265, 547] on div "En charger plus…" at bounding box center [1286, 552] width 102 height 22
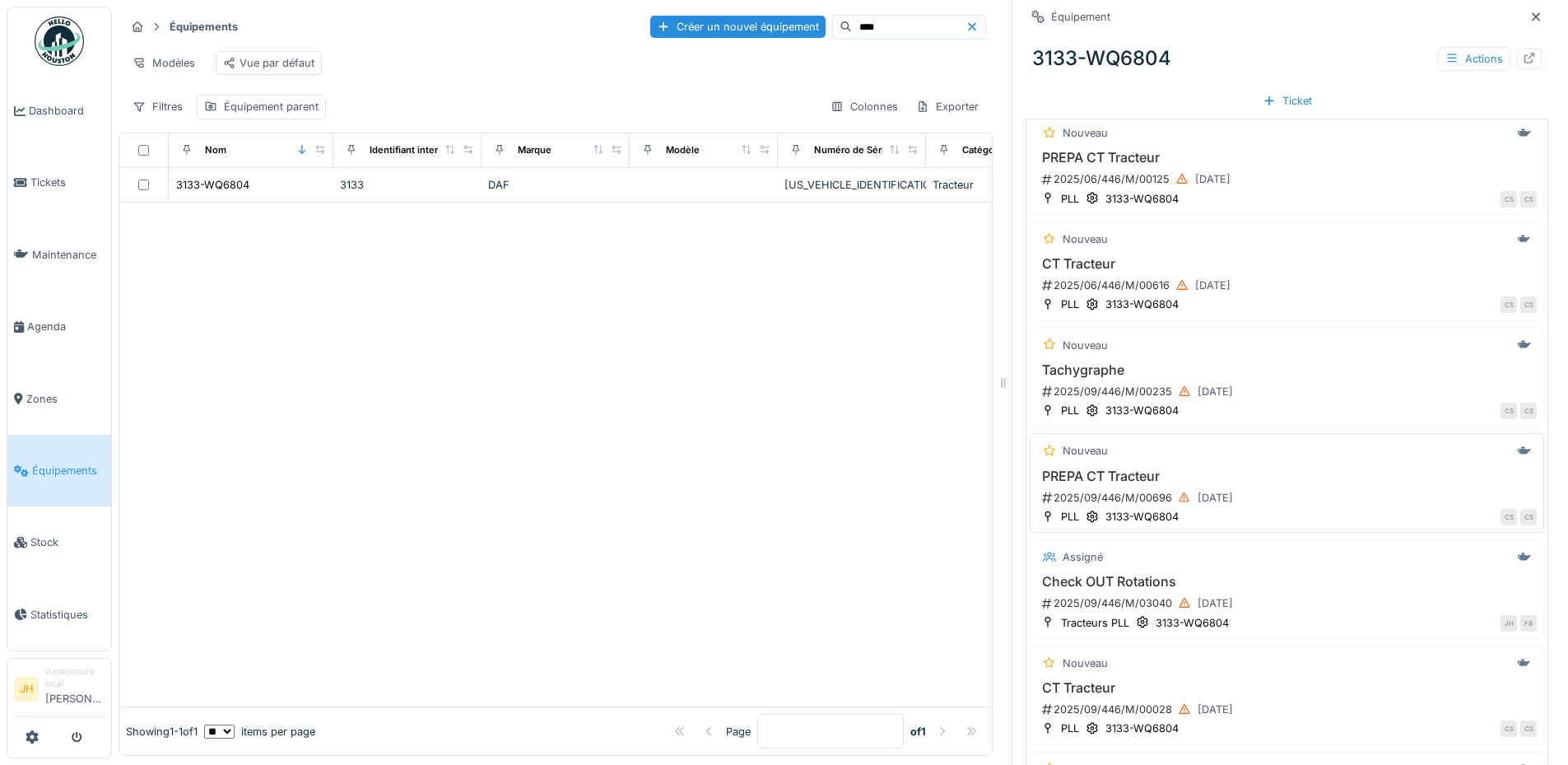
scroll to position [647, 0]
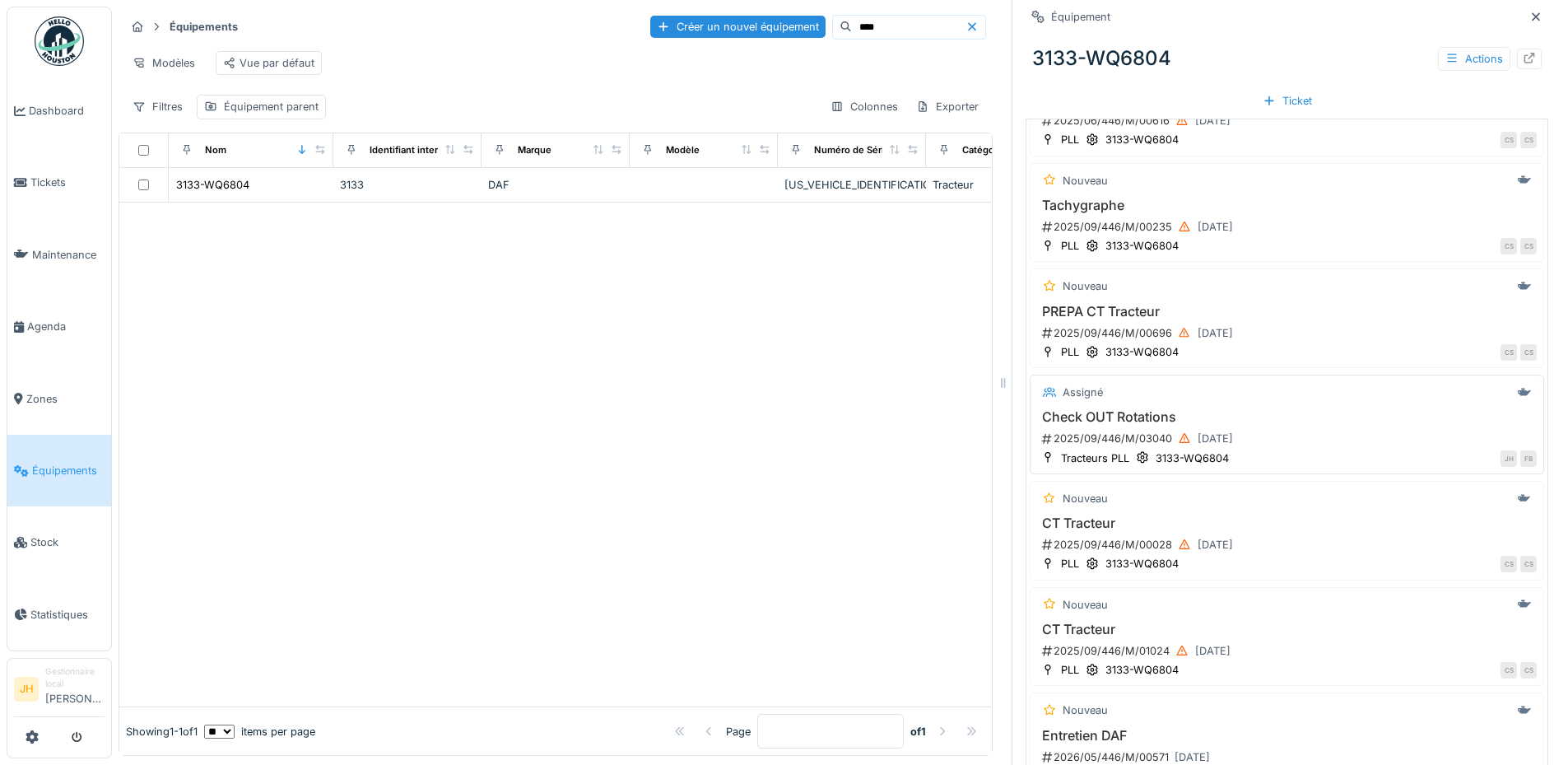
click at [1120, 418] on h3 "Check OUT Rotations" at bounding box center [1286, 417] width 499 height 16
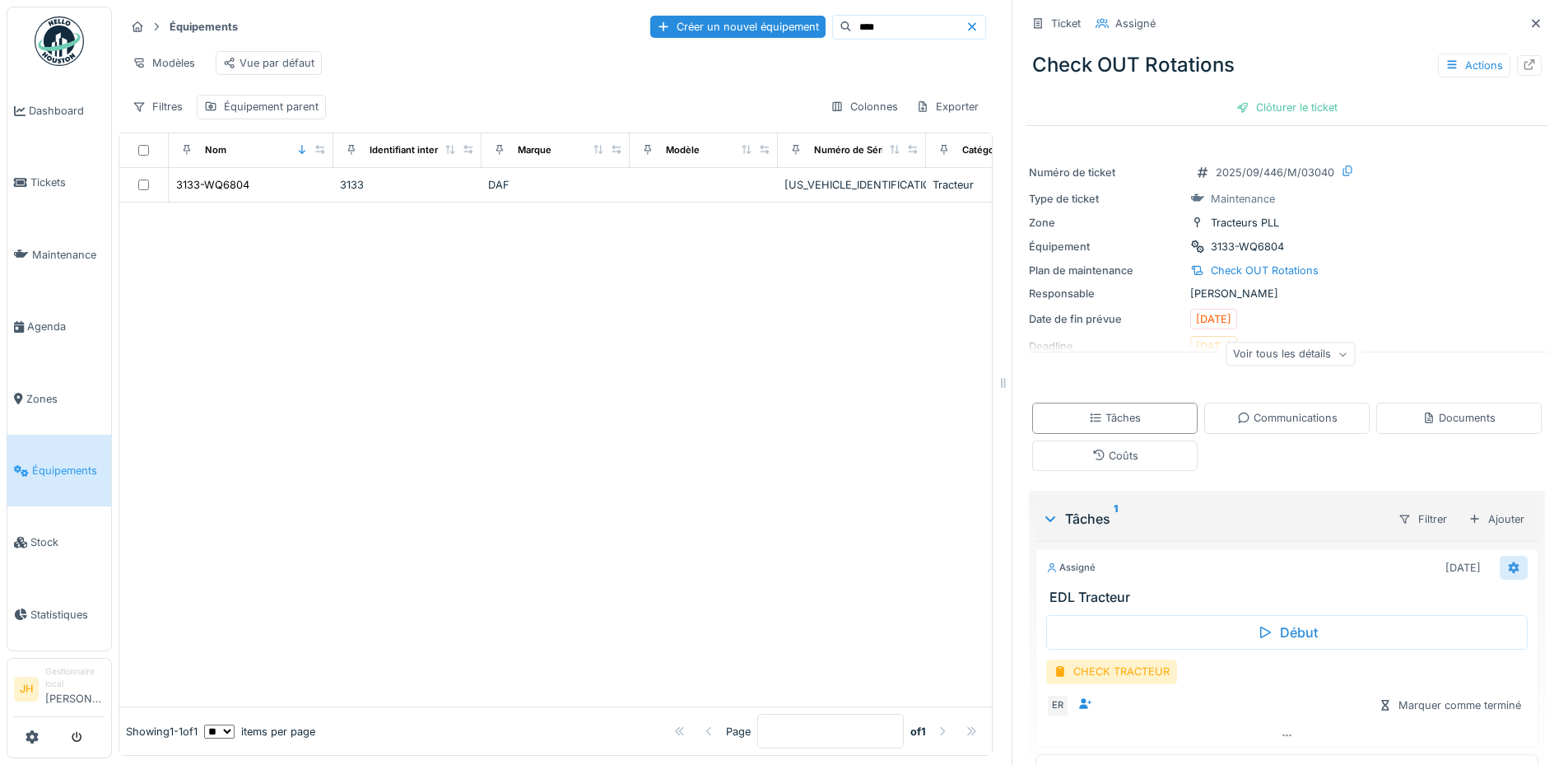
click at [1507, 572] on icon at bounding box center [1513, 567] width 13 height 11
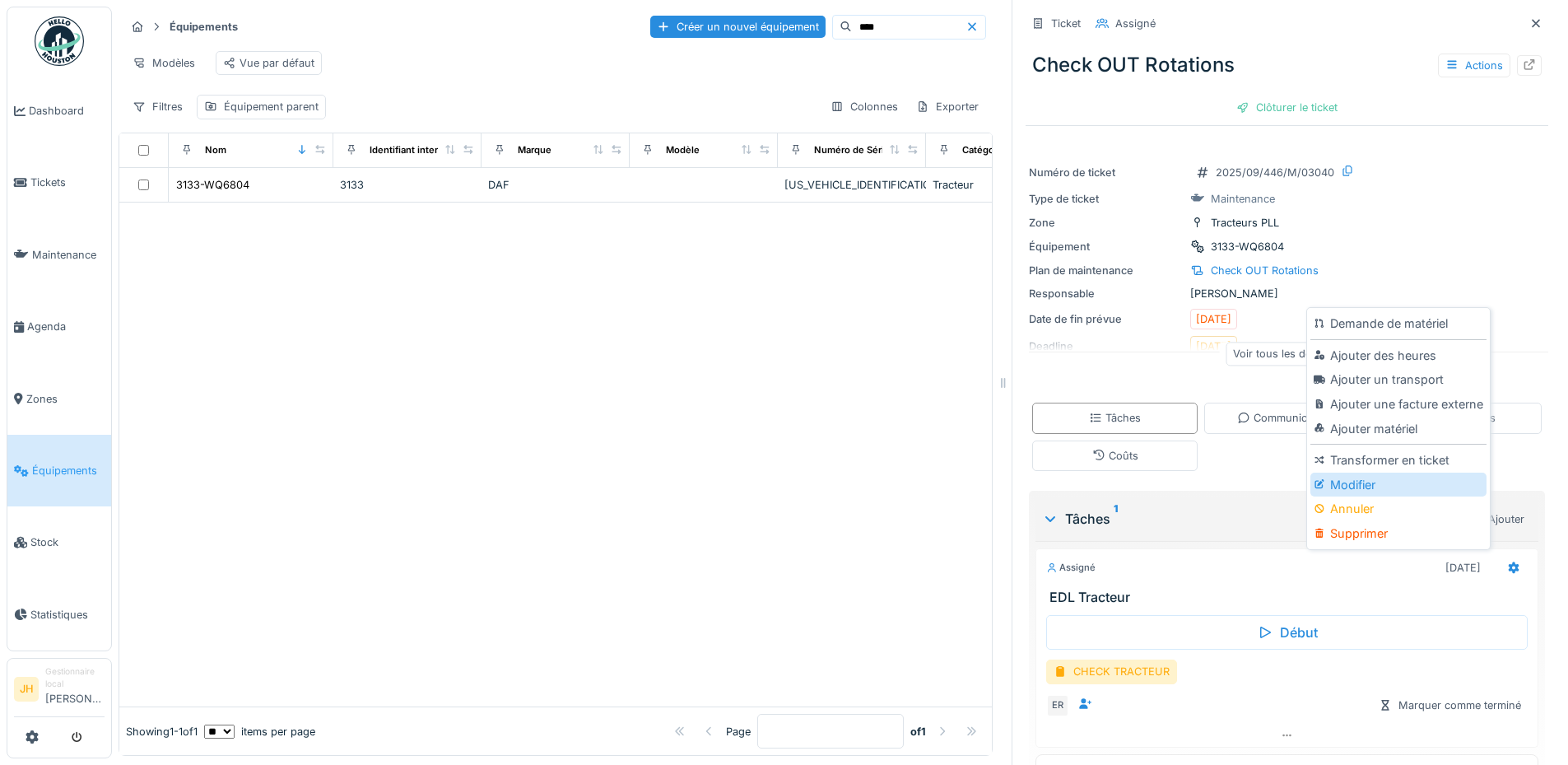
click at [1385, 485] on div "Modifier" at bounding box center [1398, 485] width 175 height 25
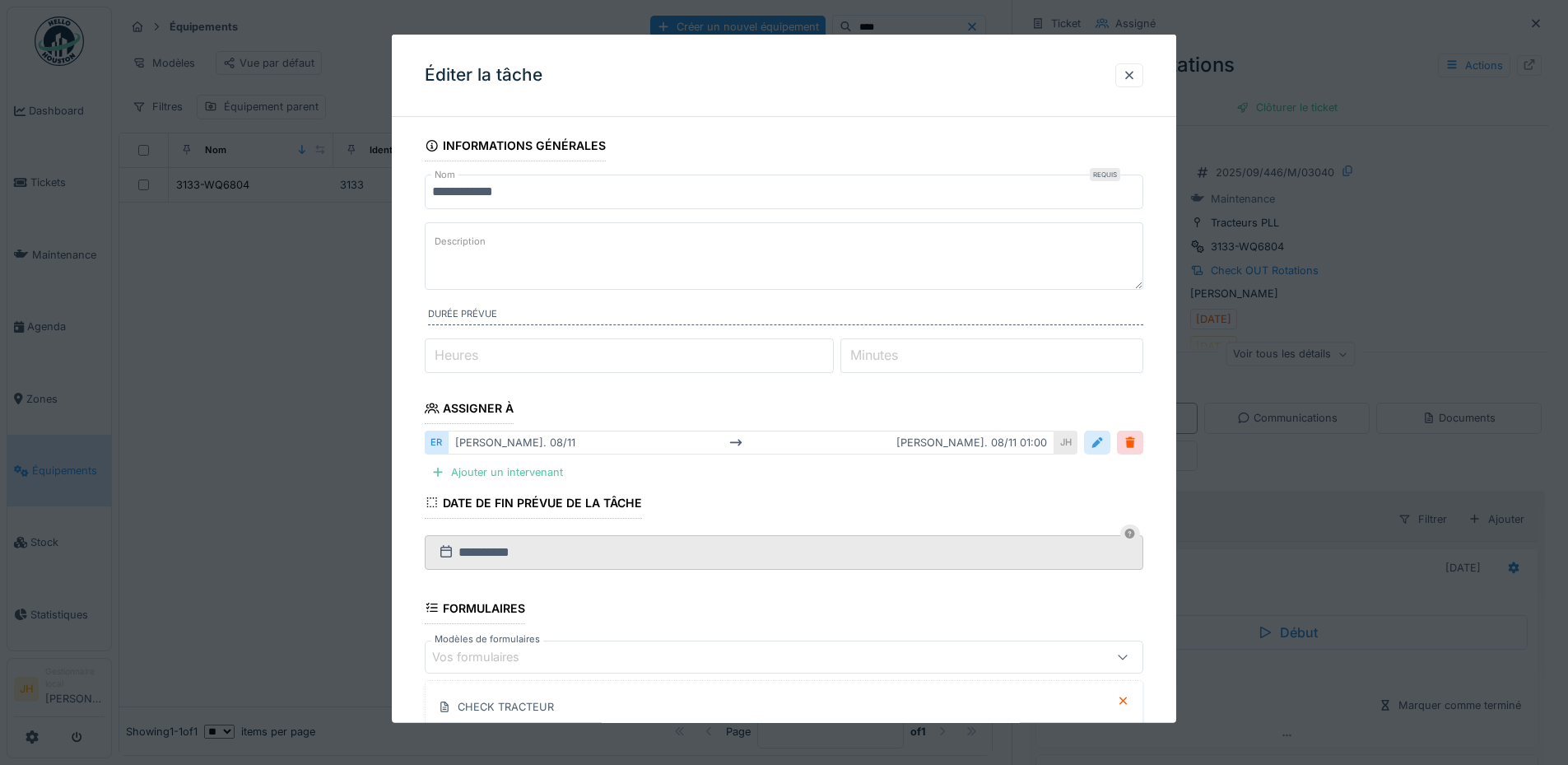
click at [1103, 446] on div at bounding box center [1097, 442] width 13 height 16
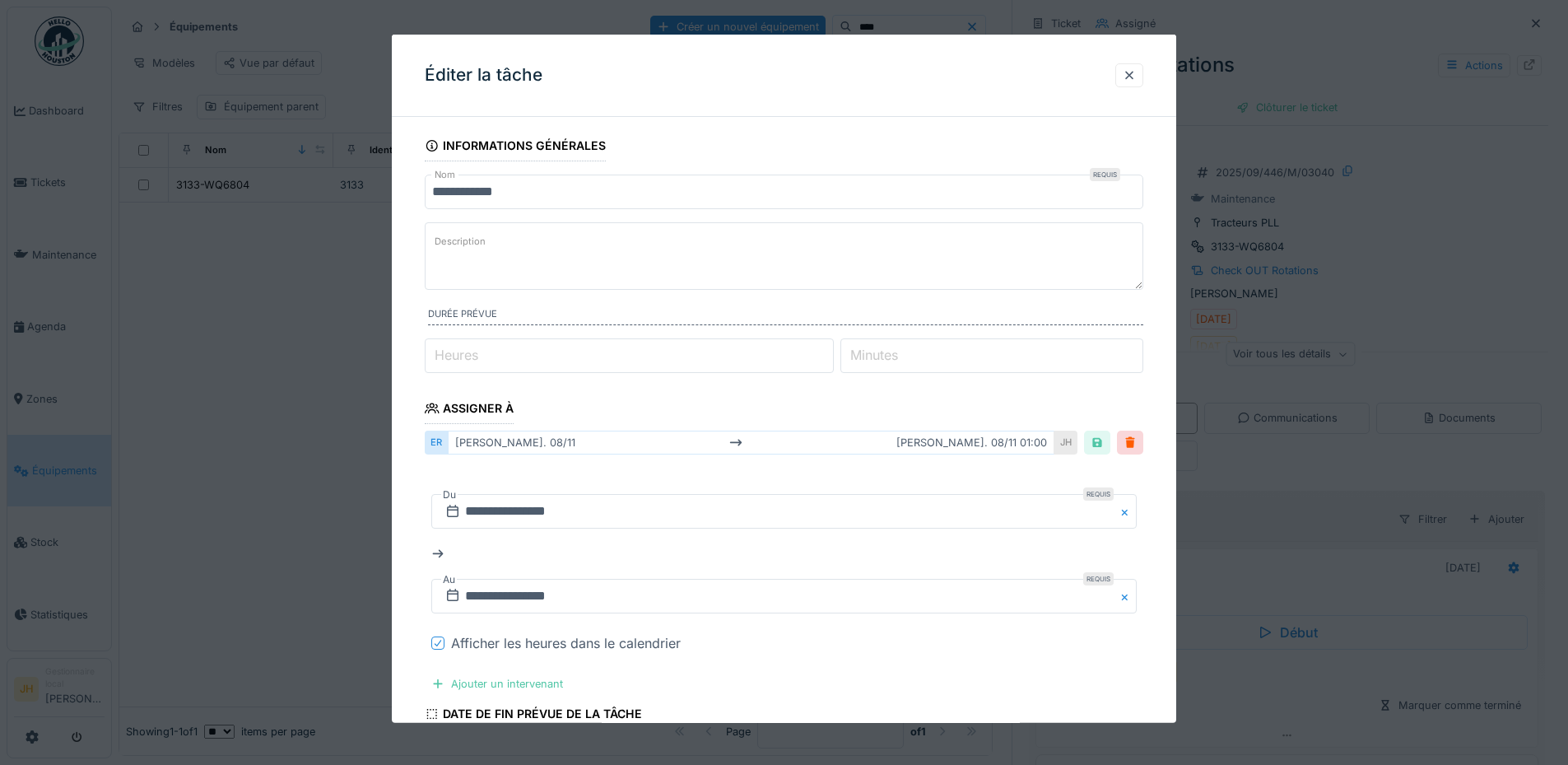
click at [438, 640] on icon at bounding box center [438, 643] width 10 height 8
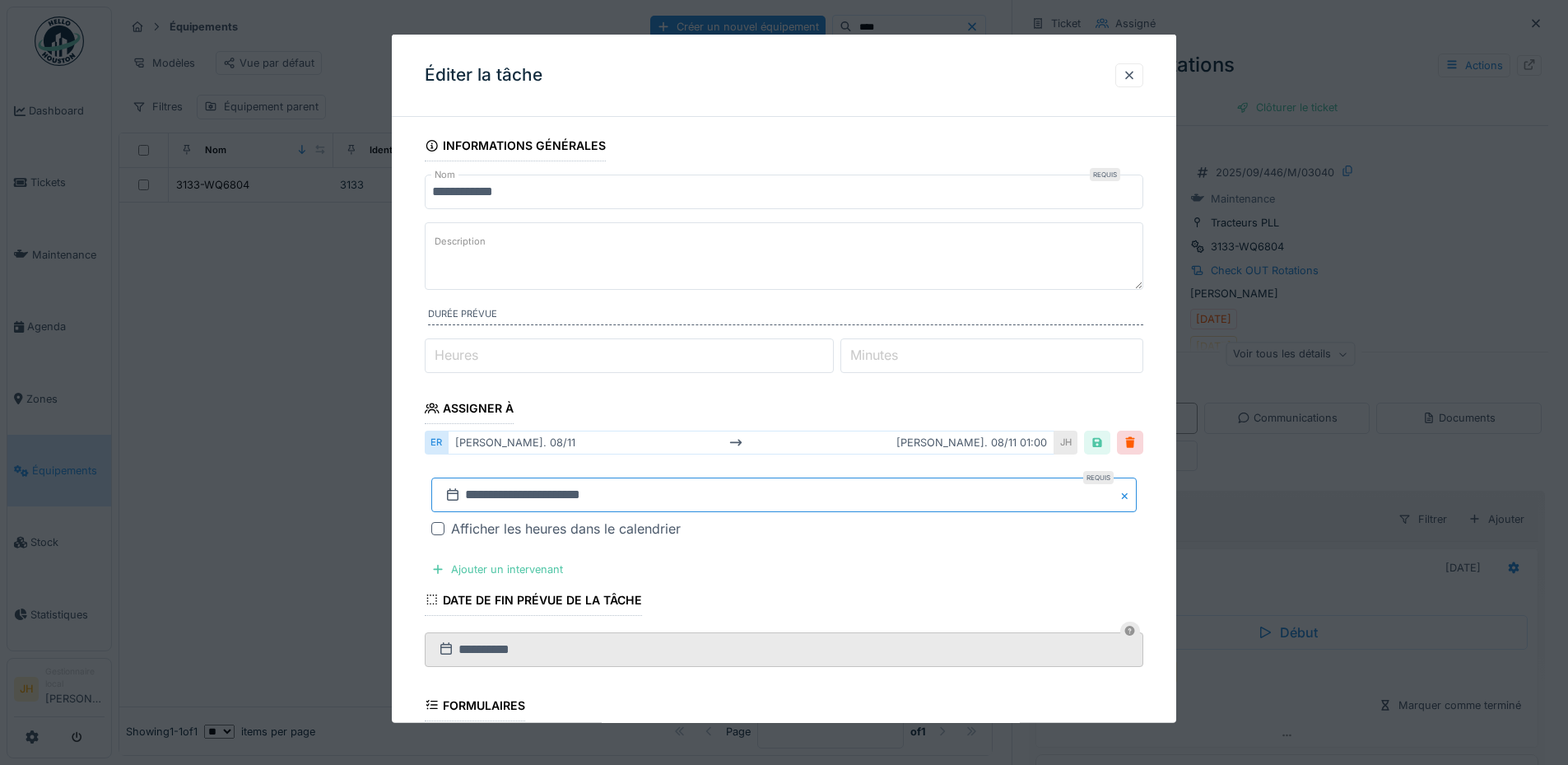
click at [598, 504] on input "**********" at bounding box center [784, 495] width 705 height 35
click at [711, 273] on button "Previous Month" at bounding box center [703, 277] width 26 height 26
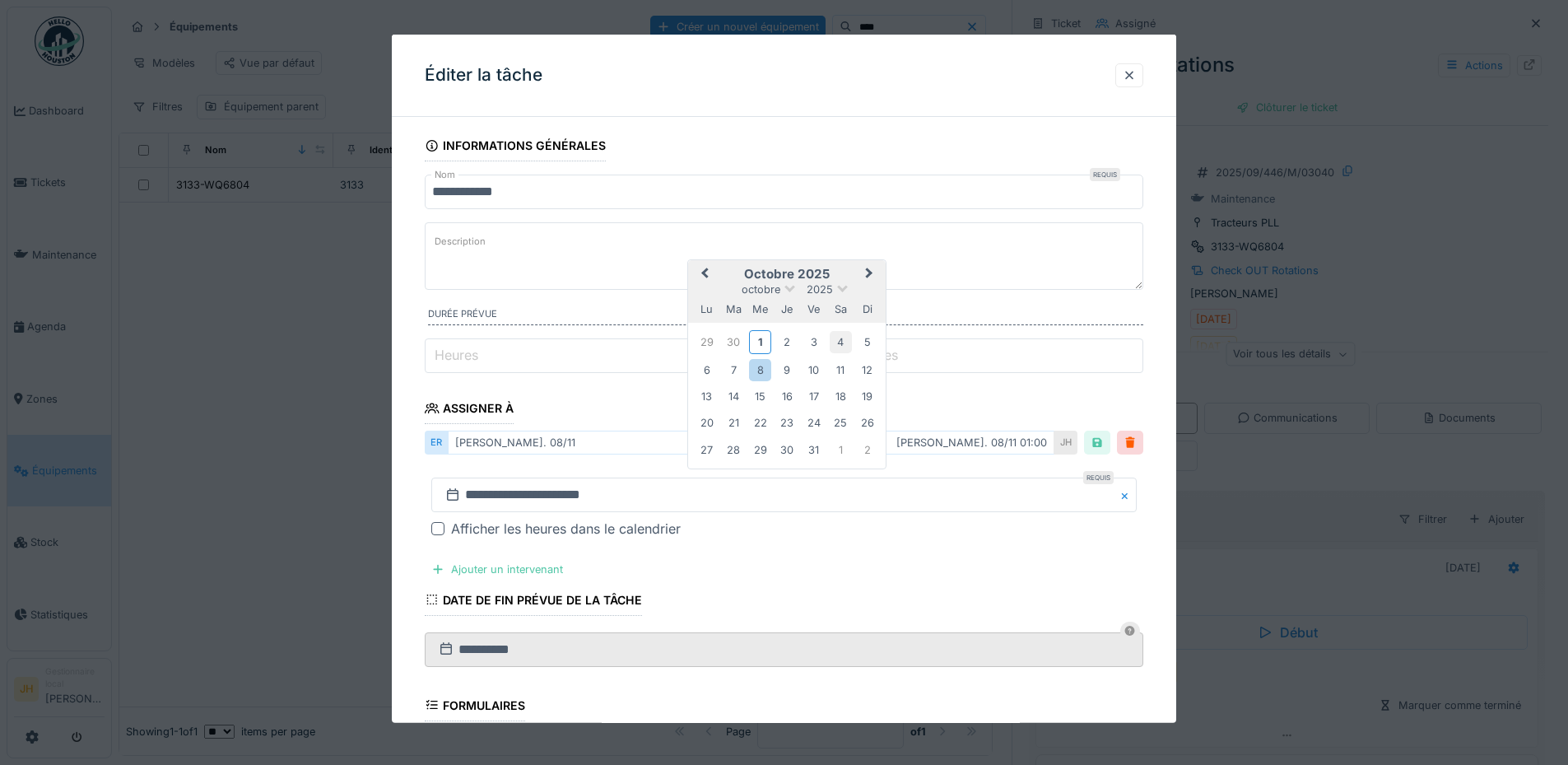
click at [840, 345] on div "4" at bounding box center [841, 342] width 22 height 22
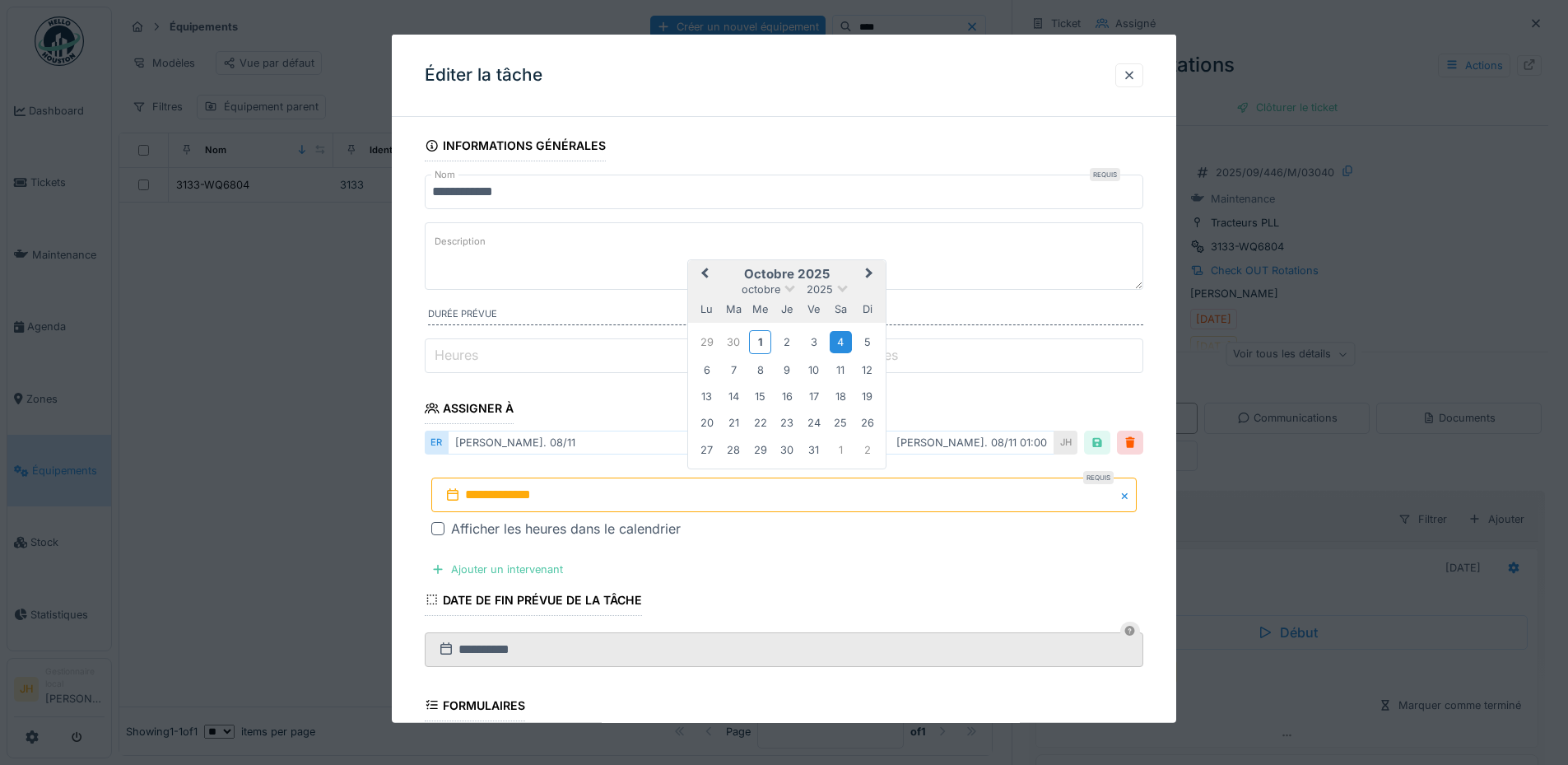
click at [840, 345] on div "4" at bounding box center [841, 342] width 22 height 22
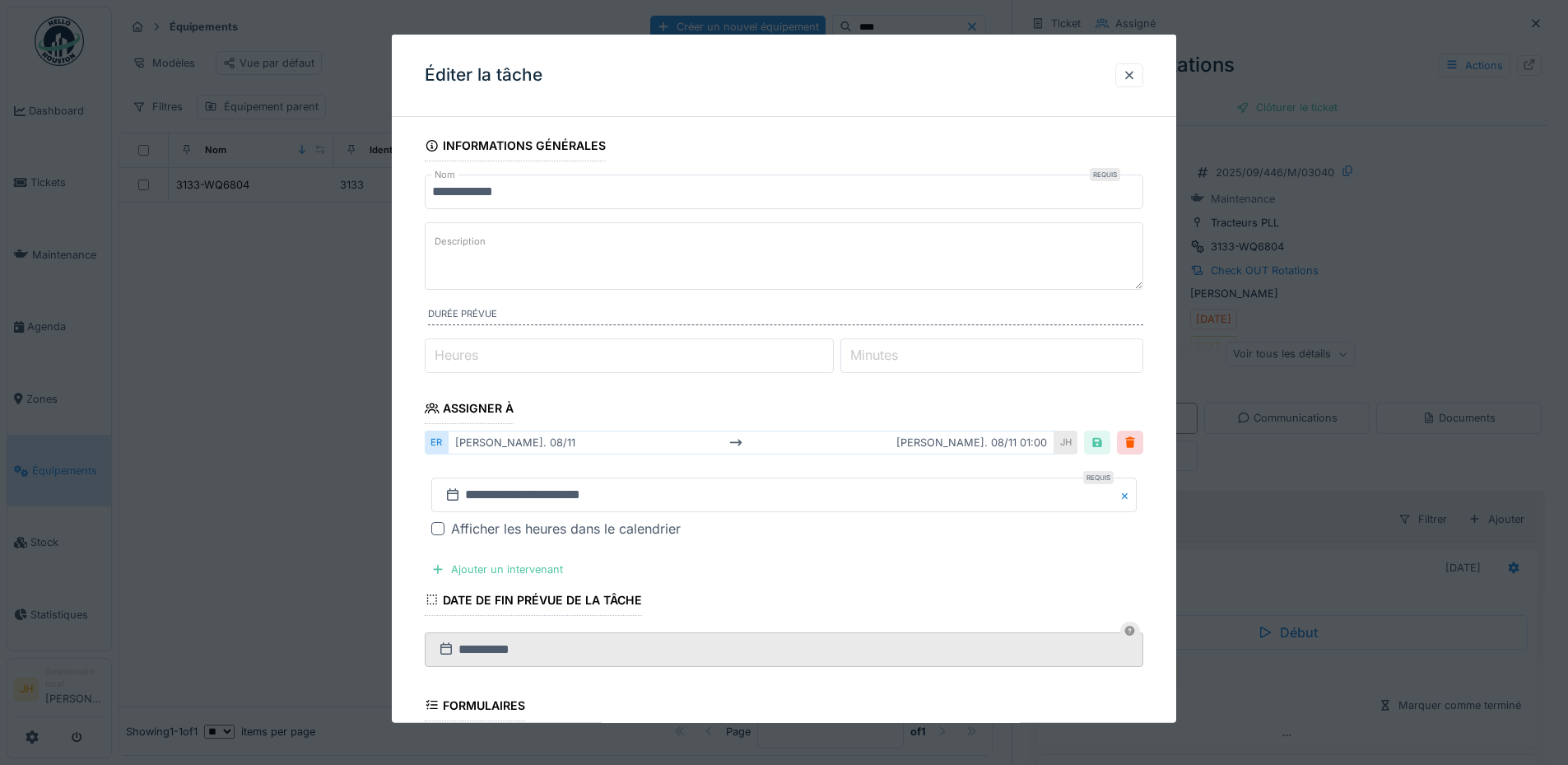
scroll to position [318, 0]
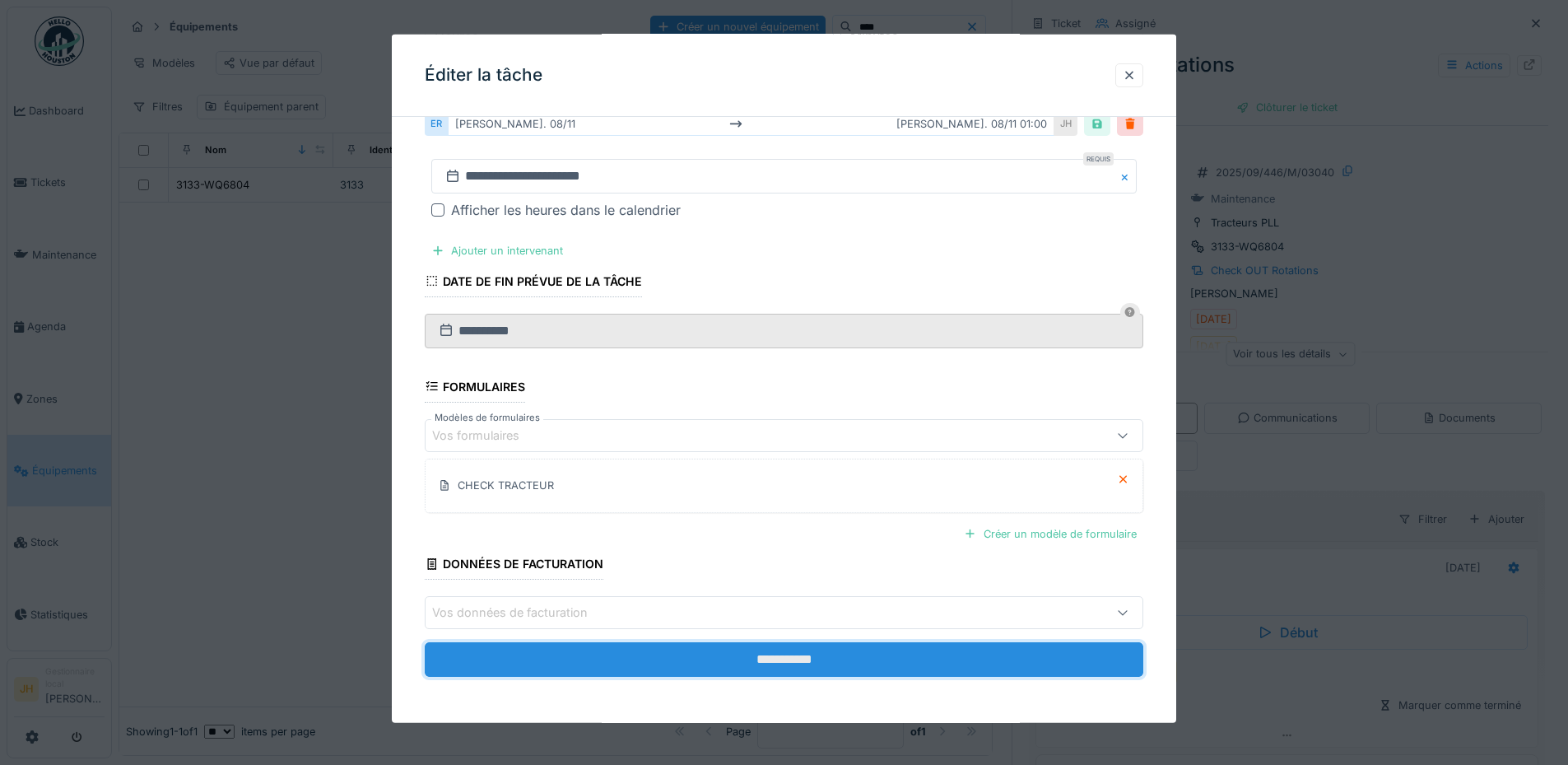
click at [841, 660] on input "**********" at bounding box center [784, 660] width 718 height 35
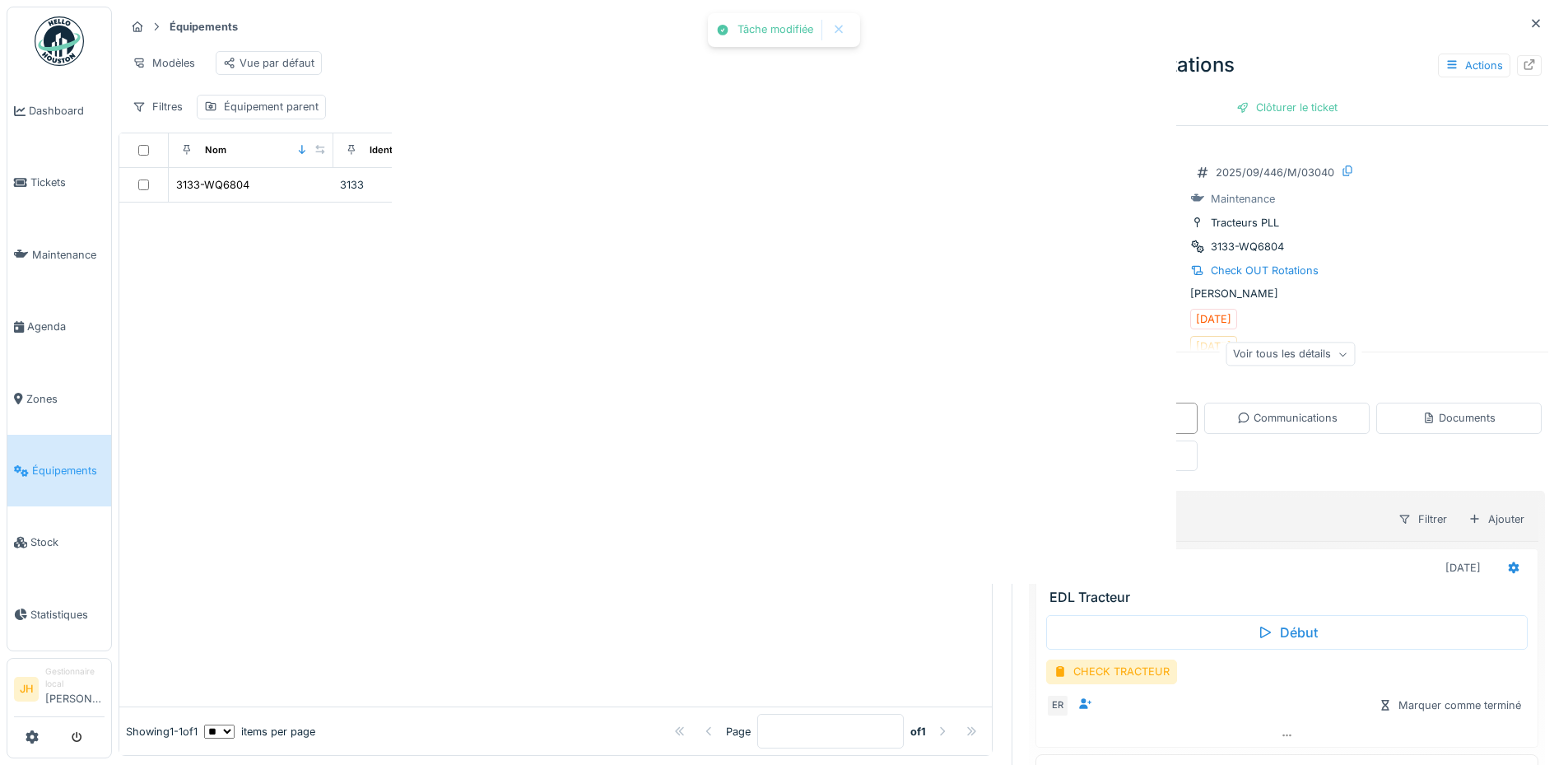
scroll to position [0, 0]
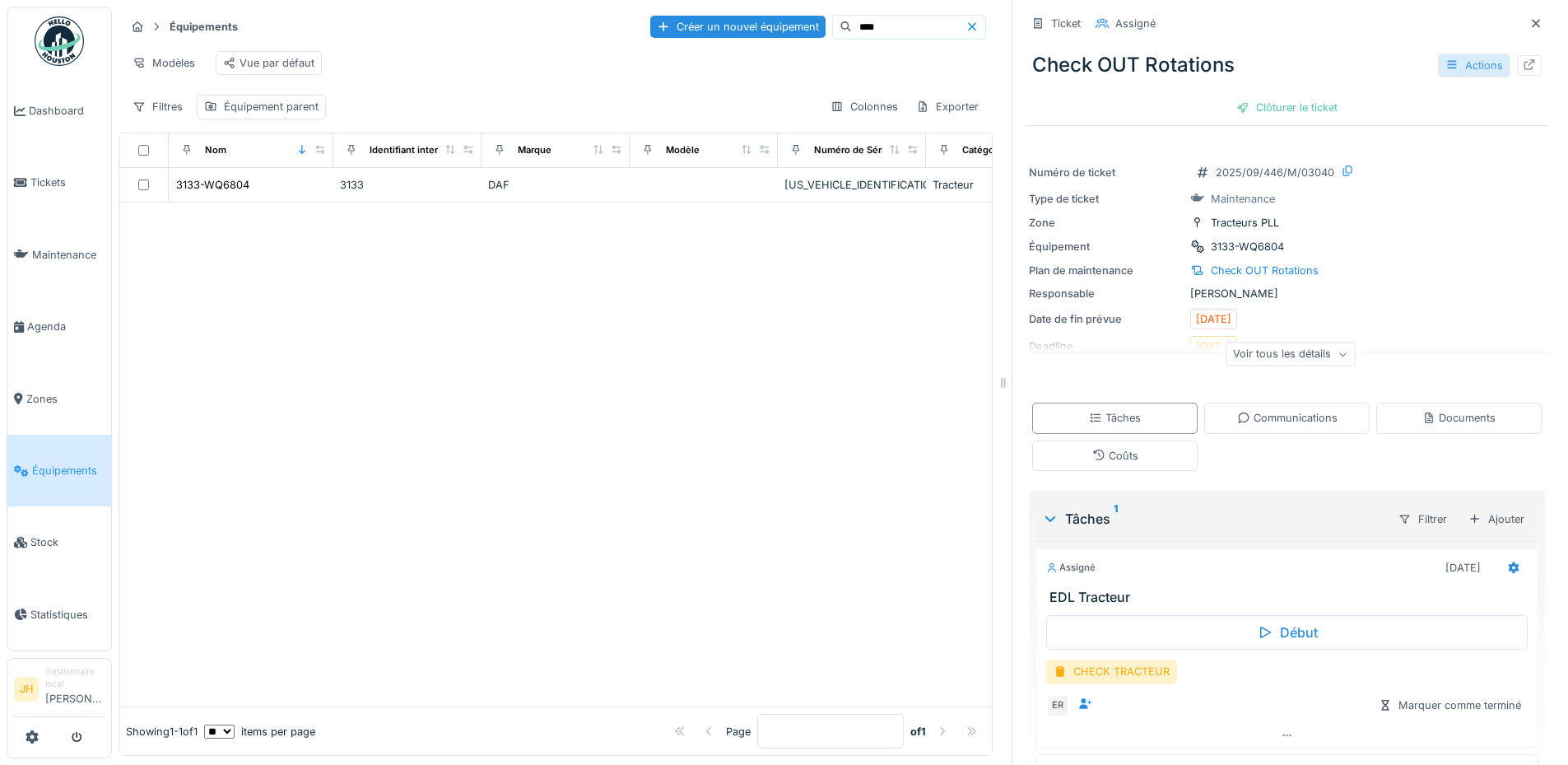
click at [1437, 62] on div "Actions" at bounding box center [1474, 65] width 73 height 24
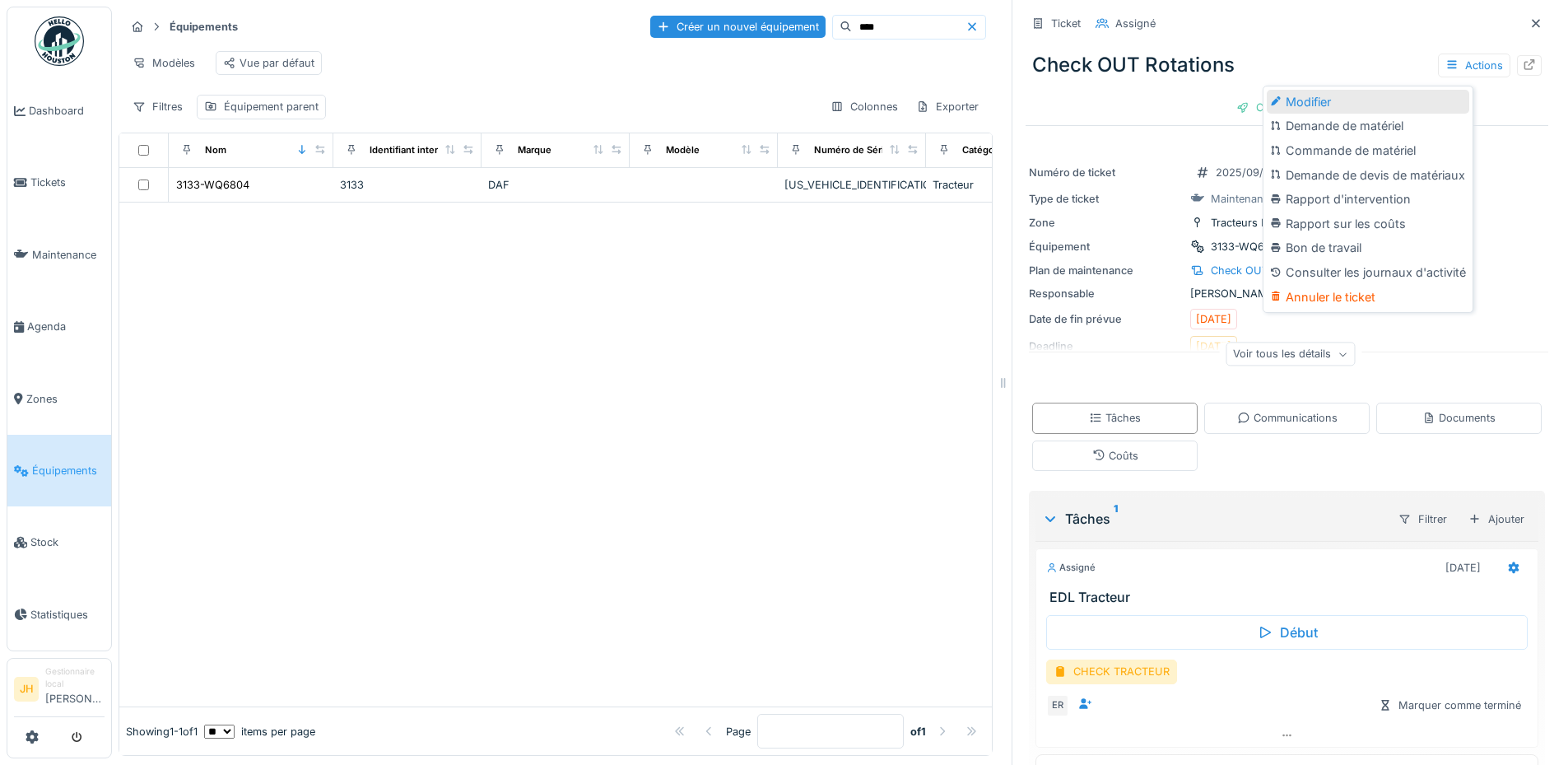
click at [1402, 102] on div "Modifier" at bounding box center [1367, 103] width 203 height 25
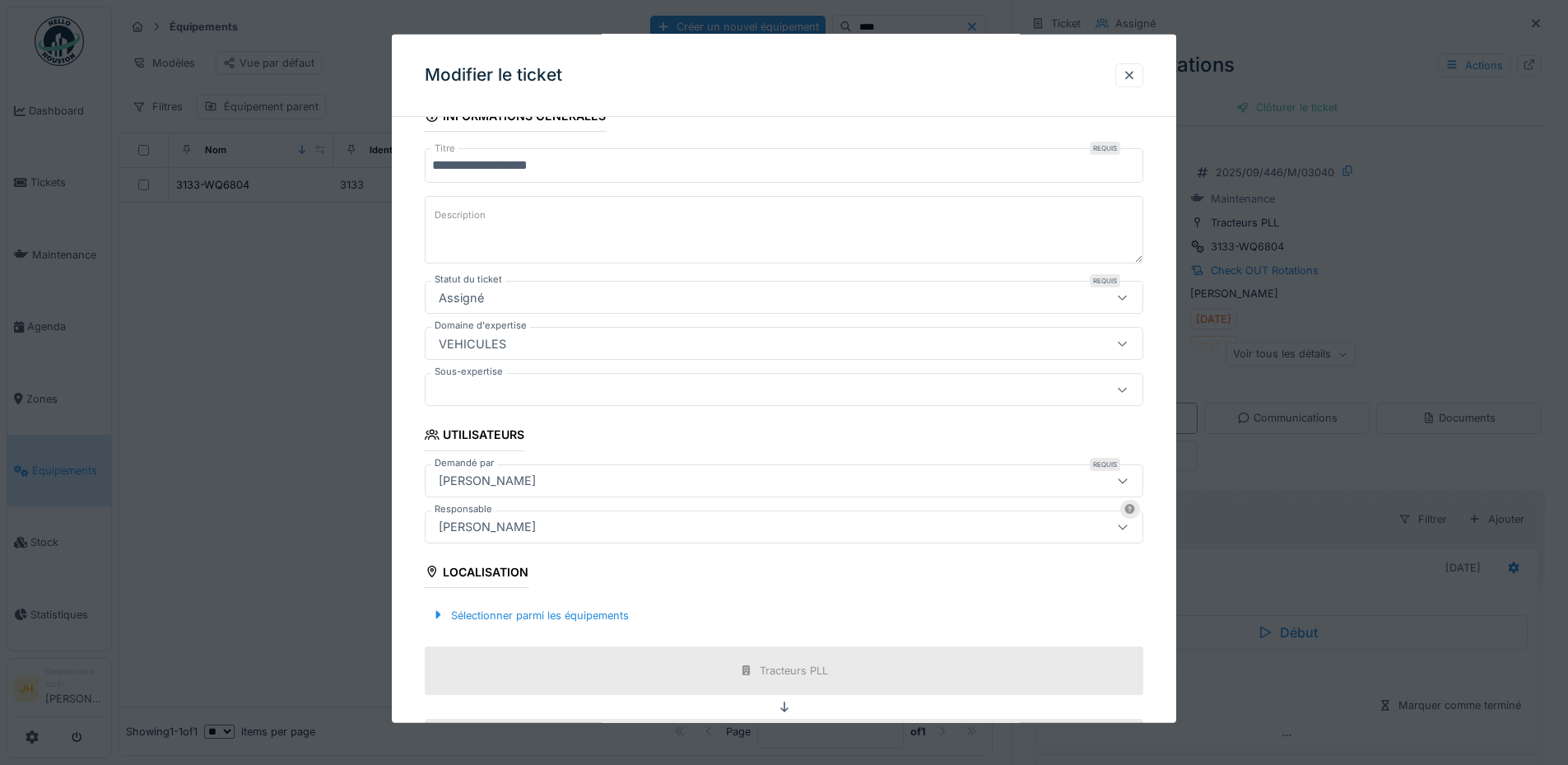
scroll to position [329, 0]
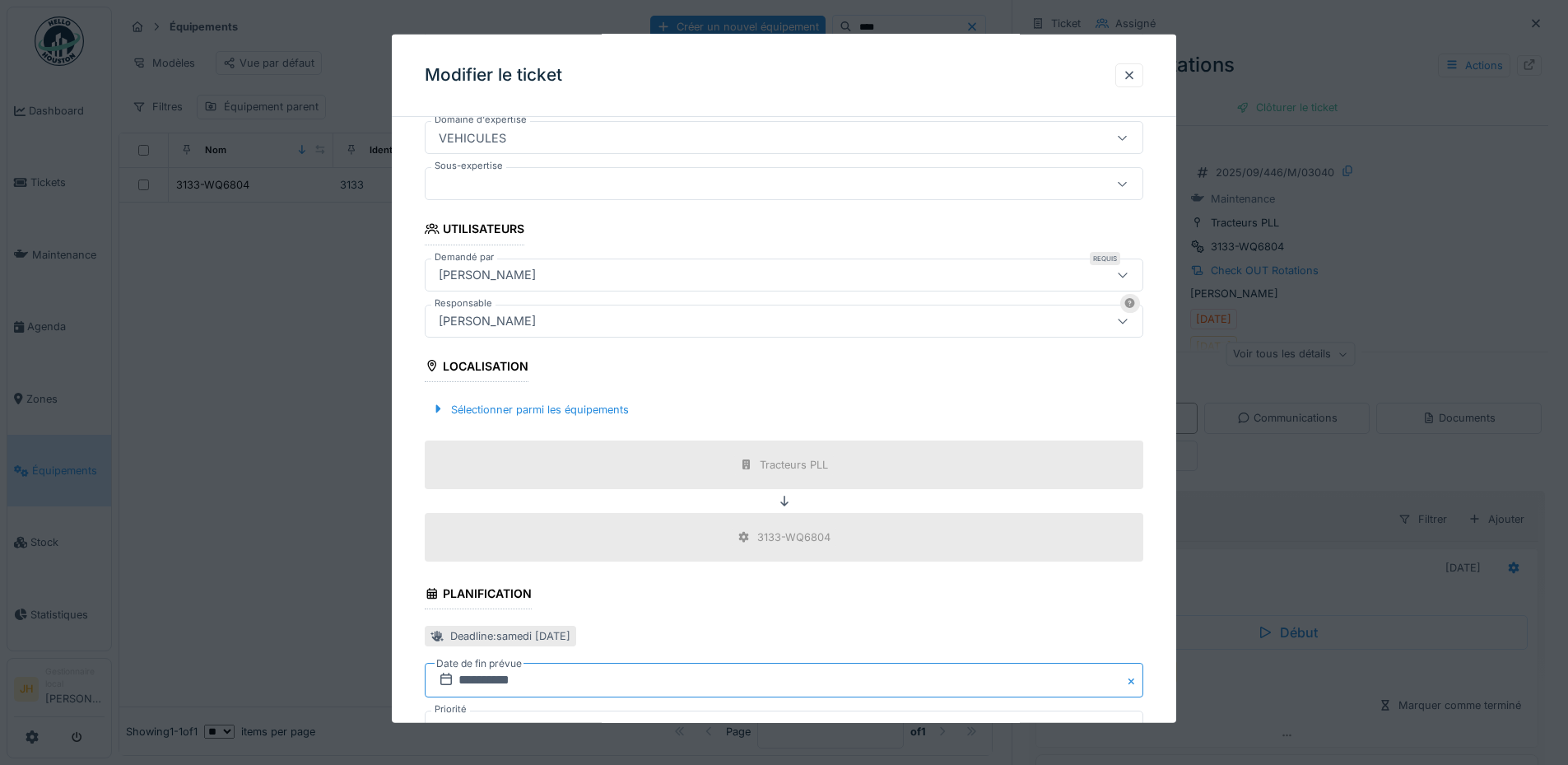
click at [546, 677] on input "**********" at bounding box center [784, 680] width 718 height 35
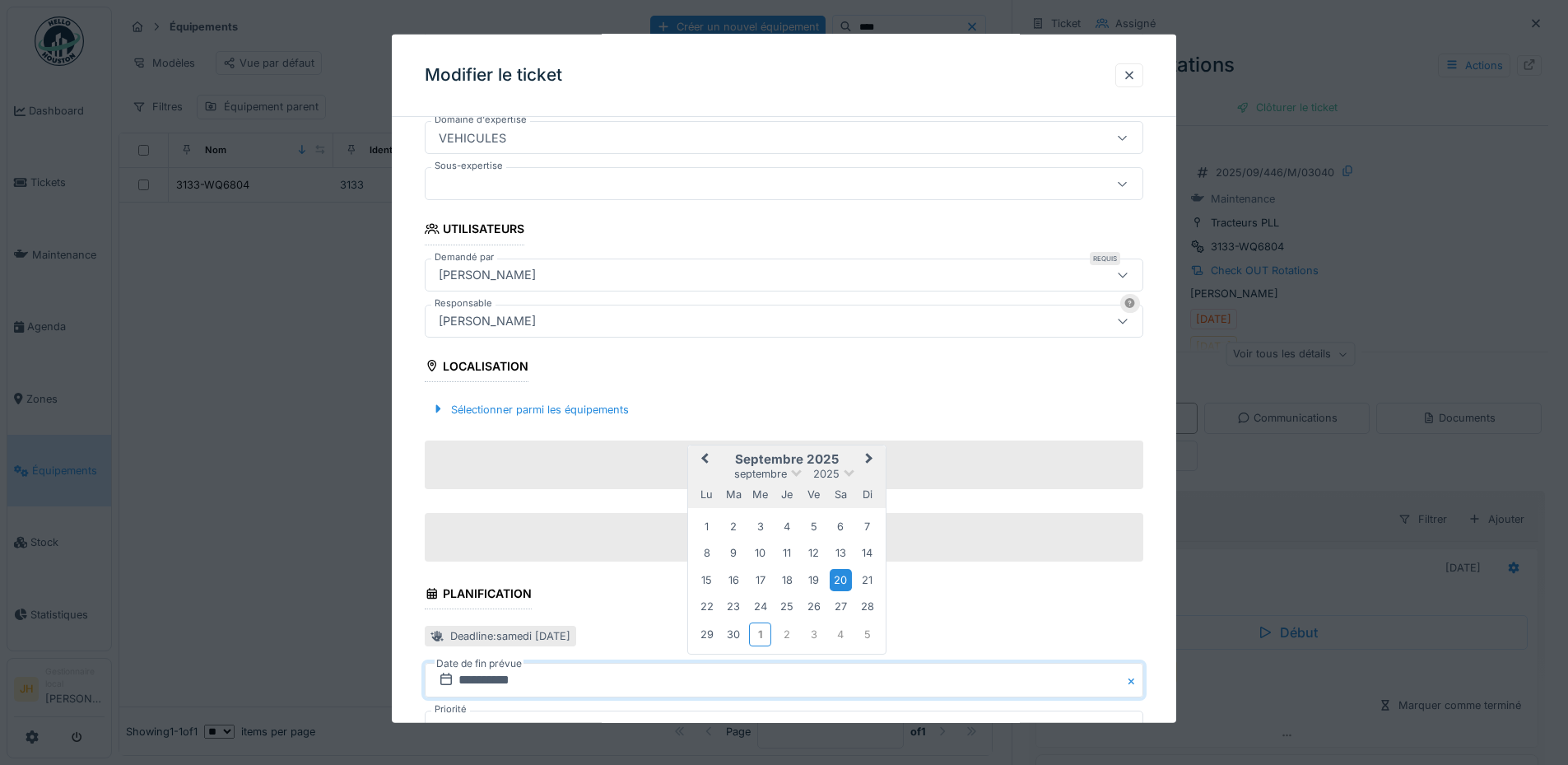
click at [869, 454] on span "Next Month" at bounding box center [869, 460] width 0 height 20
click at [841, 532] on div "4" at bounding box center [841, 527] width 22 height 22
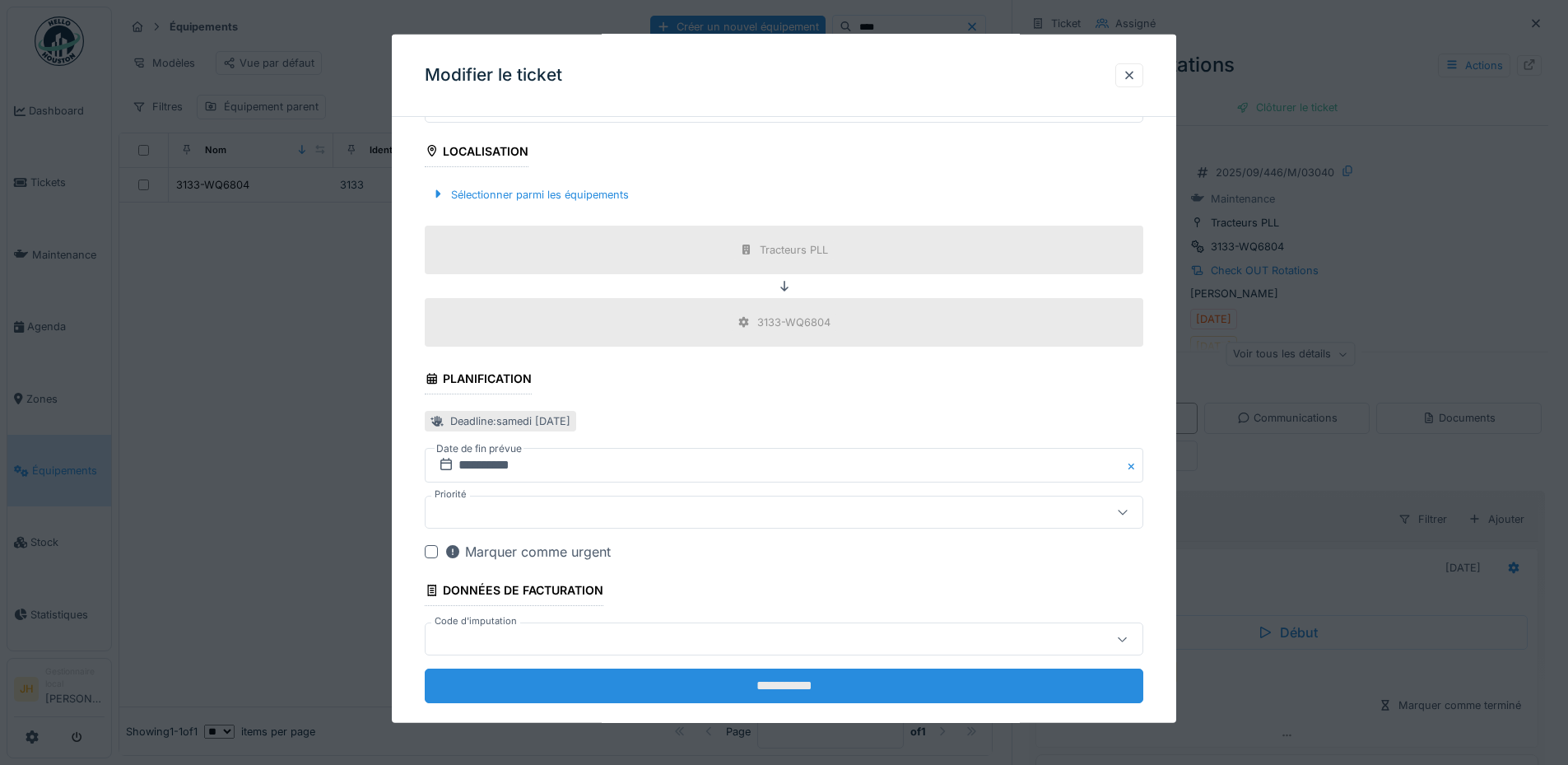
scroll to position [571, 0]
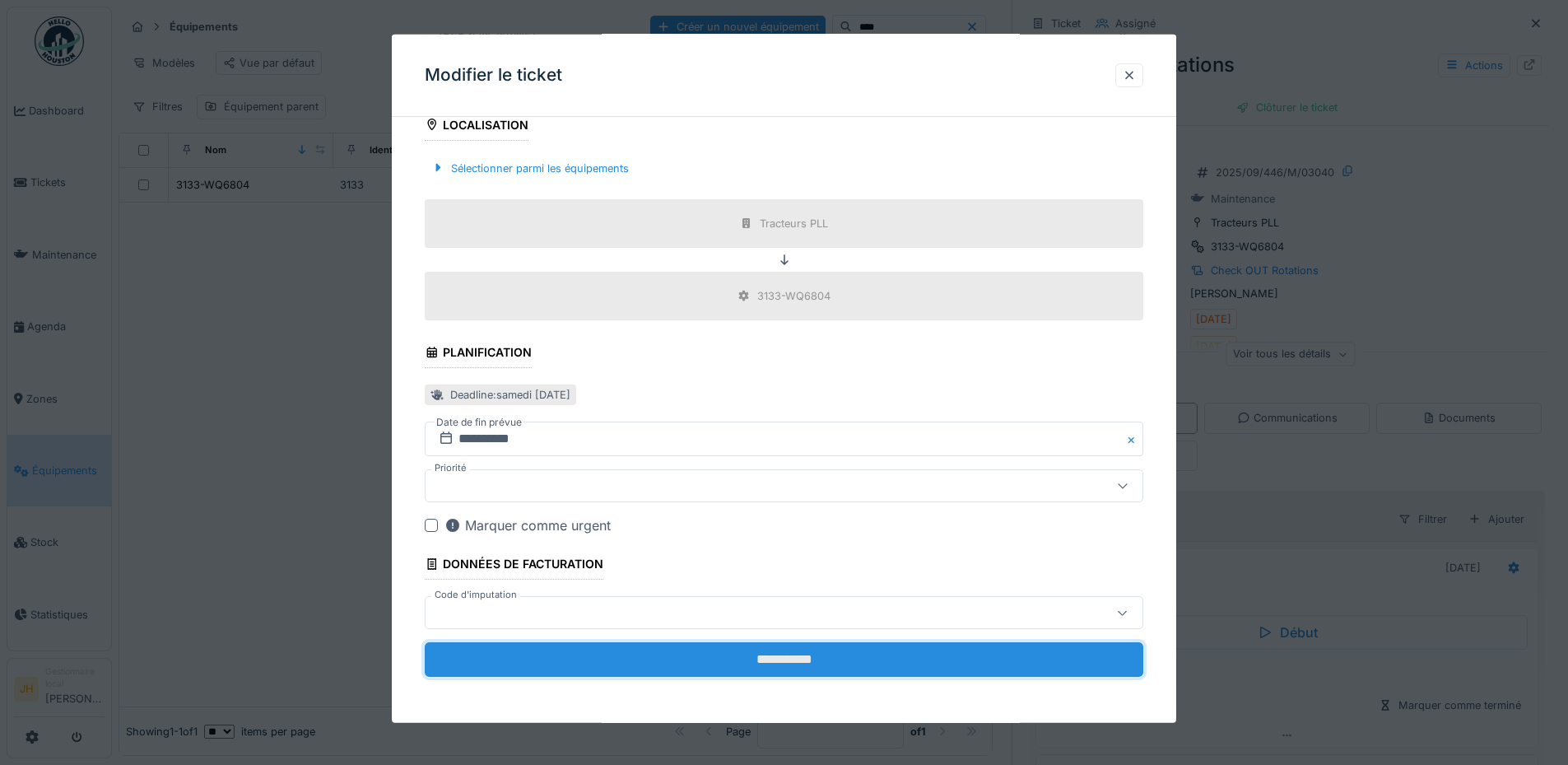
click at [760, 658] on input "**********" at bounding box center [784, 660] width 718 height 35
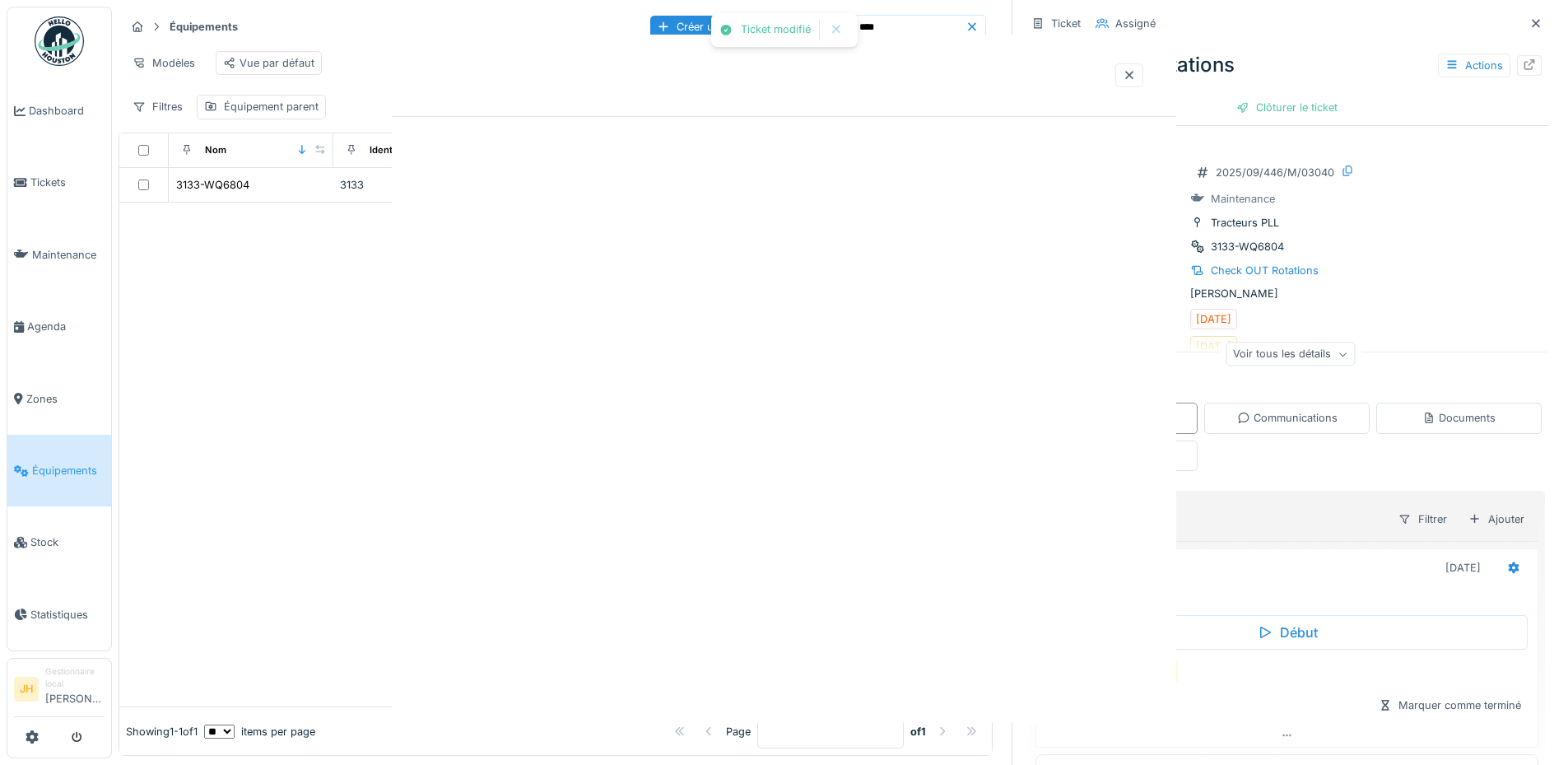
scroll to position [0, 0]
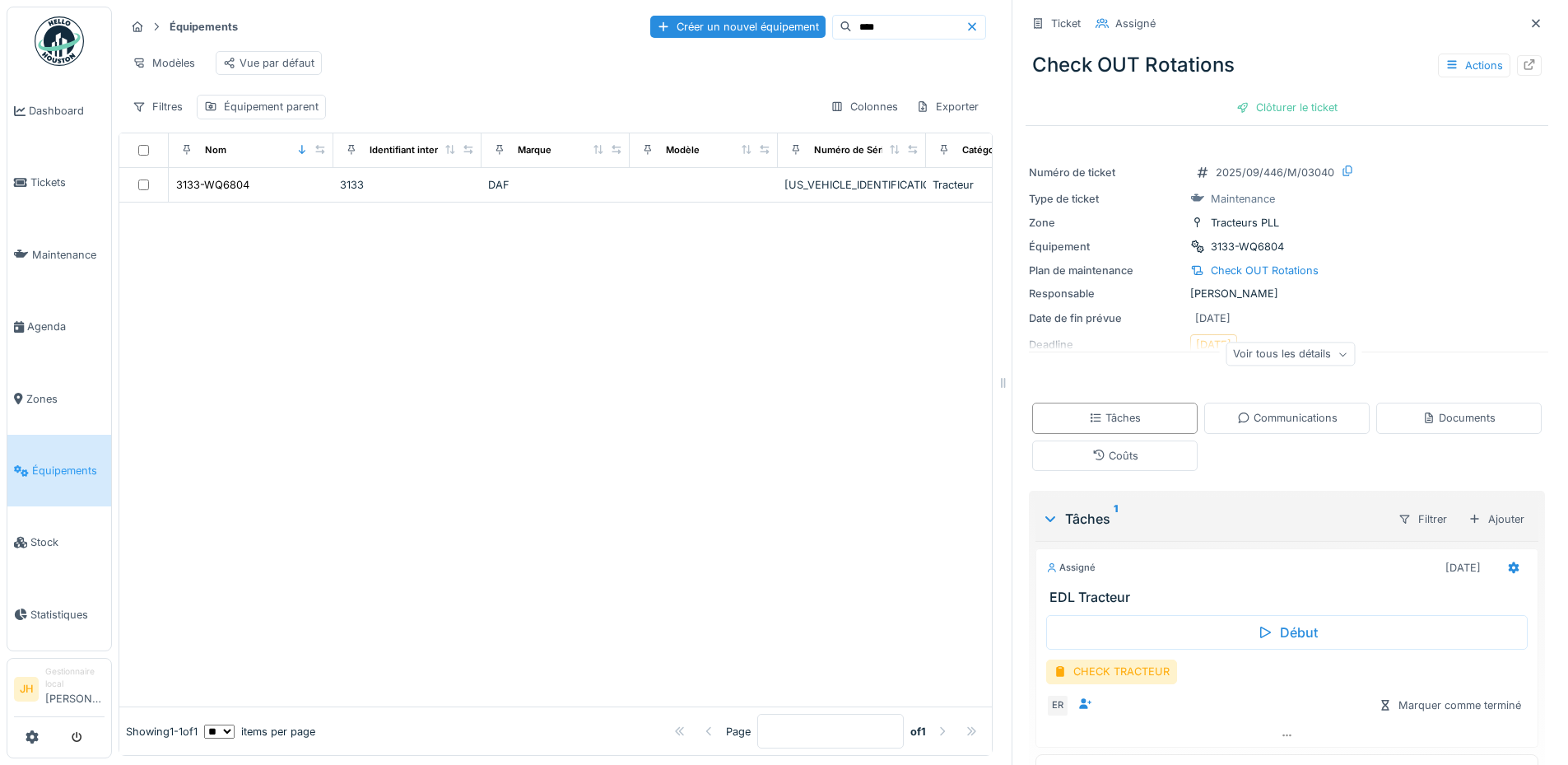
click at [851, 30] on input "****" at bounding box center [908, 27] width 113 height 23
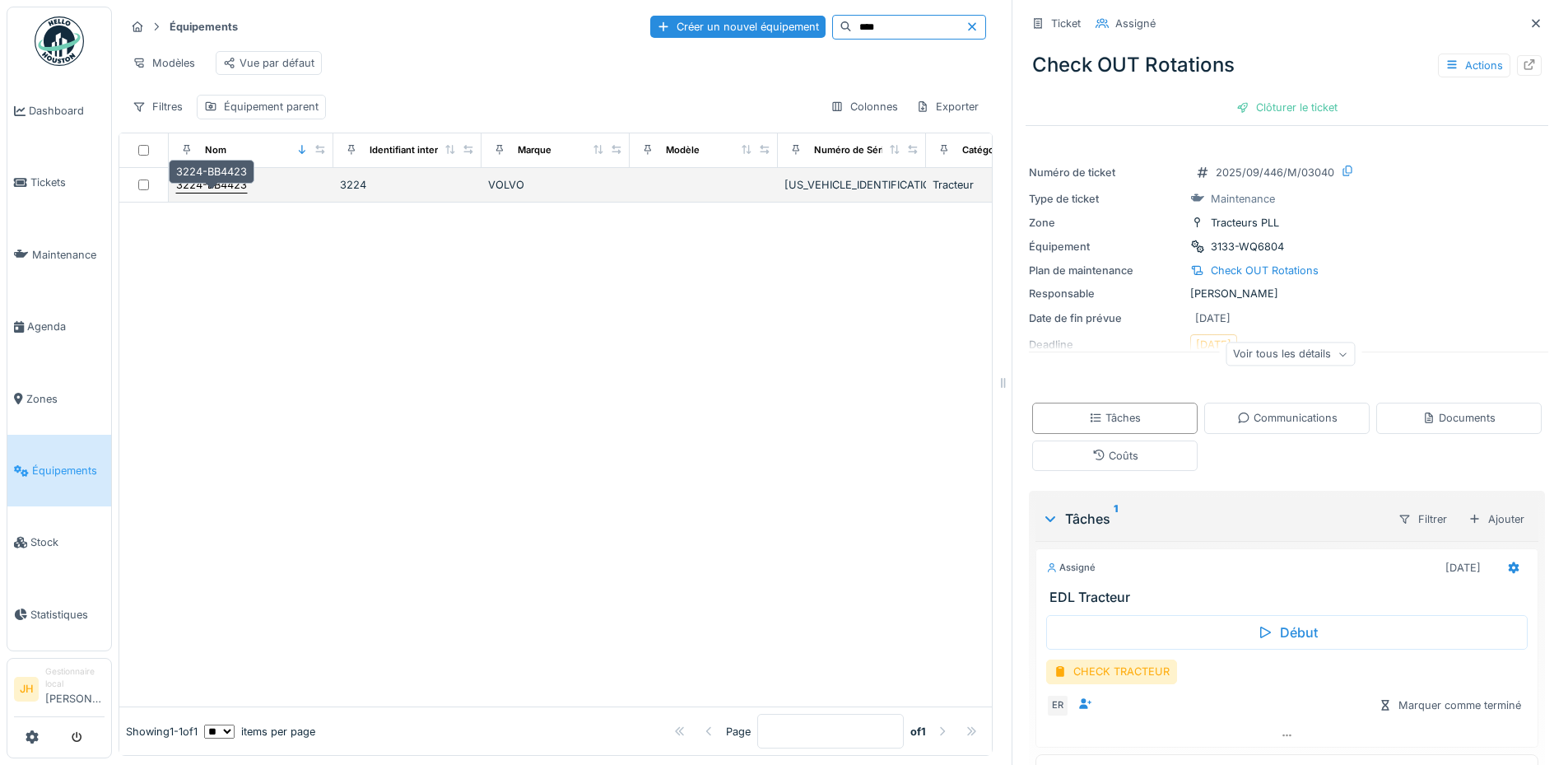
click at [217, 193] on div "3224-BB4423" at bounding box center [212, 184] width 71 height 16
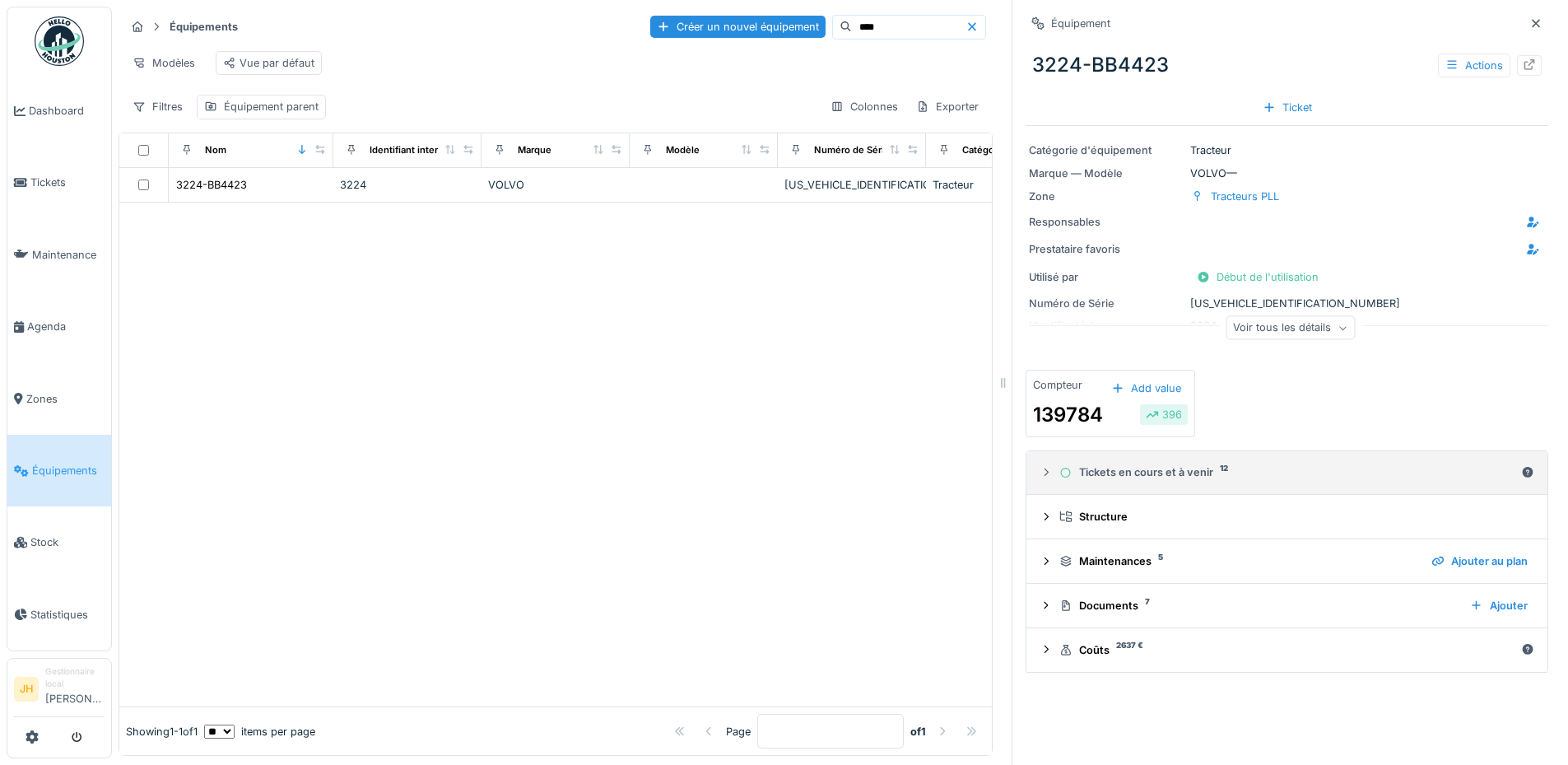
click at [1131, 477] on div "Tickets en cours et à venir 12" at bounding box center [1286, 472] width 455 height 16
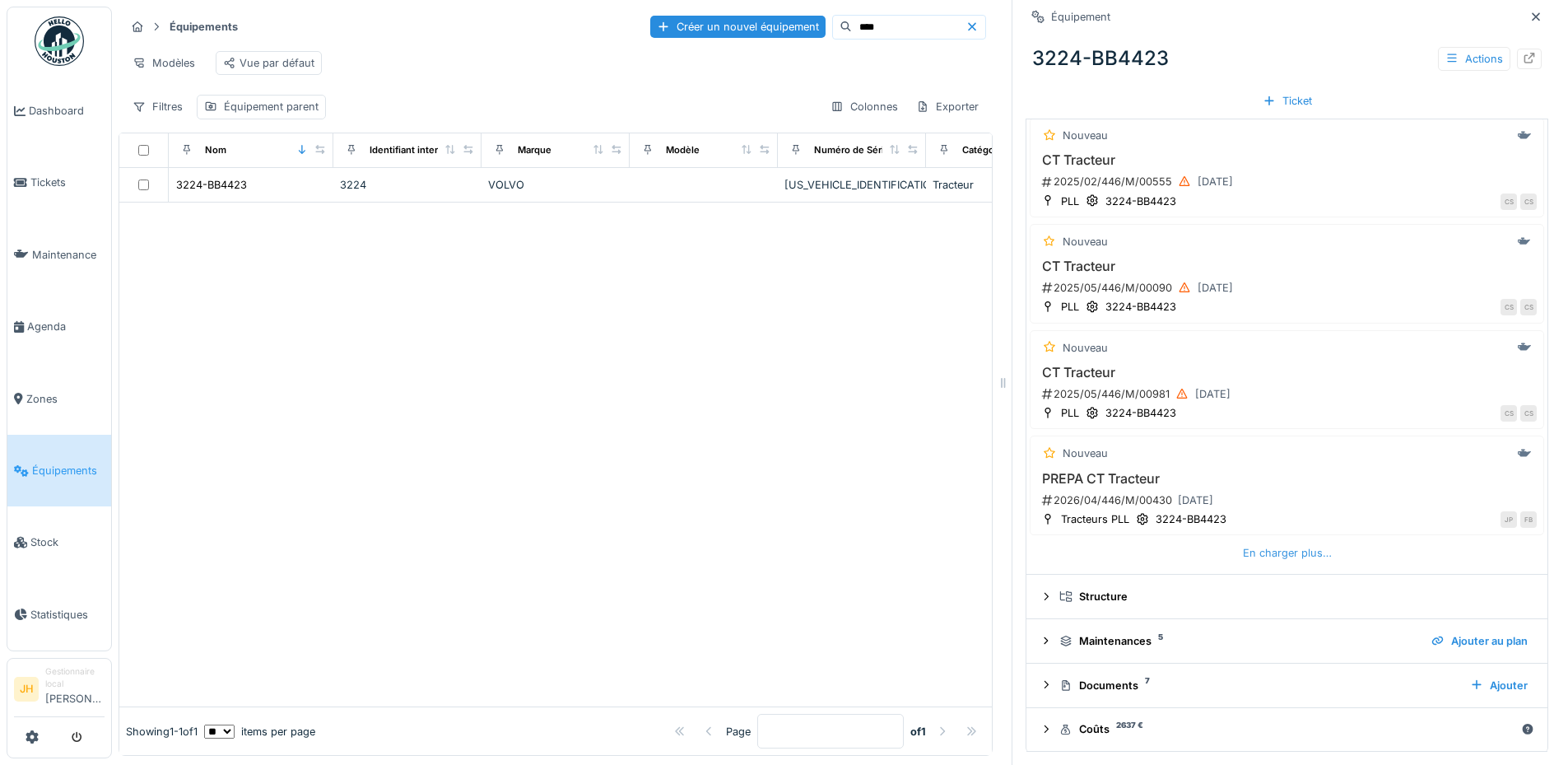
click at [1260, 552] on div "En charger plus…" at bounding box center [1286, 552] width 102 height 22
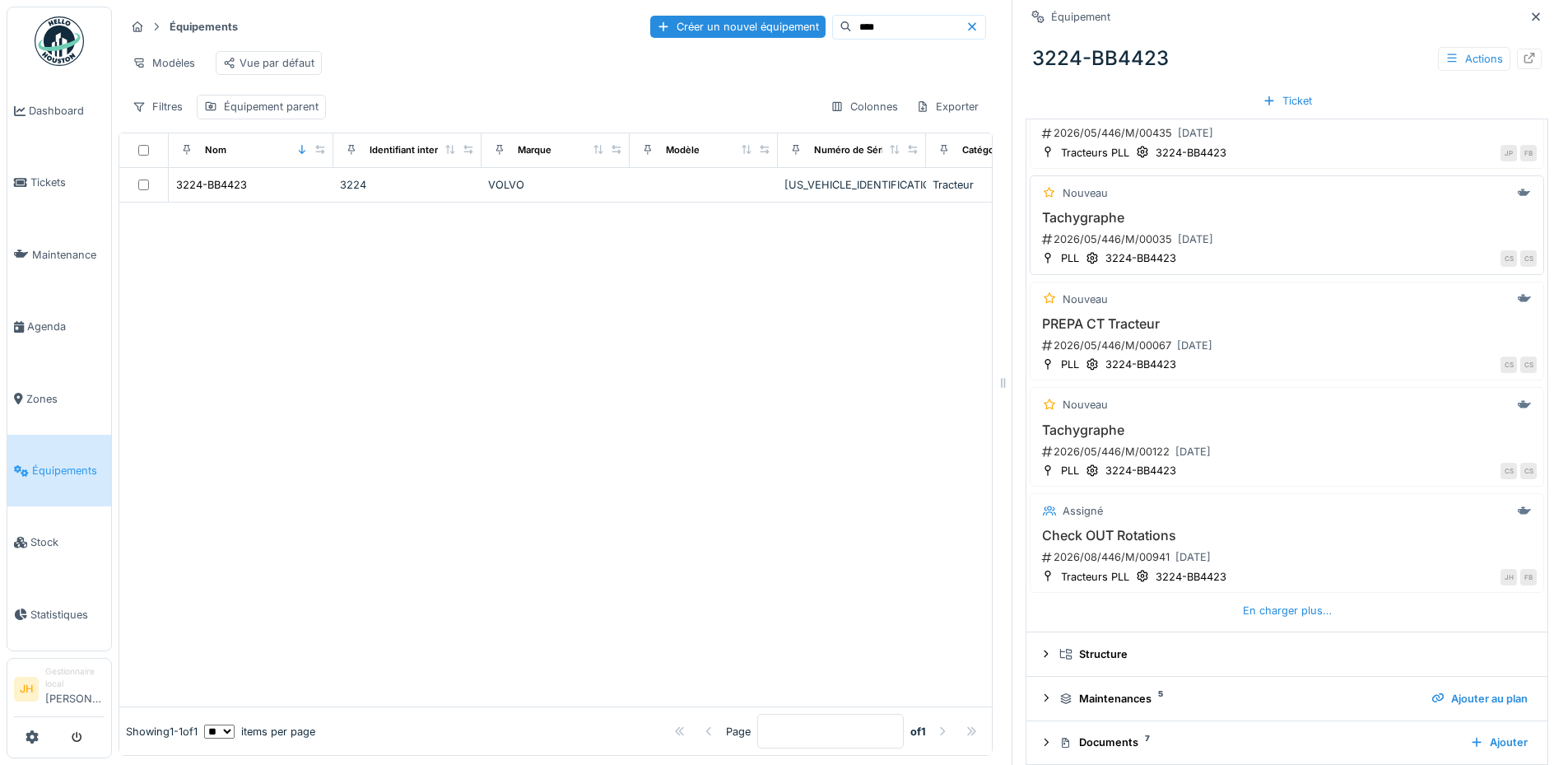
scroll to position [1012, 0]
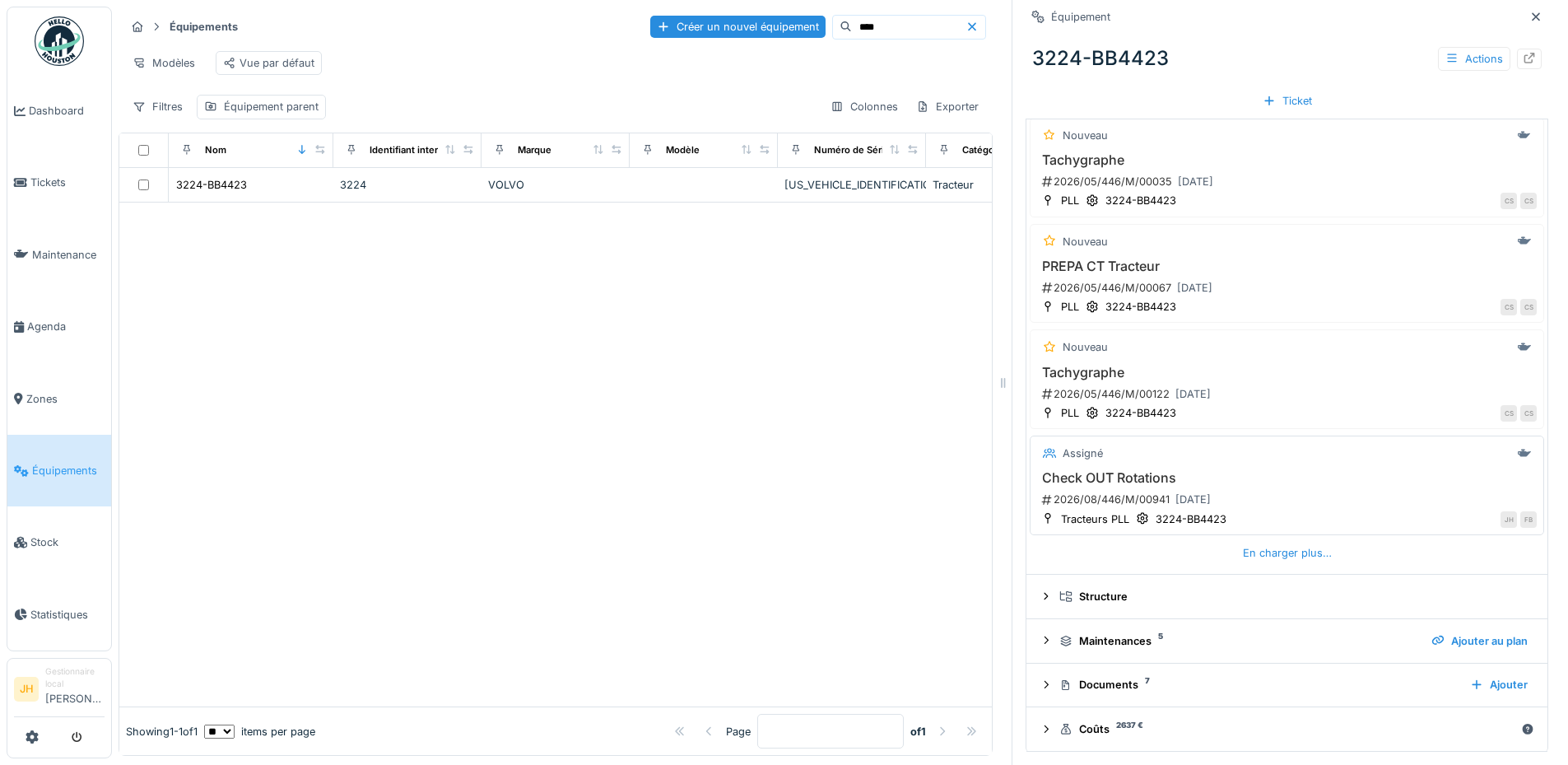
click at [1117, 471] on h3 "Check OUT Rotations" at bounding box center [1286, 478] width 499 height 16
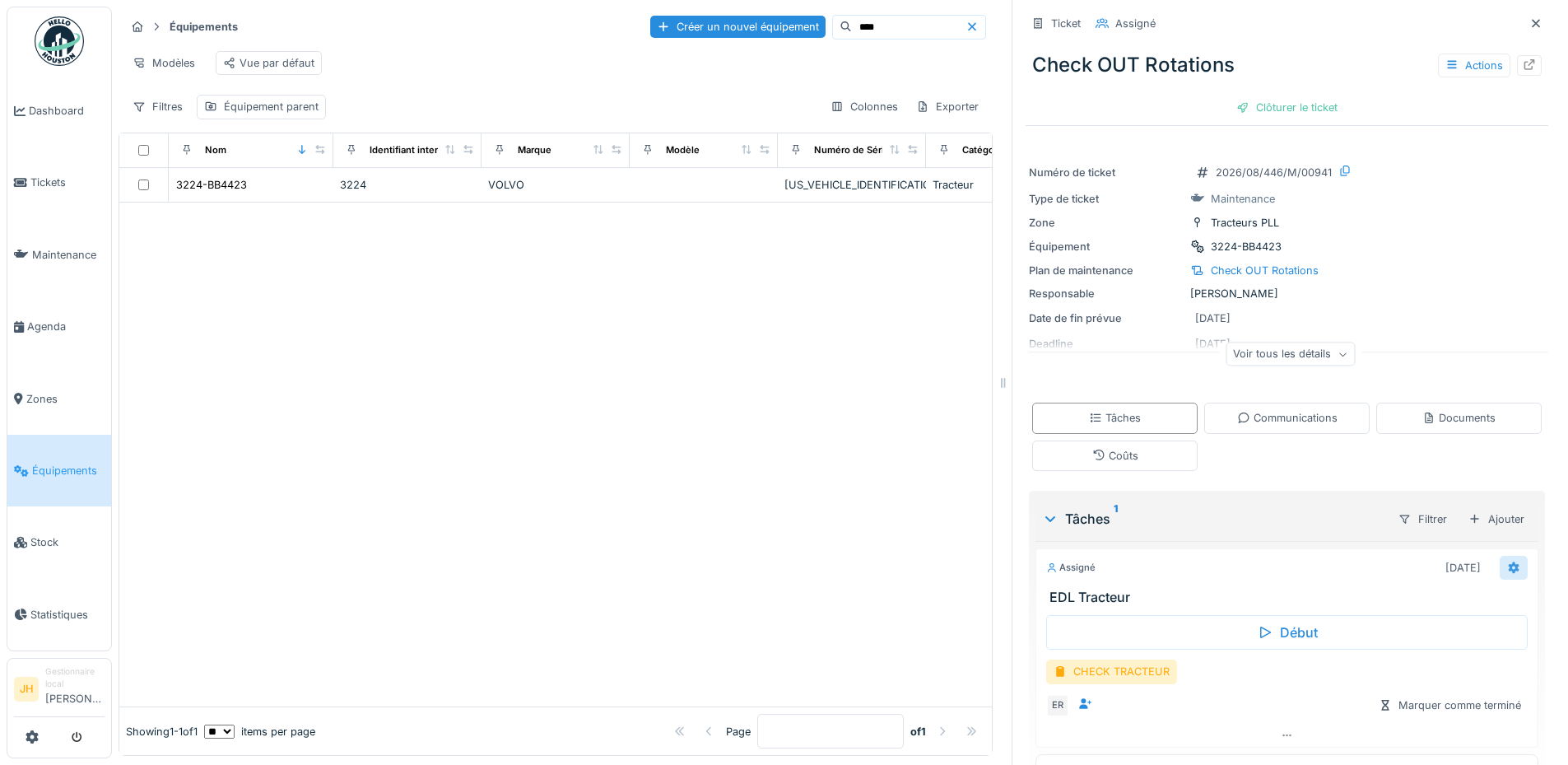
click at [1499, 556] on div at bounding box center [1513, 567] width 28 height 24
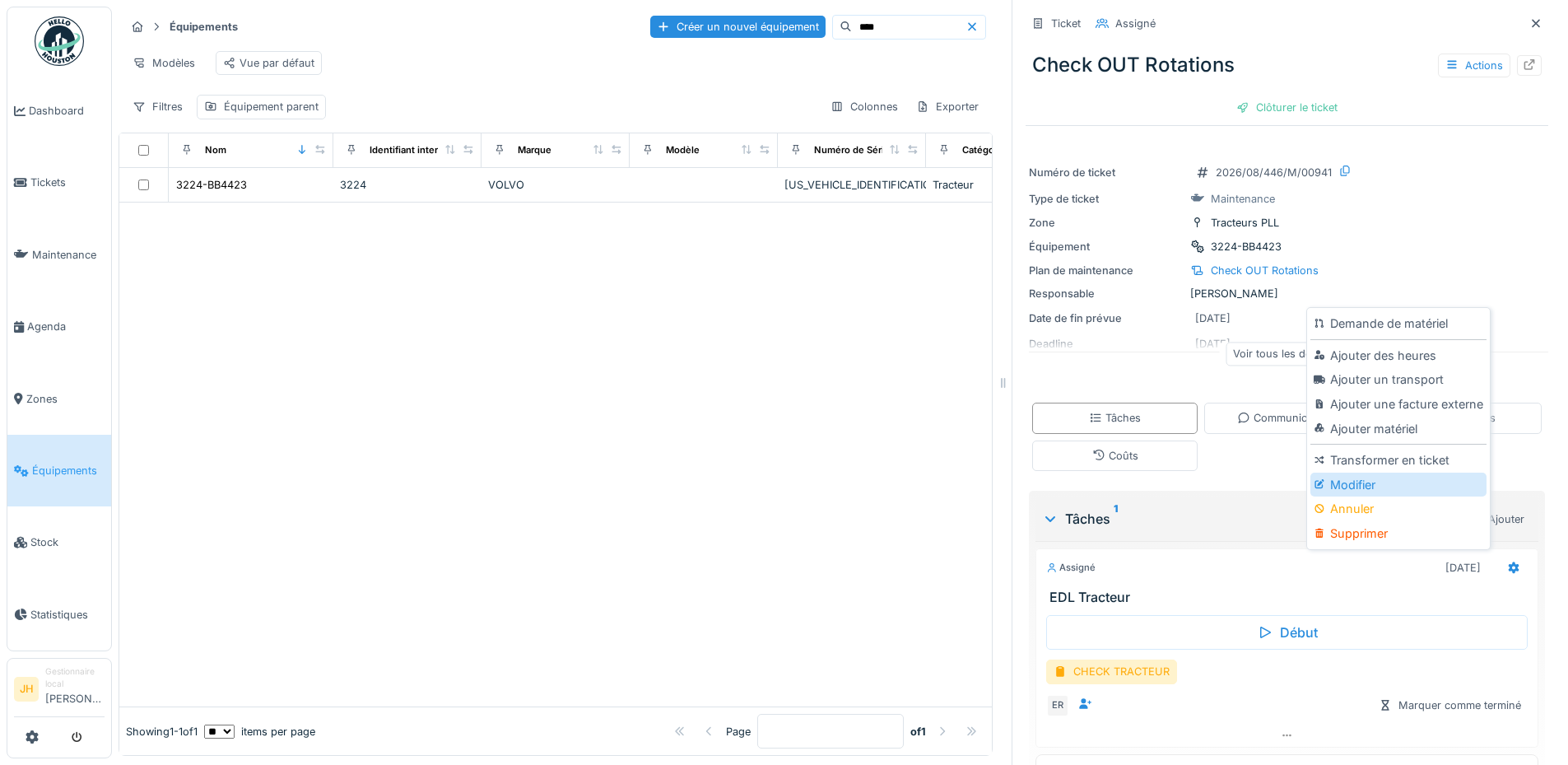
click at [1397, 472] on div "Modifier" at bounding box center [1398, 485] width 175 height 25
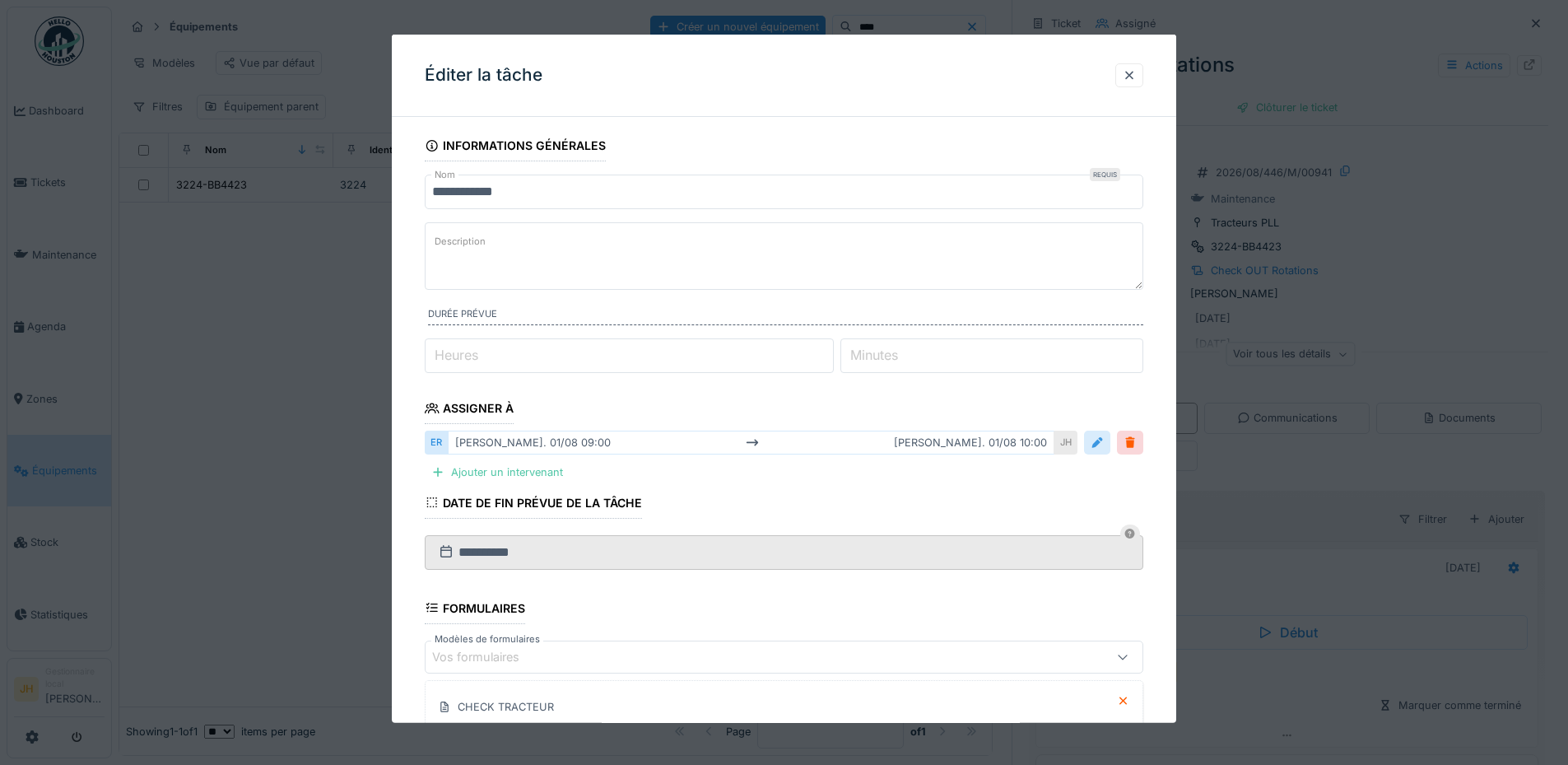
click at [1103, 446] on div at bounding box center [1097, 442] width 13 height 16
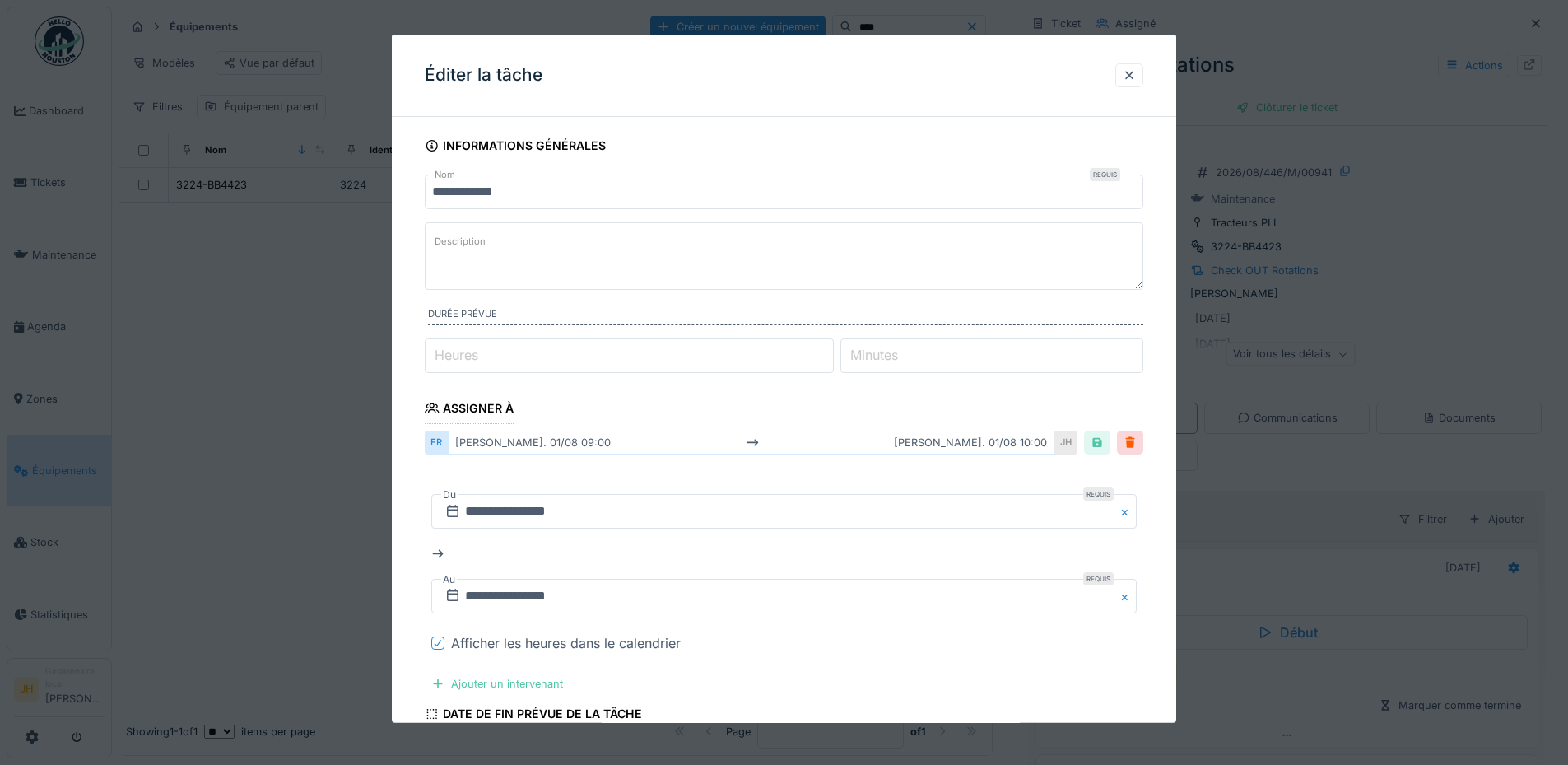
click at [442, 640] on icon at bounding box center [438, 643] width 10 height 8
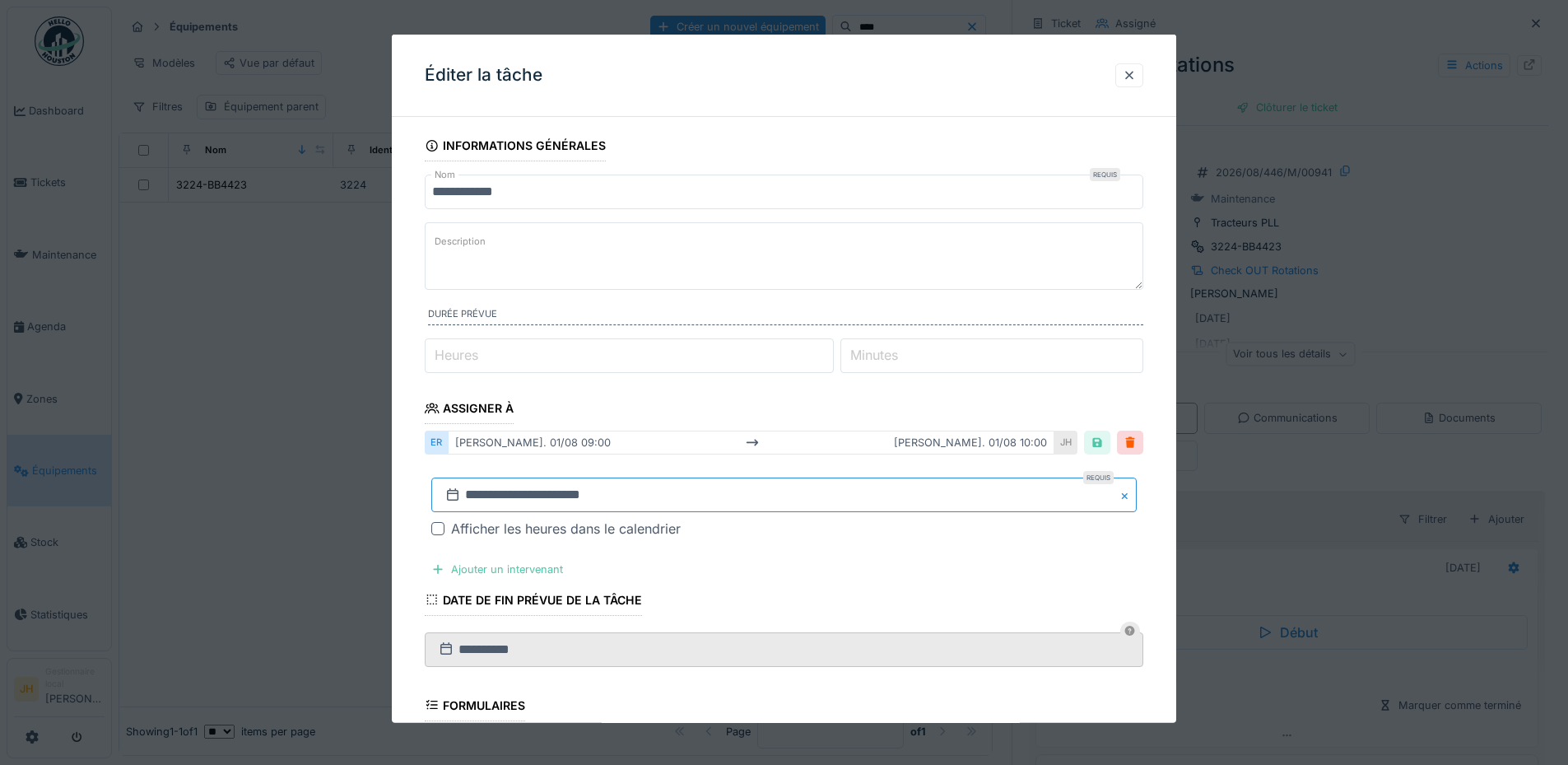
click at [635, 491] on input "**********" at bounding box center [784, 495] width 705 height 35
click at [873, 252] on button "Next Month" at bounding box center [870, 251] width 26 height 26
click at [869, 279] on span "Next Month" at bounding box center [869, 276] width 0 height 20
click at [704, 275] on span "Previous Month" at bounding box center [704, 276] width 0 height 20
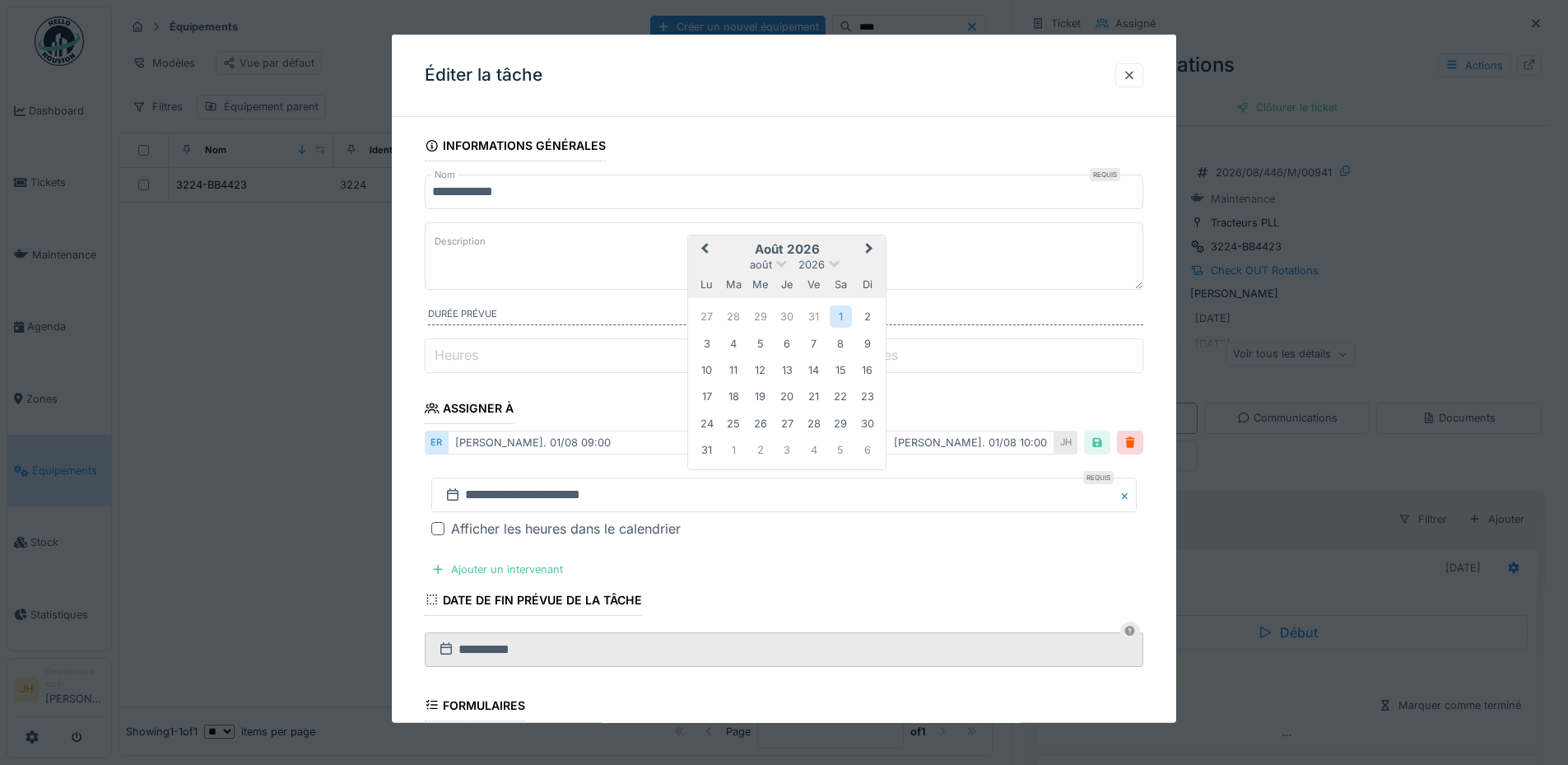
click at [703, 275] on div "lu" at bounding box center [706, 284] width 22 height 22
click at [704, 251] on span "Previous Month" at bounding box center [704, 250] width 0 height 20
click at [704, 272] on span "Previous Month" at bounding box center [704, 276] width 0 height 20
click at [839, 289] on div "mai 2026" at bounding box center [786, 289] width 198 height 14
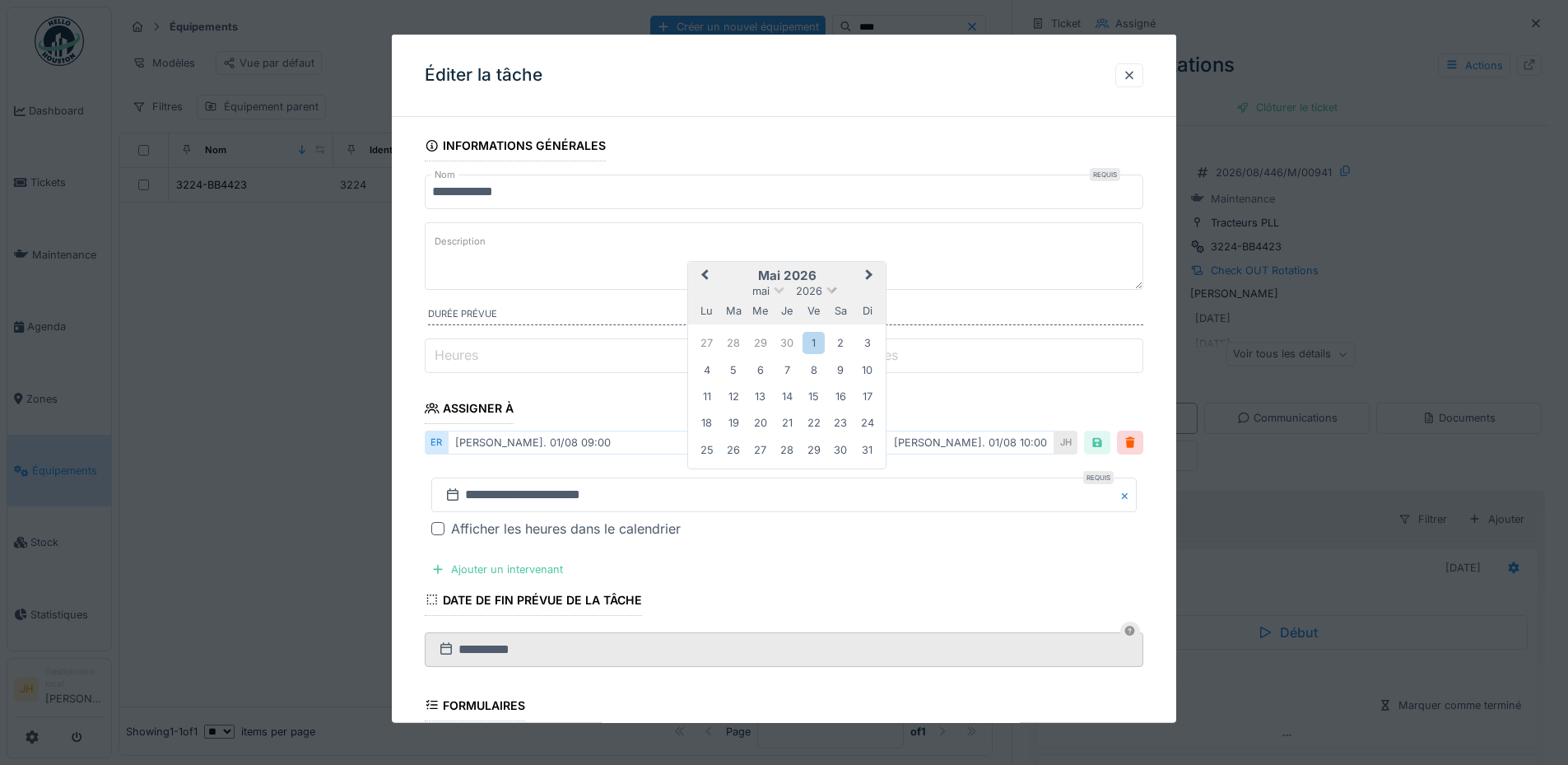
click at [834, 287] on span at bounding box center [832, 288] width 11 height 11
click at [810, 368] on div "2025" at bounding box center [786, 365] width 97 height 17
click at [869, 273] on span "Next Month" at bounding box center [869, 276] width 0 height 20
click at [868, 254] on button "Next Month" at bounding box center [870, 251] width 26 height 26
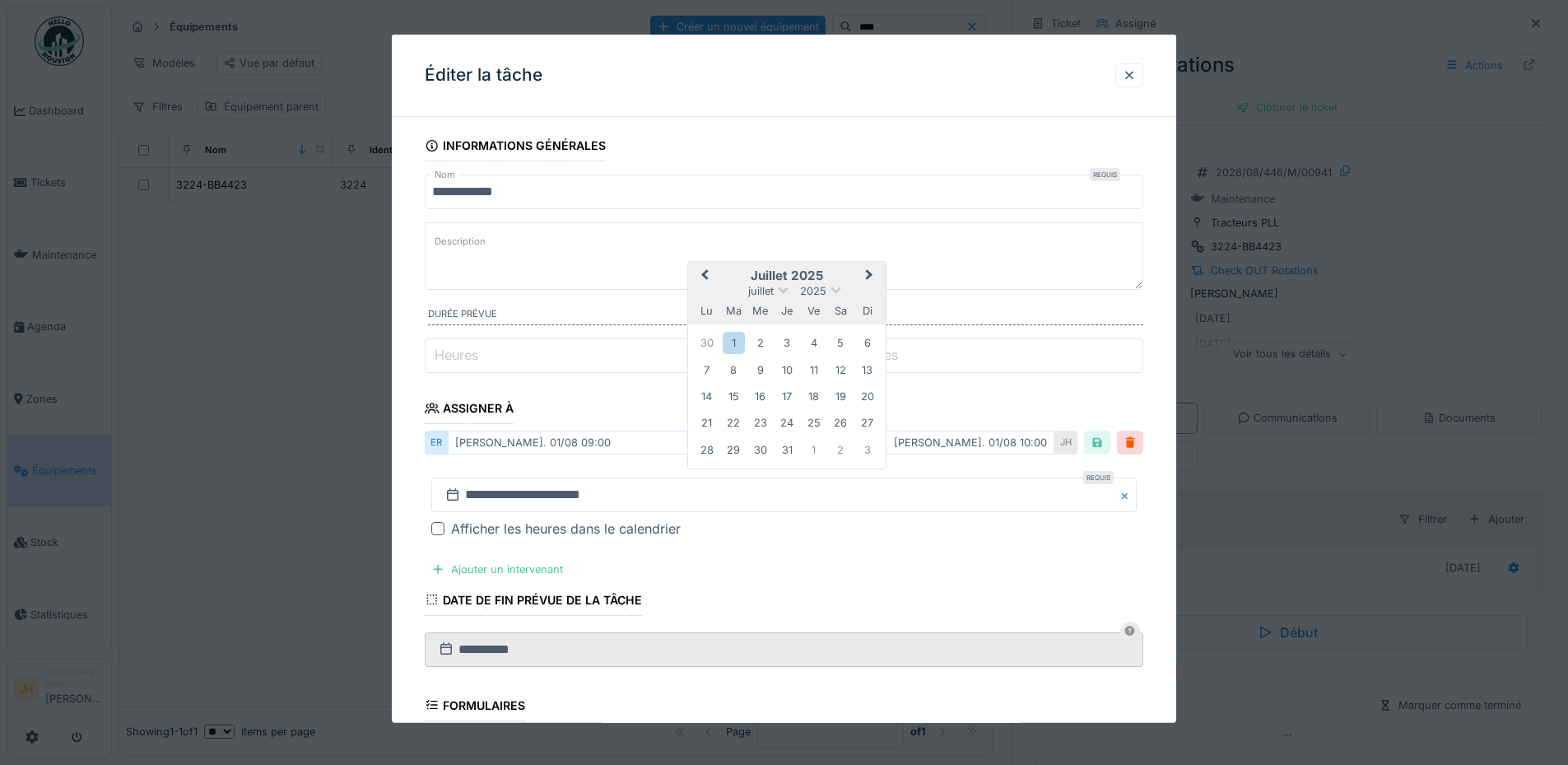
click at [864, 270] on button "Next Month" at bounding box center [870, 277] width 26 height 26
click at [869, 270] on span "Next Month" at bounding box center [869, 275] width 0 height 20
click at [839, 341] on div "4" at bounding box center [841, 342] width 22 height 22
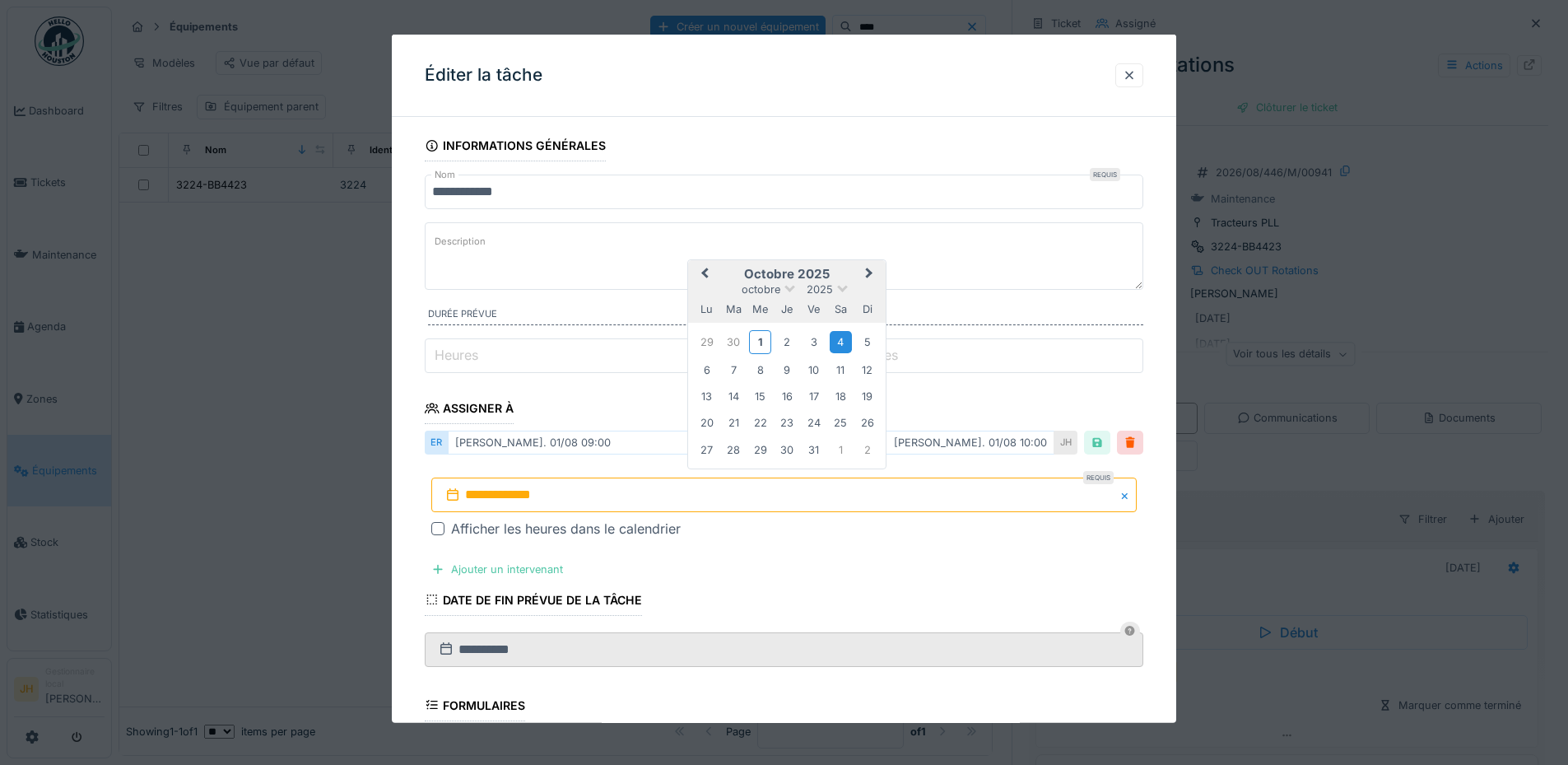
click at [839, 341] on div "4" at bounding box center [841, 342] width 22 height 22
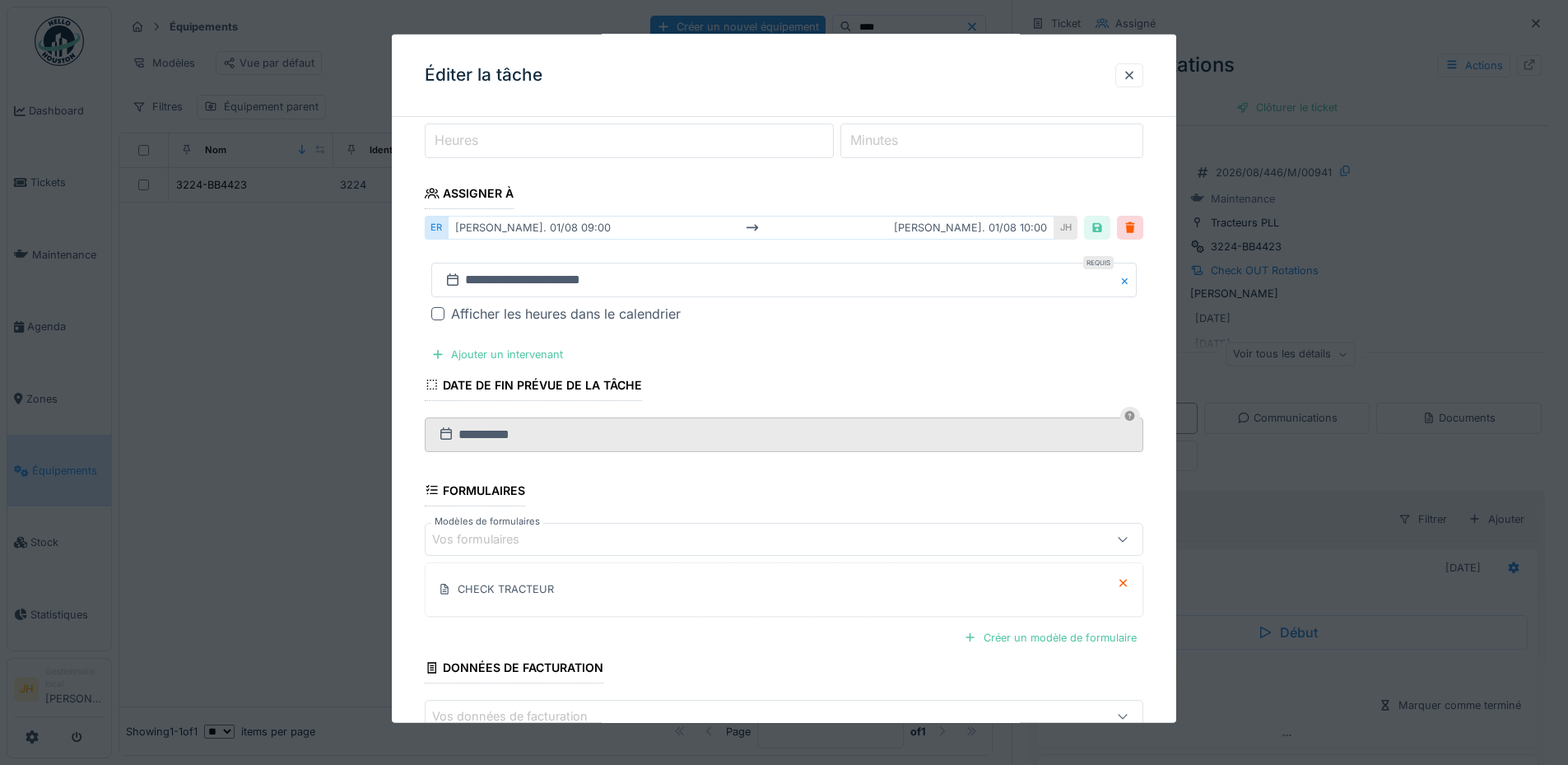
scroll to position [318, 0]
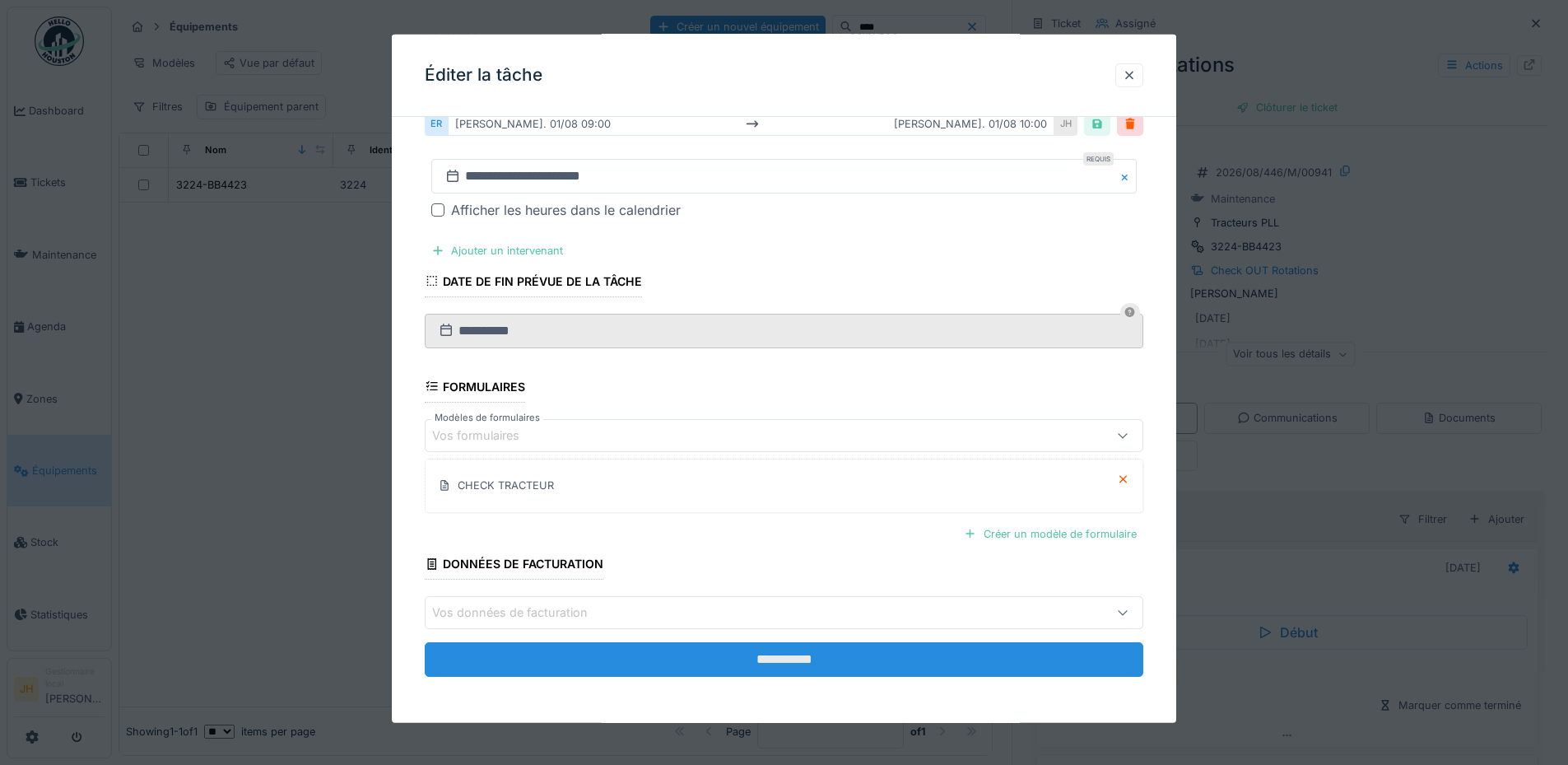
click at [811, 661] on input "**********" at bounding box center [784, 660] width 718 height 35
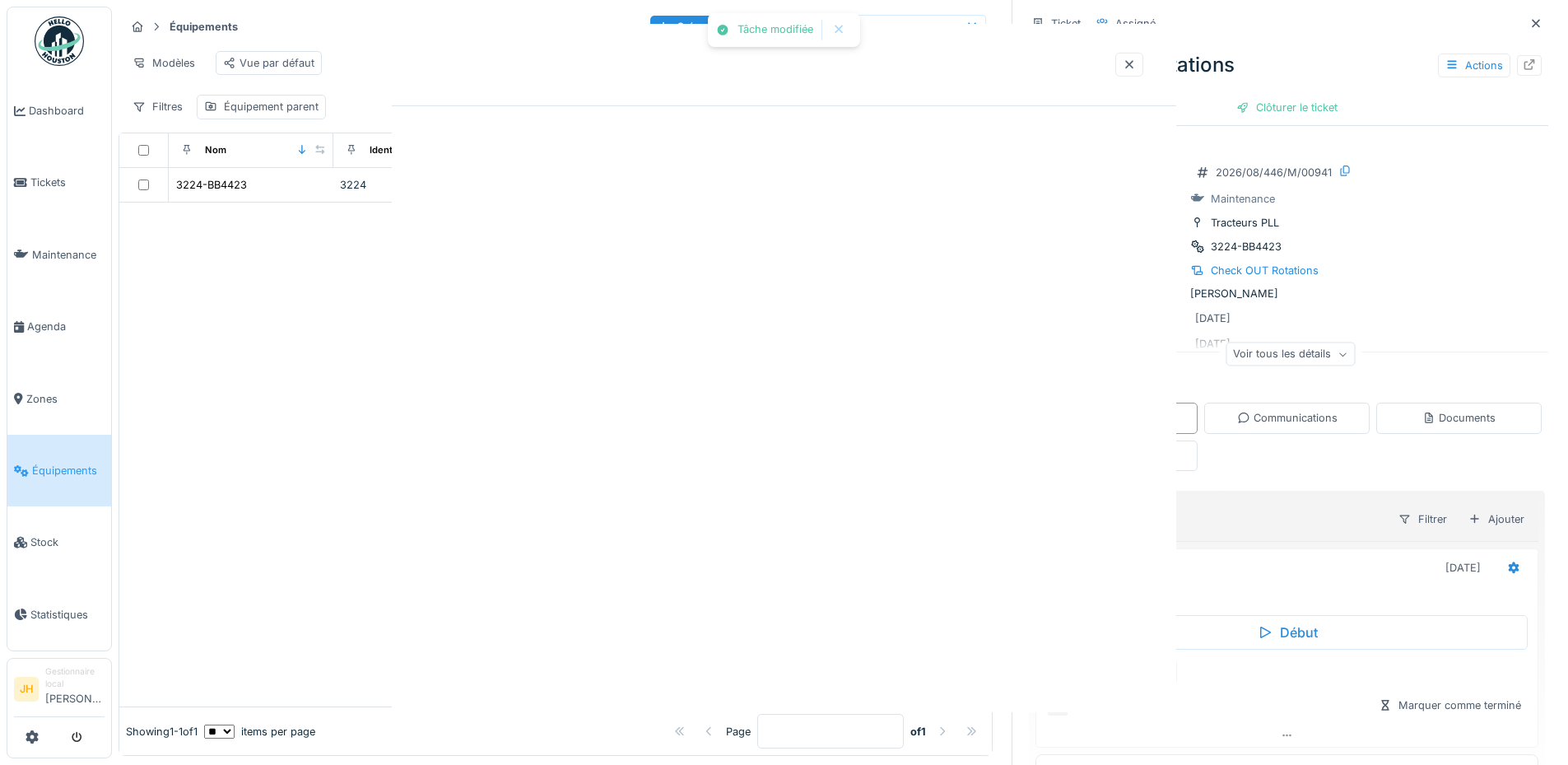
scroll to position [0, 0]
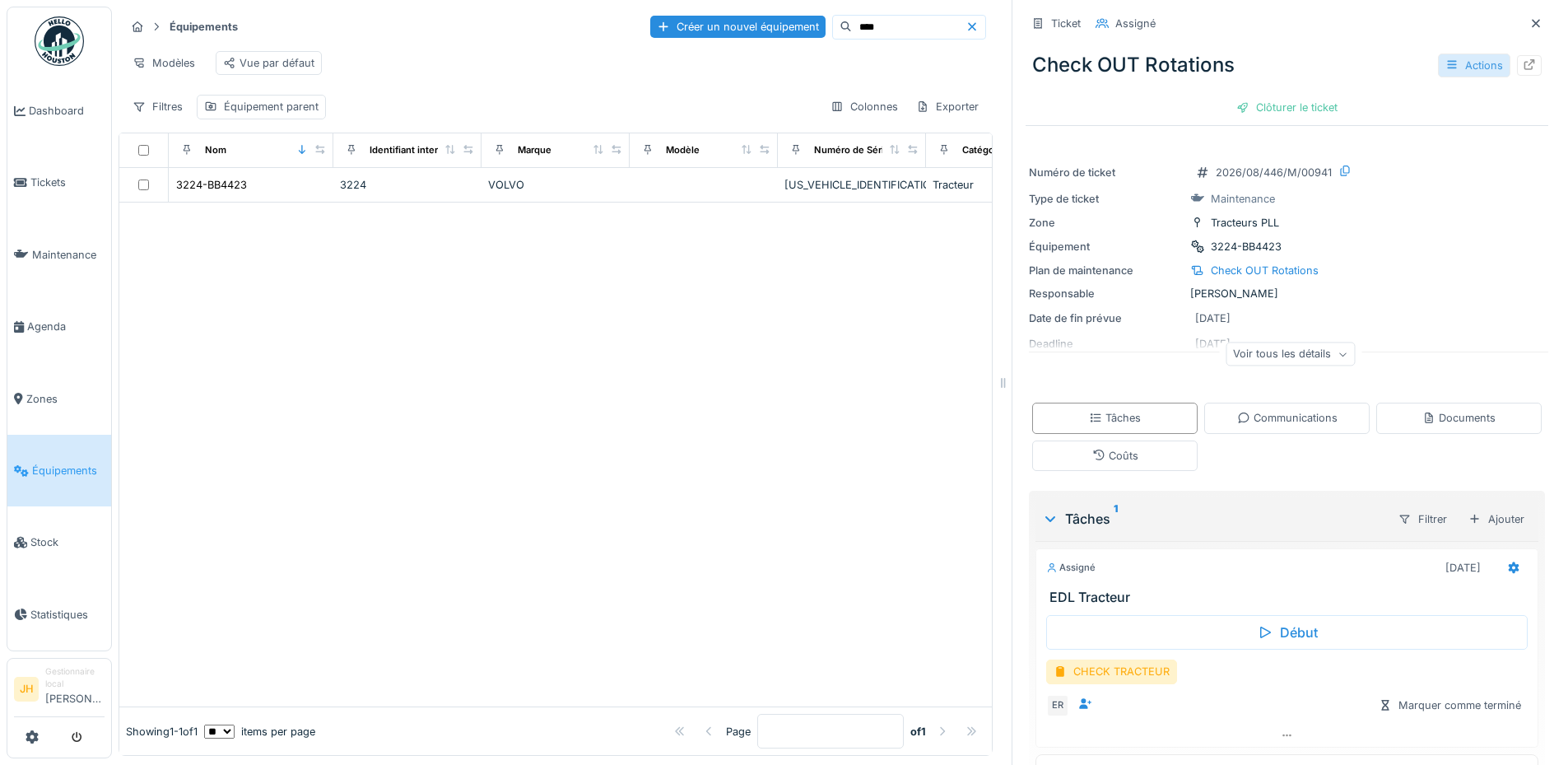
click at [1456, 55] on div "Actions" at bounding box center [1474, 65] width 73 height 24
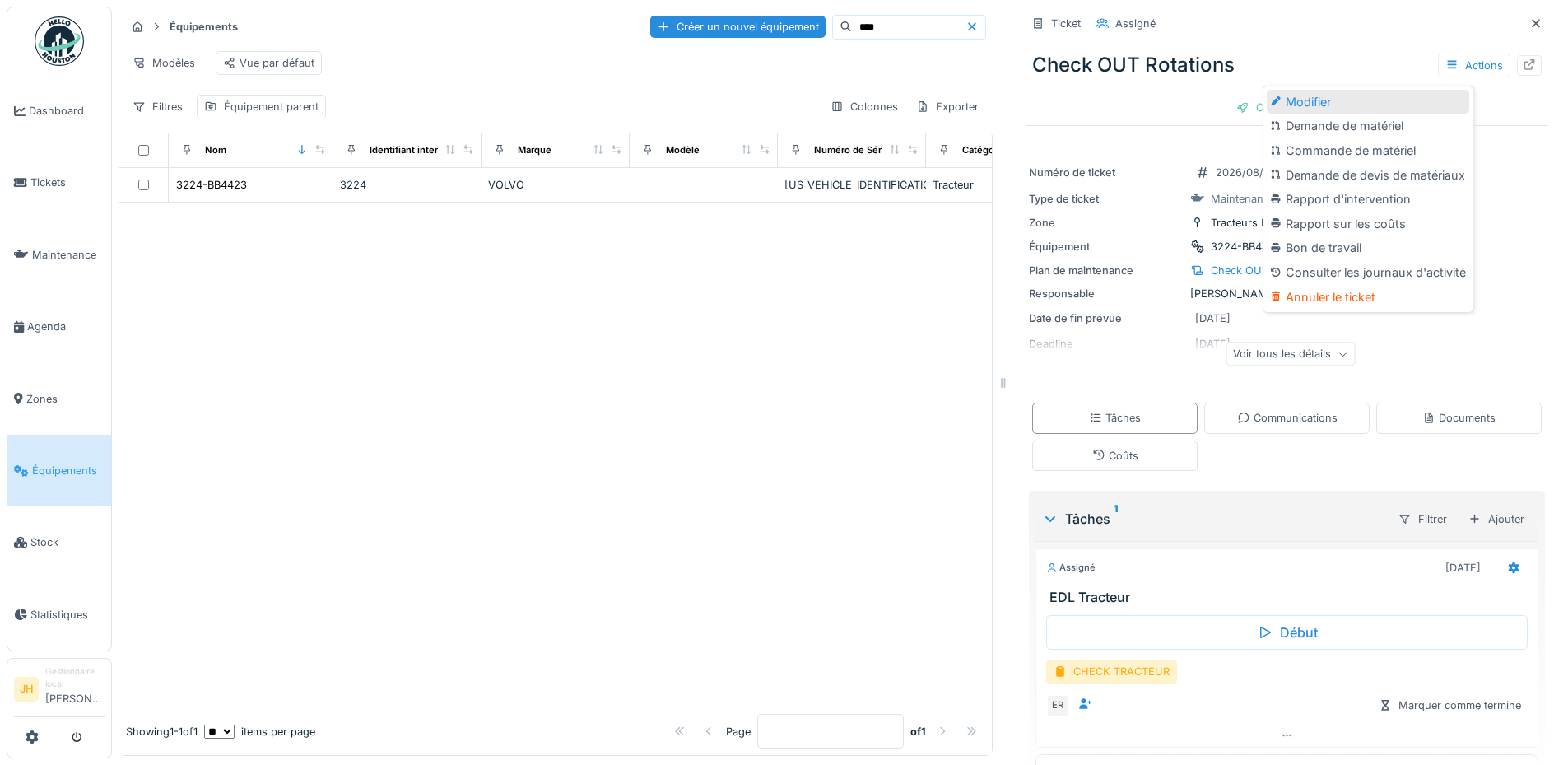
click at [1357, 90] on div "Modifier" at bounding box center [1367, 103] width 203 height 25
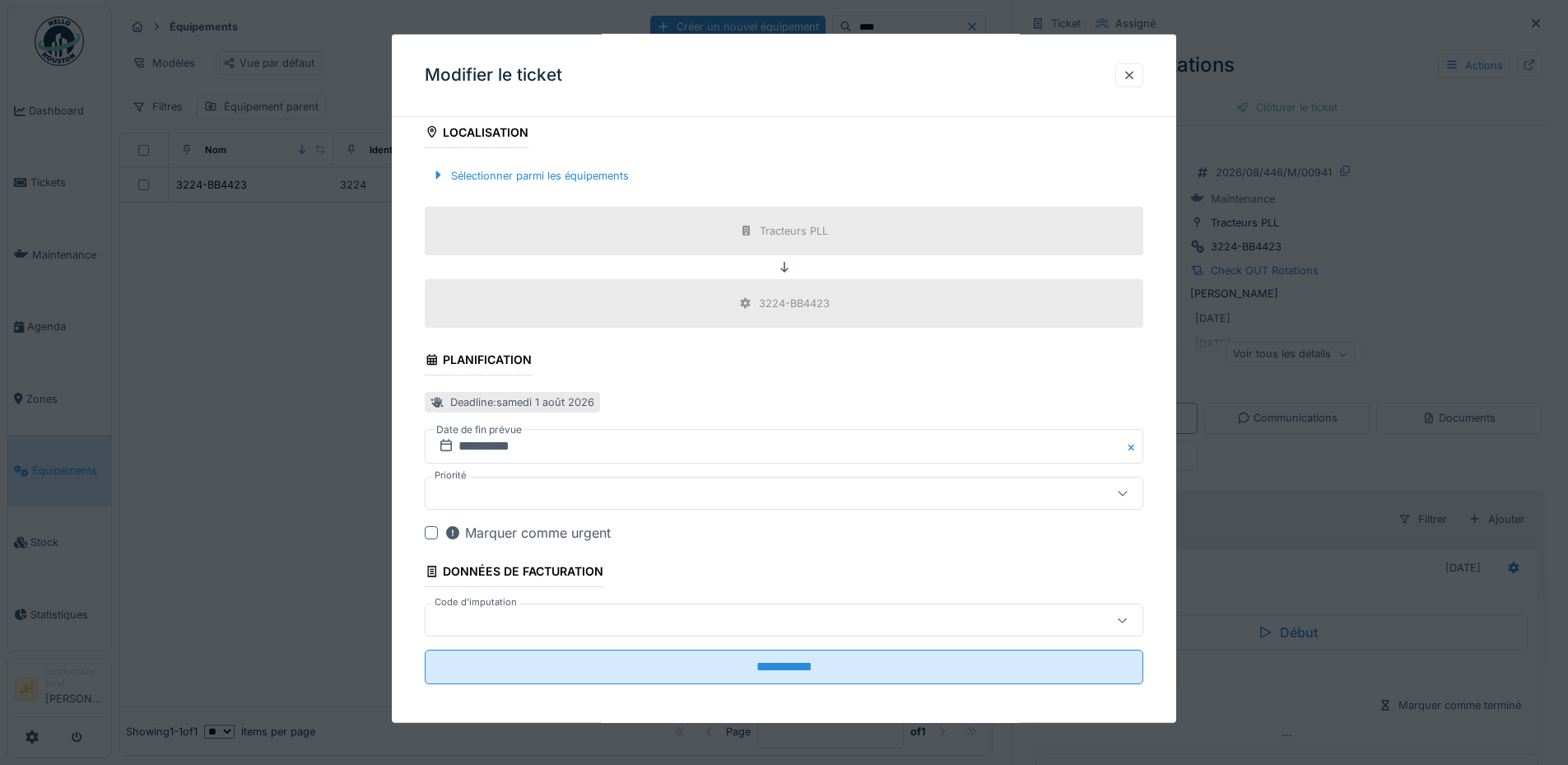
scroll to position [571, 0]
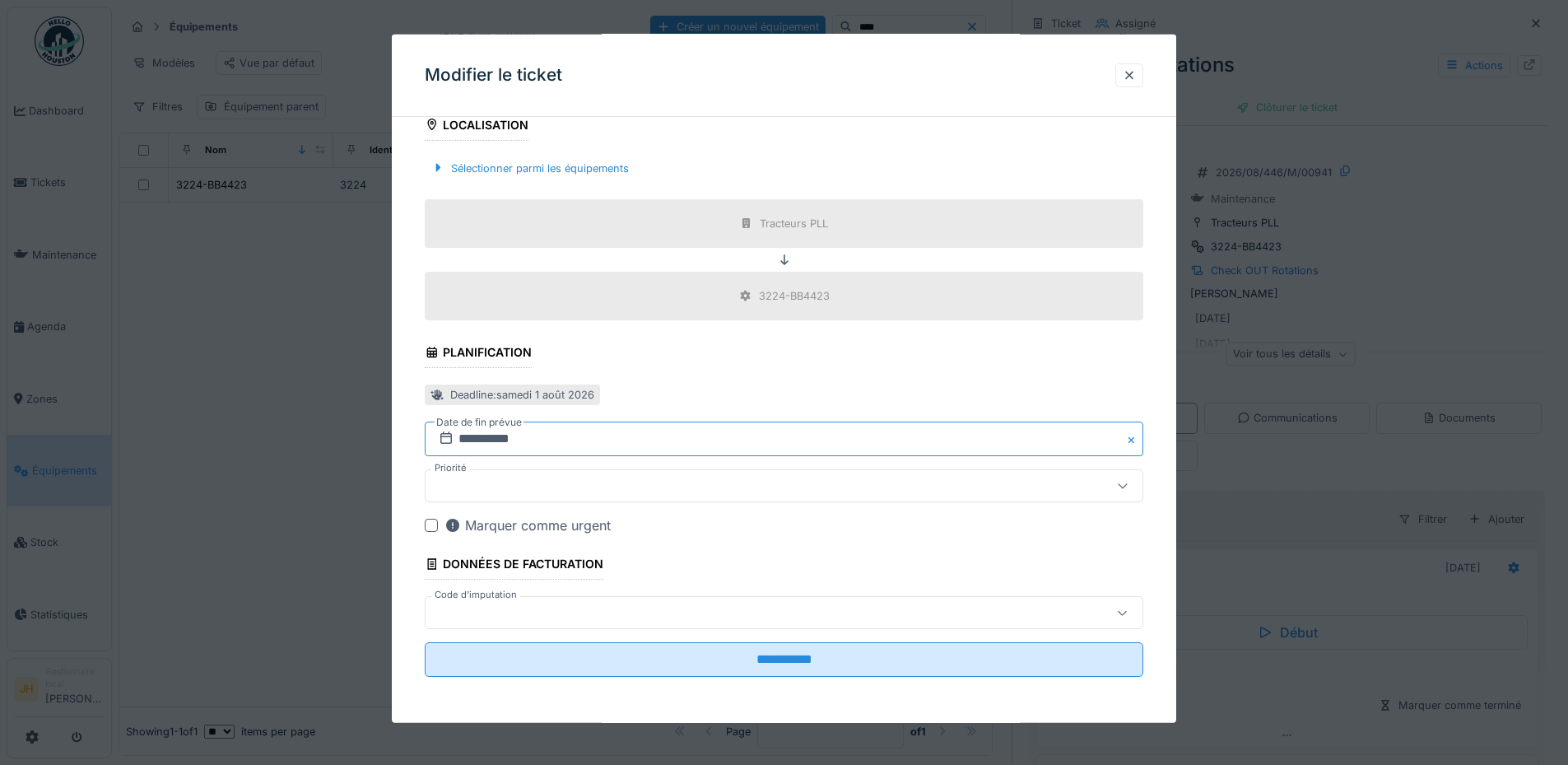
click at [540, 442] on input "**********" at bounding box center [784, 439] width 718 height 35
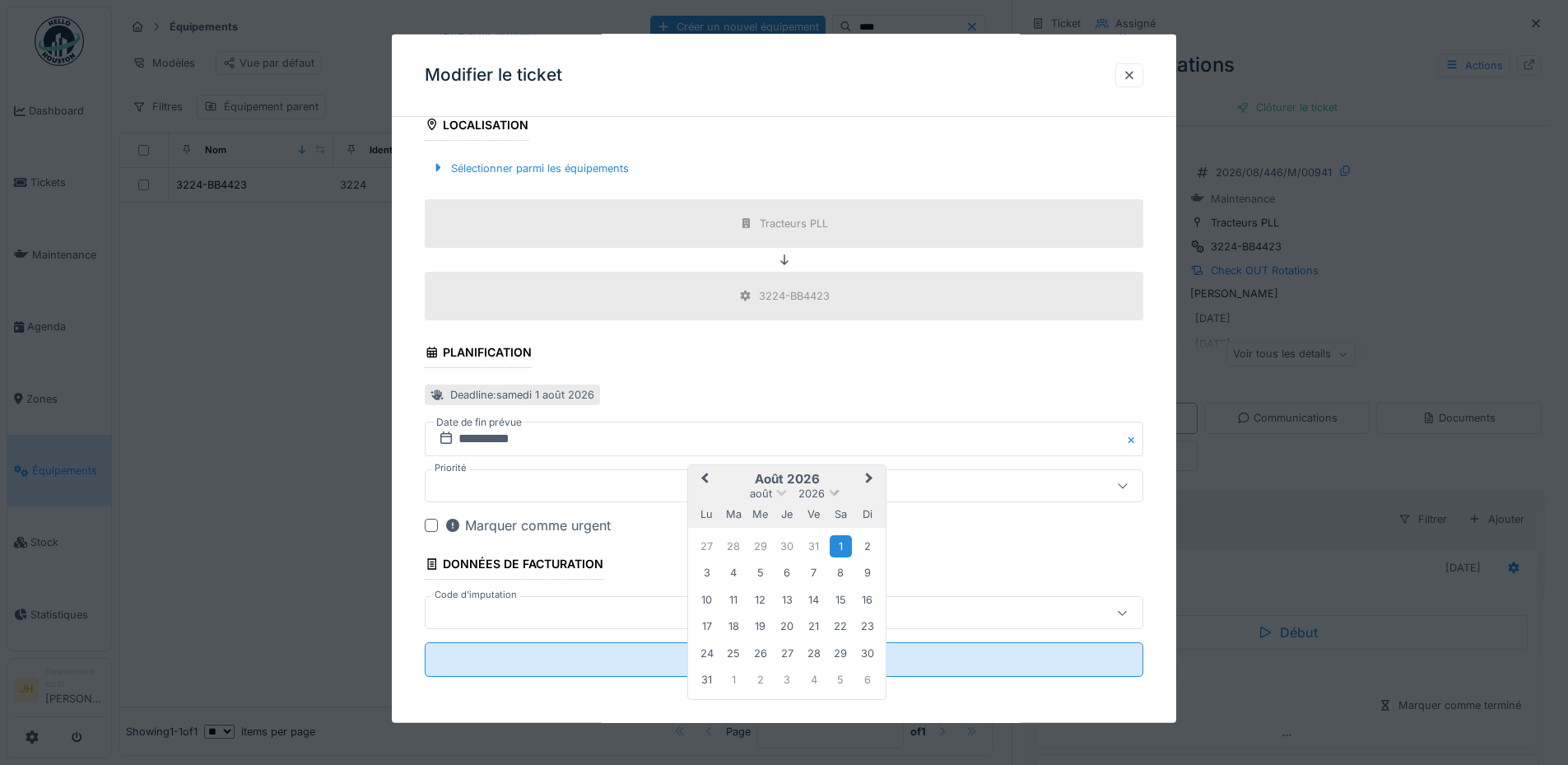
click at [830, 493] on span at bounding box center [834, 490] width 11 height 11
click at [789, 567] on div "2025" at bounding box center [786, 568] width 97 height 17
click at [869, 479] on span "Next Month" at bounding box center [869, 480] width 0 height 20
click at [869, 478] on span "Next Month" at bounding box center [869, 480] width 0 height 20
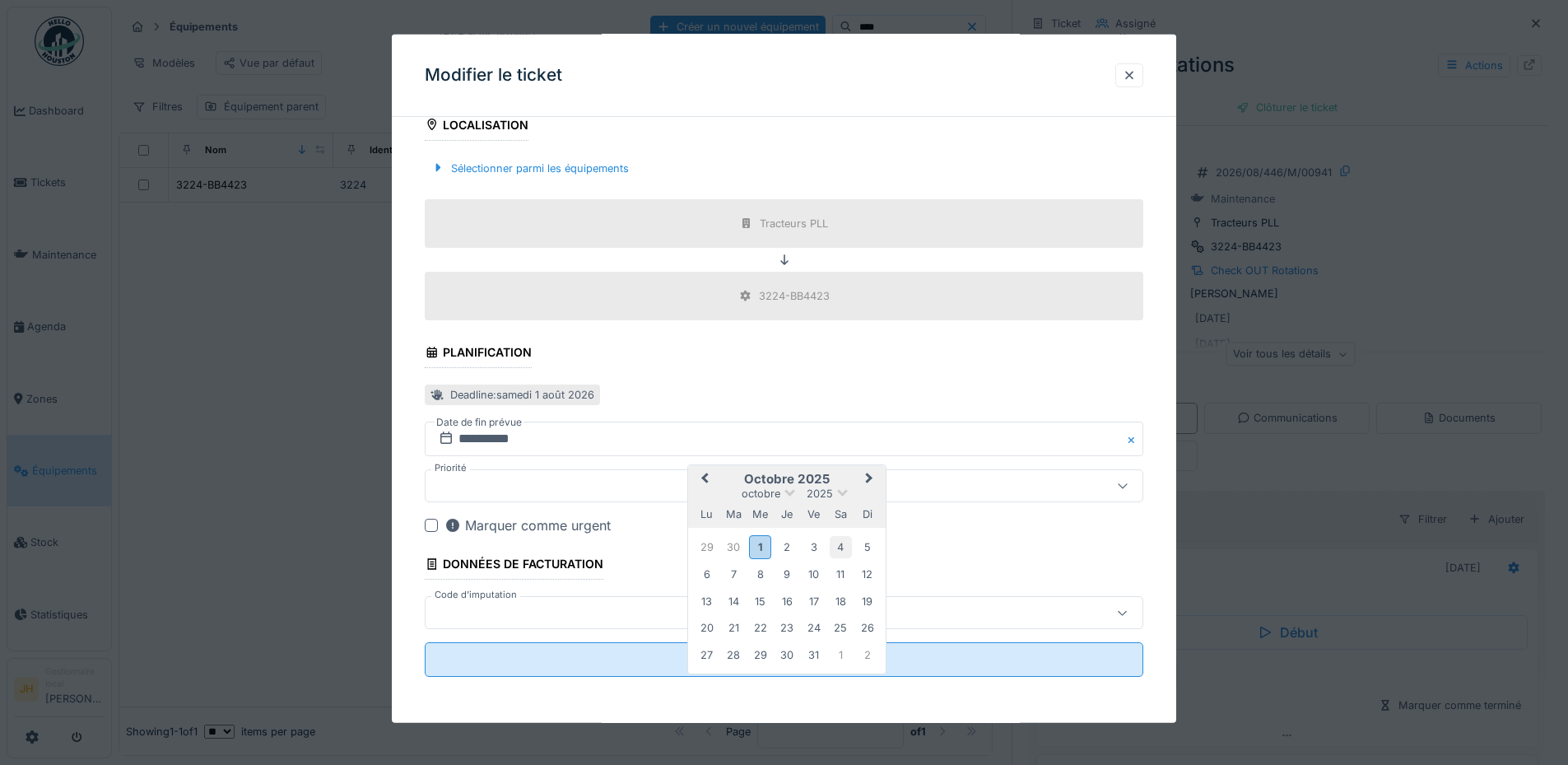
click at [841, 543] on div "4" at bounding box center [841, 547] width 22 height 22
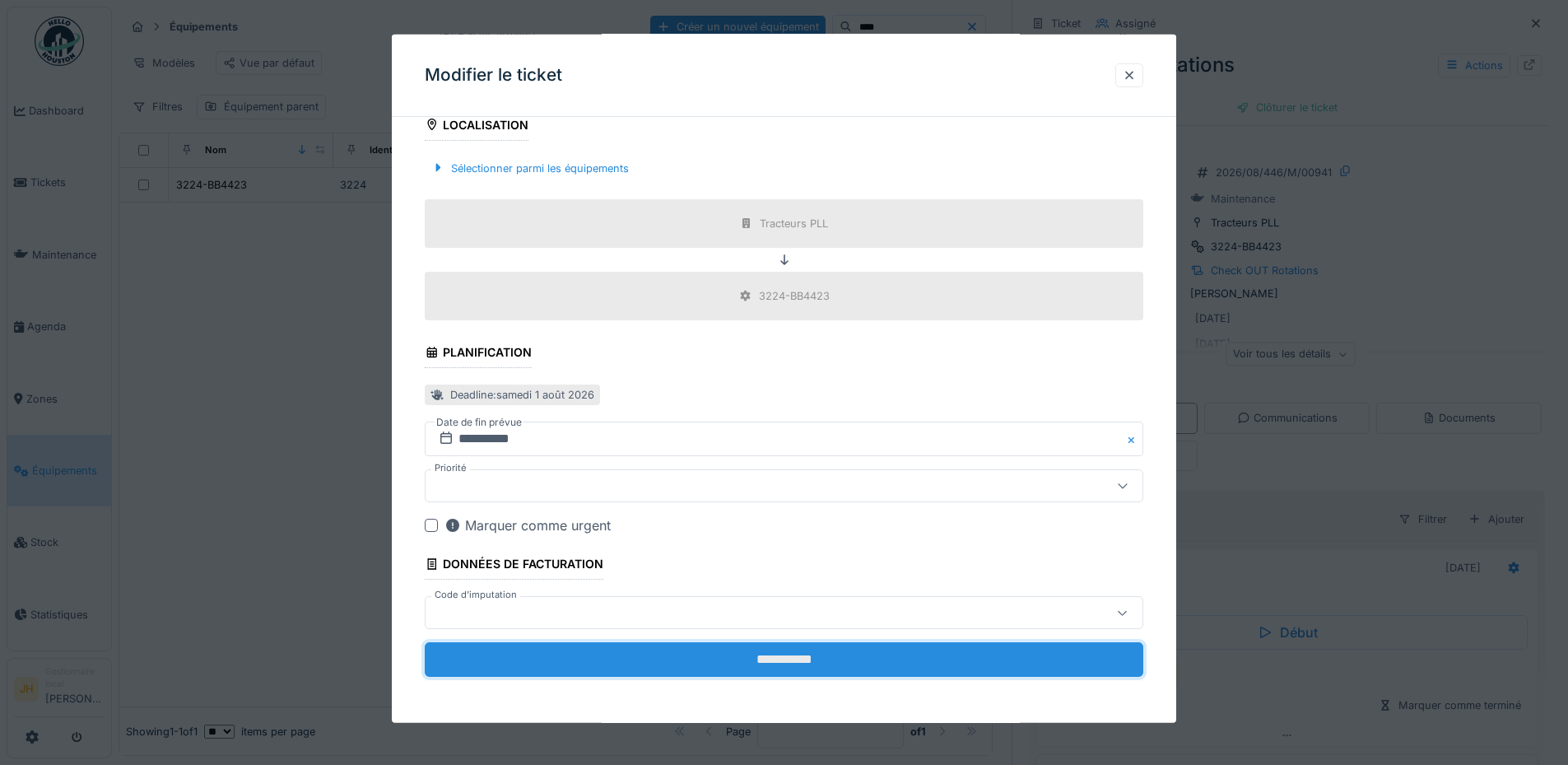
click at [813, 652] on input "**********" at bounding box center [784, 660] width 718 height 35
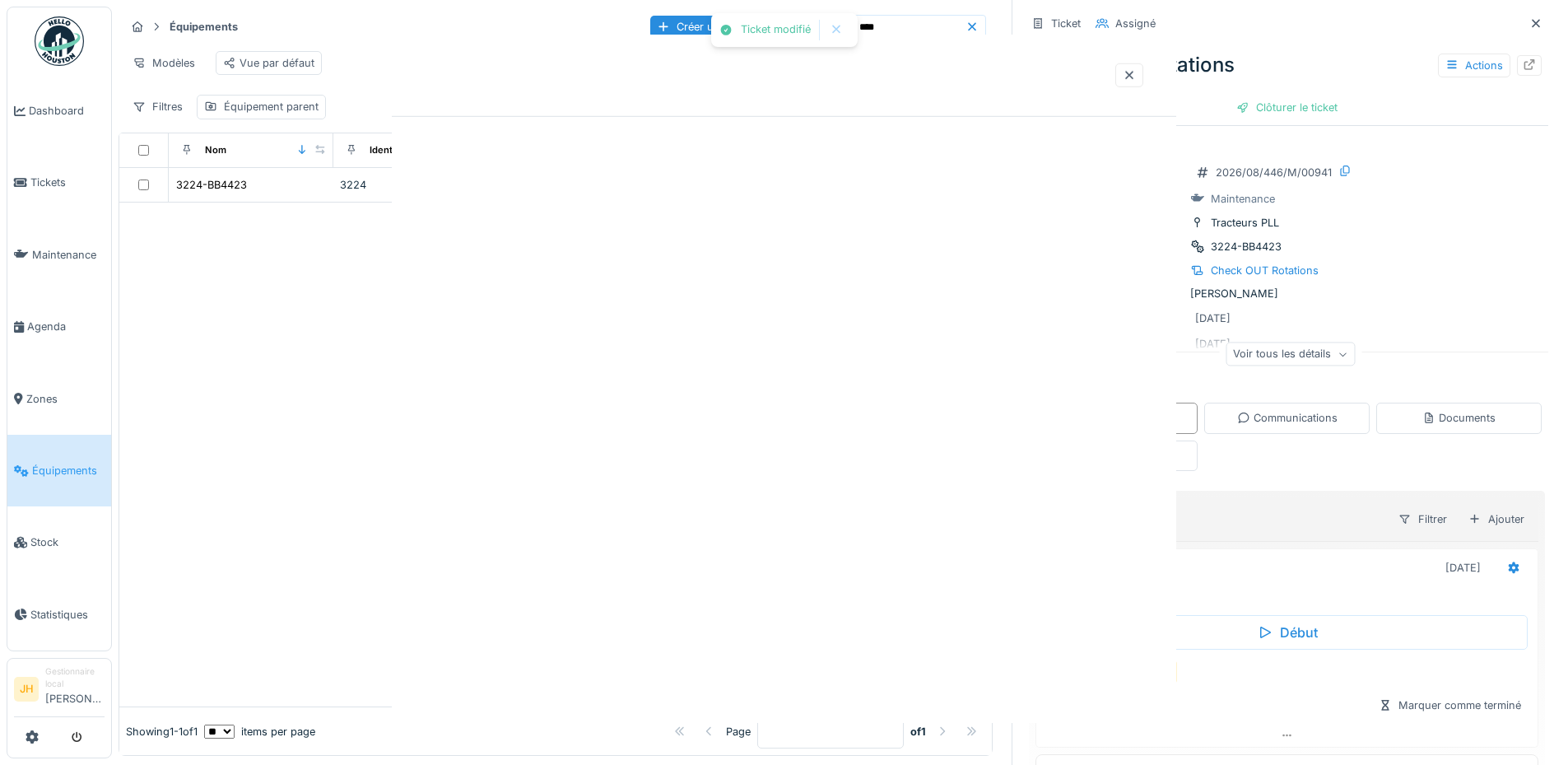
scroll to position [0, 0]
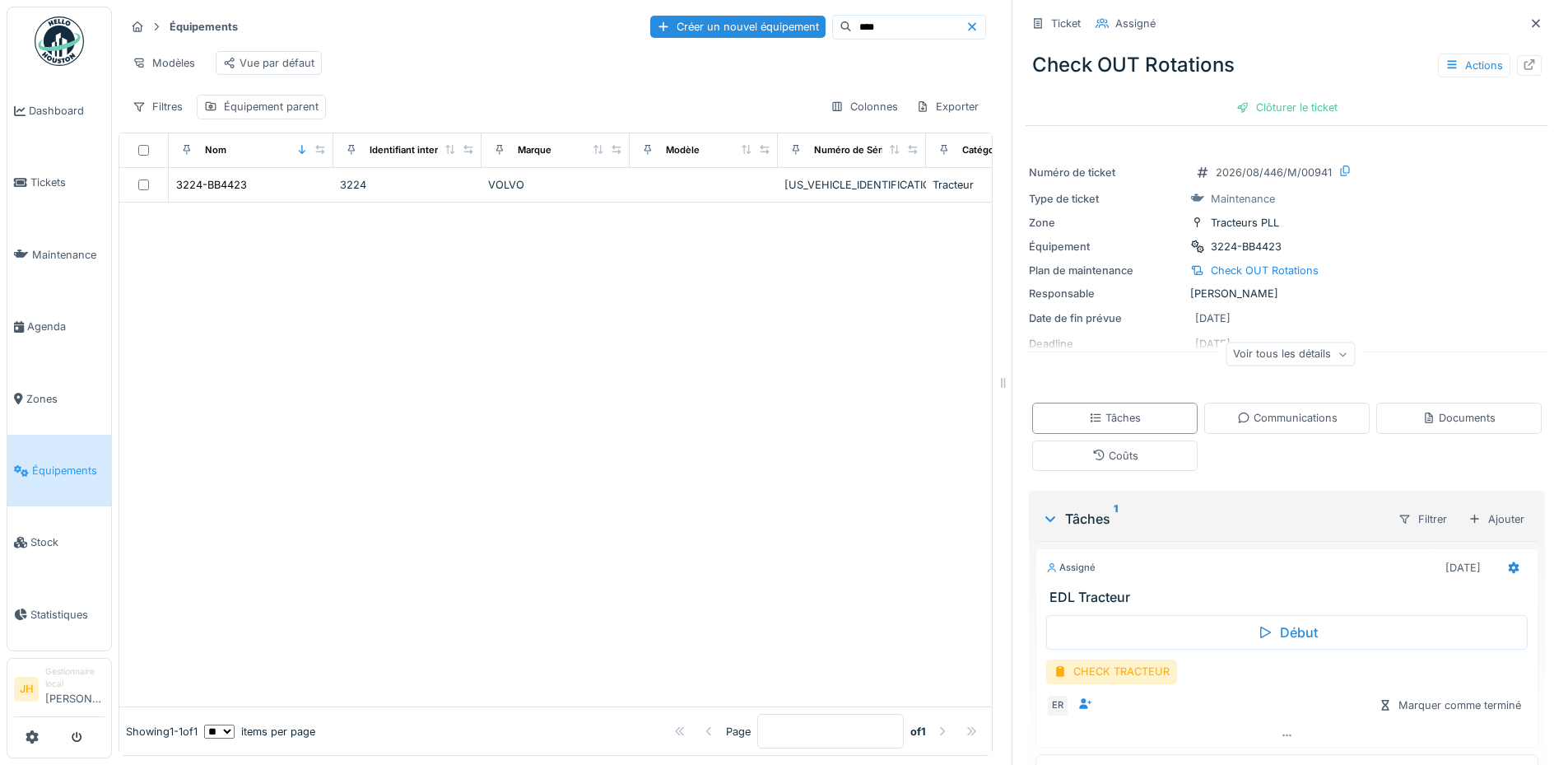
click at [865, 16] on input "****" at bounding box center [908, 27] width 113 height 23
click at [212, 180] on div "3234-BT9186" at bounding box center [210, 184] width 68 height 16
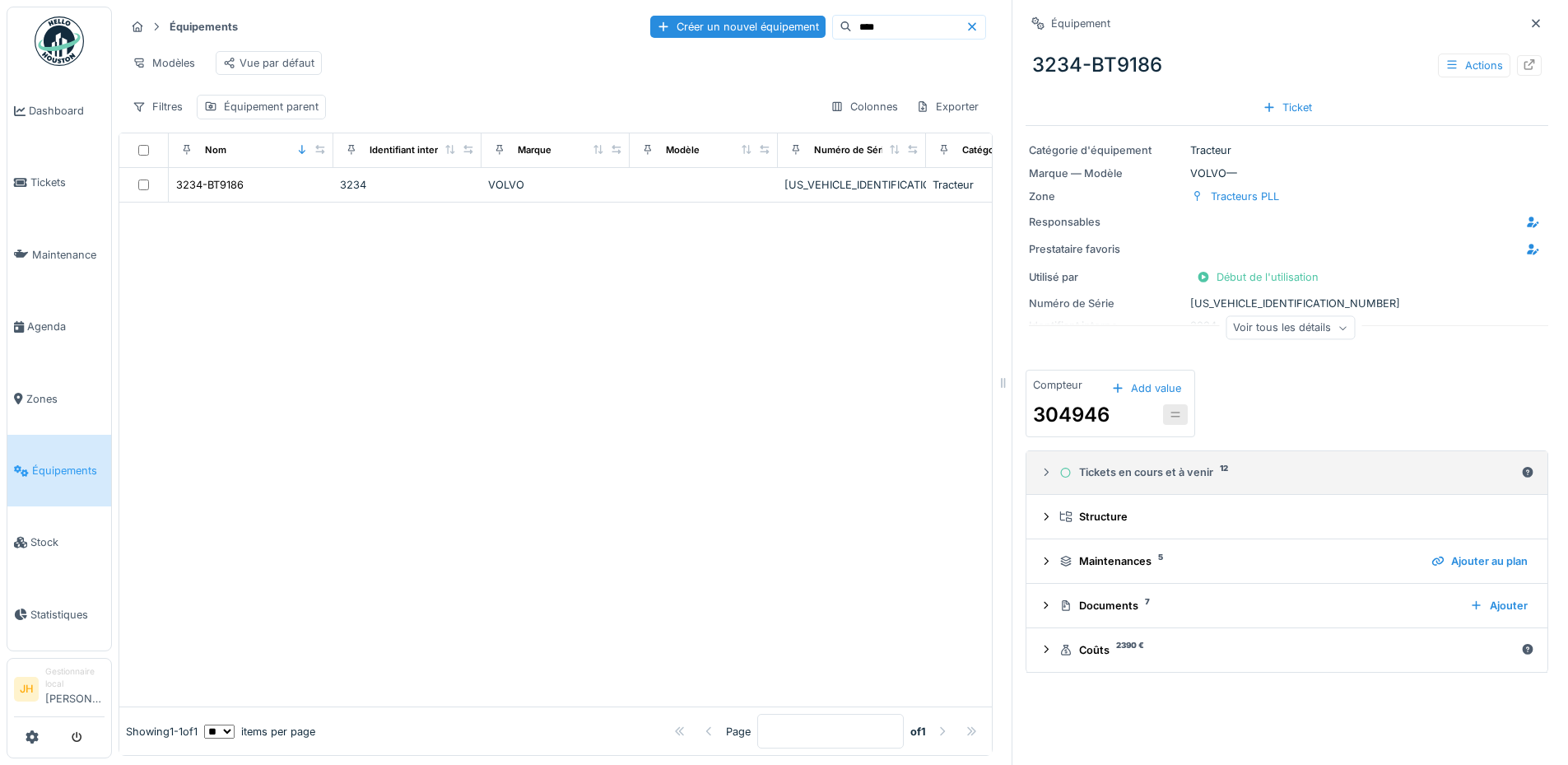
click at [1141, 465] on div "Tickets en cours et à venir 12" at bounding box center [1286, 472] width 455 height 16
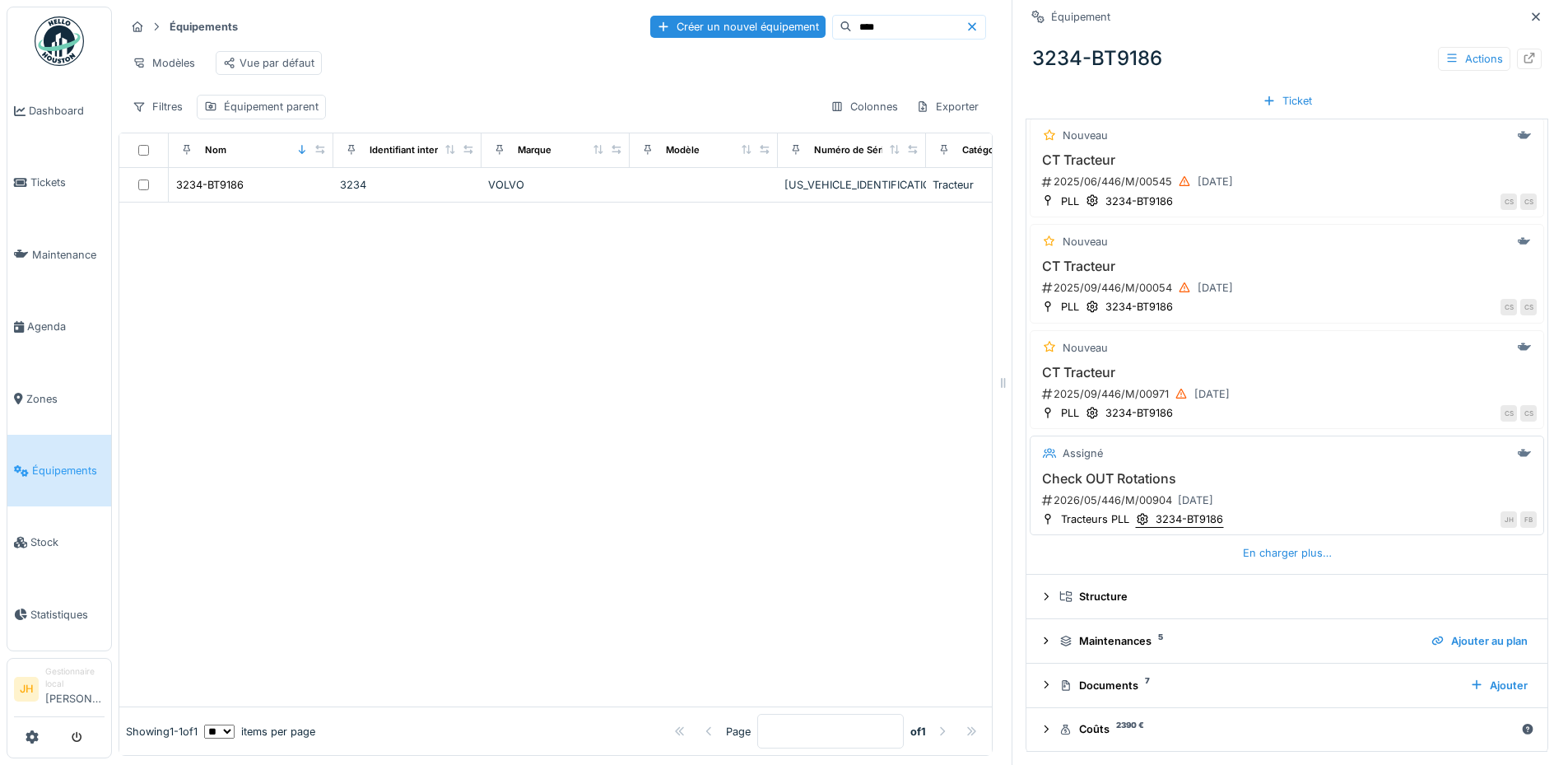
scroll to position [481, 0]
click at [1110, 471] on h3 "Check OUT Rotations" at bounding box center [1286, 479] width 499 height 16
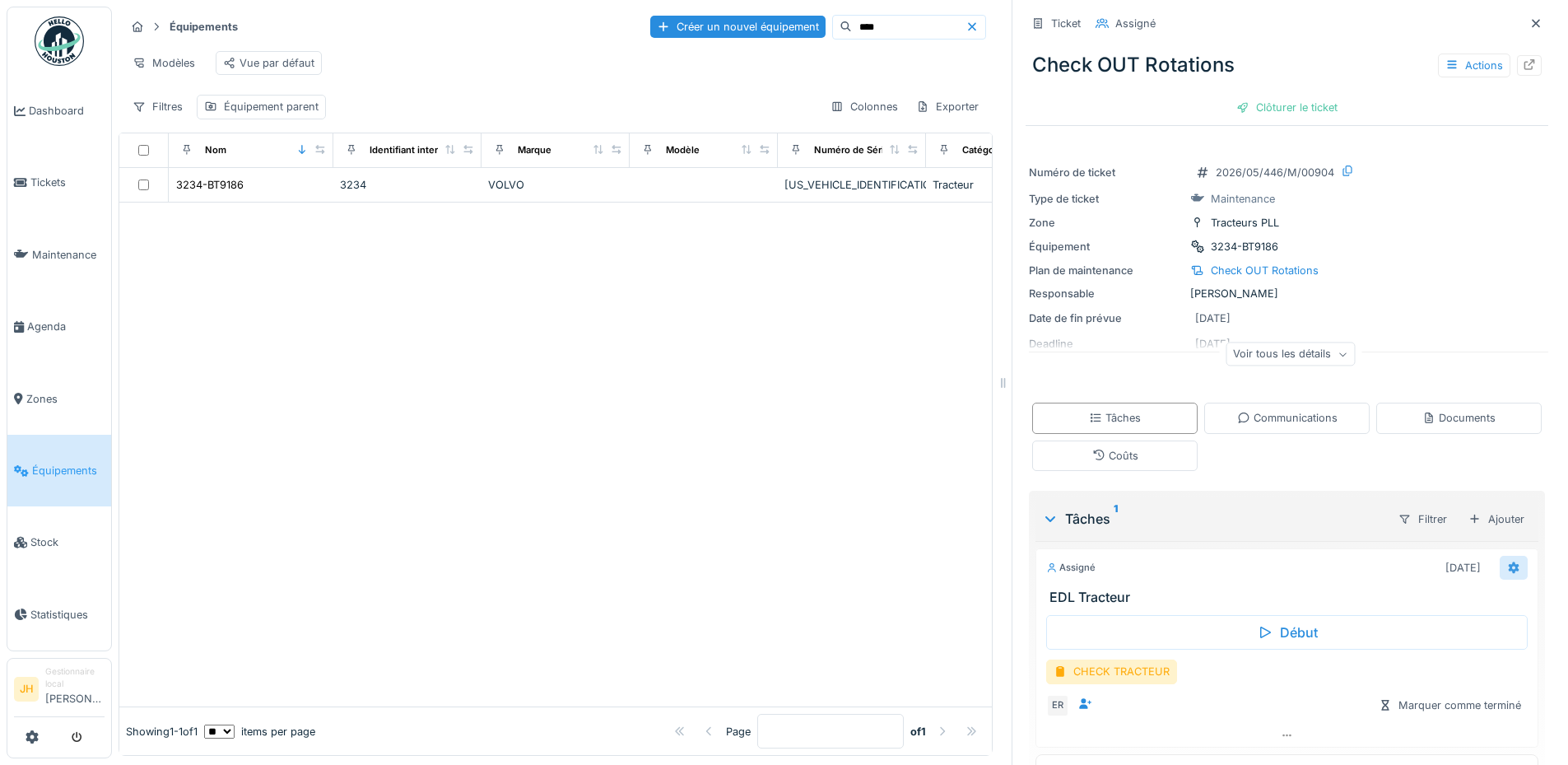
click at [1508, 562] on icon at bounding box center [1513, 567] width 11 height 12
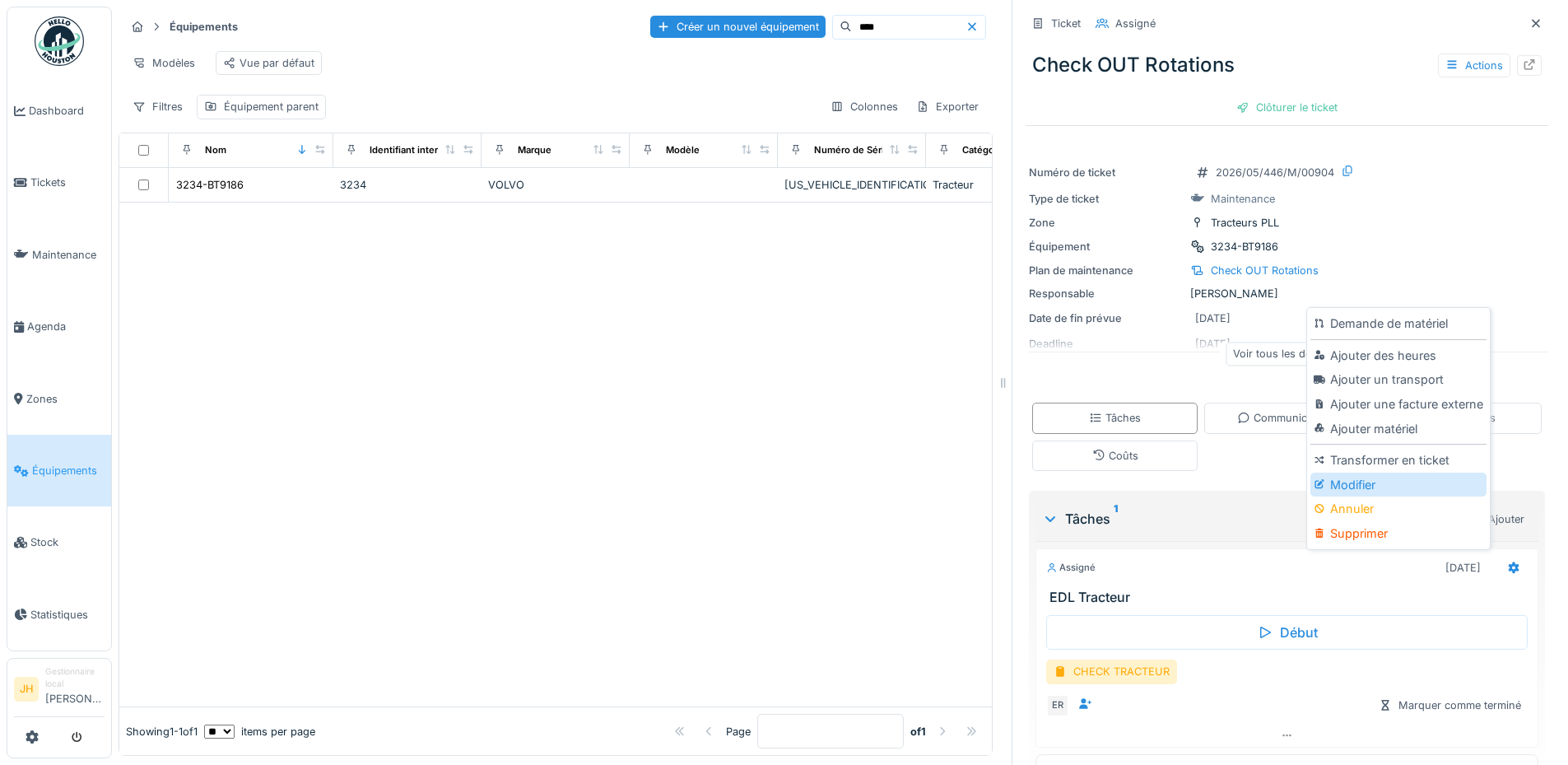
click at [1387, 472] on div "Modifier" at bounding box center [1398, 485] width 175 height 25
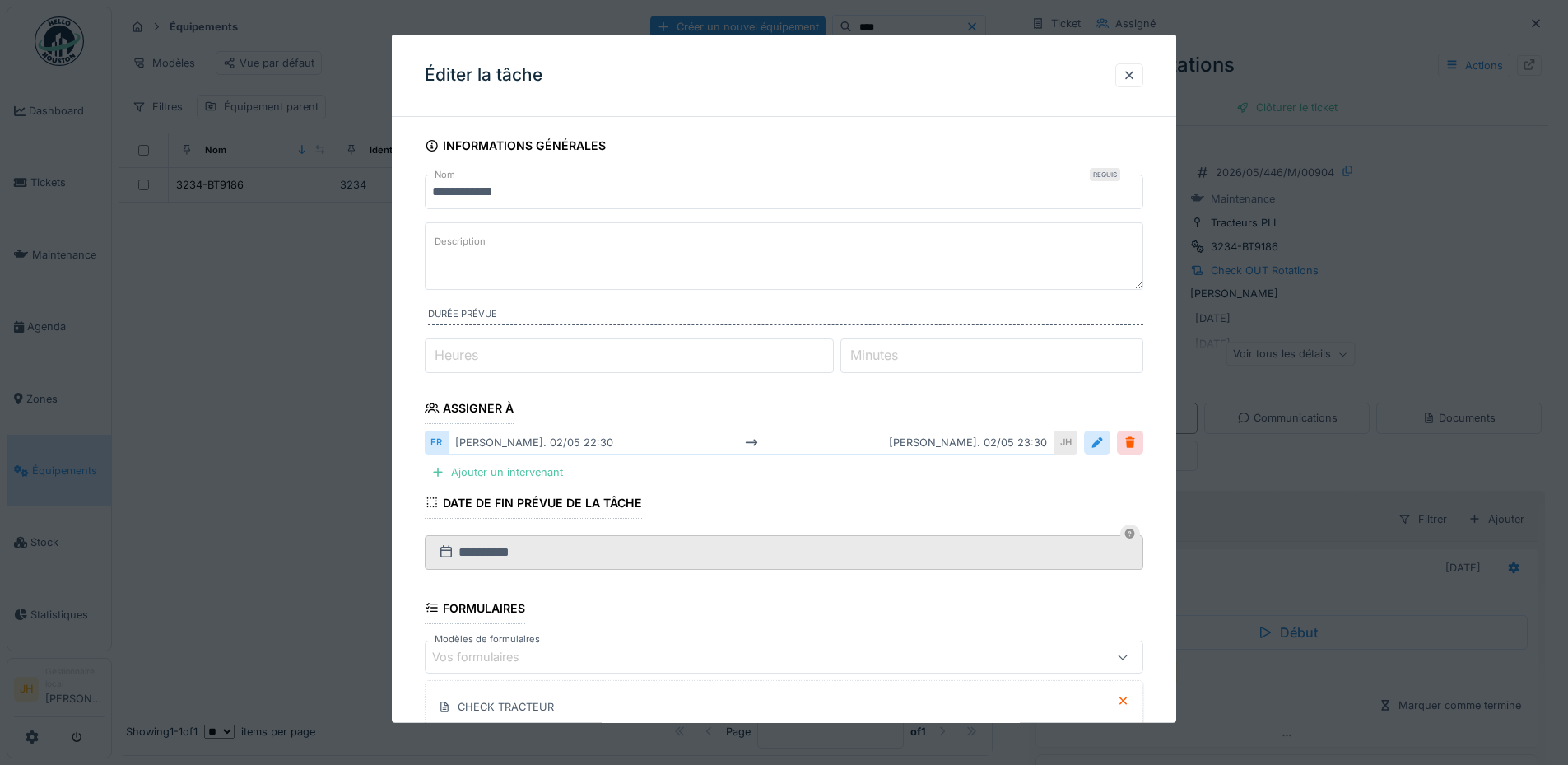
drag, startPoint x: 1101, startPoint y: 440, endPoint x: 941, endPoint y: 439, distance: 160.0
click at [1103, 441] on div at bounding box center [1097, 442] width 13 height 16
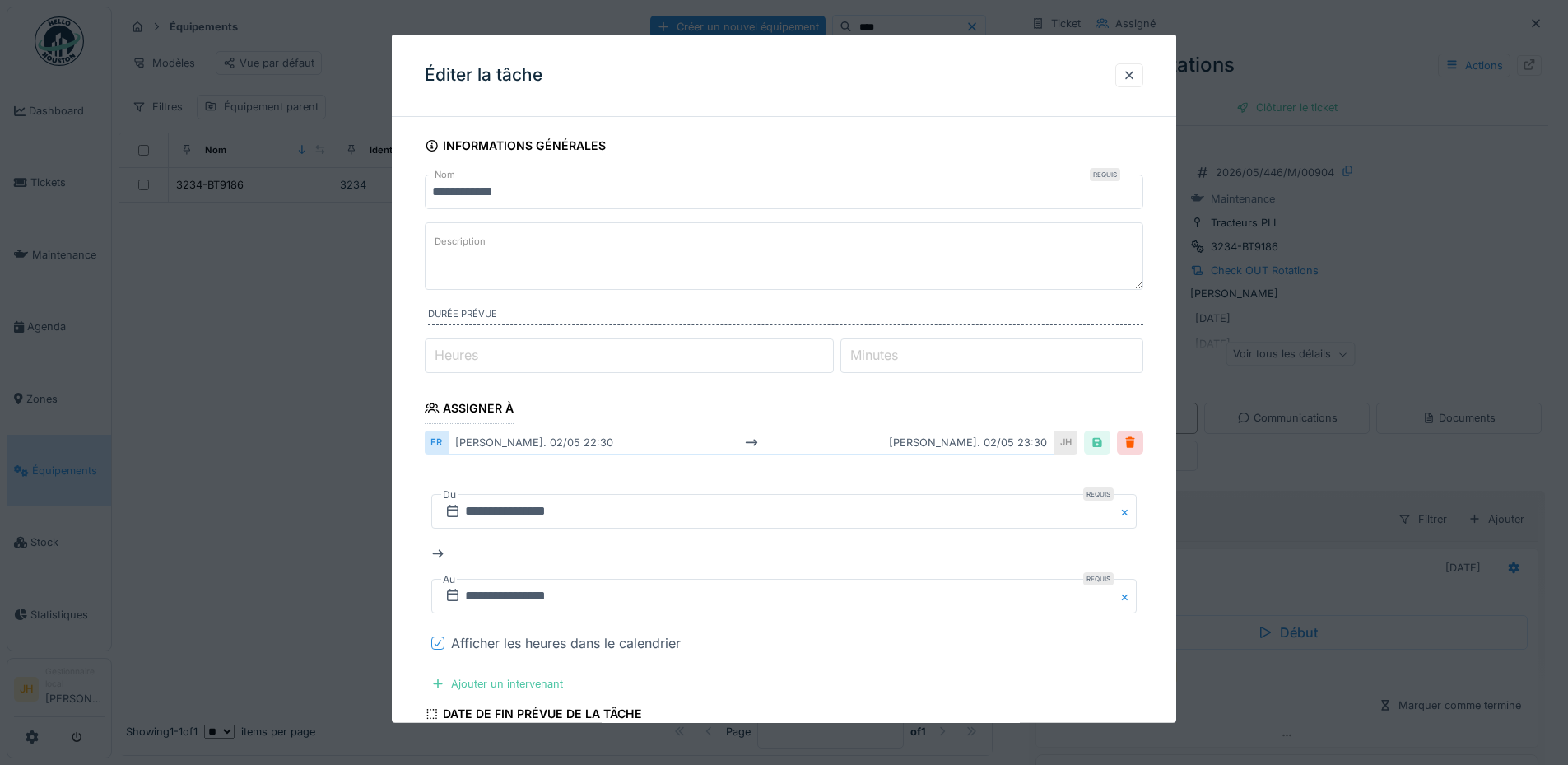
click at [436, 643] on icon at bounding box center [438, 643] width 10 height 8
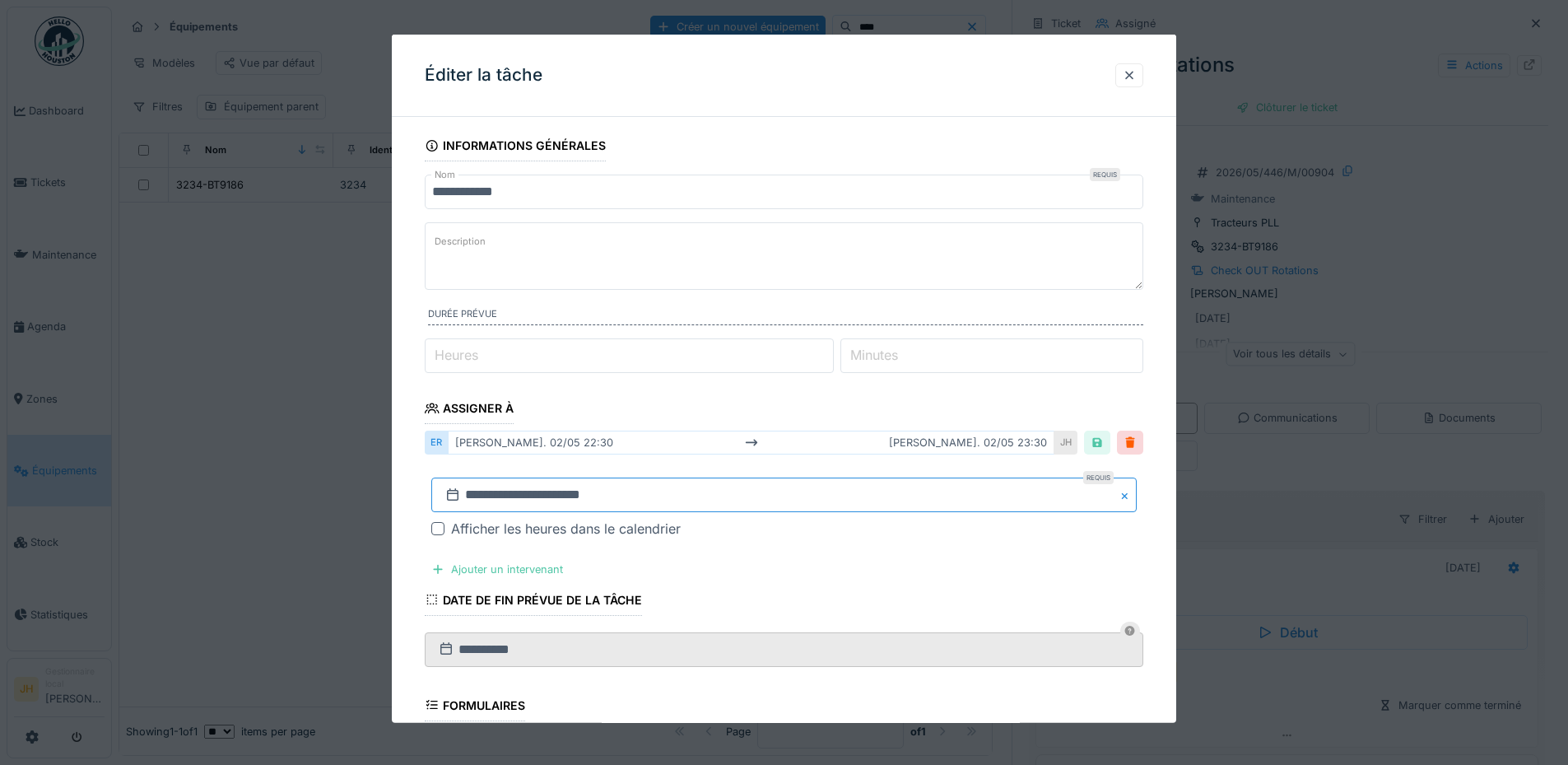
click at [582, 498] on input "**********" at bounding box center [784, 495] width 705 height 35
click at [827, 289] on span at bounding box center [832, 288] width 11 height 11
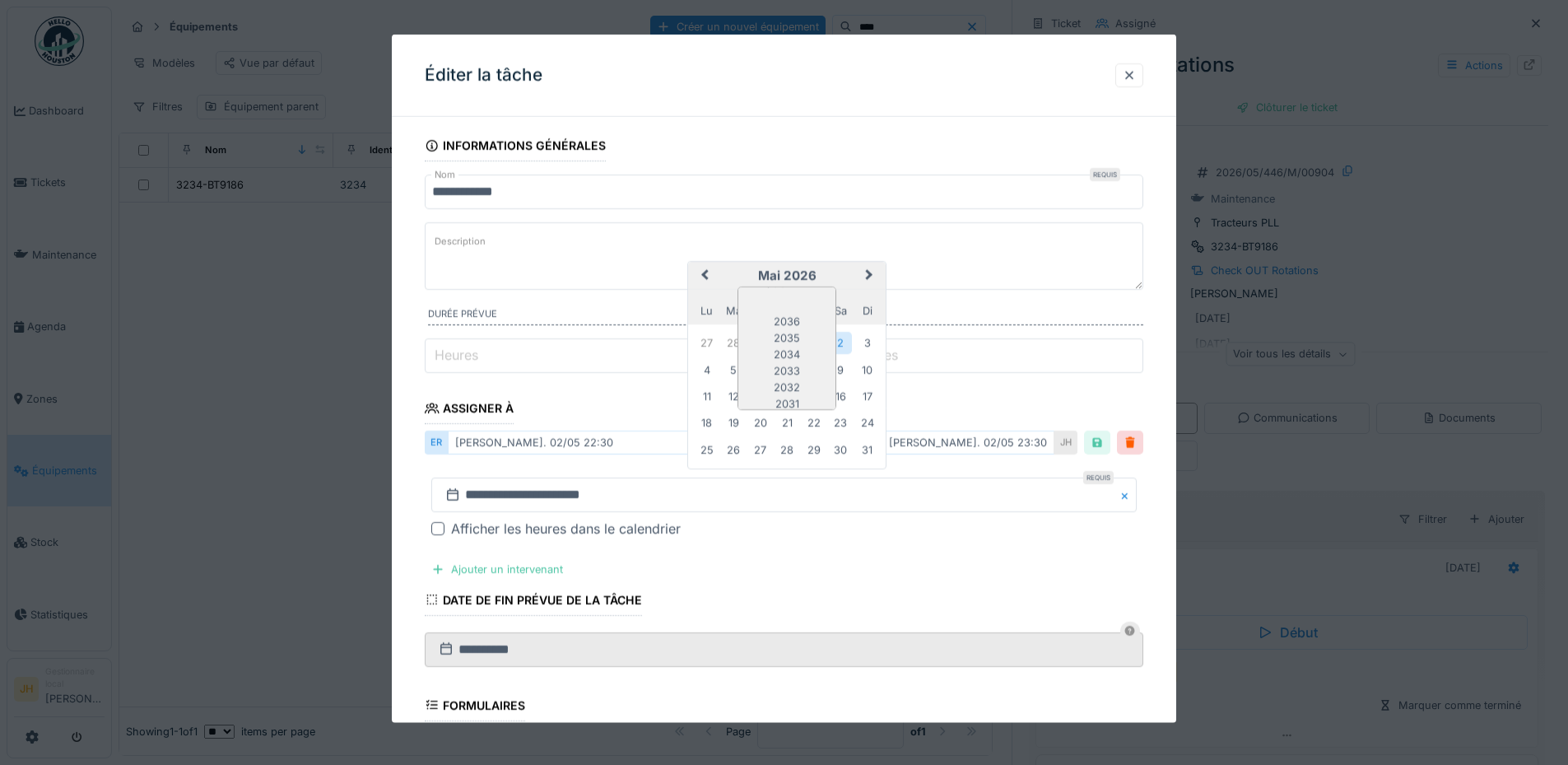
scroll to position [138, 0]
click at [804, 360] on div "2025" at bounding box center [786, 365] width 97 height 17
click at [869, 274] on span "Next Month" at bounding box center [869, 276] width 0 height 20
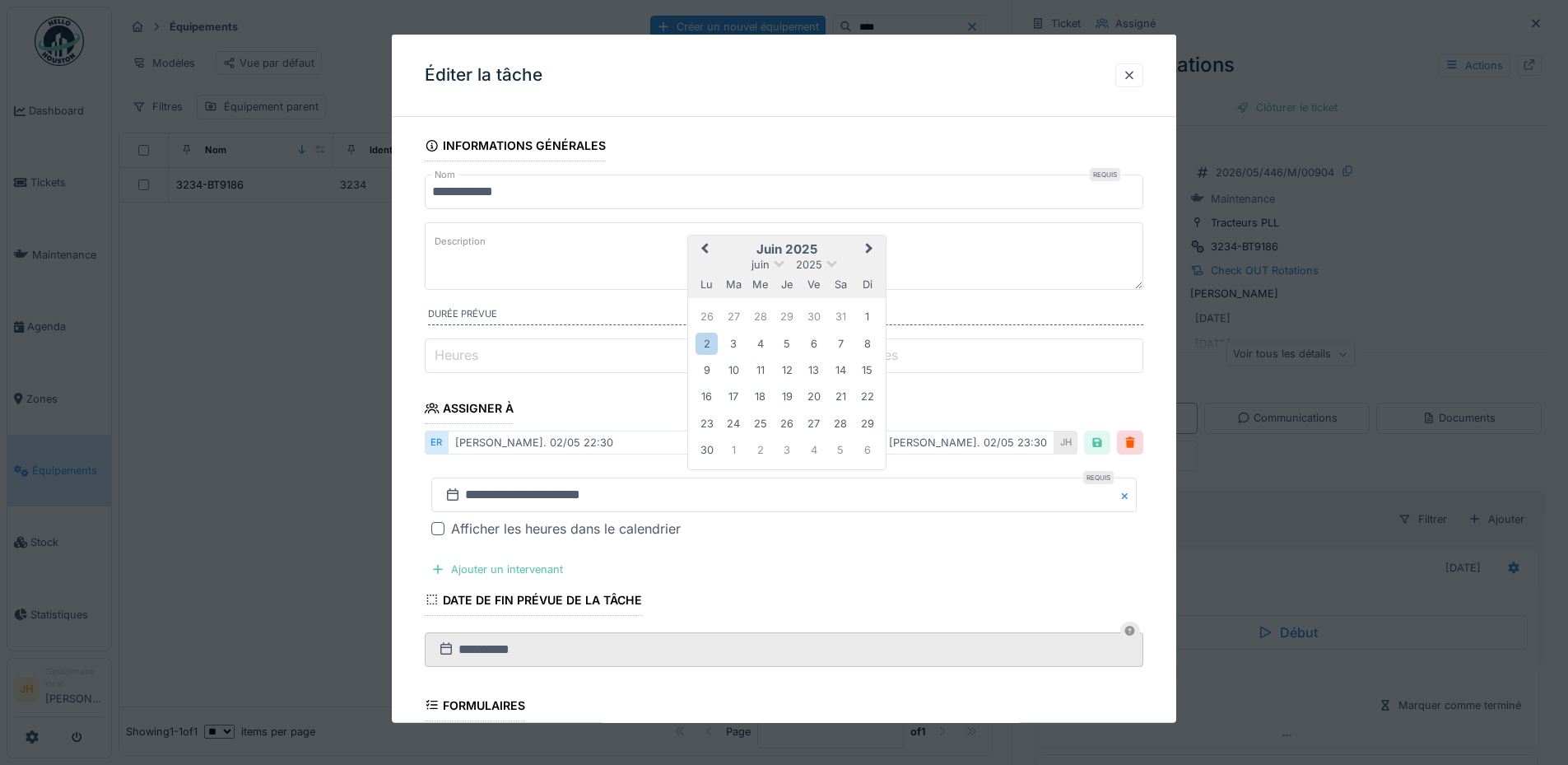
click at [869, 248] on span "Next Month" at bounding box center [869, 250] width 0 height 20
click at [869, 271] on span "Next Month" at bounding box center [869, 276] width 0 height 20
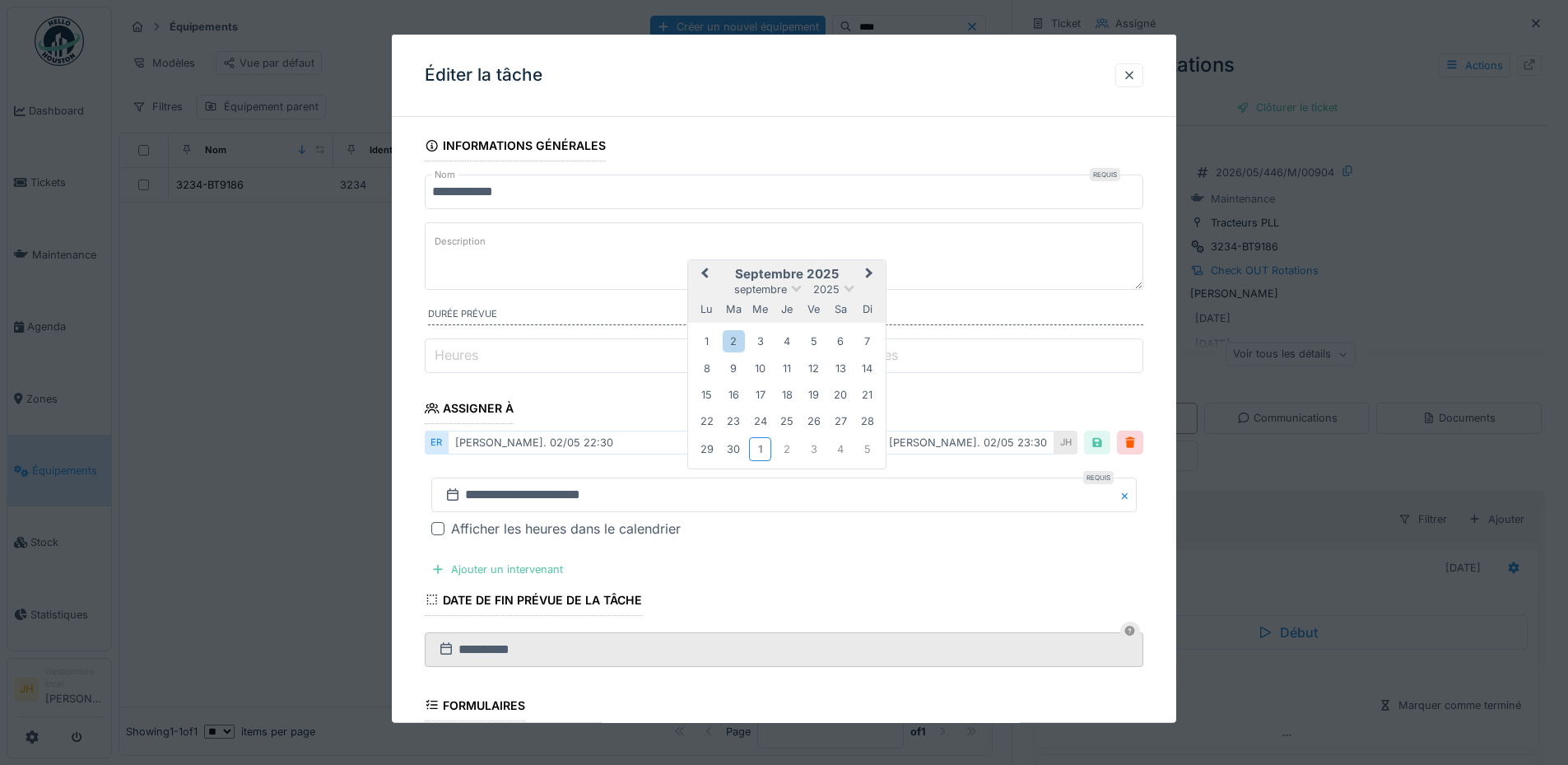
click at [869, 271] on span "Next Month" at bounding box center [869, 275] width 0 height 20
click at [841, 343] on div "4" at bounding box center [841, 342] width 22 height 22
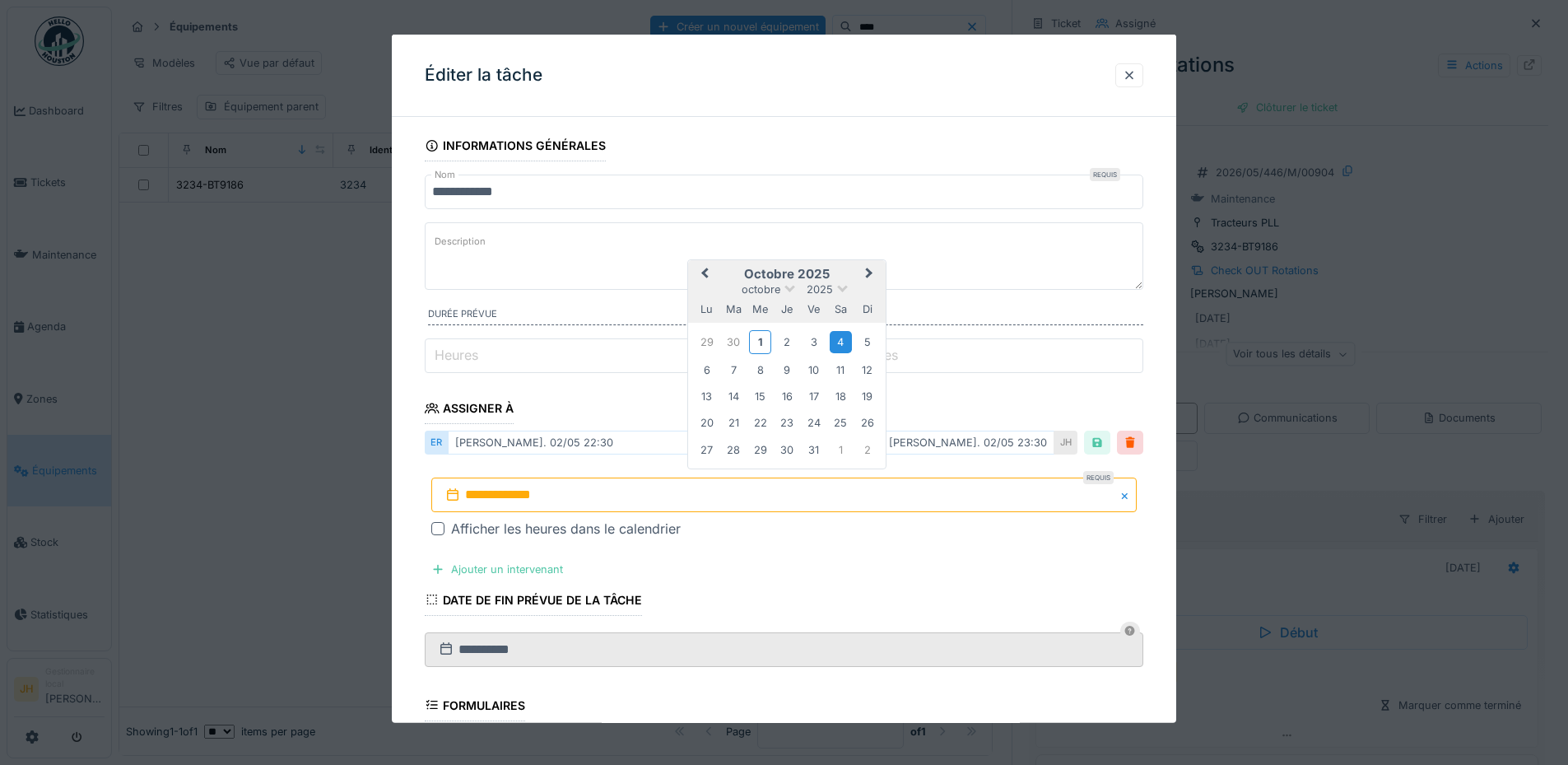
click at [841, 343] on div "4" at bounding box center [841, 342] width 22 height 22
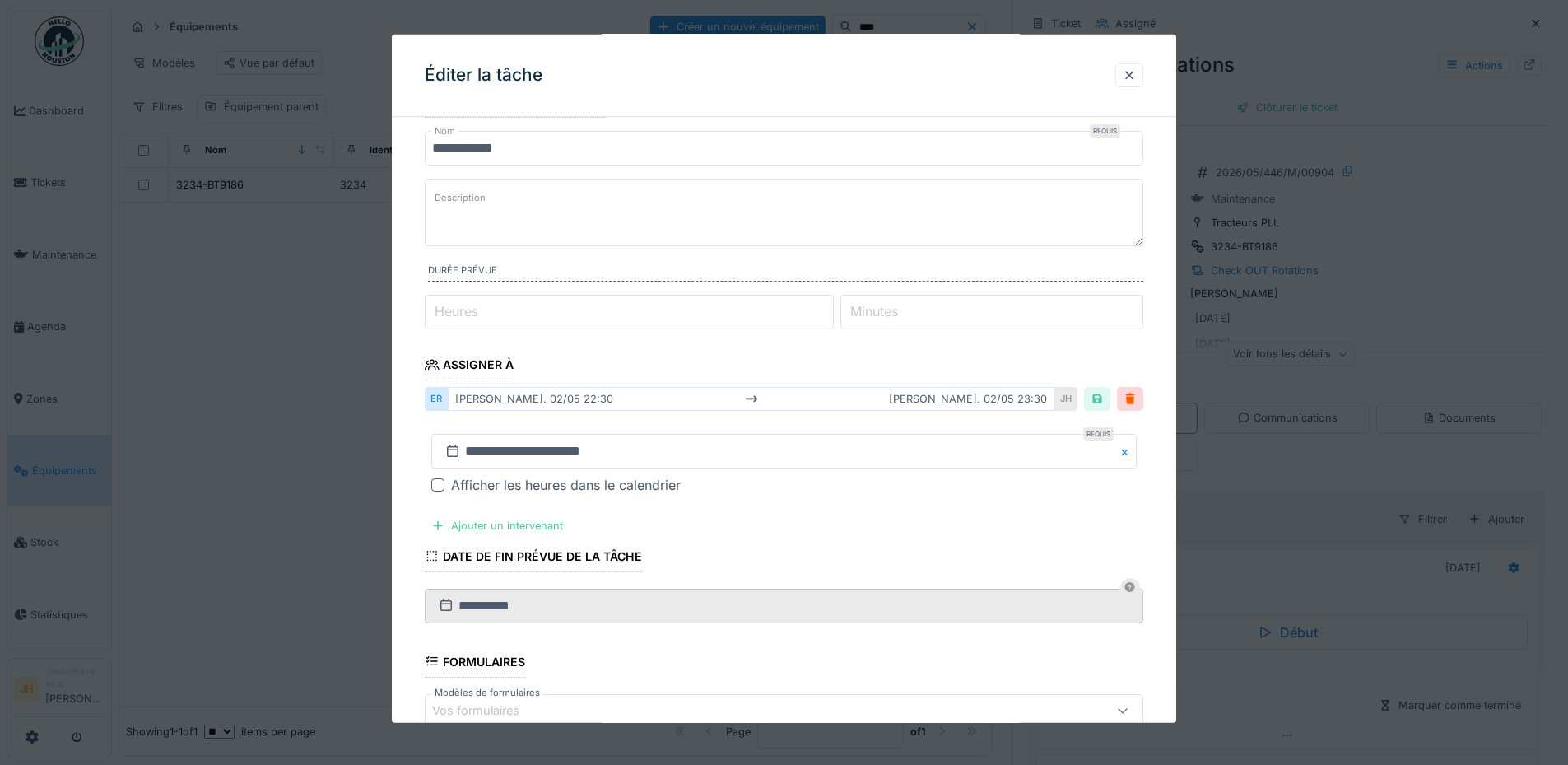
scroll to position [318, 0]
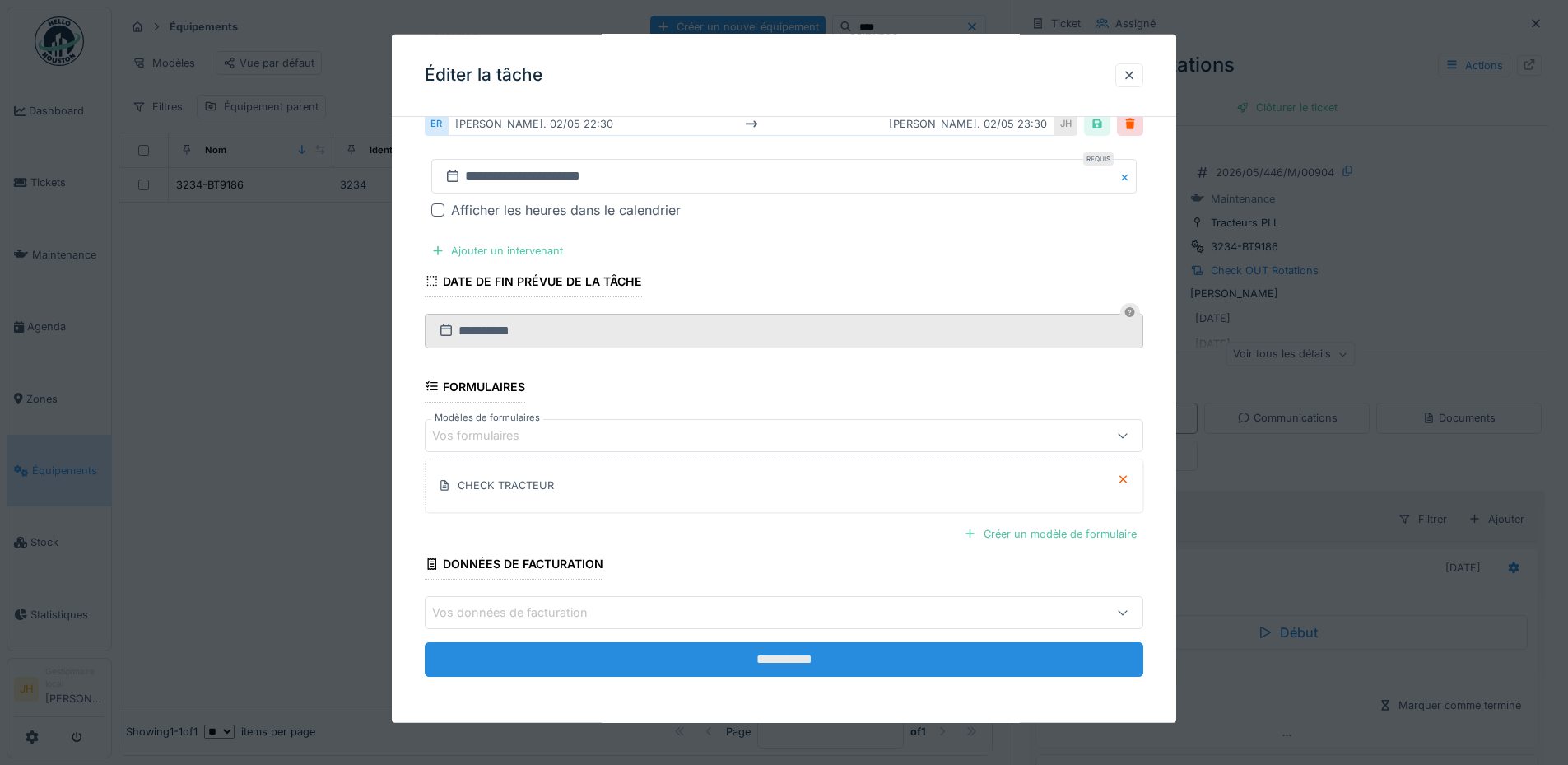
click at [865, 663] on input "**********" at bounding box center [784, 660] width 718 height 35
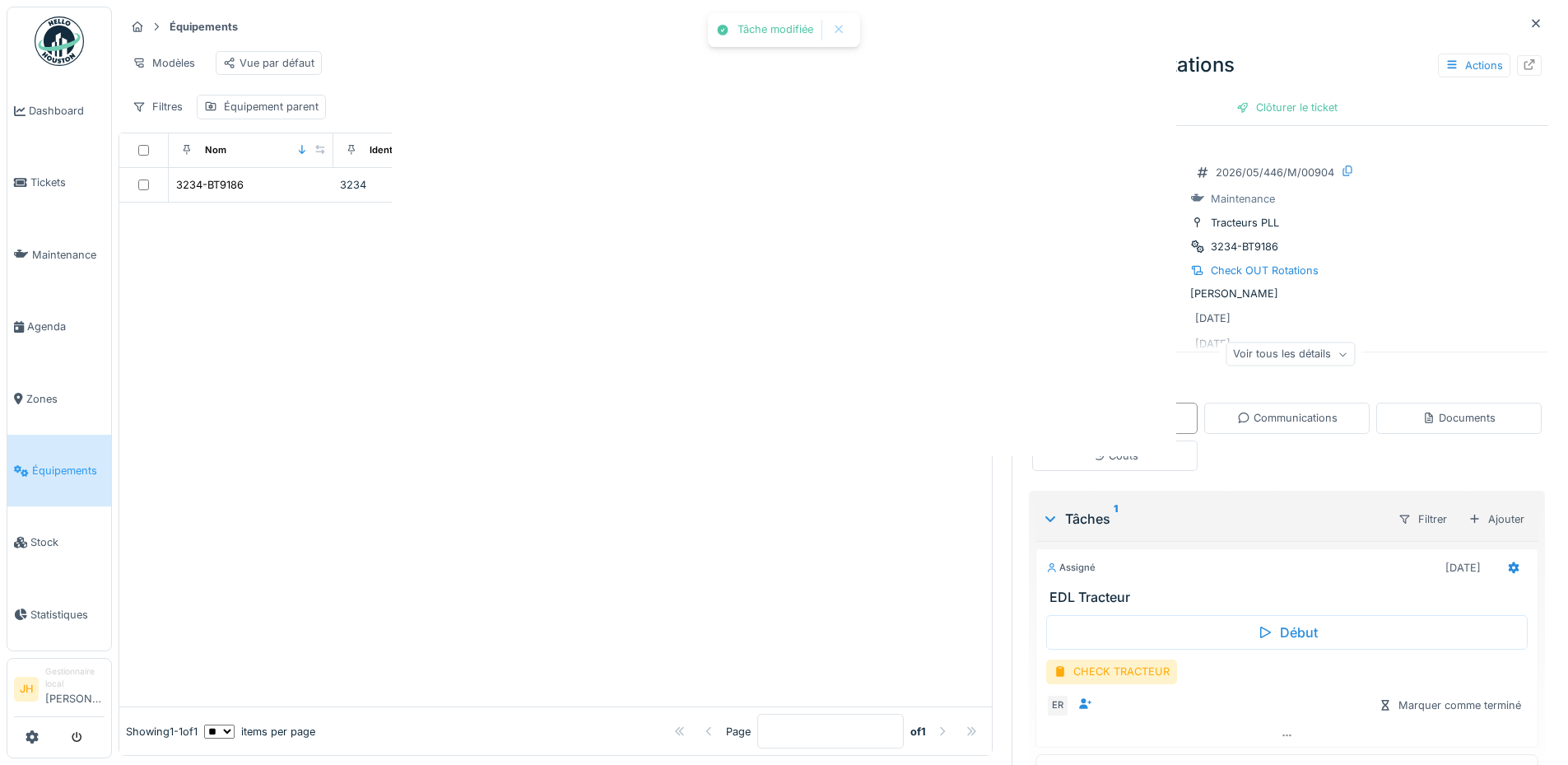
scroll to position [0, 0]
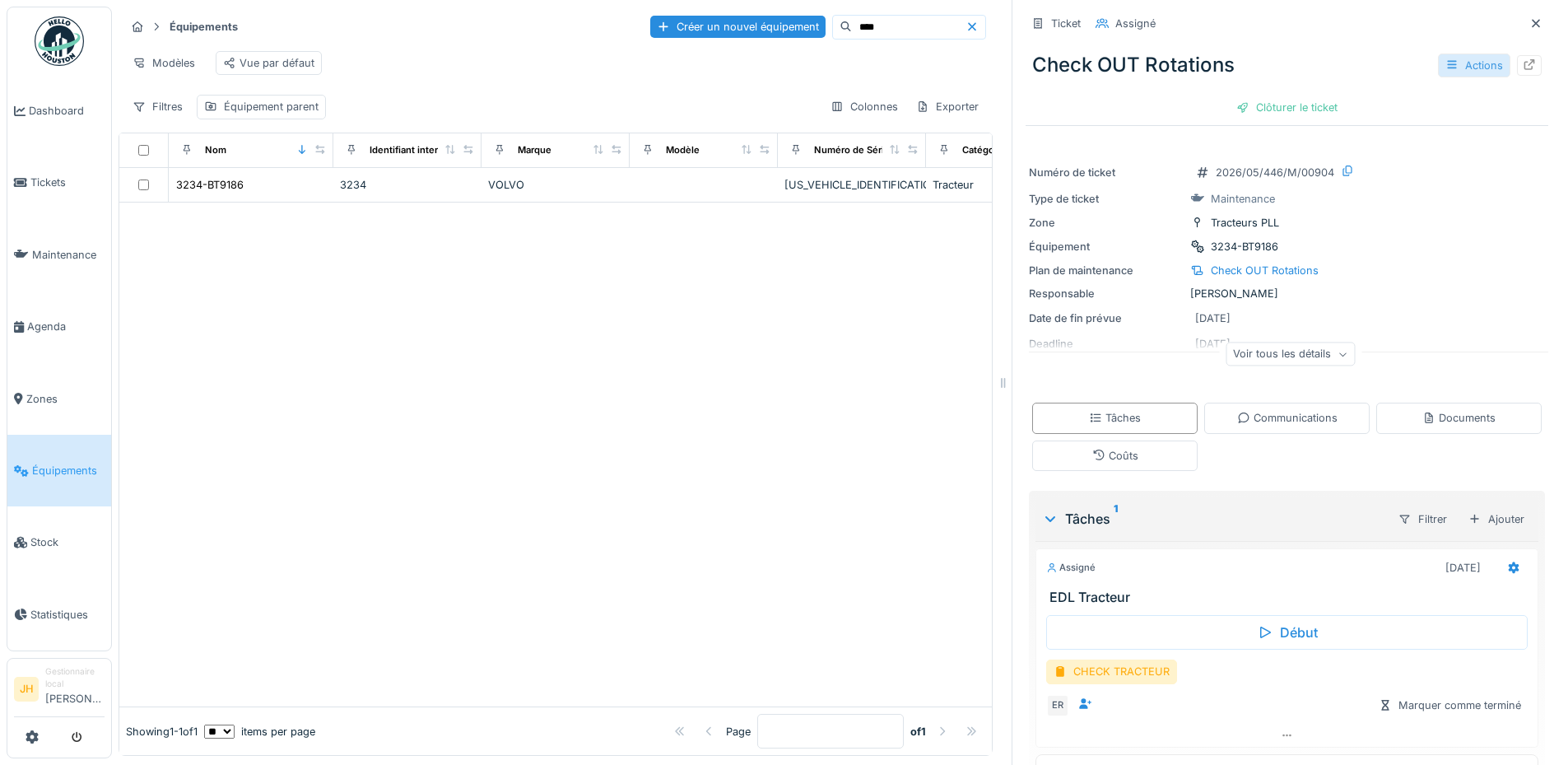
click at [1441, 59] on div "Actions" at bounding box center [1474, 65] width 73 height 24
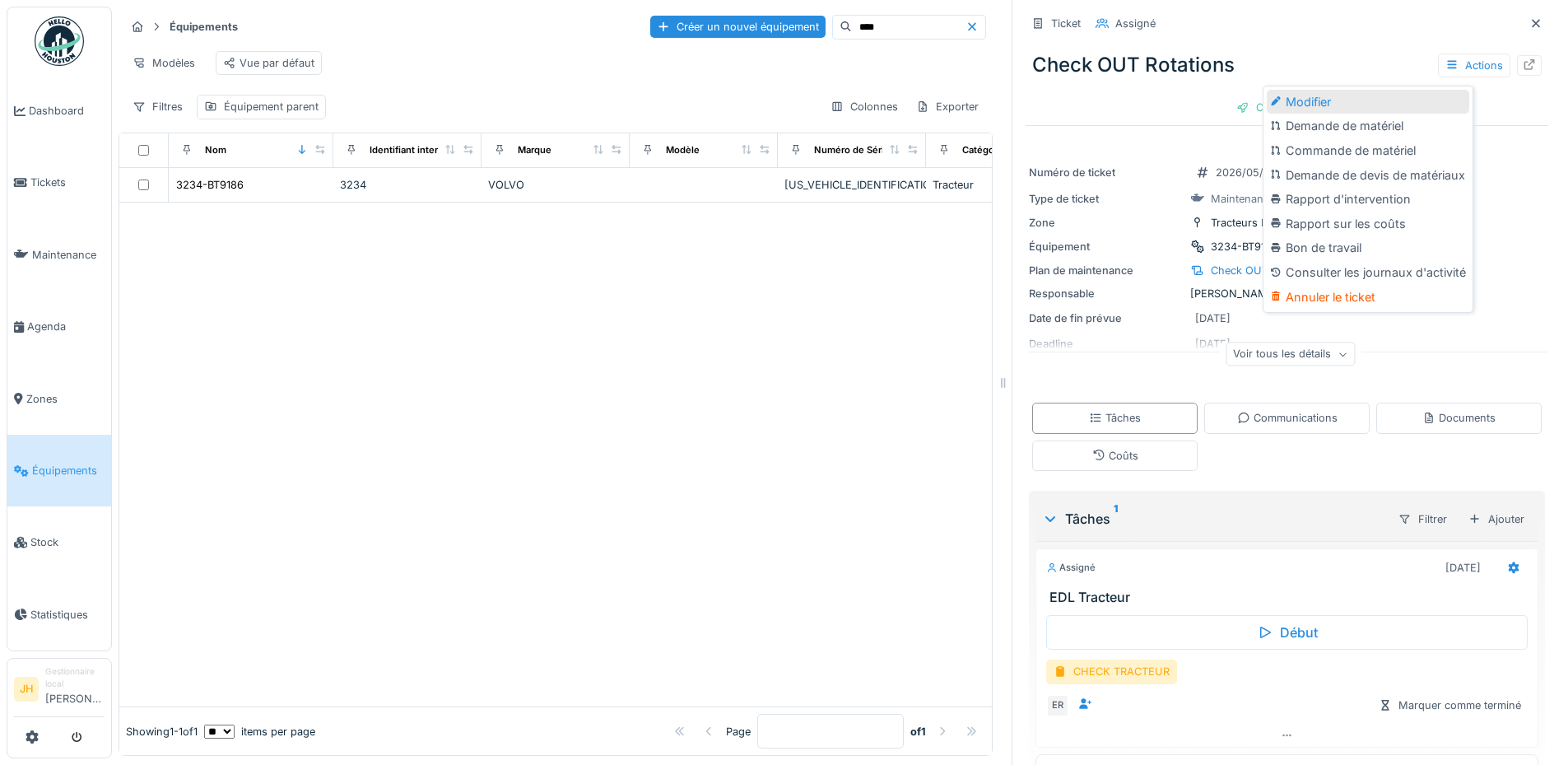
click at [1380, 97] on div "Modifier" at bounding box center [1367, 103] width 203 height 25
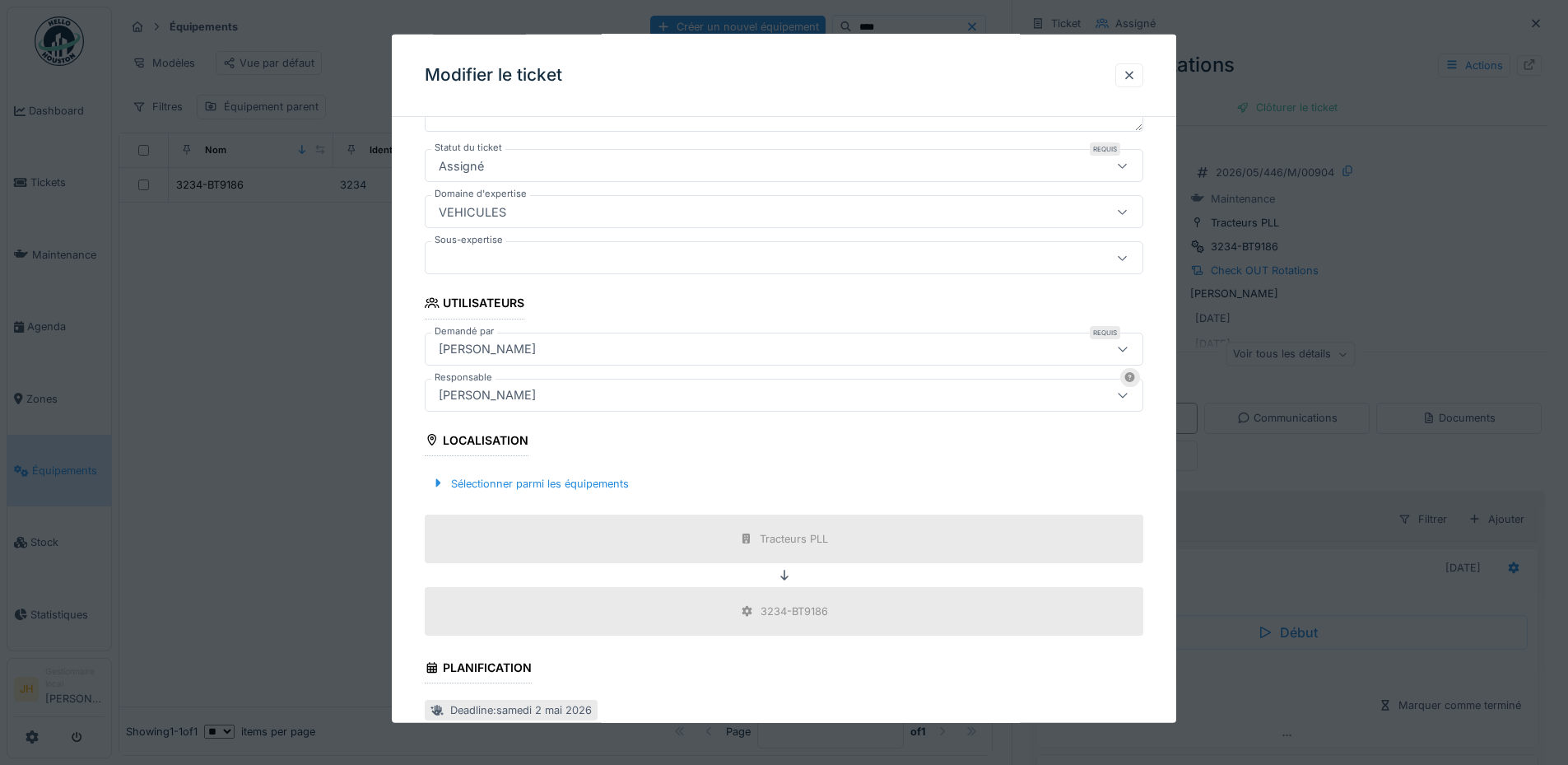
scroll to position [494, 0]
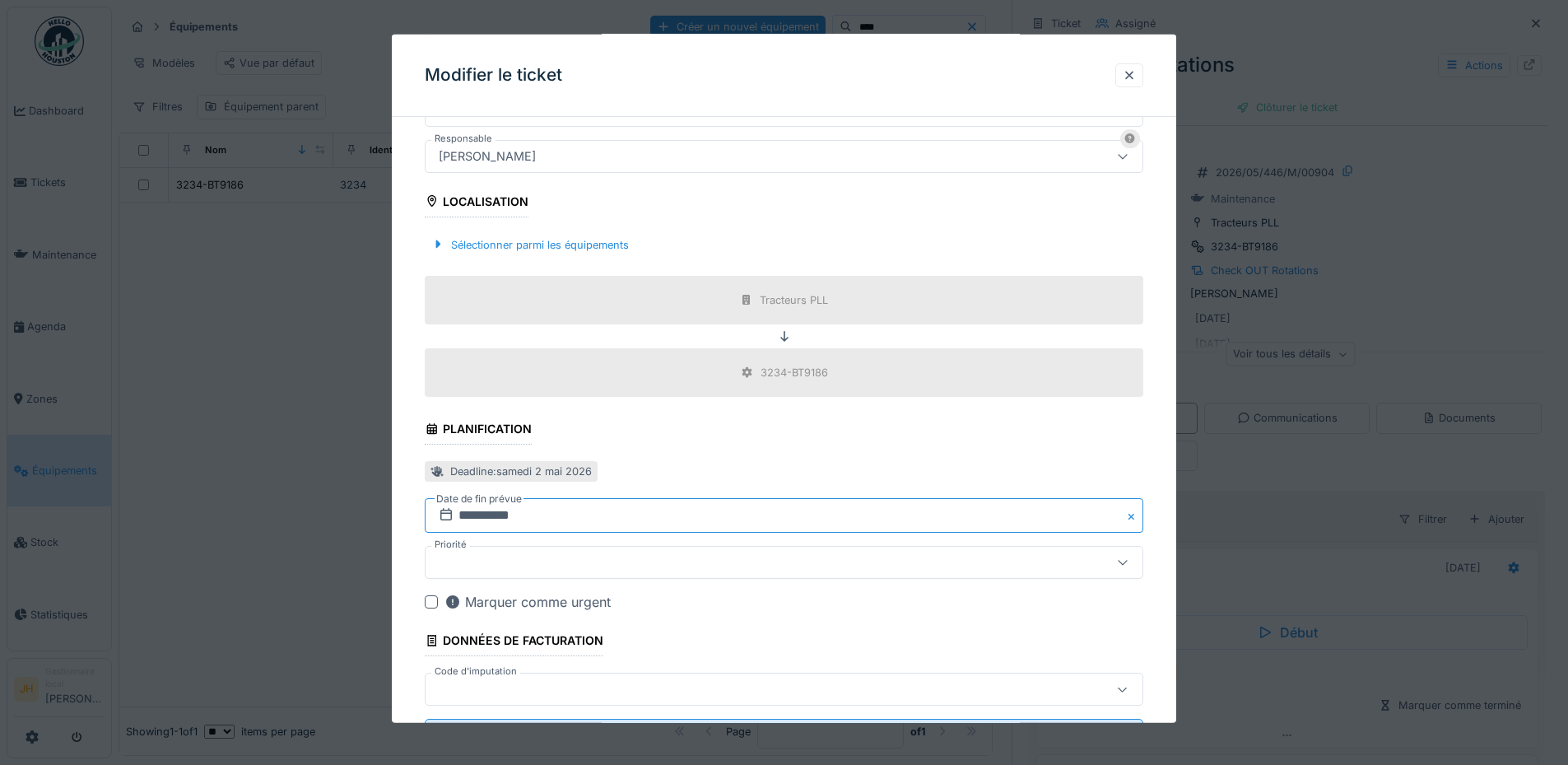
click at [574, 513] on input "**********" at bounding box center [784, 515] width 718 height 35
click at [834, 310] on span at bounding box center [832, 308] width 11 height 11
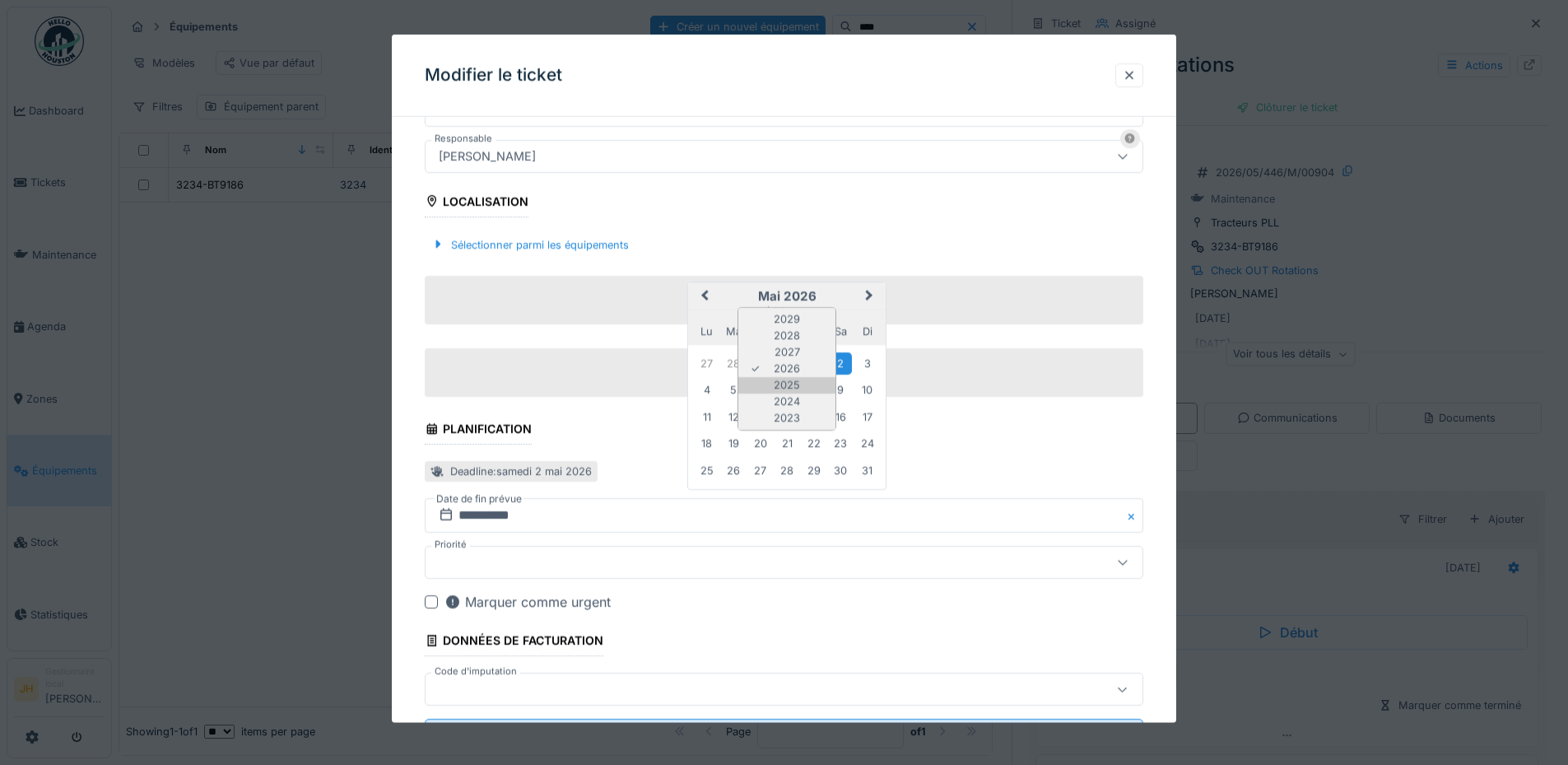
click at [802, 389] on div "2025" at bounding box center [786, 385] width 97 height 17
click at [778, 313] on div "mai 2025" at bounding box center [786, 310] width 198 height 14
click at [785, 309] on div "mai 2025" at bounding box center [786, 310] width 198 height 14
click at [780, 308] on span at bounding box center [779, 308] width 11 height 11
click at [813, 463] on div "octobre" at bounding box center [786, 465] width 97 height 17
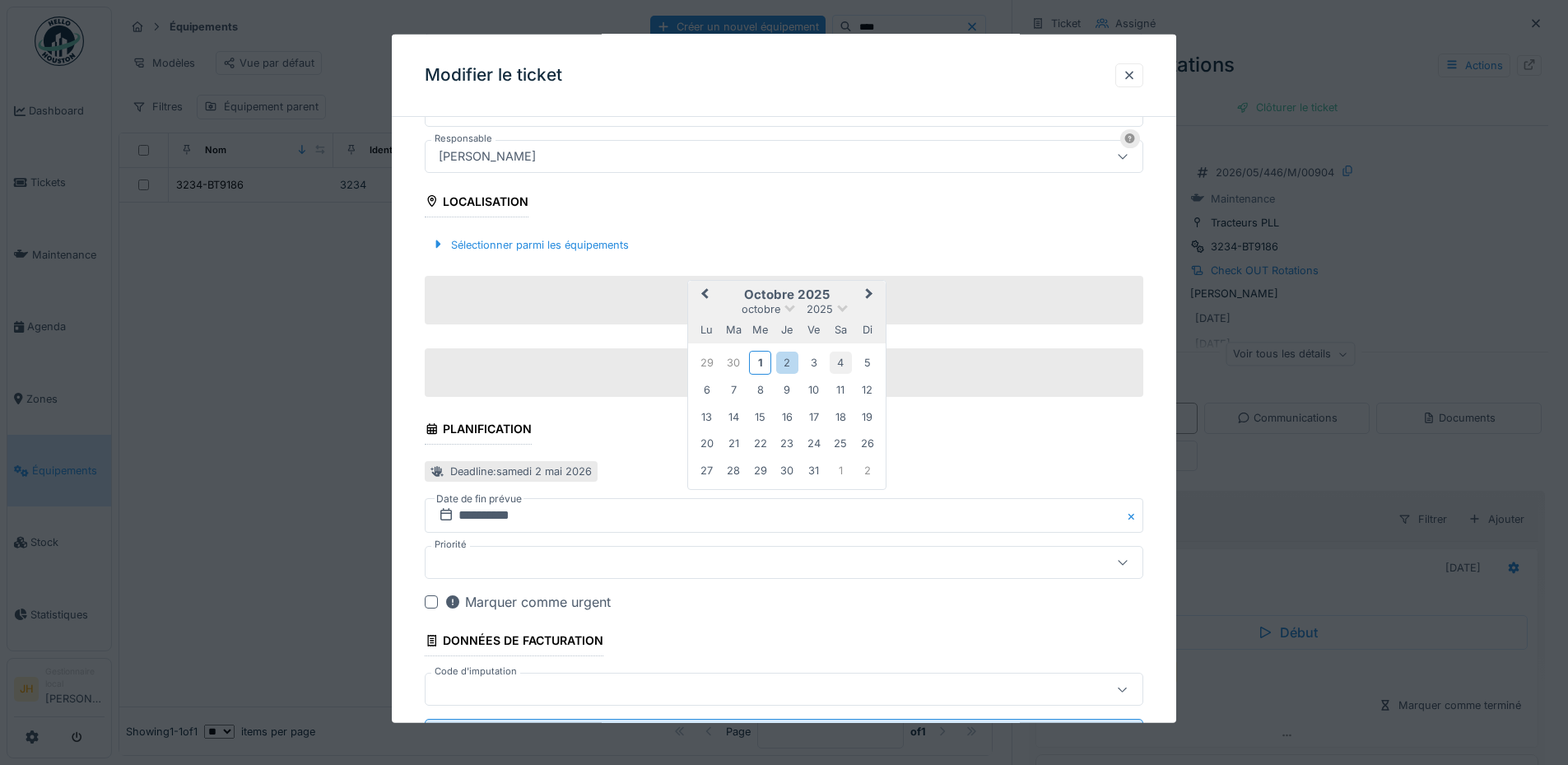
click at [838, 358] on div "4" at bounding box center [841, 362] width 22 height 22
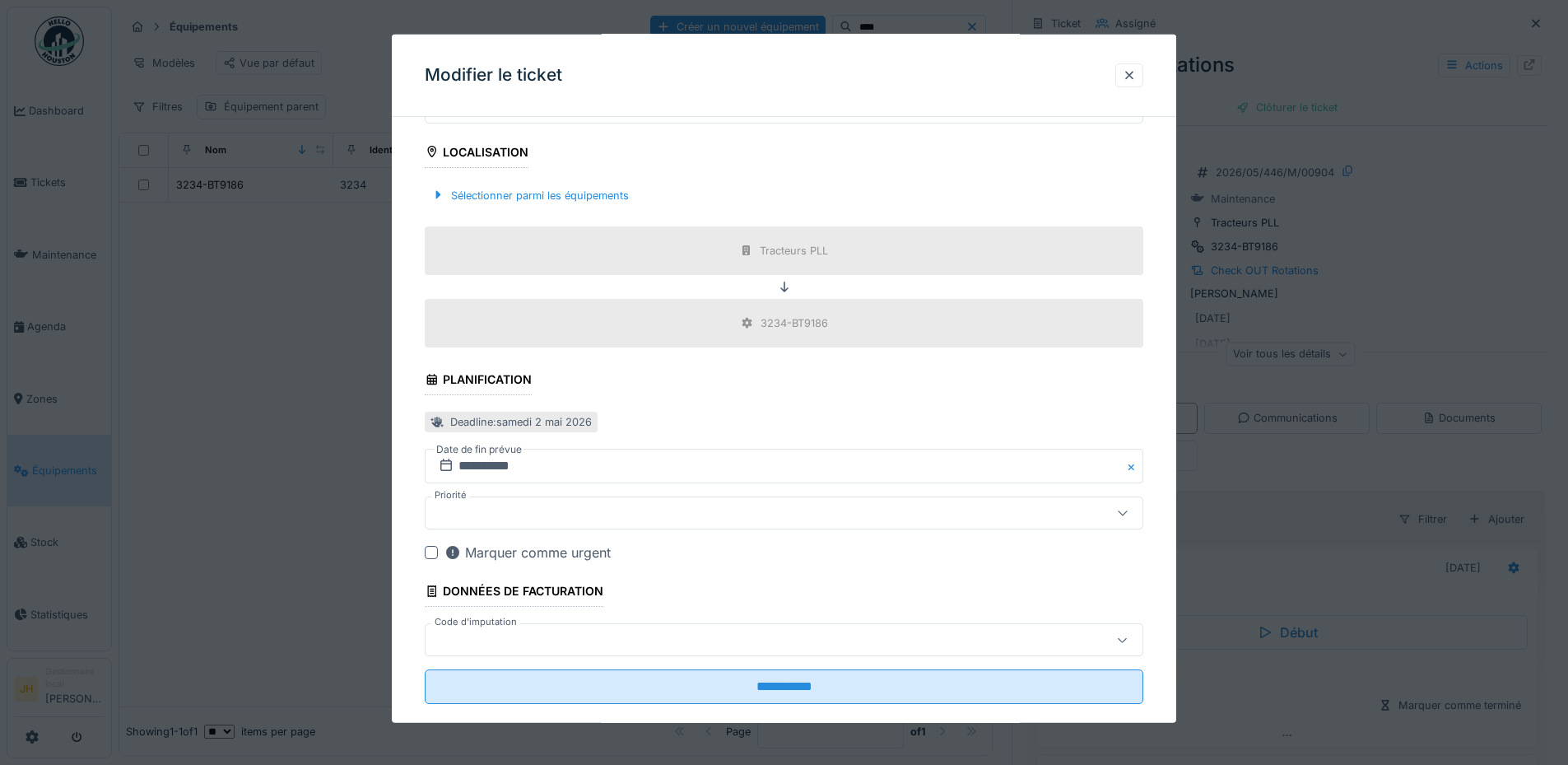
scroll to position [571, 0]
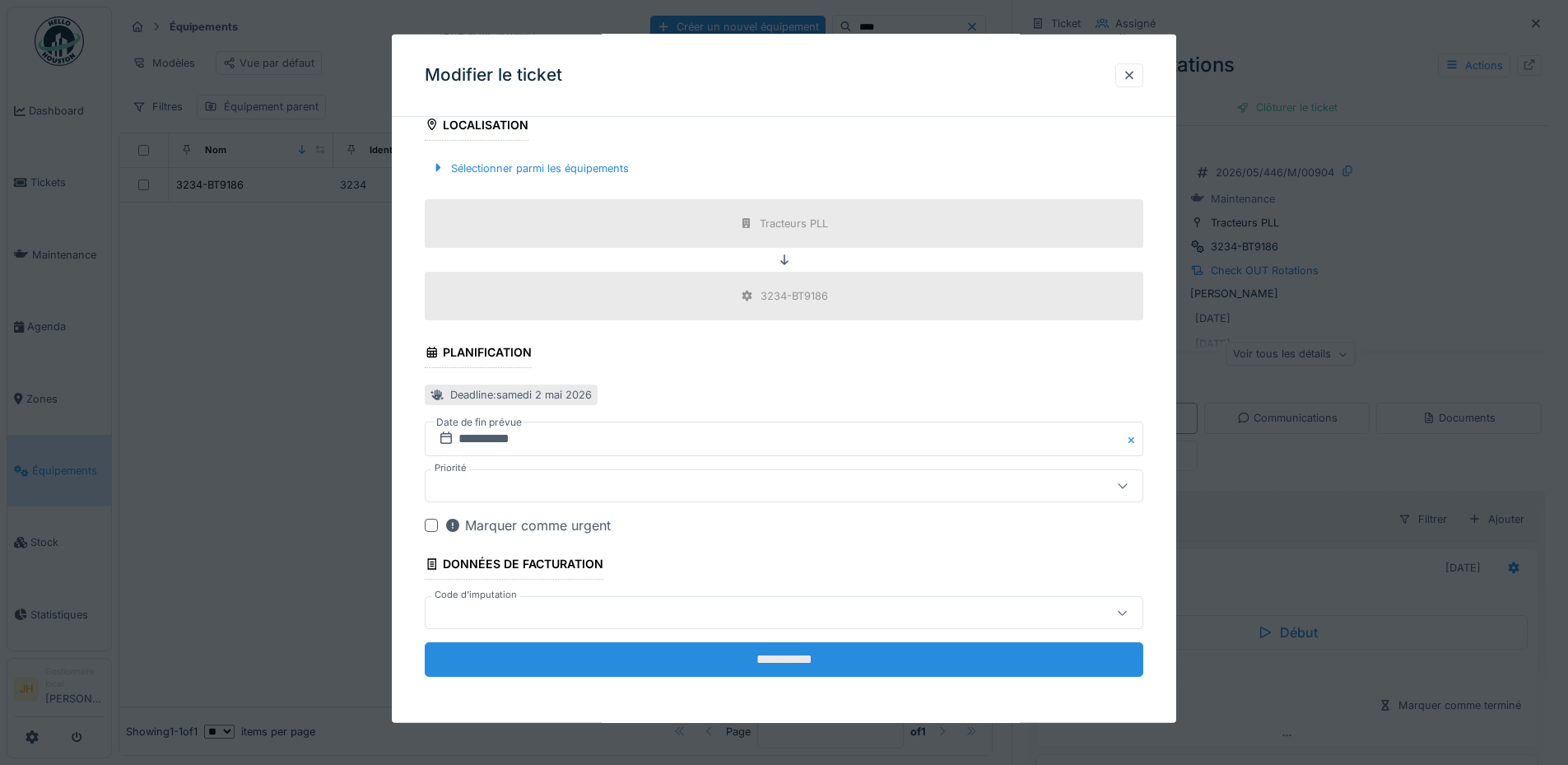
click at [809, 657] on input "**********" at bounding box center [784, 660] width 718 height 35
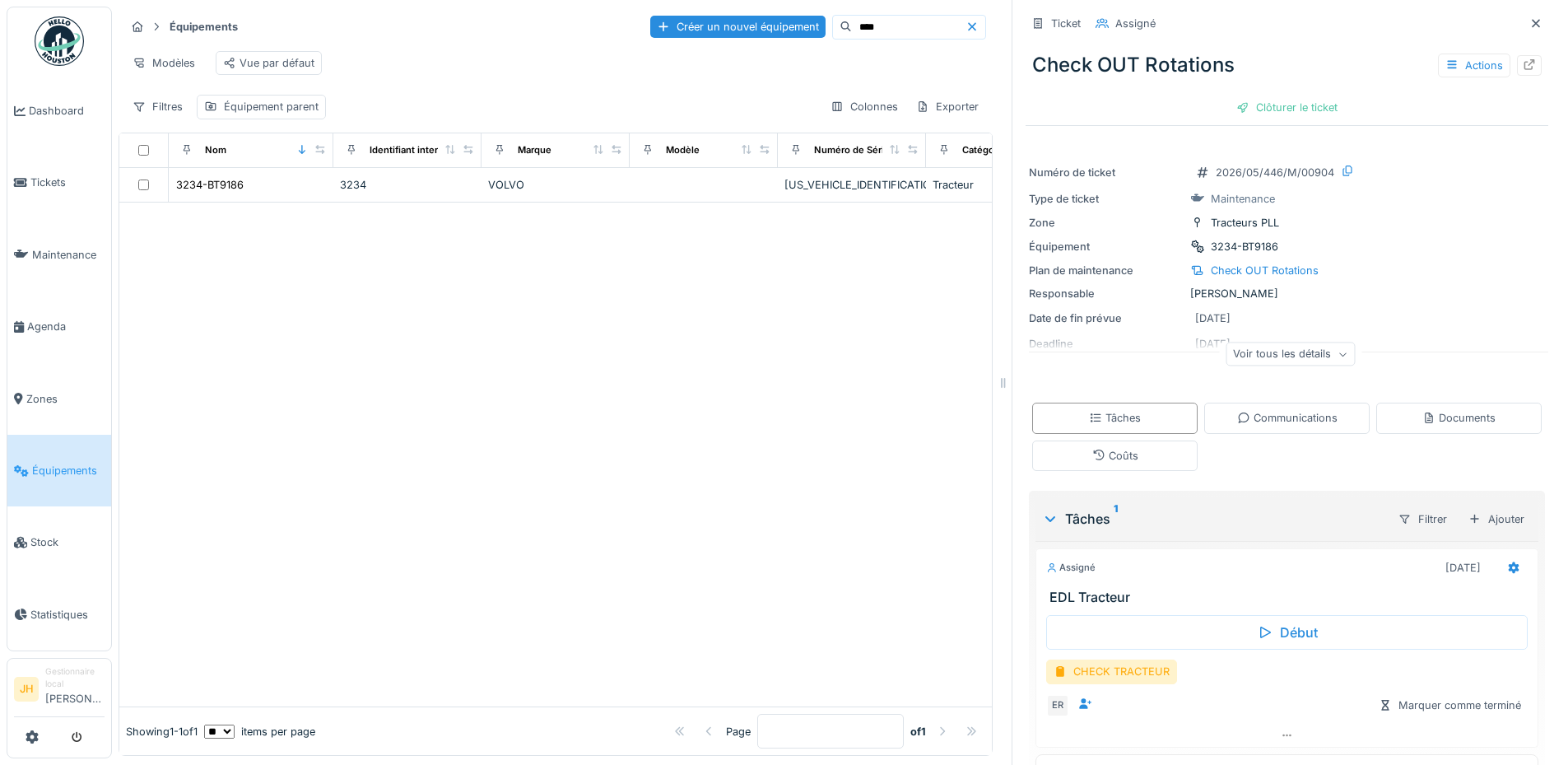
scroll to position [0, 0]
click at [875, 31] on input "****" at bounding box center [908, 27] width 113 height 23
click at [875, 31] on input "****" at bounding box center [908, 27] width 113 height 23
click at [220, 193] on div "3211-QL5087" at bounding box center [209, 184] width 66 height 16
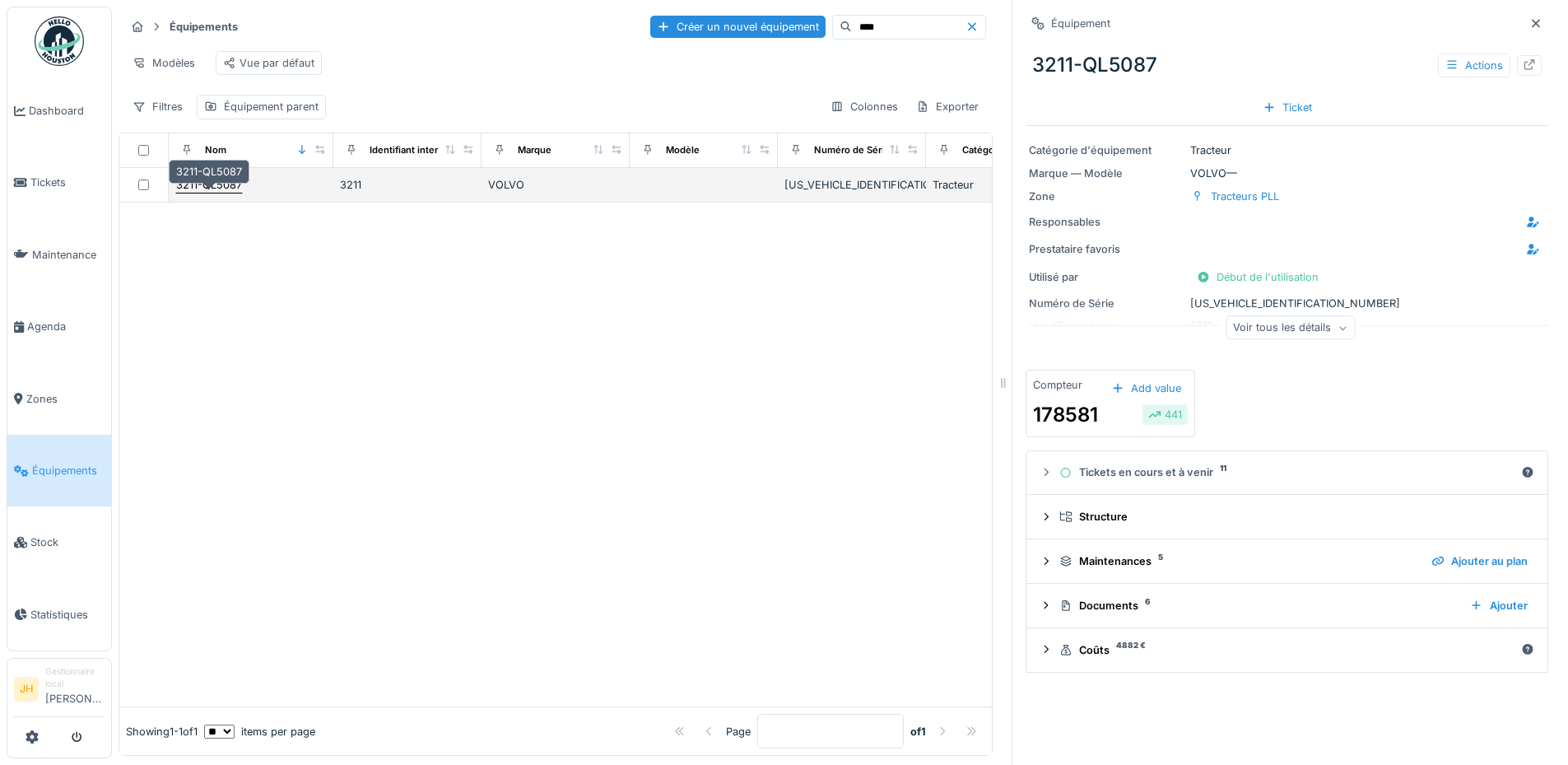
click at [207, 193] on div "3211-QL5087" at bounding box center [209, 184] width 66 height 16
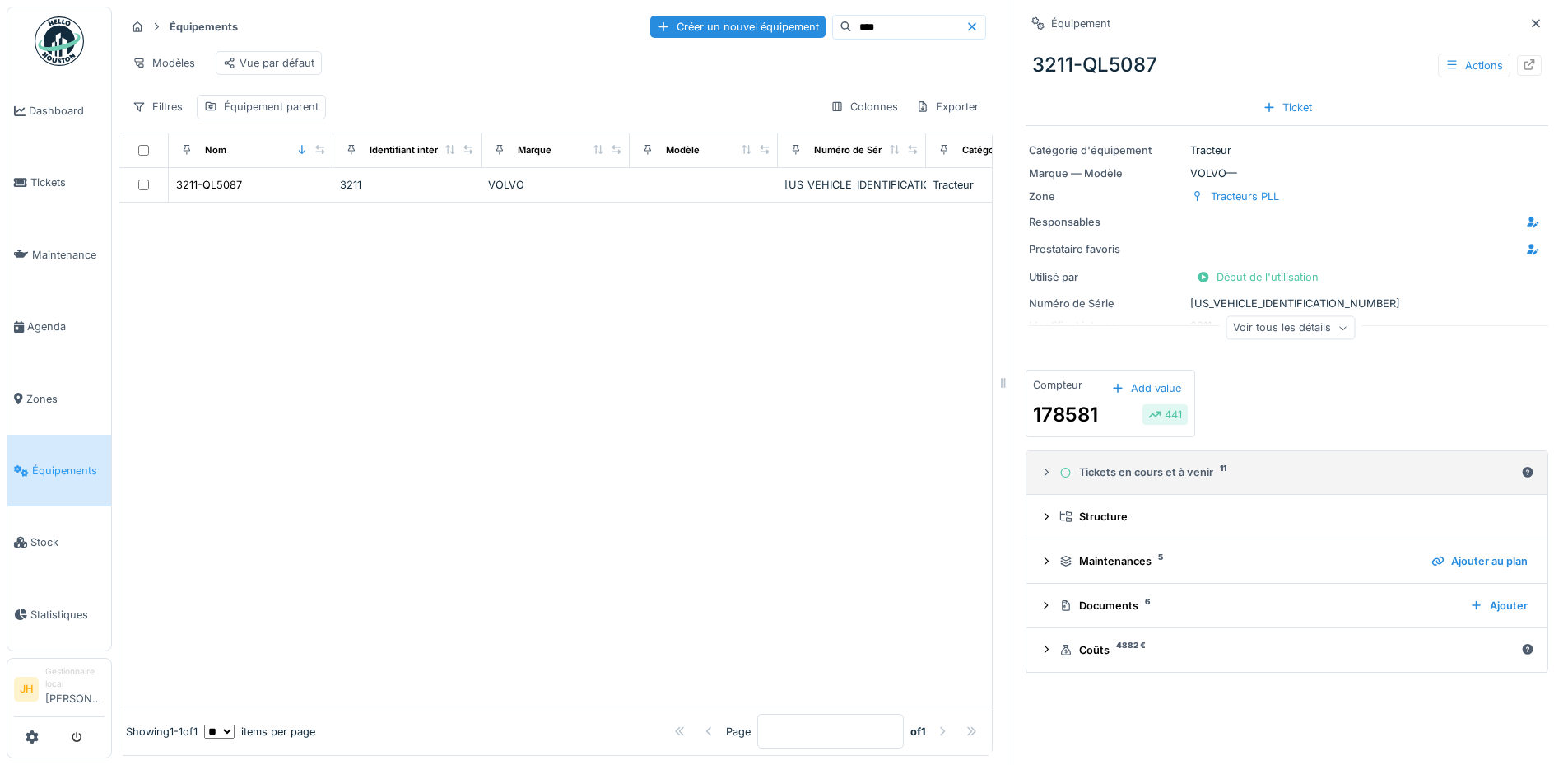
click at [1165, 469] on div "Tickets en cours et à venir 11" at bounding box center [1286, 472] width 455 height 16
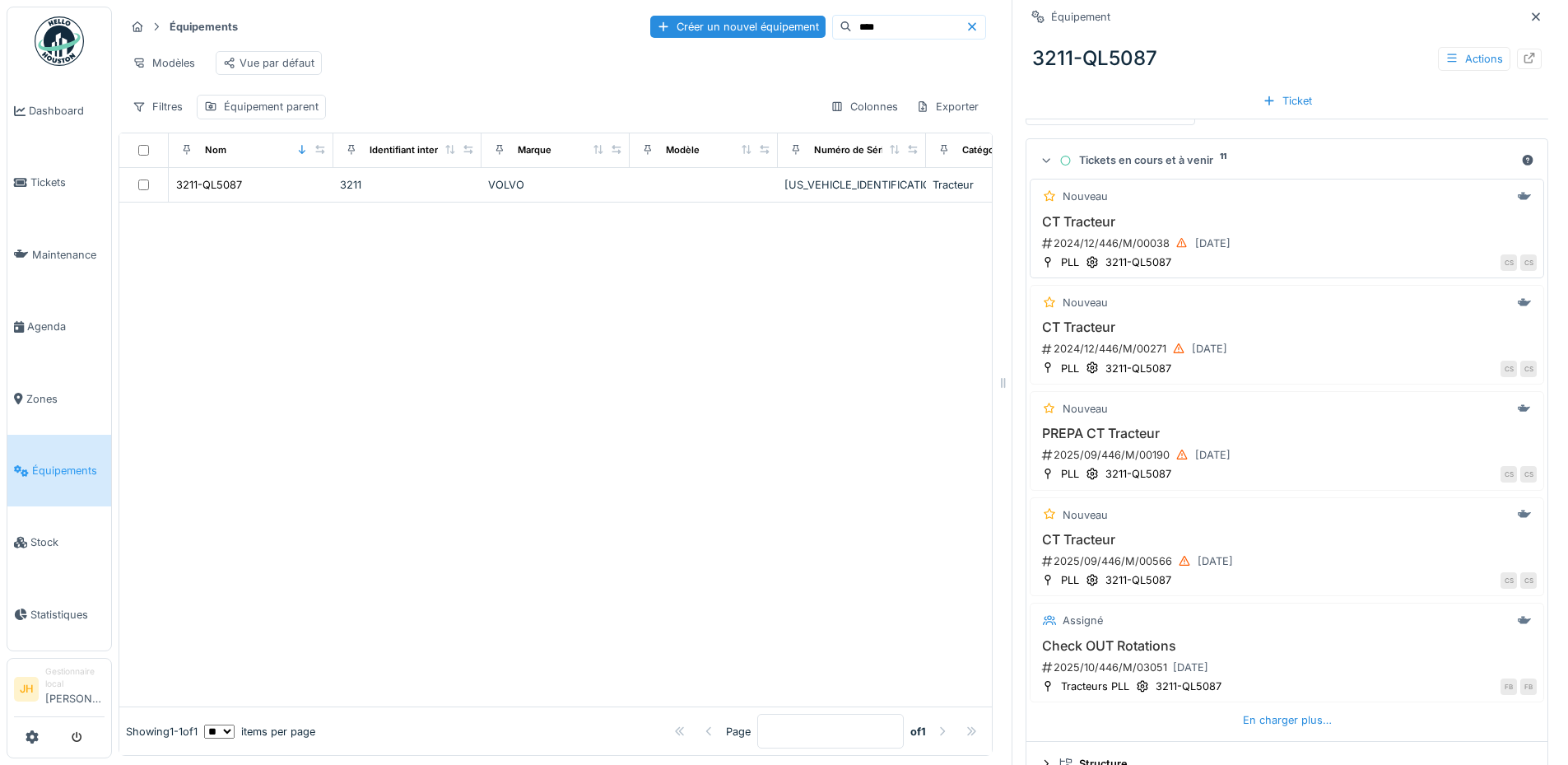
scroll to position [329, 0]
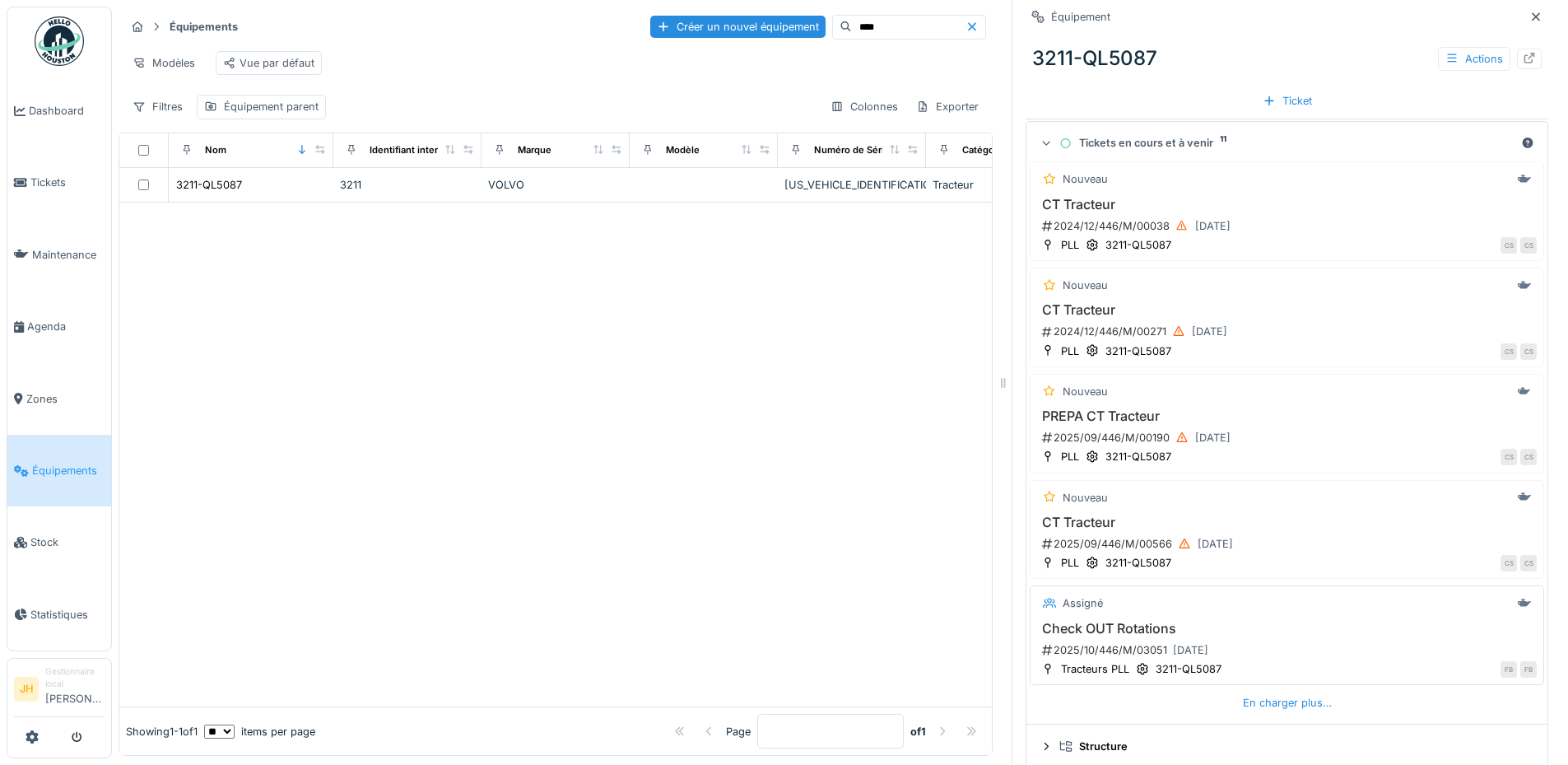
click at [1127, 632] on h3 "Check OUT Rotations" at bounding box center [1286, 629] width 499 height 16
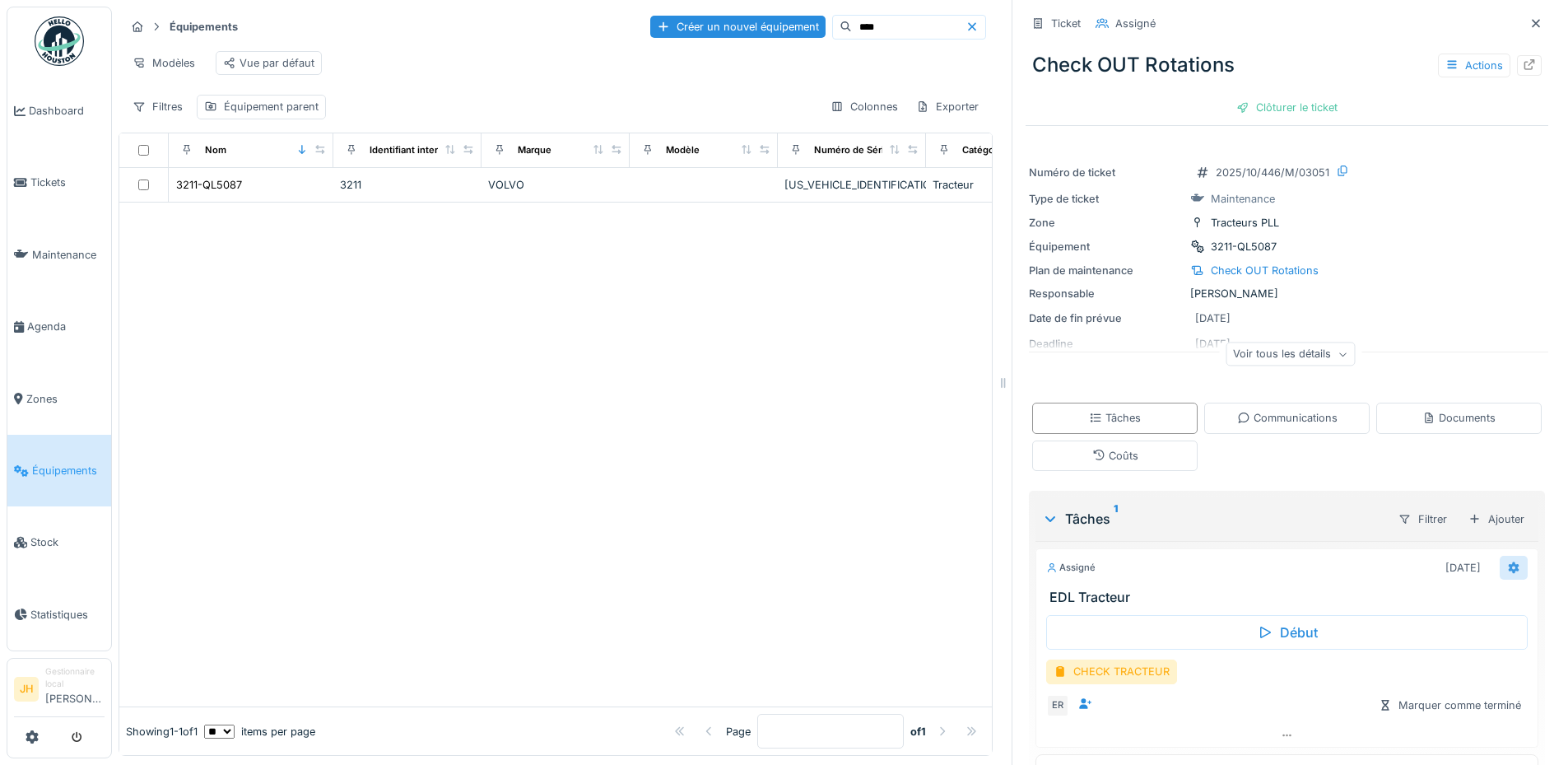
click at [1507, 570] on icon at bounding box center [1513, 567] width 13 height 11
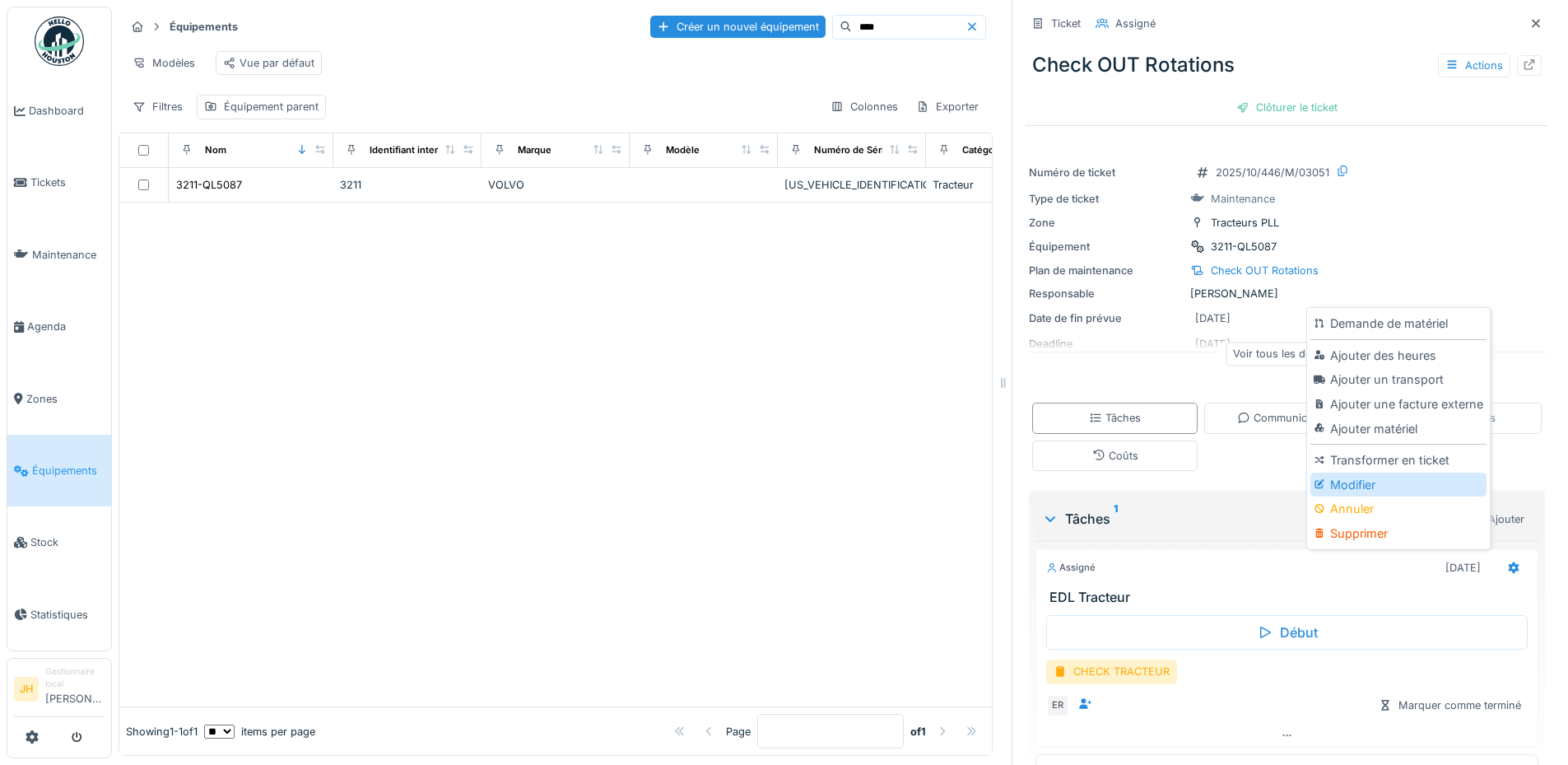
click at [1370, 483] on div "Modifier" at bounding box center [1398, 485] width 175 height 25
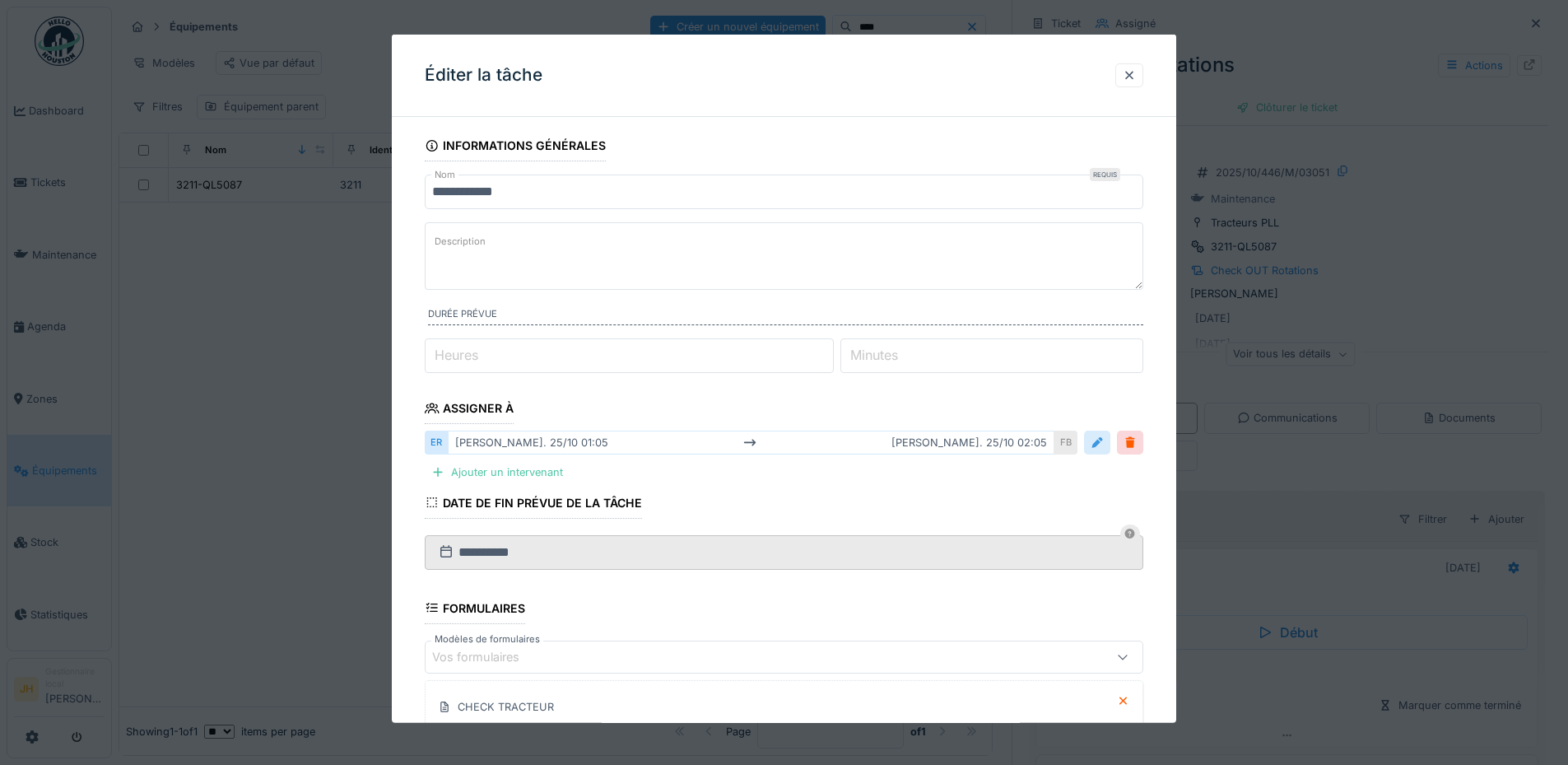
click at [1103, 442] on div at bounding box center [1097, 442] width 13 height 16
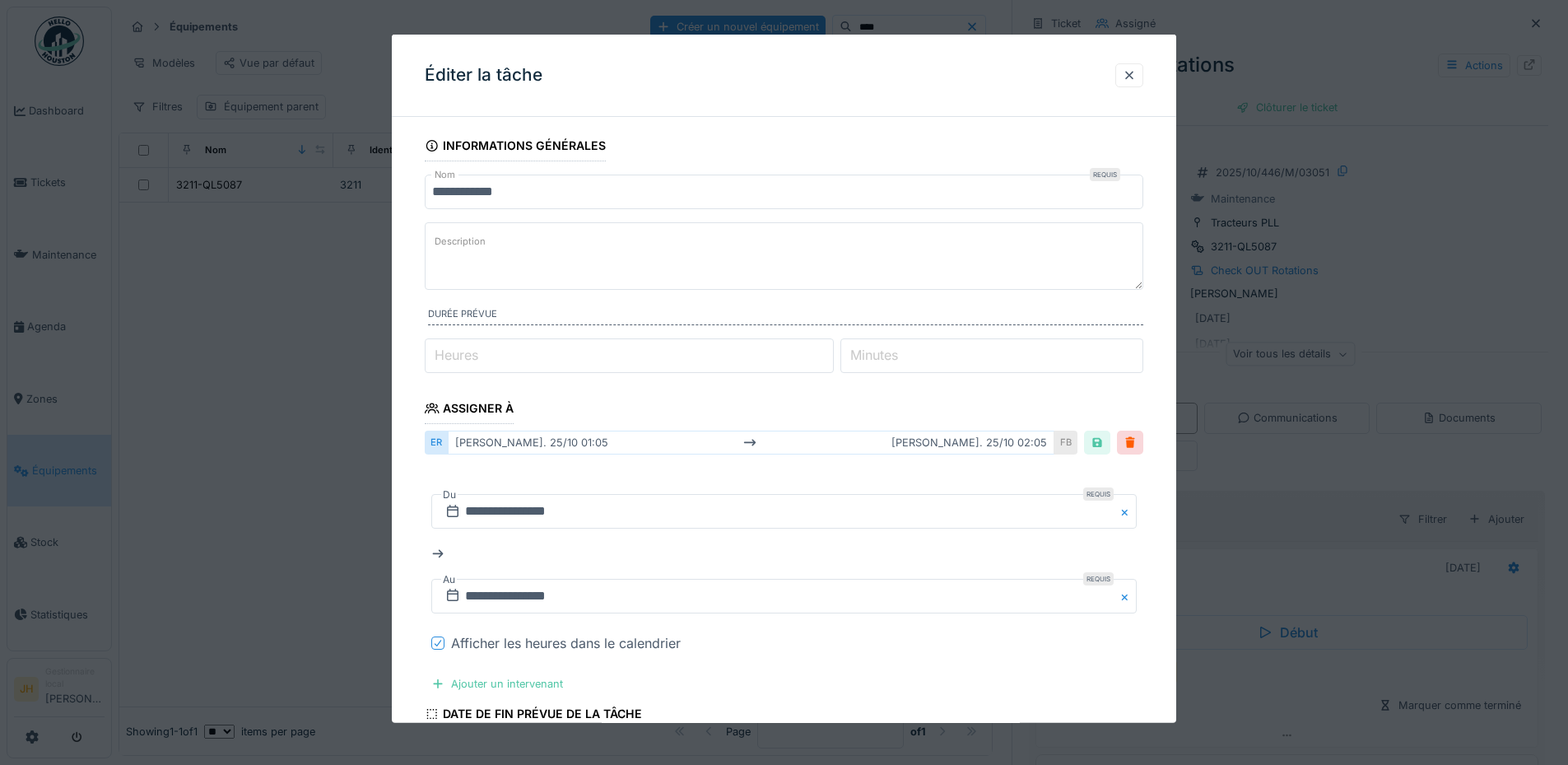
click at [439, 642] on icon at bounding box center [438, 643] width 10 height 8
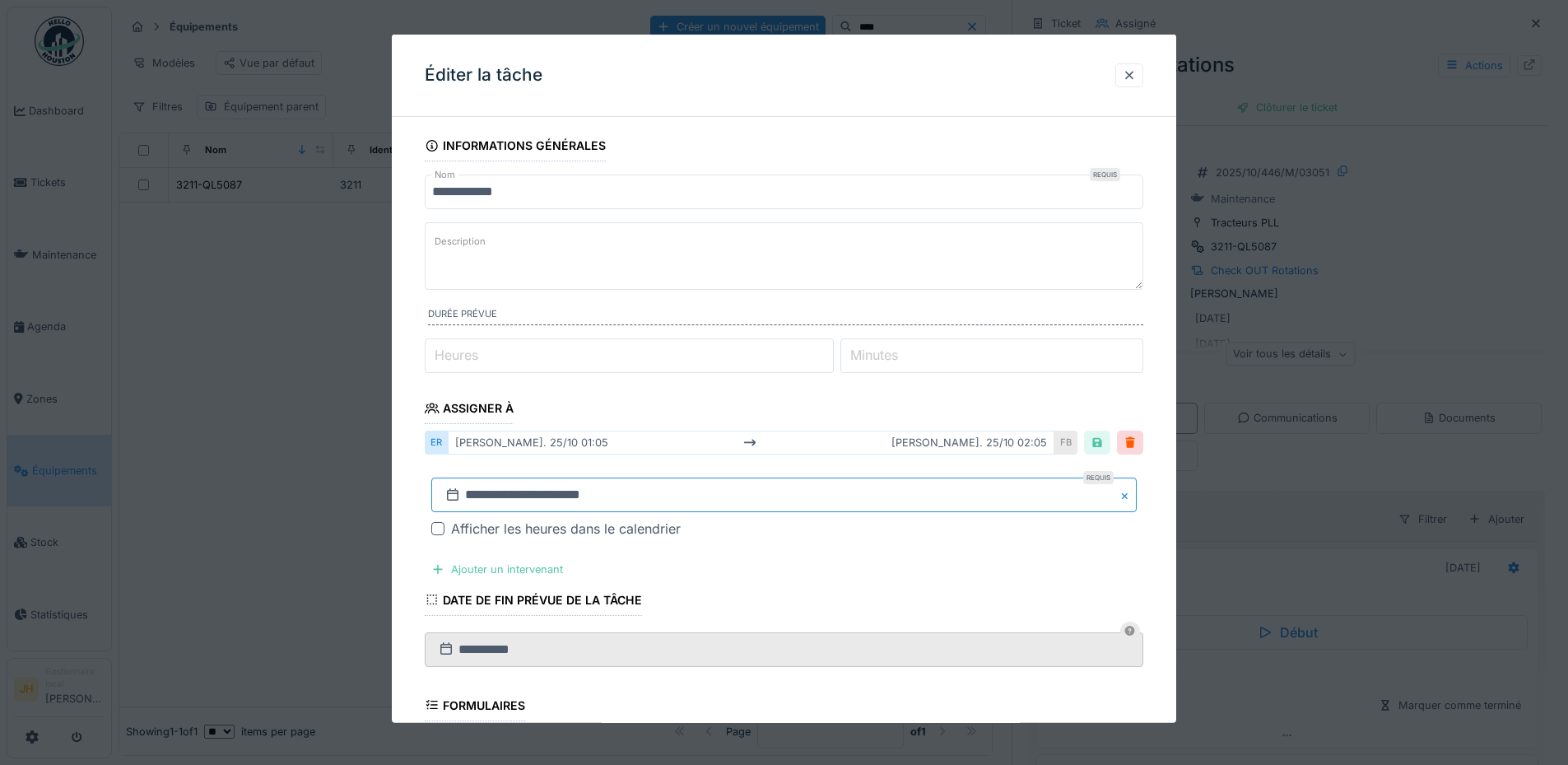
click at [489, 496] on input "**********" at bounding box center [784, 495] width 705 height 35
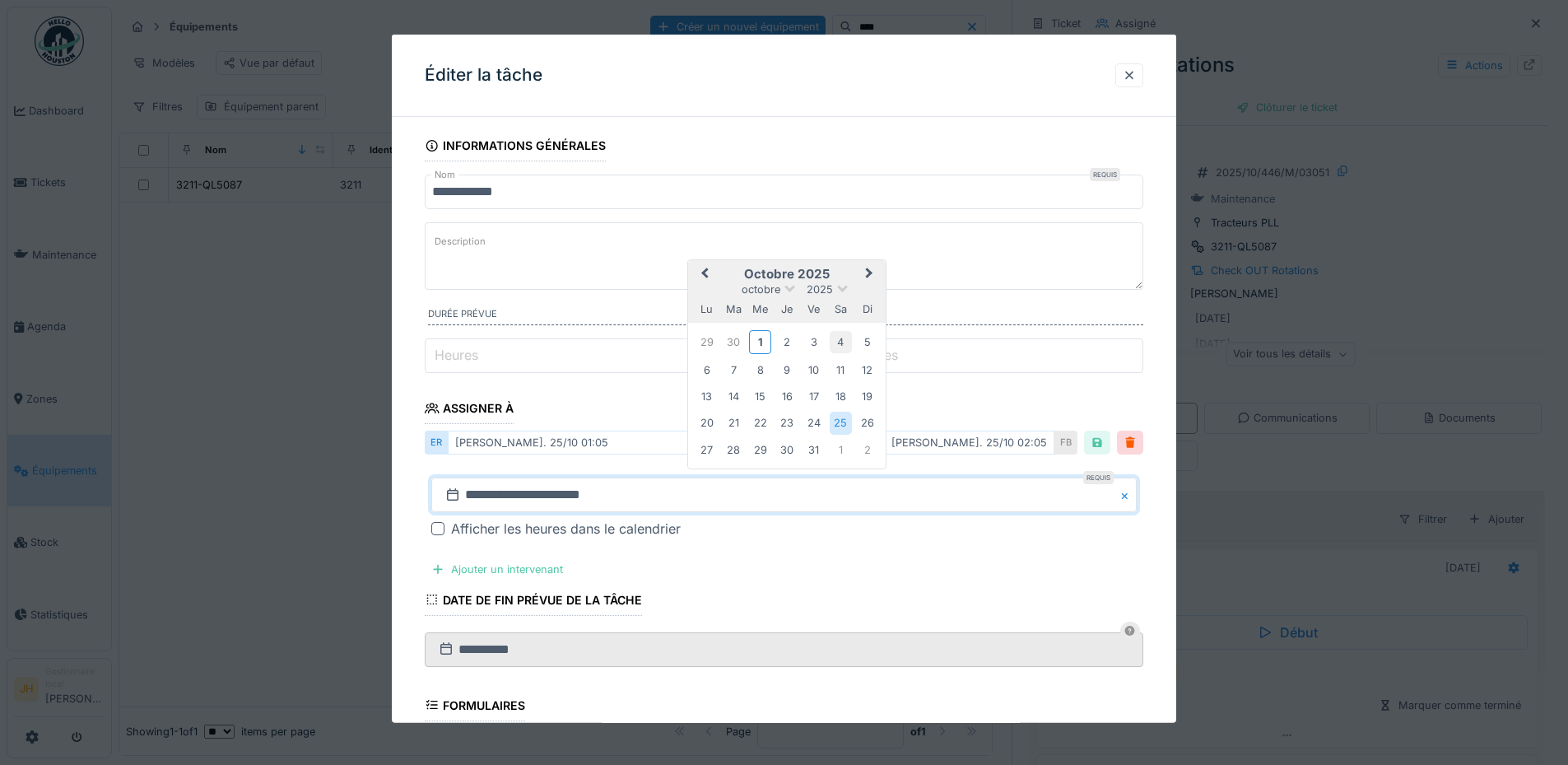
click at [837, 343] on div "4" at bounding box center [841, 342] width 22 height 22
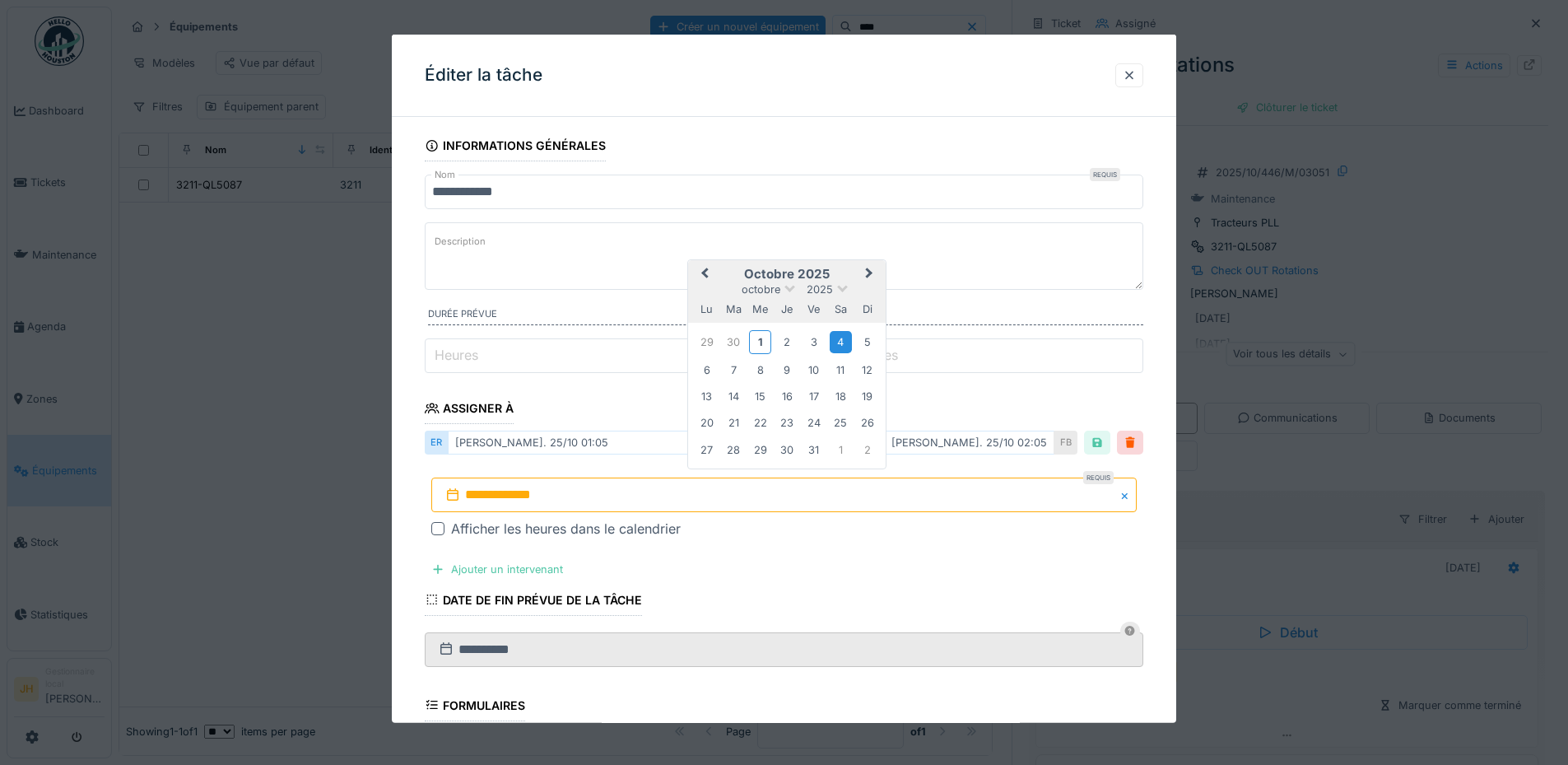
click at [837, 343] on div "4" at bounding box center [841, 342] width 22 height 22
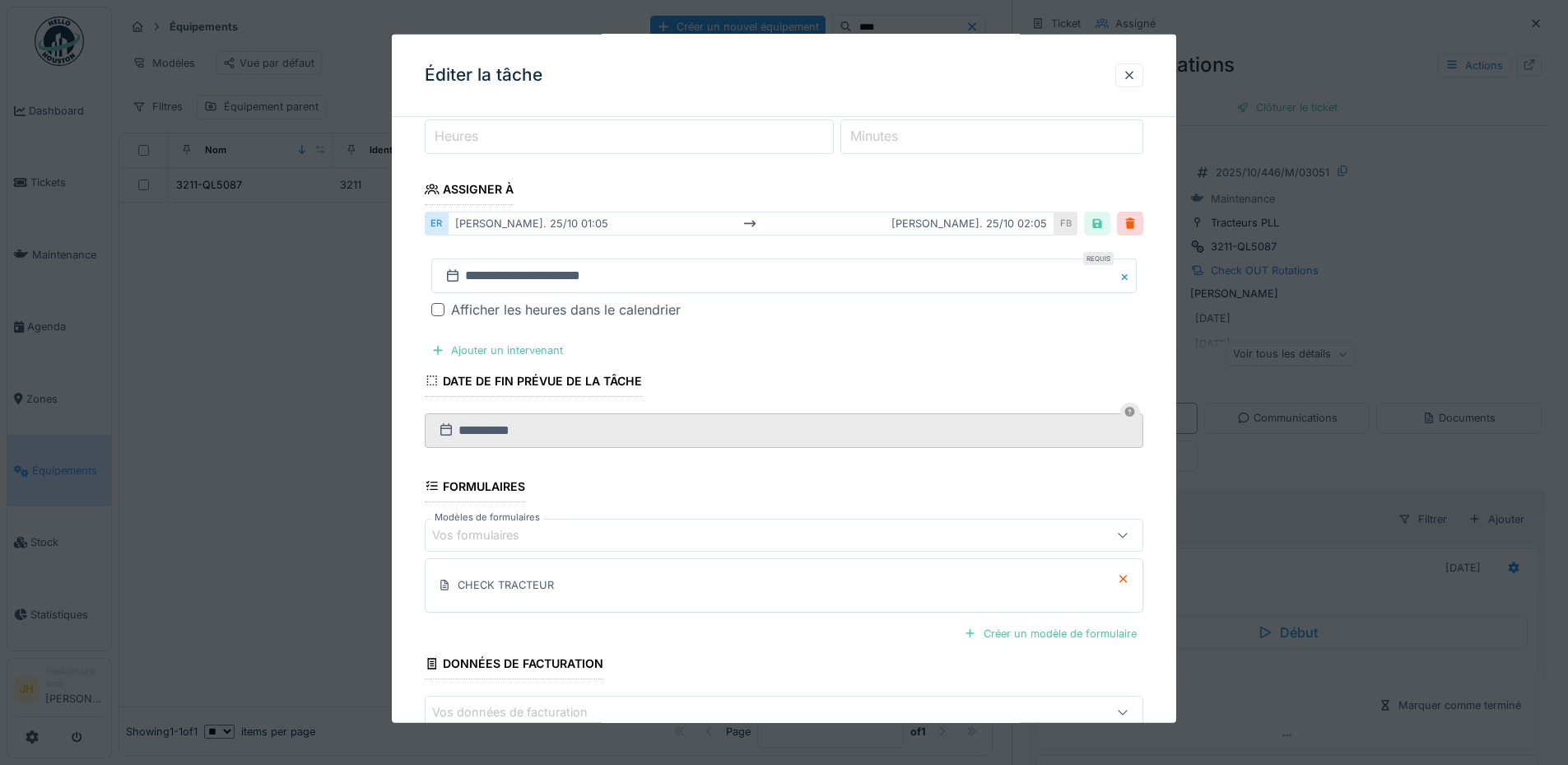
scroll to position [318, 0]
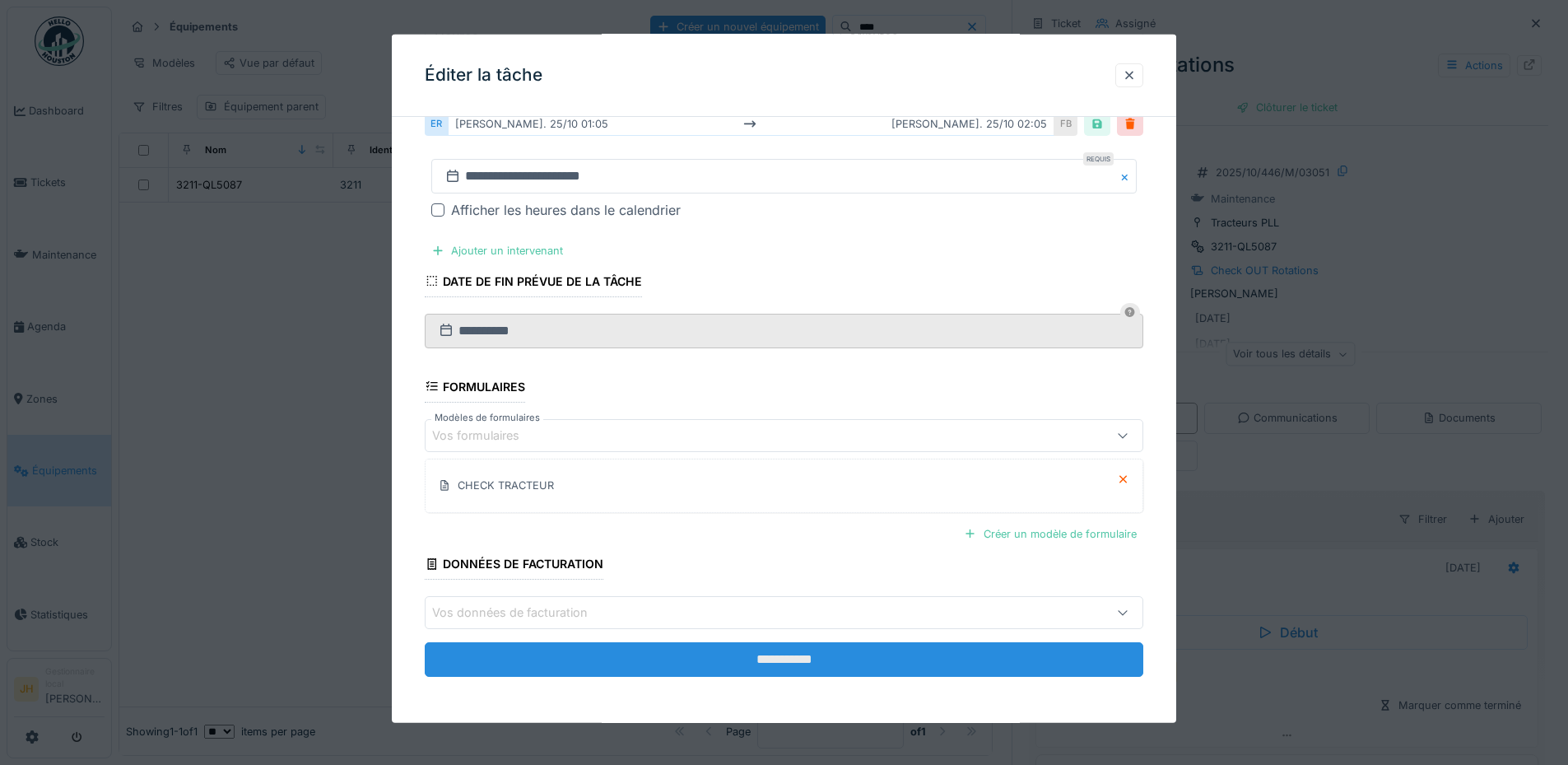
click at [887, 660] on input "**********" at bounding box center [784, 660] width 718 height 35
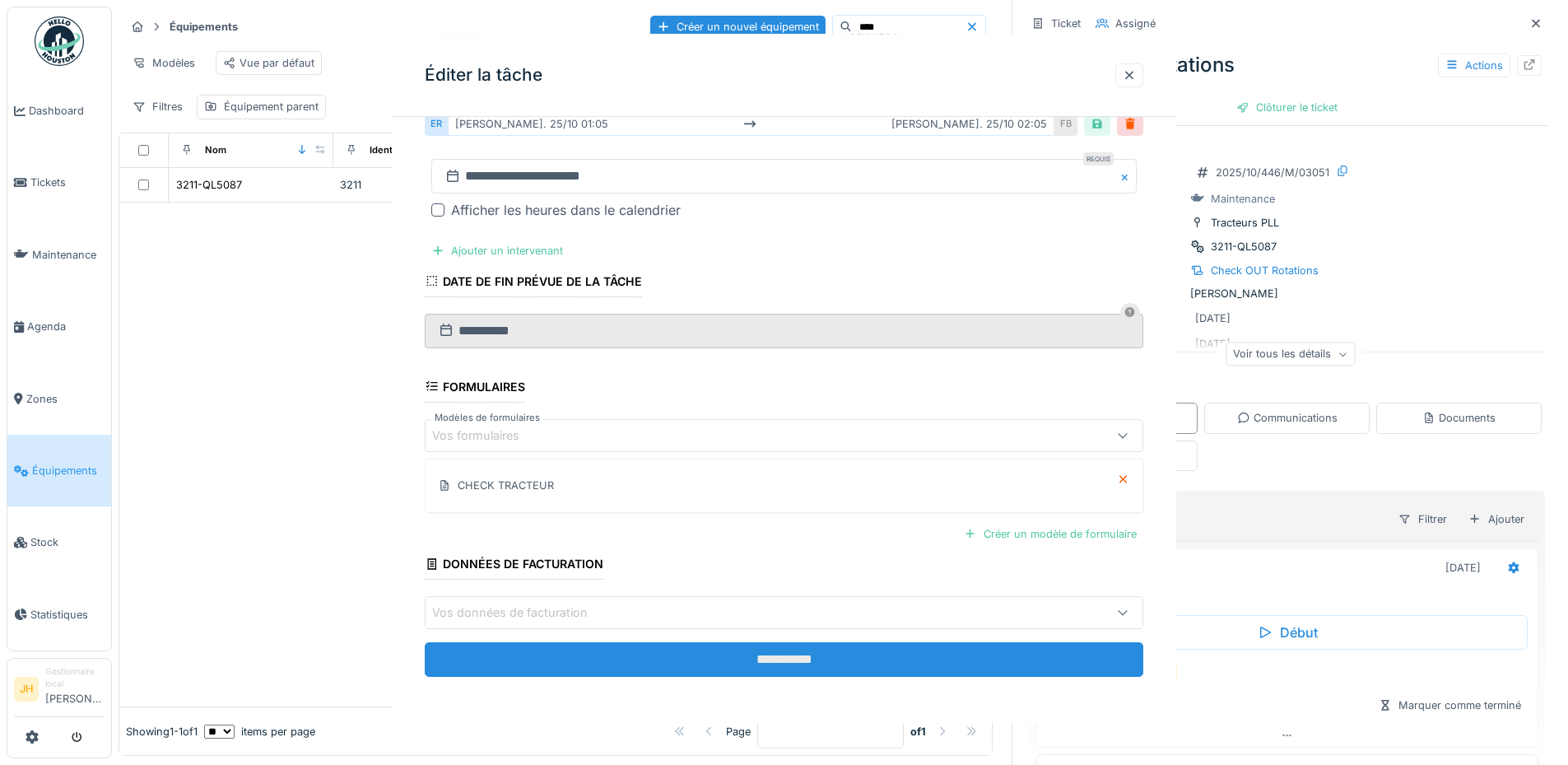
scroll to position [0, 0]
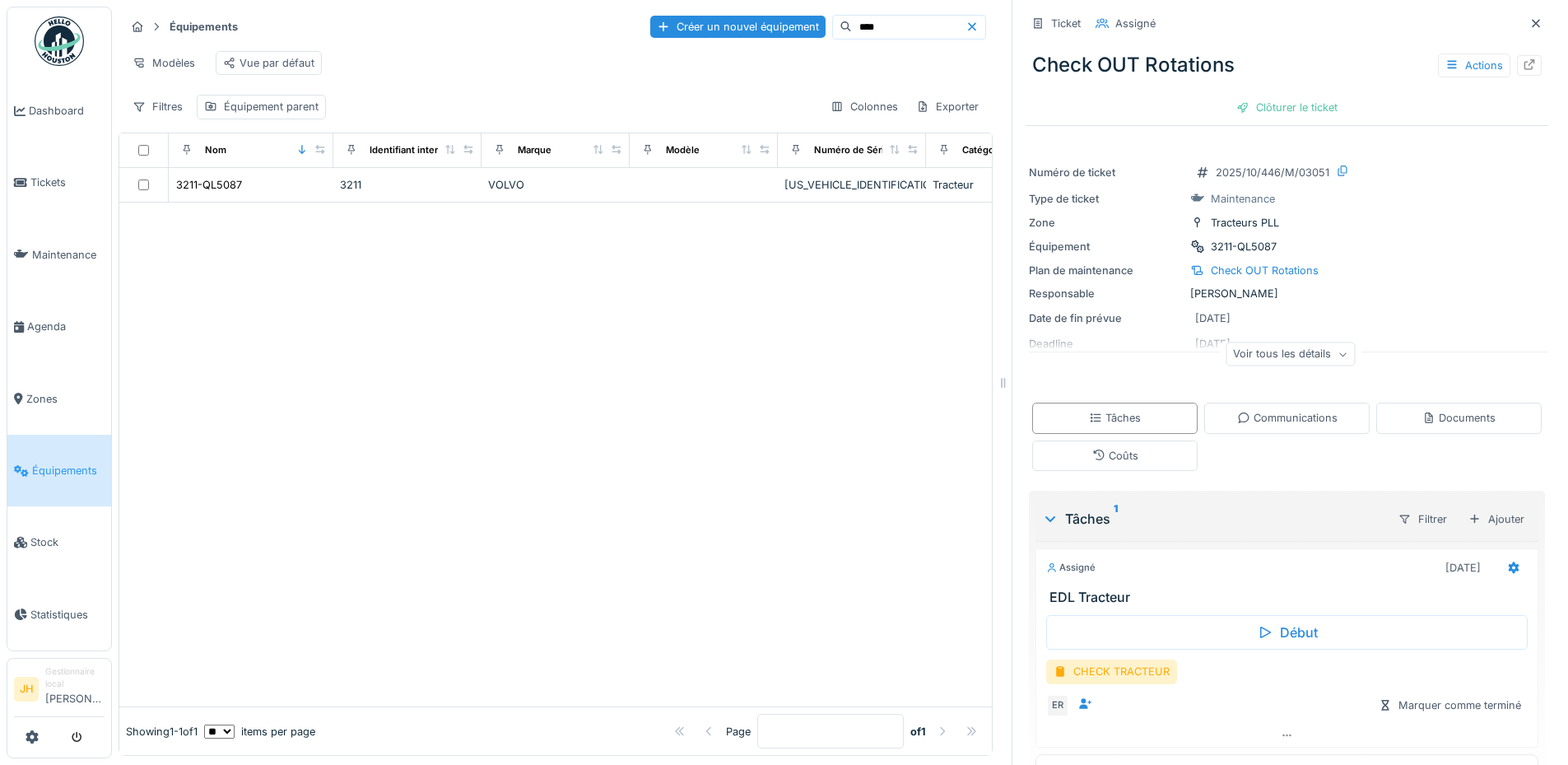
click at [855, 32] on input "****" at bounding box center [908, 27] width 113 height 23
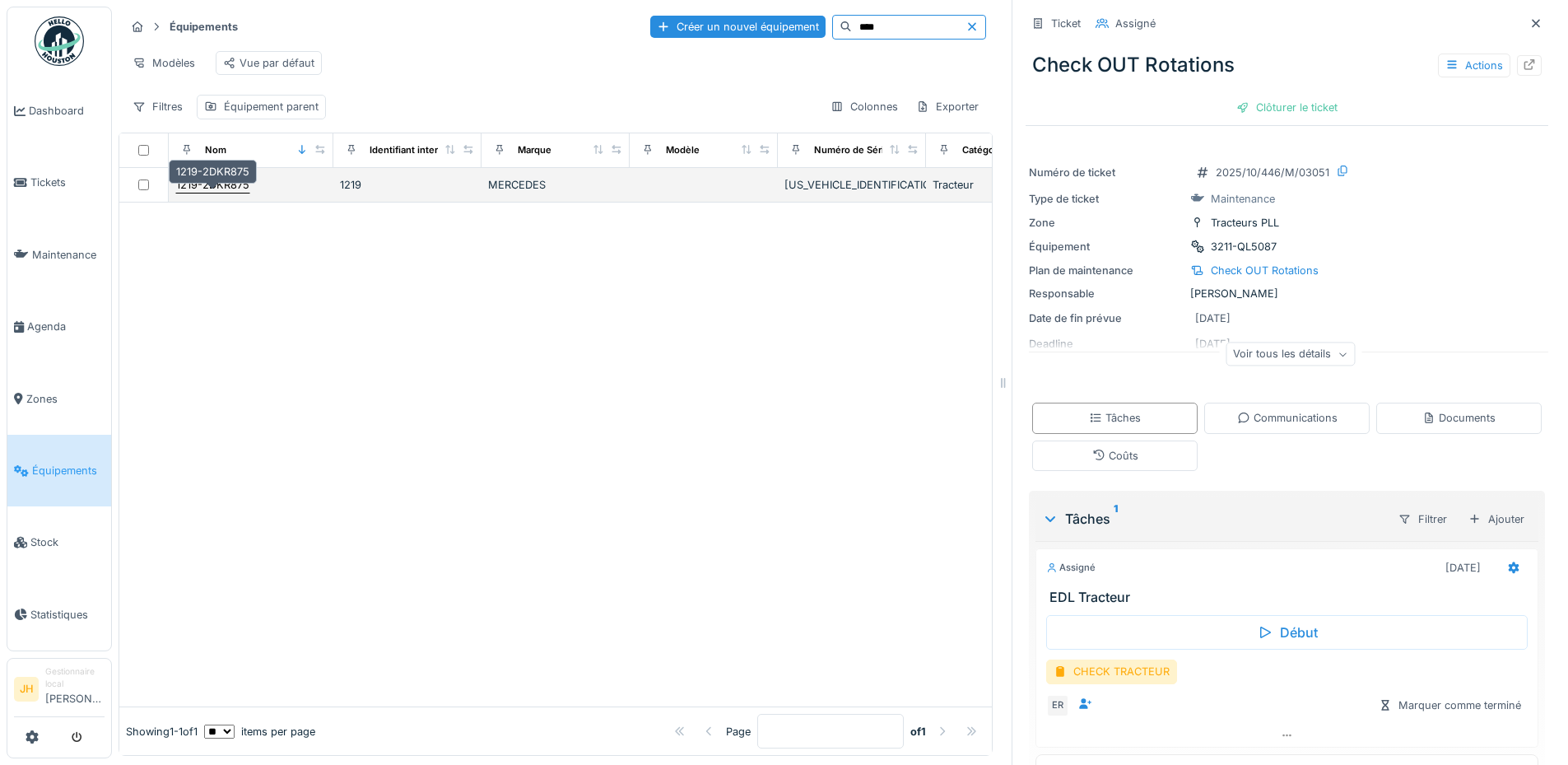
click at [231, 193] on div "1219-2DKR875" at bounding box center [212, 184] width 74 height 16
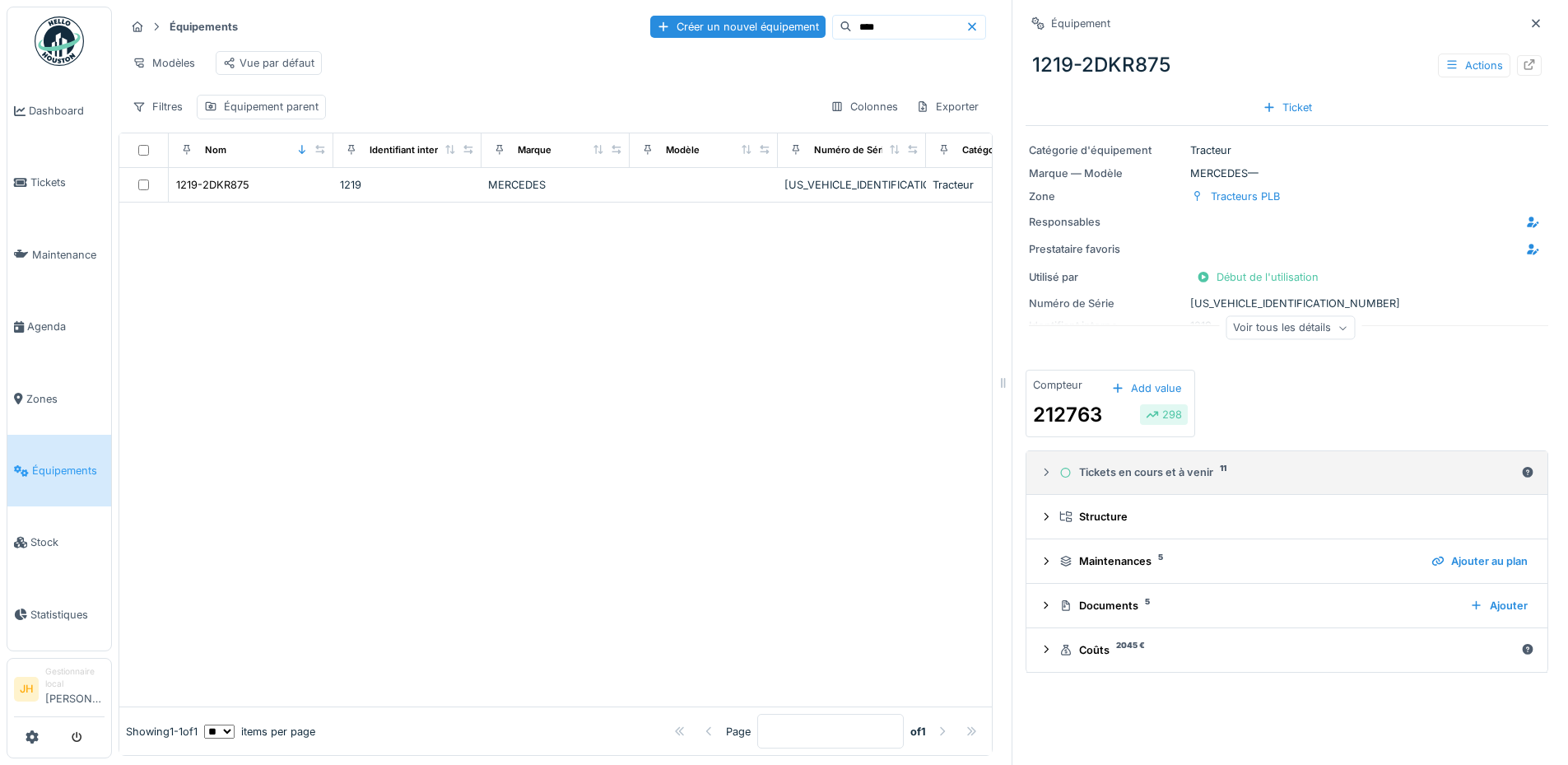
click at [1153, 480] on div "Tickets en cours et à venir 11" at bounding box center [1286, 472] width 455 height 16
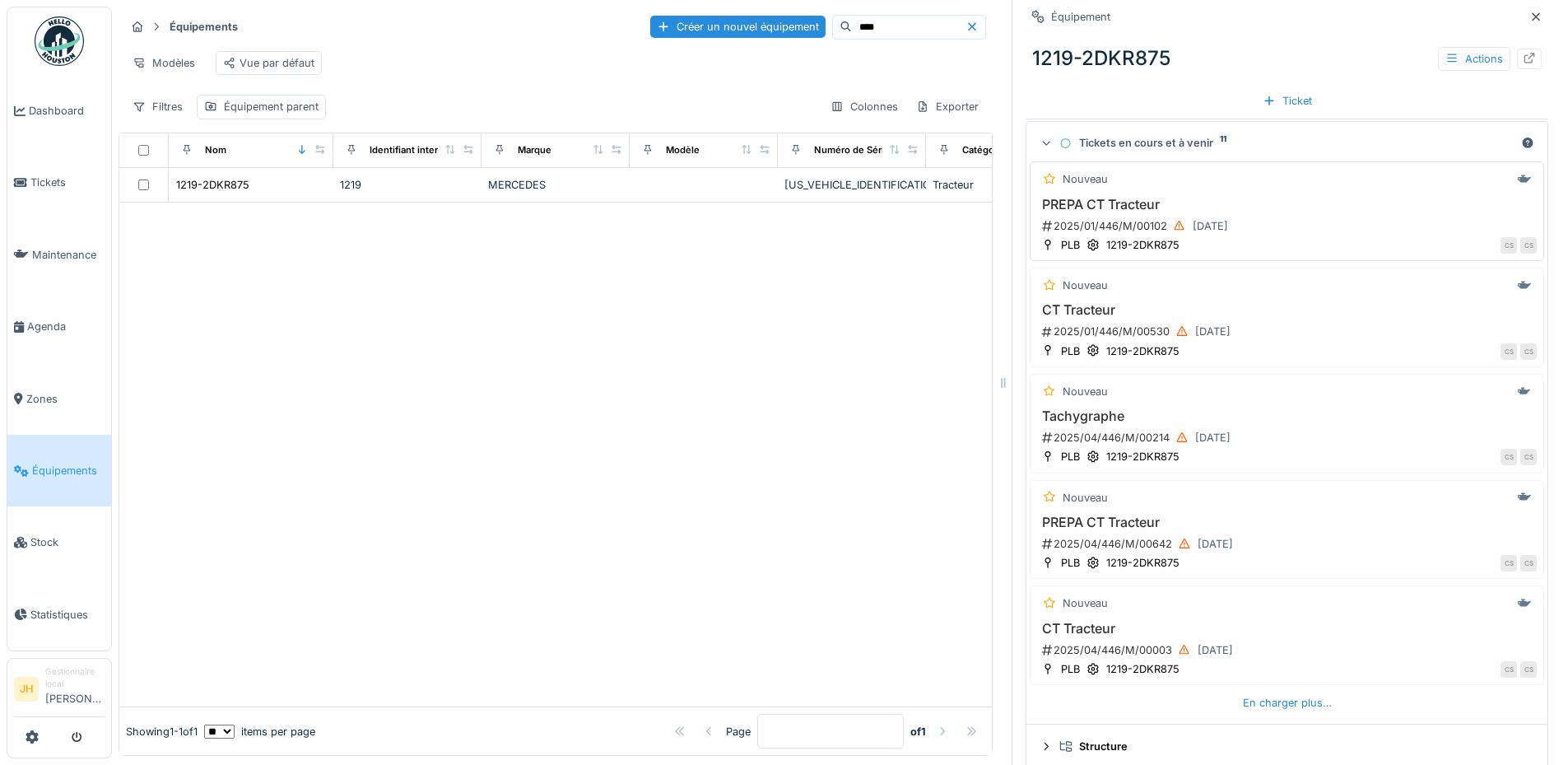
scroll to position [481, 0]
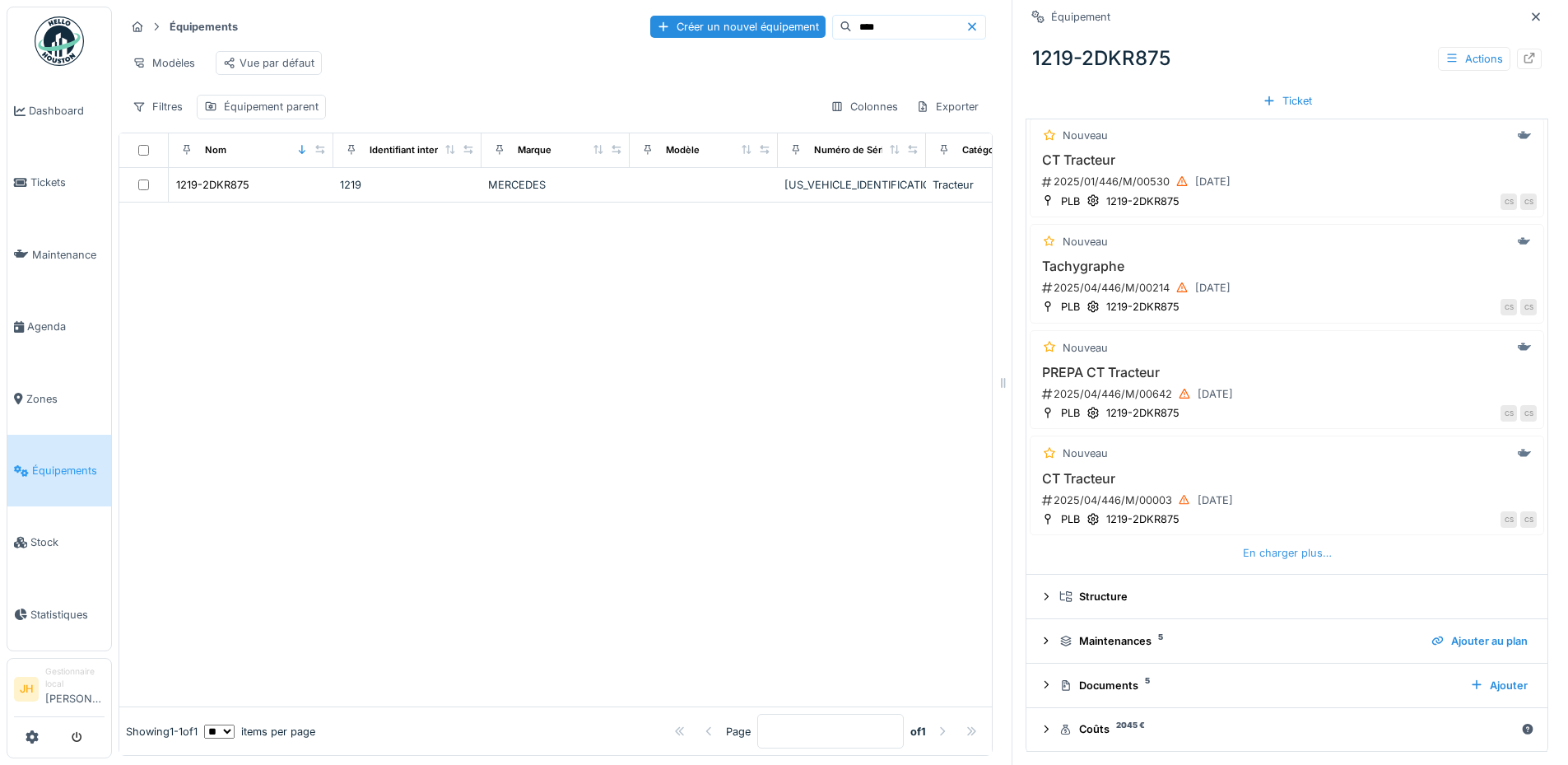
click at [1261, 557] on div "En charger plus…" at bounding box center [1286, 552] width 102 height 22
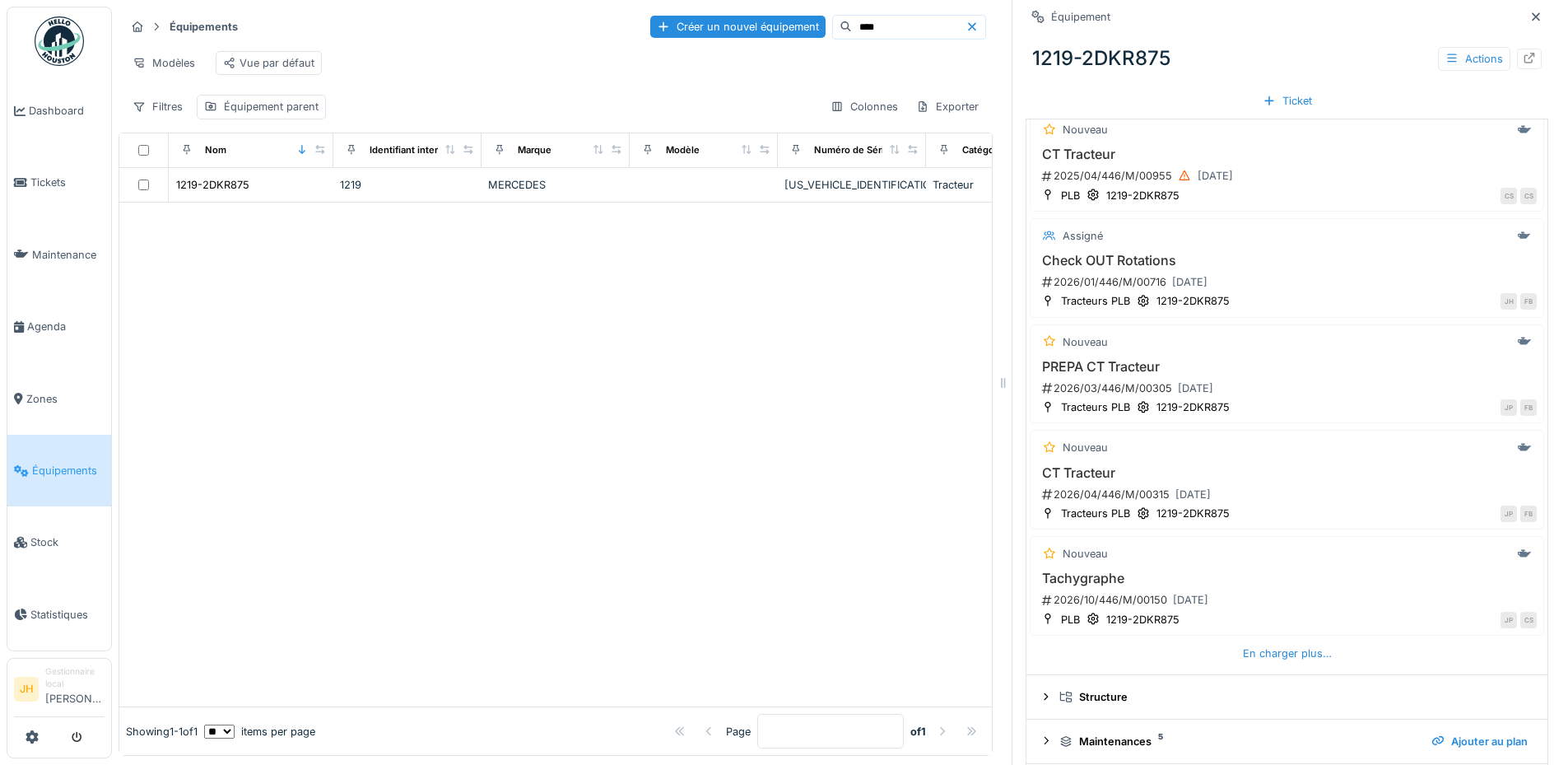
scroll to position [1012, 0]
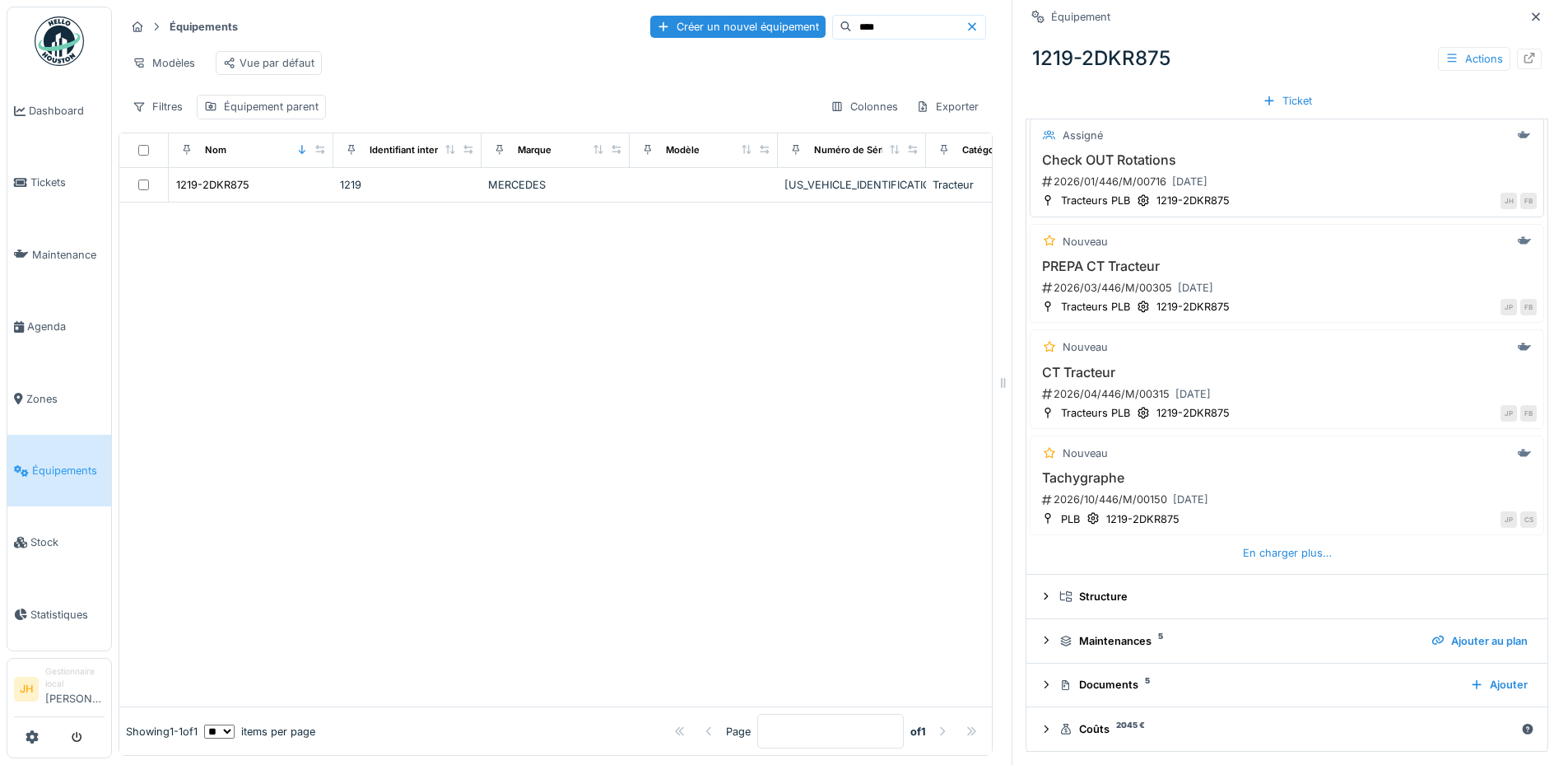
click at [1120, 160] on h3 "Check OUT Rotations" at bounding box center [1286, 160] width 499 height 16
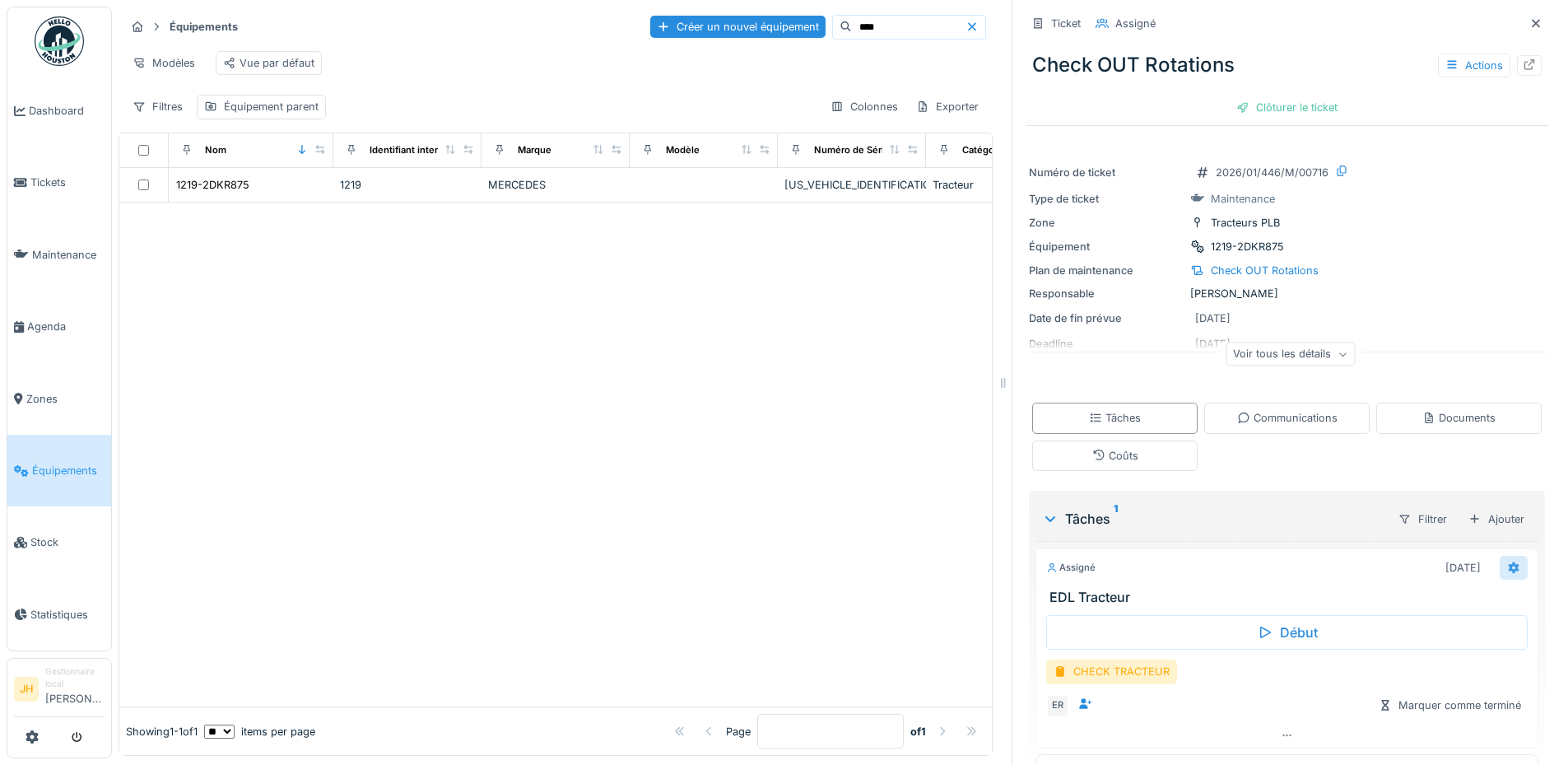
click at [1508, 569] on icon at bounding box center [1513, 567] width 11 height 12
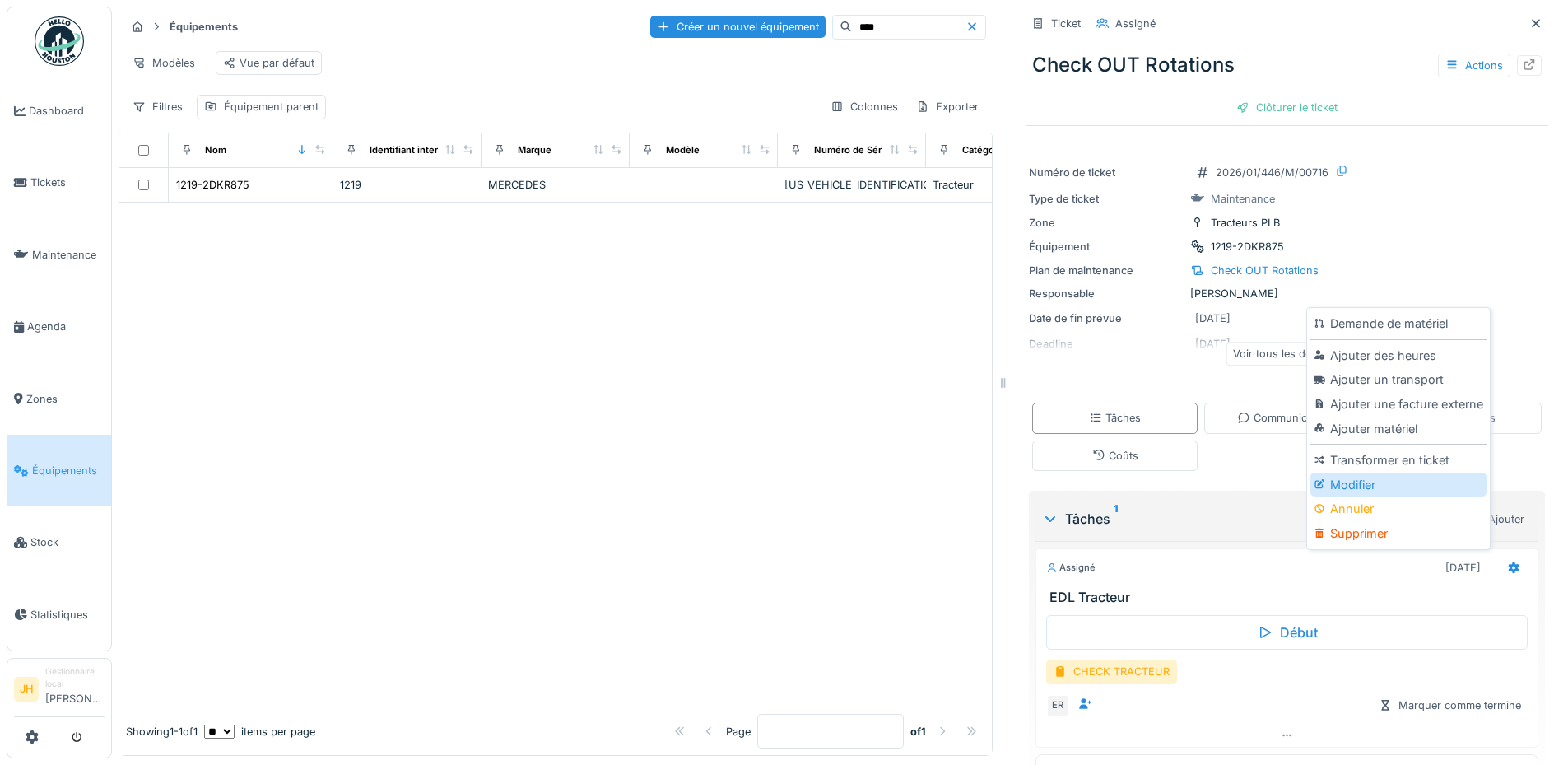
click at [1383, 486] on div "Modifier" at bounding box center [1398, 485] width 175 height 25
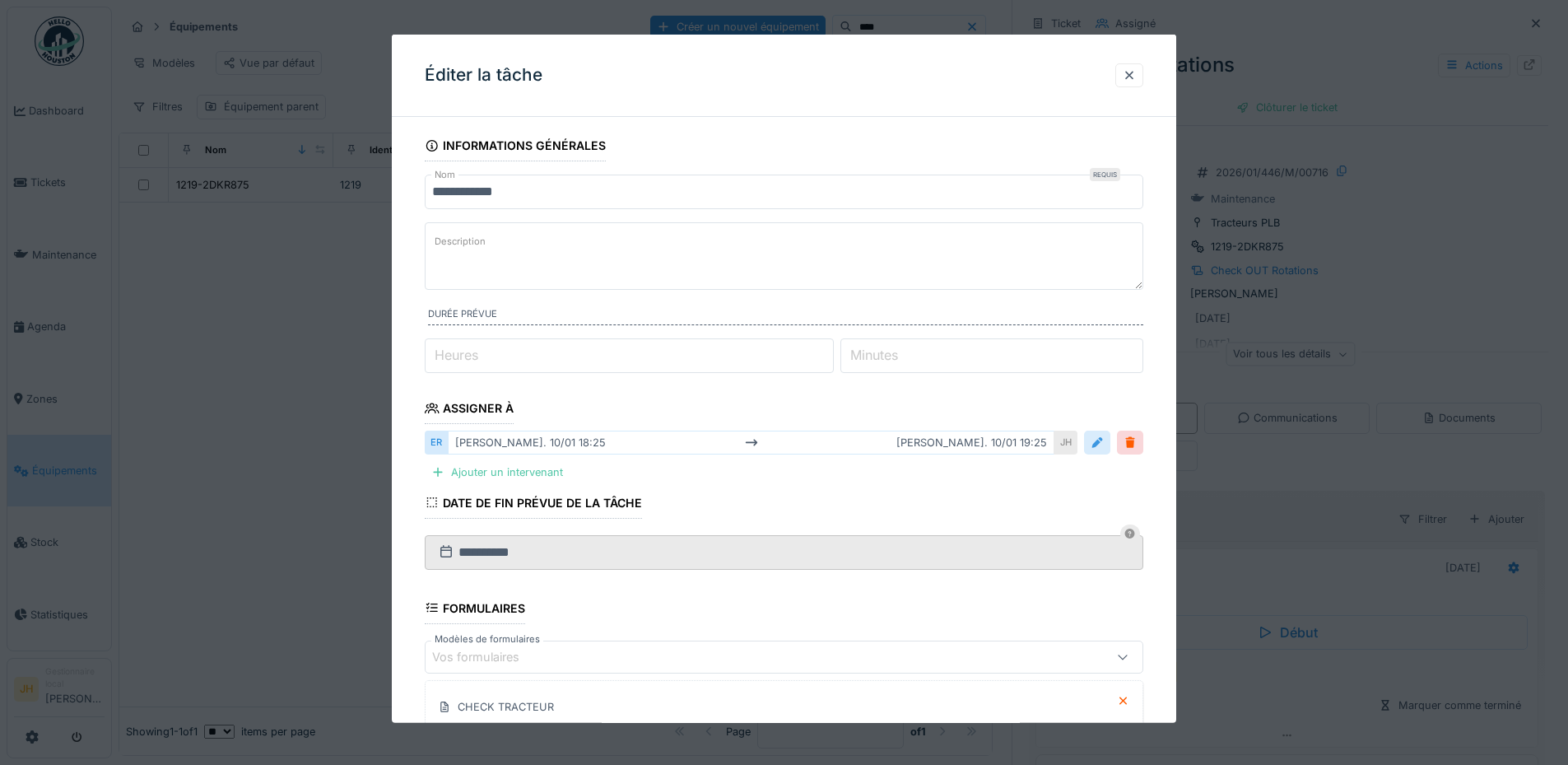
click at [1103, 447] on div at bounding box center [1097, 442] width 13 height 16
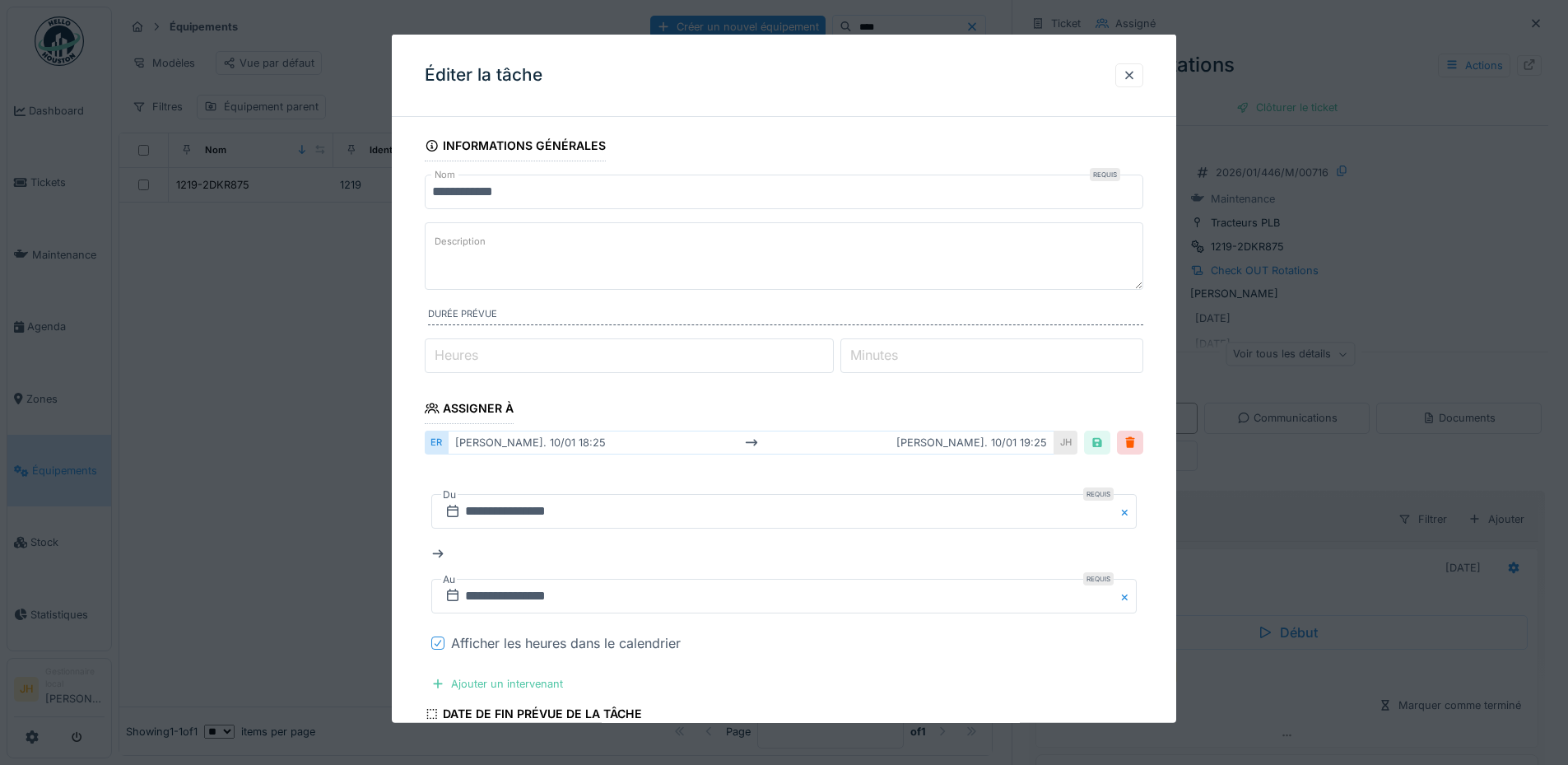
click at [438, 643] on icon at bounding box center [438, 643] width 10 height 8
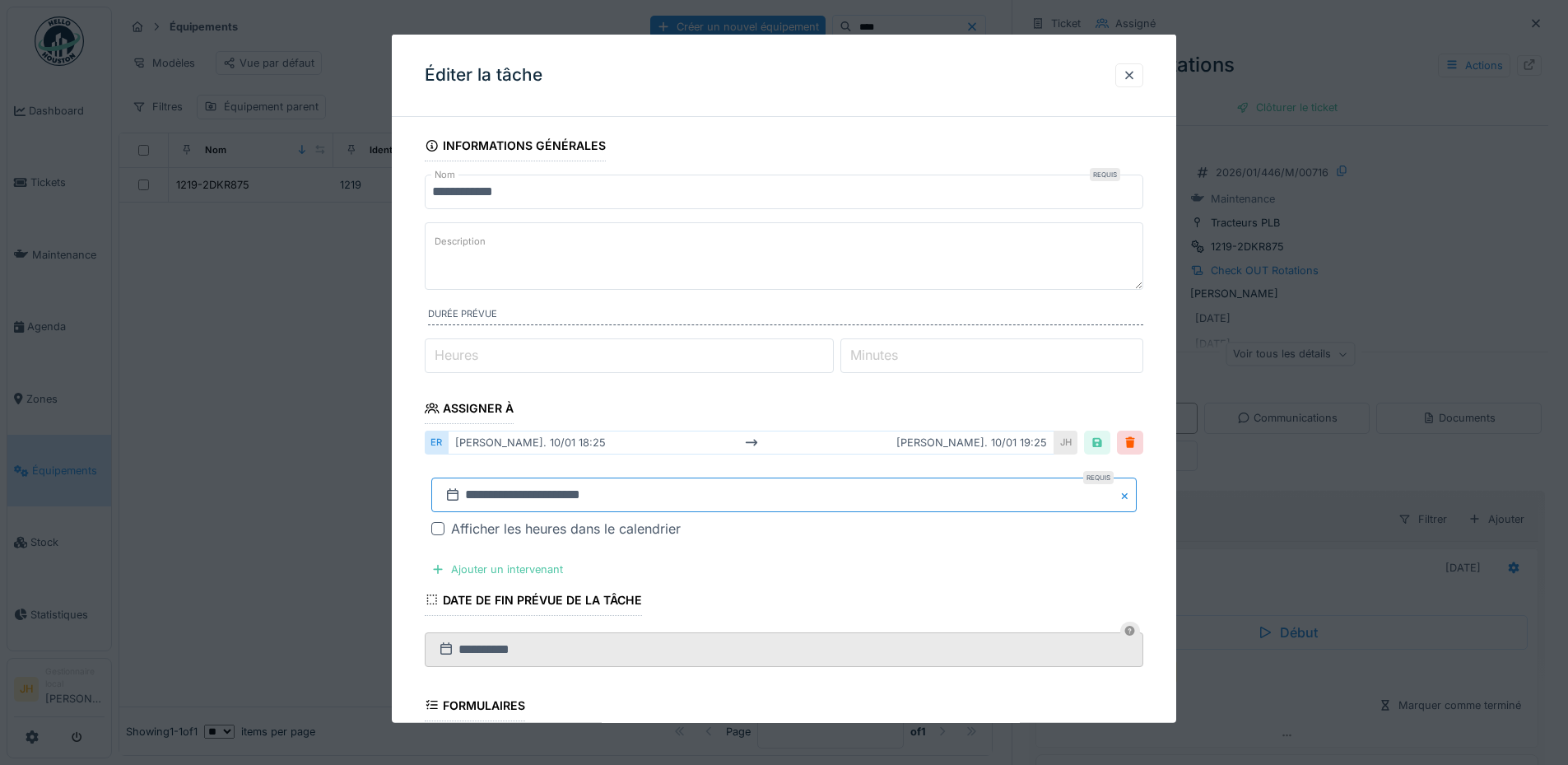
click at [515, 490] on input "**********" at bounding box center [784, 495] width 705 height 35
click at [823, 289] on span "2026" at bounding box center [817, 289] width 26 height 12
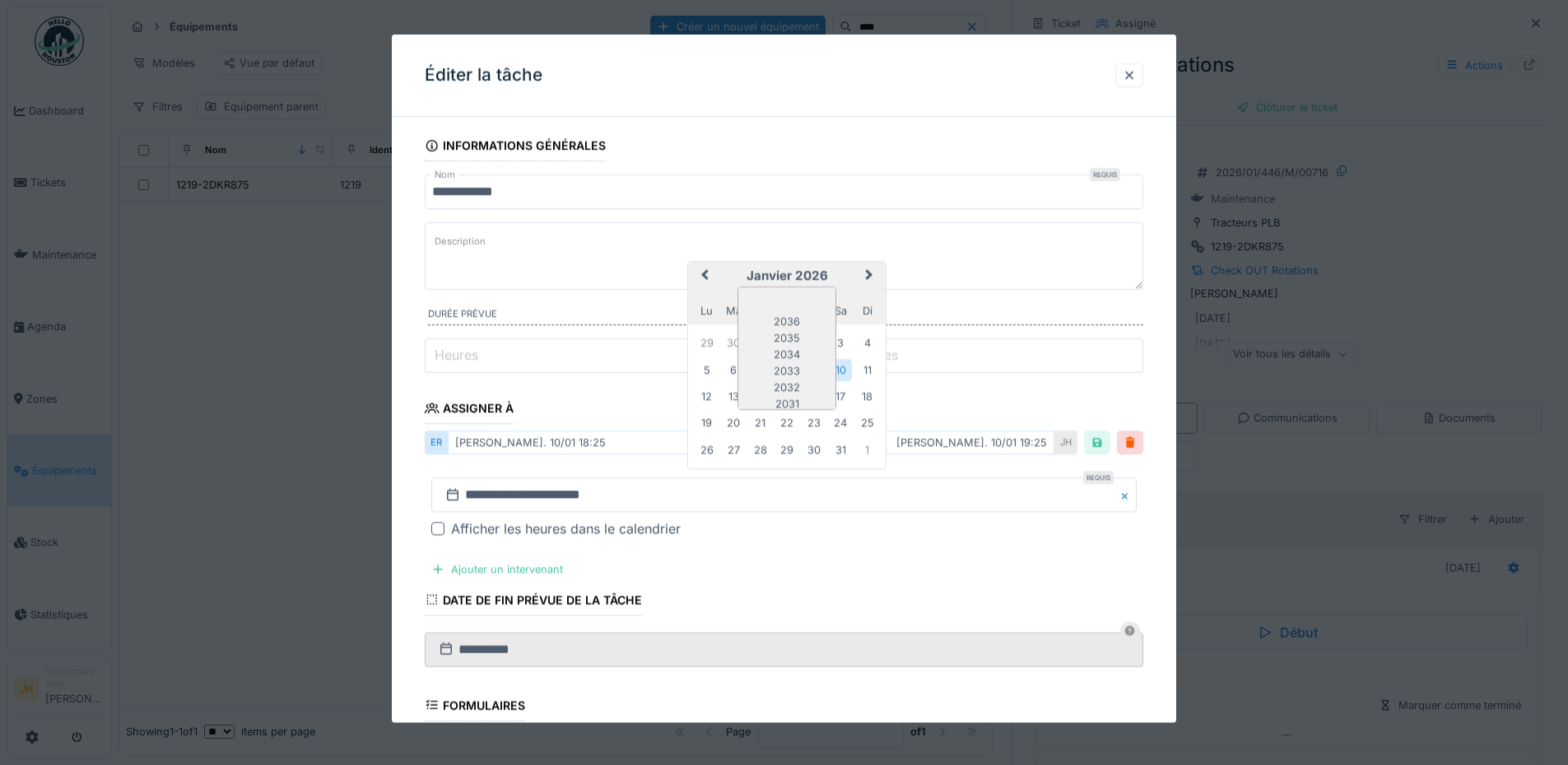
scroll to position [138, 0]
click at [793, 362] on div "2025" at bounding box center [786, 365] width 97 height 17
click at [784, 287] on span at bounding box center [786, 288] width 11 height 11
click at [798, 436] on div "octobre" at bounding box center [786, 444] width 97 height 17
click at [847, 336] on div "4" at bounding box center [841, 342] width 22 height 22
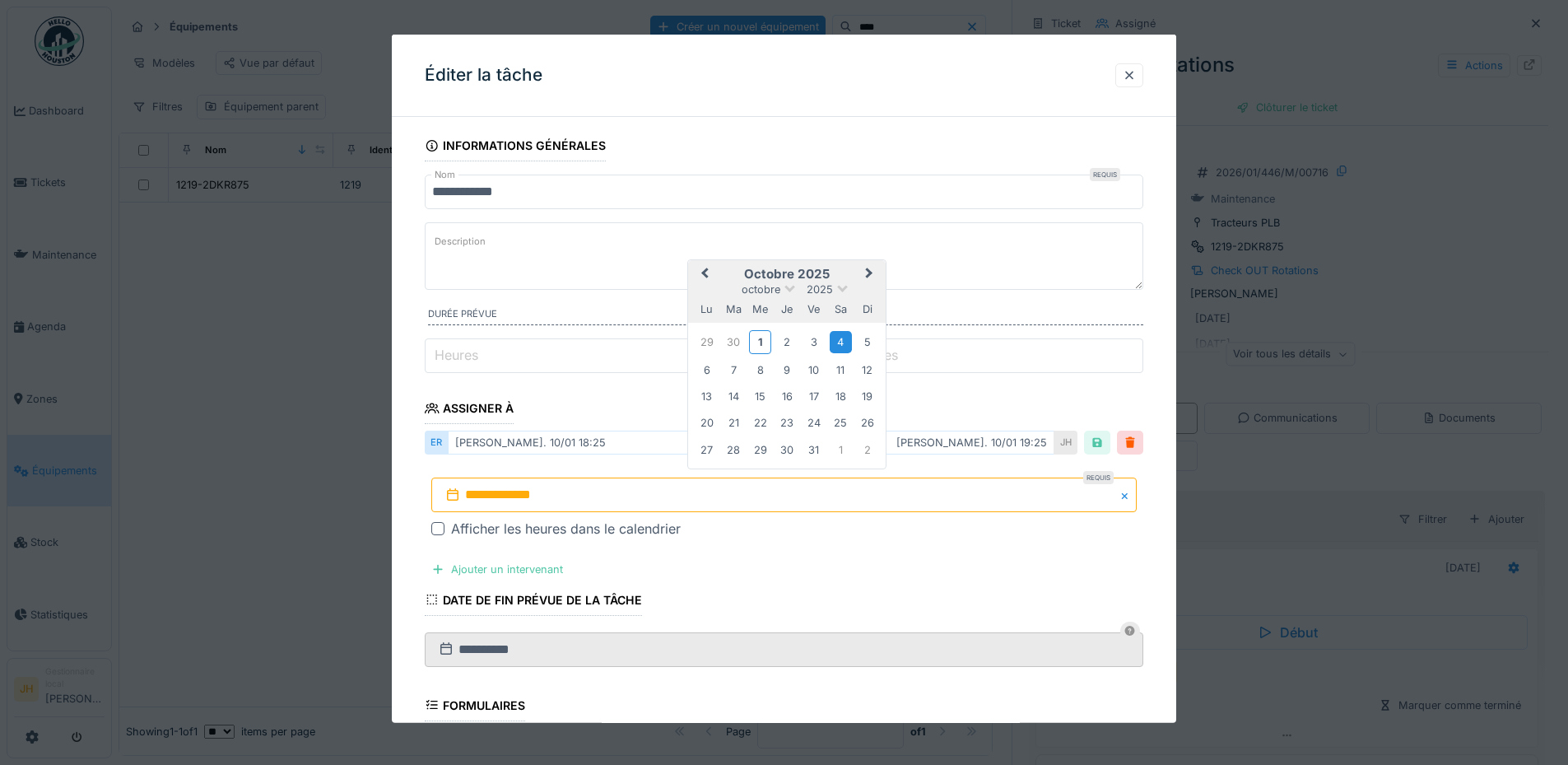
click at [846, 337] on div "4" at bounding box center [841, 342] width 22 height 22
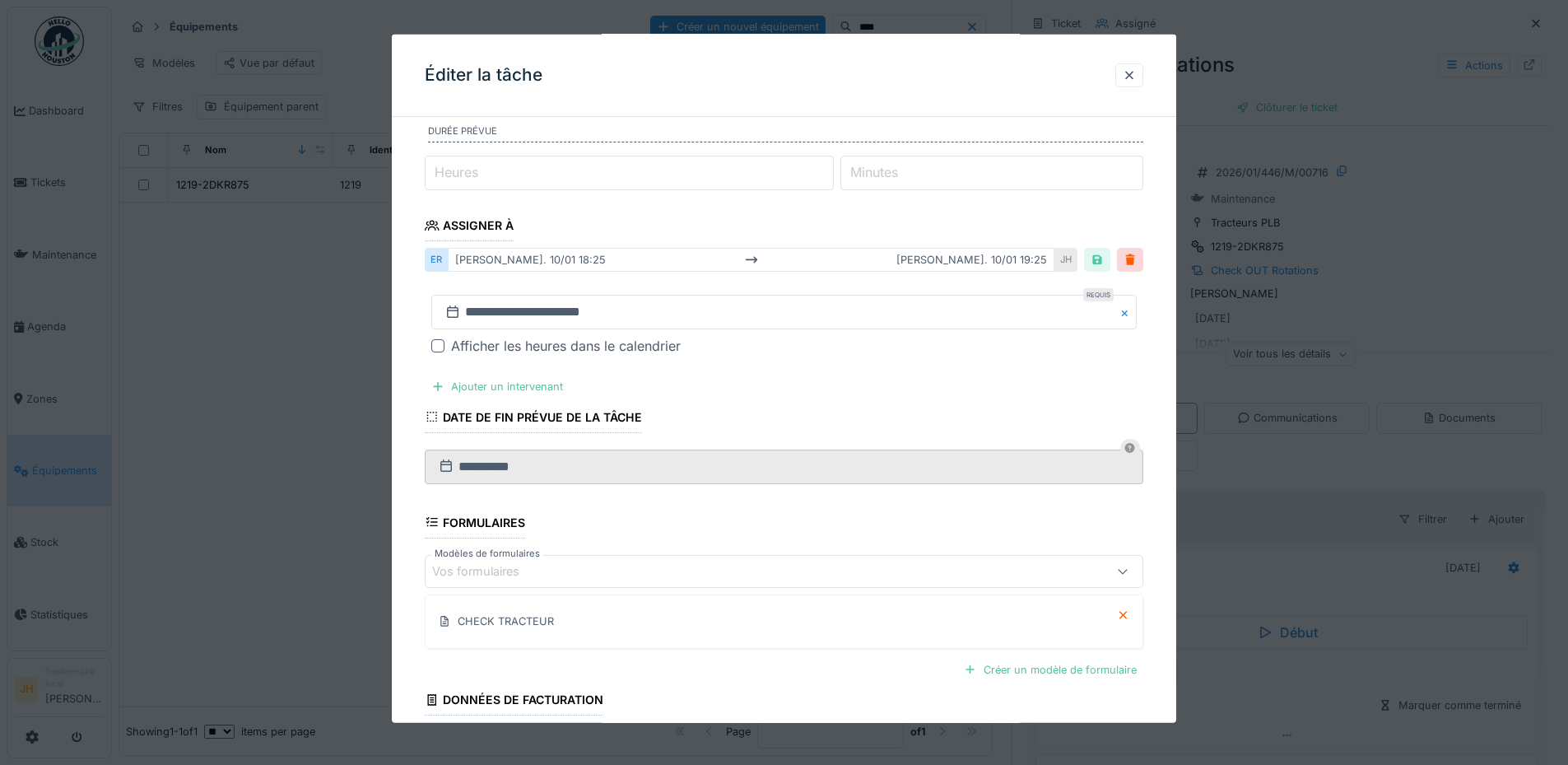
scroll to position [318, 0]
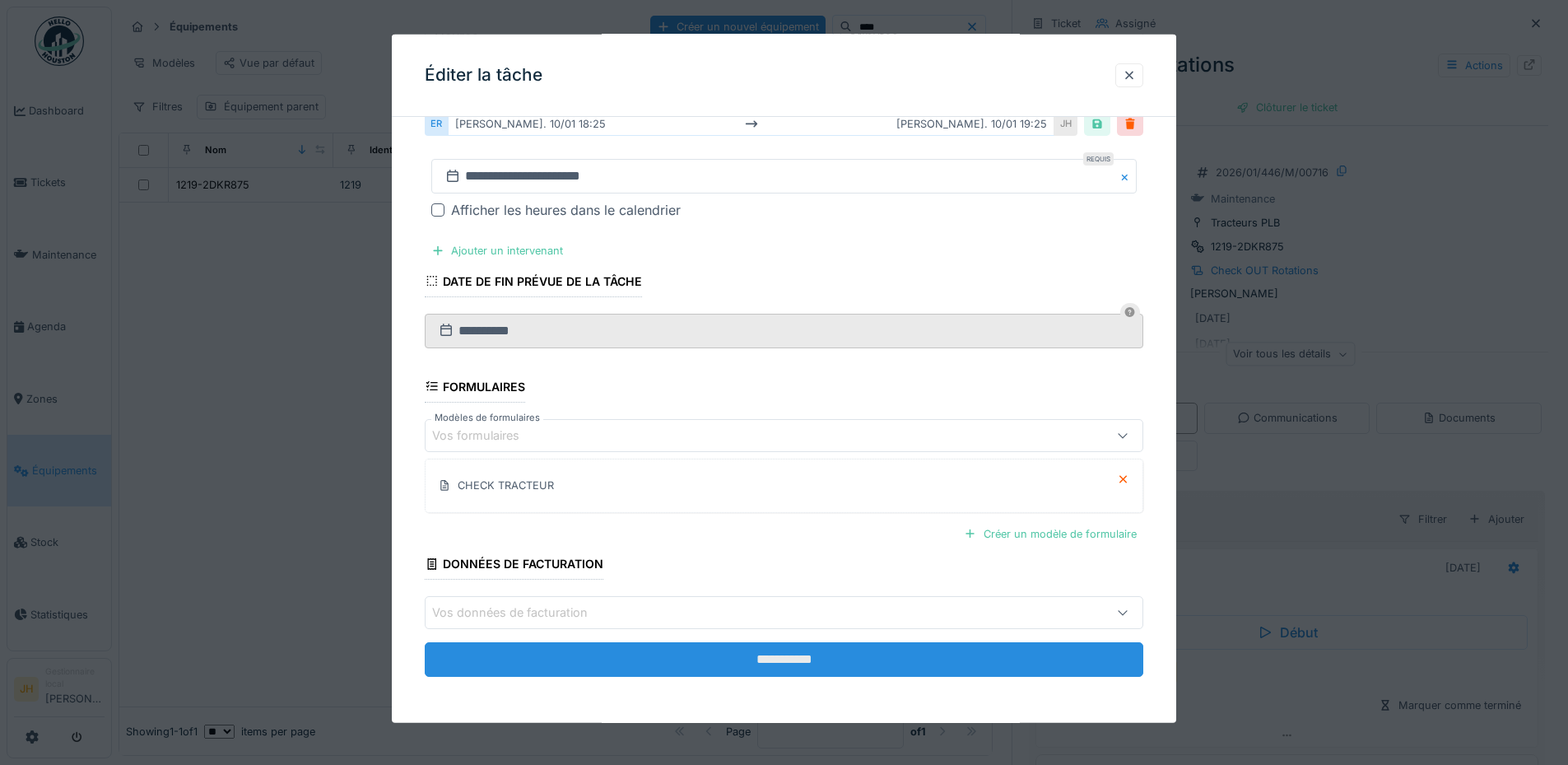
click at [853, 660] on input "**********" at bounding box center [784, 660] width 718 height 35
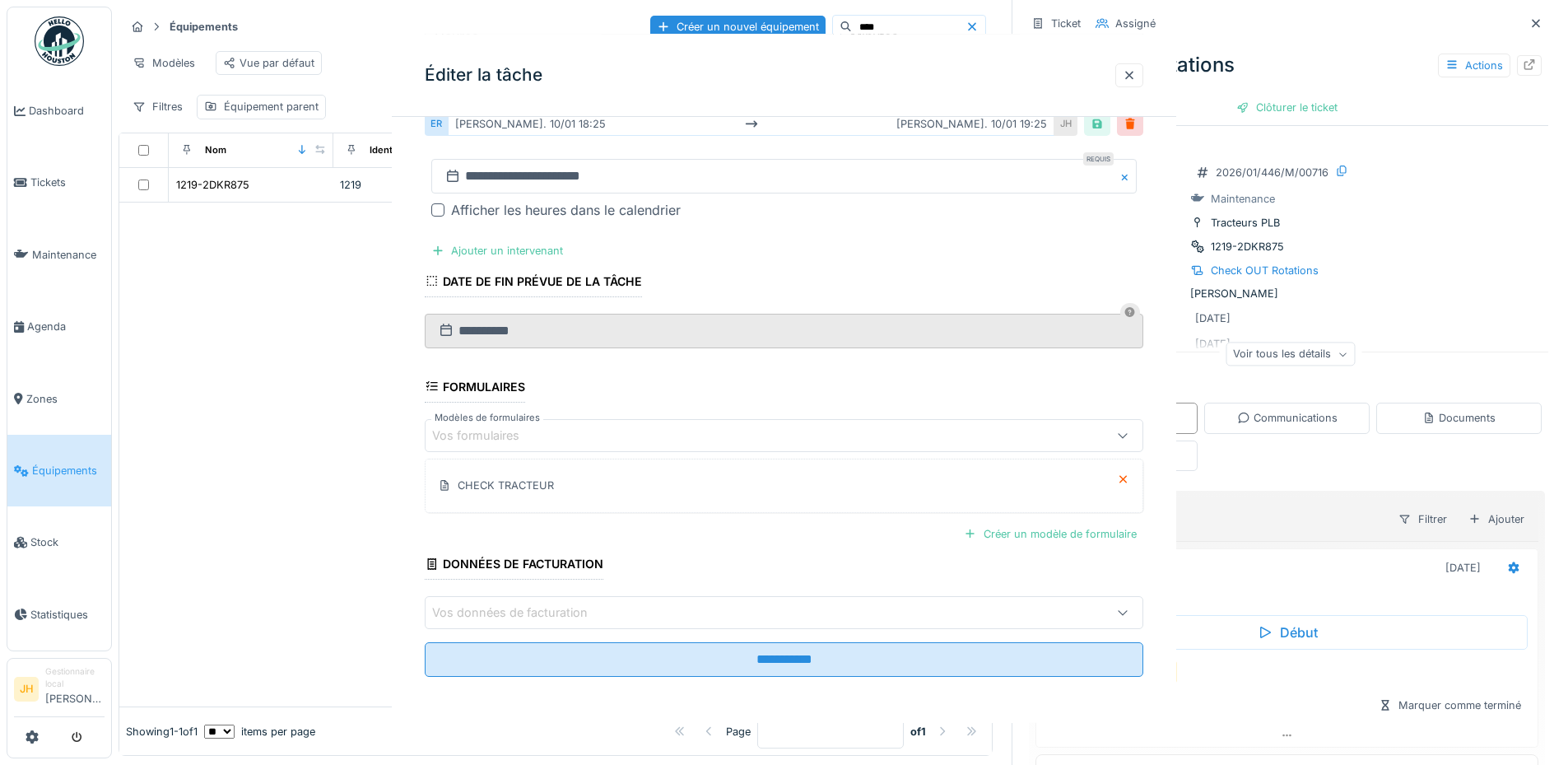
scroll to position [0, 0]
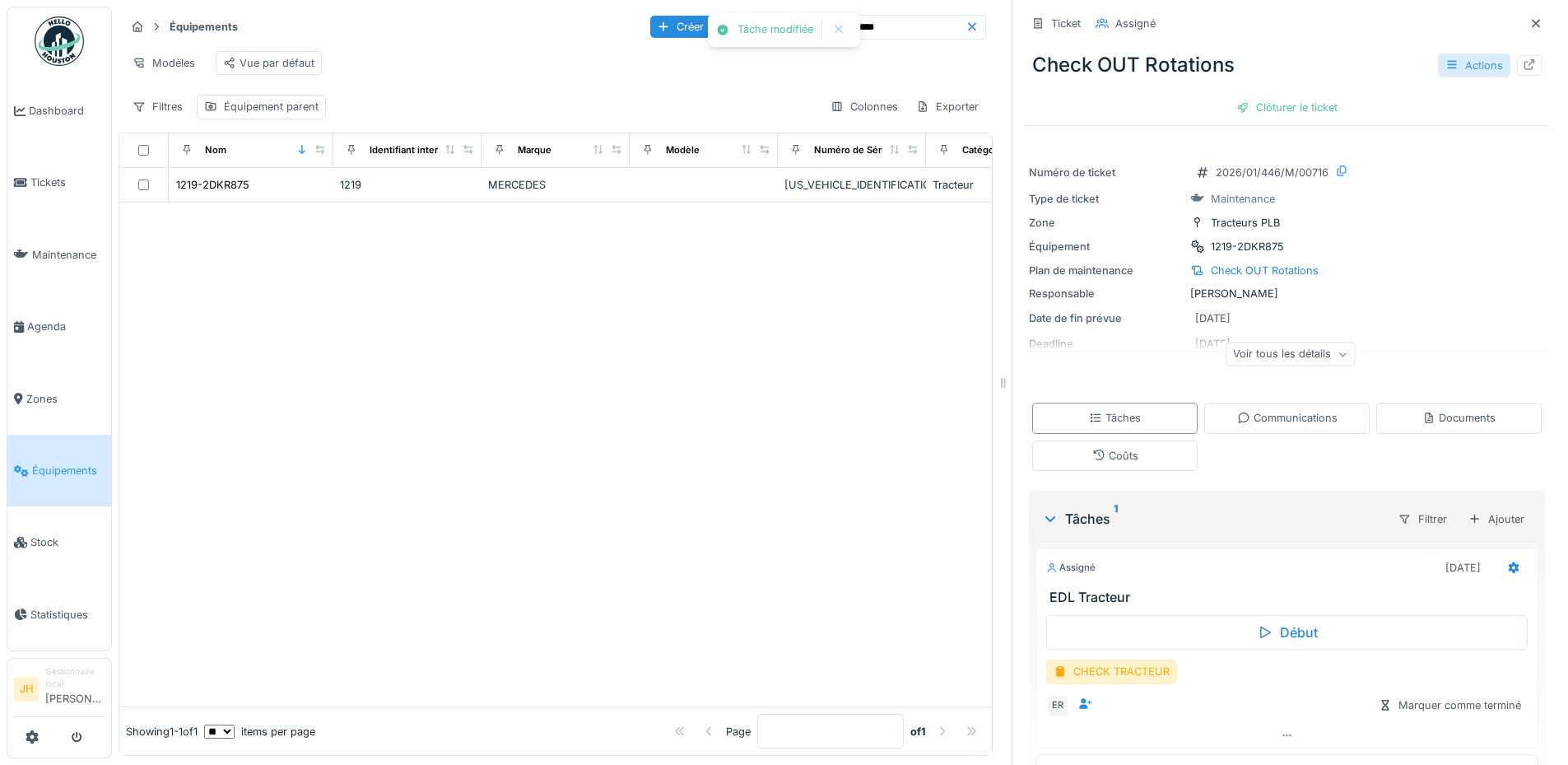
click at [1445, 70] on icon at bounding box center [1451, 65] width 13 height 11
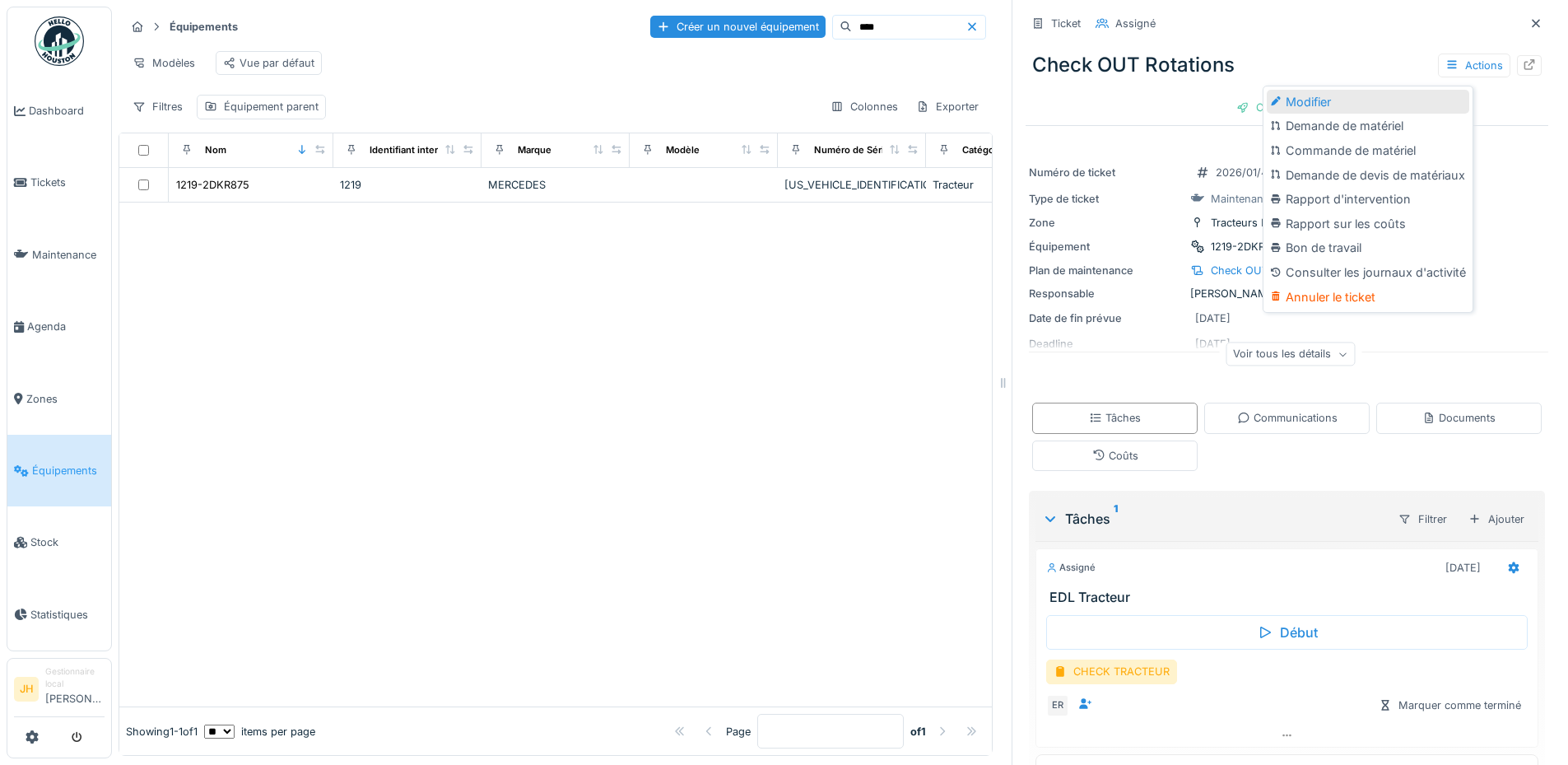
click at [1417, 98] on div "Modifier" at bounding box center [1367, 103] width 203 height 25
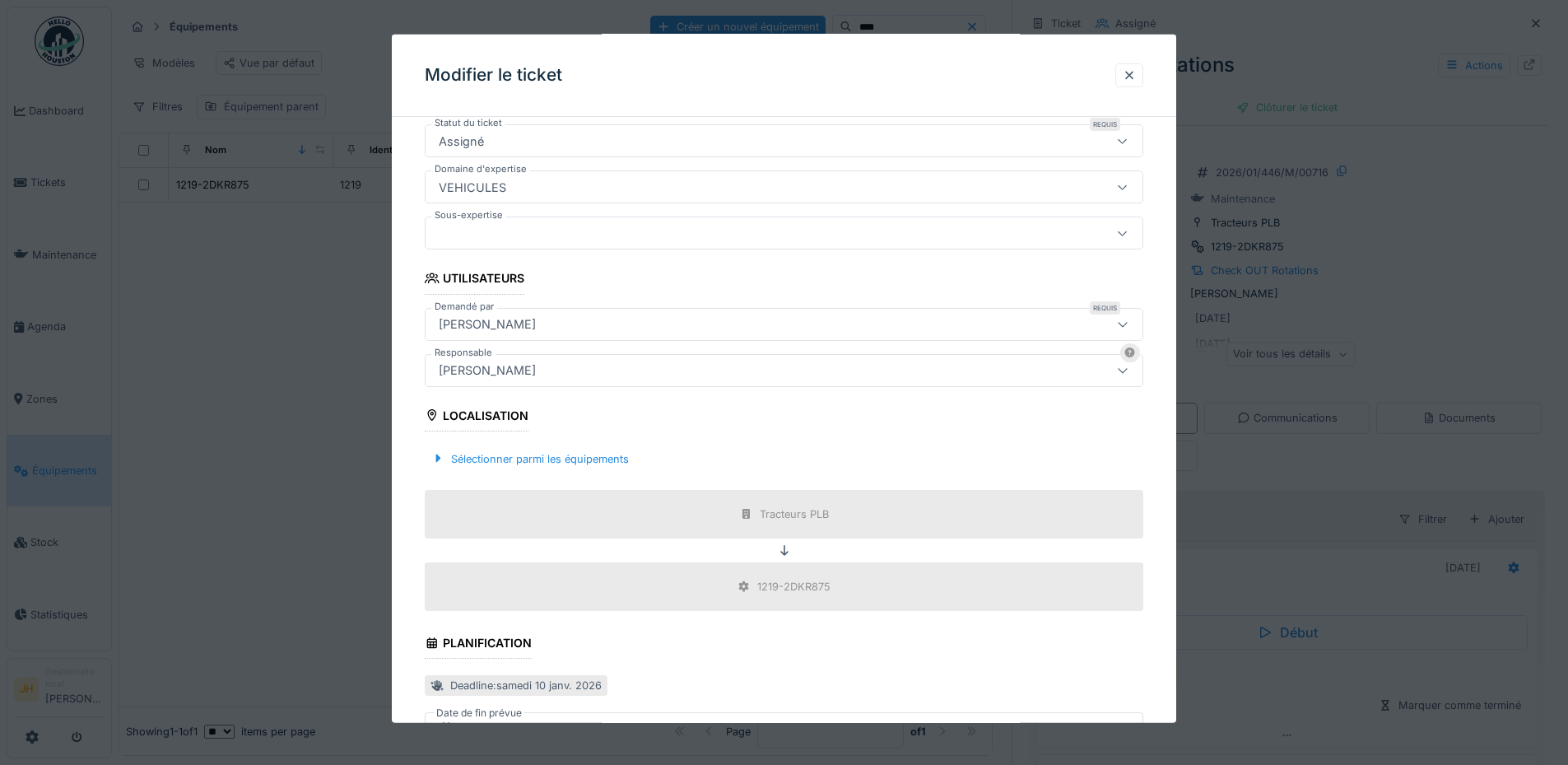
scroll to position [494, 0]
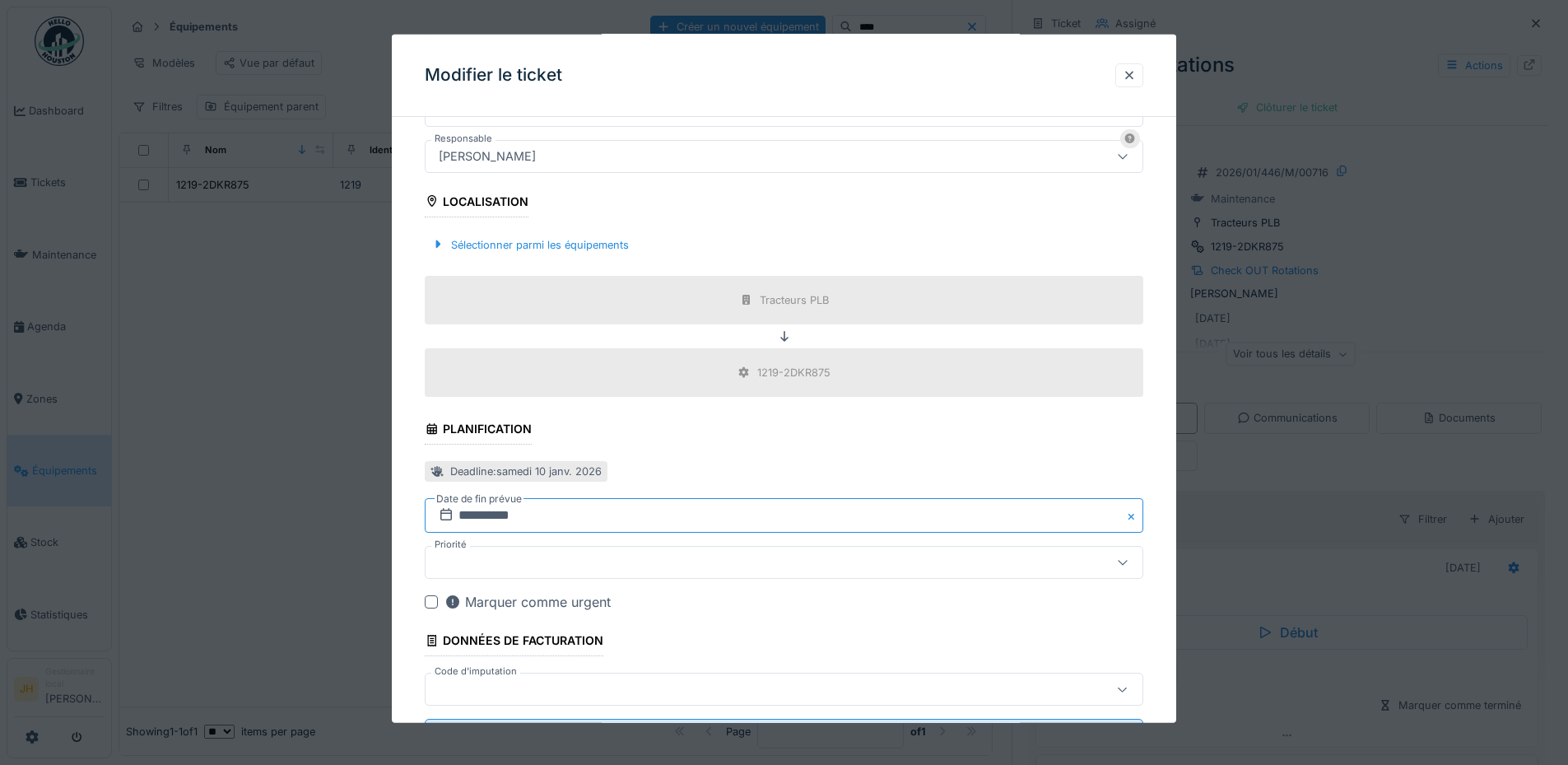
click at [542, 514] on input "**********" at bounding box center [784, 515] width 718 height 35
click at [837, 311] on span at bounding box center [839, 308] width 11 height 11
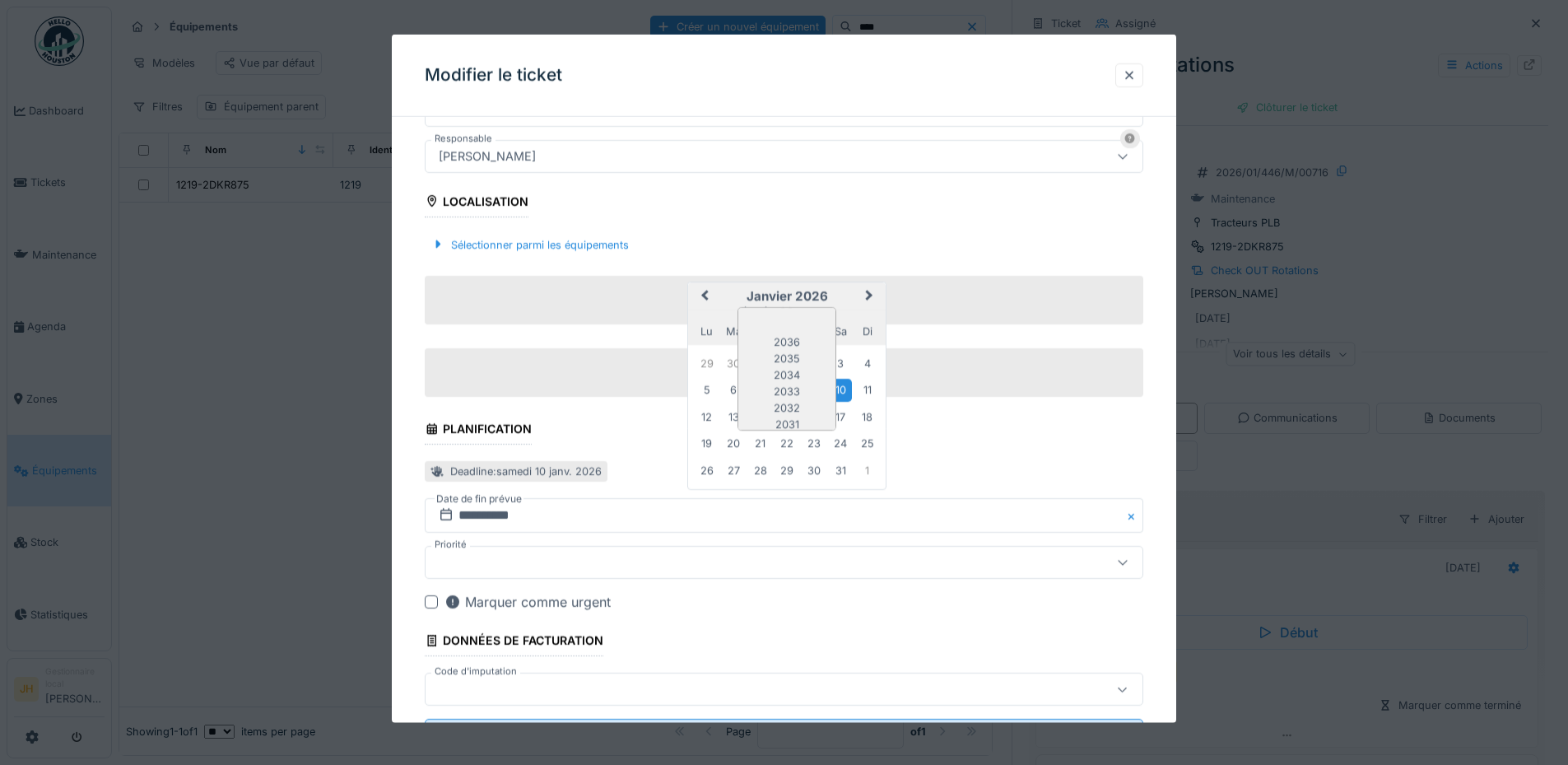
scroll to position [138, 0]
click at [797, 388] on div "2025" at bounding box center [786, 385] width 97 height 17
click at [772, 313] on span "janvier" at bounding box center [760, 310] width 33 height 12
click at [798, 462] on div "octobre" at bounding box center [786, 465] width 97 height 17
click at [842, 361] on div "4" at bounding box center [841, 362] width 22 height 22
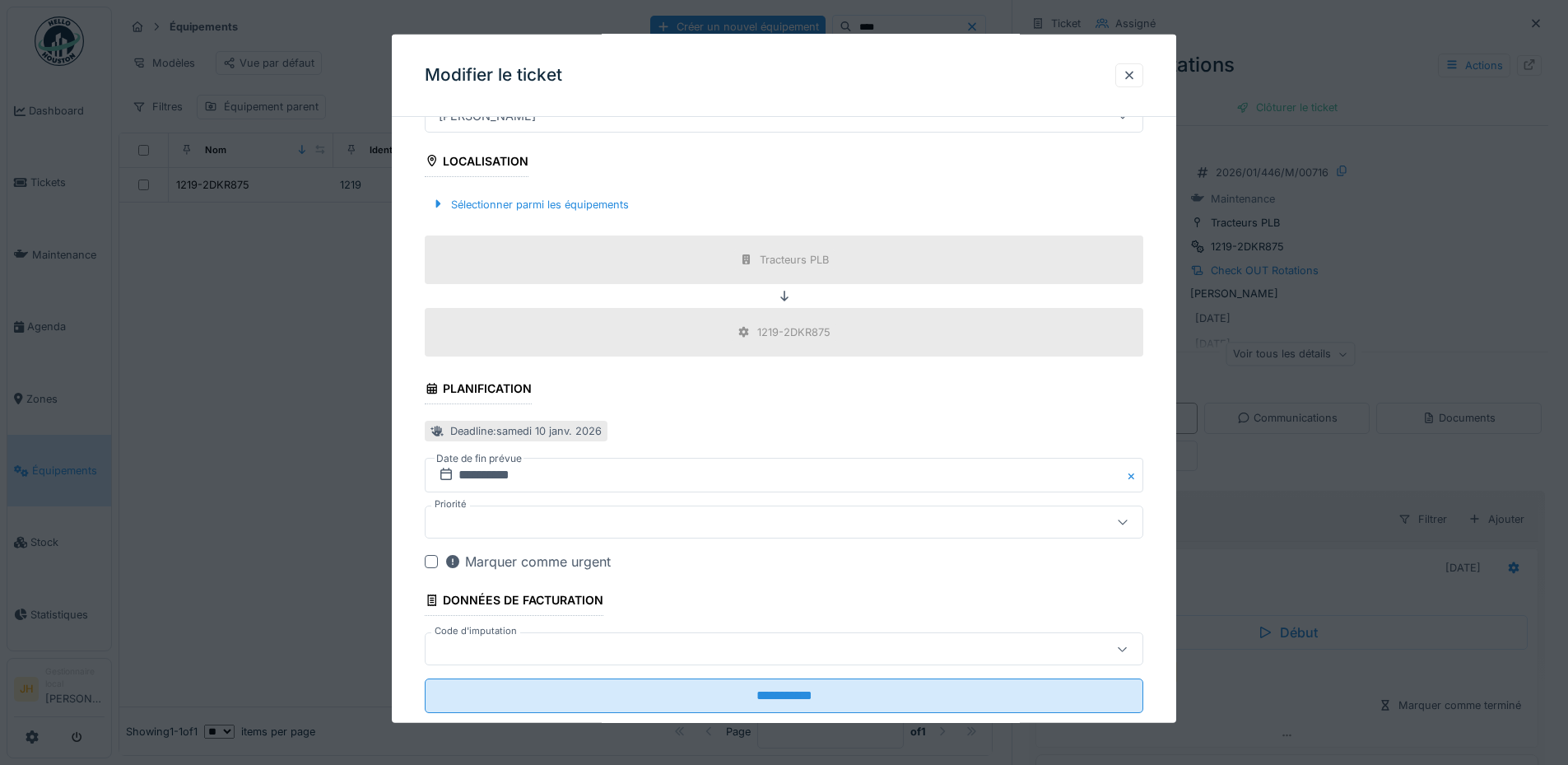
scroll to position [571, 0]
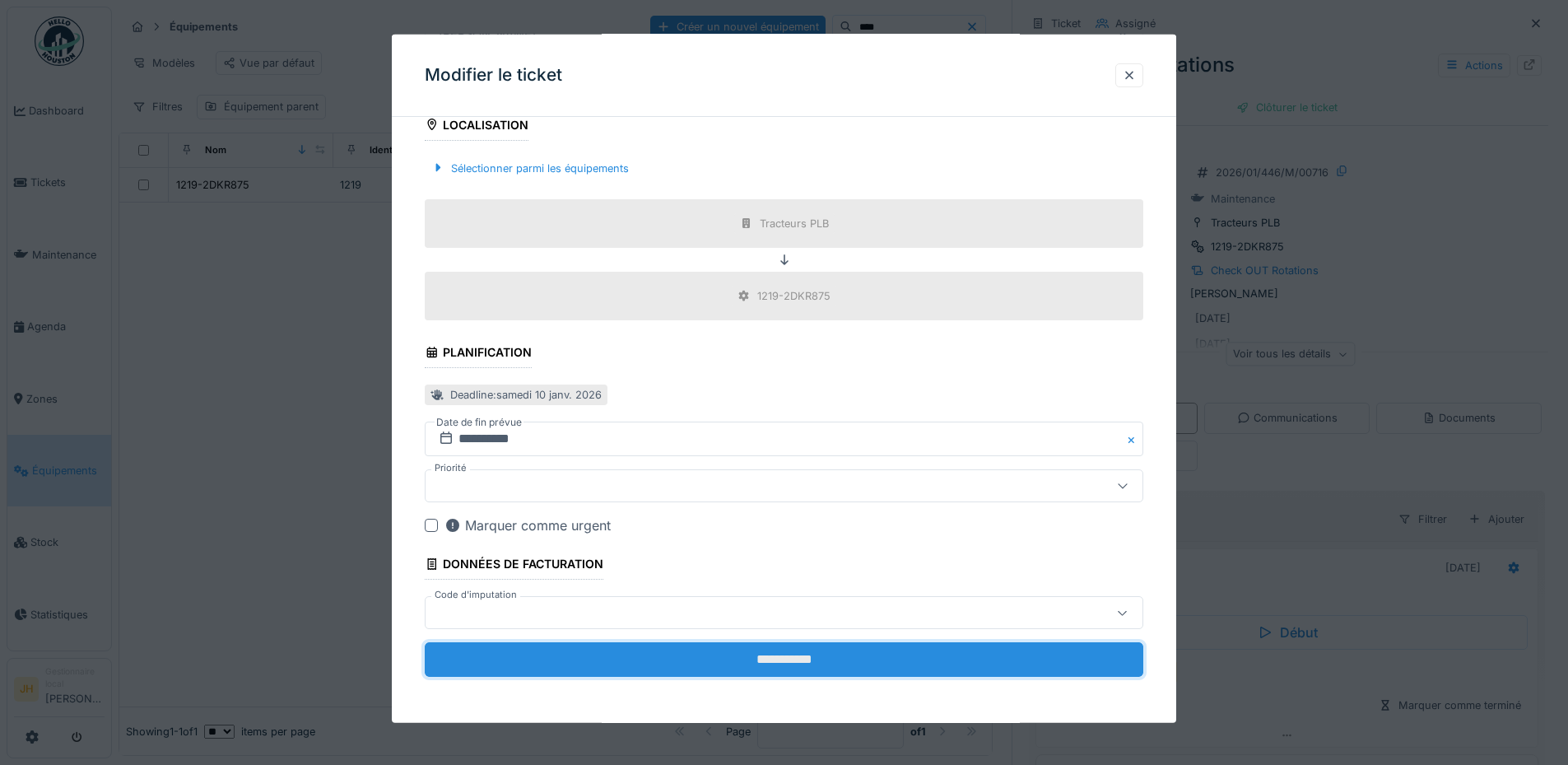
click at [839, 653] on input "**********" at bounding box center [784, 660] width 718 height 35
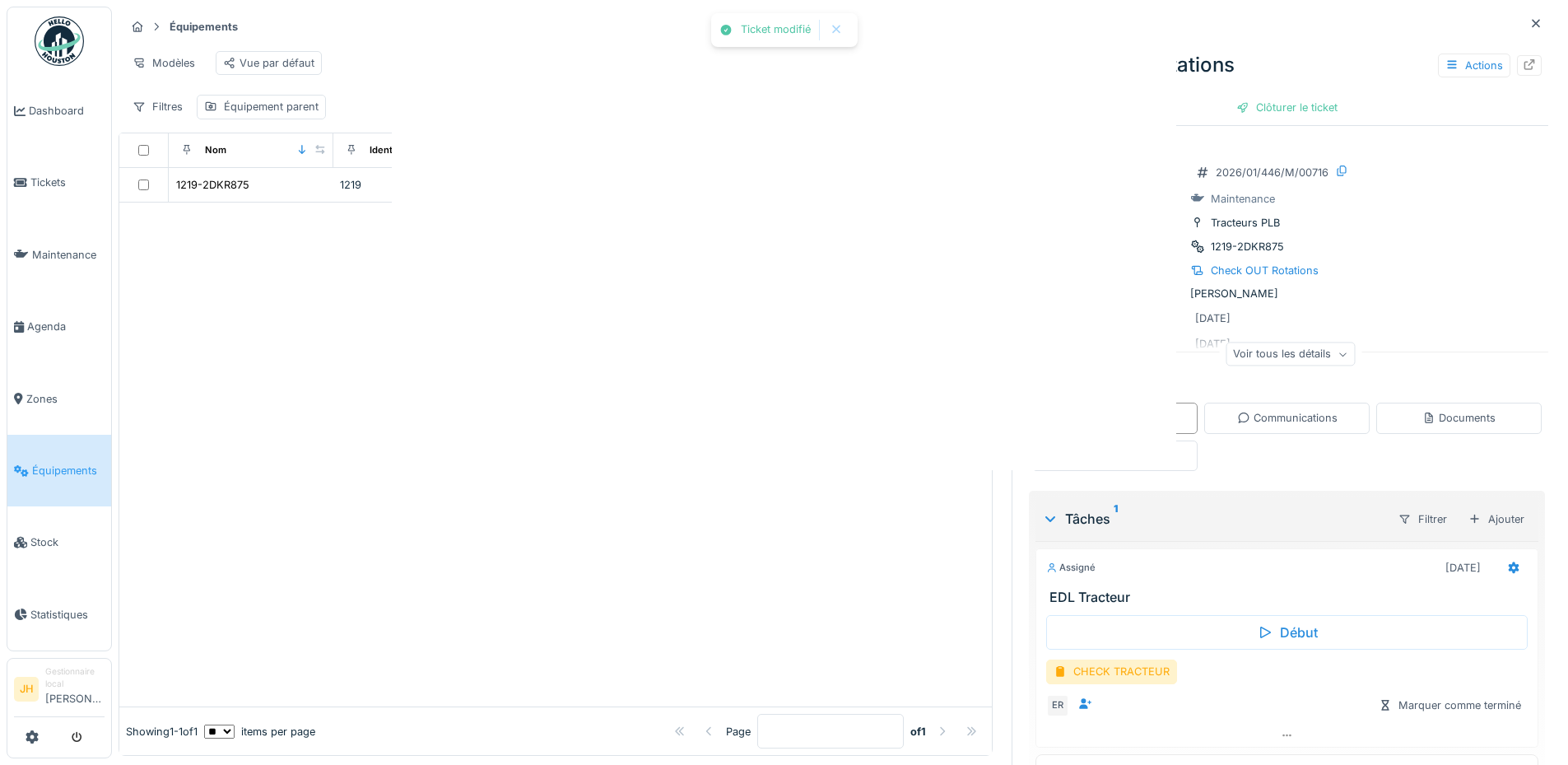
scroll to position [0, 0]
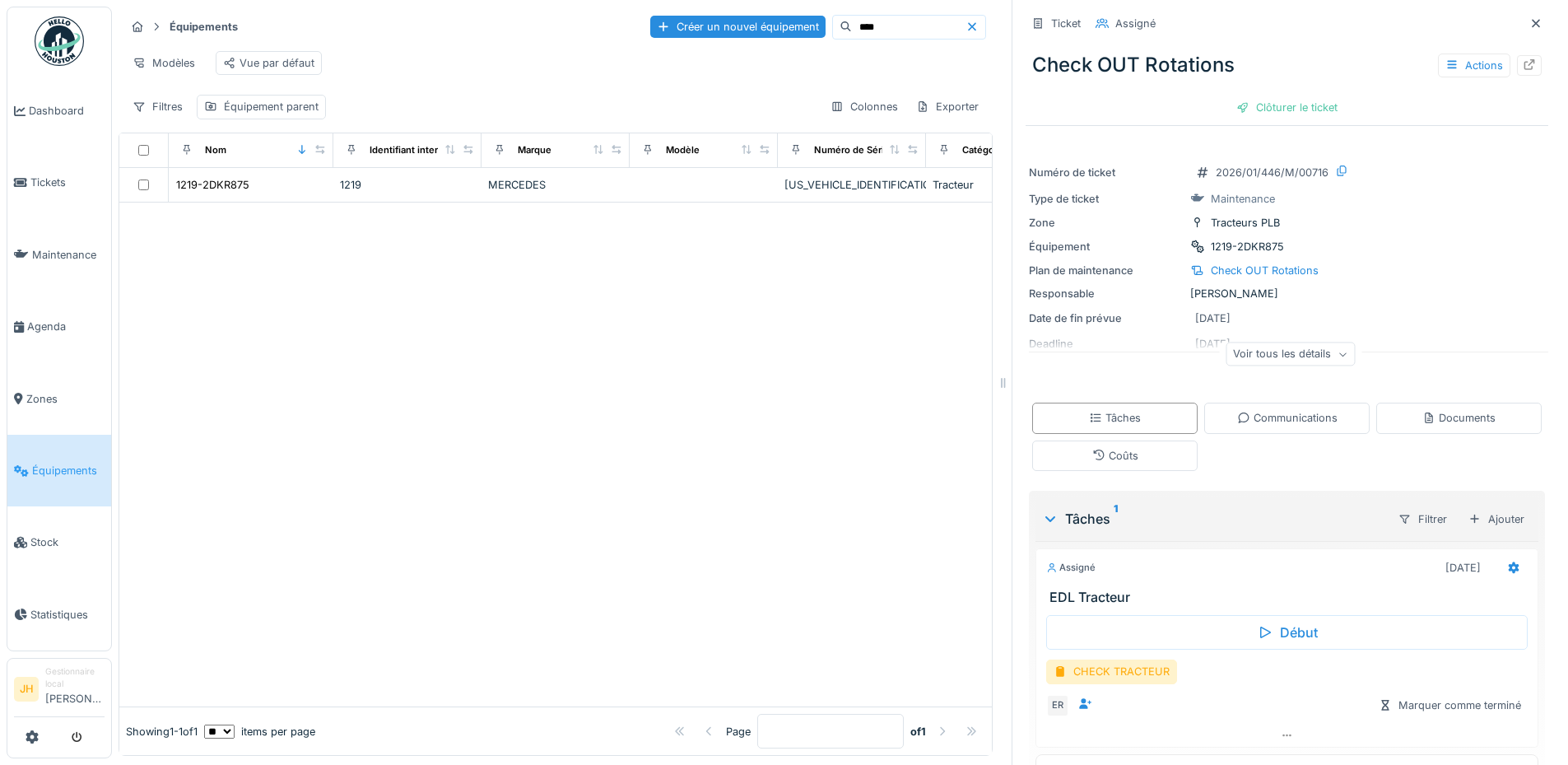
click at [871, 23] on input "****" at bounding box center [908, 27] width 113 height 23
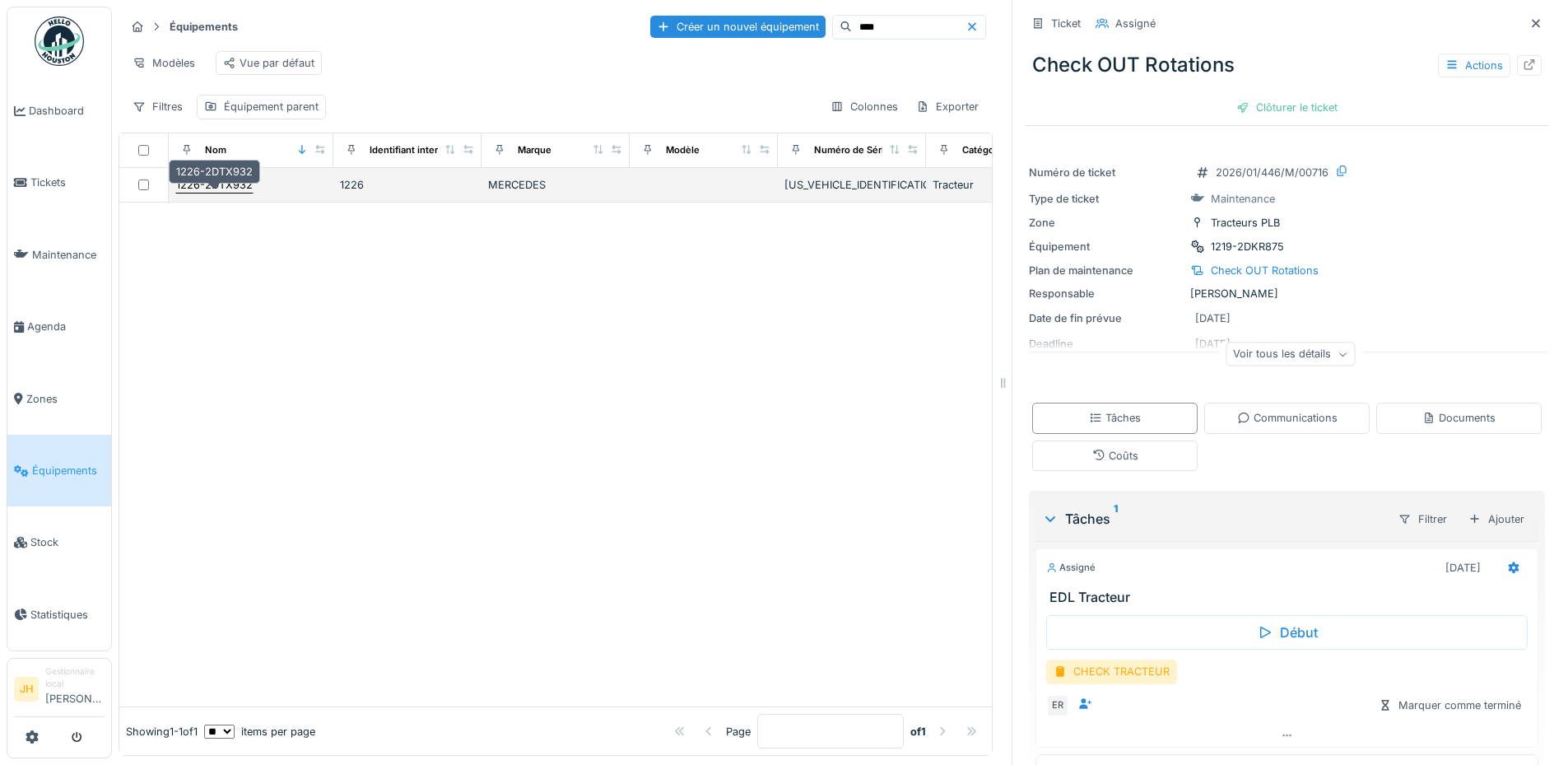
click at [203, 192] on div "1226-2DTX932" at bounding box center [214, 184] width 77 height 16
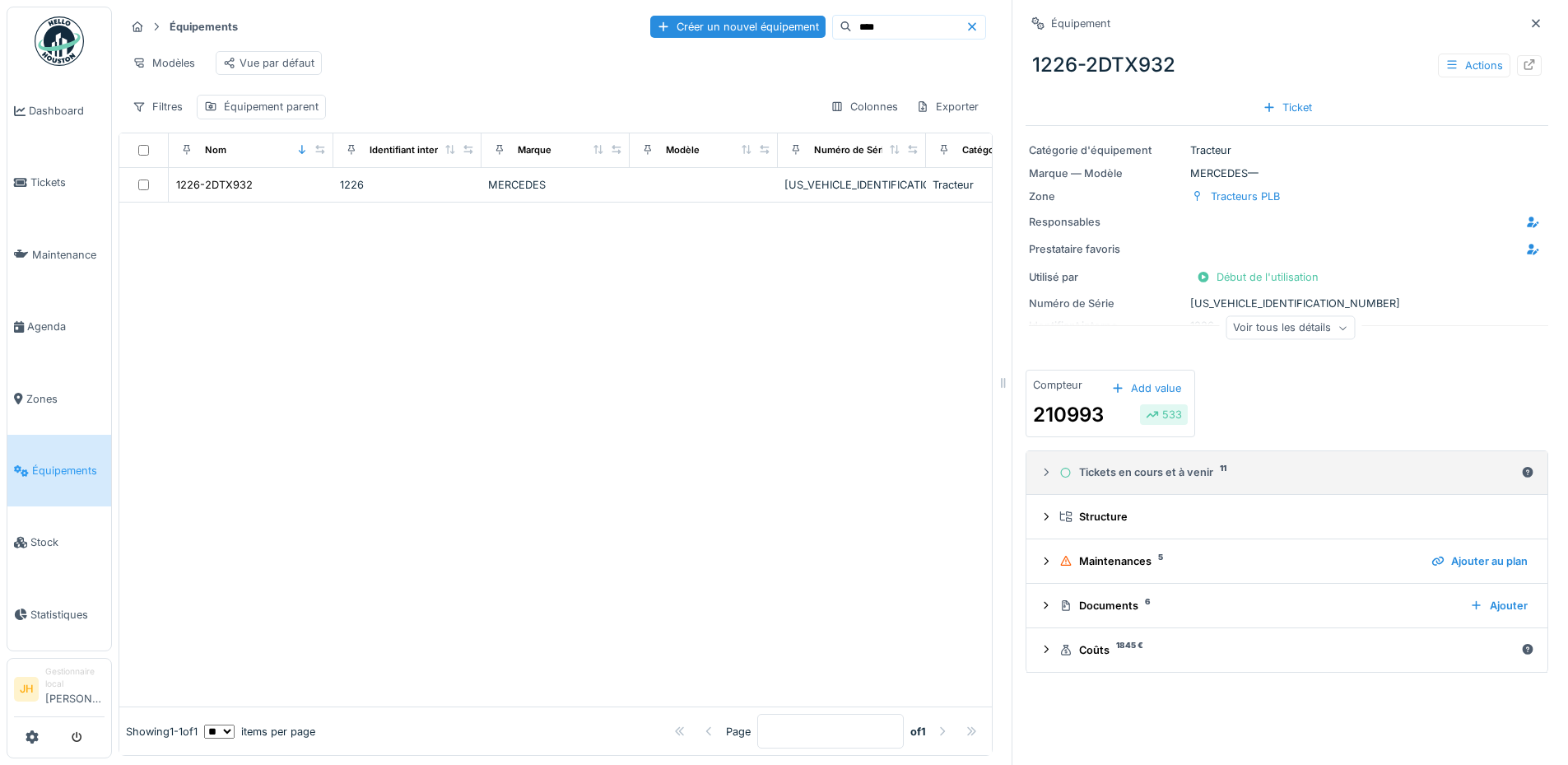
click at [1148, 471] on div "Tickets en cours et à venir 11" at bounding box center [1286, 472] width 455 height 16
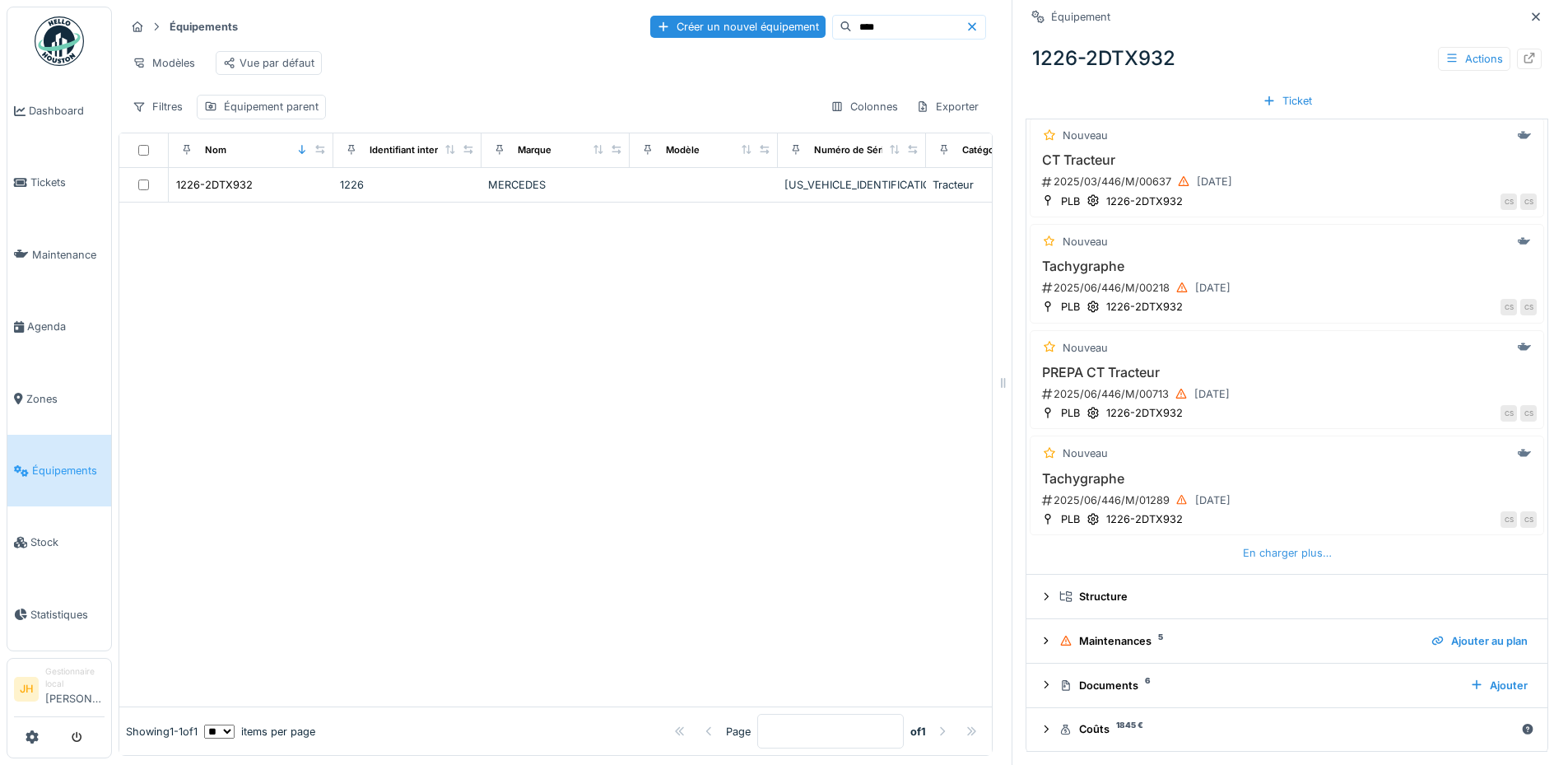
click at [1256, 550] on div "En charger plus…" at bounding box center [1286, 552] width 102 height 22
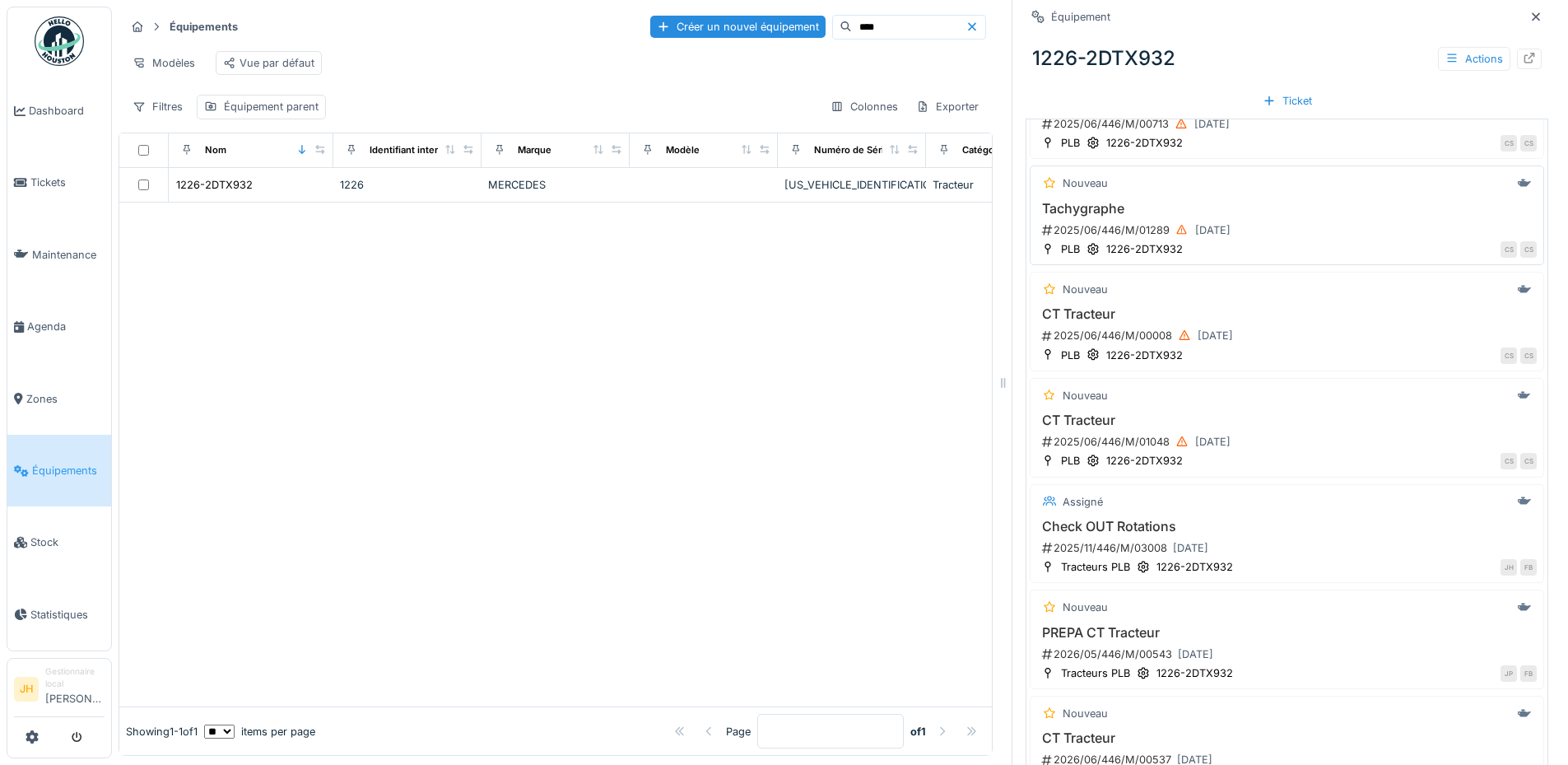
scroll to position [811, 0]
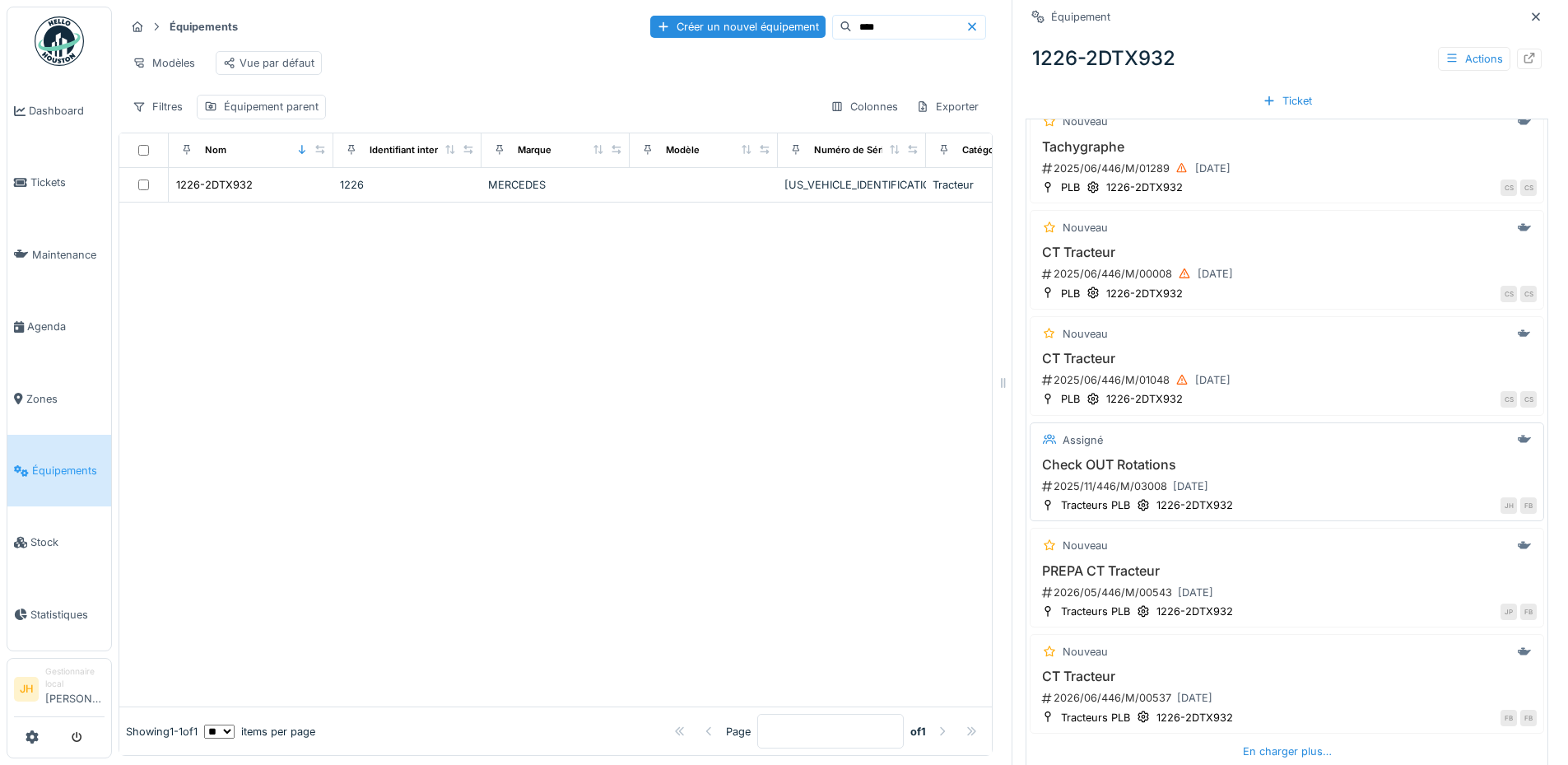
click at [1095, 462] on h3 "Check OUT Rotations" at bounding box center [1286, 465] width 499 height 16
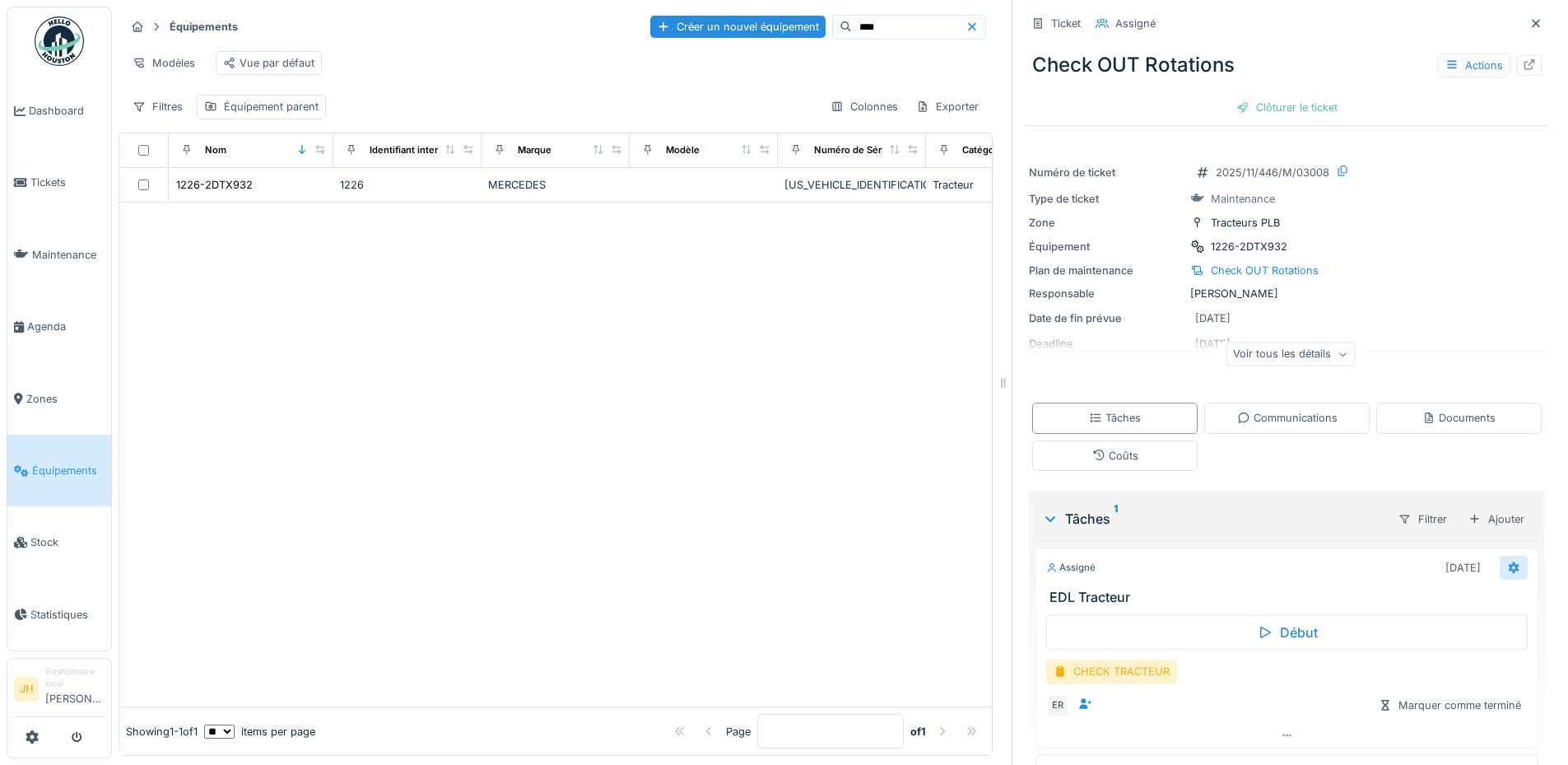
click at [1508, 572] on icon at bounding box center [1513, 567] width 11 height 12
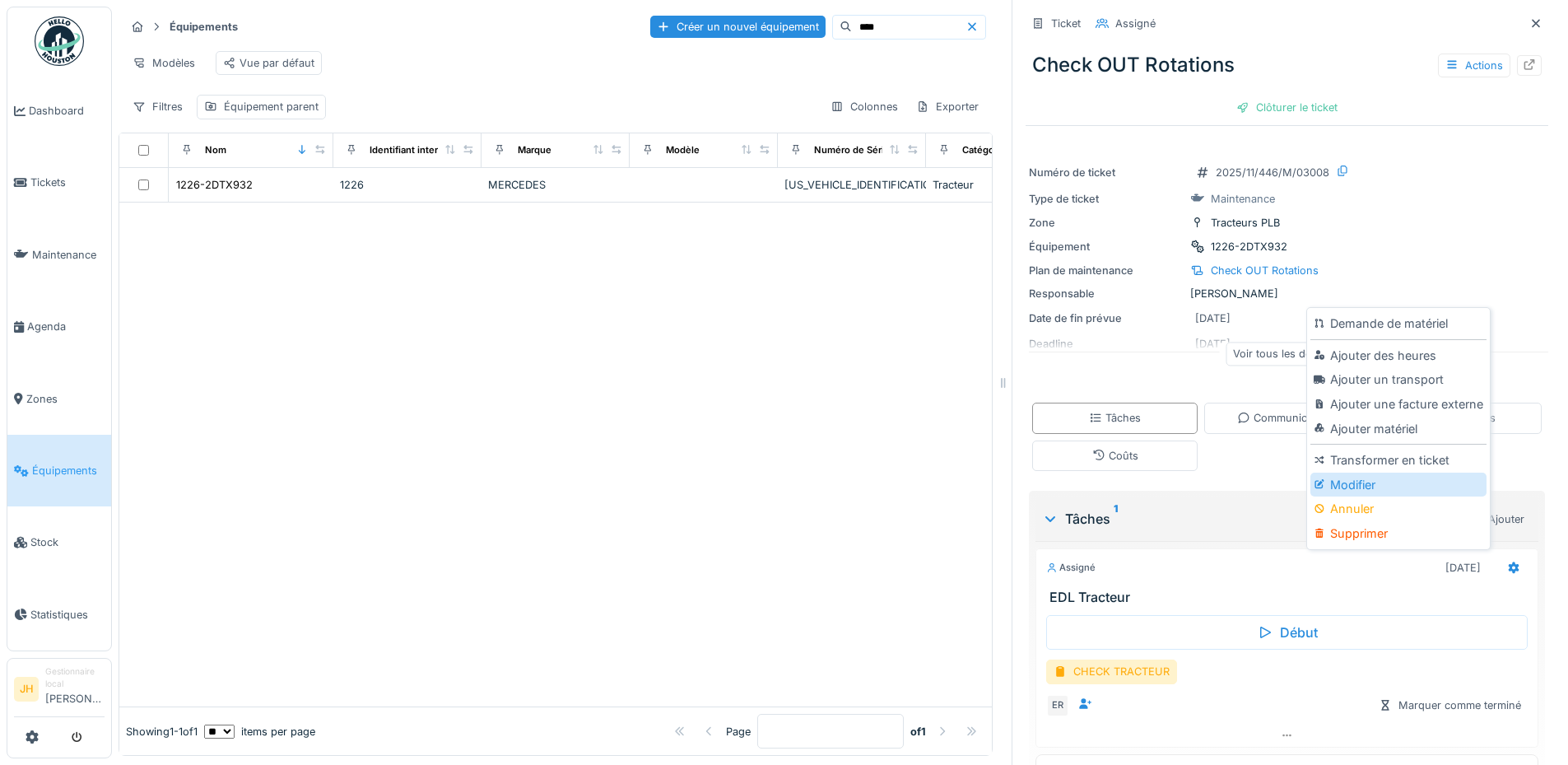
click at [1385, 489] on div "Modifier" at bounding box center [1398, 485] width 175 height 25
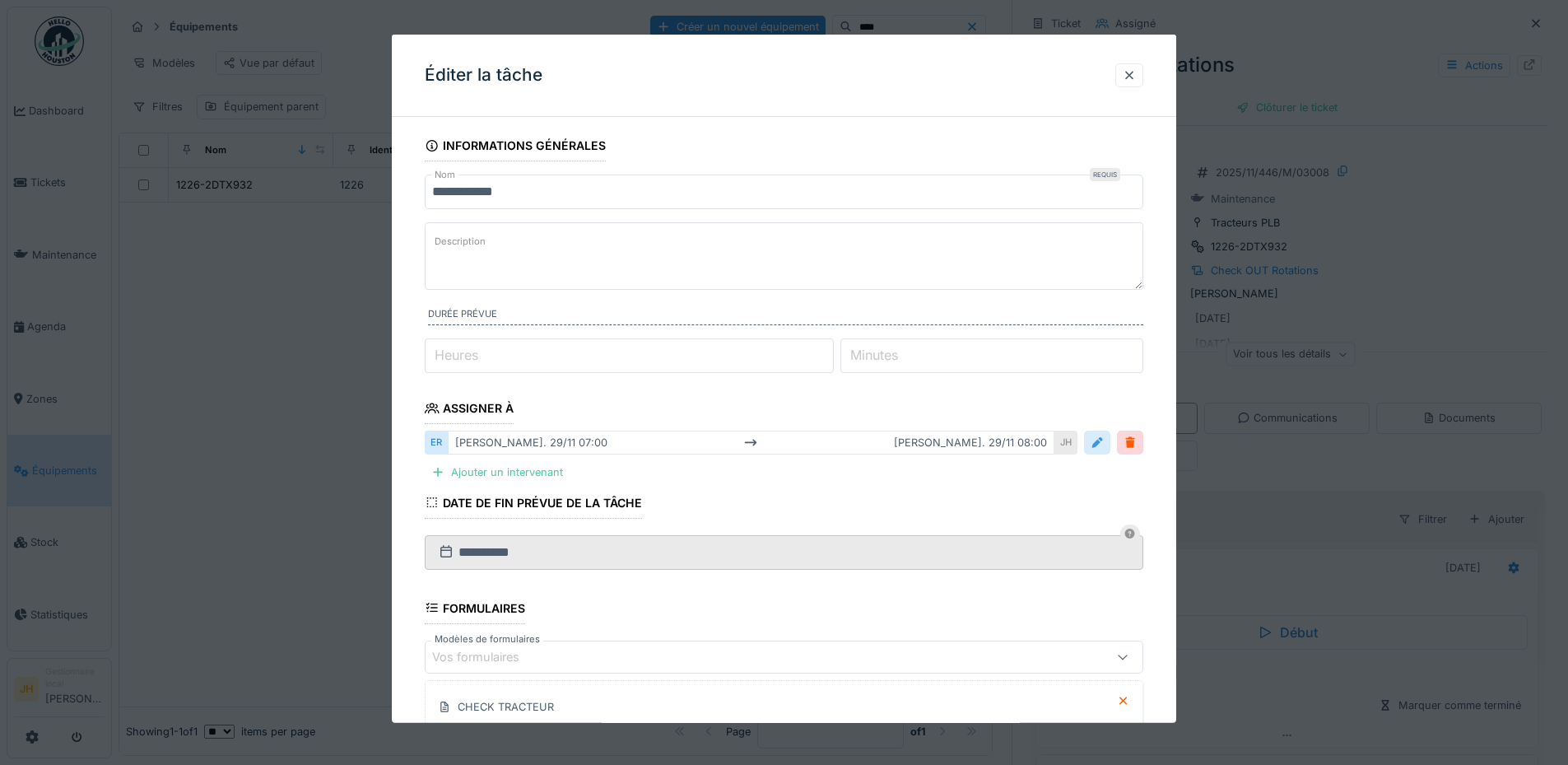
click at [1103, 444] on div at bounding box center [1097, 442] width 13 height 16
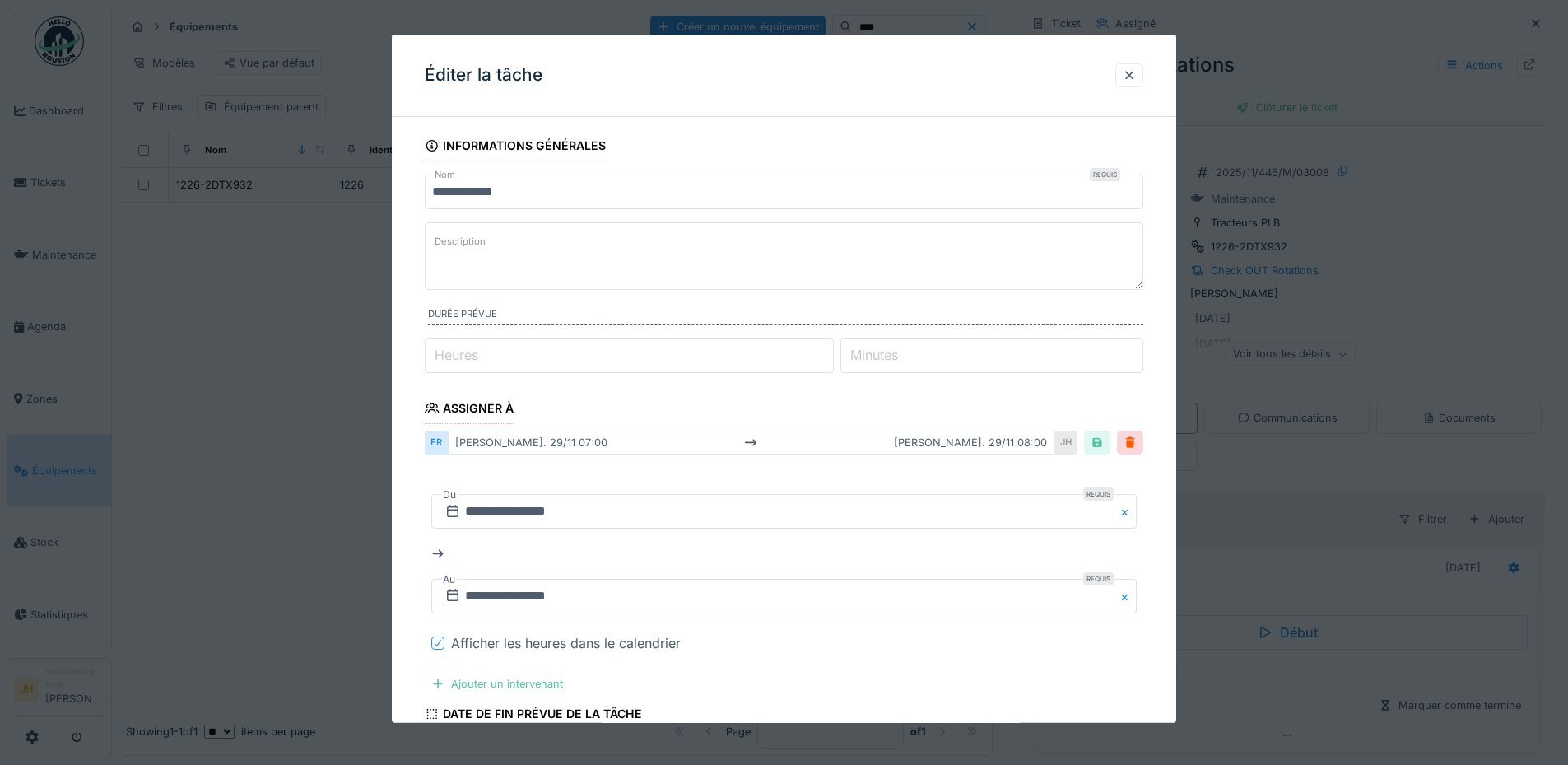
click at [437, 644] on icon at bounding box center [438, 643] width 10 height 8
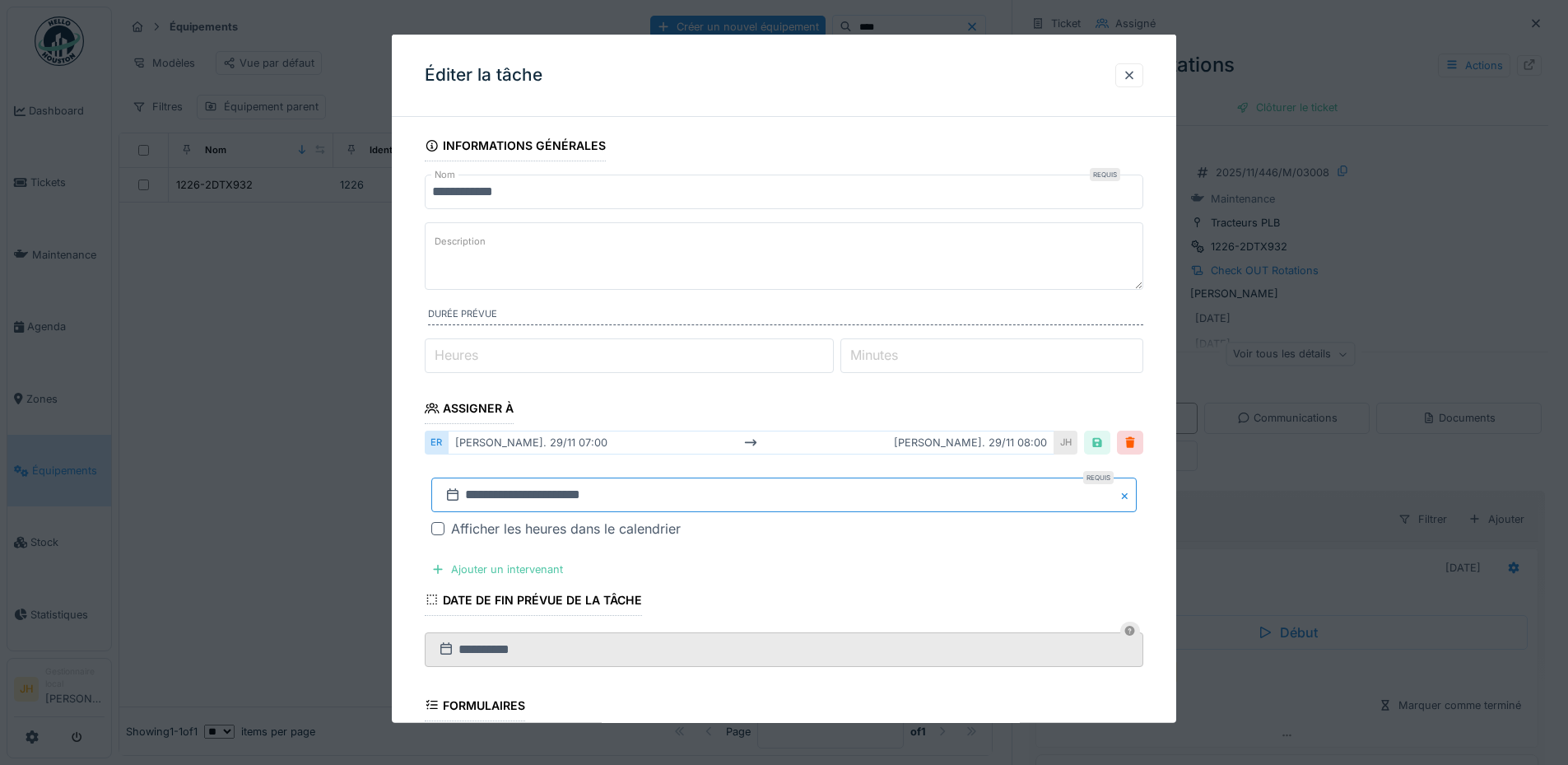
click at [503, 480] on input "**********" at bounding box center [784, 495] width 705 height 35
click at [704, 278] on span "Previous Month" at bounding box center [704, 276] width 0 height 20
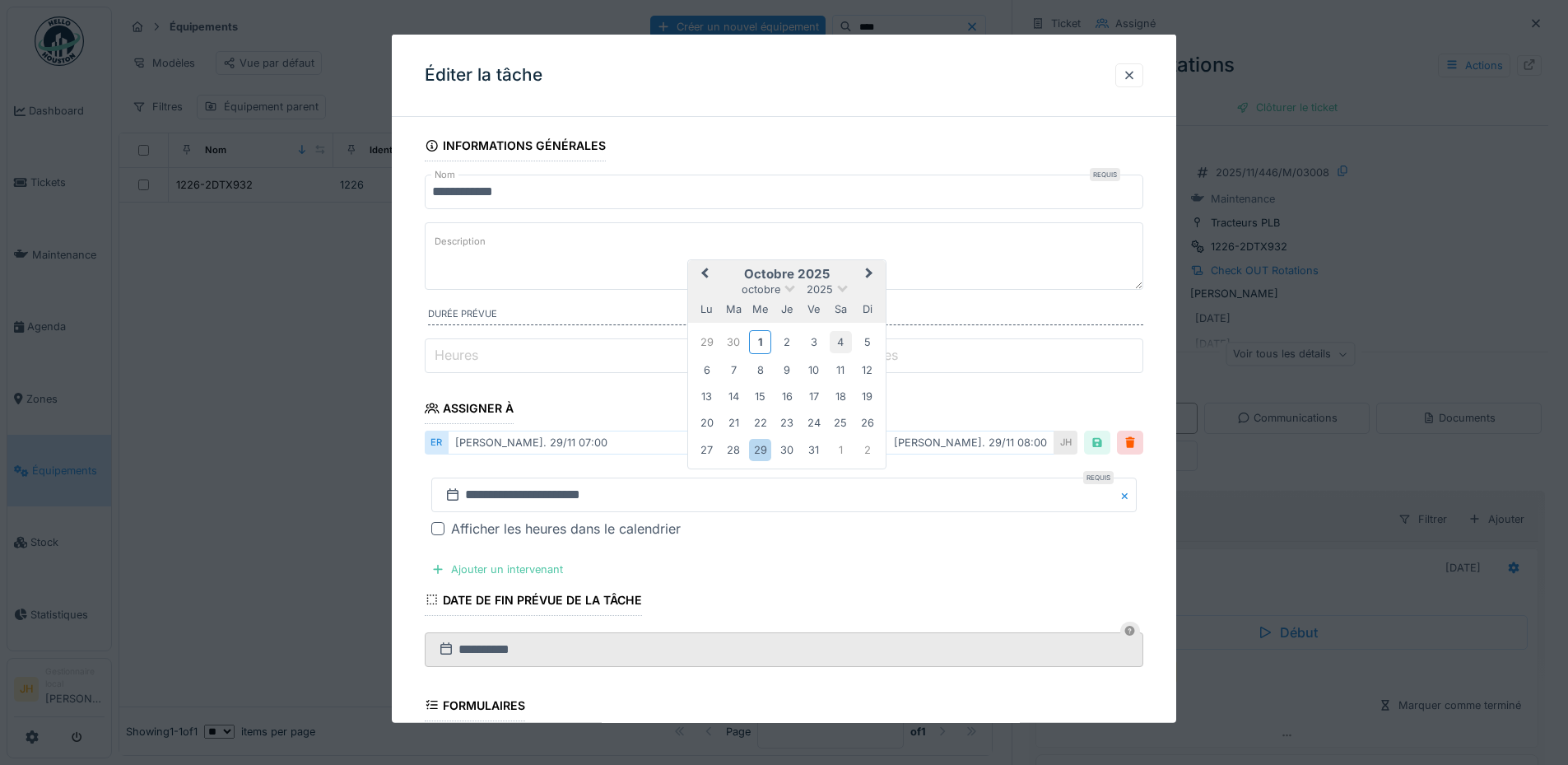
click at [834, 342] on div "4" at bounding box center [841, 342] width 22 height 22
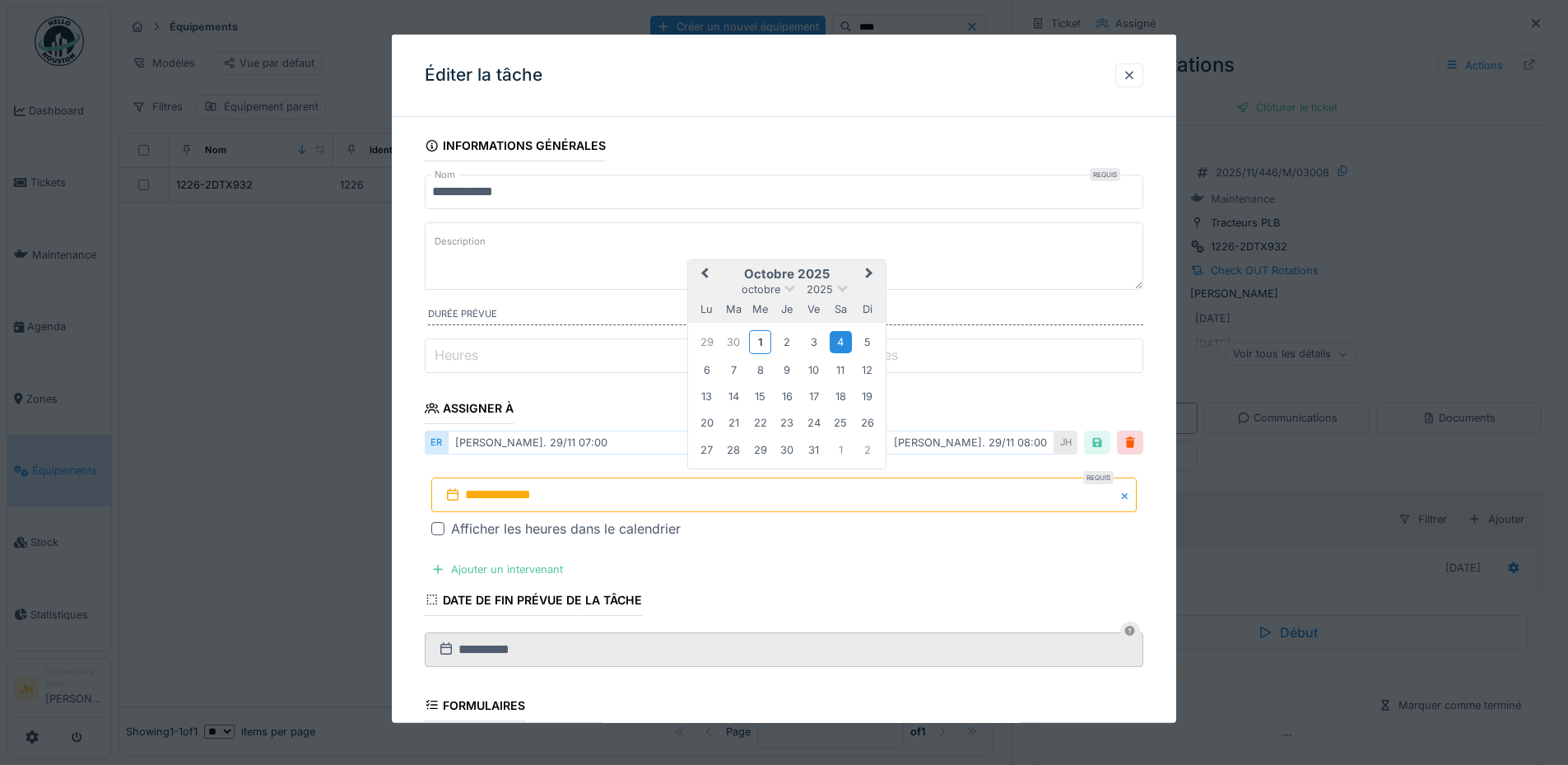
click at [834, 342] on div "4" at bounding box center [841, 342] width 22 height 22
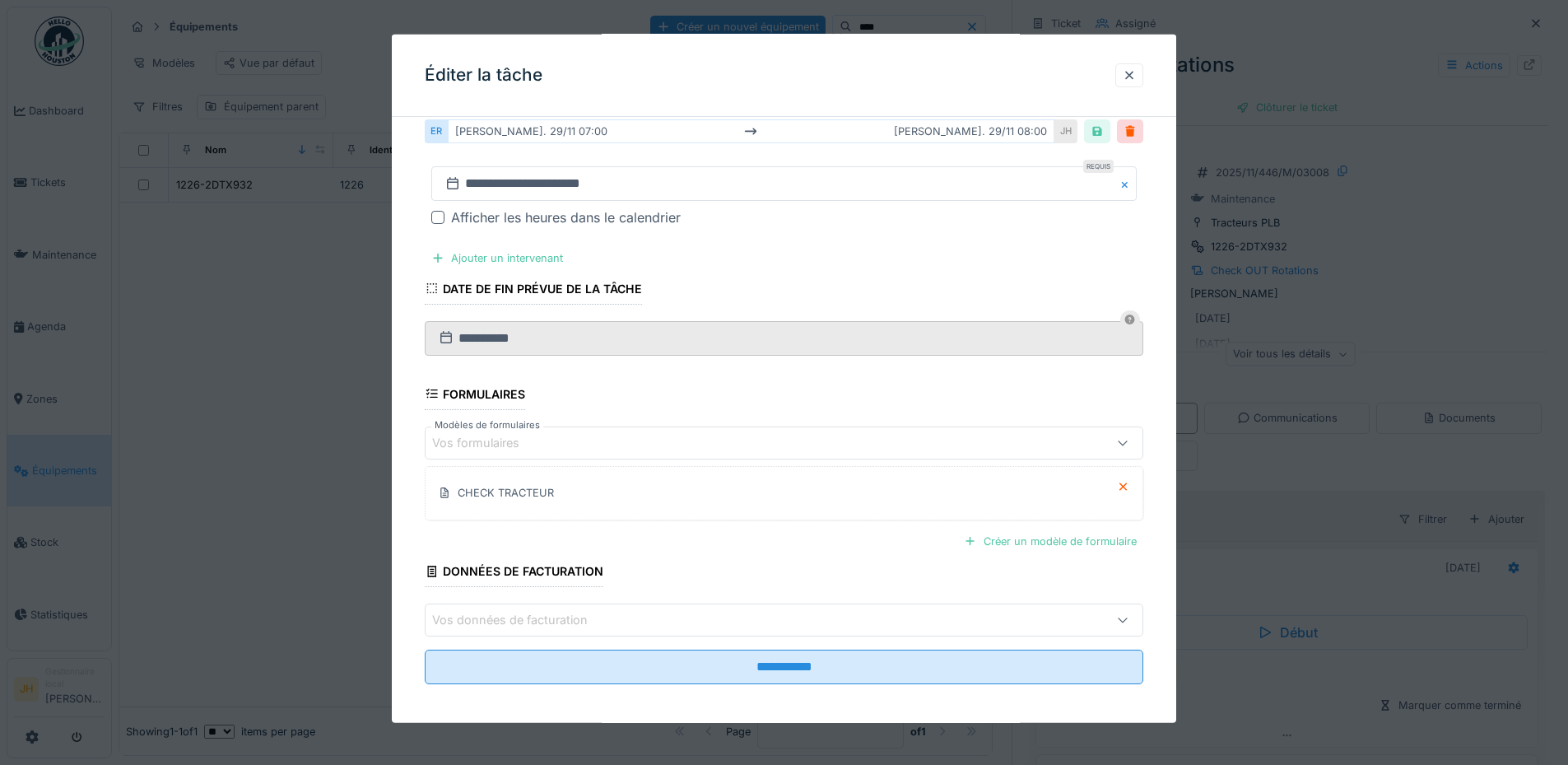
scroll to position [318, 0]
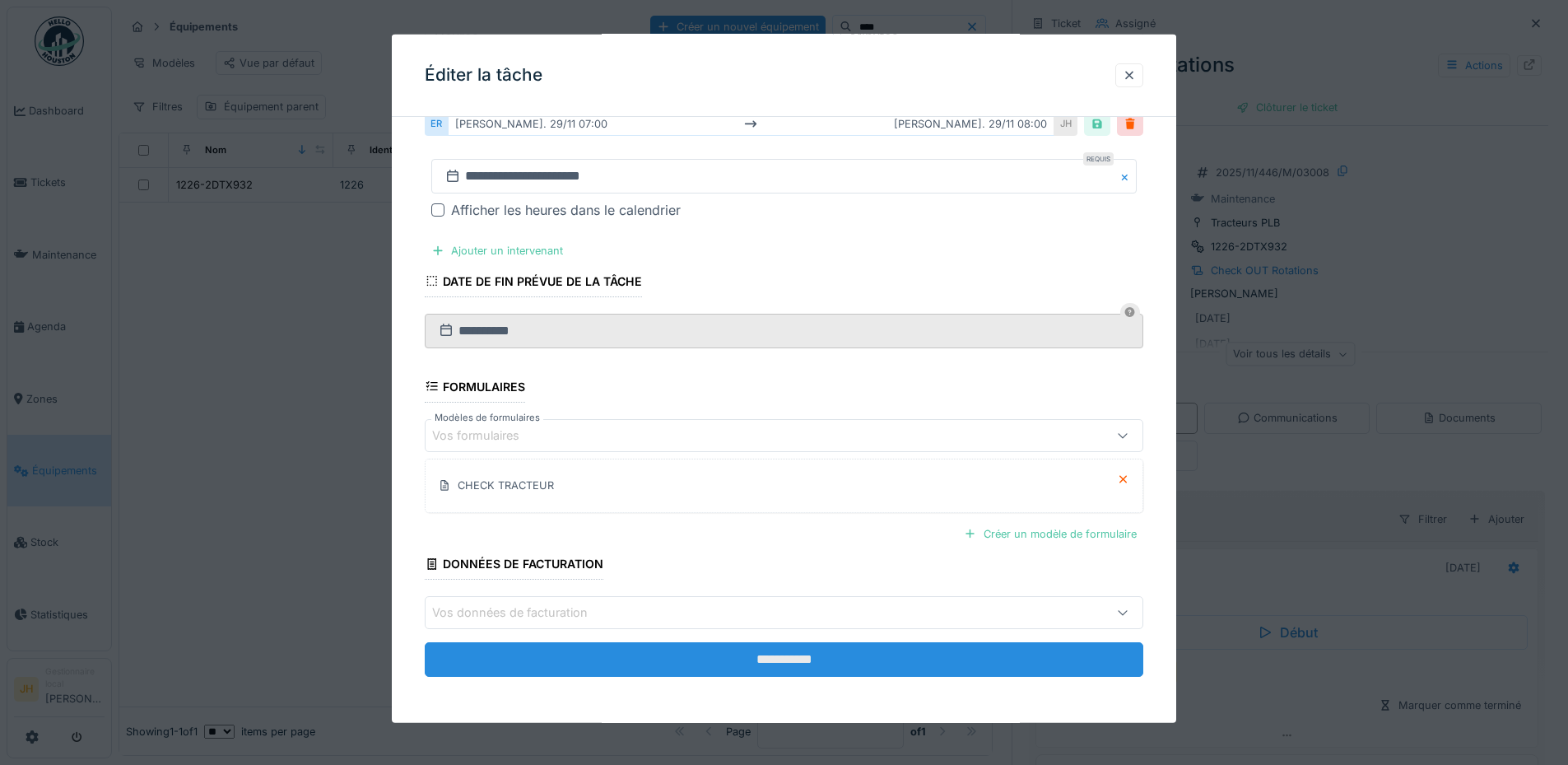
click at [894, 664] on input "**********" at bounding box center [784, 660] width 718 height 35
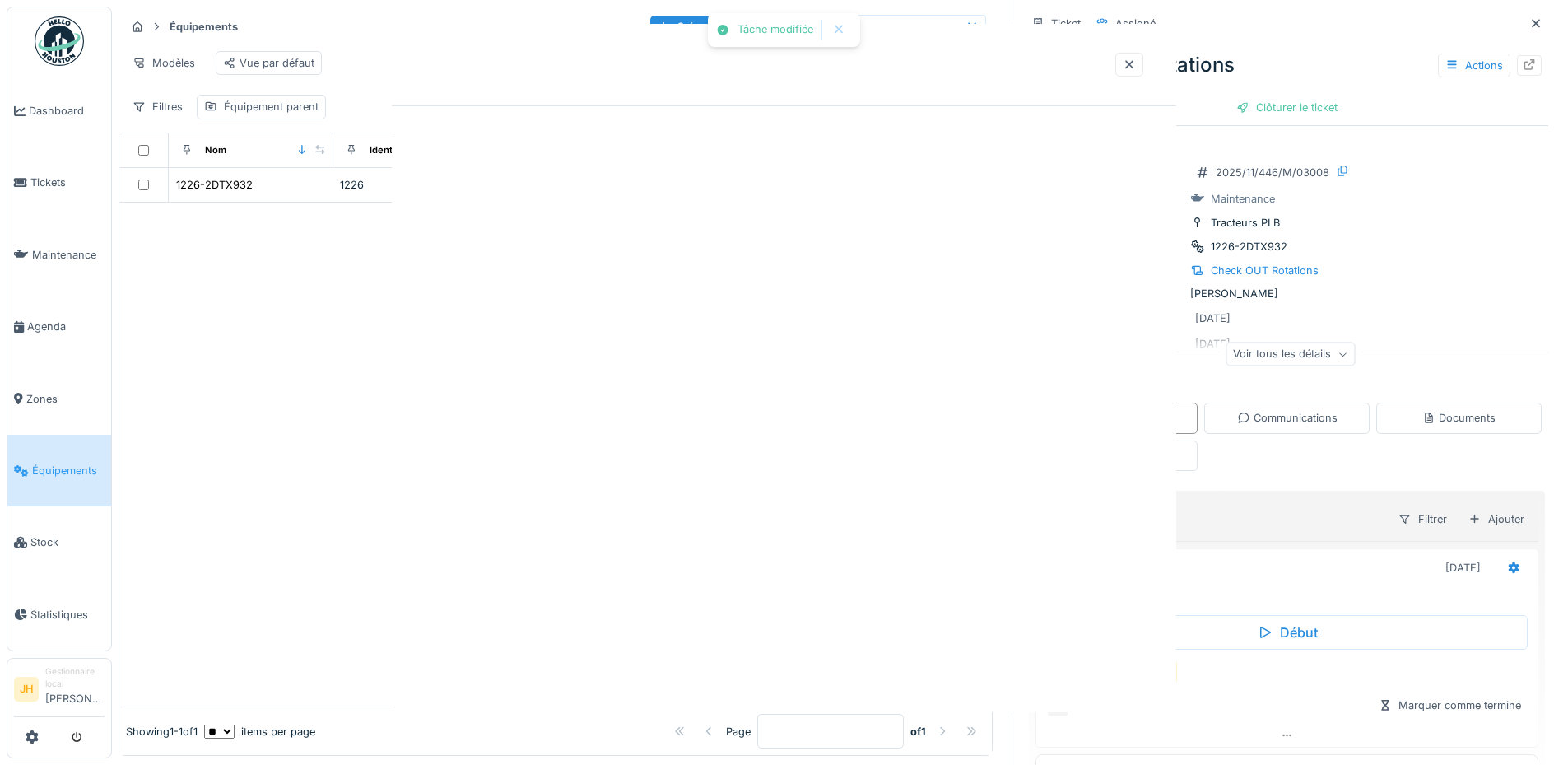
scroll to position [0, 0]
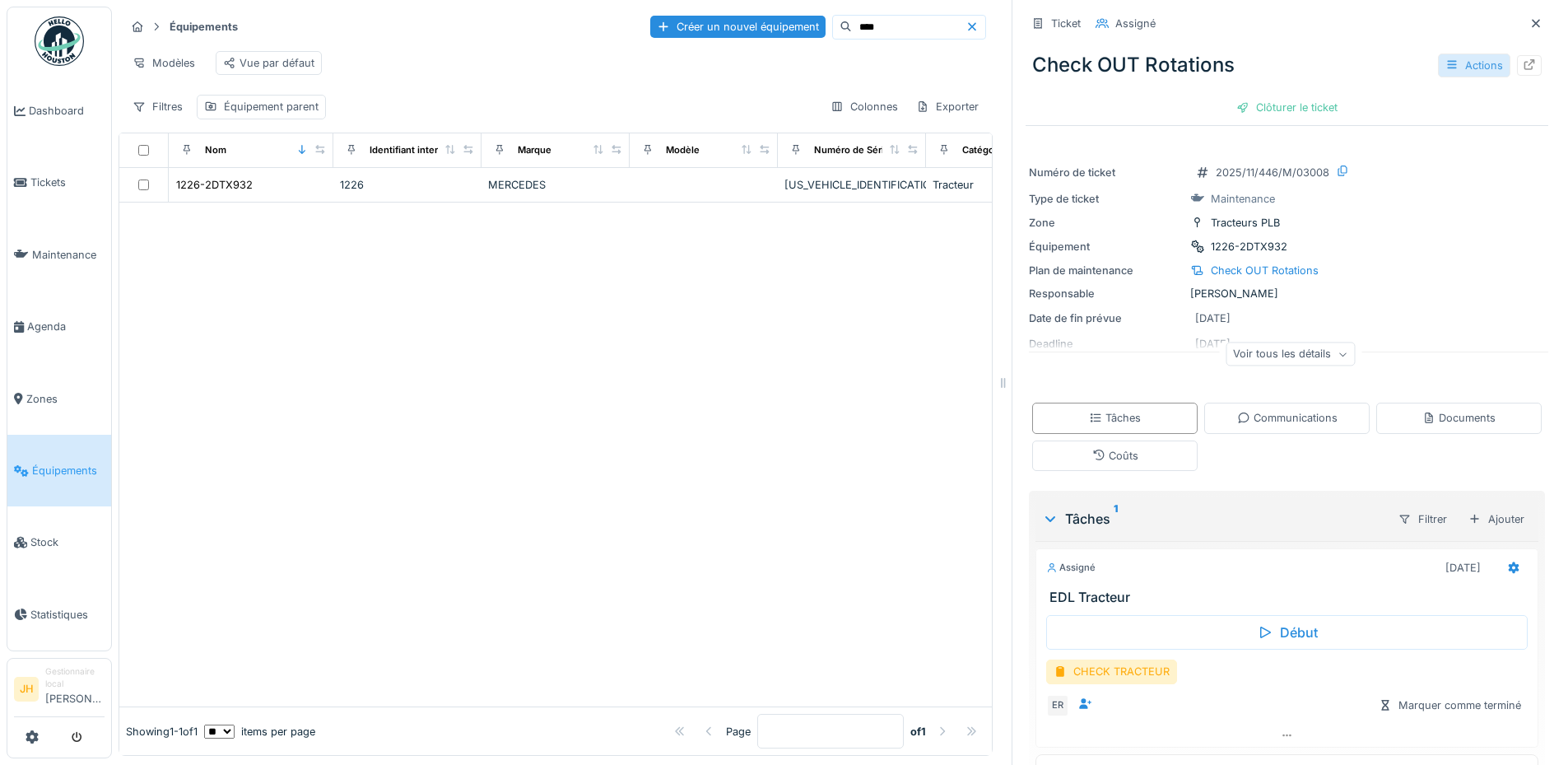
click at [1450, 60] on div "Actions" at bounding box center [1474, 65] width 73 height 24
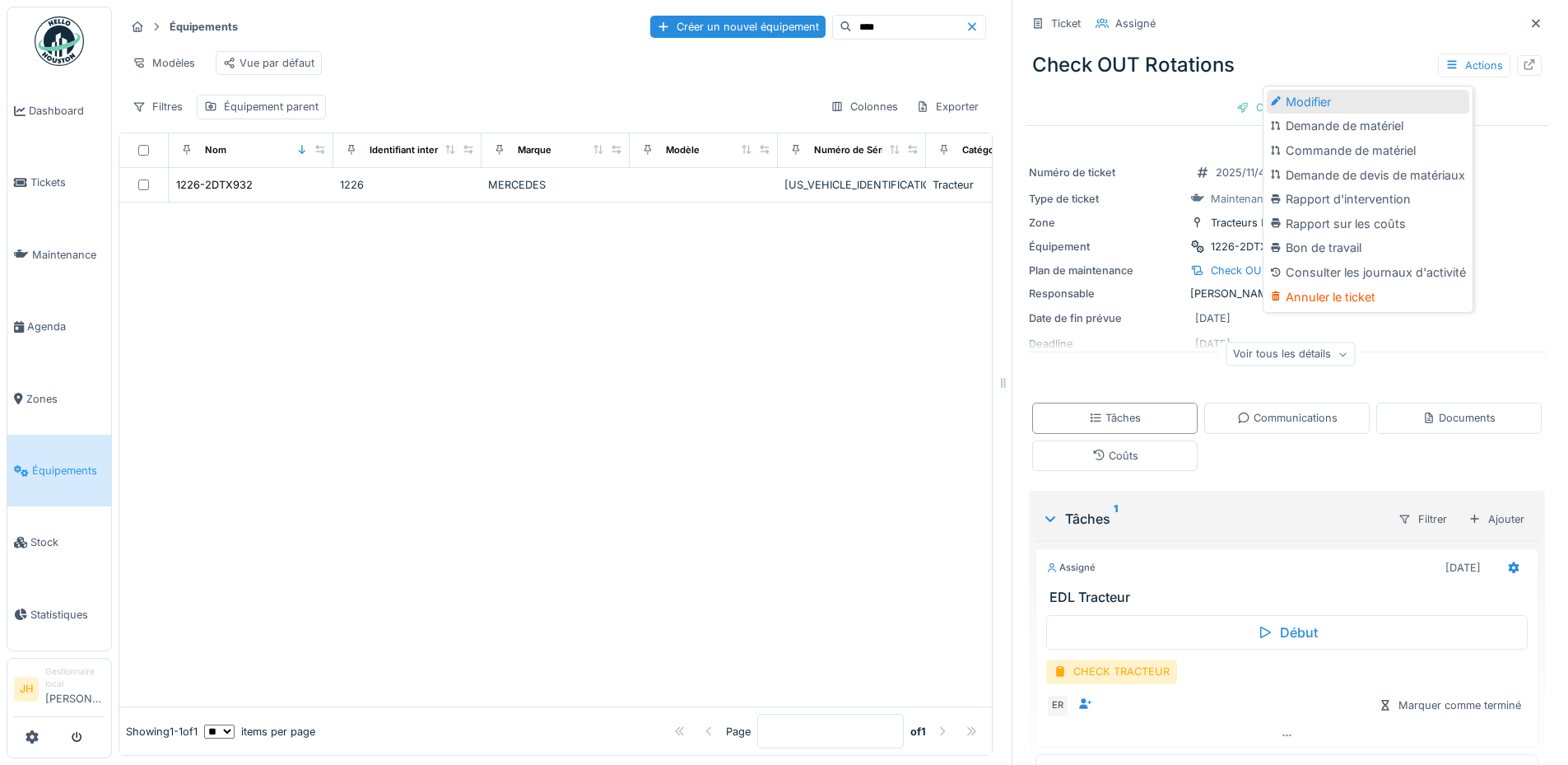
click at [1362, 101] on div "Modifier" at bounding box center [1367, 103] width 203 height 25
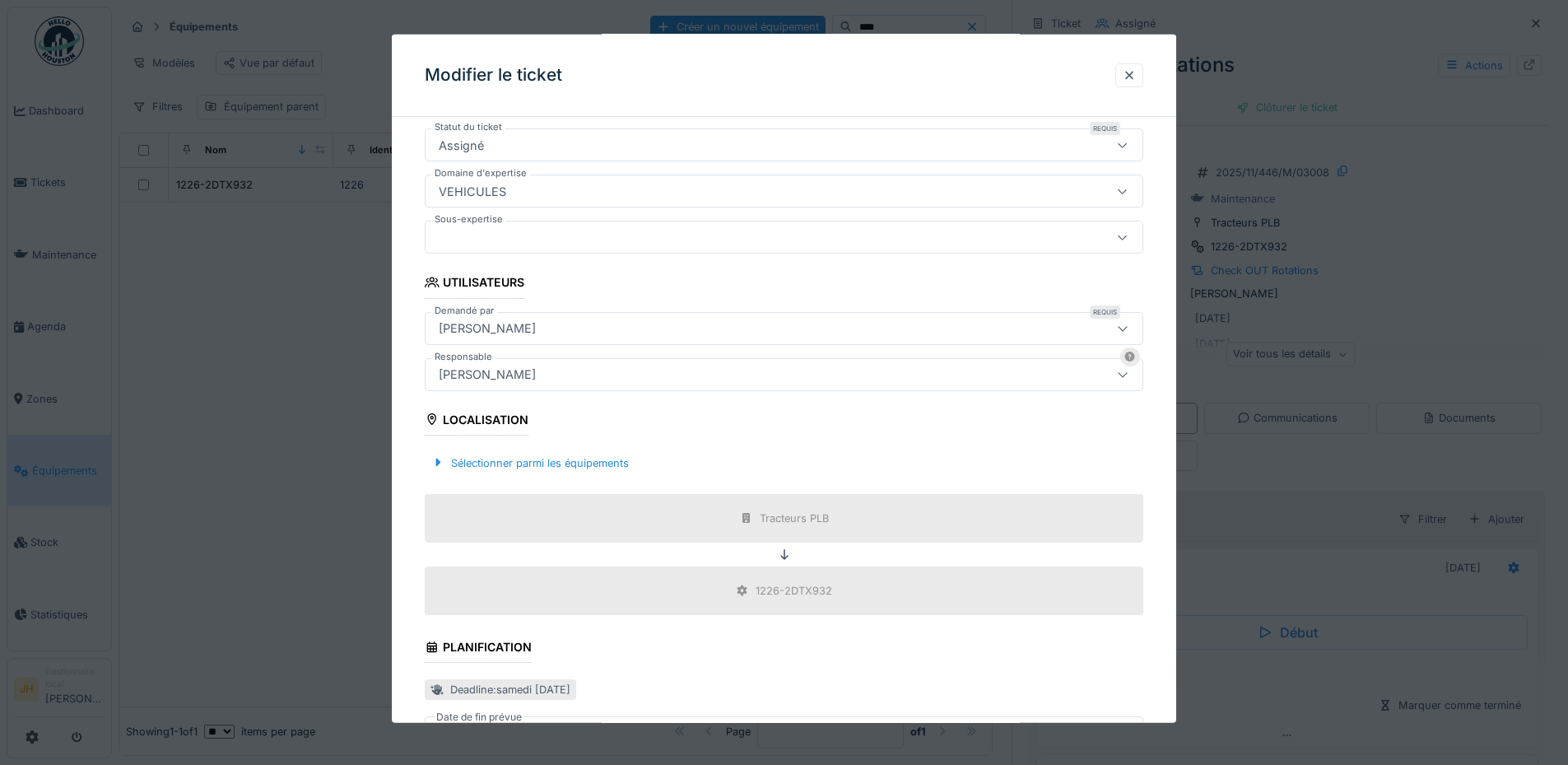
scroll to position [412, 0]
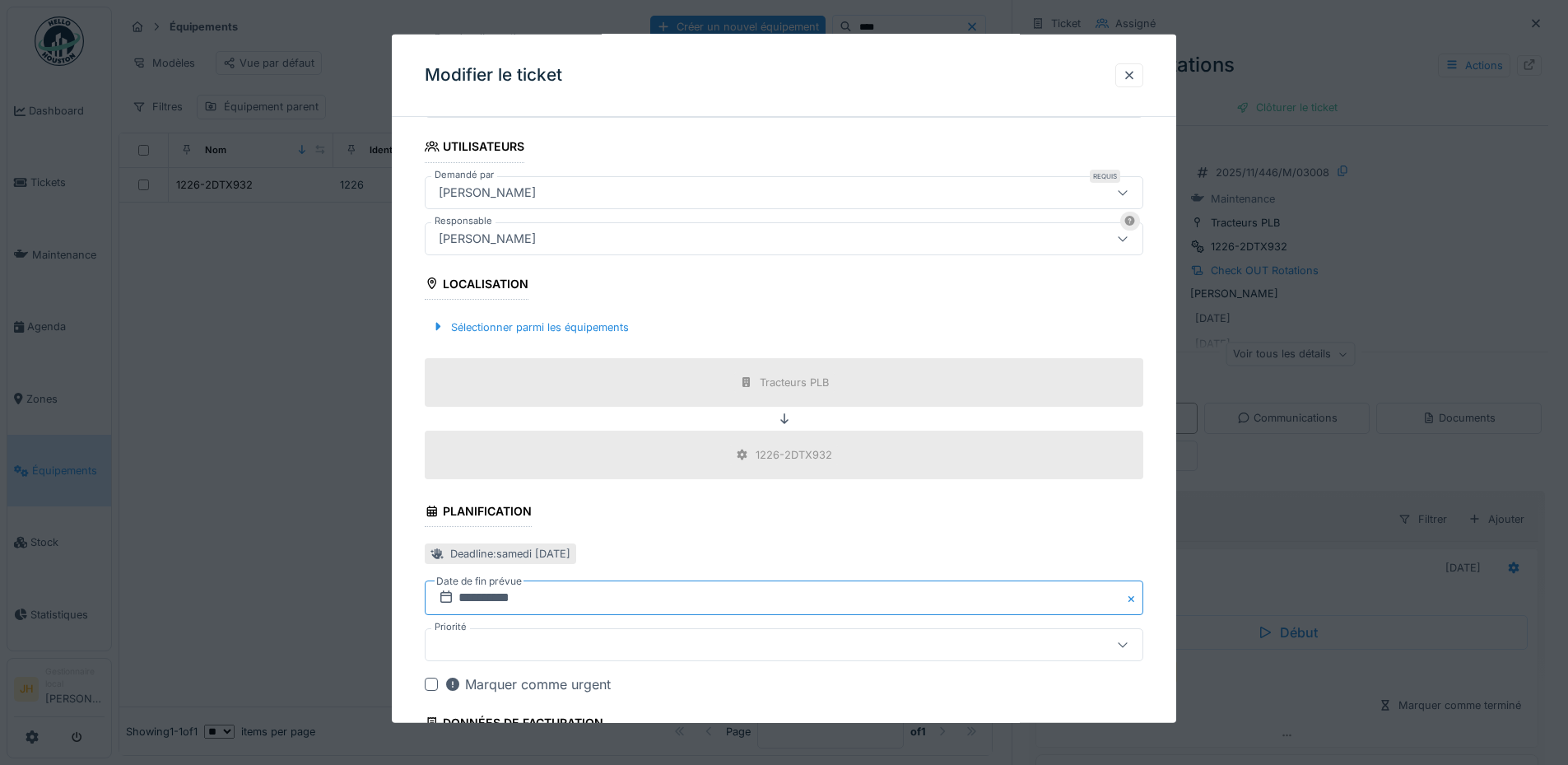
click at [662, 597] on input "**********" at bounding box center [784, 598] width 718 height 35
click at [704, 372] on span "Previous Month" at bounding box center [704, 379] width 0 height 20
click at [847, 442] on div "4" at bounding box center [841, 445] width 22 height 22
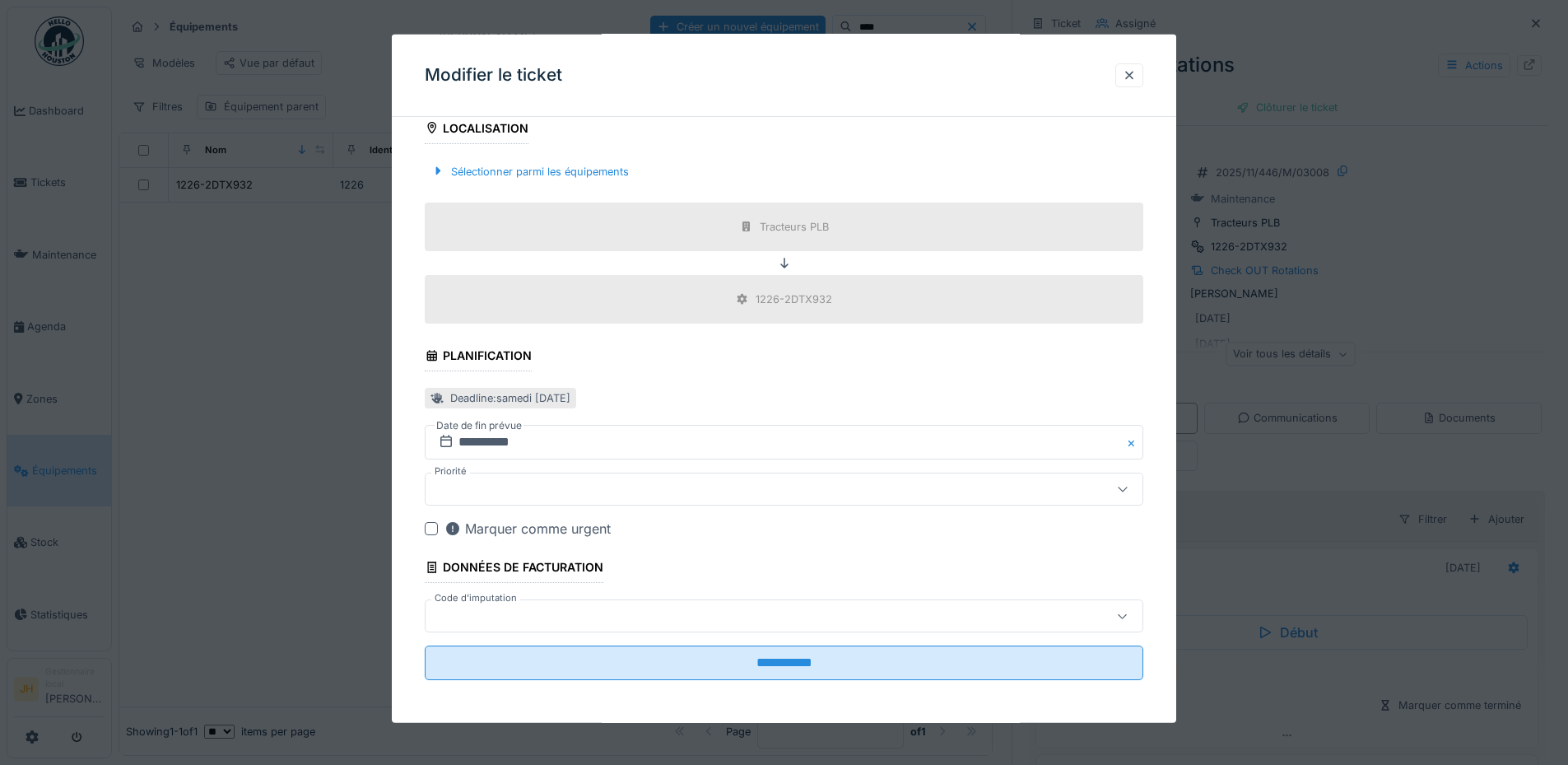
scroll to position [571, 0]
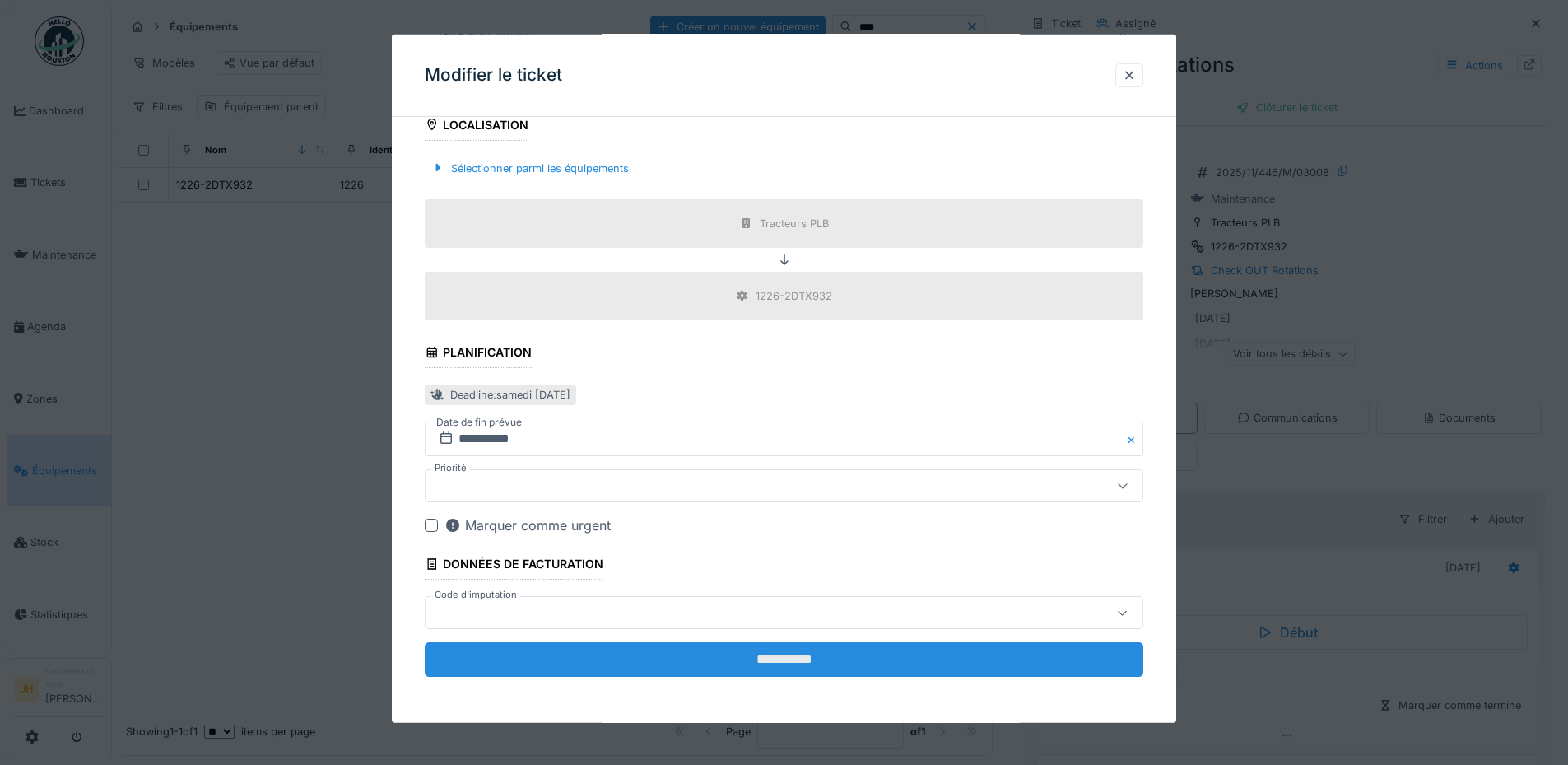
click at [834, 654] on input "**********" at bounding box center [784, 660] width 718 height 35
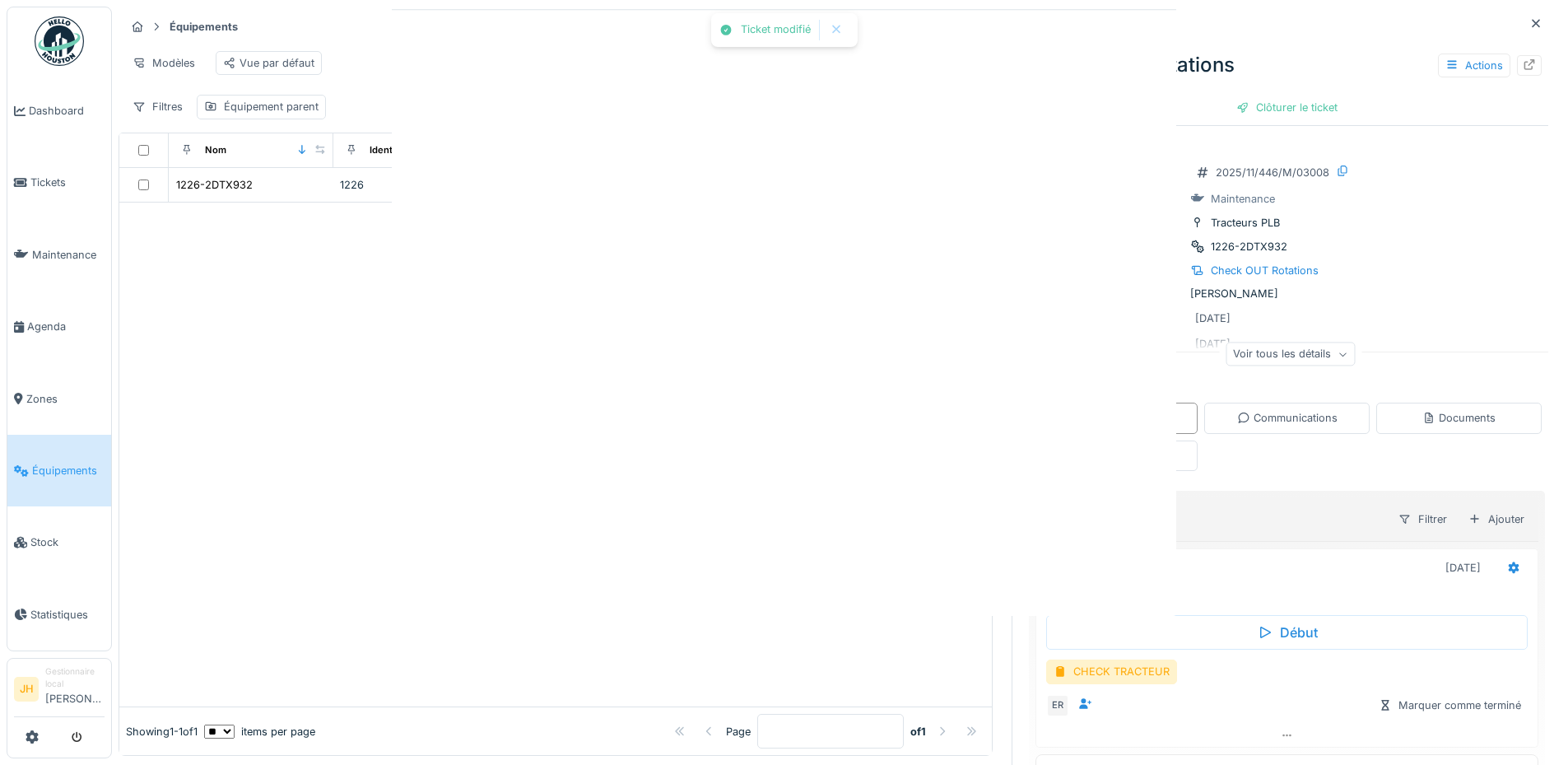
scroll to position [0, 0]
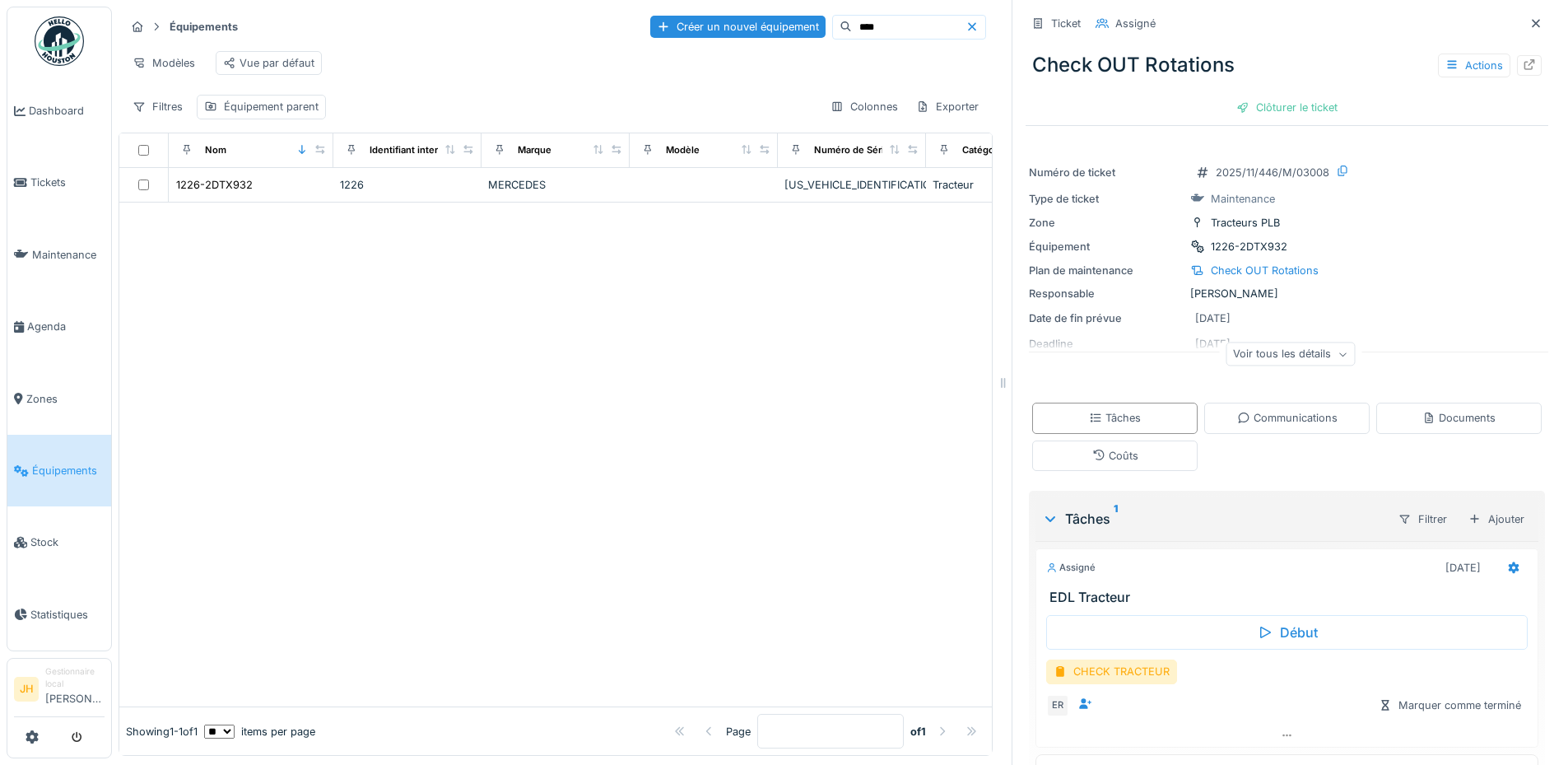
click at [876, 31] on input "****" at bounding box center [908, 27] width 113 height 23
click at [851, 24] on input "****" at bounding box center [908, 27] width 113 height 23
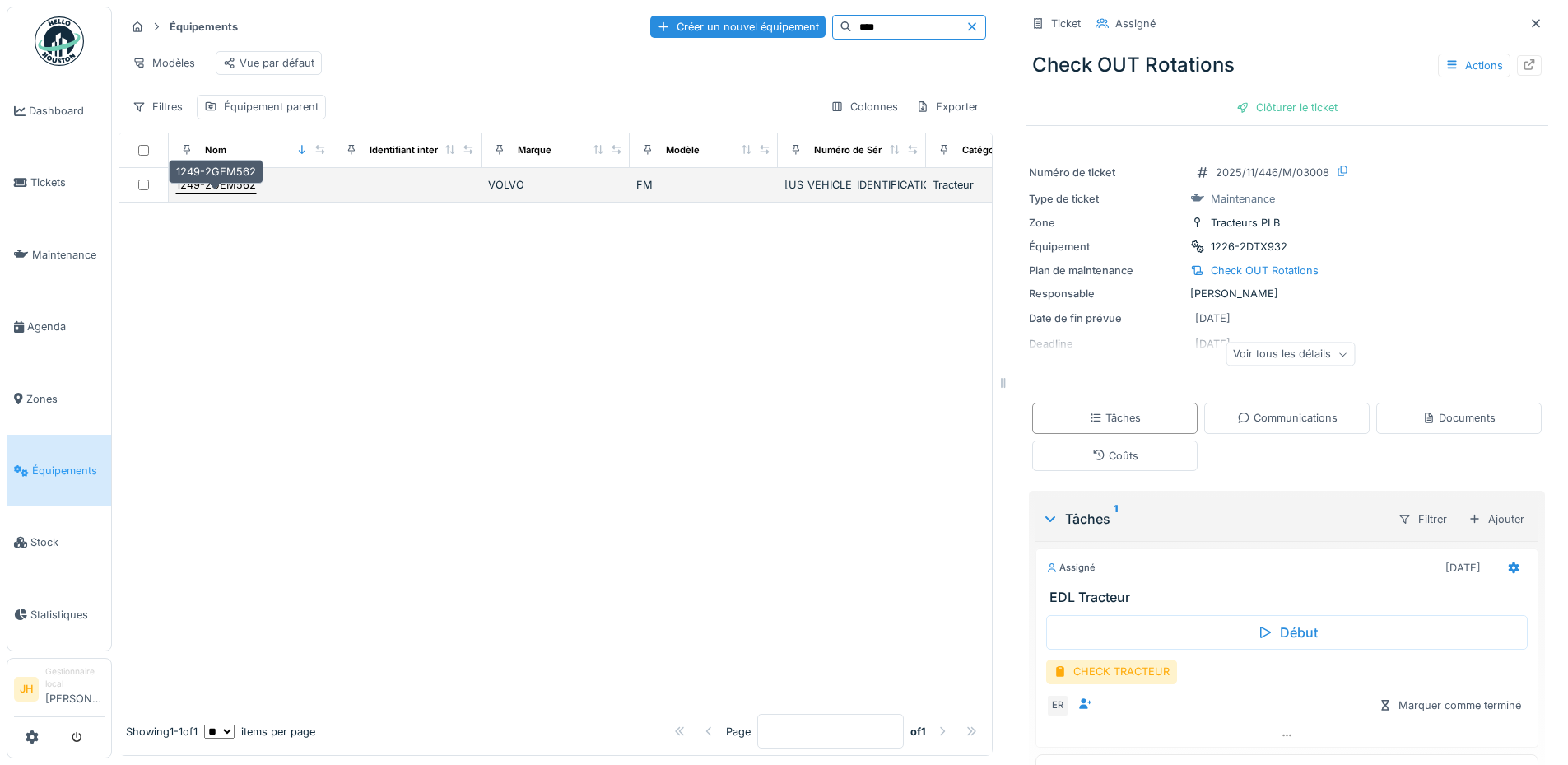
type input "****"
click at [225, 190] on div "1249-2GEM562" at bounding box center [216, 184] width 80 height 16
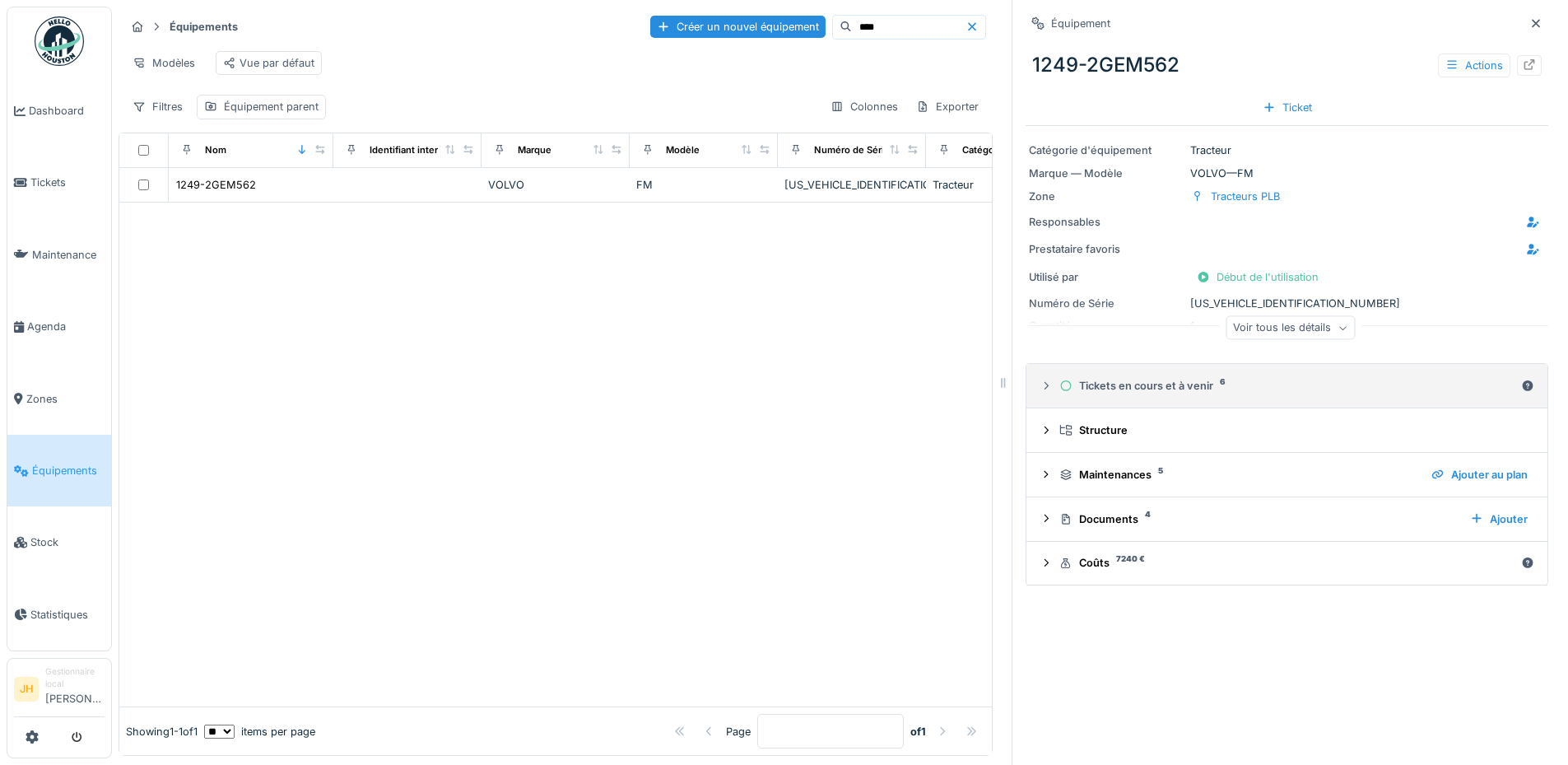
click at [1164, 385] on div "Tickets en cours et à venir 6" at bounding box center [1286, 385] width 455 height 16
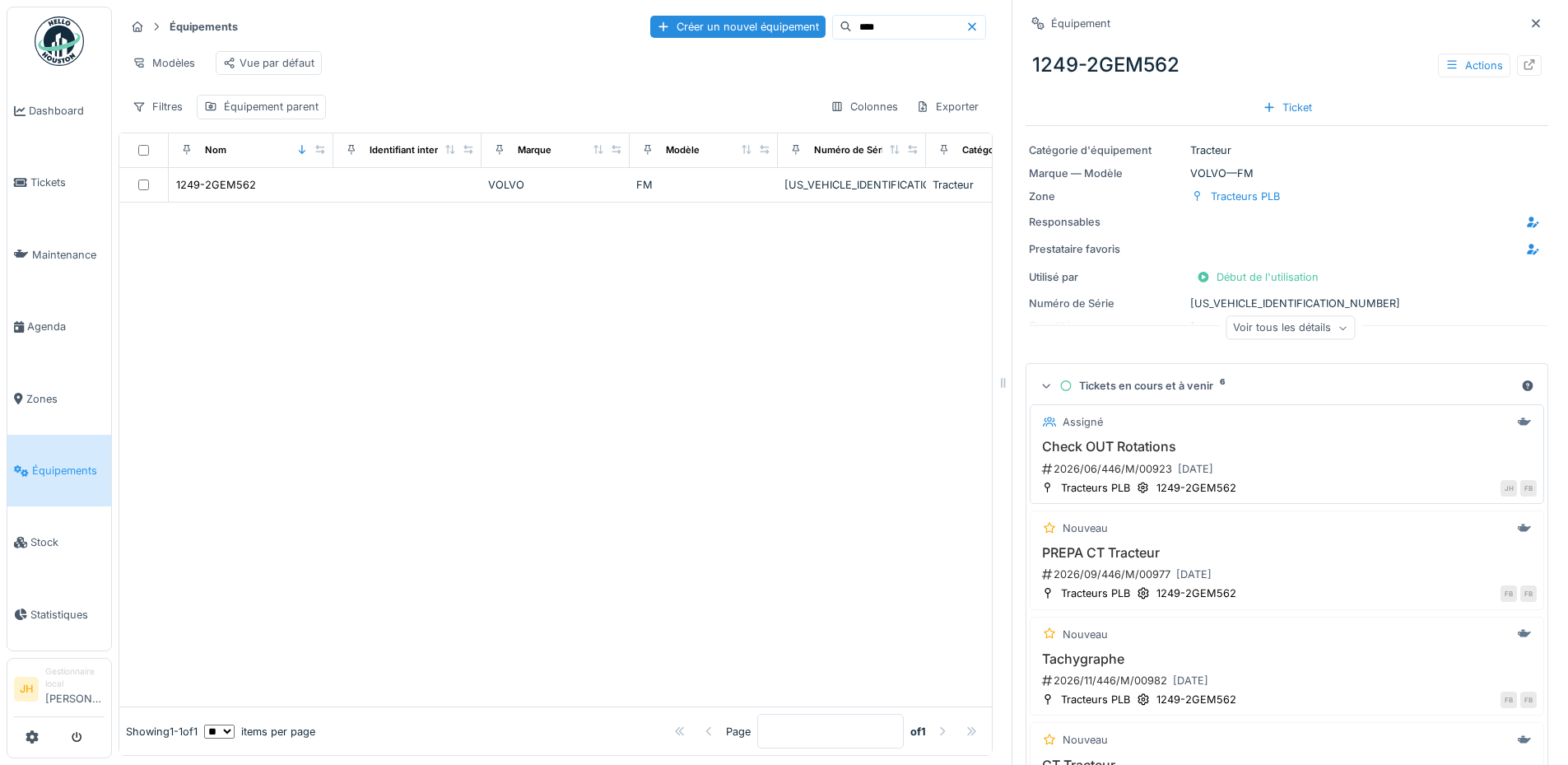
click at [1109, 442] on h3 "Check OUT Rotations" at bounding box center [1286, 447] width 499 height 16
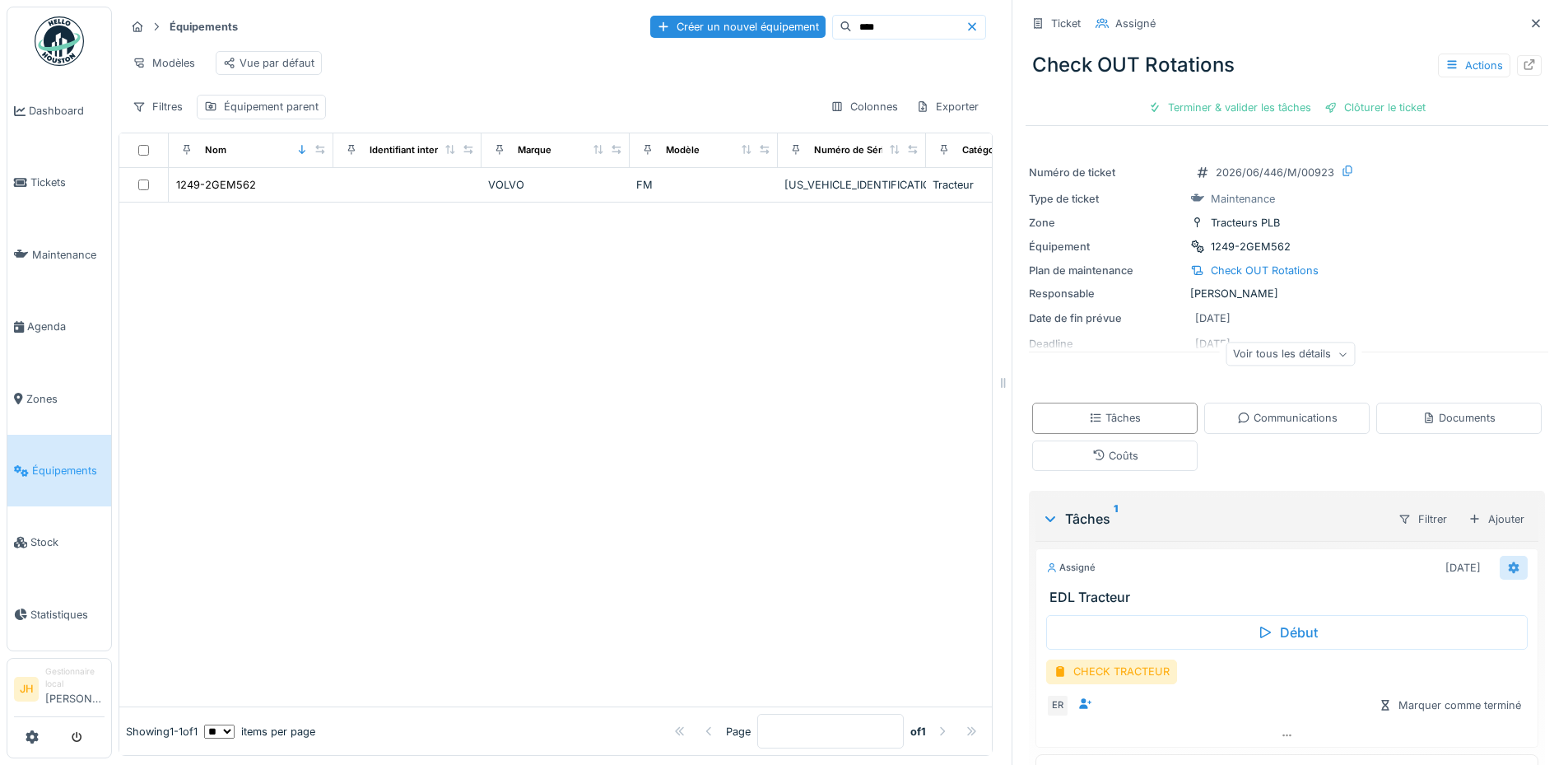
click at [1507, 576] on div at bounding box center [1513, 567] width 13 height 16
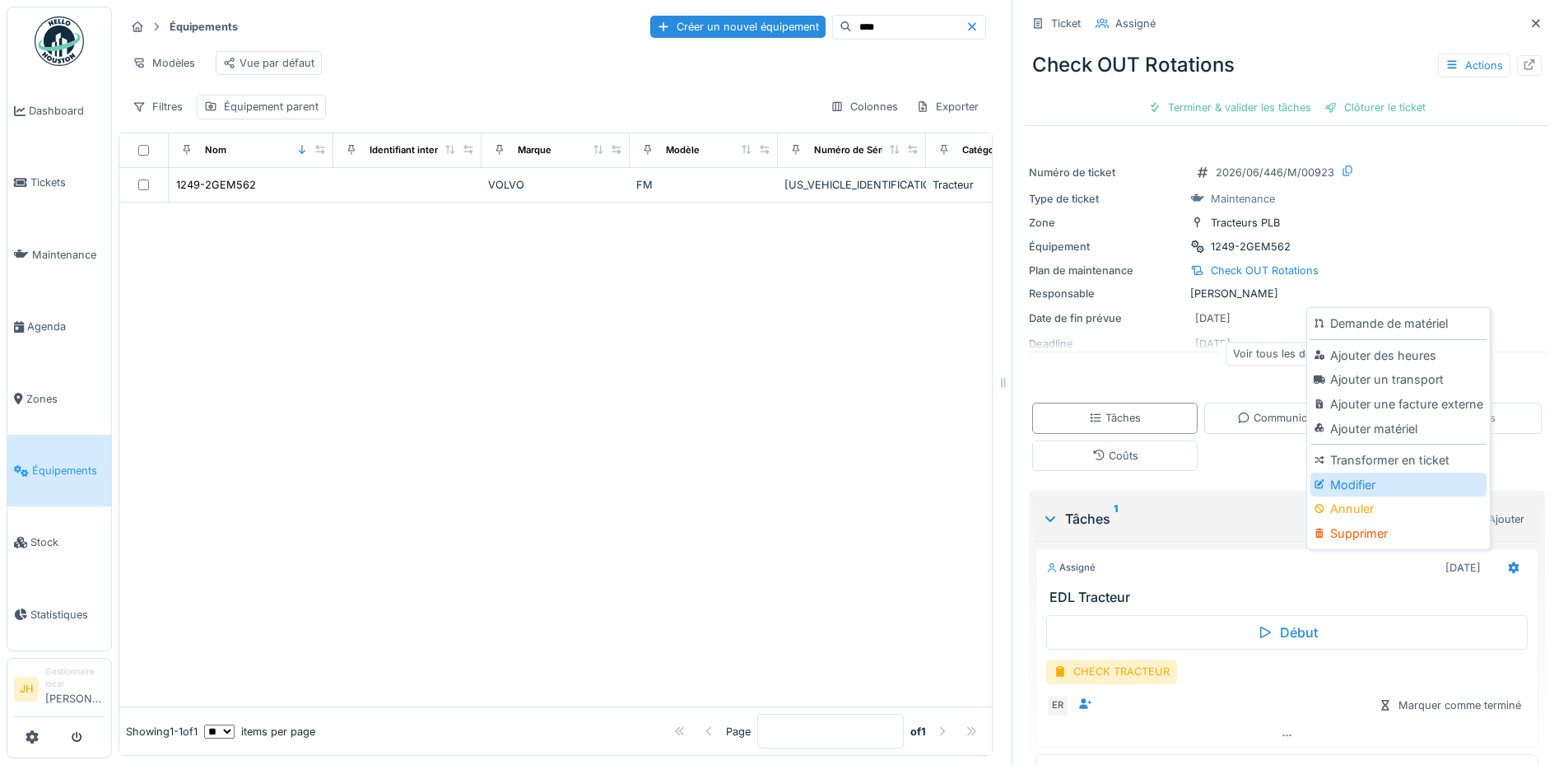
click at [1392, 485] on div "Modifier" at bounding box center [1398, 485] width 175 height 25
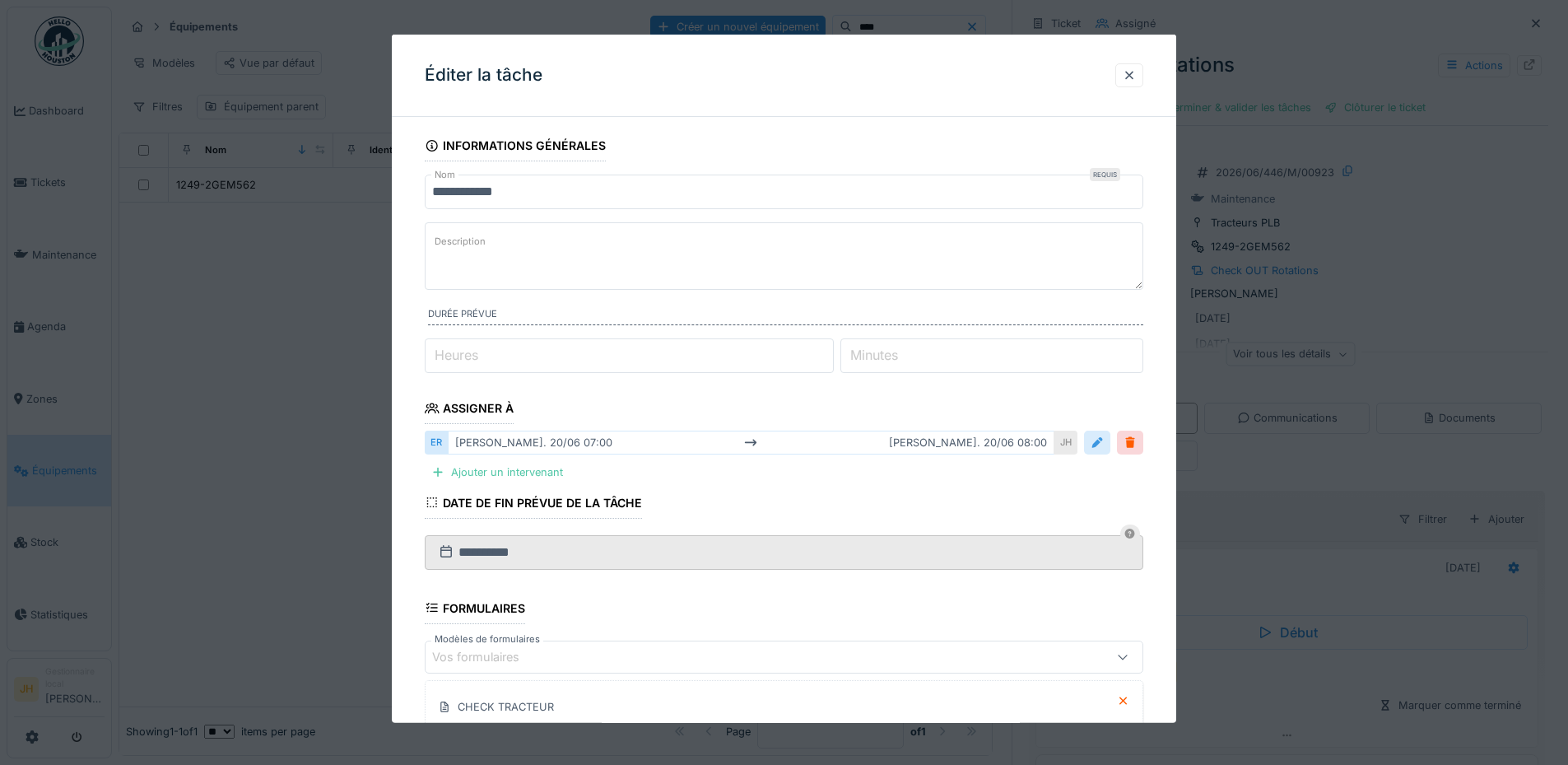
click at [1101, 433] on div at bounding box center [1097, 442] width 26 height 24
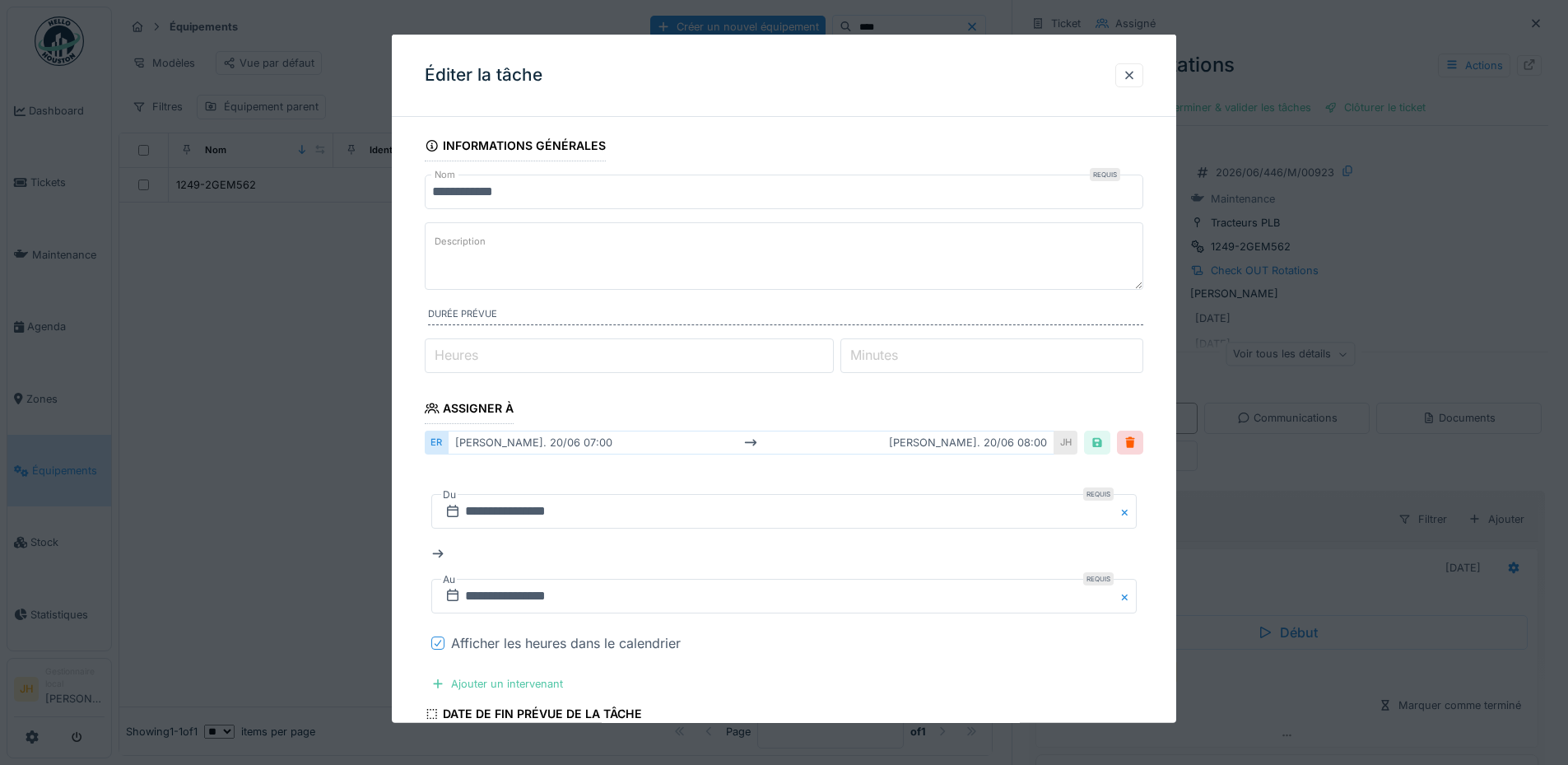
click at [439, 644] on icon at bounding box center [438, 643] width 7 height 7
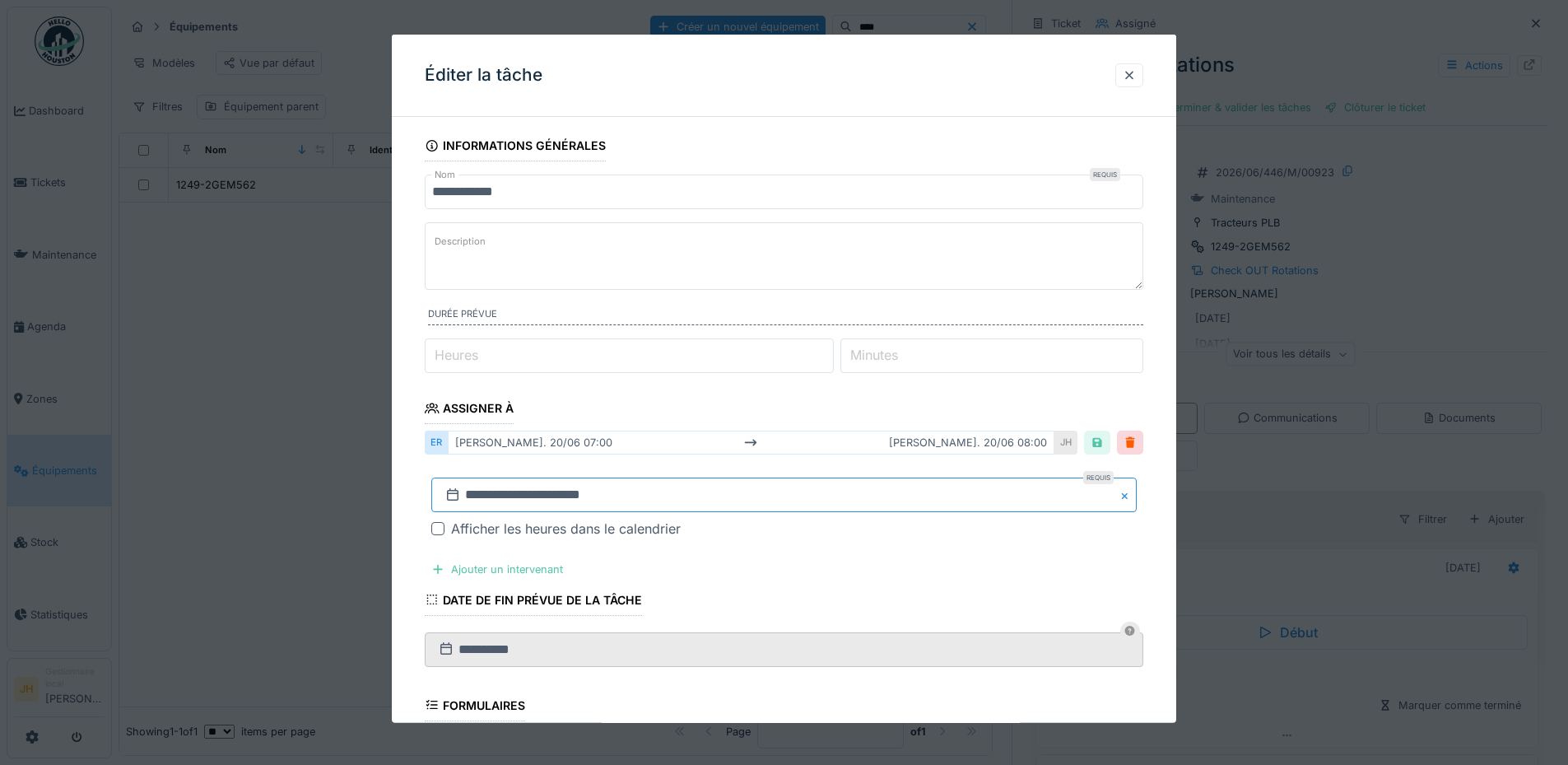
click at [556, 509] on input "**********" at bounding box center [784, 495] width 705 height 35
click at [828, 292] on div "juin 2026" at bounding box center [786, 289] width 198 height 14
click at [828, 291] on div "juin 2026" at bounding box center [786, 289] width 198 height 14
click at [834, 290] on span at bounding box center [832, 288] width 11 height 11
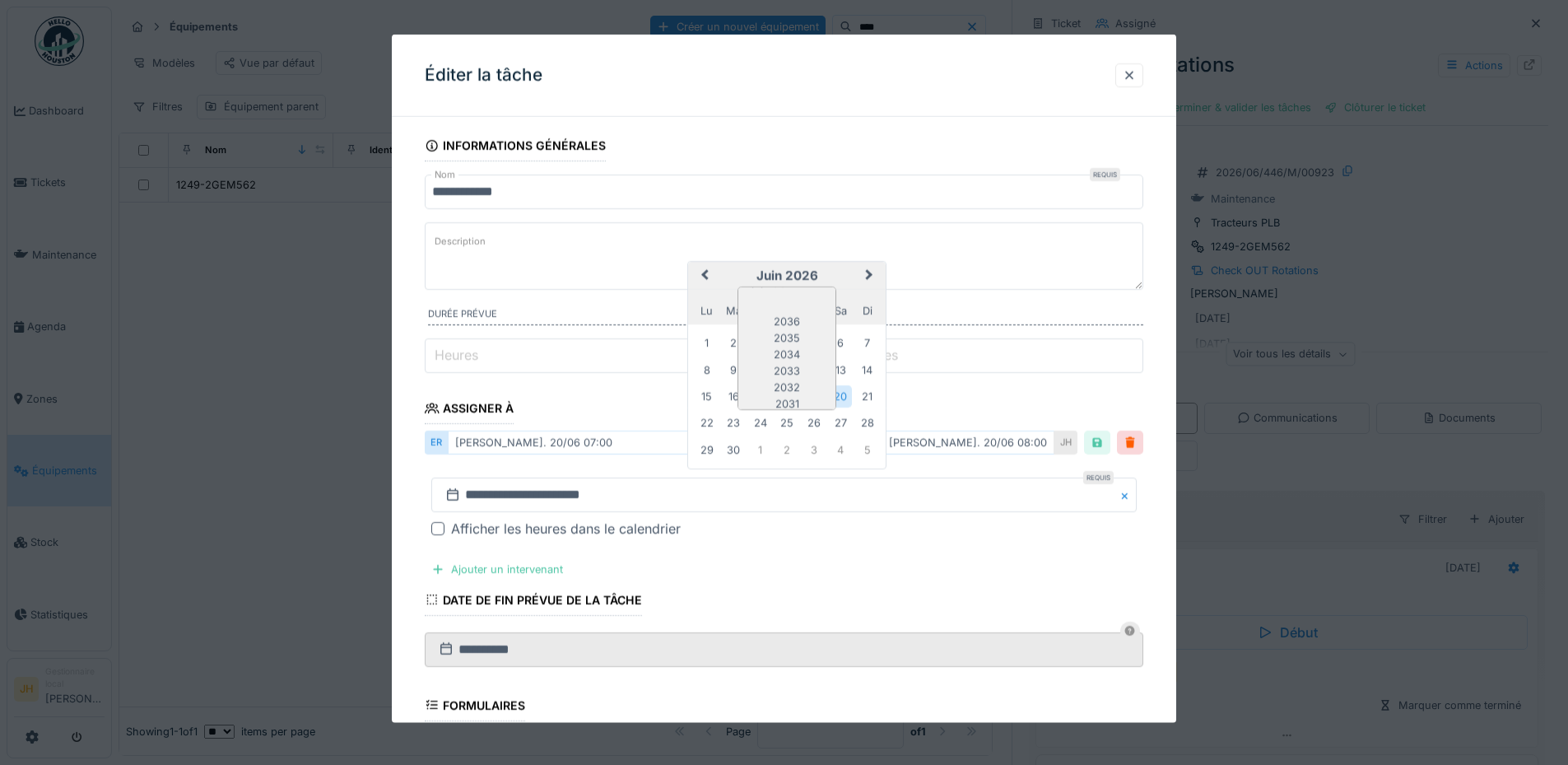
scroll to position [138, 0]
click at [787, 367] on div "2025" at bounding box center [786, 365] width 97 height 17
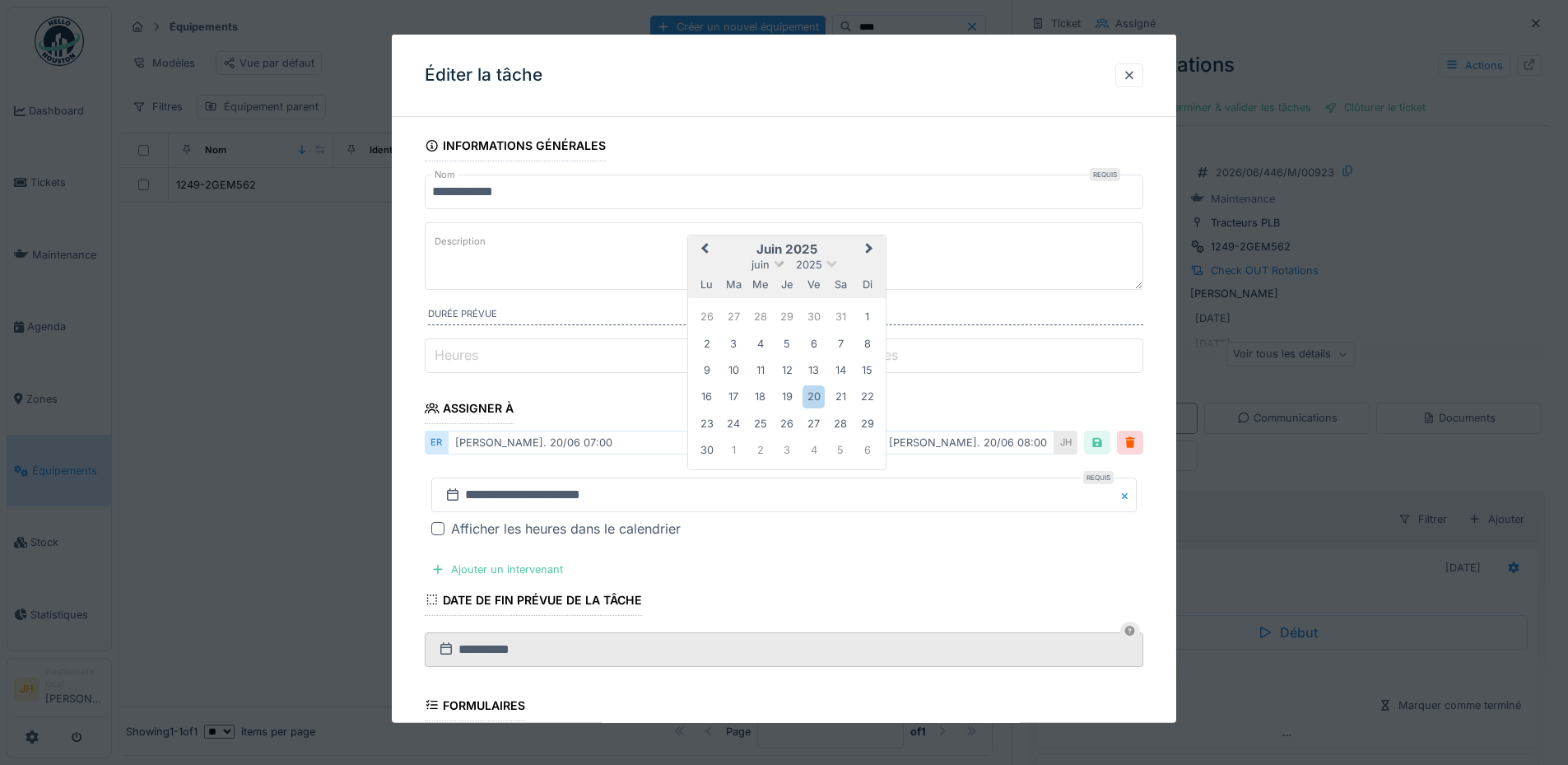
click at [779, 263] on span at bounding box center [779, 261] width 11 height 11
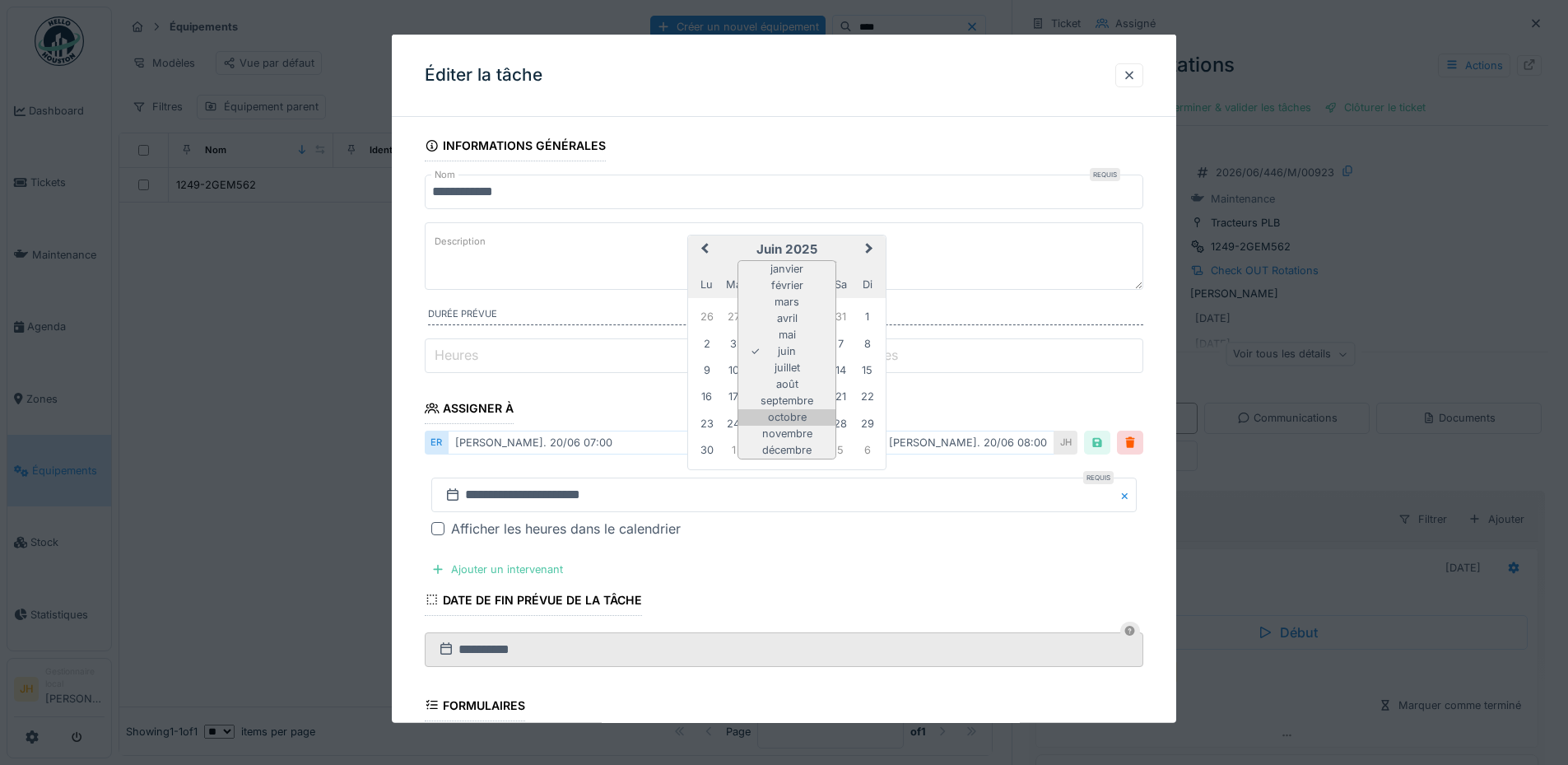
click at [784, 414] on div "octobre" at bounding box center [786, 418] width 97 height 17
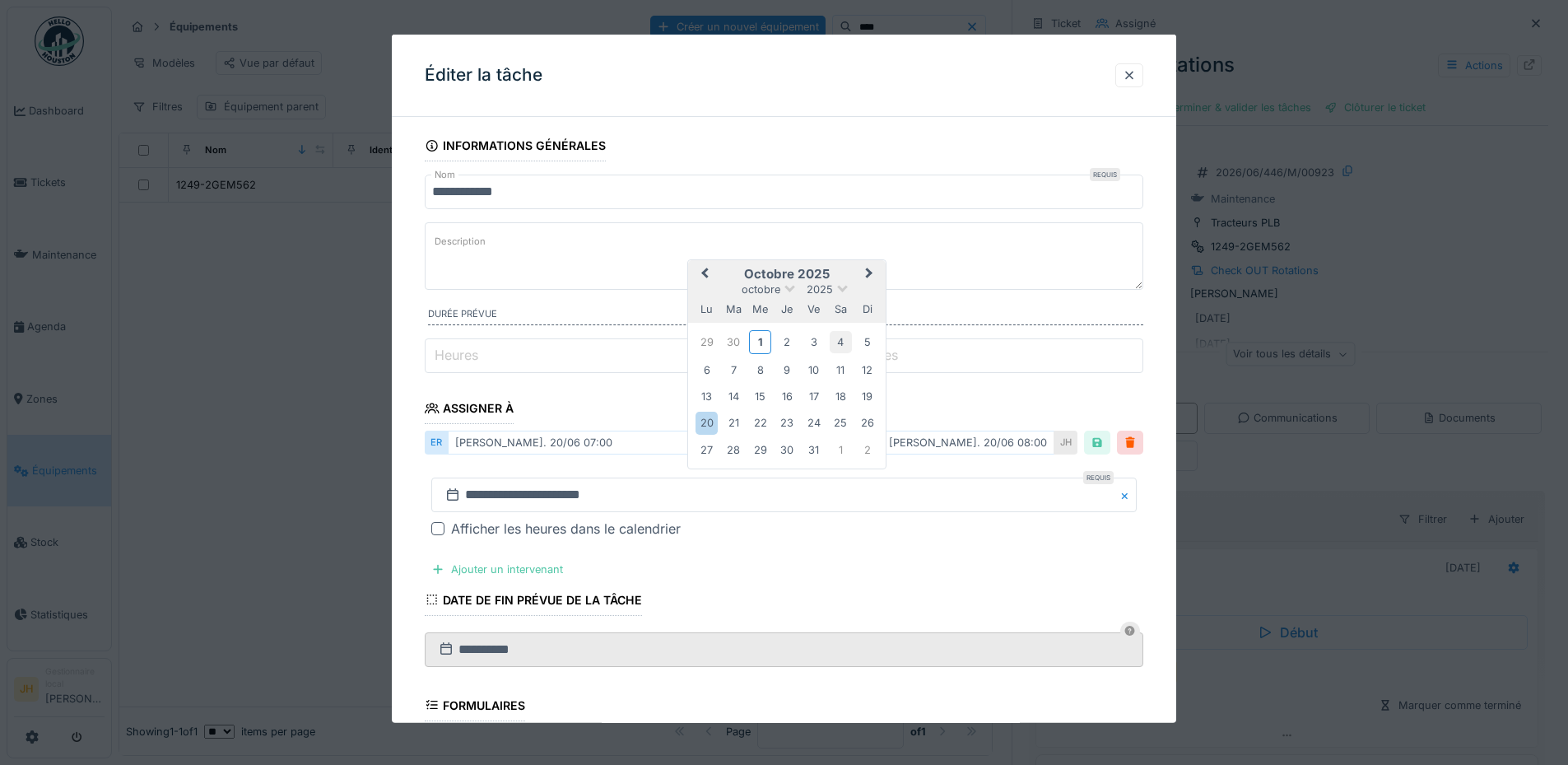
click at [848, 340] on div "4" at bounding box center [841, 342] width 22 height 22
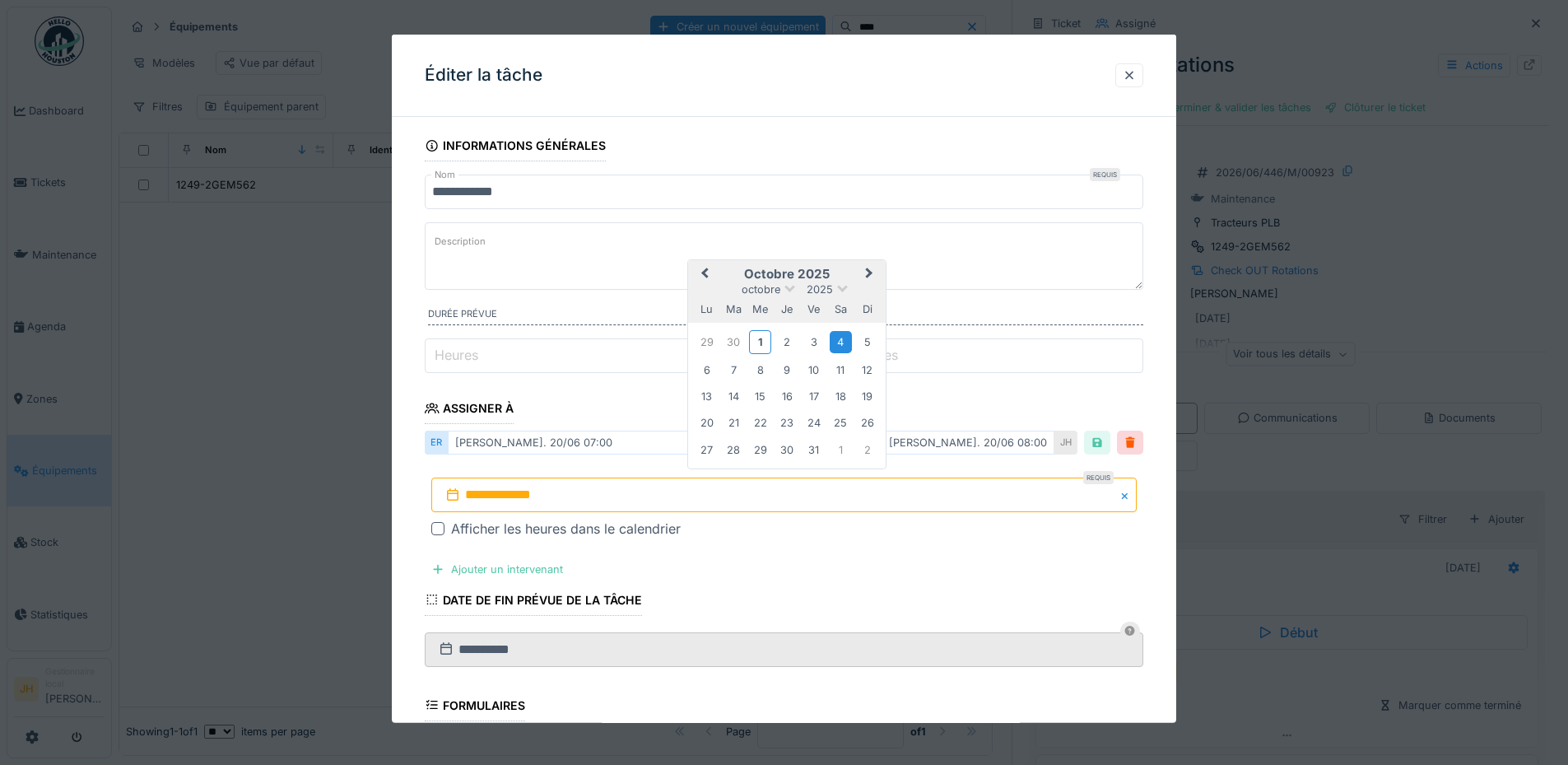
click at [848, 340] on div "4" at bounding box center [841, 342] width 22 height 22
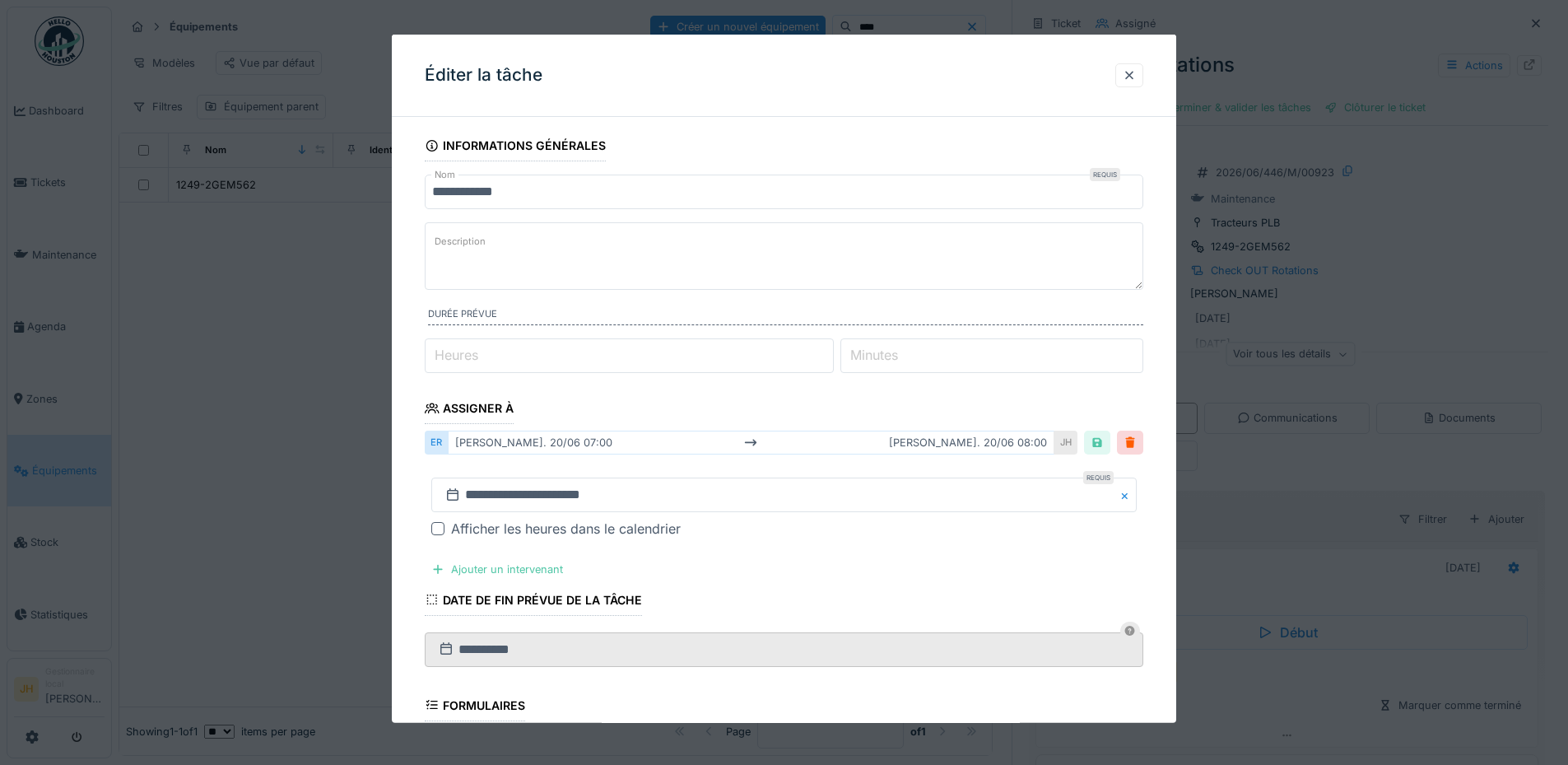
scroll to position [318, 0]
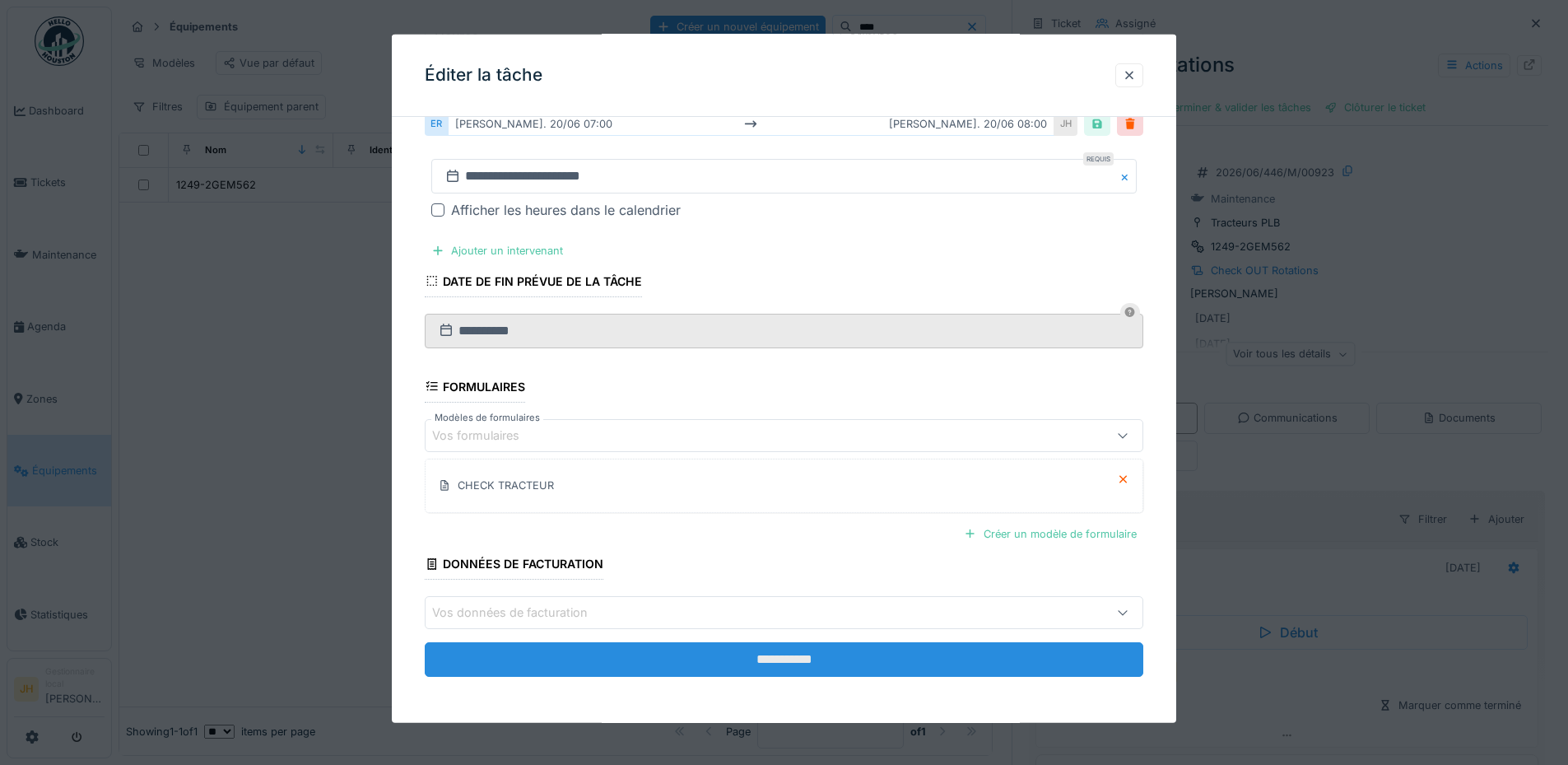
click at [951, 664] on input "**********" at bounding box center [784, 660] width 718 height 35
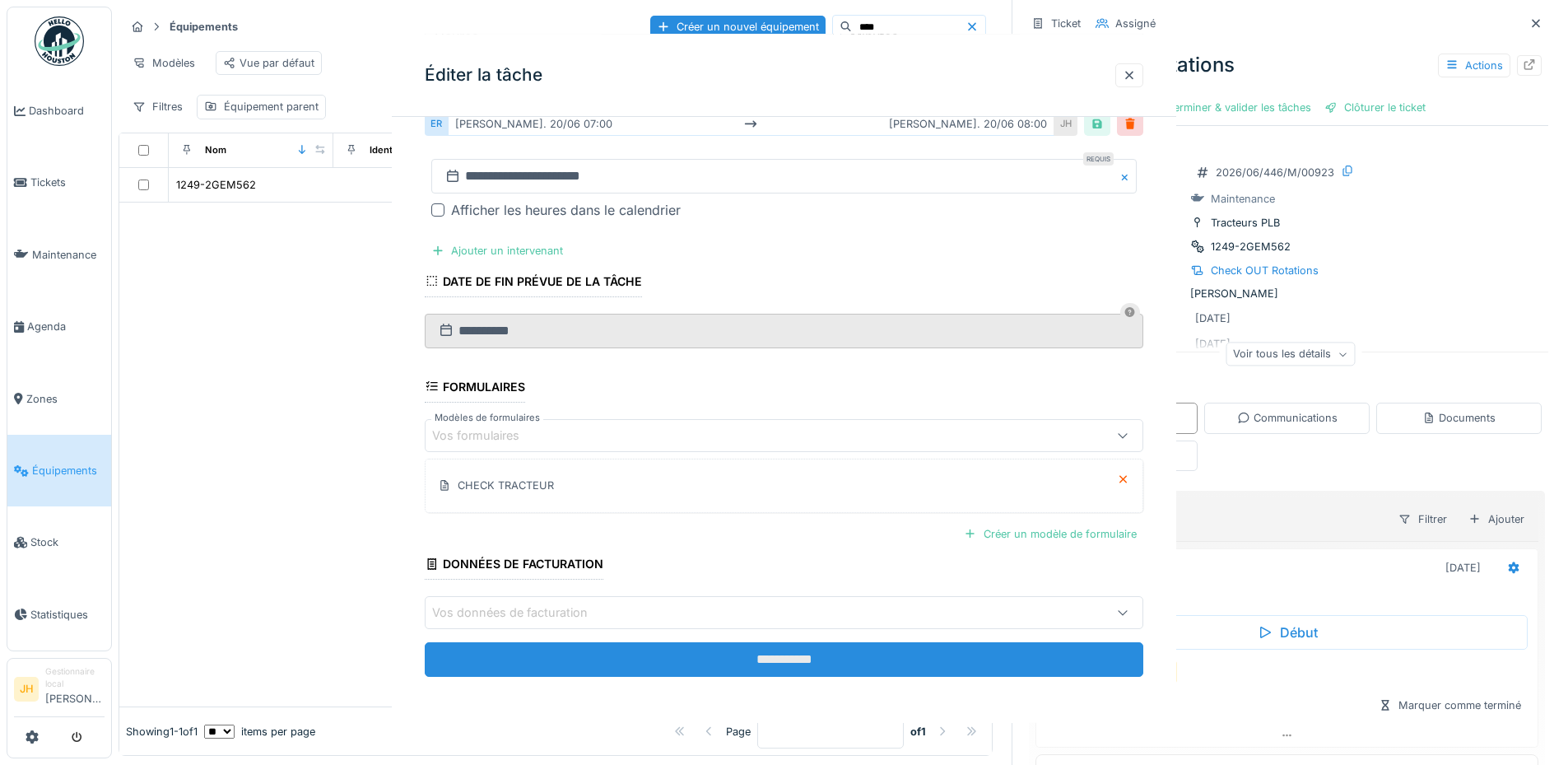
scroll to position [0, 0]
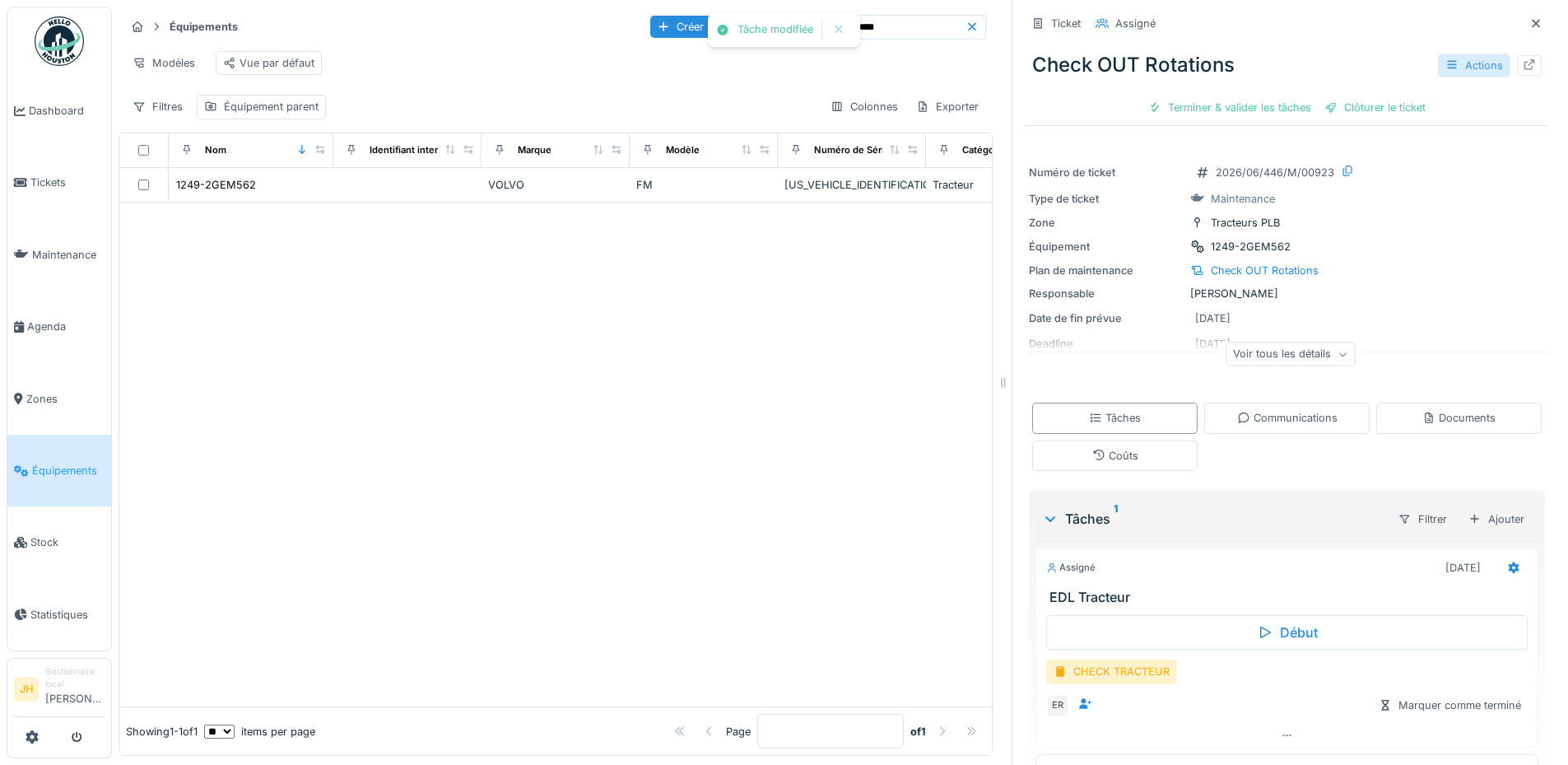
click at [1442, 60] on div "Actions" at bounding box center [1474, 65] width 73 height 24
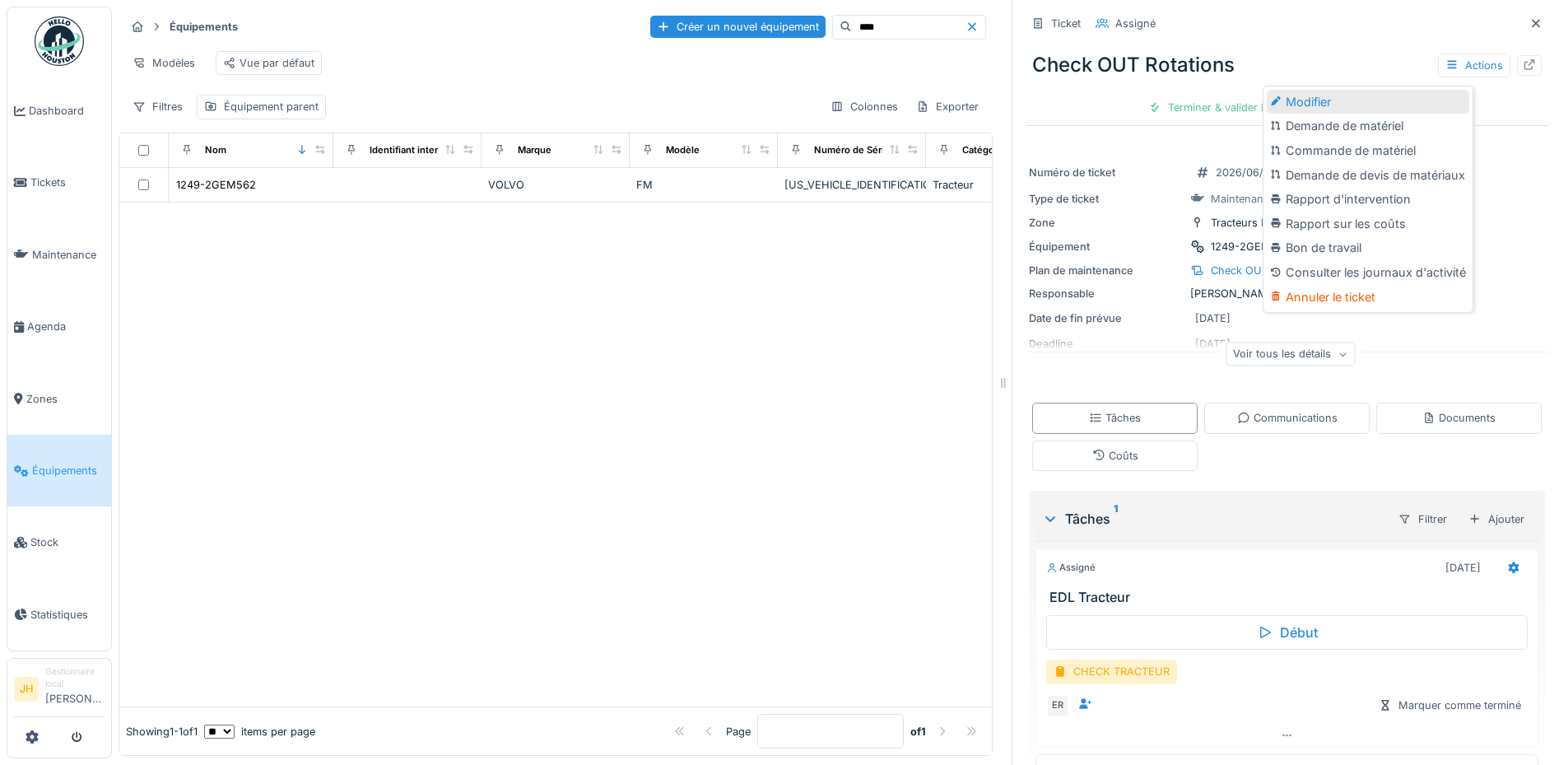
click at [1373, 99] on div "Modifier" at bounding box center [1367, 103] width 203 height 25
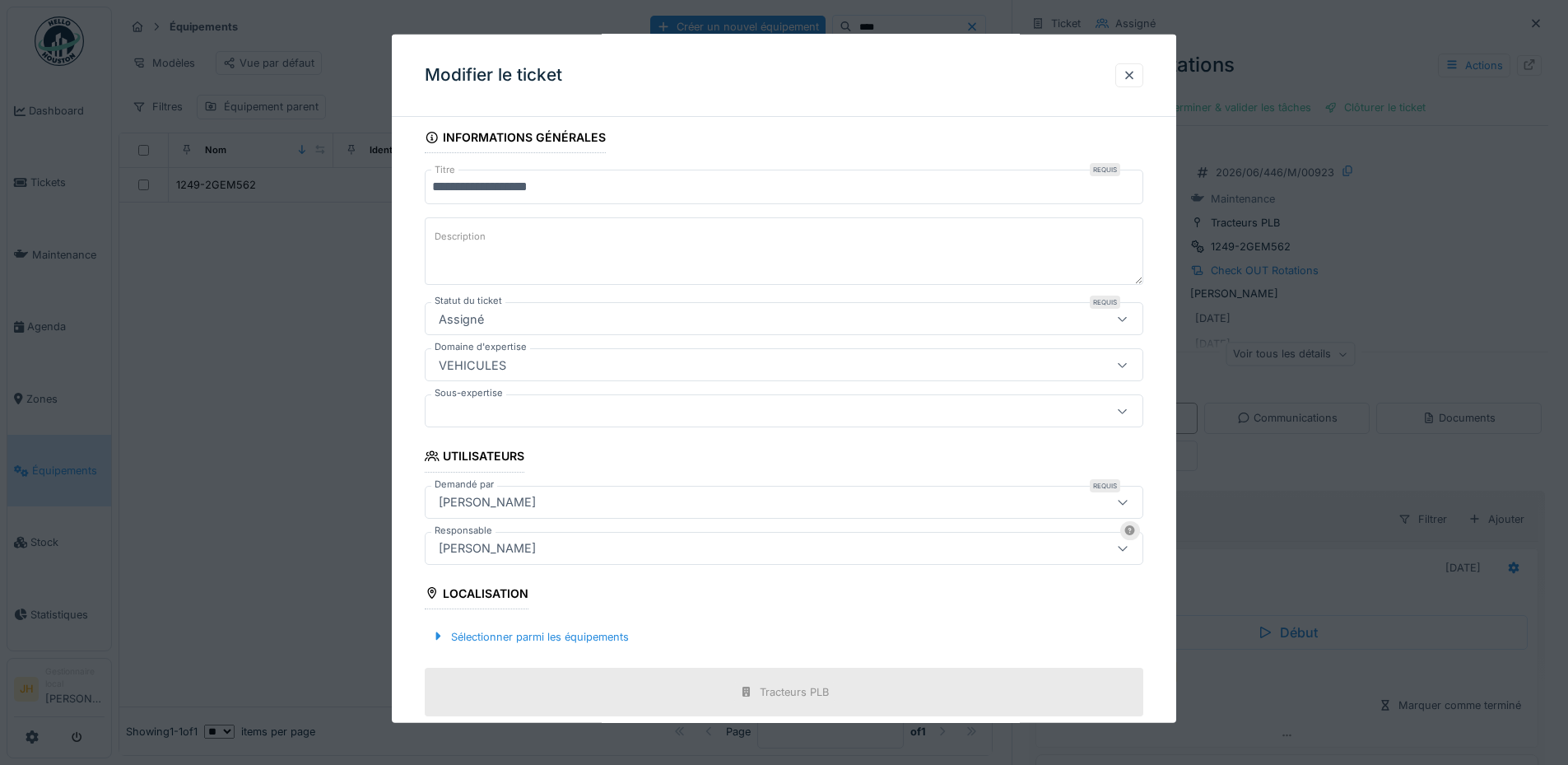
scroll to position [412, 0]
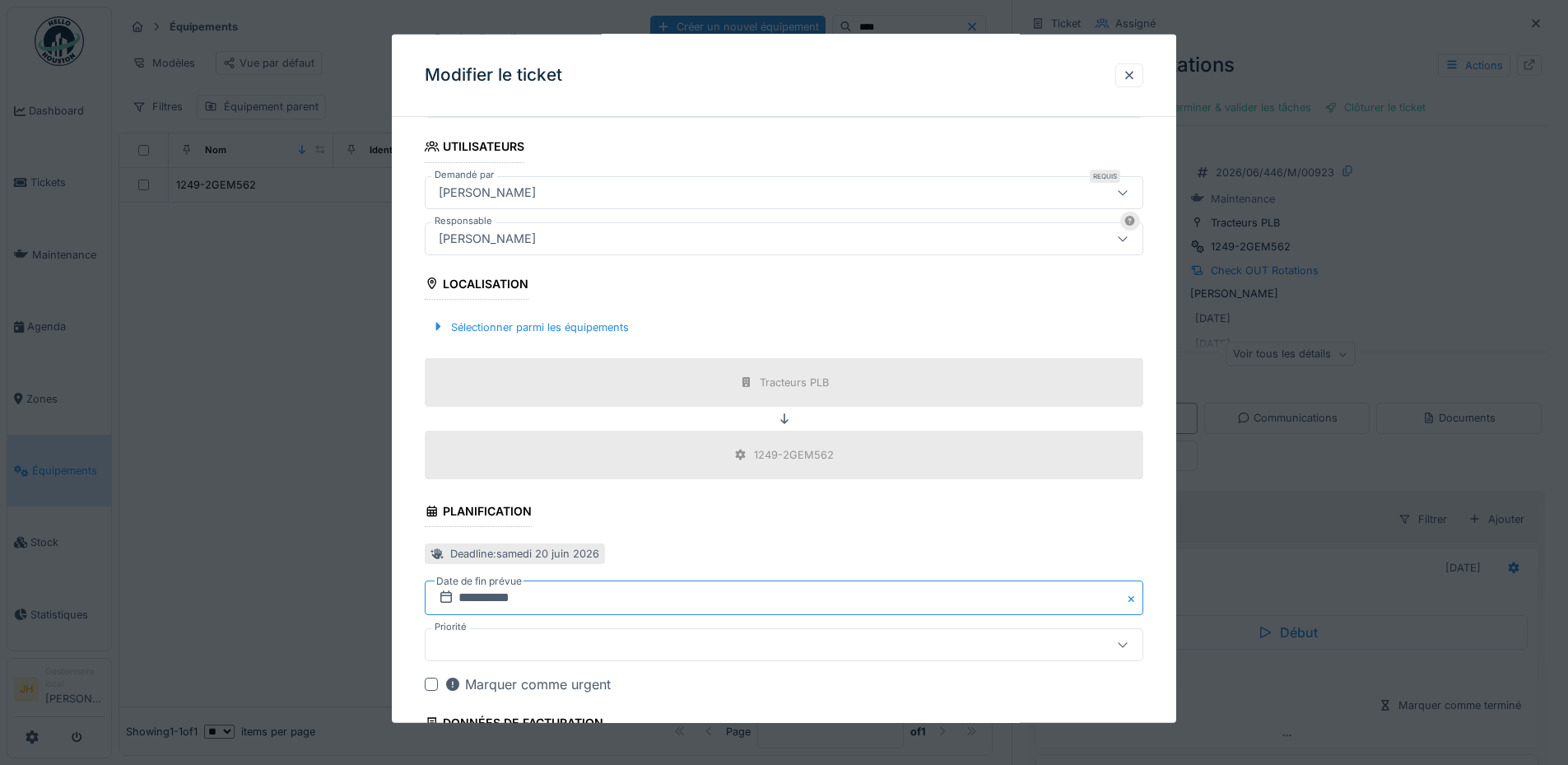
click at [514, 596] on input "**********" at bounding box center [784, 598] width 718 height 35
click at [829, 388] on span at bounding box center [832, 390] width 11 height 11
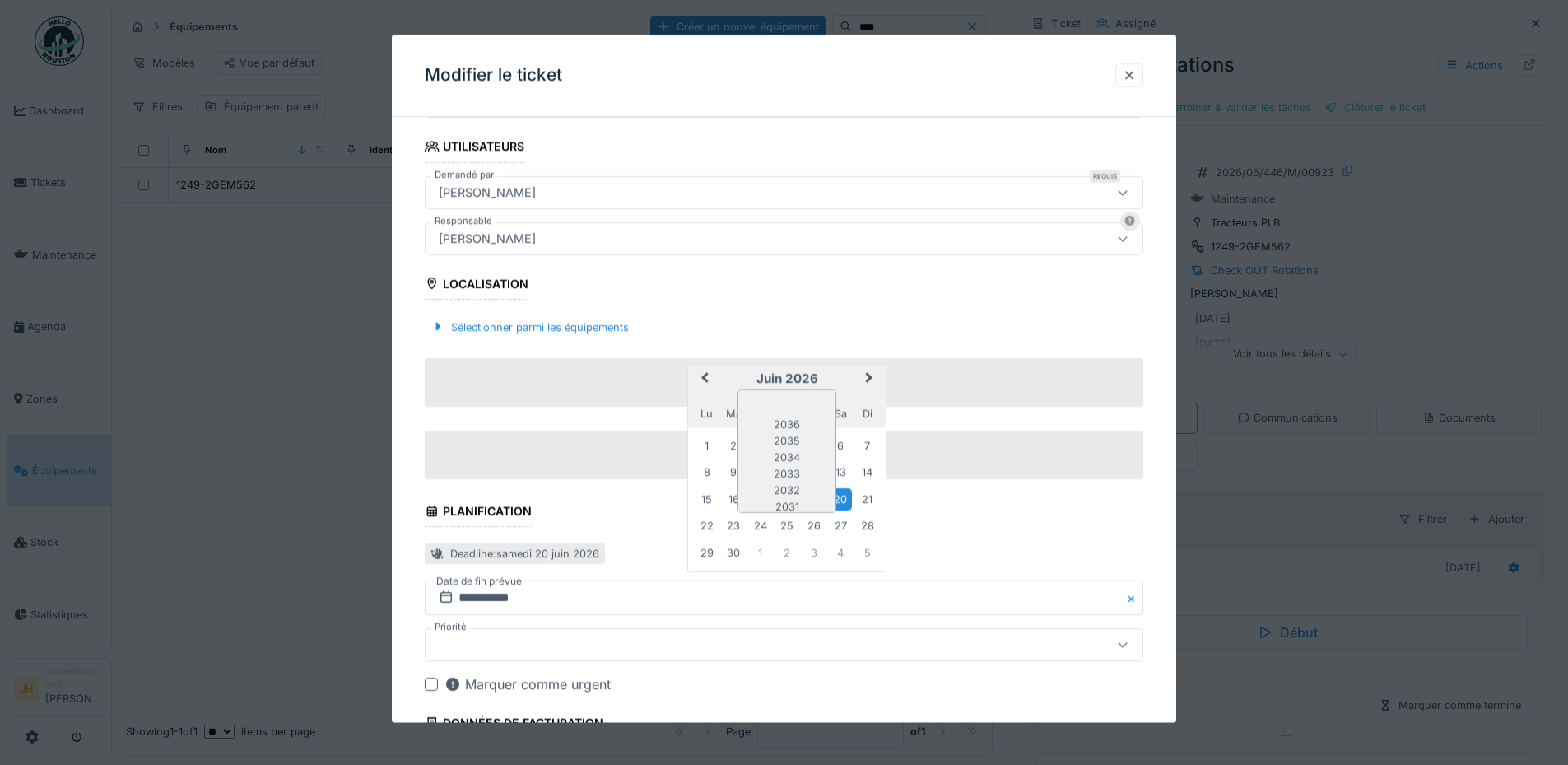
scroll to position [138, 0]
click at [794, 464] on div "2025" at bounding box center [786, 468] width 97 height 17
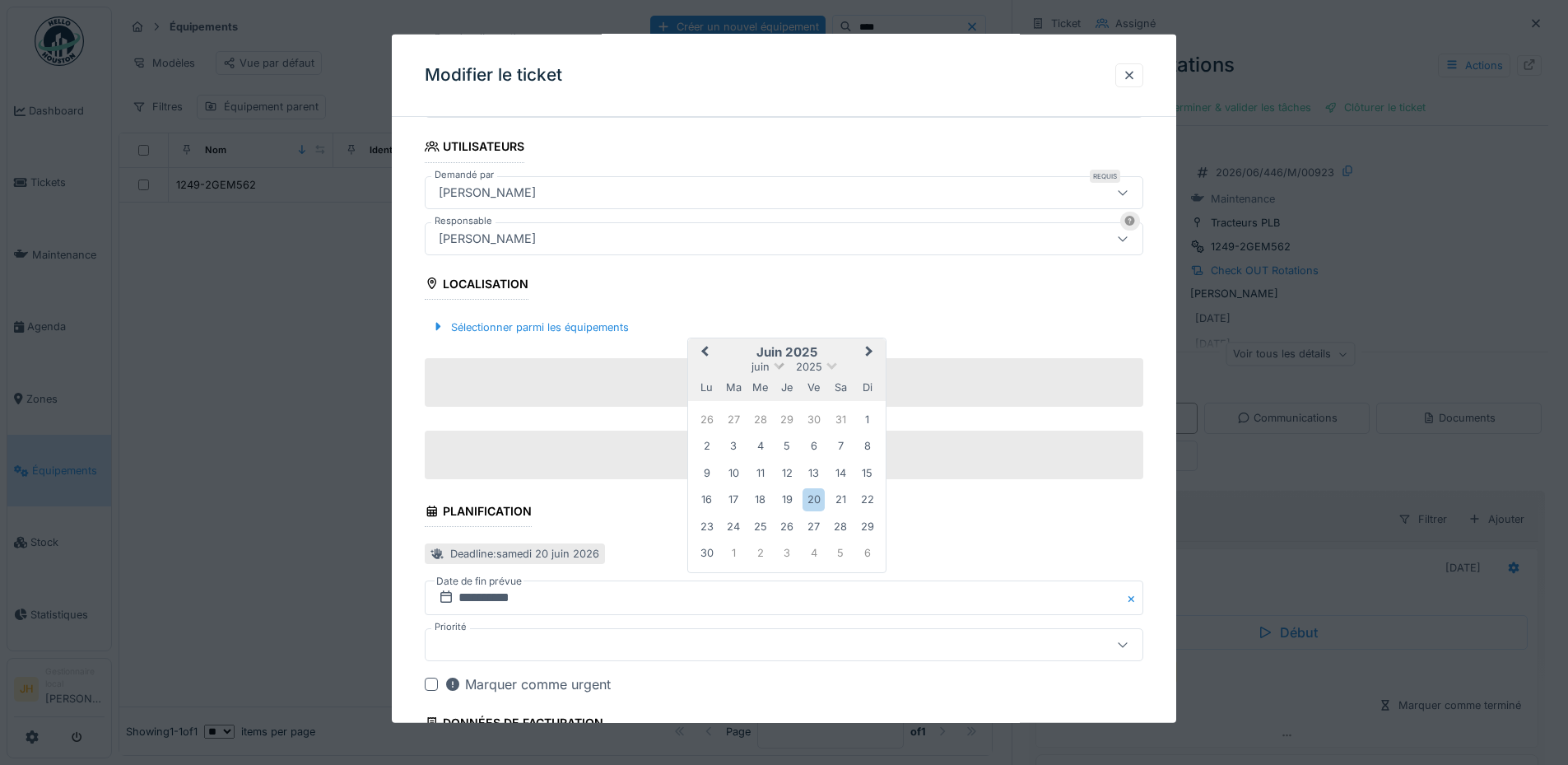
click at [776, 366] on span at bounding box center [779, 364] width 11 height 11
click at [796, 519] on div "octobre" at bounding box center [786, 520] width 97 height 17
click at [836, 444] on div "4" at bounding box center [841, 445] width 22 height 22
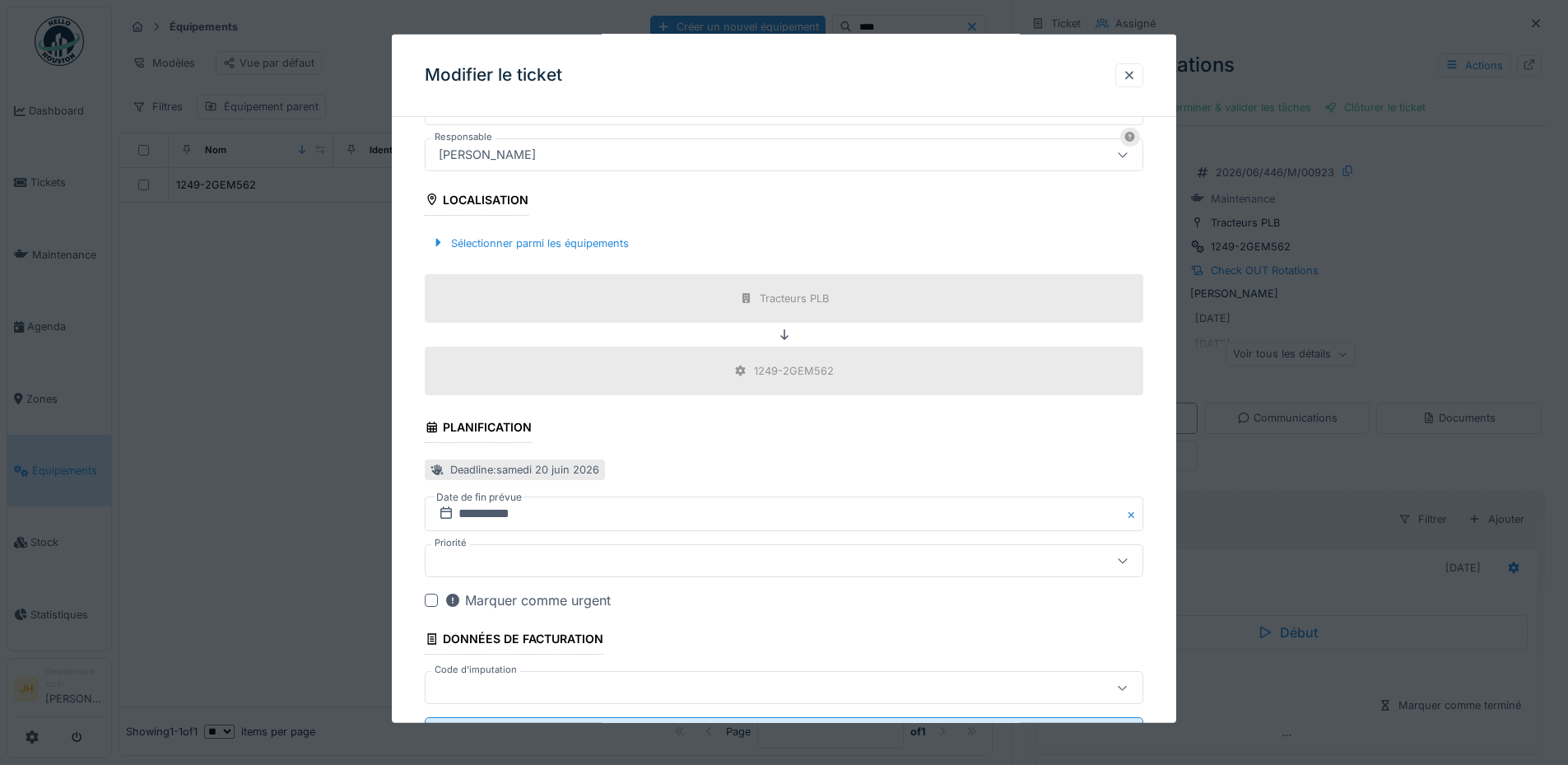
scroll to position [571, 0]
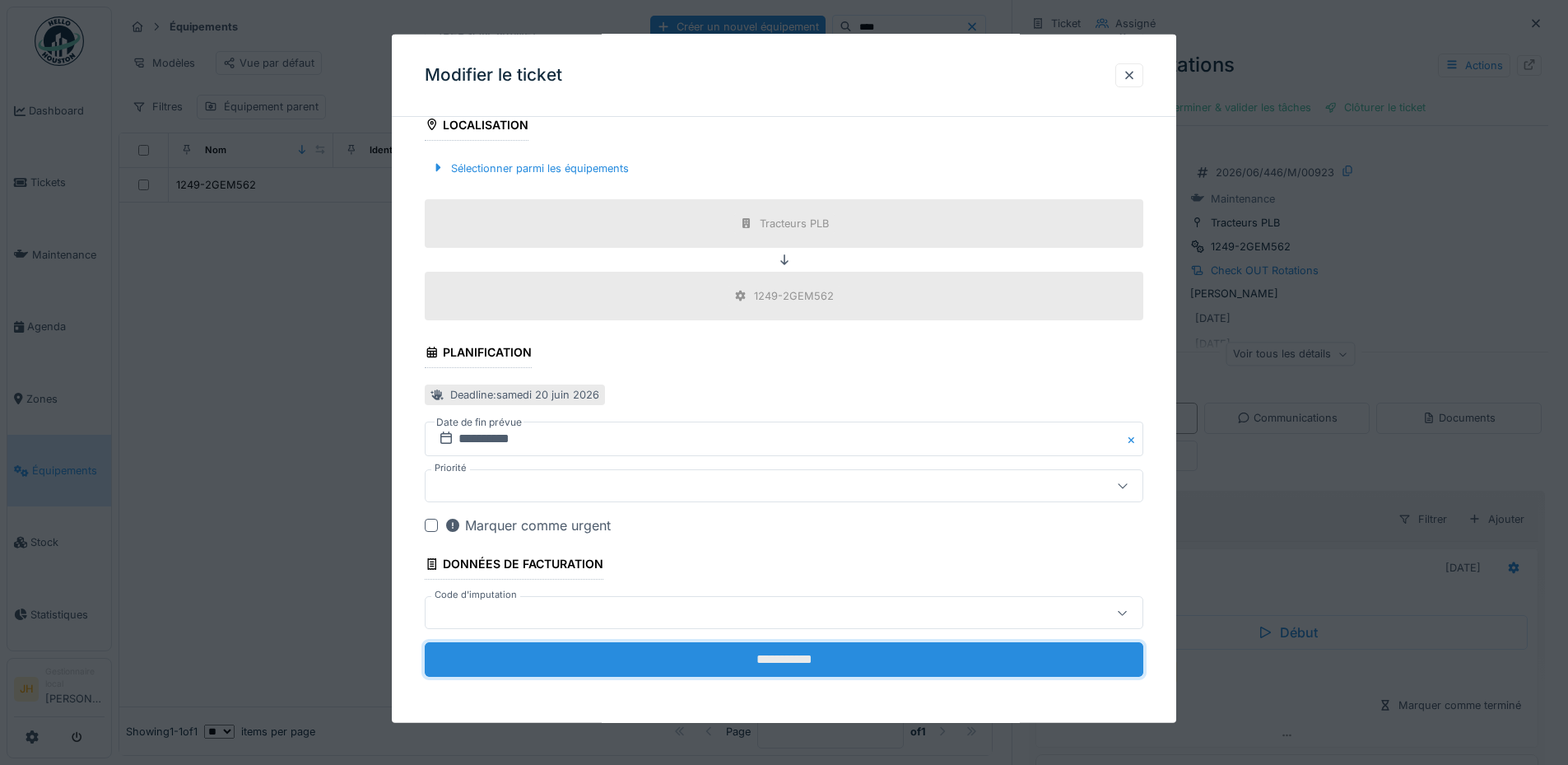
click at [787, 654] on input "**********" at bounding box center [784, 660] width 718 height 35
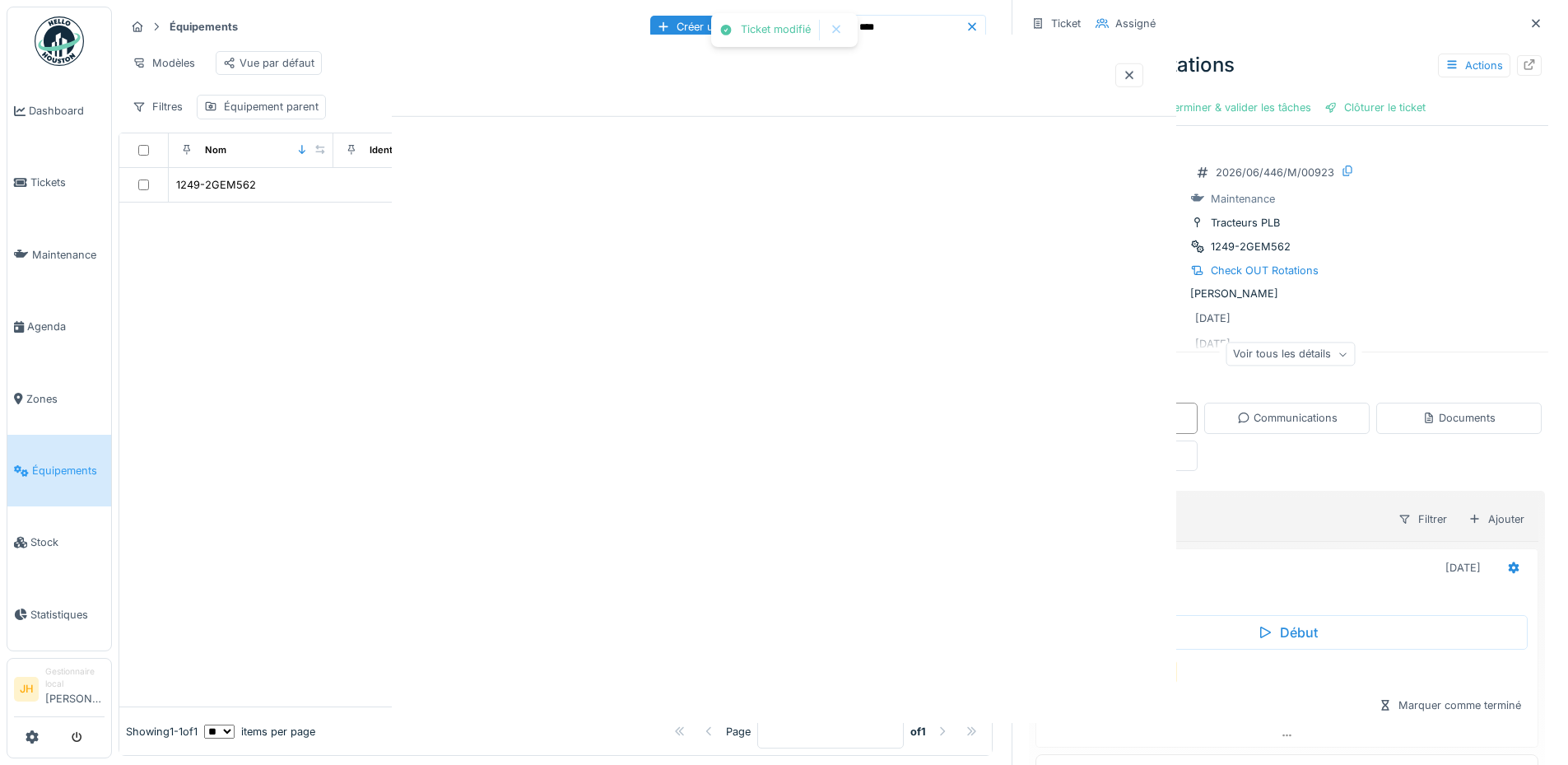
scroll to position [0, 0]
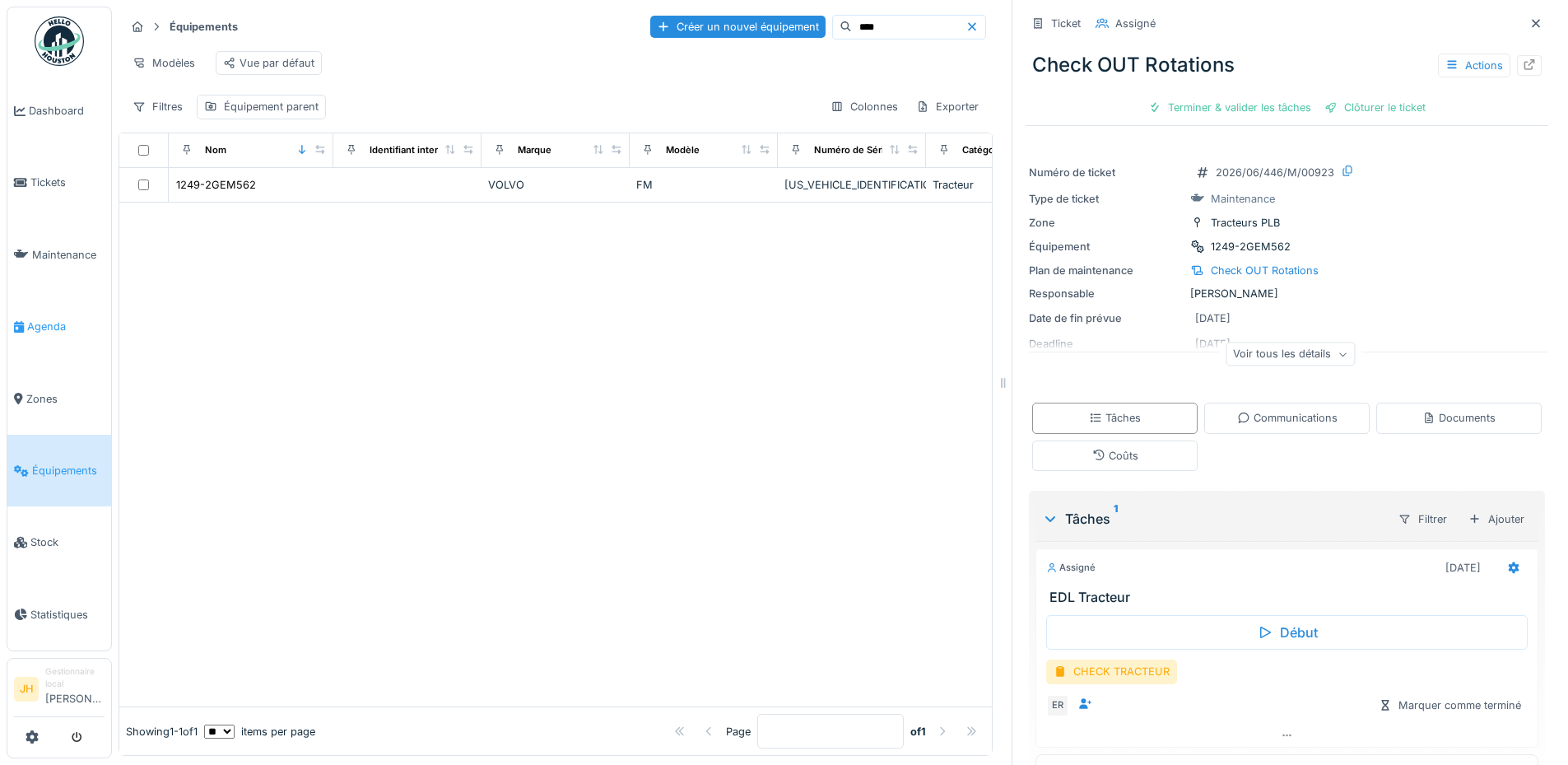
click at [65, 318] on span "Agenda" at bounding box center [66, 326] width 78 height 16
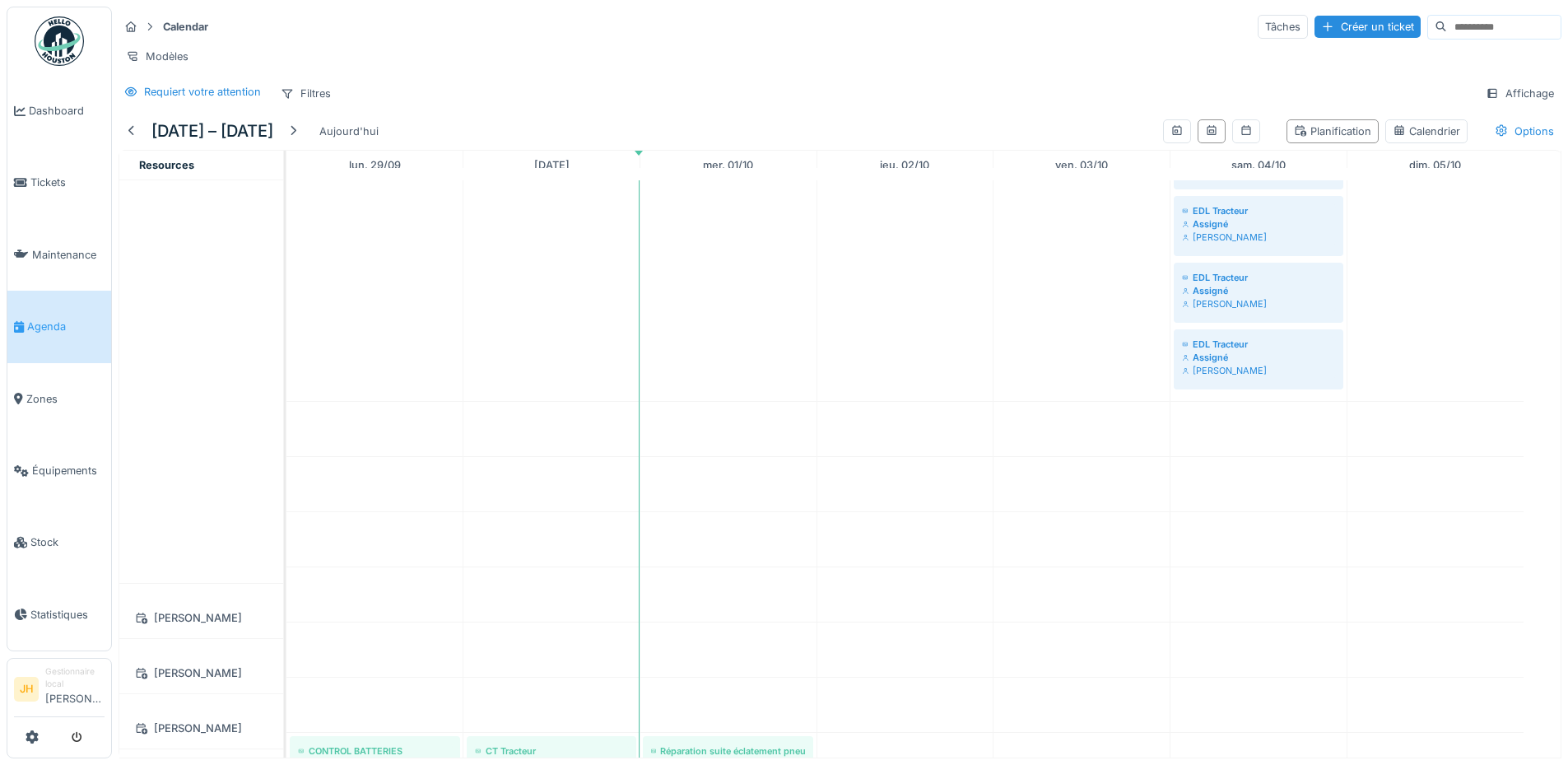
scroll to position [1070, 0]
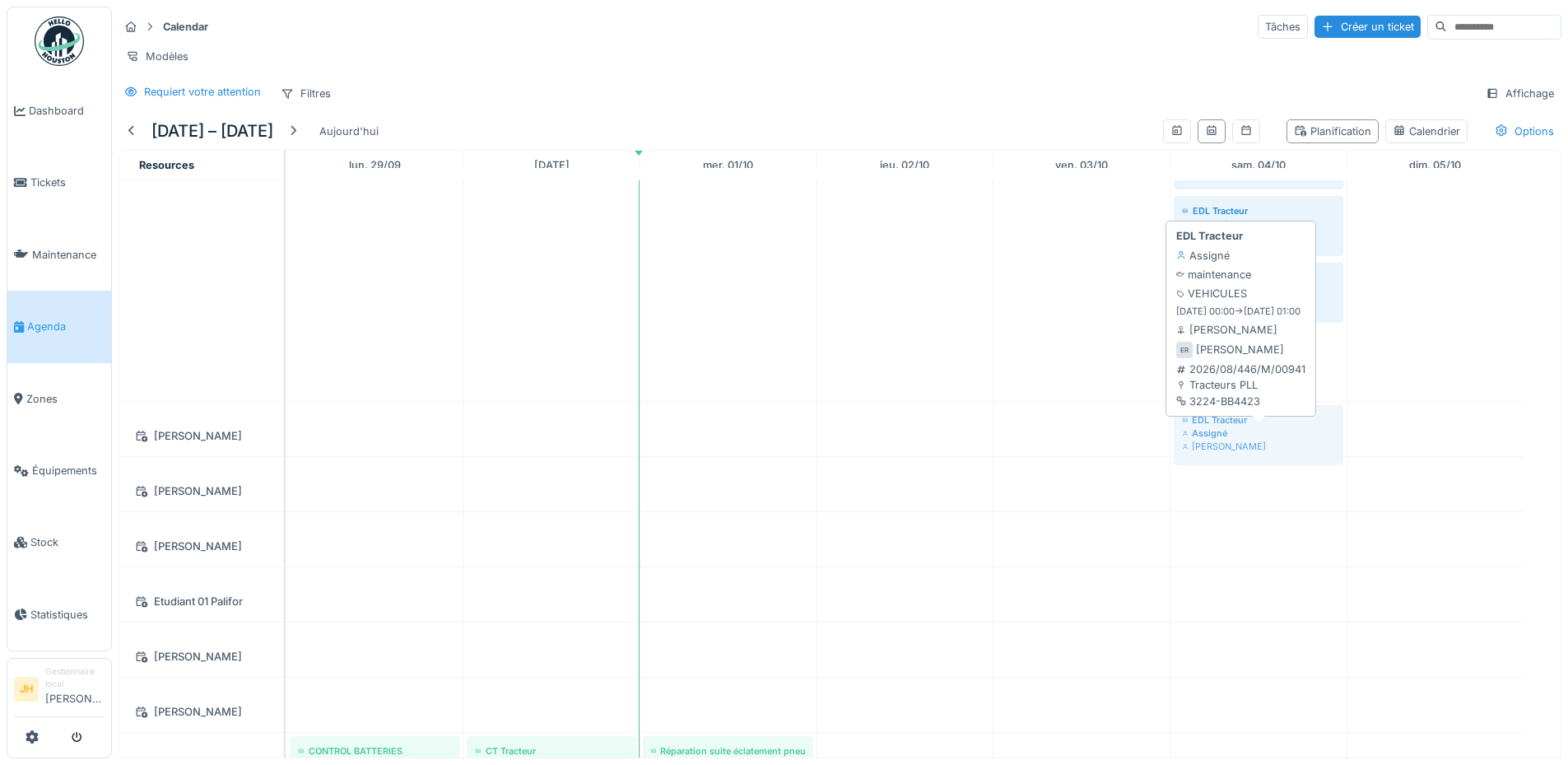
drag, startPoint x: 1238, startPoint y: 371, endPoint x: 1232, endPoint y: 444, distance: 73.2
click at [1232, 444] on tbody "EDL Tracteur Assigné [PERSON_NAME] EDL Tracteur Assigné [PERSON_NAME] EDL Tract…" at bounding box center [904, 758] width 1237 height 3296
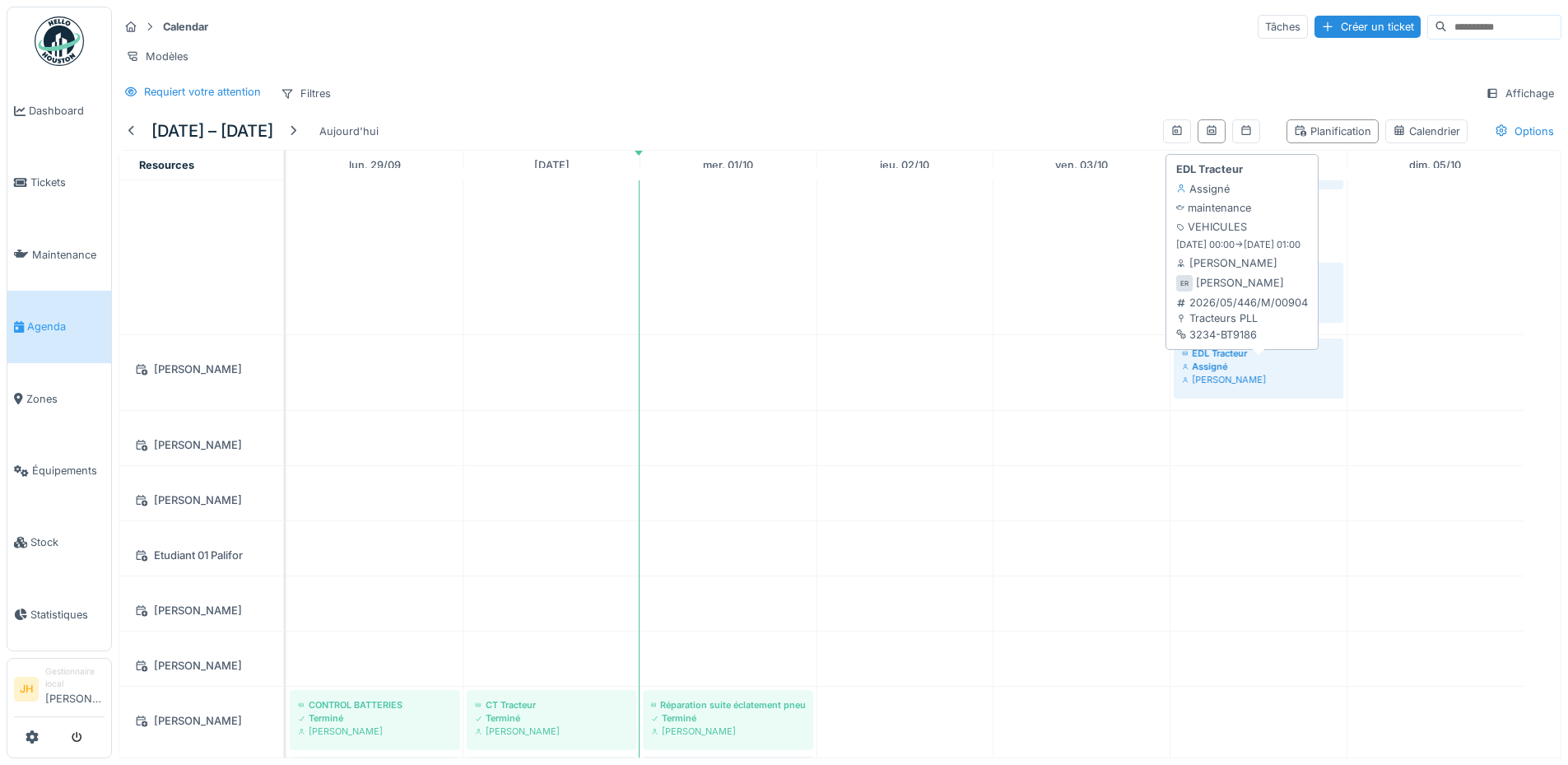
drag, startPoint x: 1270, startPoint y: 237, endPoint x: 1268, endPoint y: 377, distance: 140.0
click at [1268, 377] on tbody "EDL Tracteur Assigné [PERSON_NAME] EDL Tracteur Assigné [PERSON_NAME] EDL Tract…" at bounding box center [904, 734] width 1237 height 3249
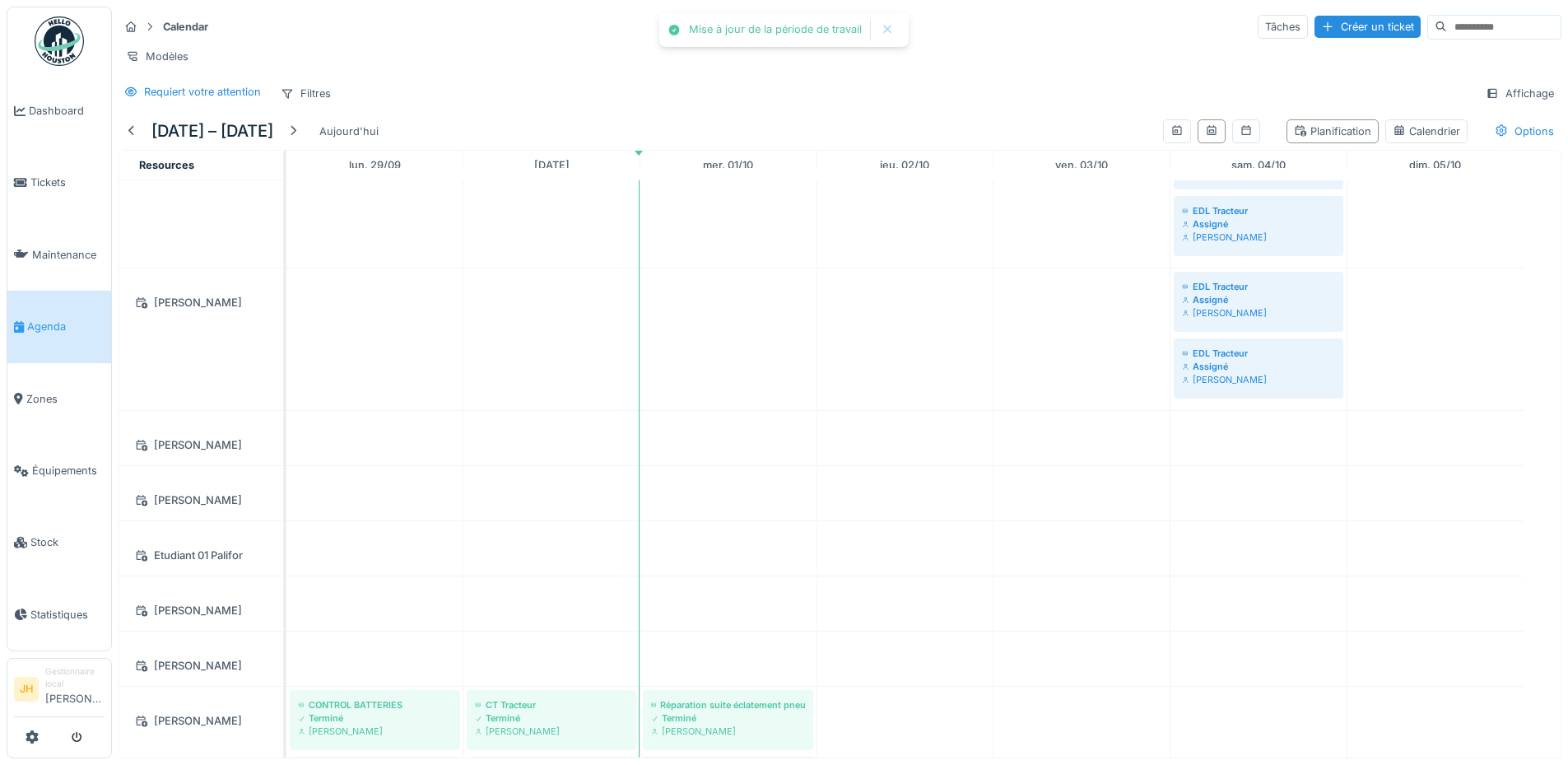
scroll to position [824, 0]
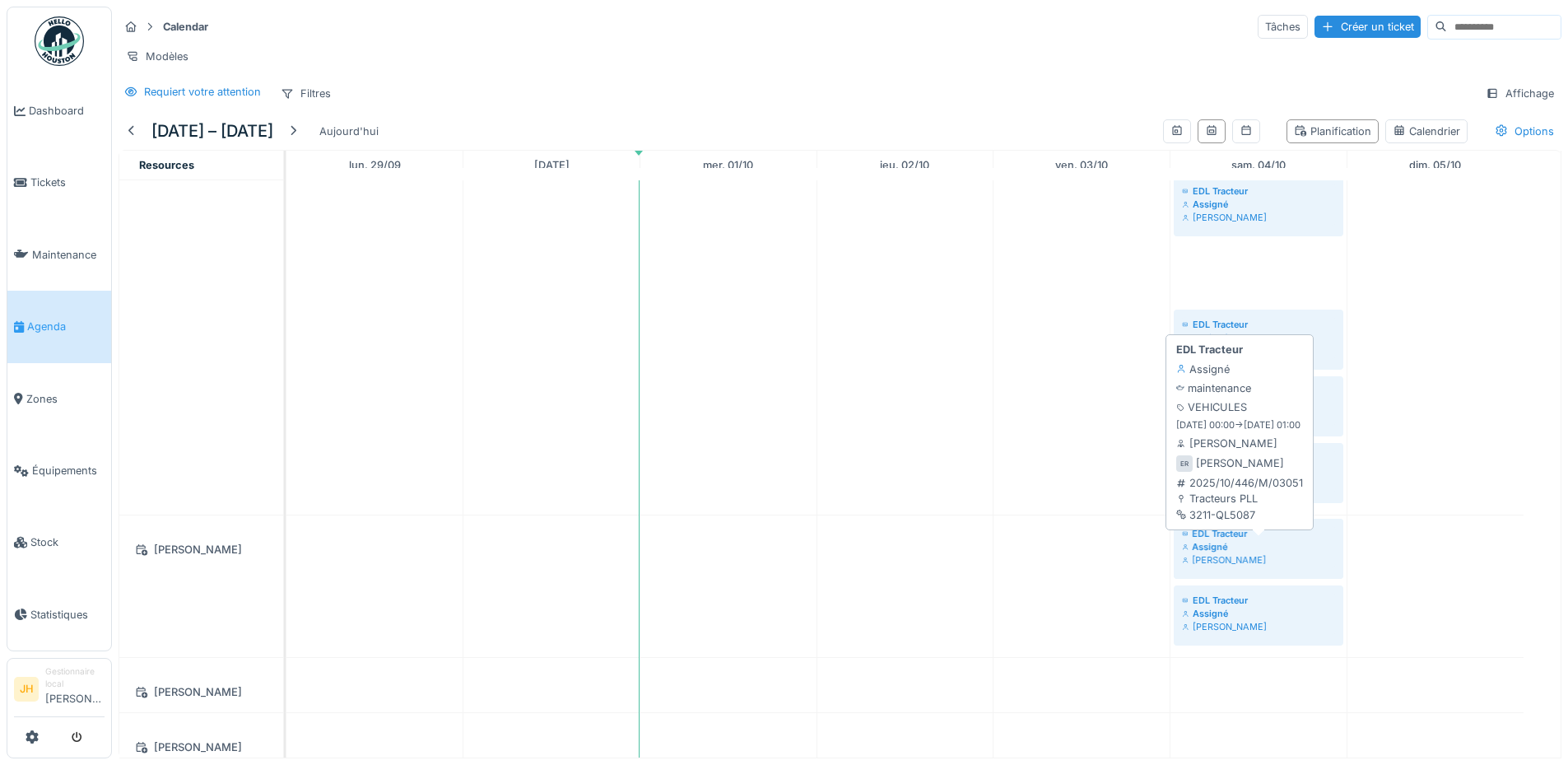
drag, startPoint x: 1264, startPoint y: 289, endPoint x: 1278, endPoint y: 550, distance: 261.4
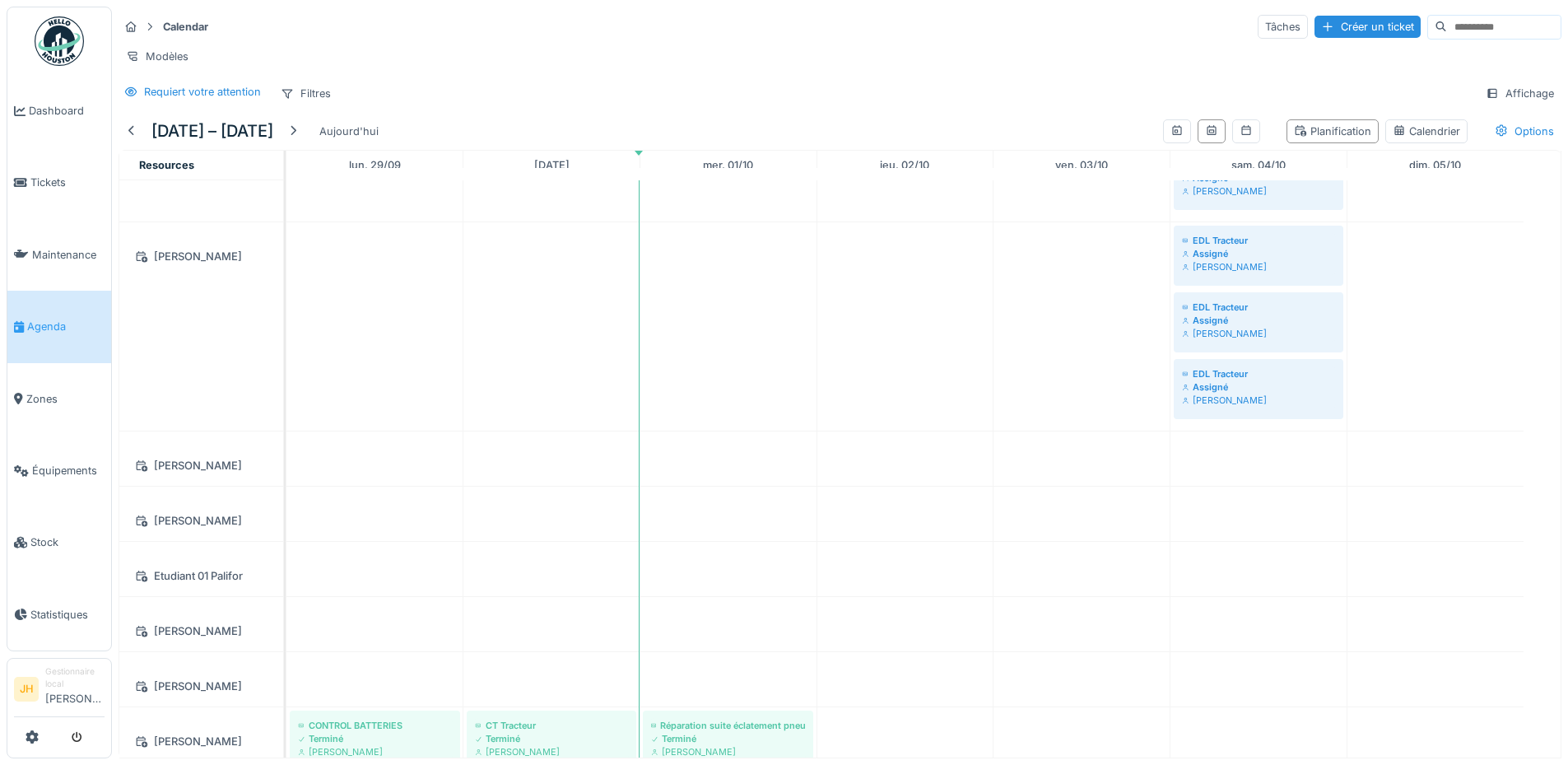
scroll to position [774, 0]
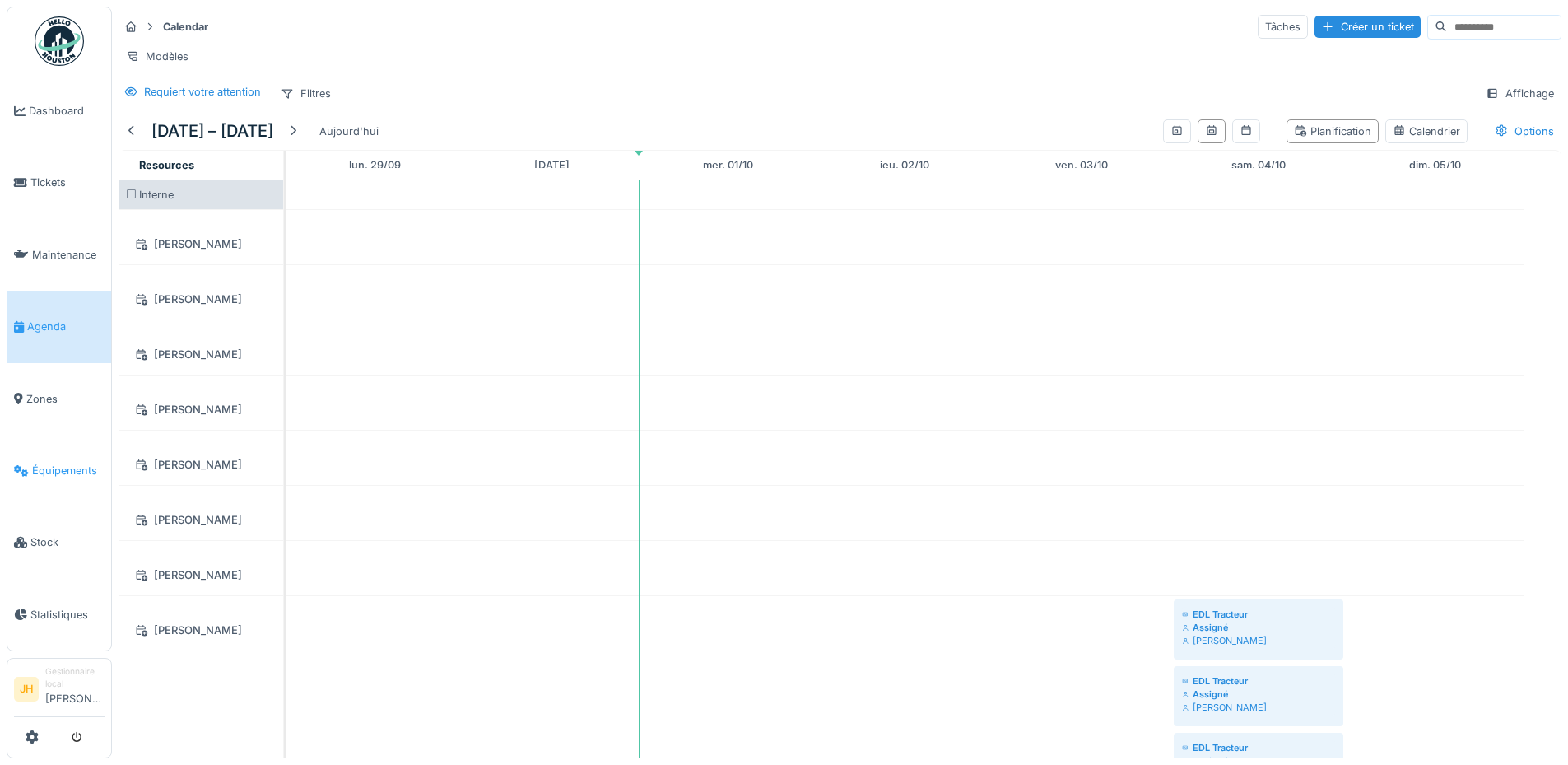
click at [72, 463] on span "Équipements" at bounding box center [69, 471] width 73 height 16
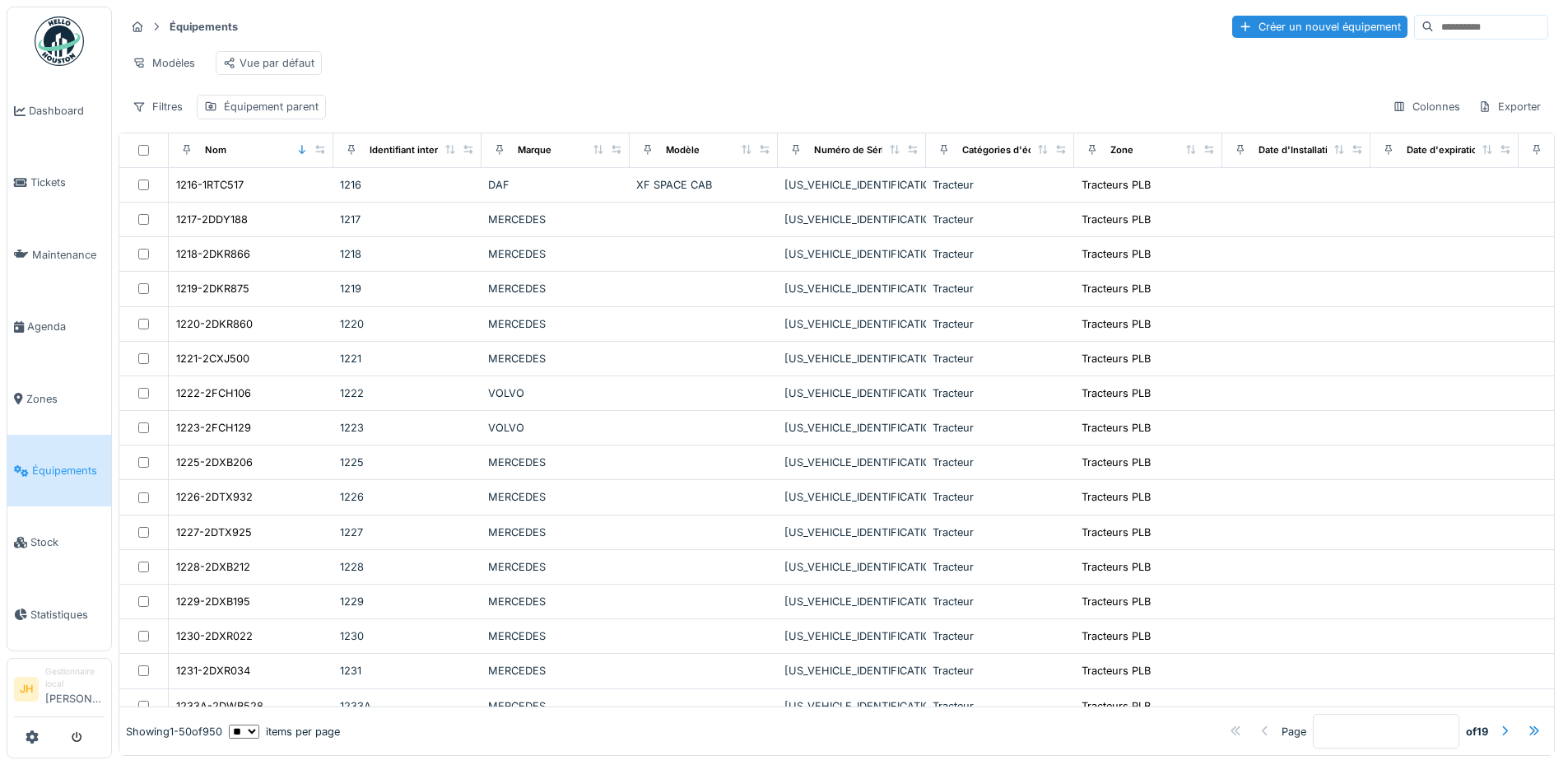
click at [1433, 26] on input at bounding box center [1489, 27] width 113 height 23
click at [1433, 29] on input at bounding box center [1489, 27] width 113 height 23
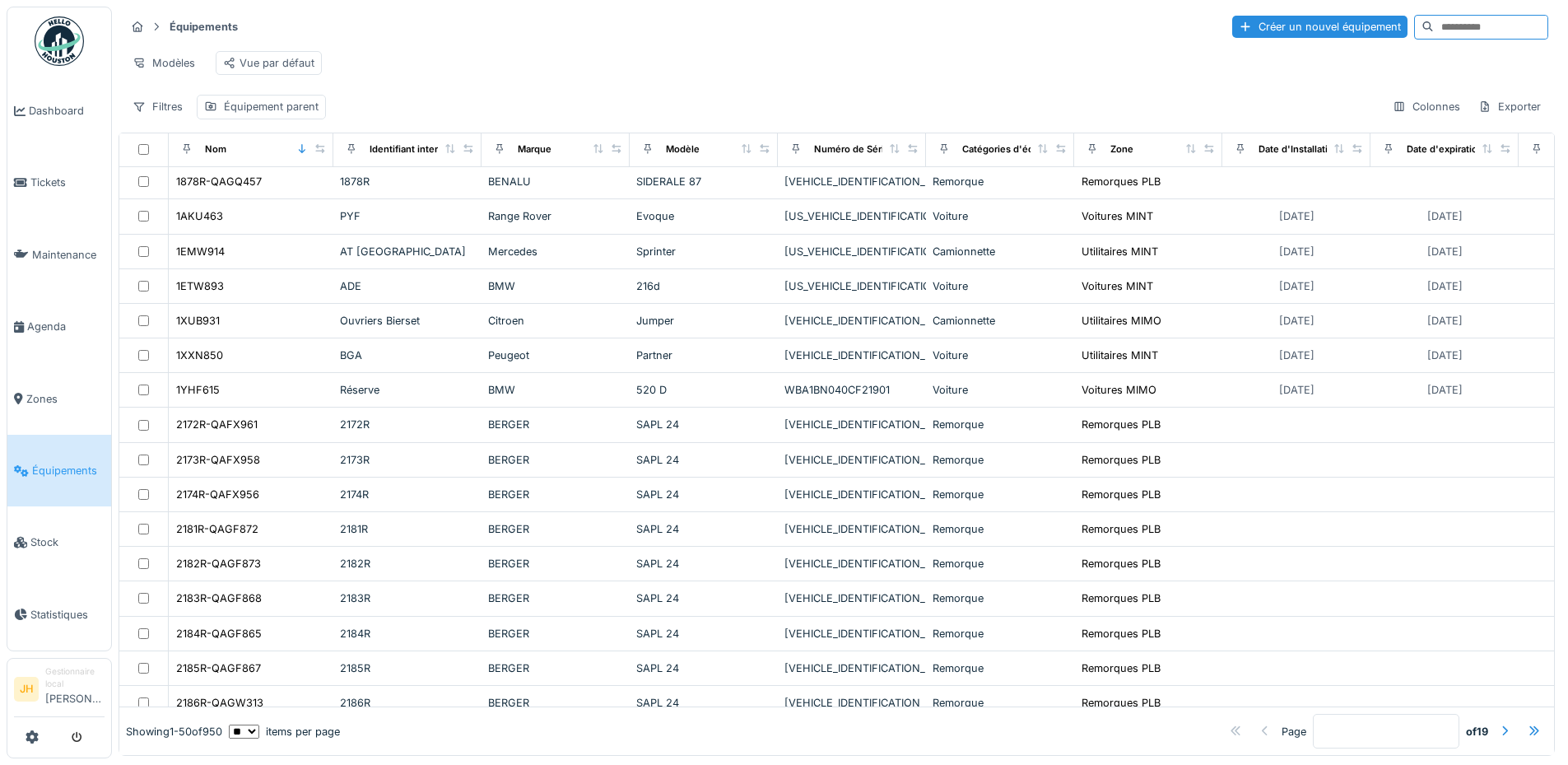
scroll to position [1235, 0]
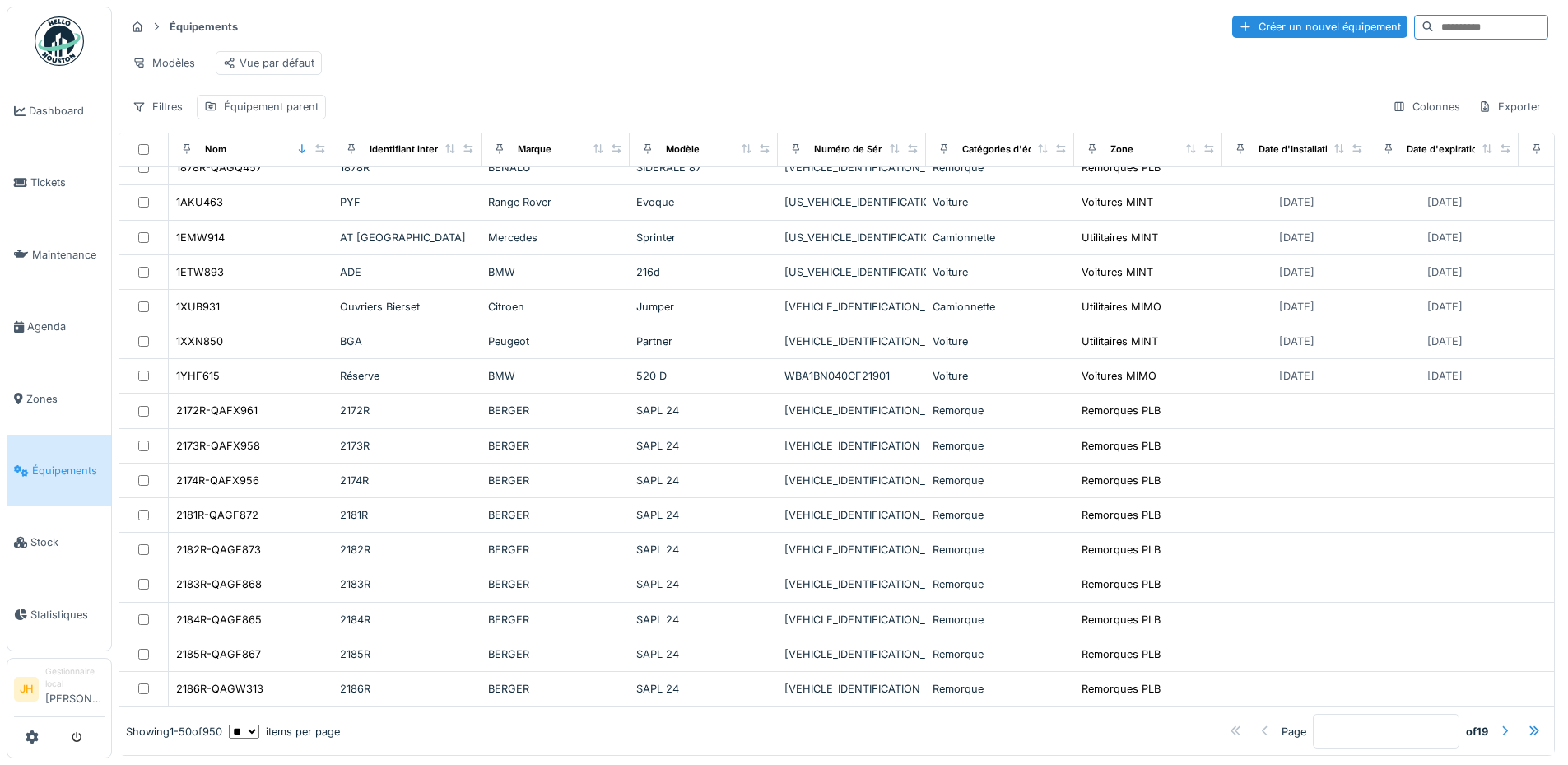
click at [1498, 724] on div at bounding box center [1504, 731] width 13 height 16
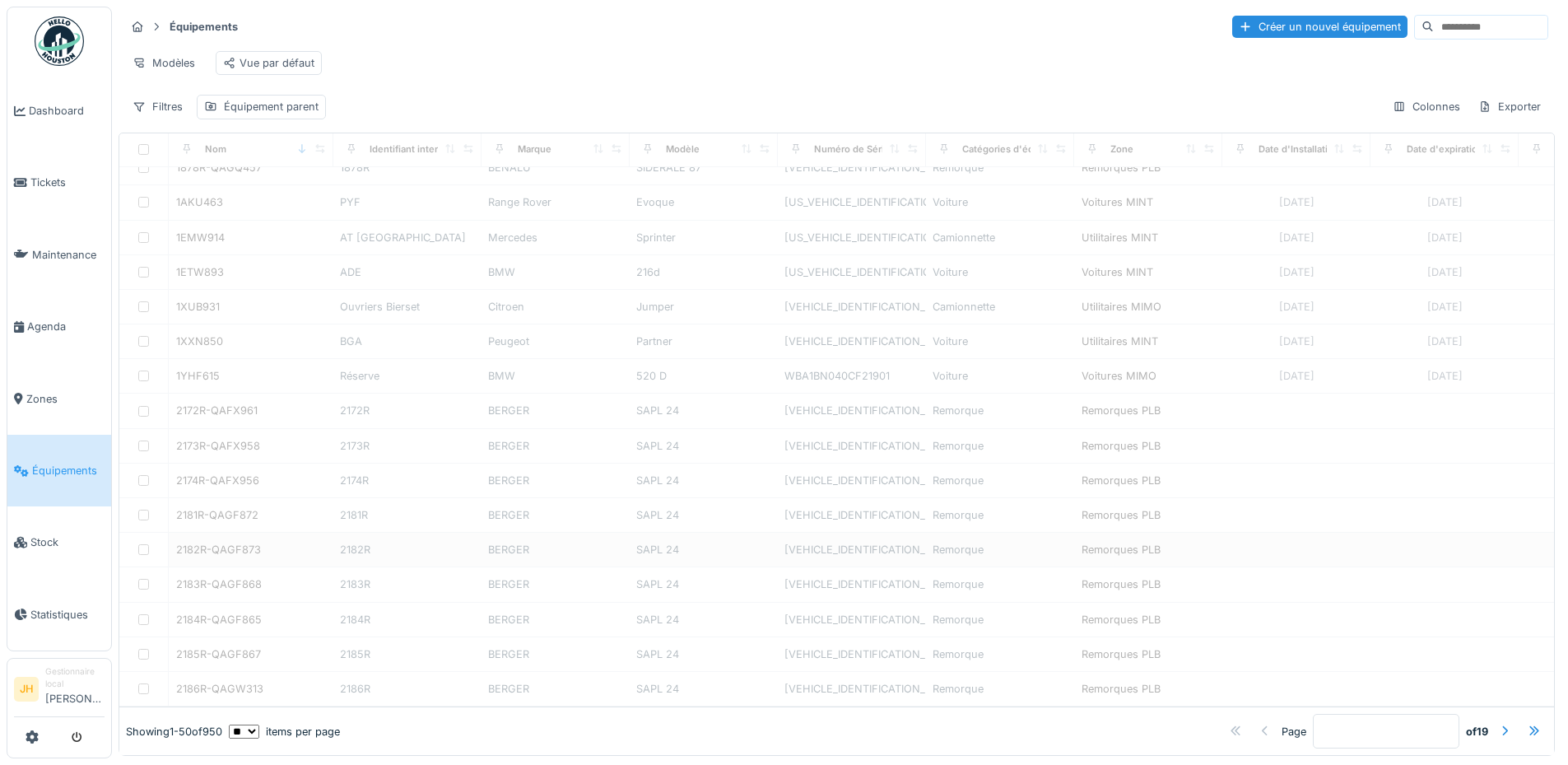
type input "*"
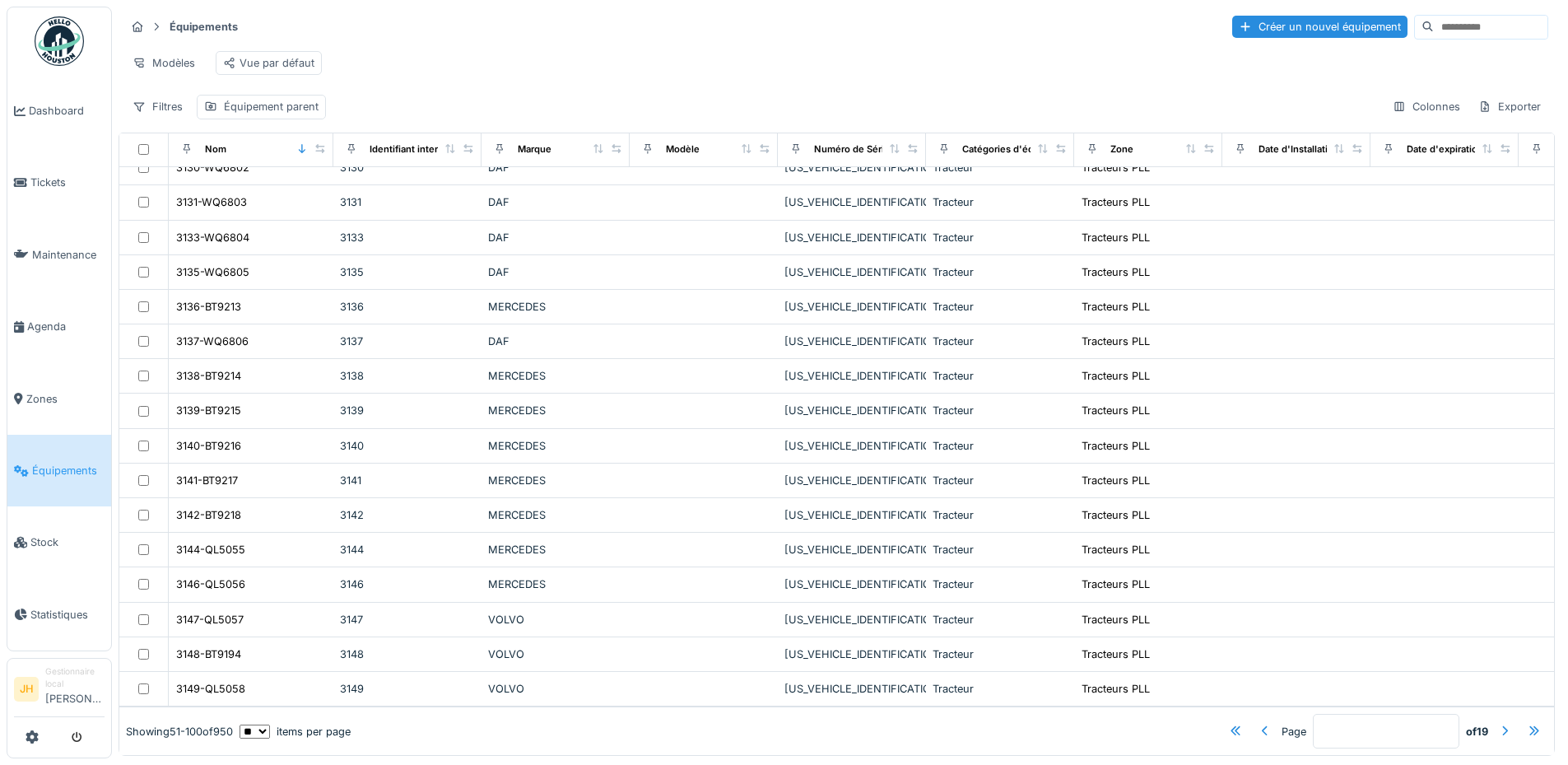
click at [1433, 20] on input at bounding box center [1489, 27] width 113 height 23
type input "***"
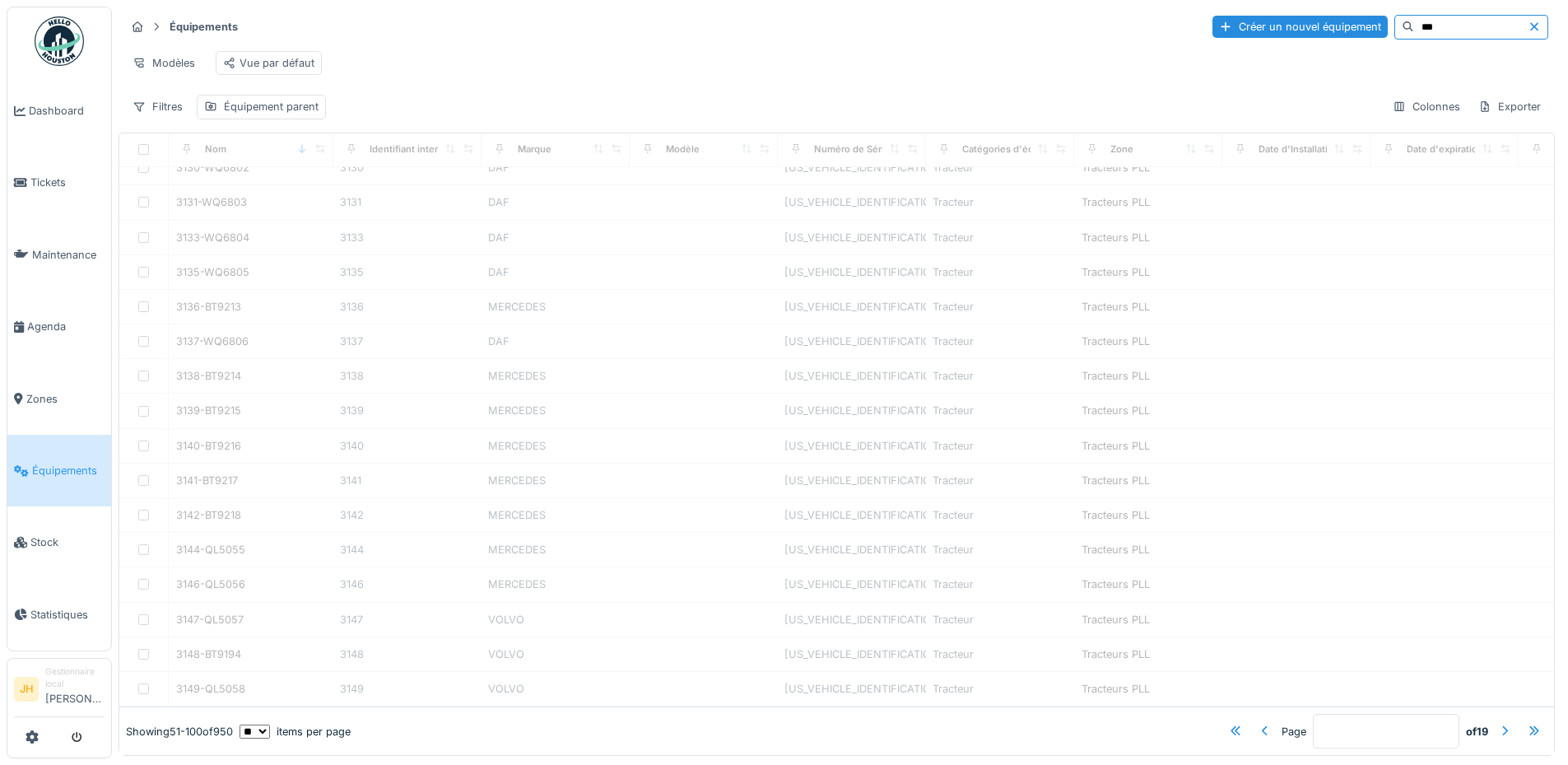
type input "*"
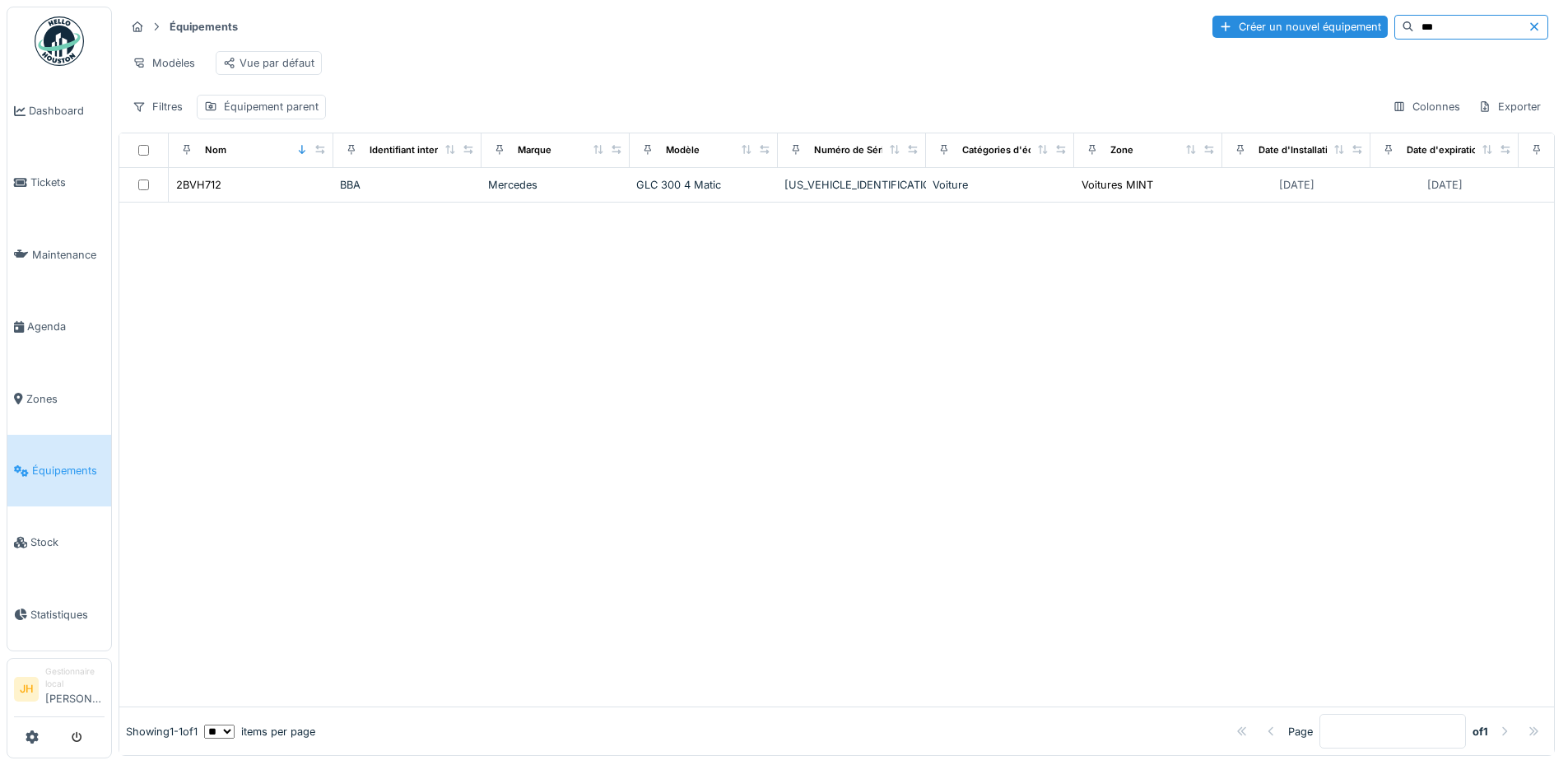
scroll to position [0, 0]
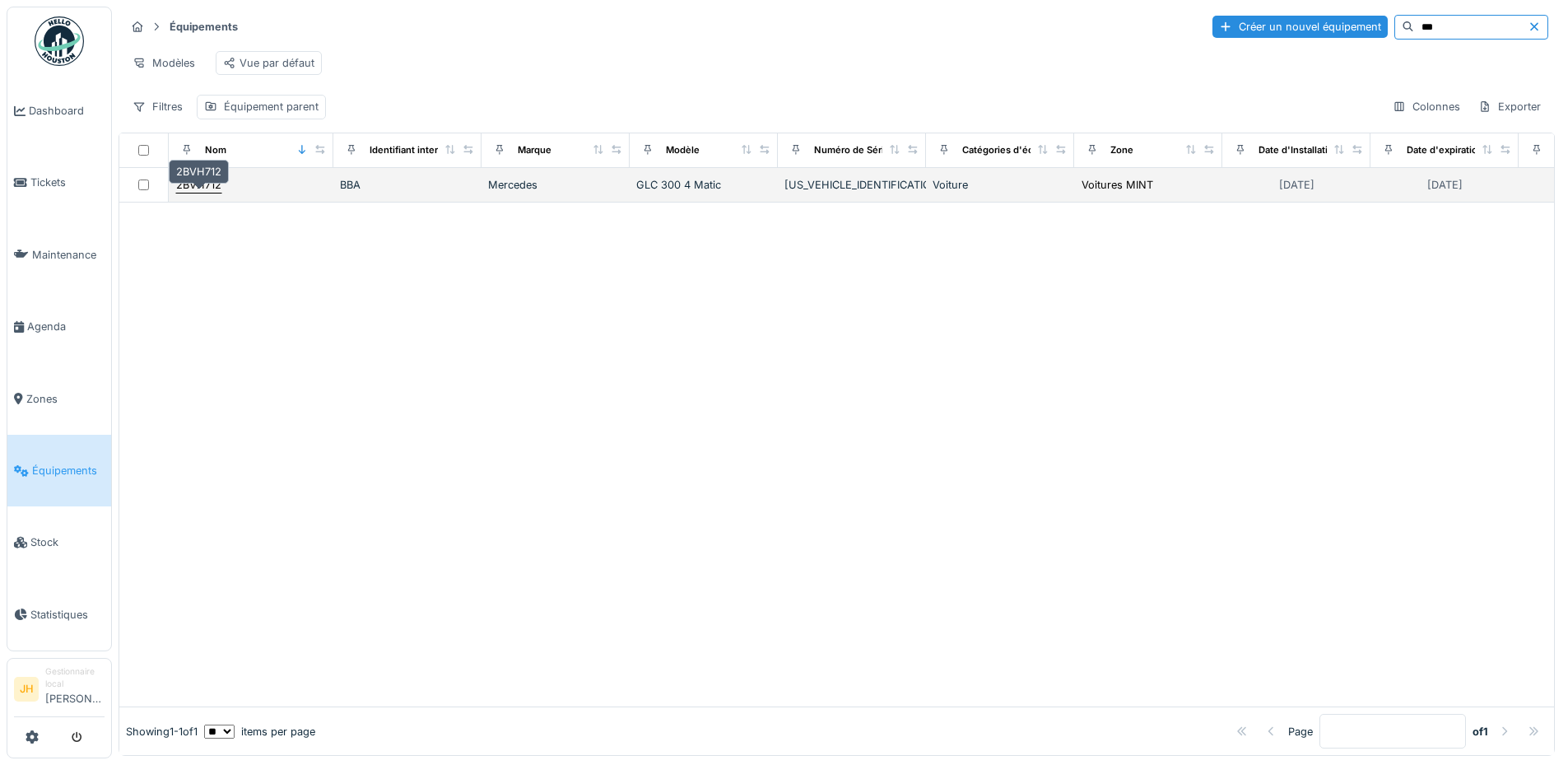
type input "***"
click at [211, 189] on div "2BVH712" at bounding box center [198, 184] width 45 height 16
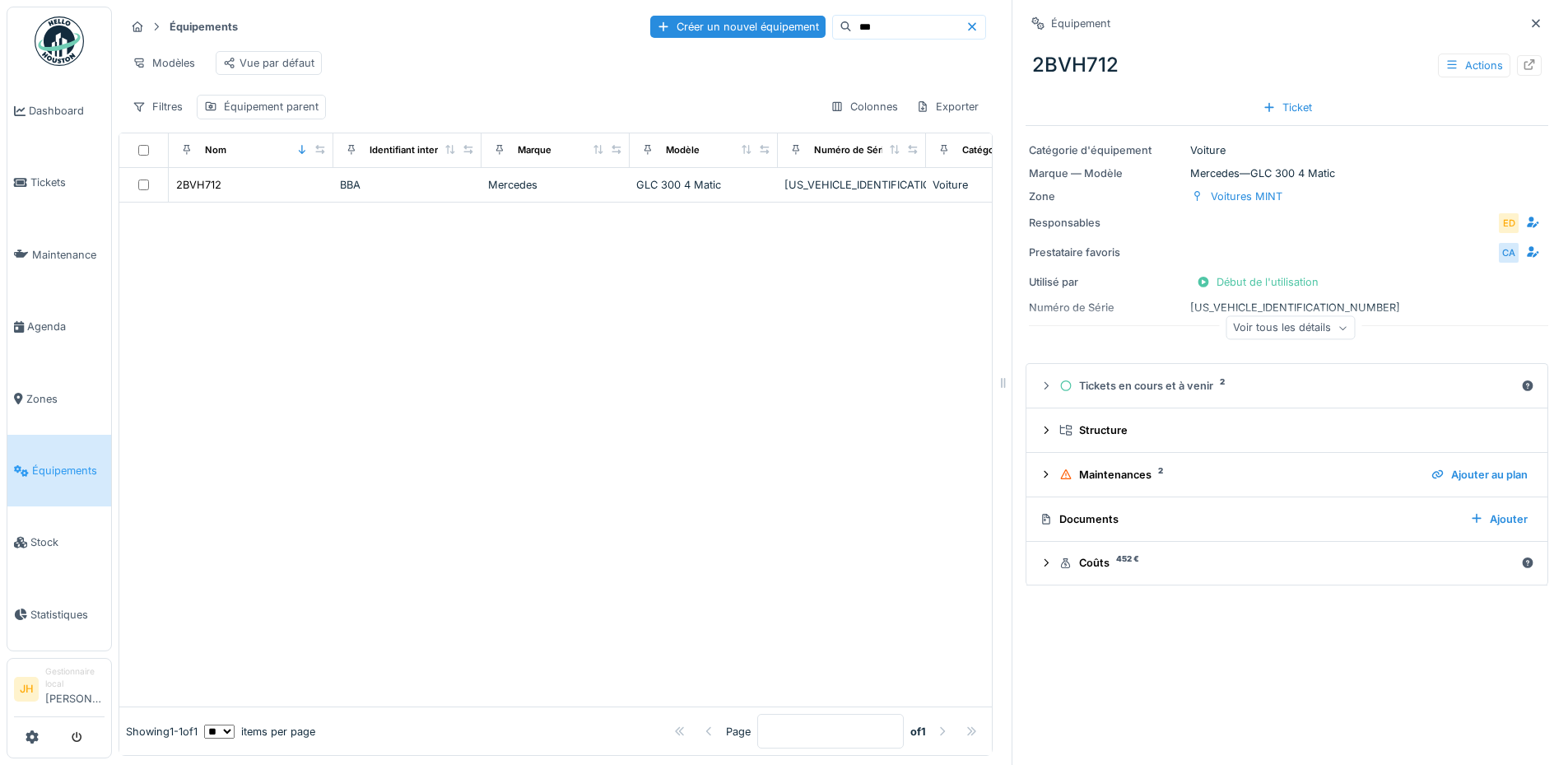
click at [1079, 514] on div "Documents" at bounding box center [1247, 519] width 417 height 16
click at [1085, 511] on div "Documents" at bounding box center [1247, 519] width 417 height 16
click at [965, 22] on icon at bounding box center [972, 26] width 13 height 11
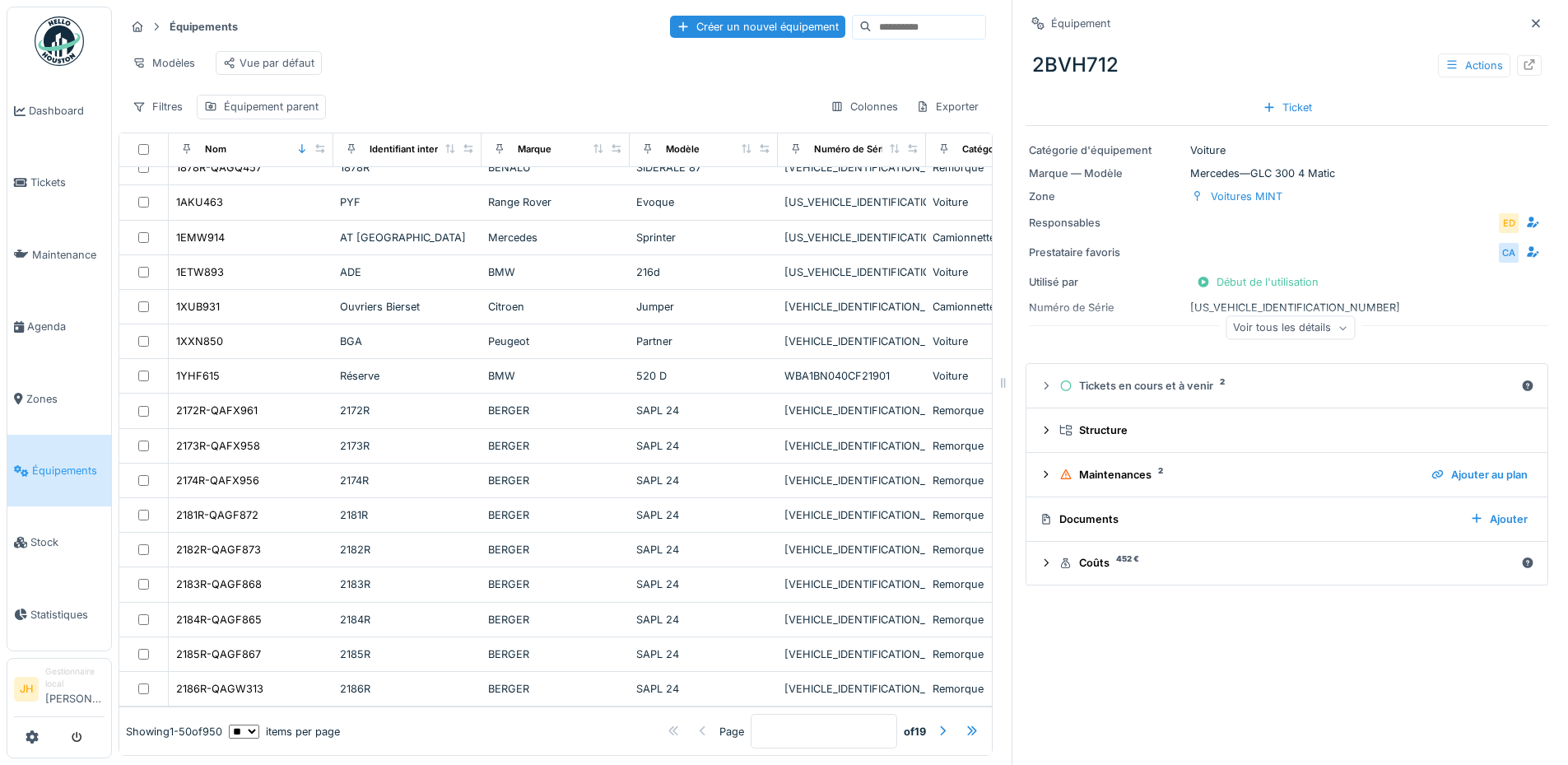
scroll to position [12, 0]
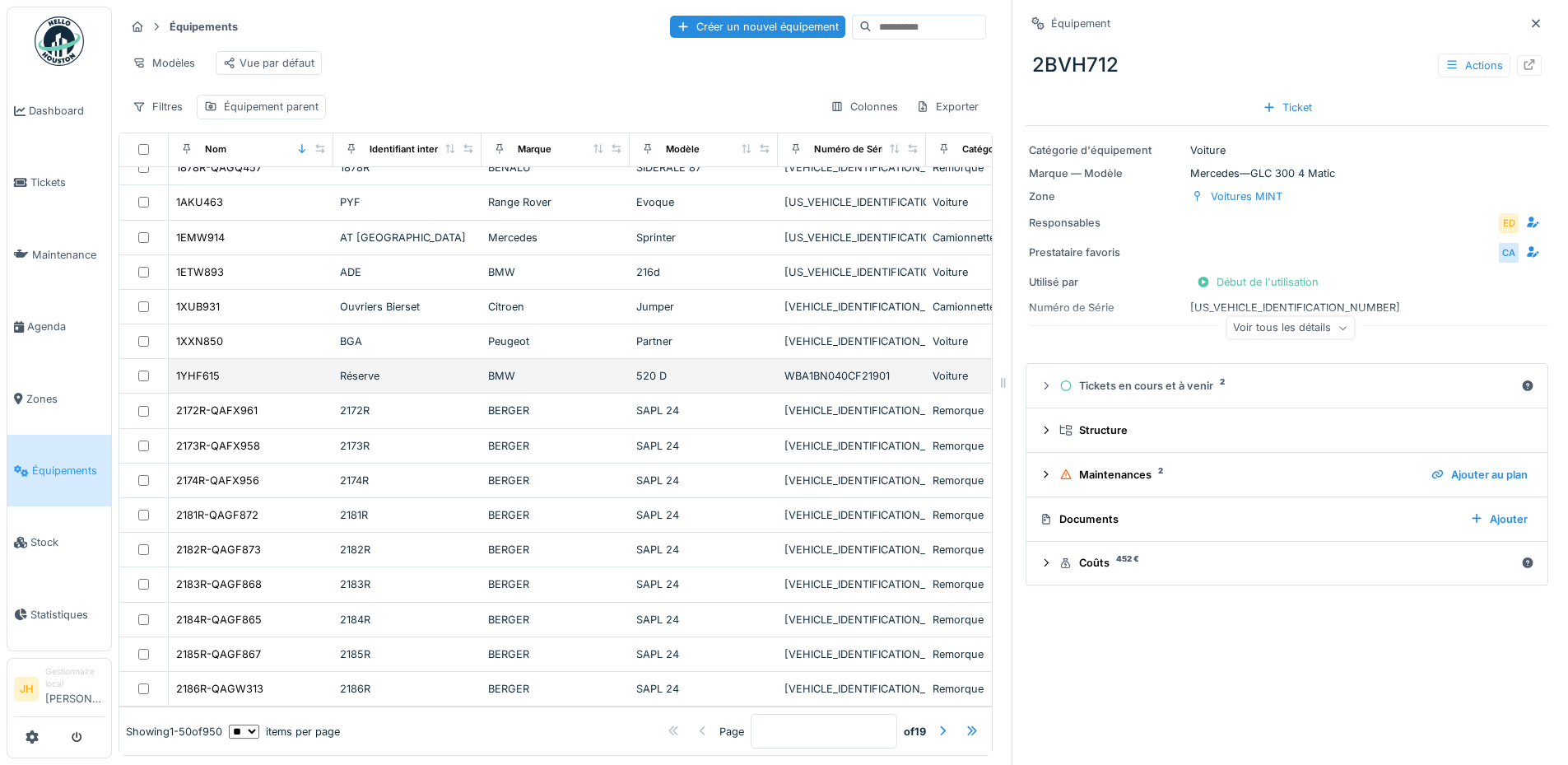
click at [629, 359] on tr "1YHF615 Réserve BMW 520 D WBA1BN040CF21901 Voiture Voitures MIMO 01/09/2020 01/…" at bounding box center [893, 376] width 1547 height 35
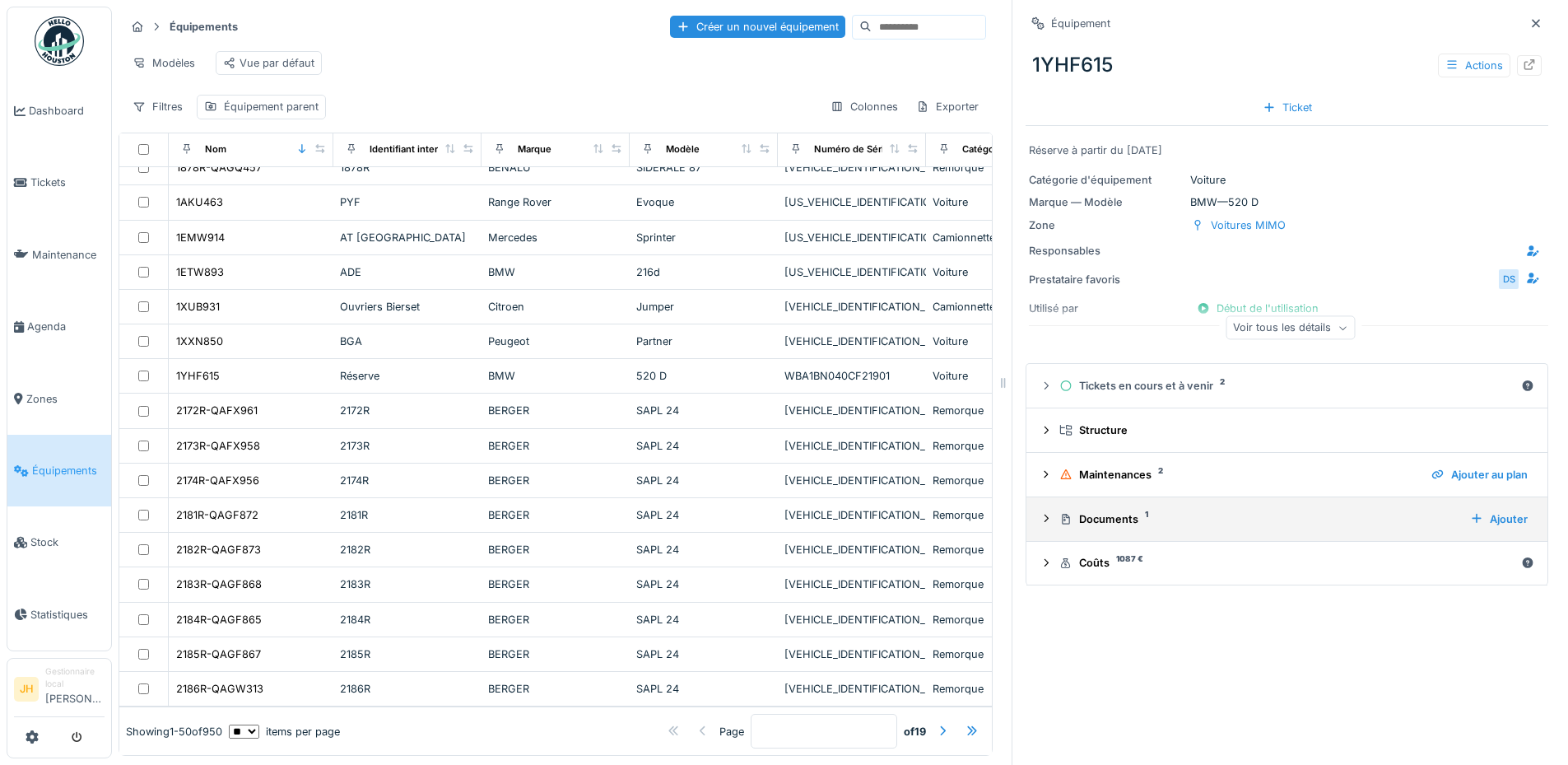
click at [1126, 511] on div "Documents 1" at bounding box center [1257, 519] width 398 height 16
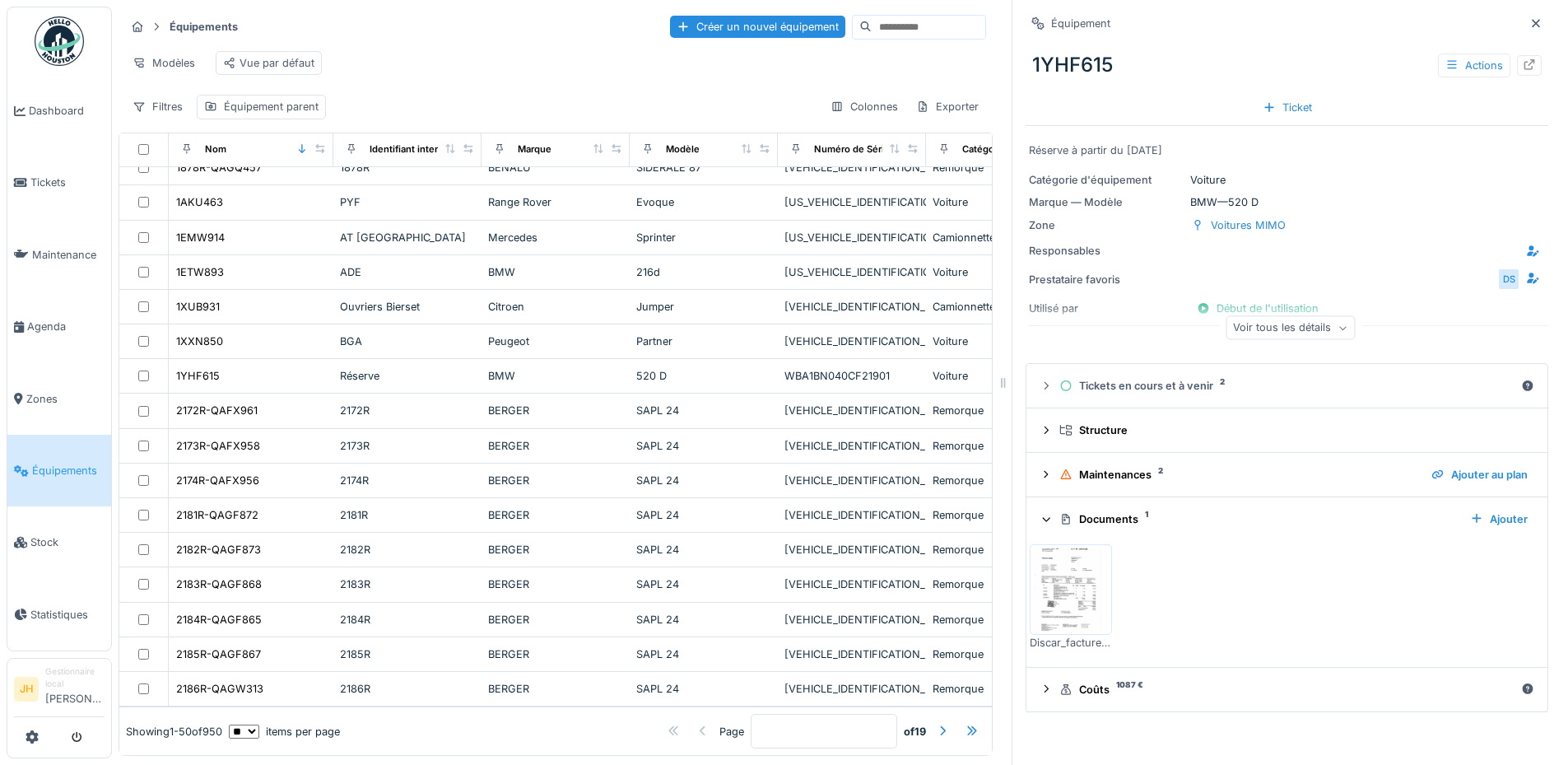
click at [1084, 557] on img at bounding box center [1071, 590] width 74 height 83
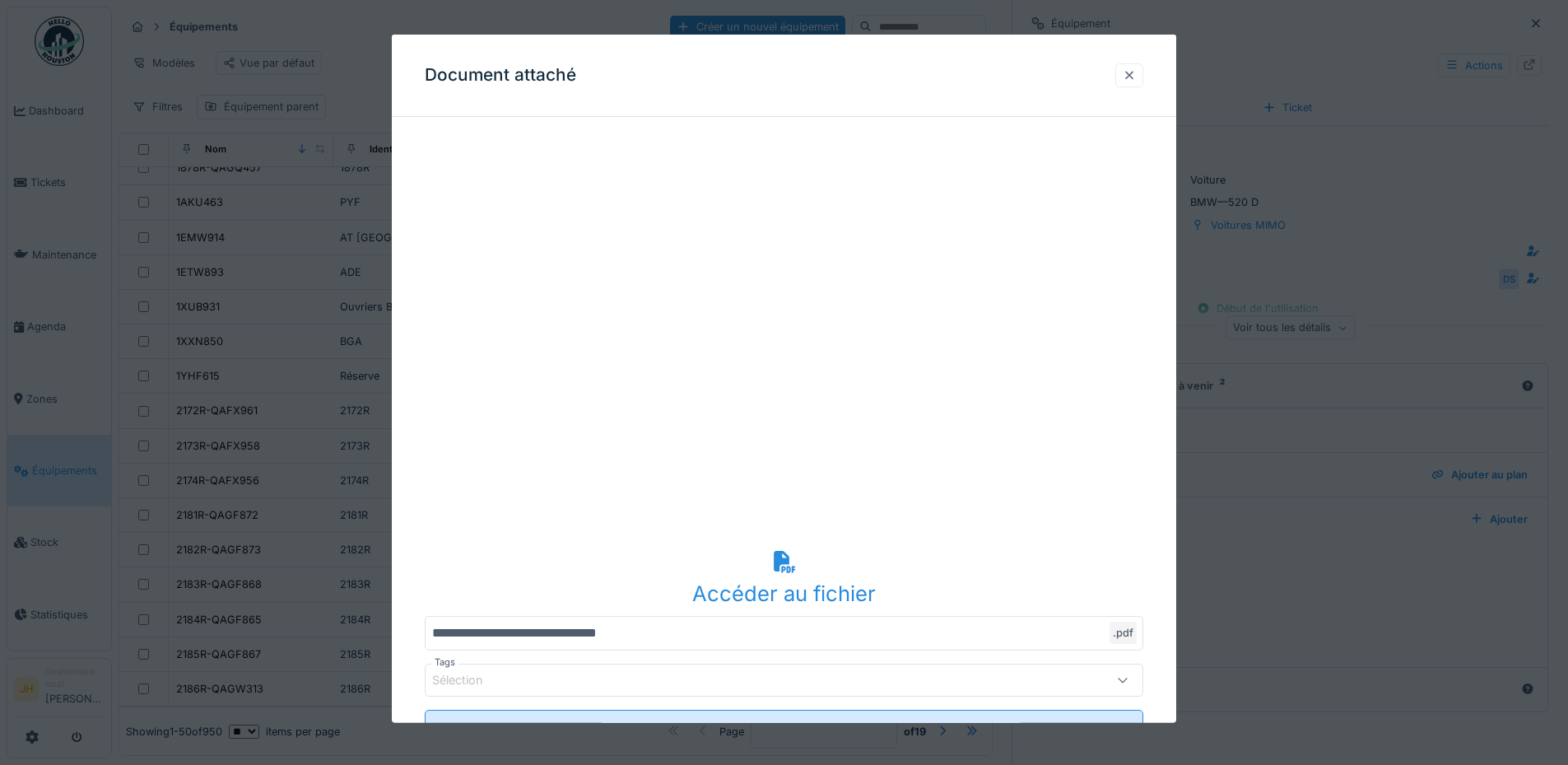
click at [1129, 75] on div at bounding box center [1129, 75] width 13 height 16
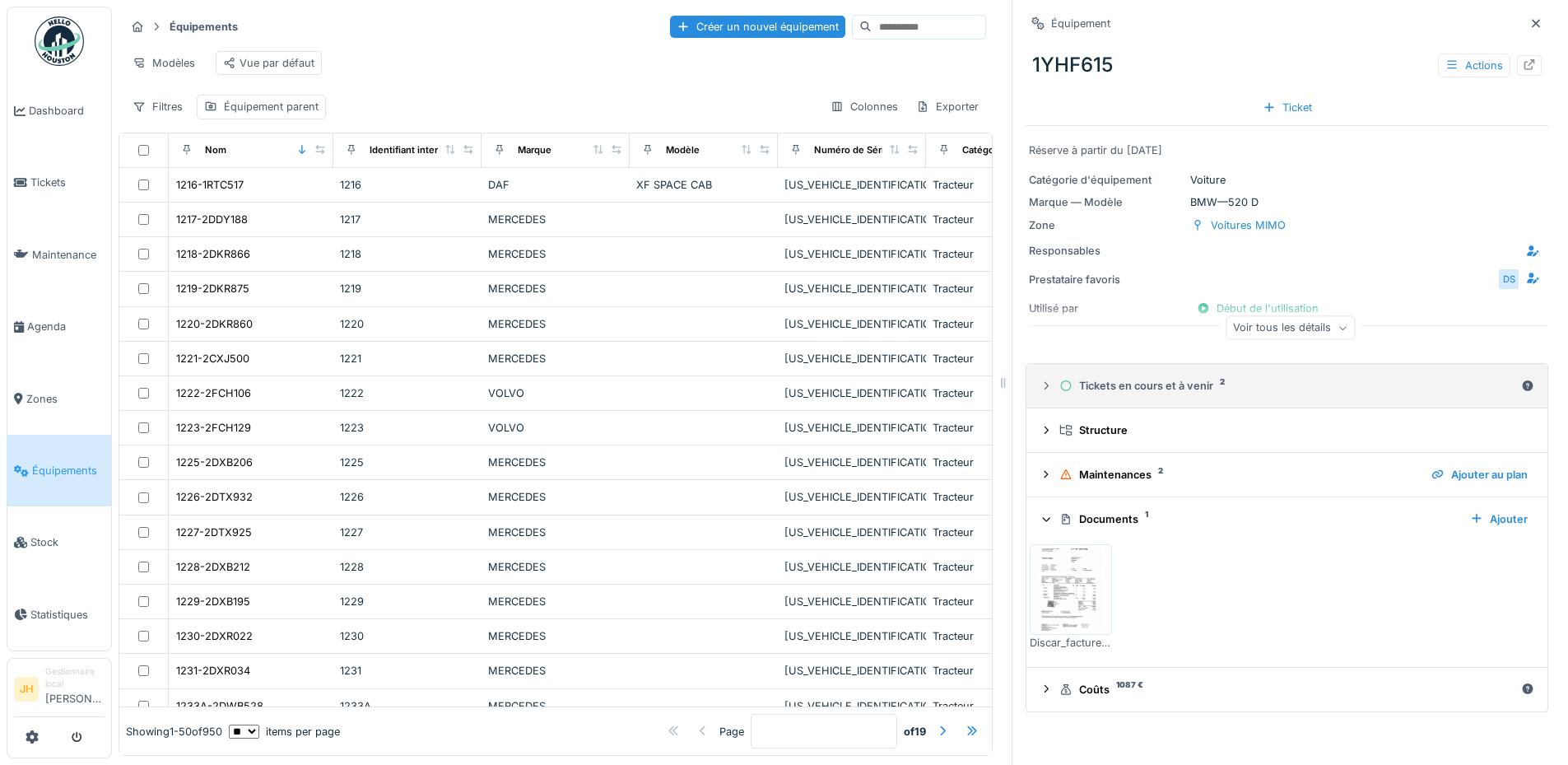
click at [1138, 378] on div "Tickets en cours et à venir 2" at bounding box center [1286, 385] width 455 height 16
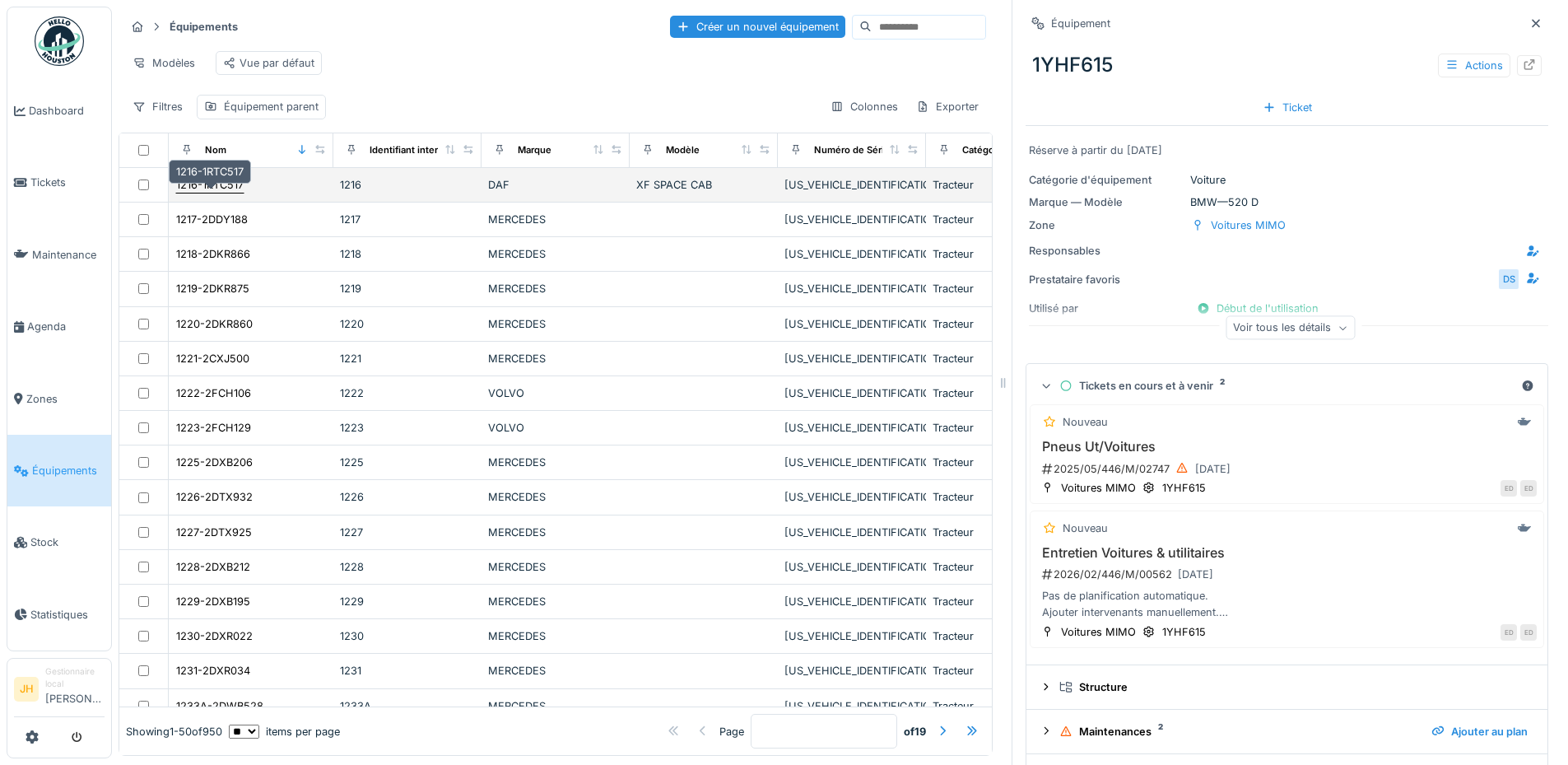
click at [215, 193] on div "1216-1RTC517" at bounding box center [210, 184] width 68 height 16
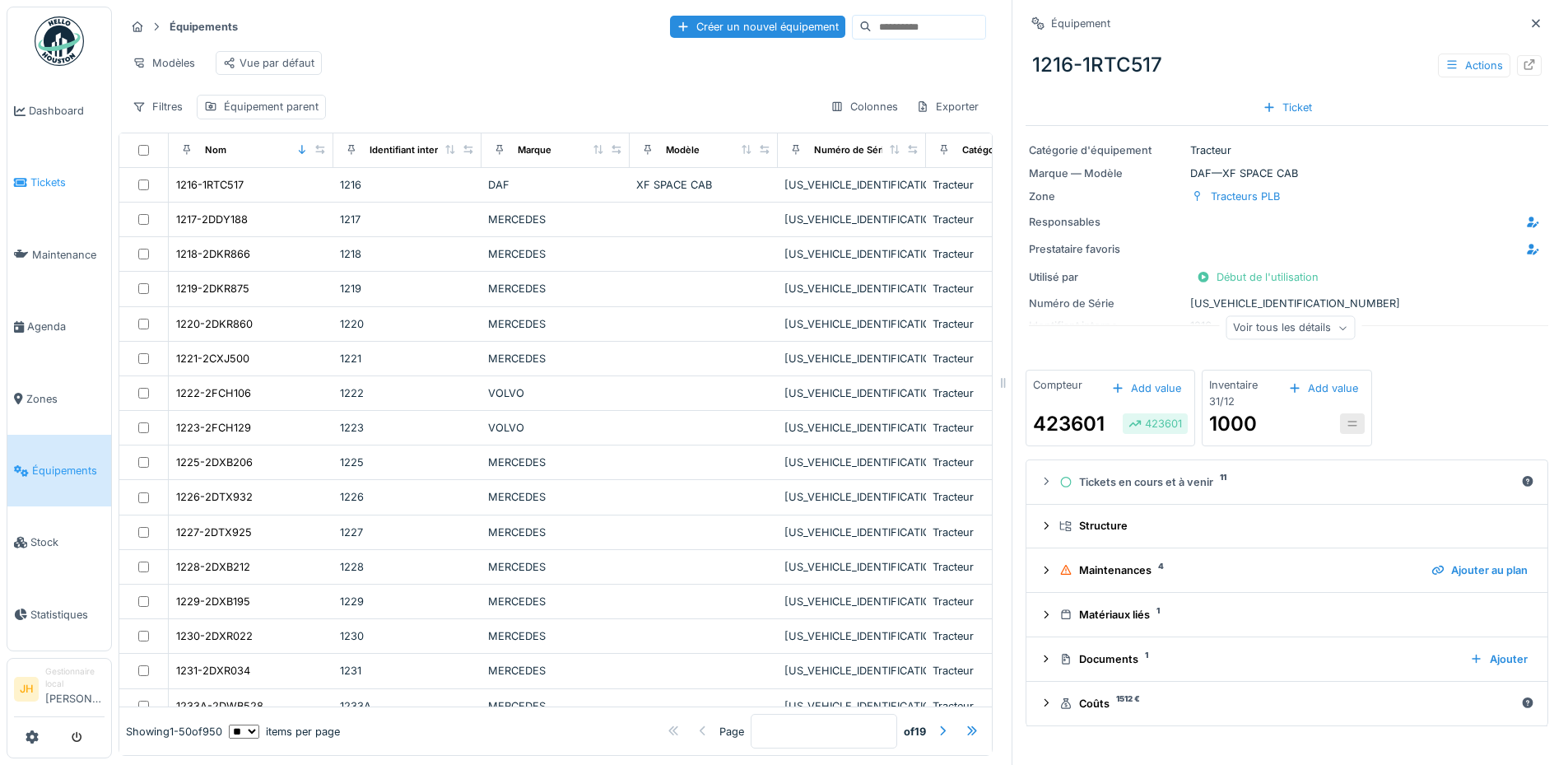
click at [57, 175] on span "Tickets" at bounding box center [68, 182] width 74 height 16
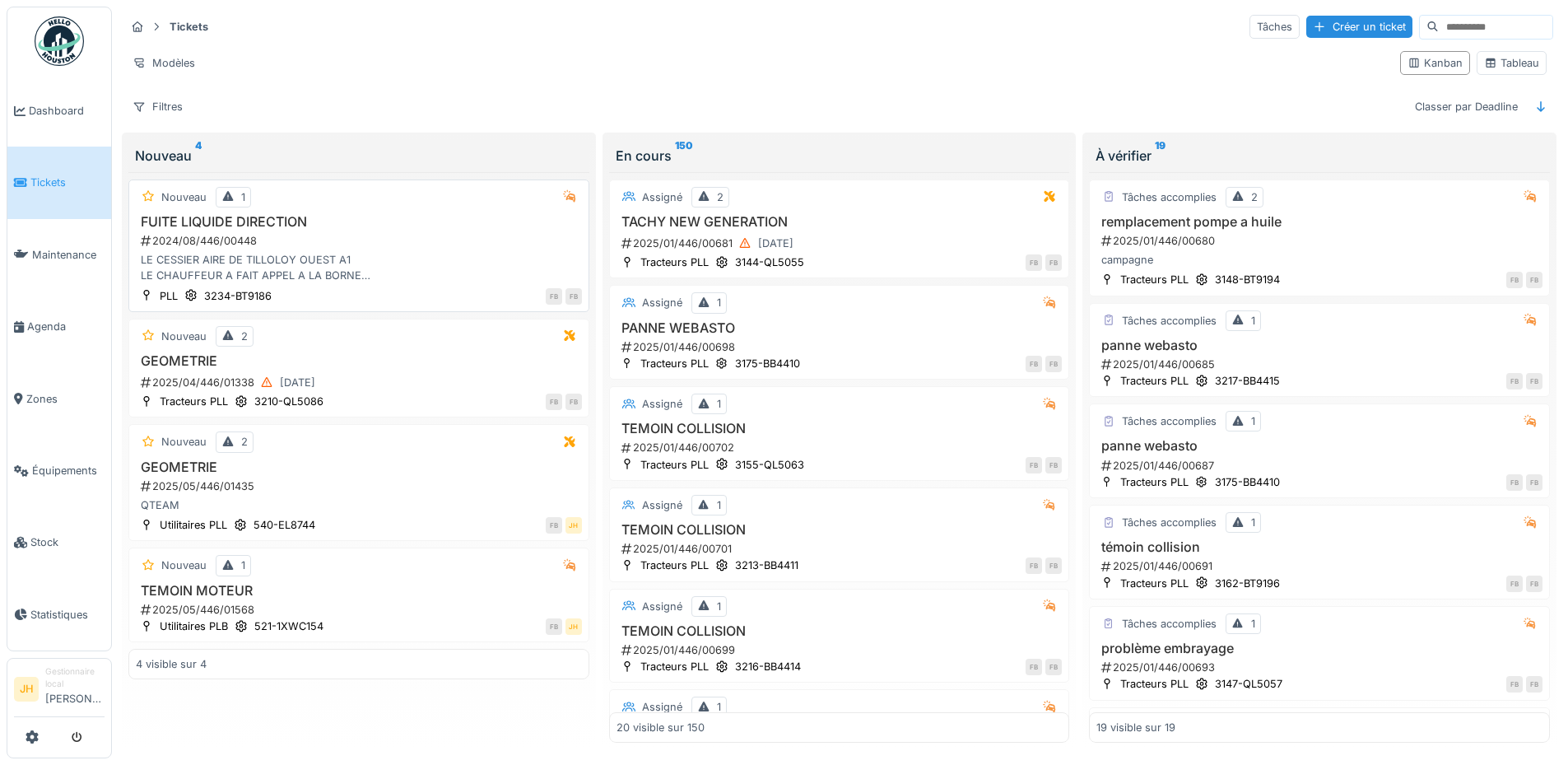
click at [279, 222] on h3 "FUITE LIQUIDE DIRECTION" at bounding box center [359, 222] width 446 height 16
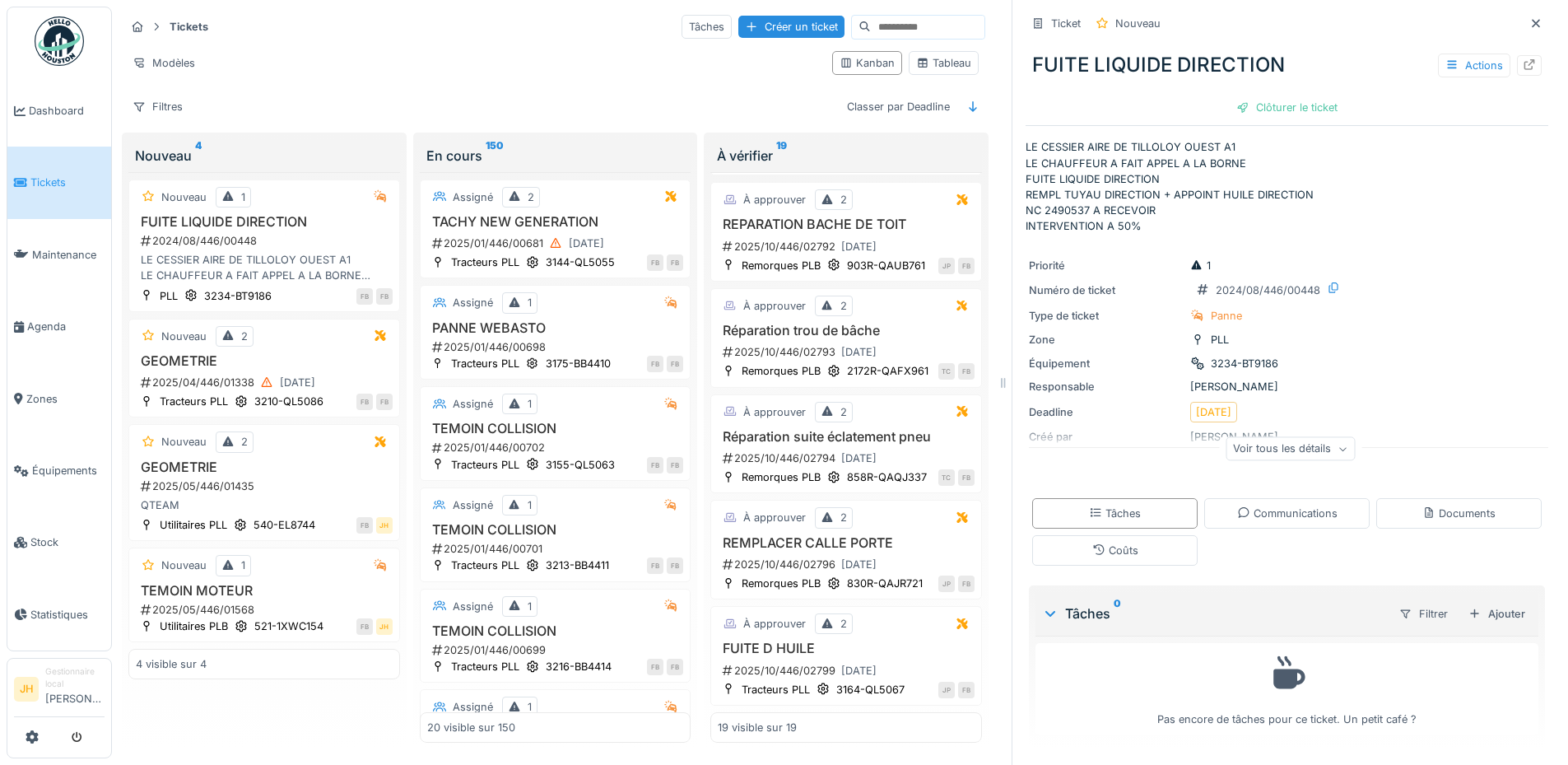
click at [410, 233] on div "En cours 150 Assigné 2 TACHY NEW GENERATION 2025/01/446/00681 [DATE] Tracteurs …" at bounding box center [555, 444] width 291 height 624
click at [410, 227] on div "En cours 150 Assigné 2 TACHY NEW GENERATION 2025/01/446/00681 [DATE] Tracteurs …" at bounding box center [555, 444] width 291 height 624
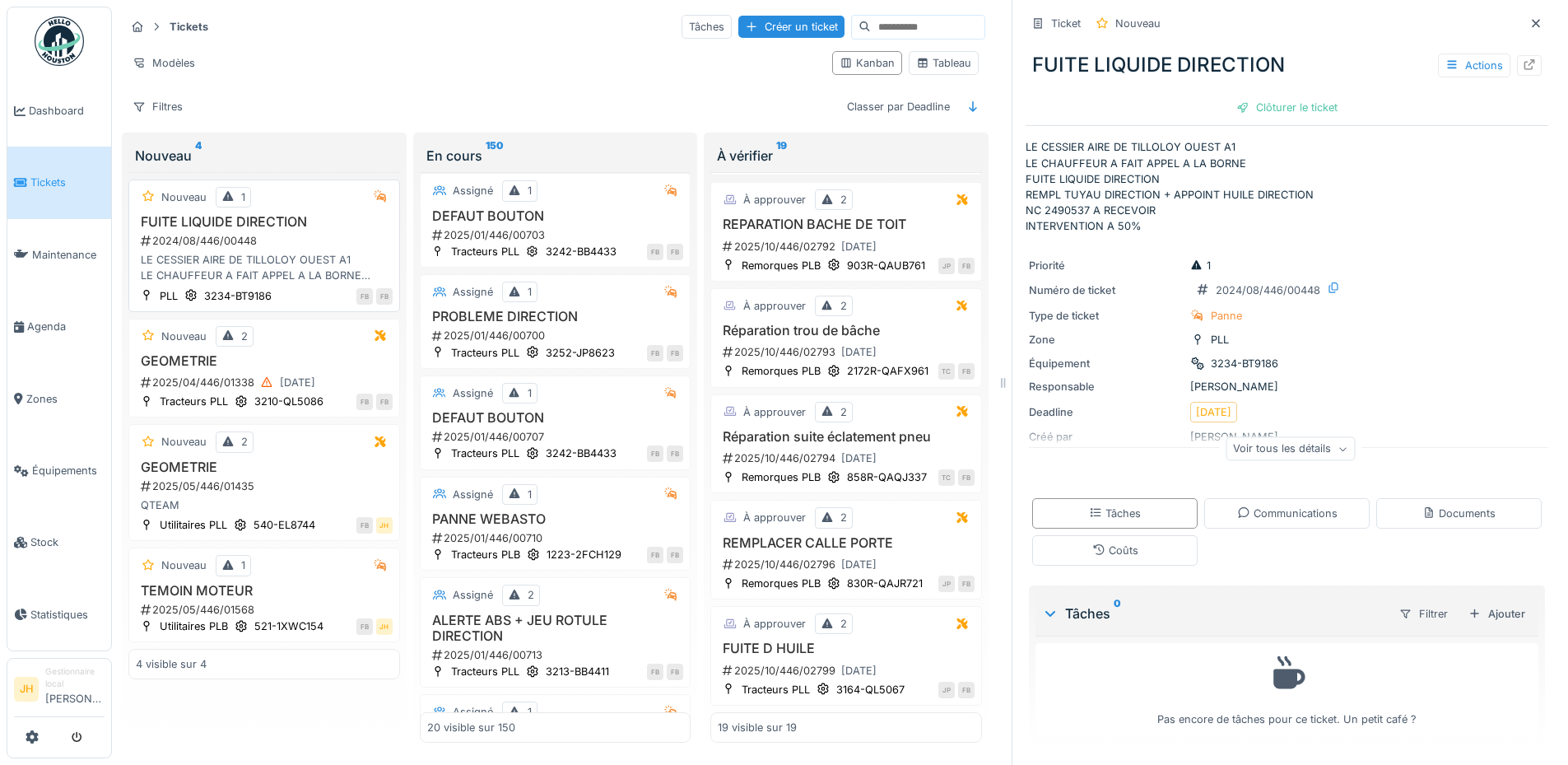
scroll to position [824, 0]
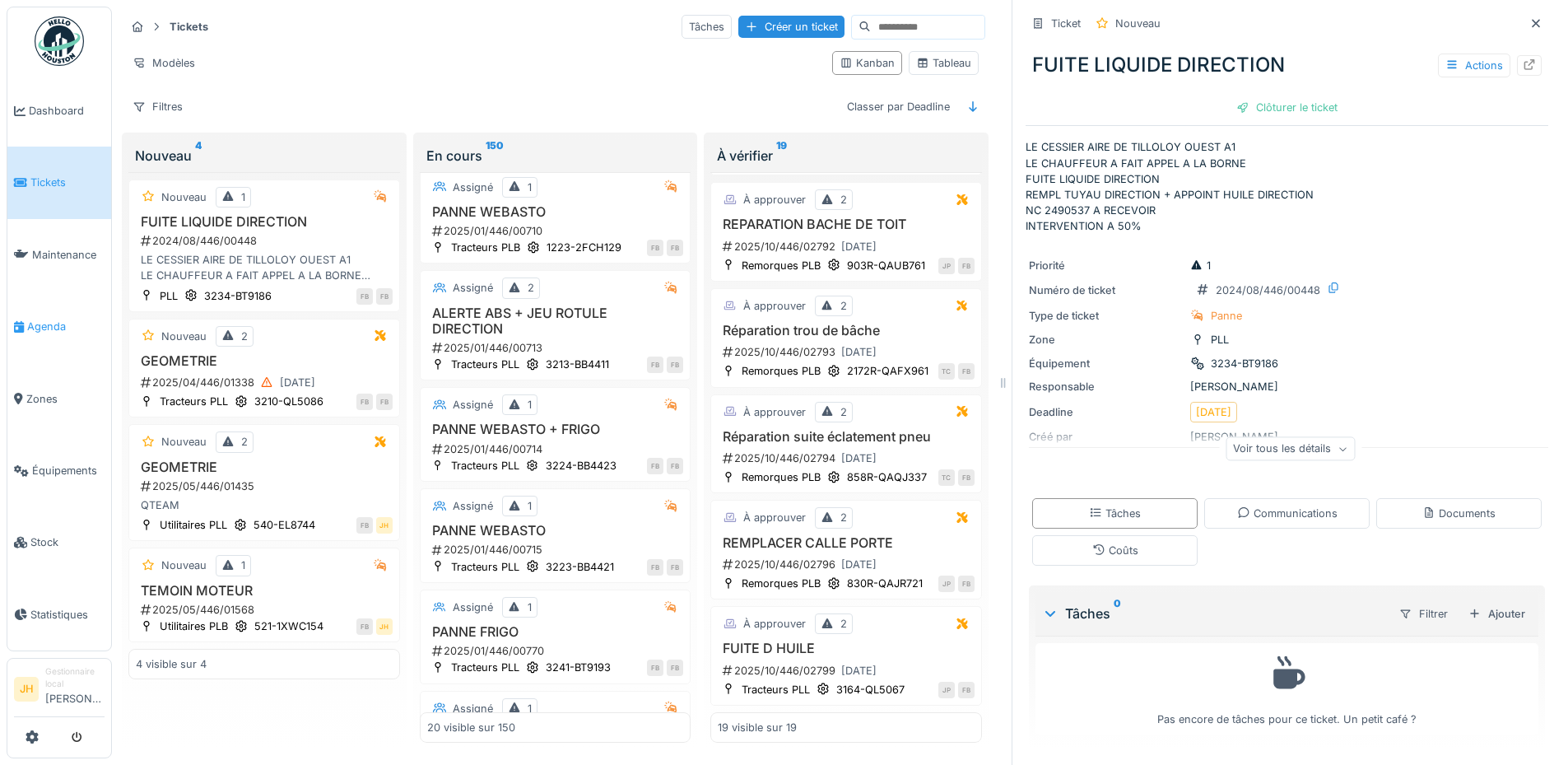
click at [46, 318] on span "Agenda" at bounding box center [66, 326] width 78 height 16
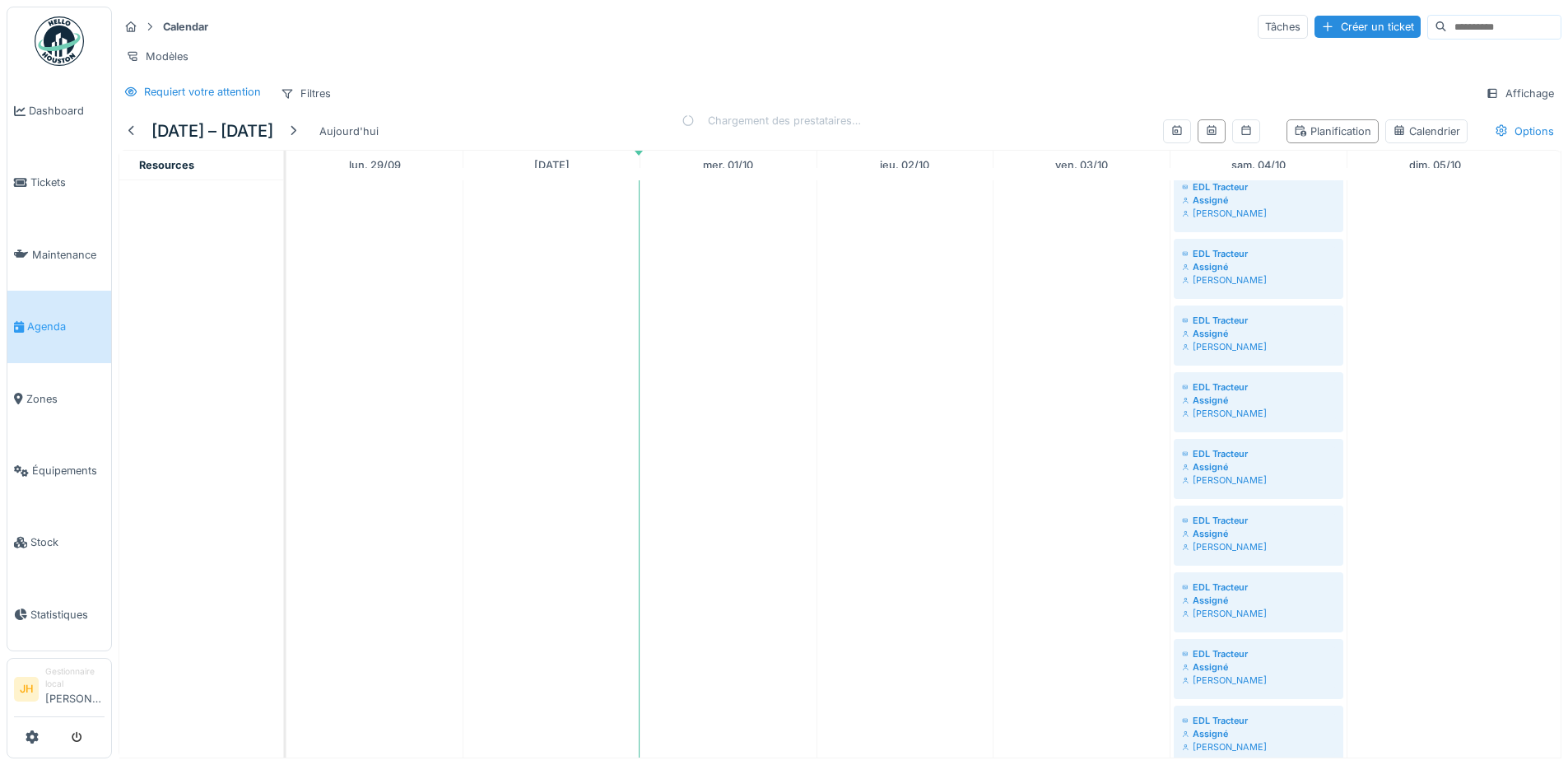
scroll to position [906, 0]
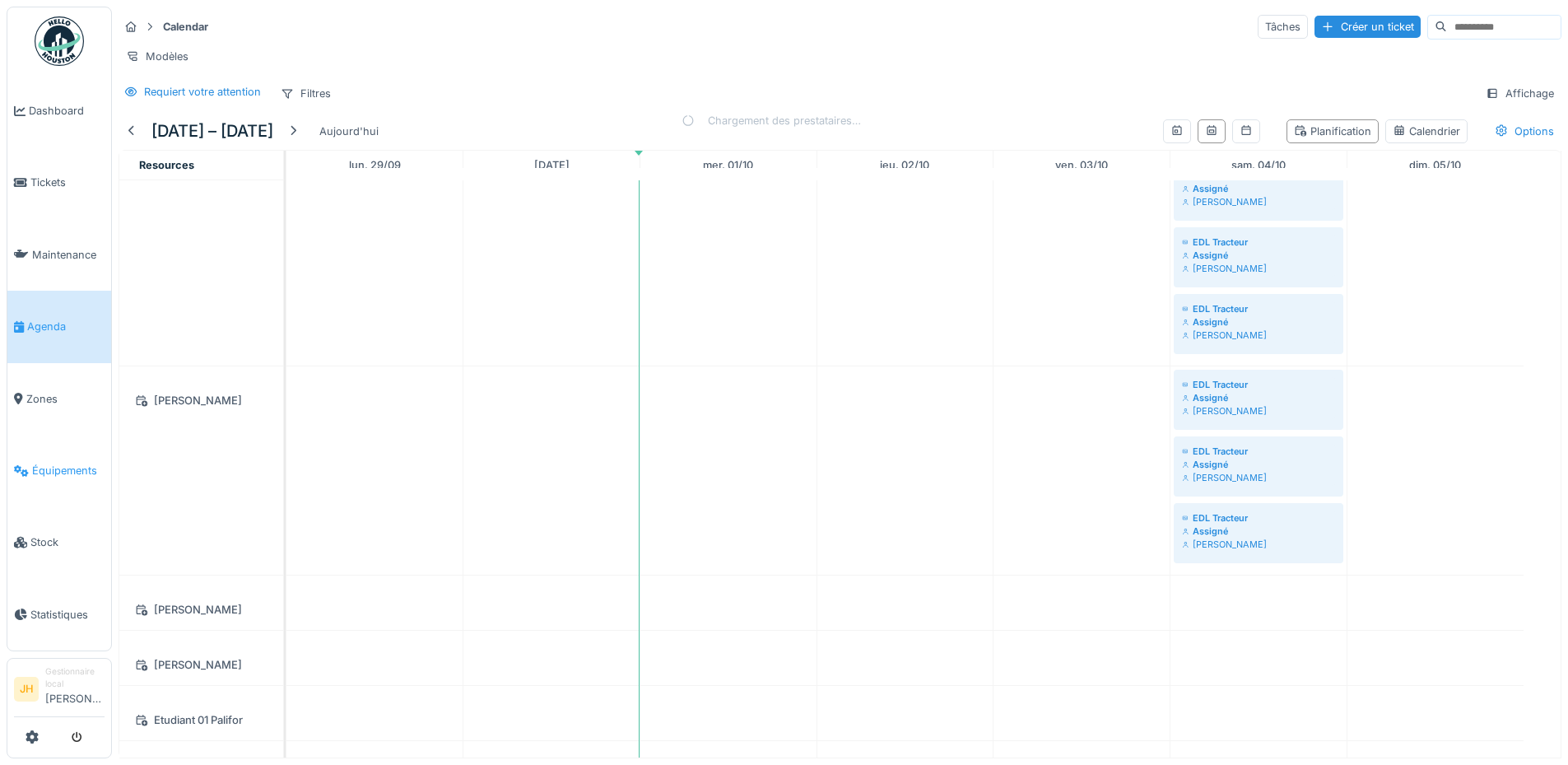
click at [67, 463] on span "Équipements" at bounding box center [69, 471] width 73 height 16
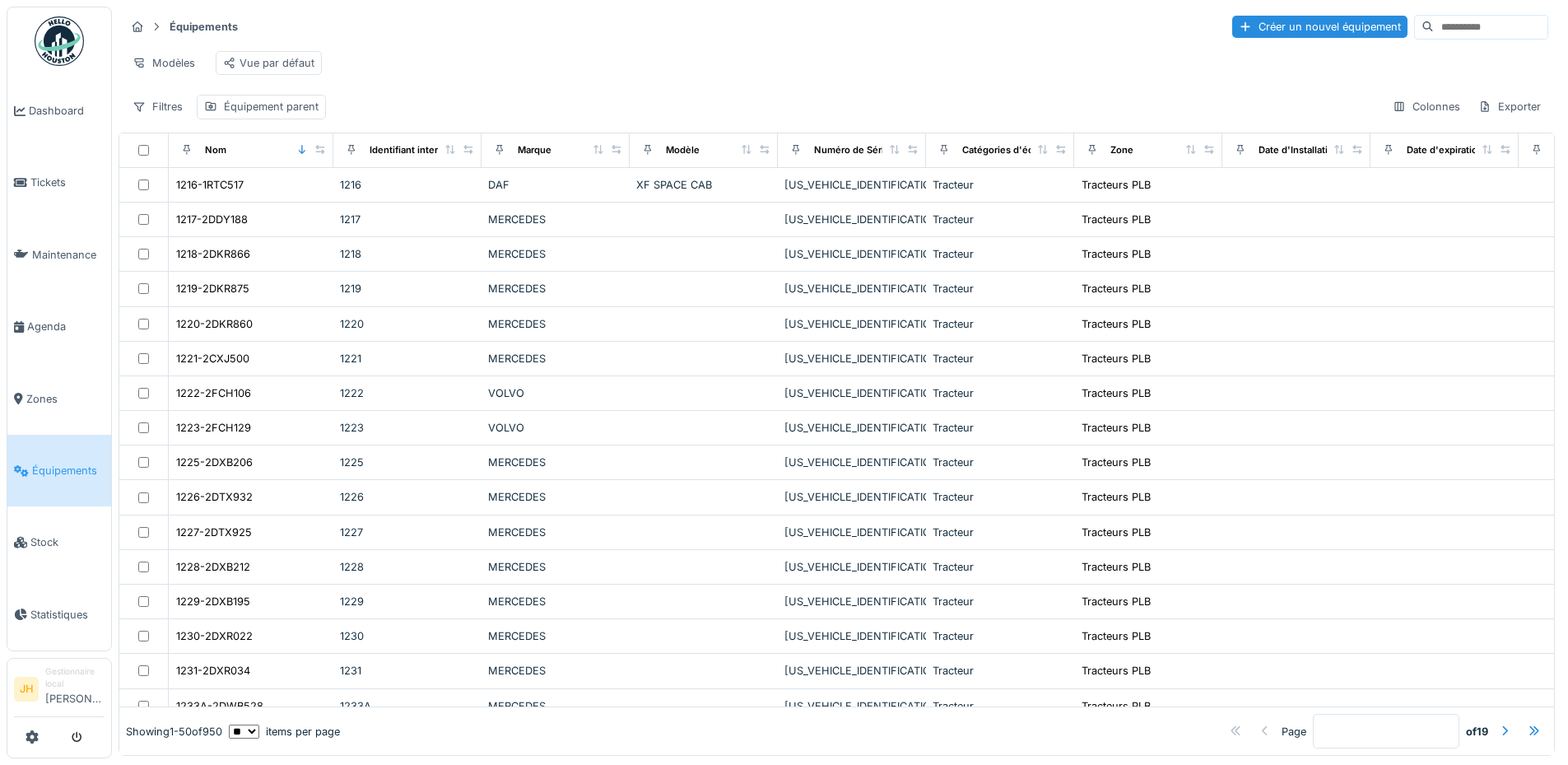
click at [1433, 22] on input at bounding box center [1489, 27] width 113 height 23
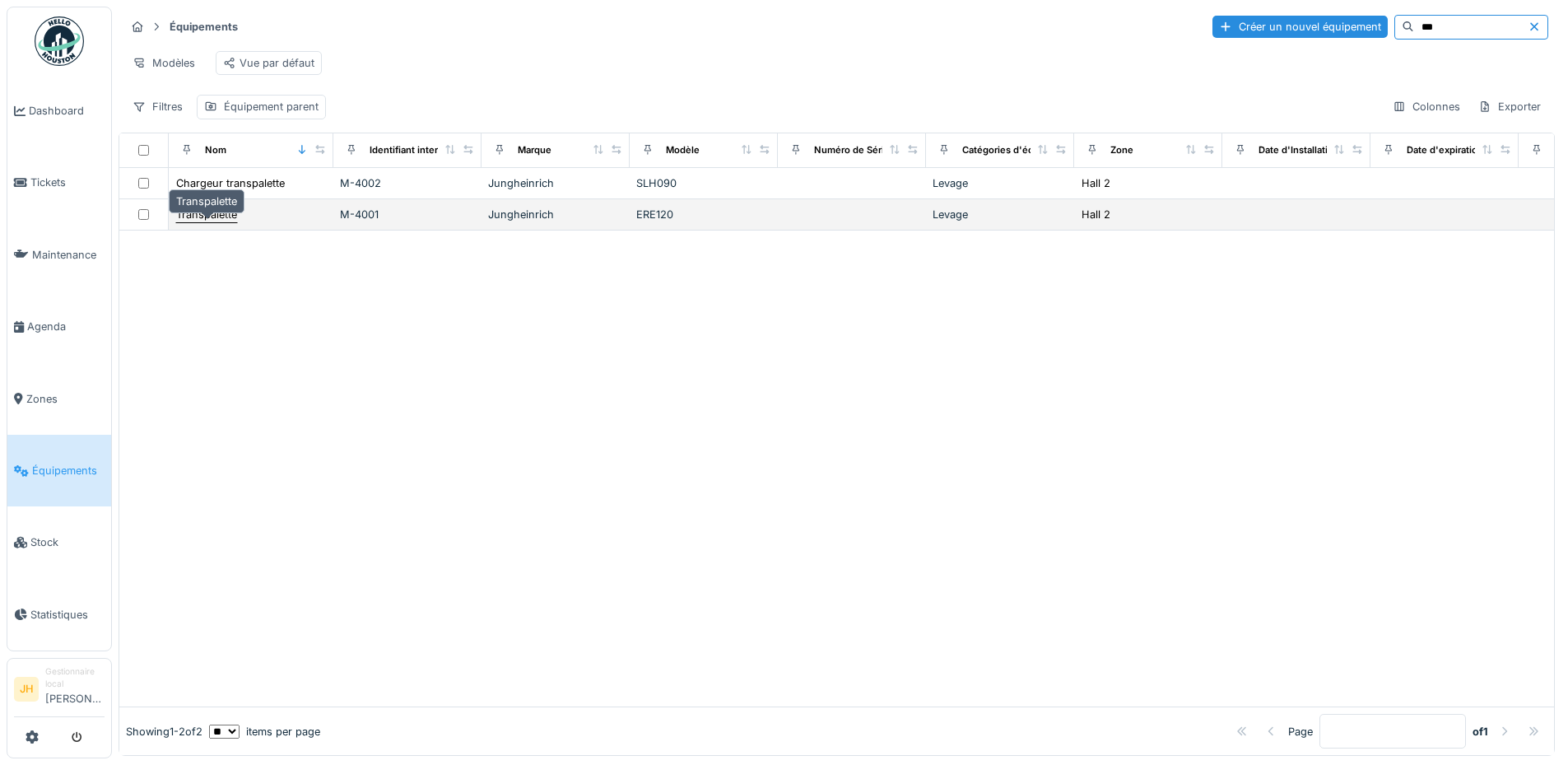
type input "***"
click at [215, 222] on div "Transpalette" at bounding box center [207, 214] width 61 height 16
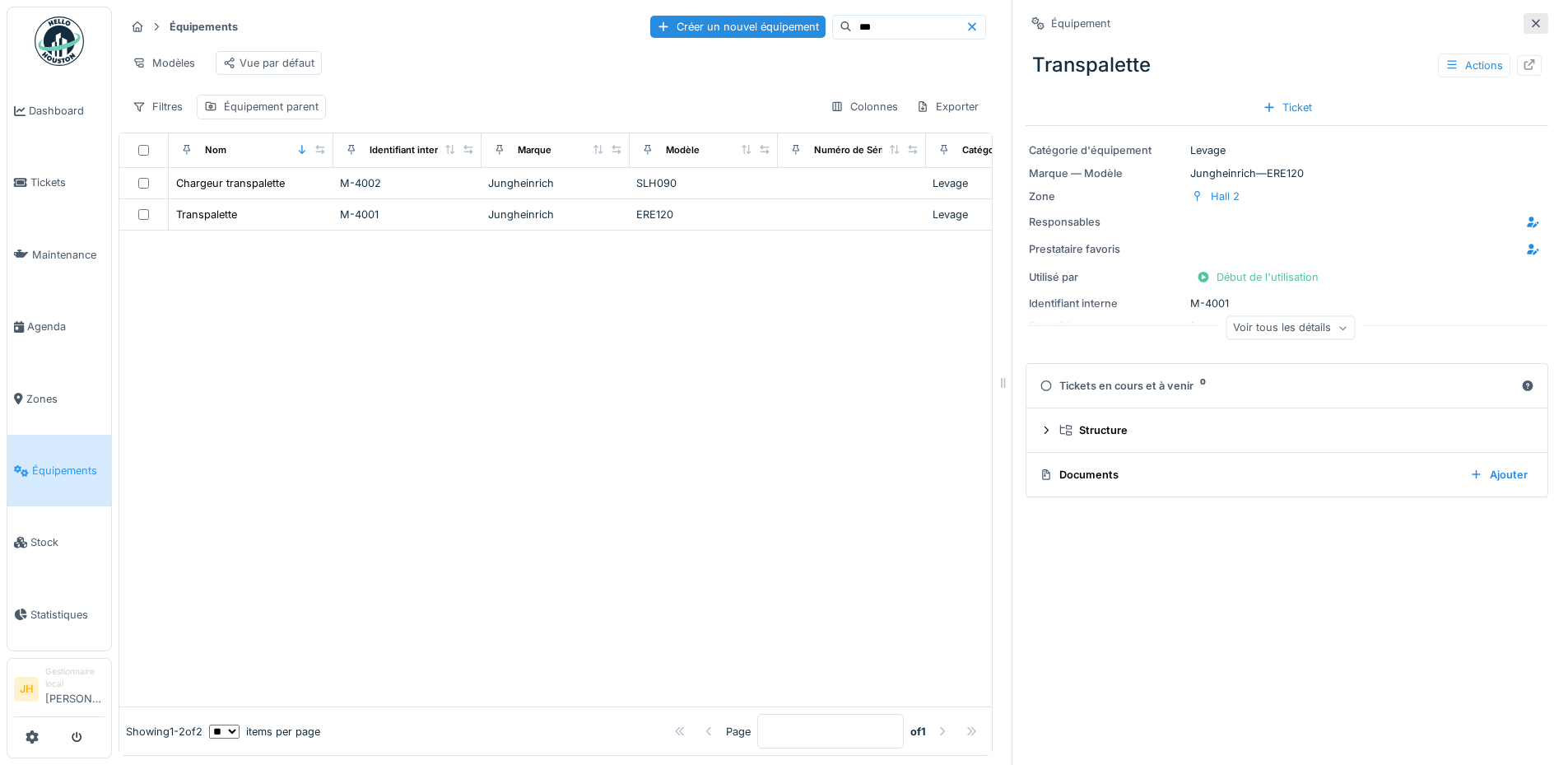
click at [1532, 22] on icon at bounding box center [1536, 23] width 8 height 8
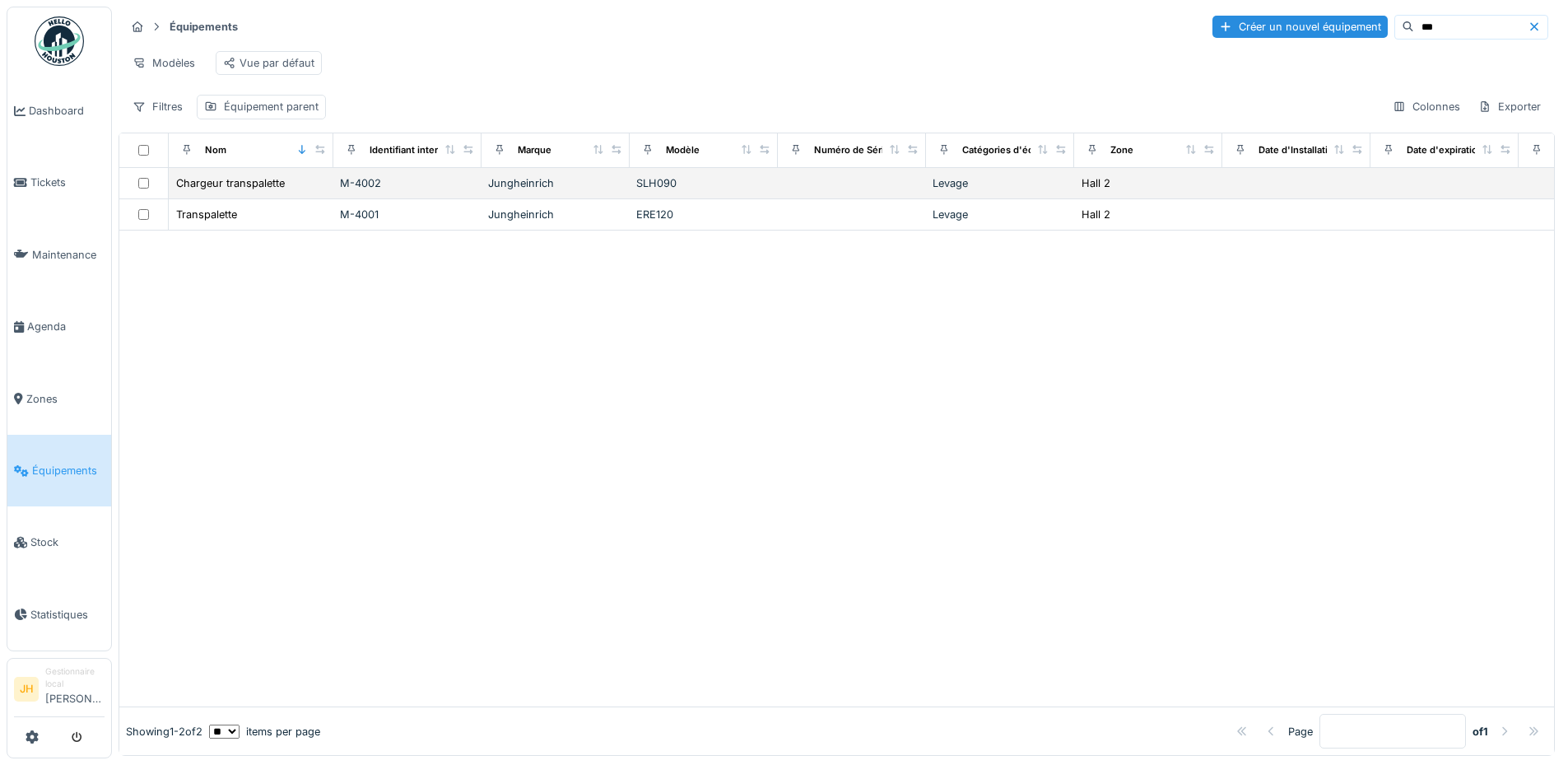
click at [305, 199] on td "Chargeur transpalette" at bounding box center [250, 184] width 164 height 31
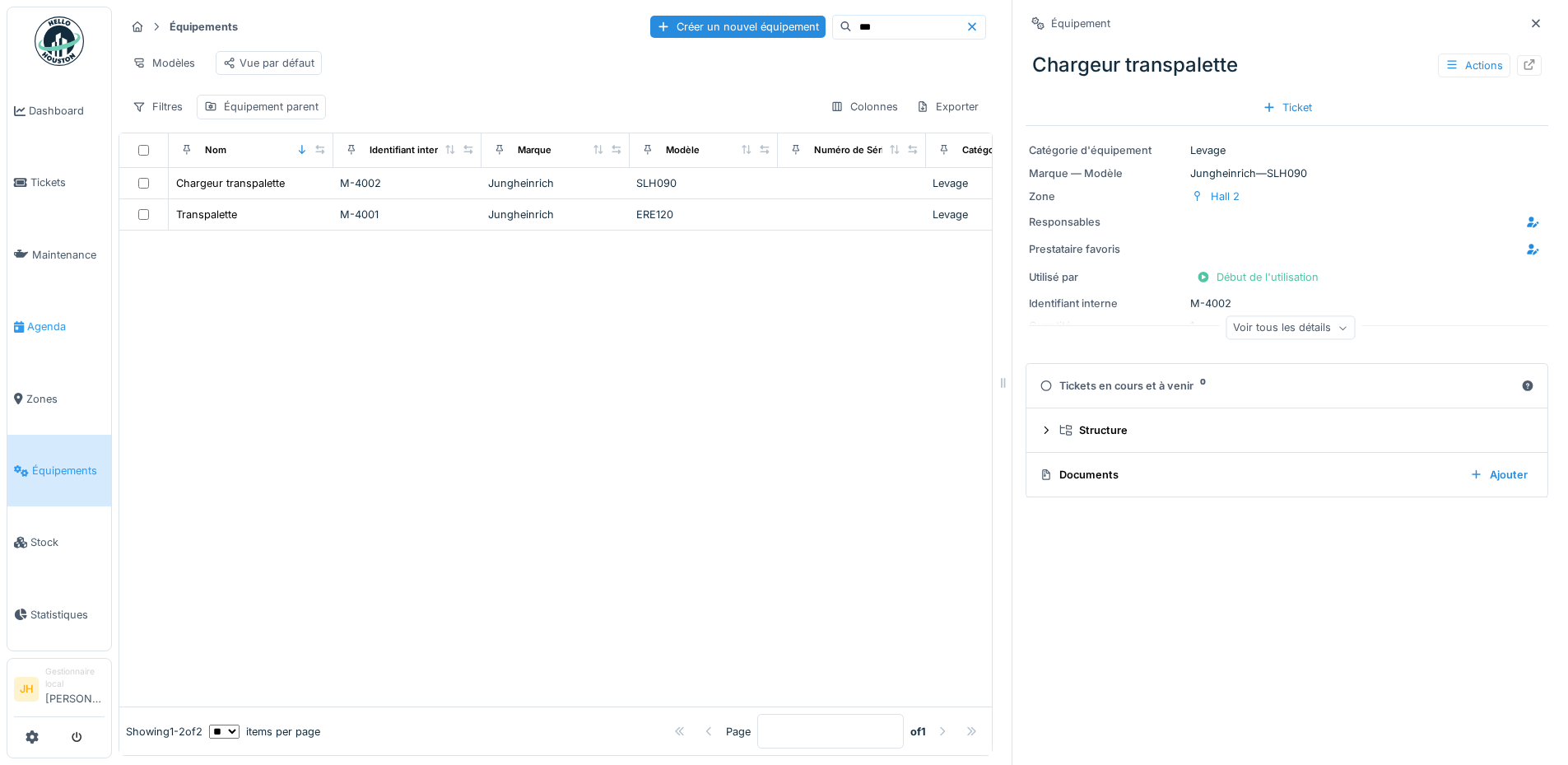
click at [70, 318] on span "Agenda" at bounding box center [66, 326] width 78 height 16
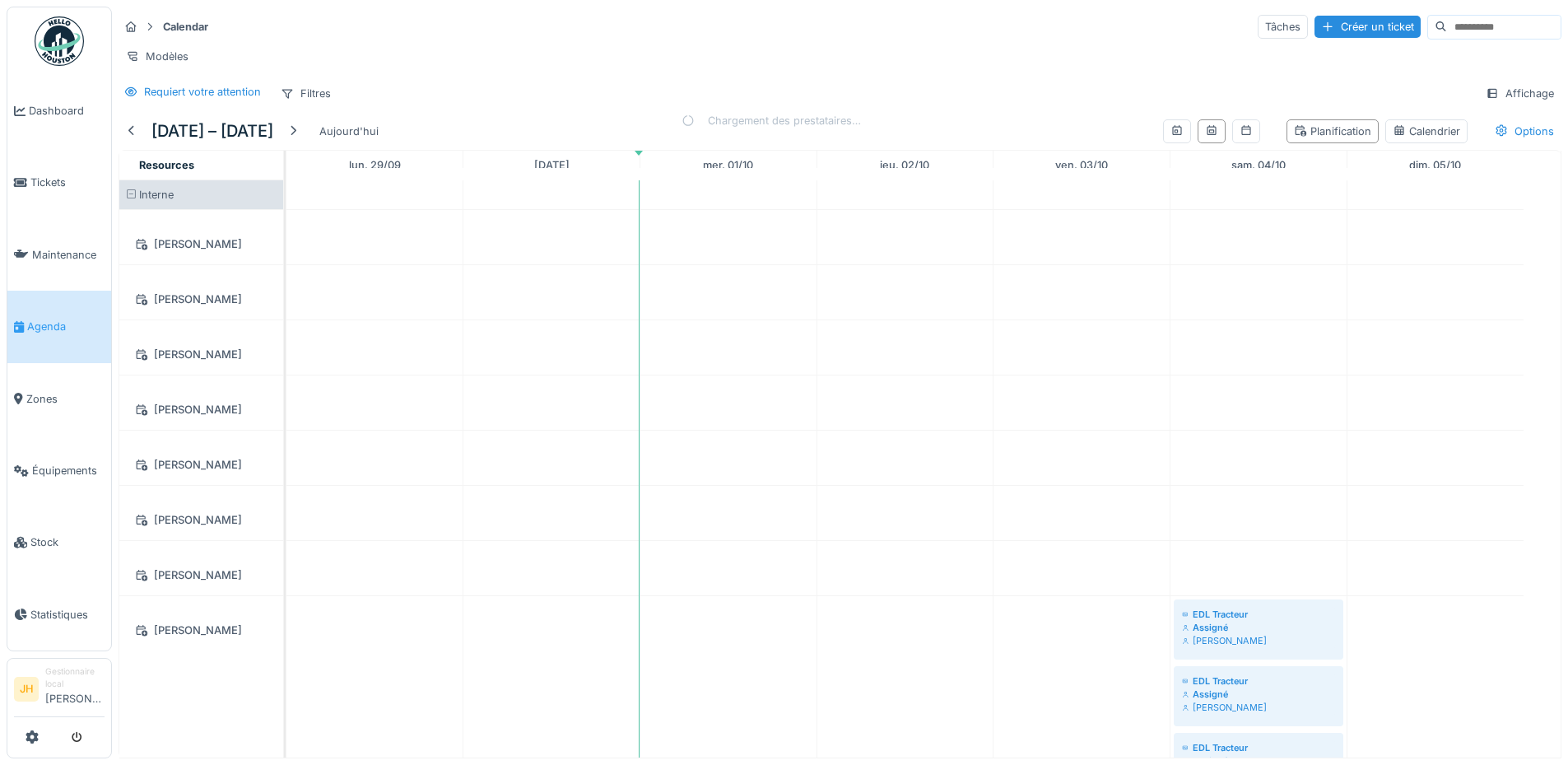
click at [198, 365] on div "[PERSON_NAME]" at bounding box center [201, 354] width 144 height 21
click at [60, 175] on span "Tickets" at bounding box center [68, 182] width 74 height 16
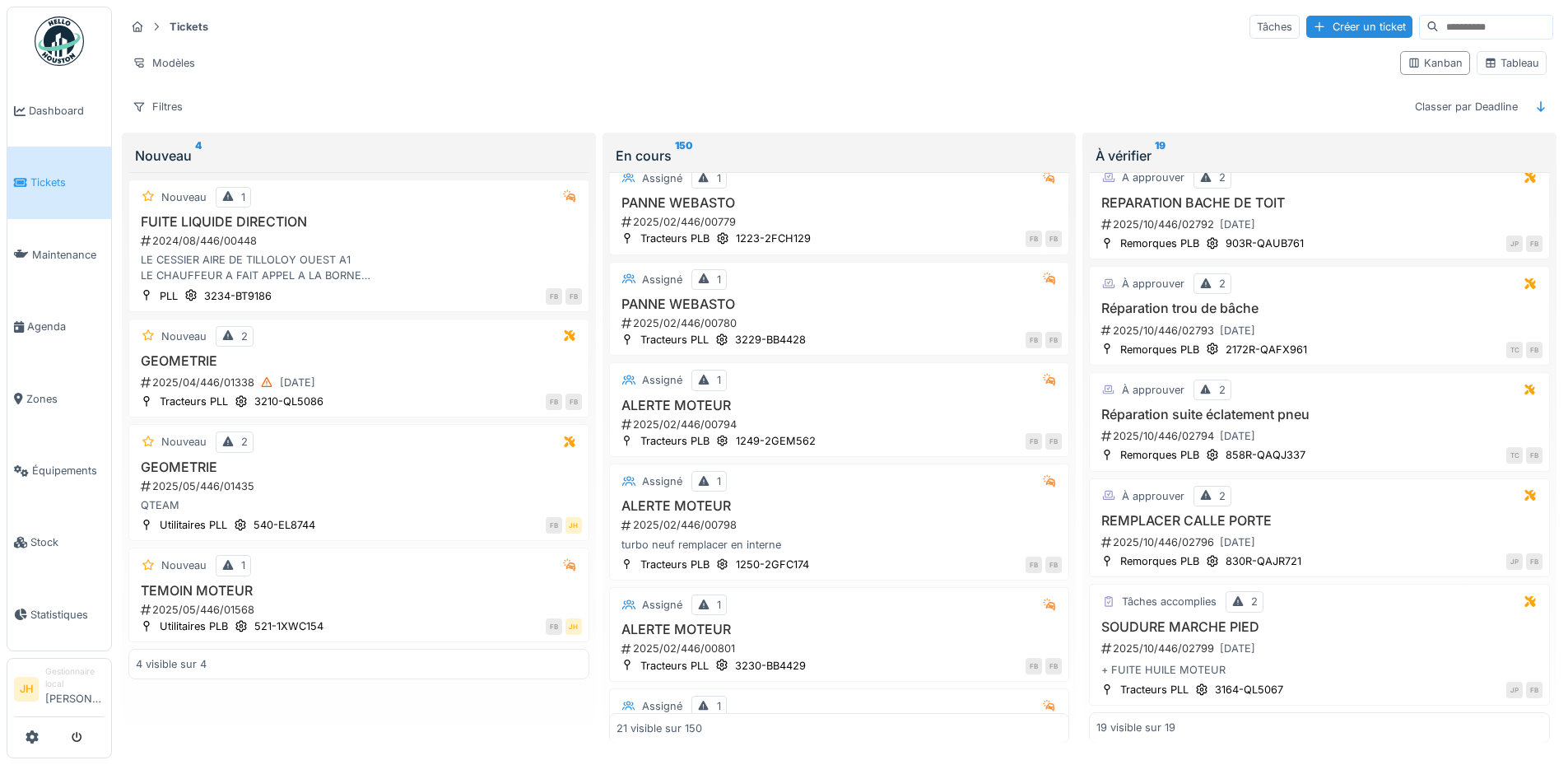
scroll to position [1640, 0]
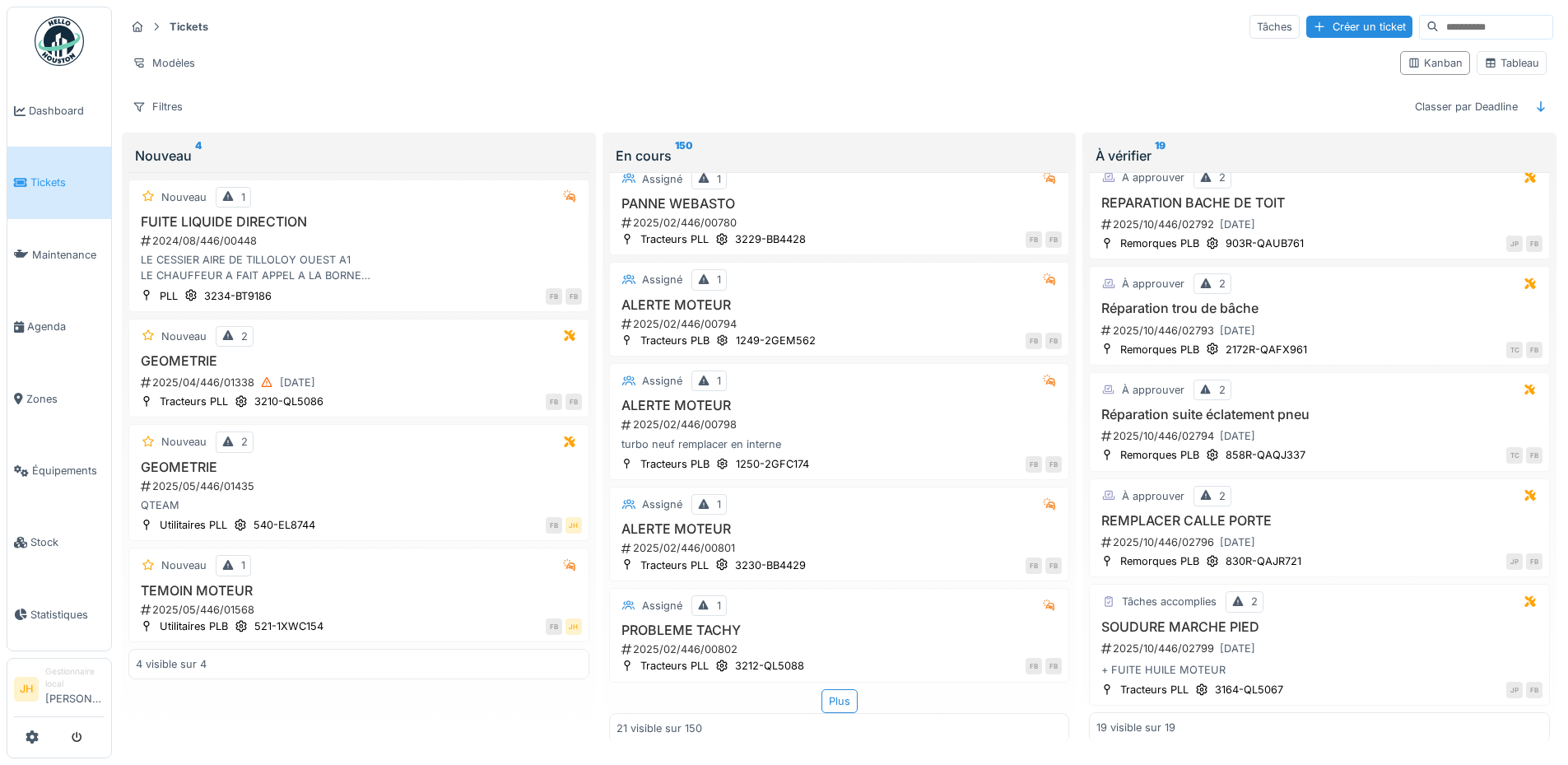
click at [1079, 421] on div "À vérifier 19 Tâches accomplies 2 remplacement pompe a huile 2025/01/446/00680 …" at bounding box center [1318, 444] width 480 height 624
click at [1079, 179] on div "À vérifier 19 Tâches accomplies 2 remplacement pompe a huile 2025/01/446/00680 …" at bounding box center [1318, 444] width 480 height 624
click at [599, 190] on div "En cours 150 Assigné 1 TOUJOURS PUNAISE DE LIT PRESENTE 2025/10/446/02802 Tract…" at bounding box center [839, 444] width 480 height 624
click at [59, 256] on span "Maintenance" at bounding box center [69, 255] width 73 height 16
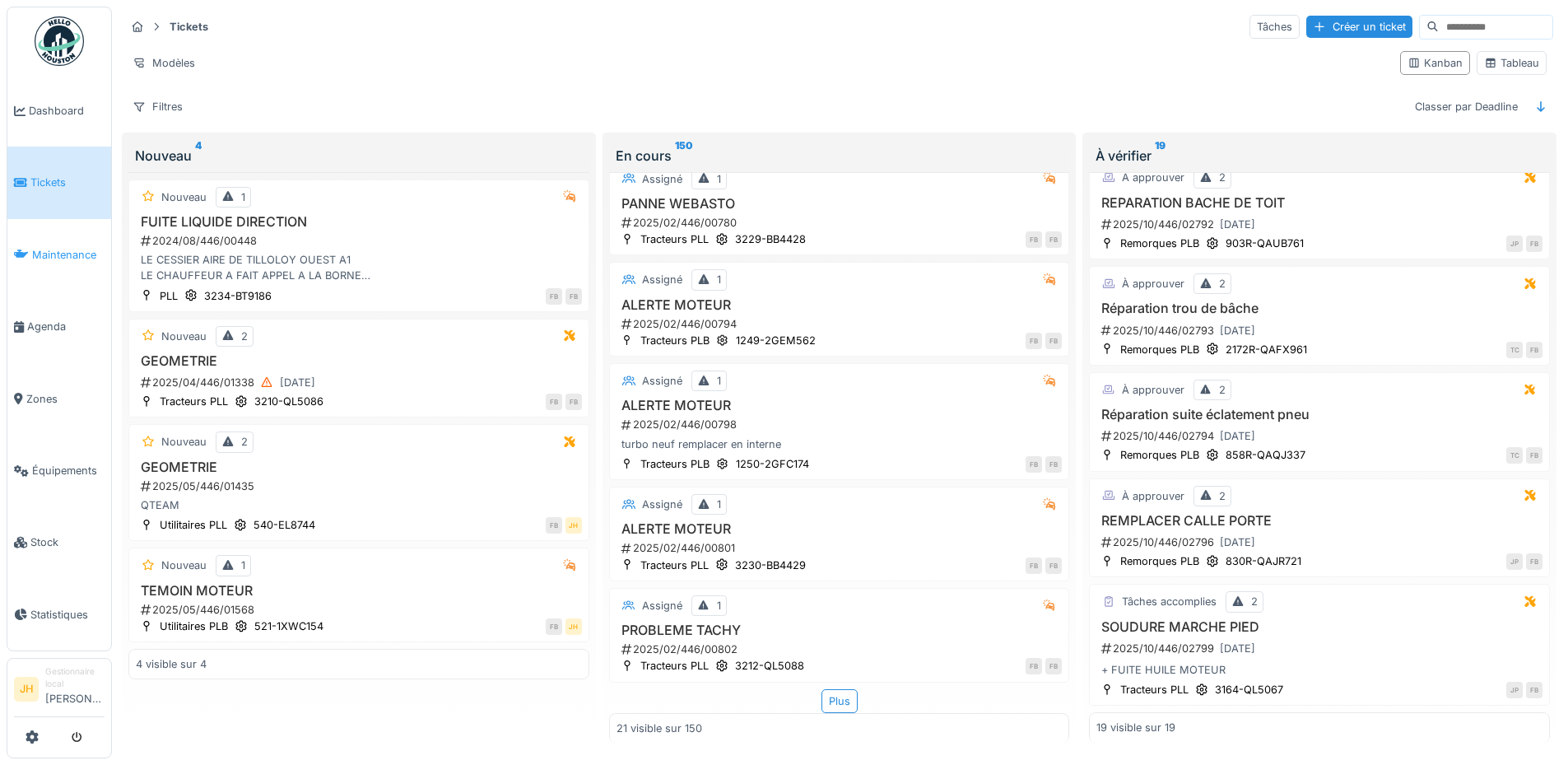
click at [69, 254] on span "Maintenance" at bounding box center [69, 255] width 73 height 16
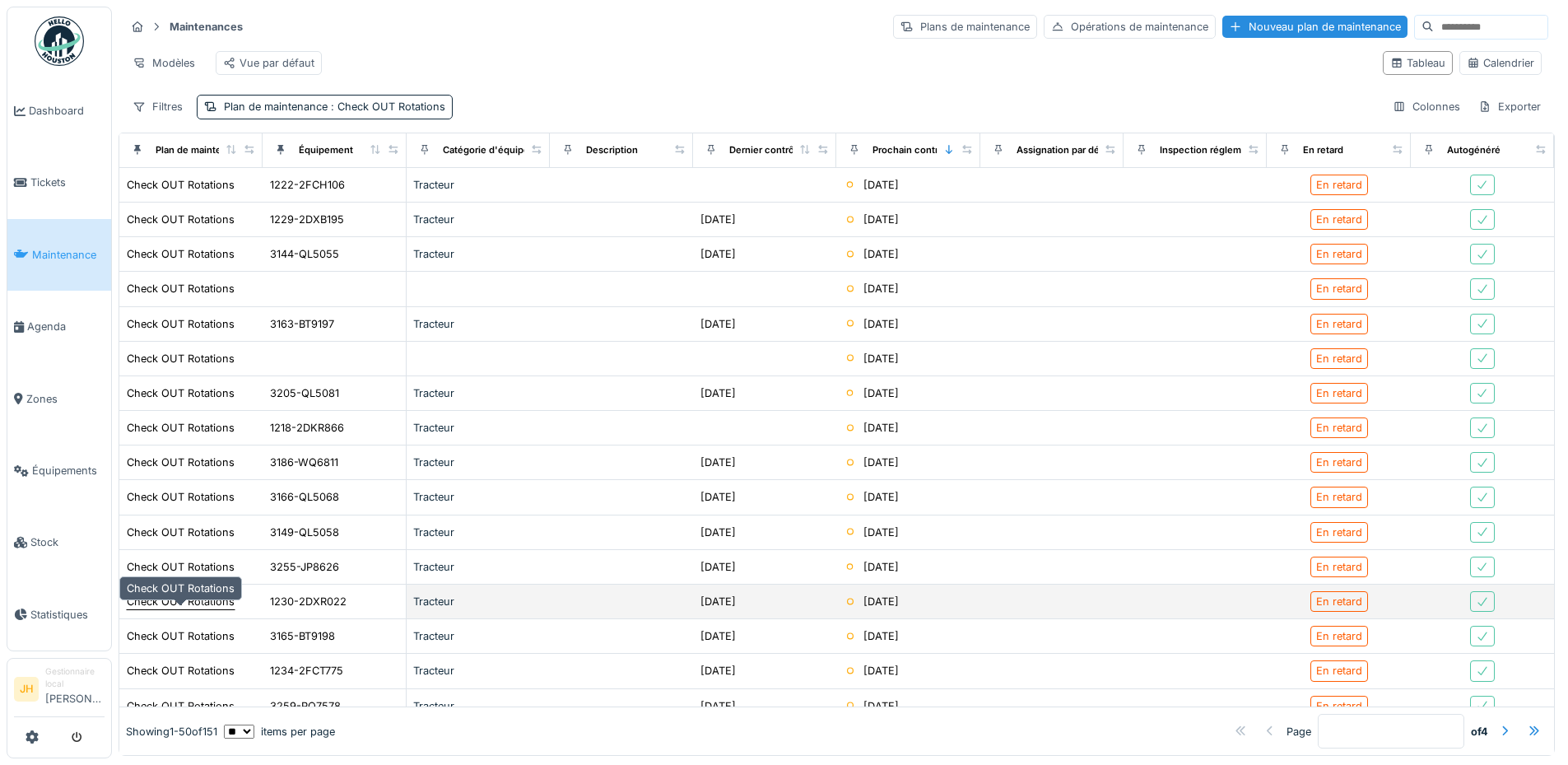
click at [198, 610] on div "Check OUT Rotations" at bounding box center [180, 601] width 107 height 16
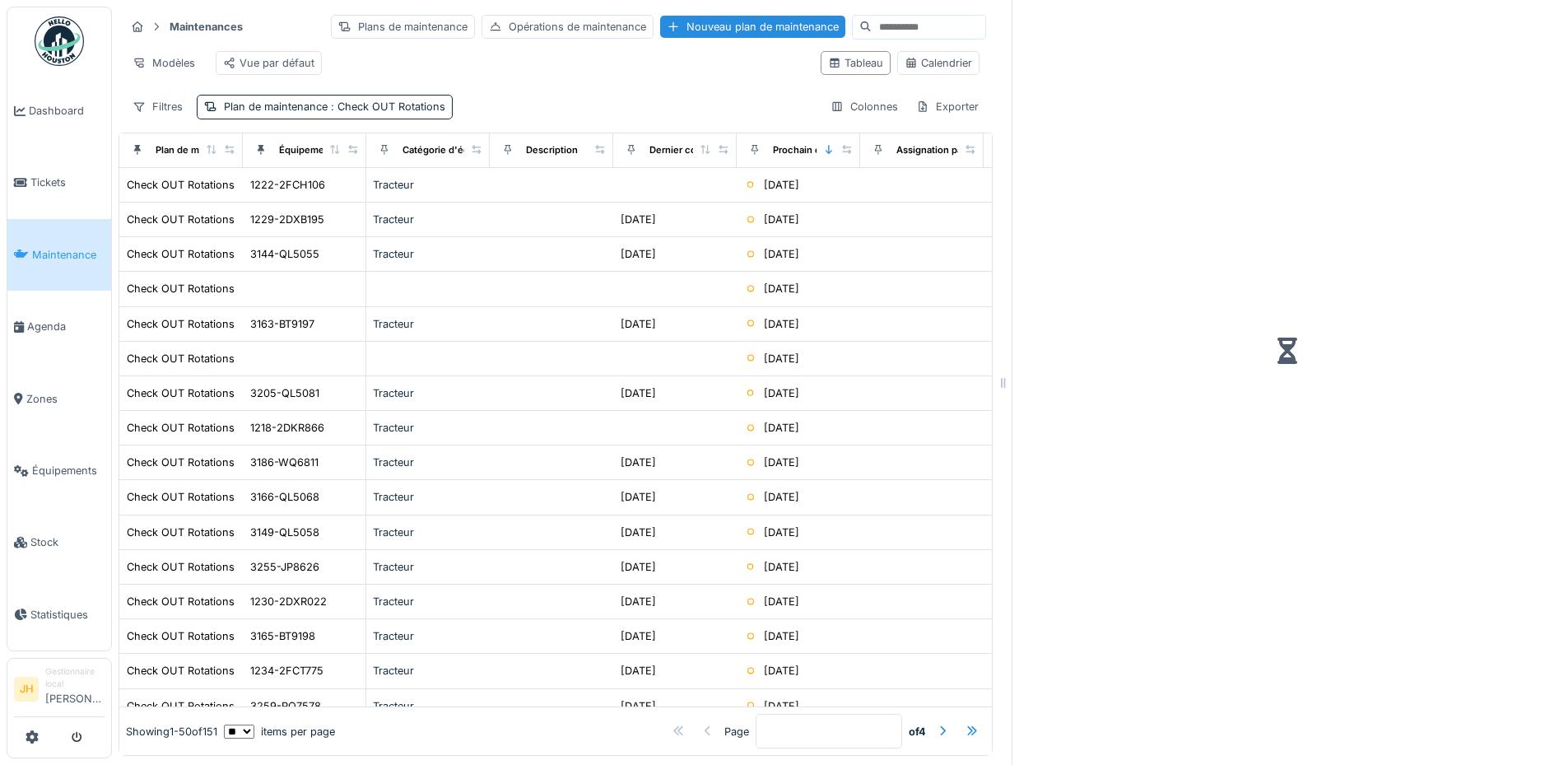
click at [64, 261] on link "Maintenance" at bounding box center [59, 255] width 103 height 72
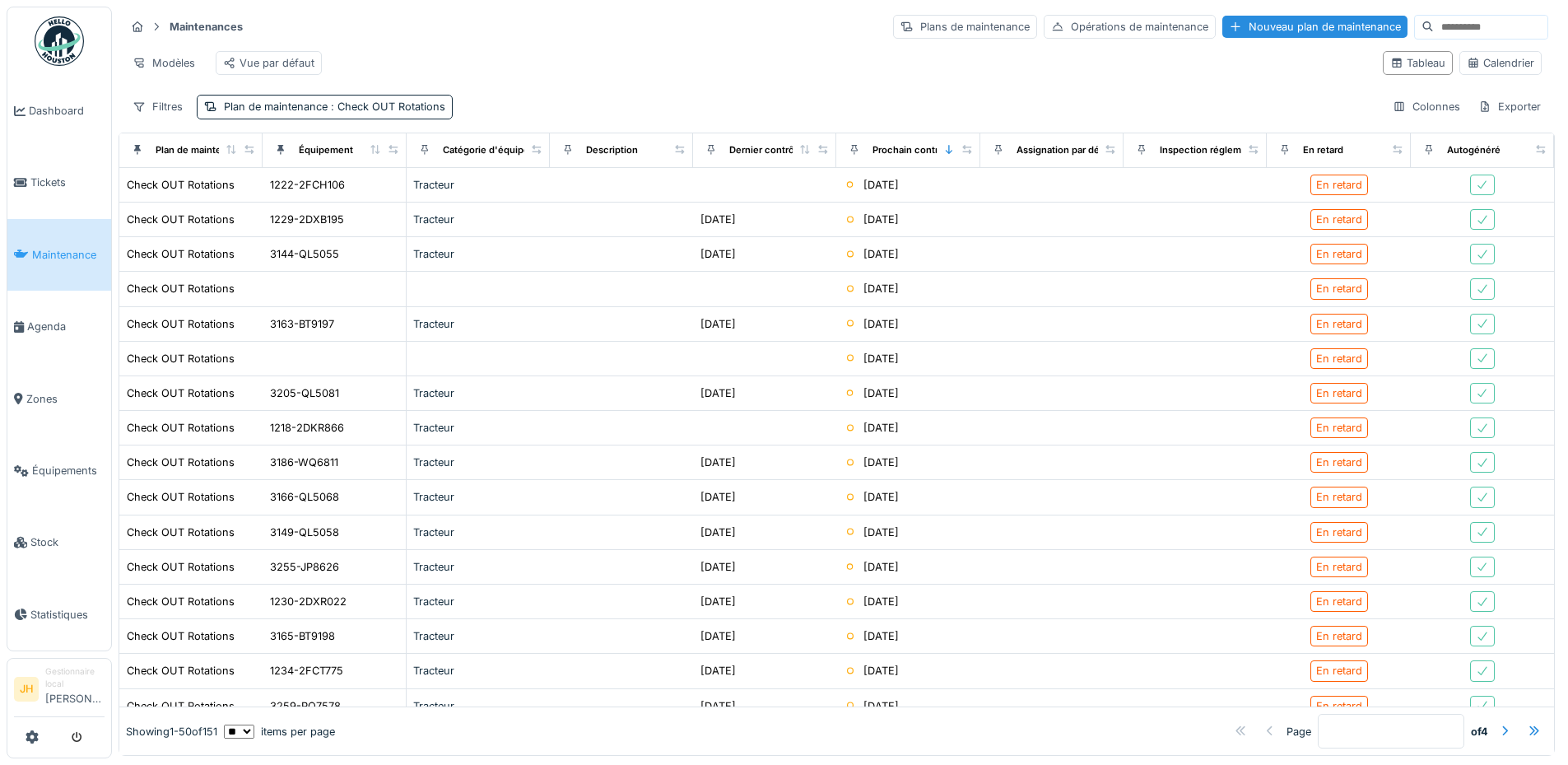
click at [648, 102] on div "Maintenances Plans de maintenance Opérations de maintenance Nouveau plan de mai…" at bounding box center [836, 66] width 1436 height 119
